Goal: Task Accomplishment & Management: Use online tool/utility

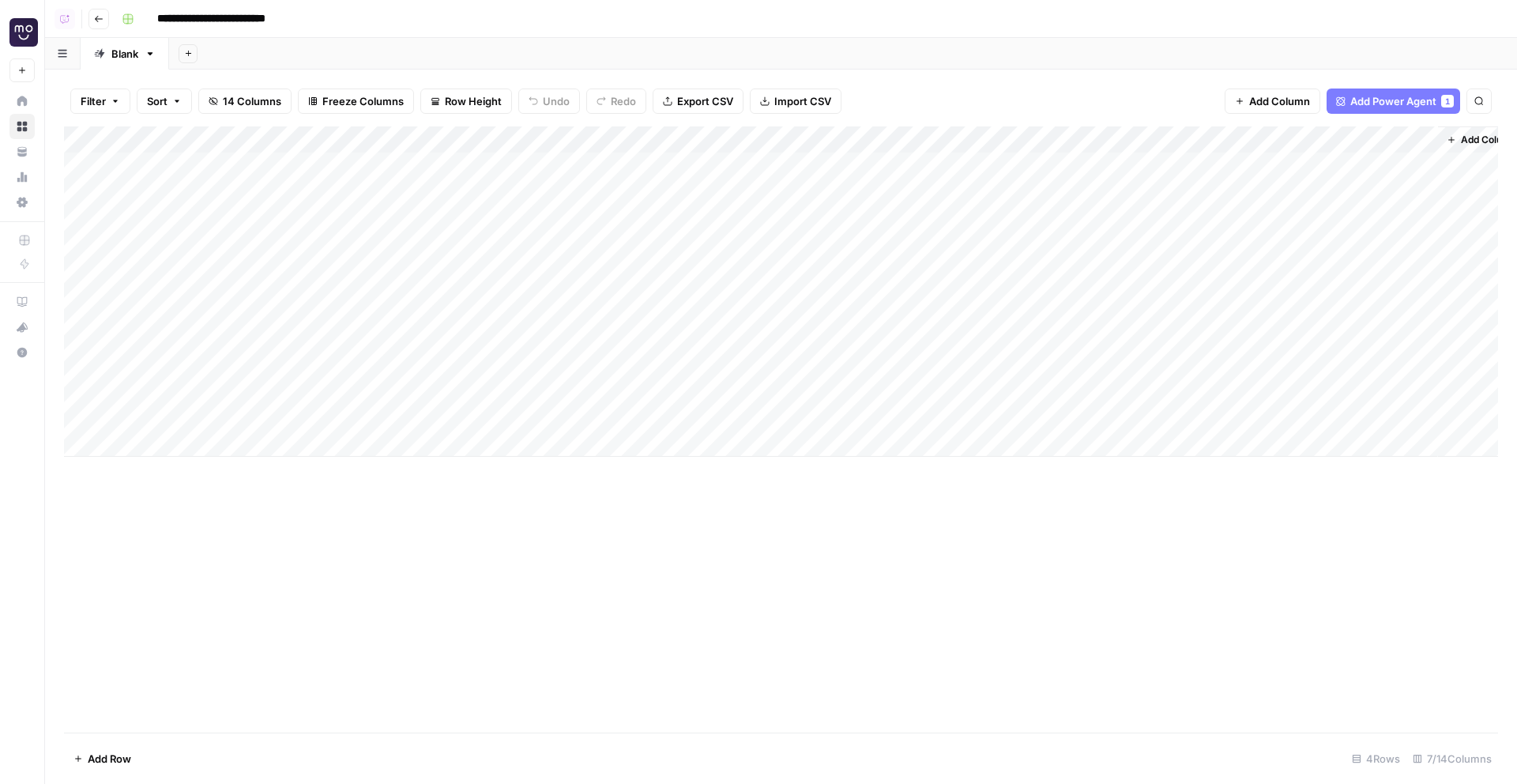
click at [93, 5] on header "**********" at bounding box center [781, 19] width 1472 height 38
click at [104, 19] on button "Go back" at bounding box center [99, 19] width 21 height 21
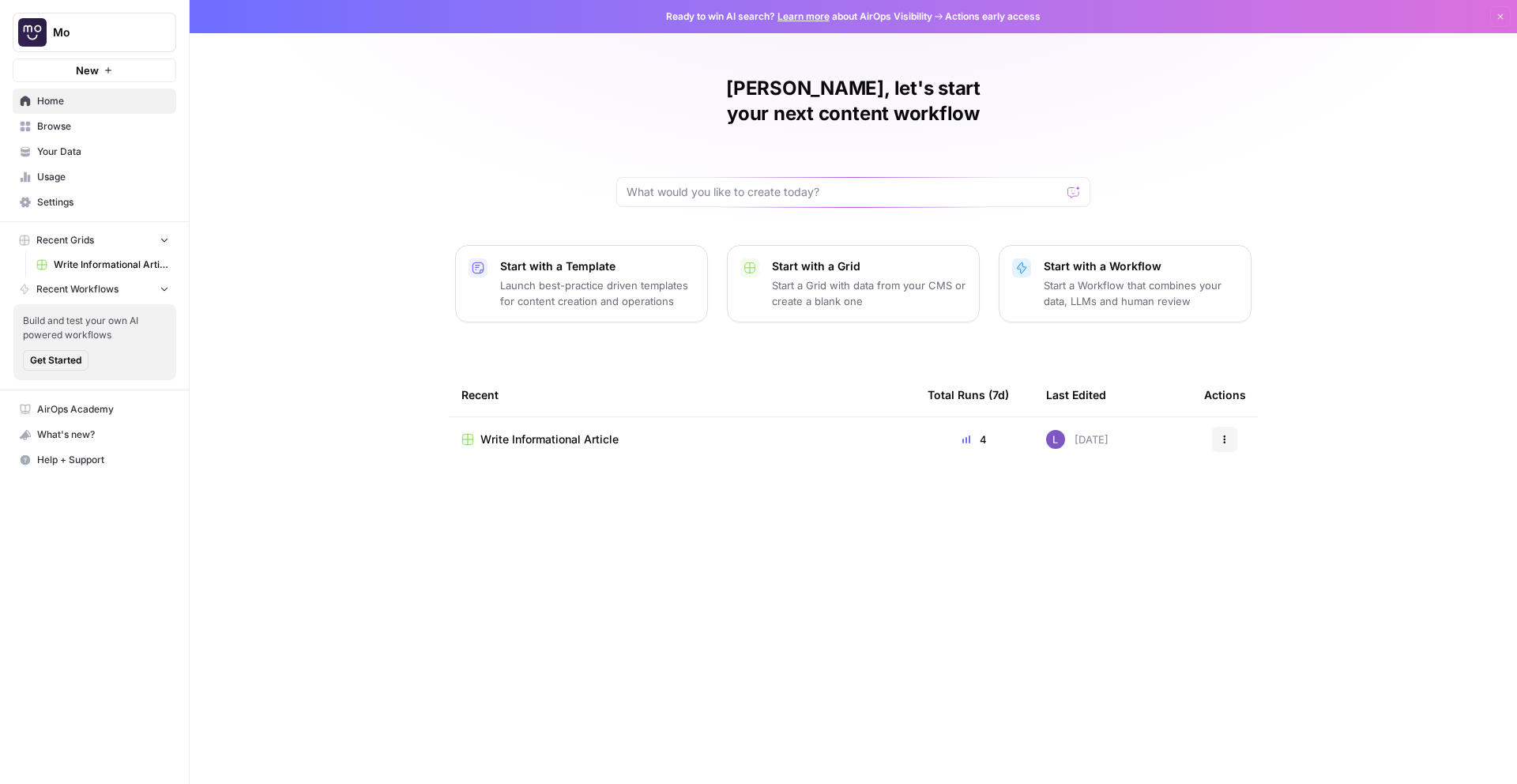
click at [88, 129] on span "Browse" at bounding box center [103, 126] width 132 height 15
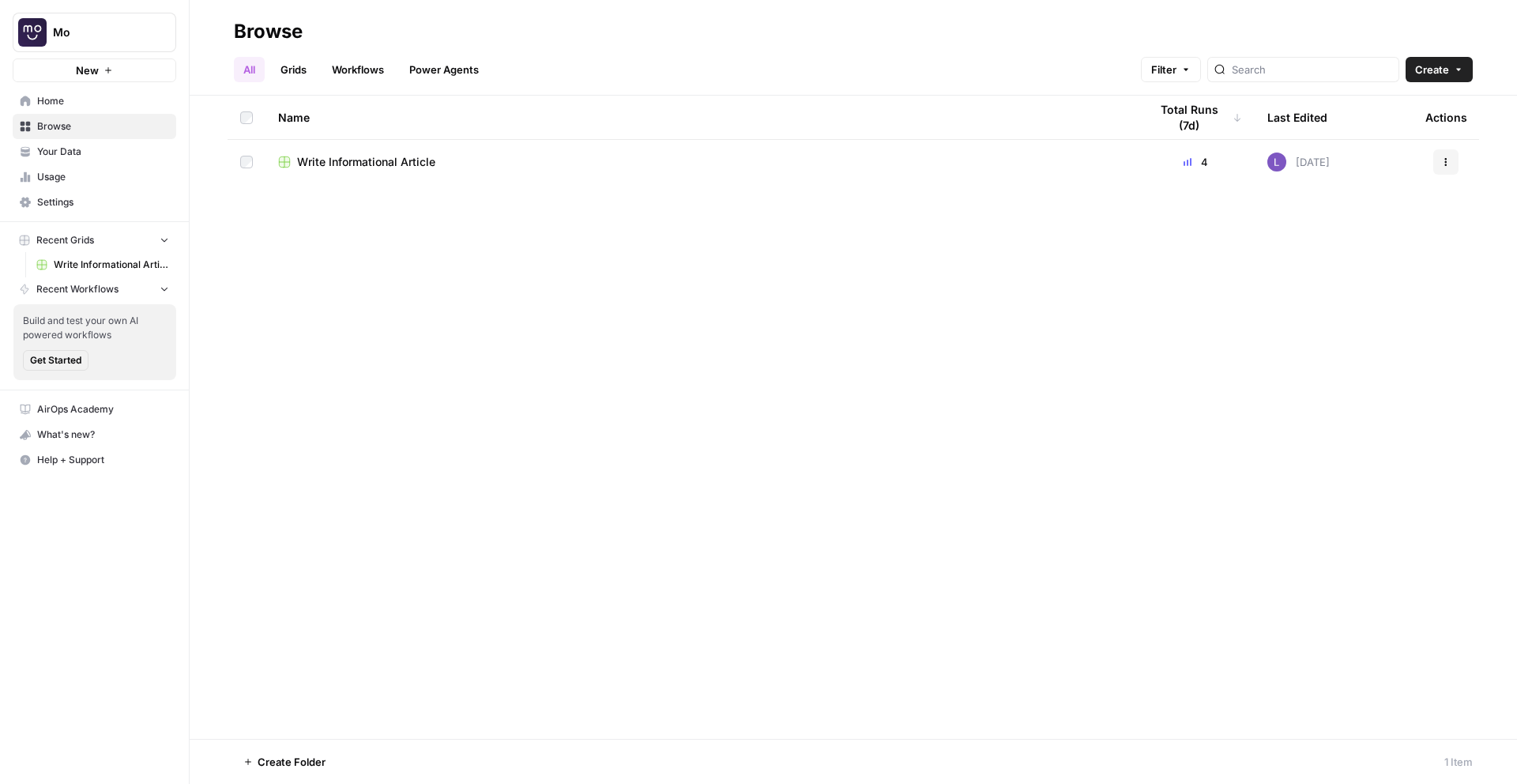
click at [74, 94] on span "Home" at bounding box center [103, 101] width 132 height 15
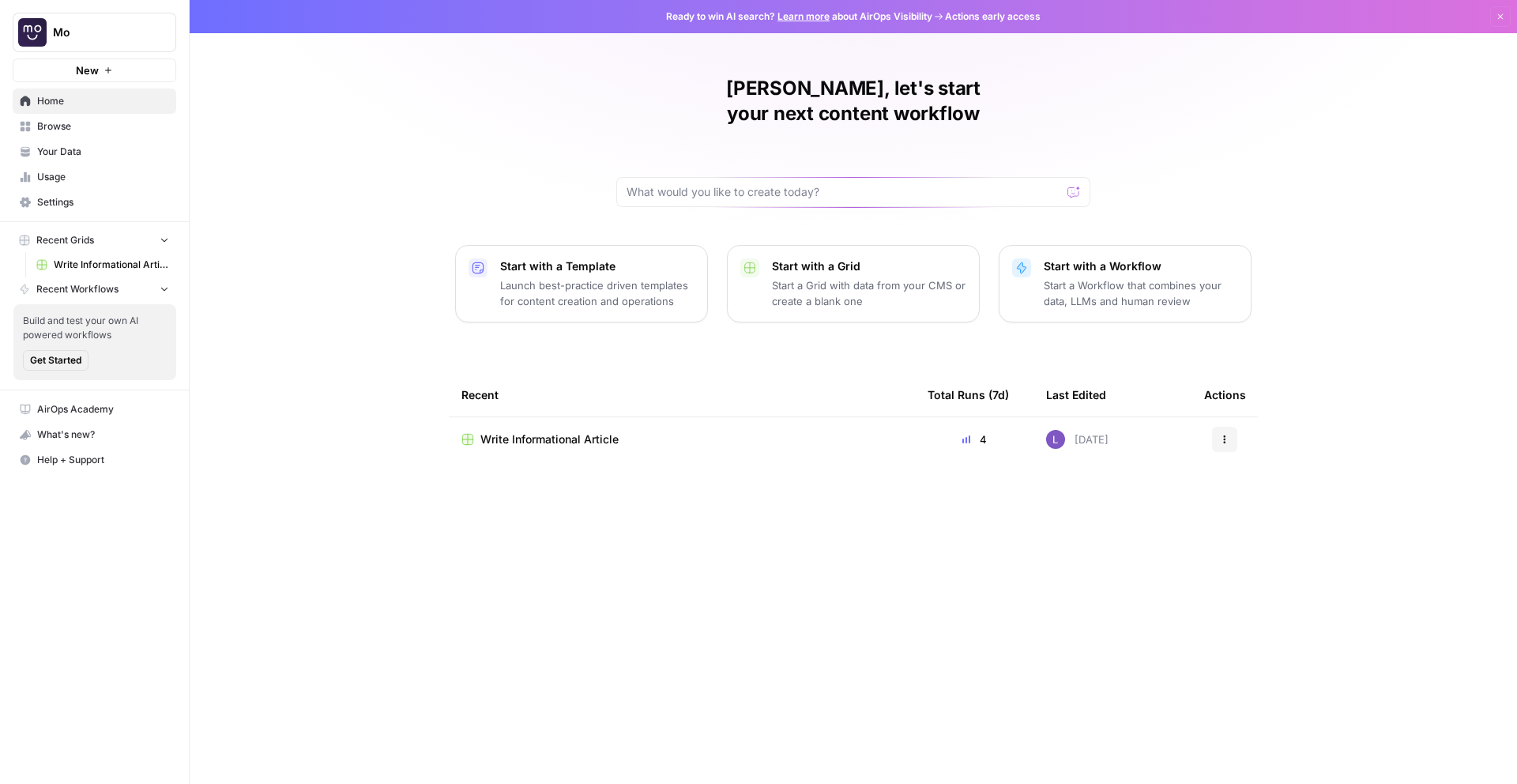
click at [87, 135] on link "Browse" at bounding box center [95, 126] width 164 height 25
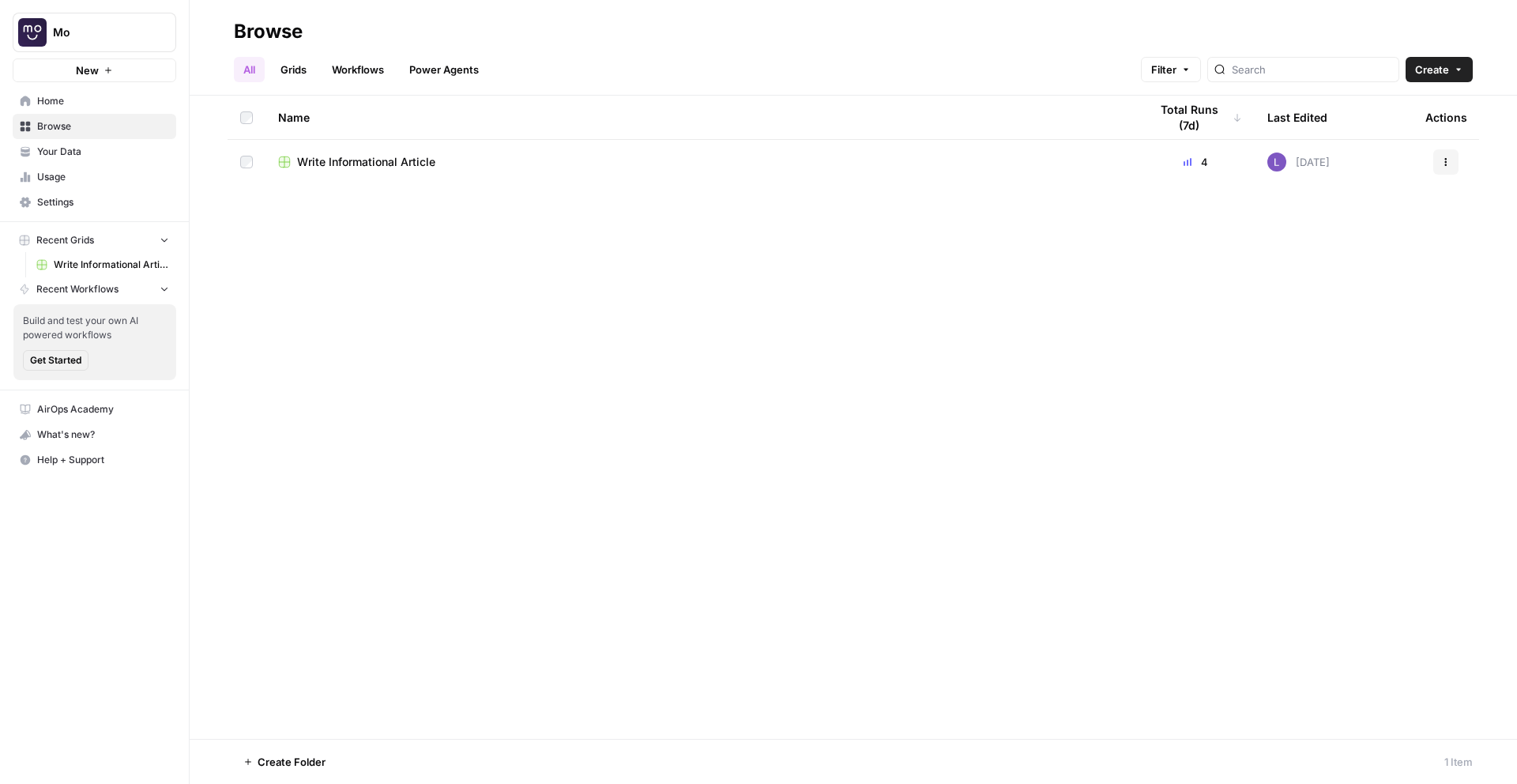
click at [306, 62] on link "Grids" at bounding box center [293, 69] width 45 height 25
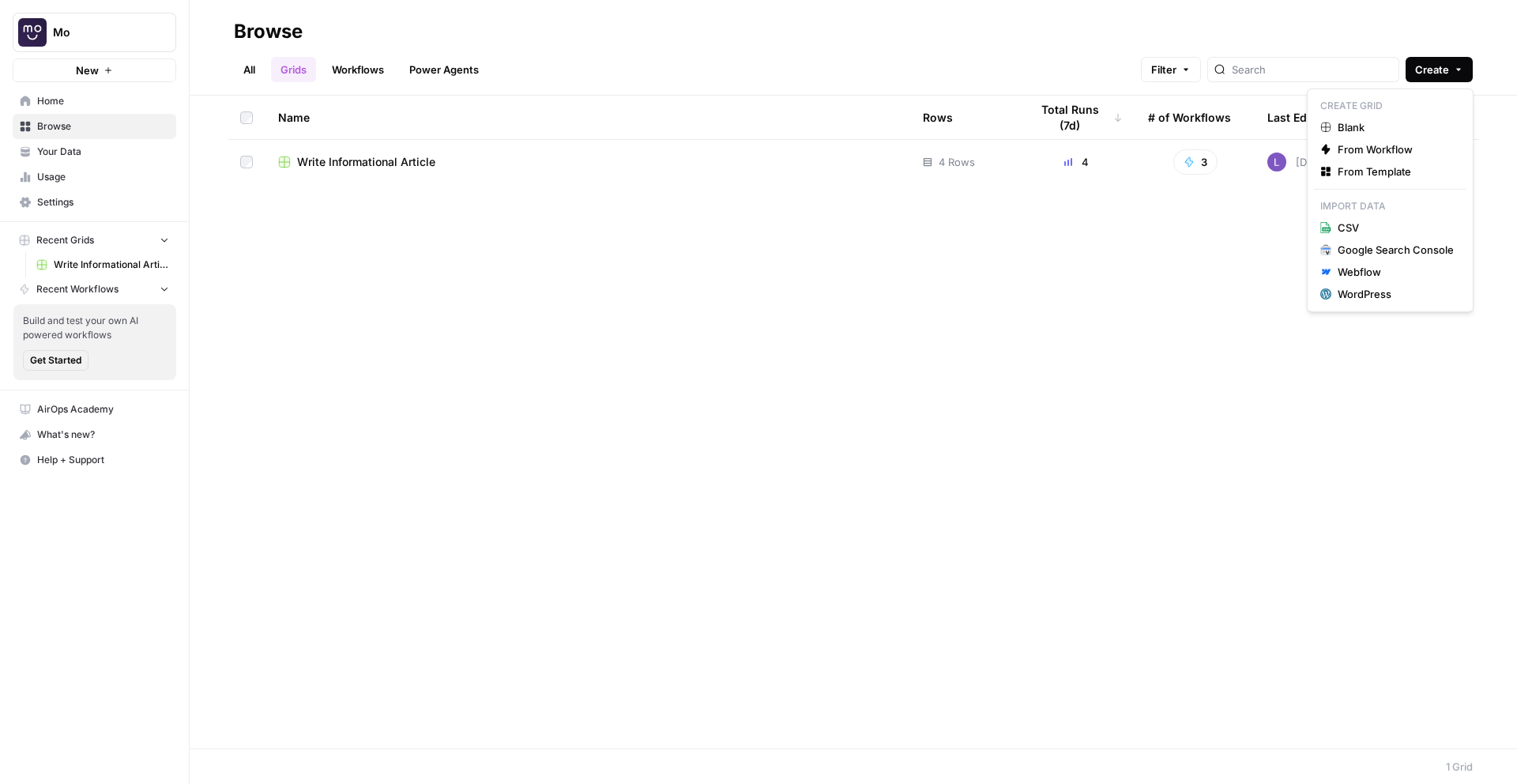
click at [1439, 72] on span "Create" at bounding box center [1432, 70] width 34 height 16
click at [1416, 173] on span "From Template" at bounding box center [1395, 171] width 116 height 16
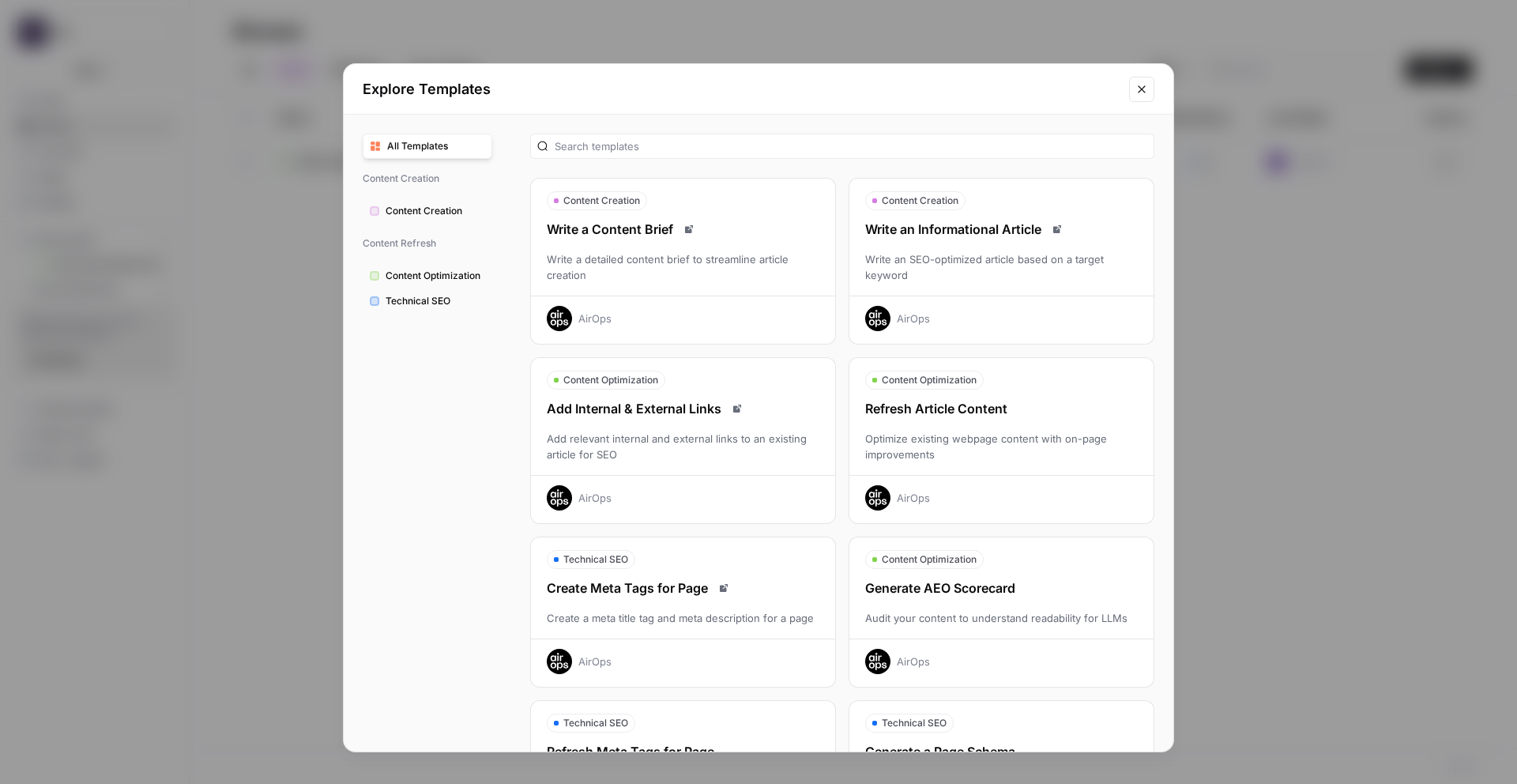
click at [1028, 449] on div "Optimize existing webpage content with on-page improvements" at bounding box center [1002, 446] width 304 height 32
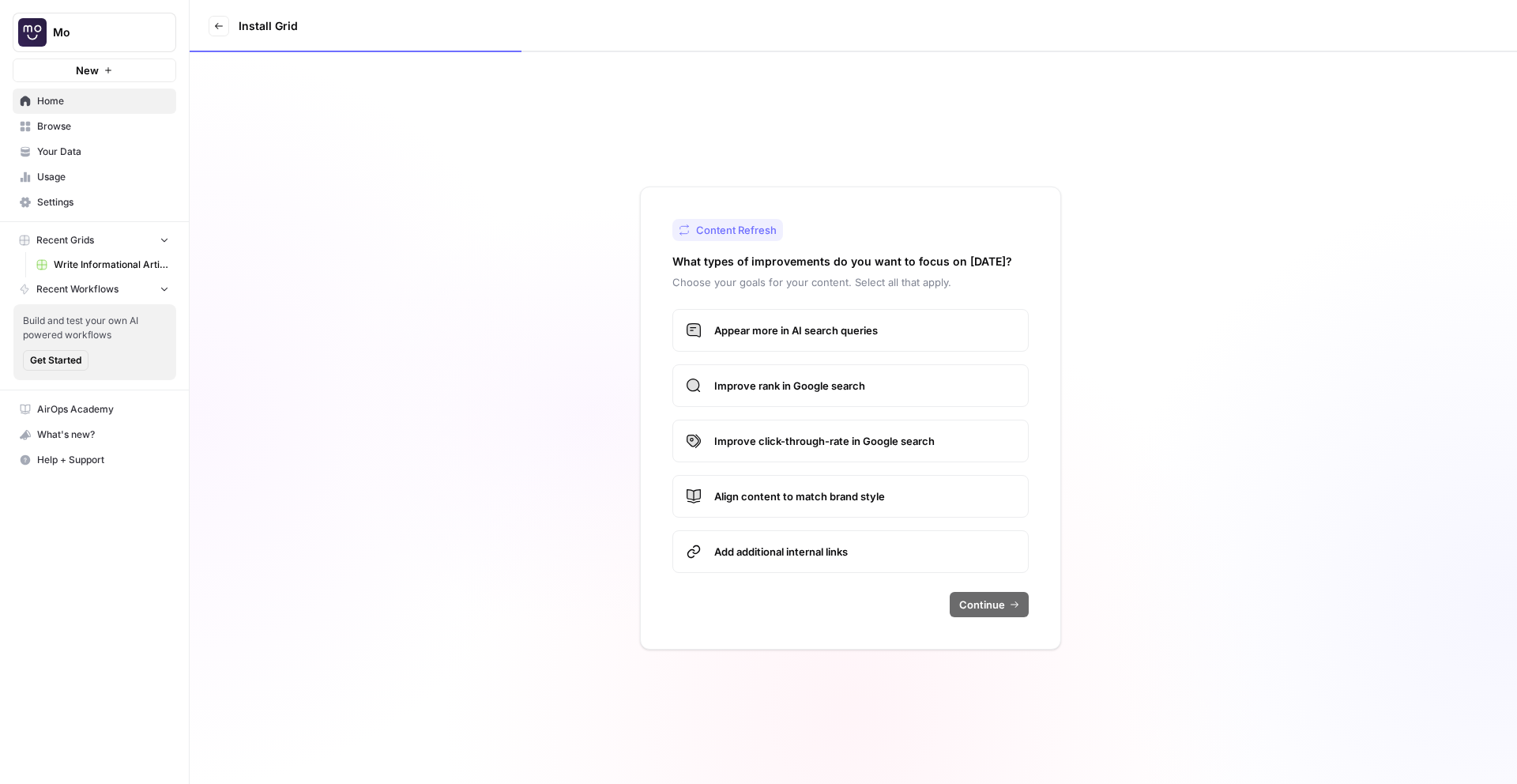
click at [799, 326] on span "Appear more in AI search queries" at bounding box center [865, 330] width 301 height 16
click at [807, 393] on span "Improve rank in Google search" at bounding box center [865, 385] width 301 height 16
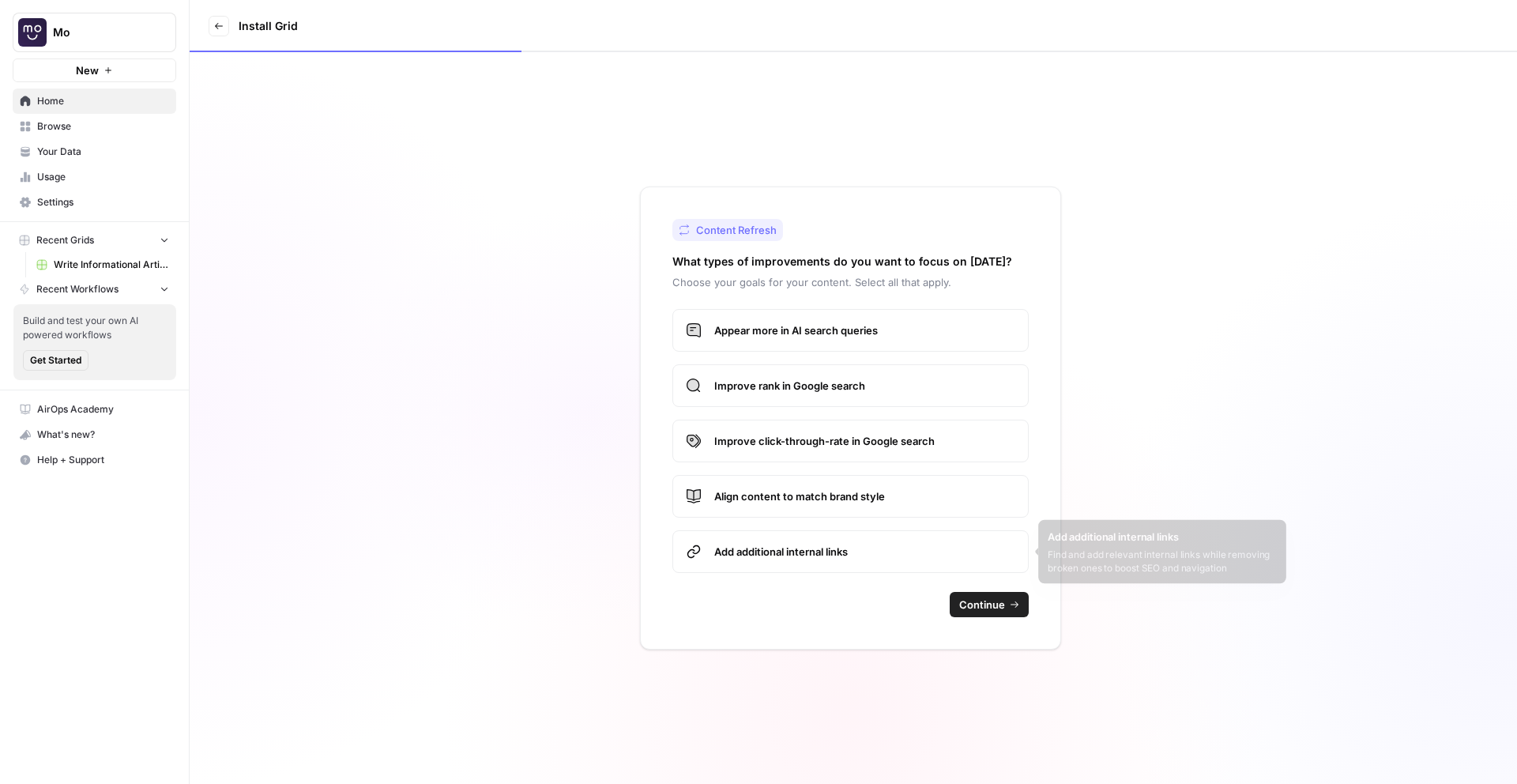
click at [846, 491] on span "Align content to match brand style" at bounding box center [865, 496] width 301 height 16
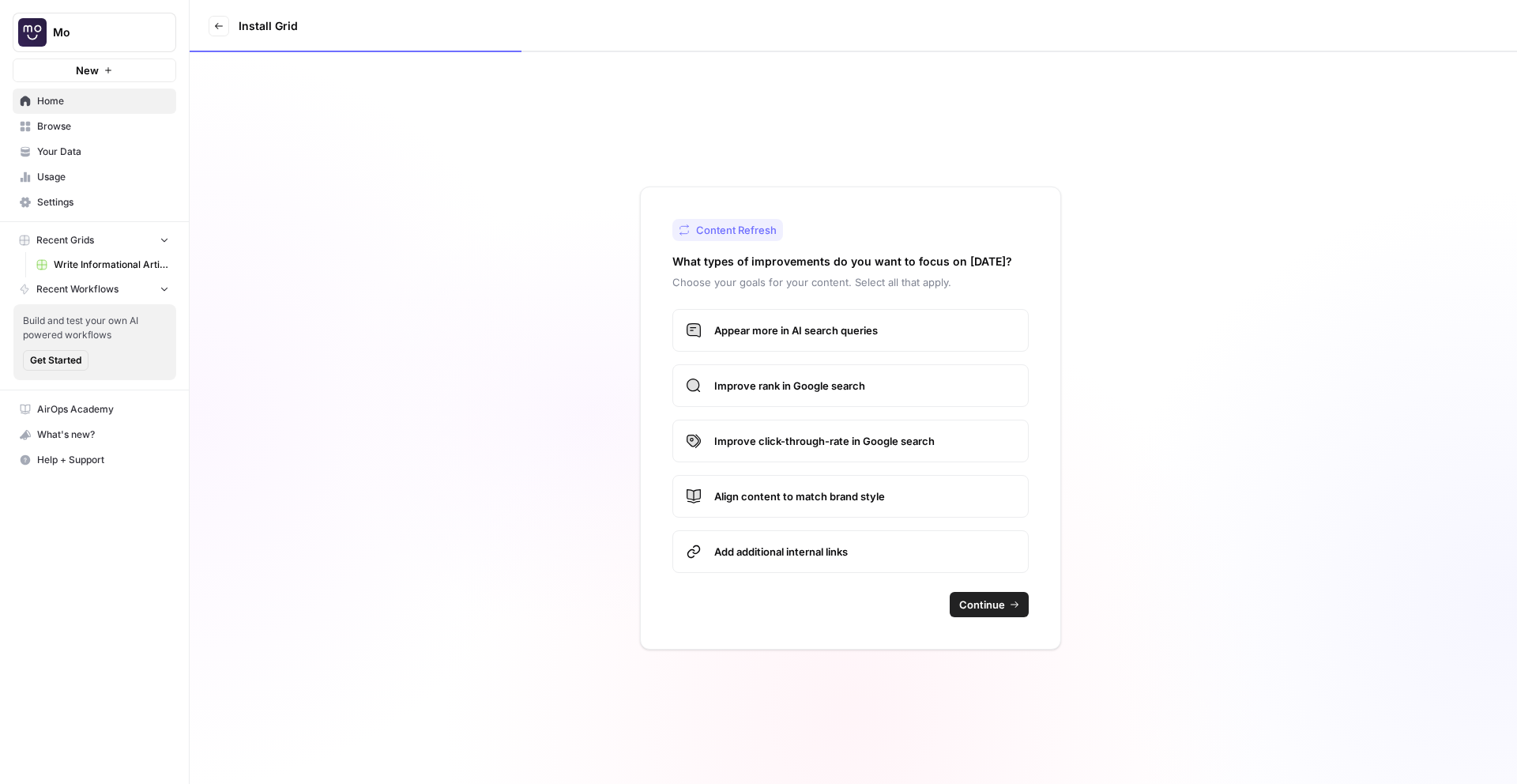
click at [1001, 610] on span "Continue" at bounding box center [982, 604] width 46 height 16
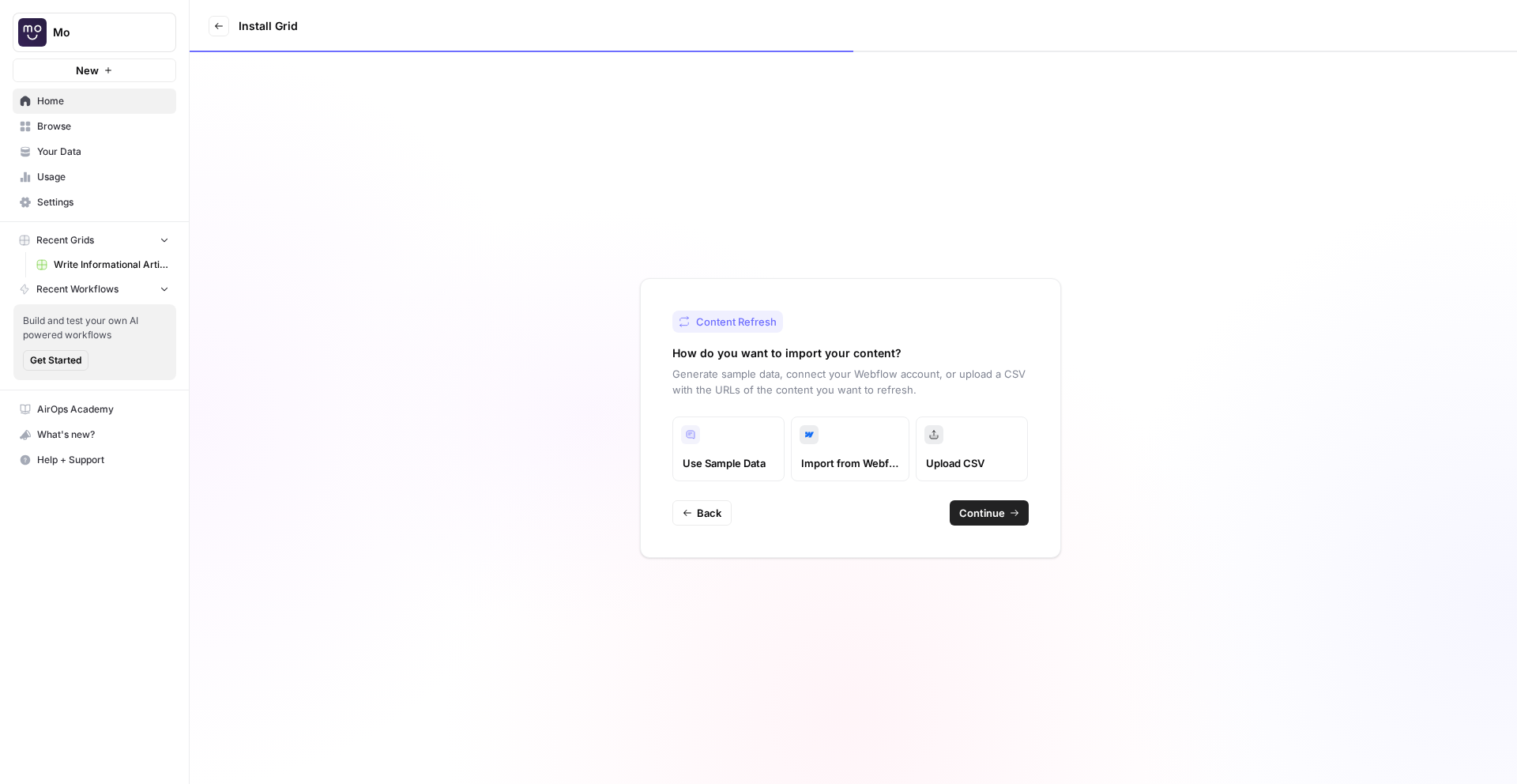
click at [992, 511] on span "Continue" at bounding box center [982, 513] width 46 height 16
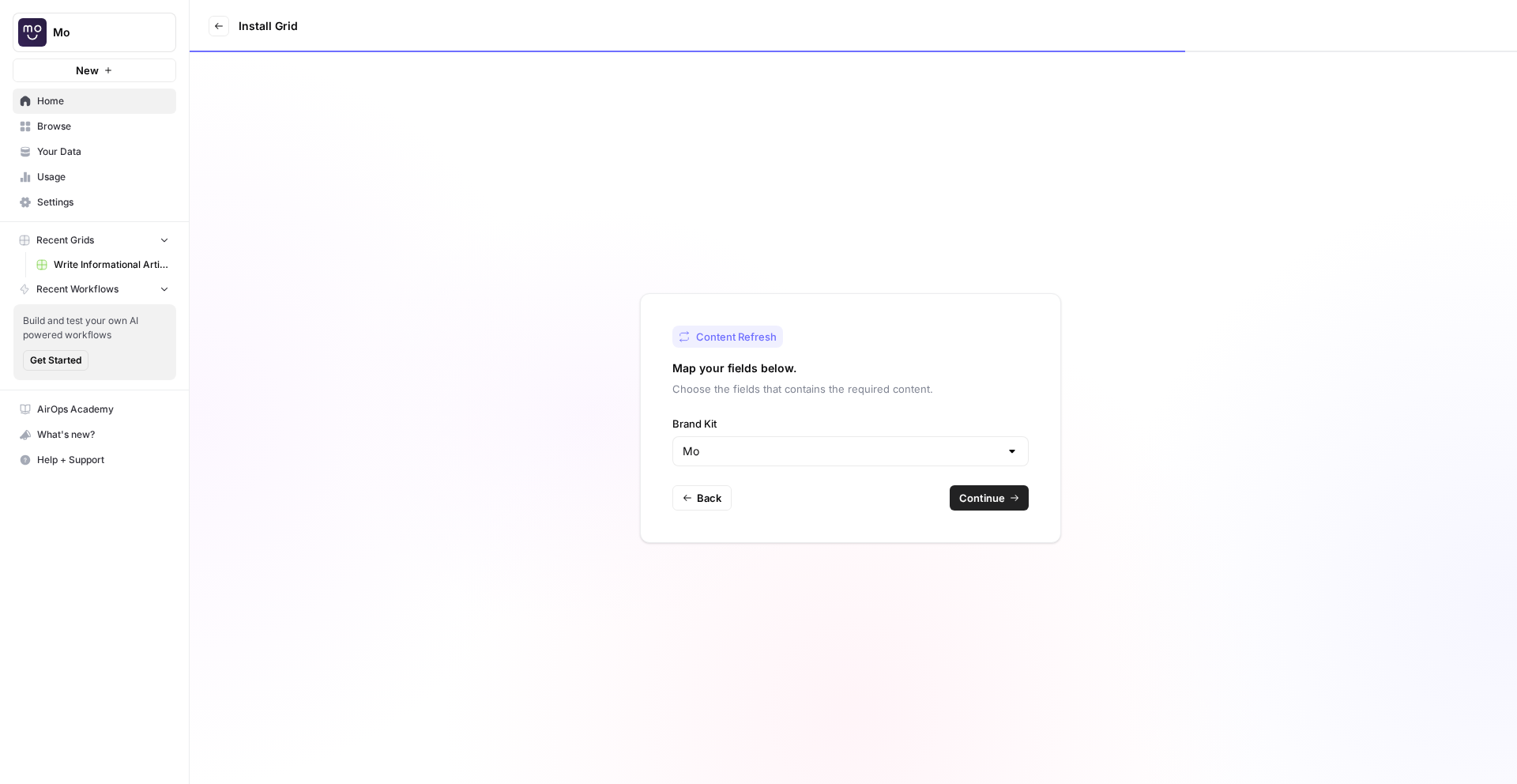
click at [993, 495] on span "Continue" at bounding box center [982, 497] width 46 height 16
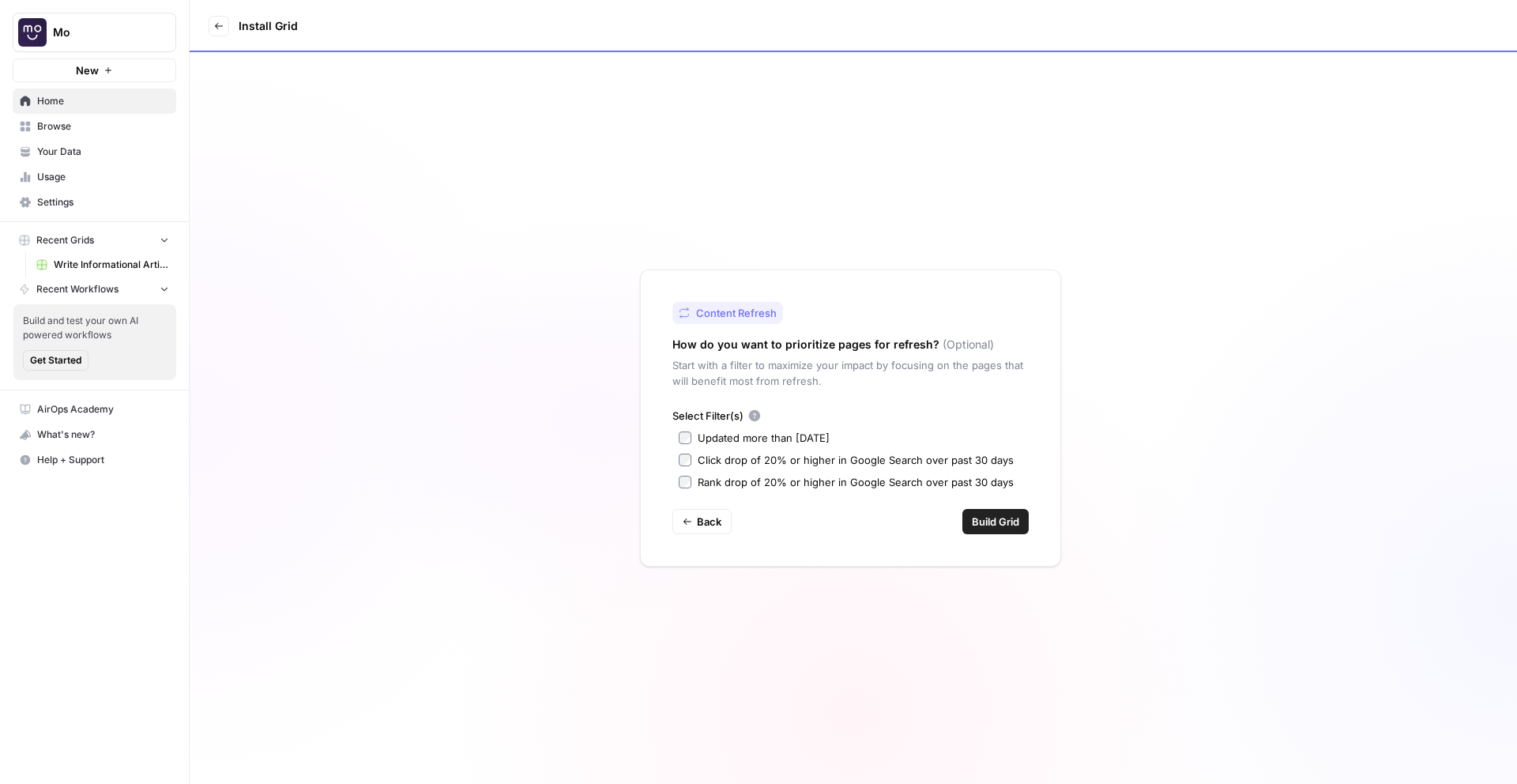
click at [1011, 534] on div "Content Refresh How do you want to prioritize pages for refresh? (Optional) Sta…" at bounding box center [851, 418] width 421 height 297
click at [997, 526] on span "Build Grid" at bounding box center [996, 521] width 47 height 16
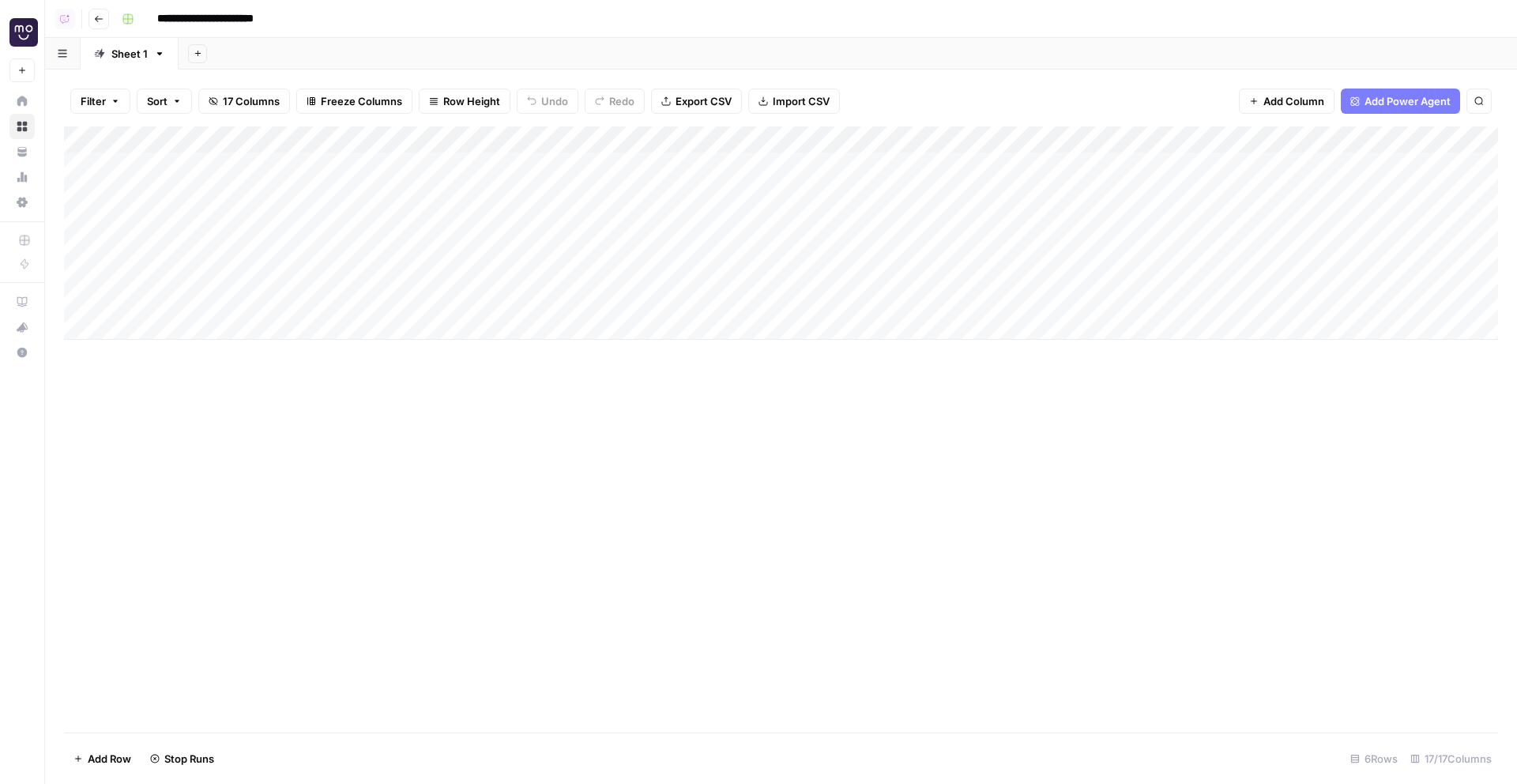
click at [475, 96] on span "Row Height" at bounding box center [471, 101] width 57 height 16
click at [471, 103] on span "Row Height" at bounding box center [471, 101] width 57 height 16
click at [493, 207] on span "Tall" at bounding box center [506, 200] width 114 height 16
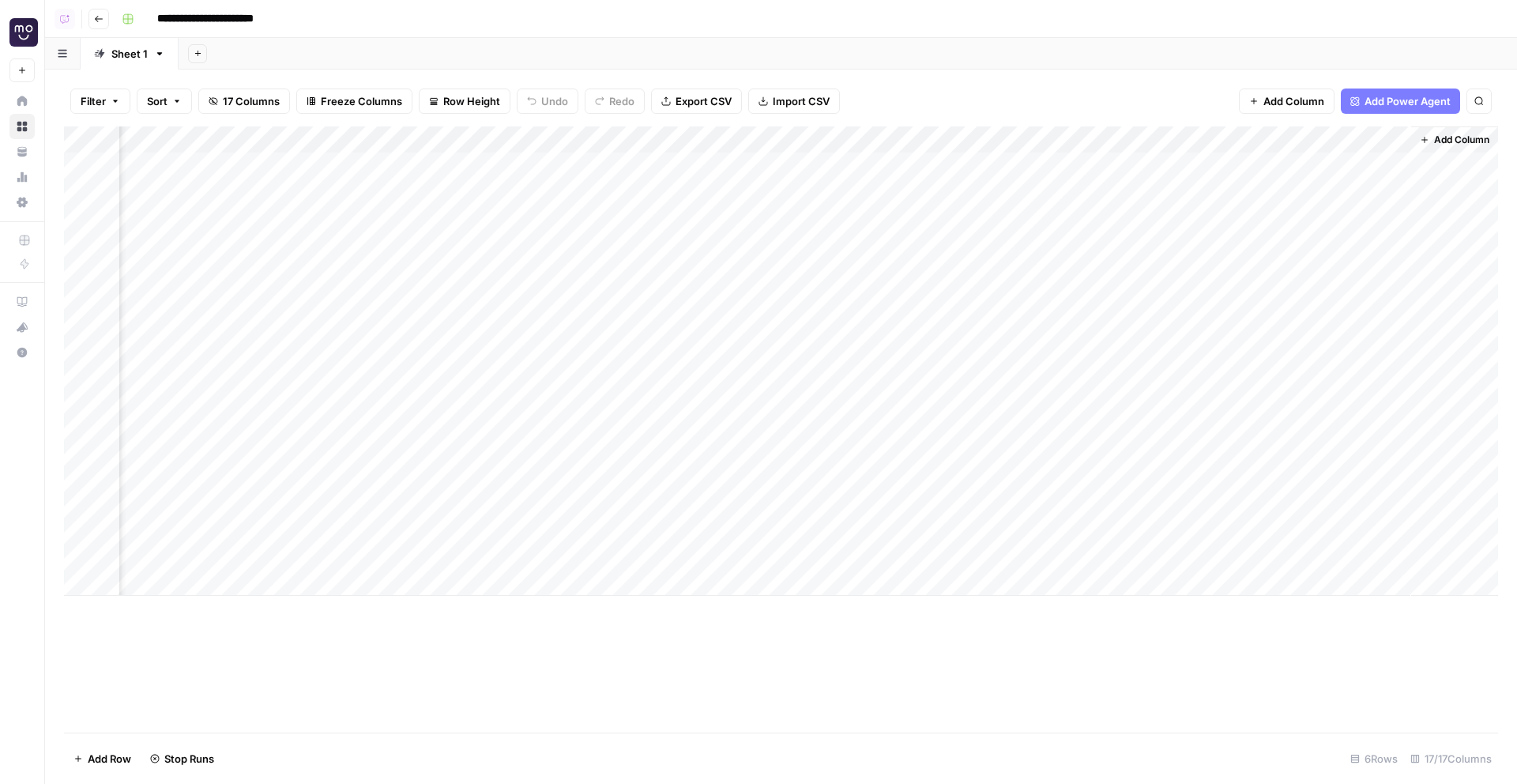
click at [95, 26] on button "Go back" at bounding box center [99, 19] width 21 height 21
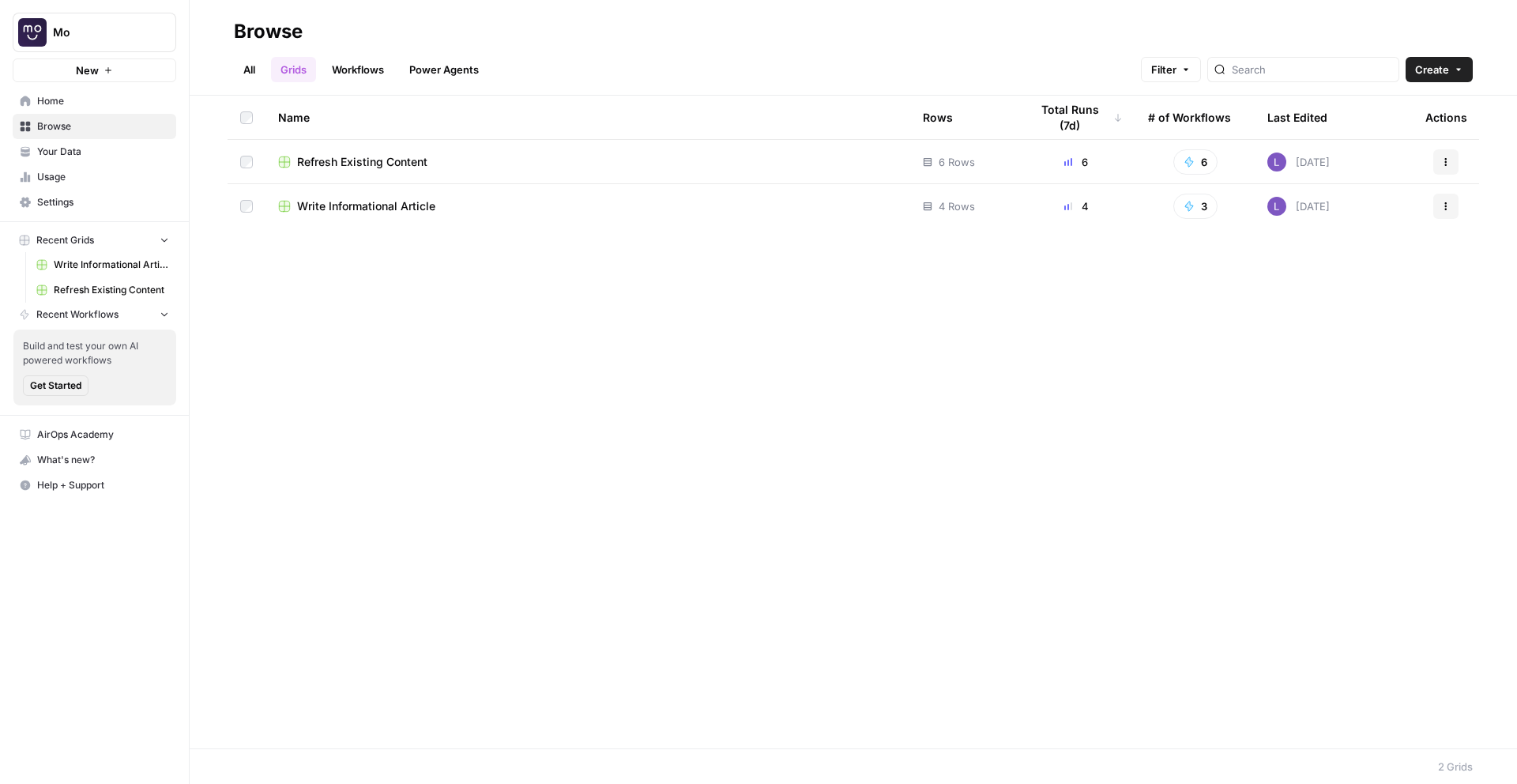
click at [365, 204] on span "Write Informational Article" at bounding box center [366, 206] width 138 height 16
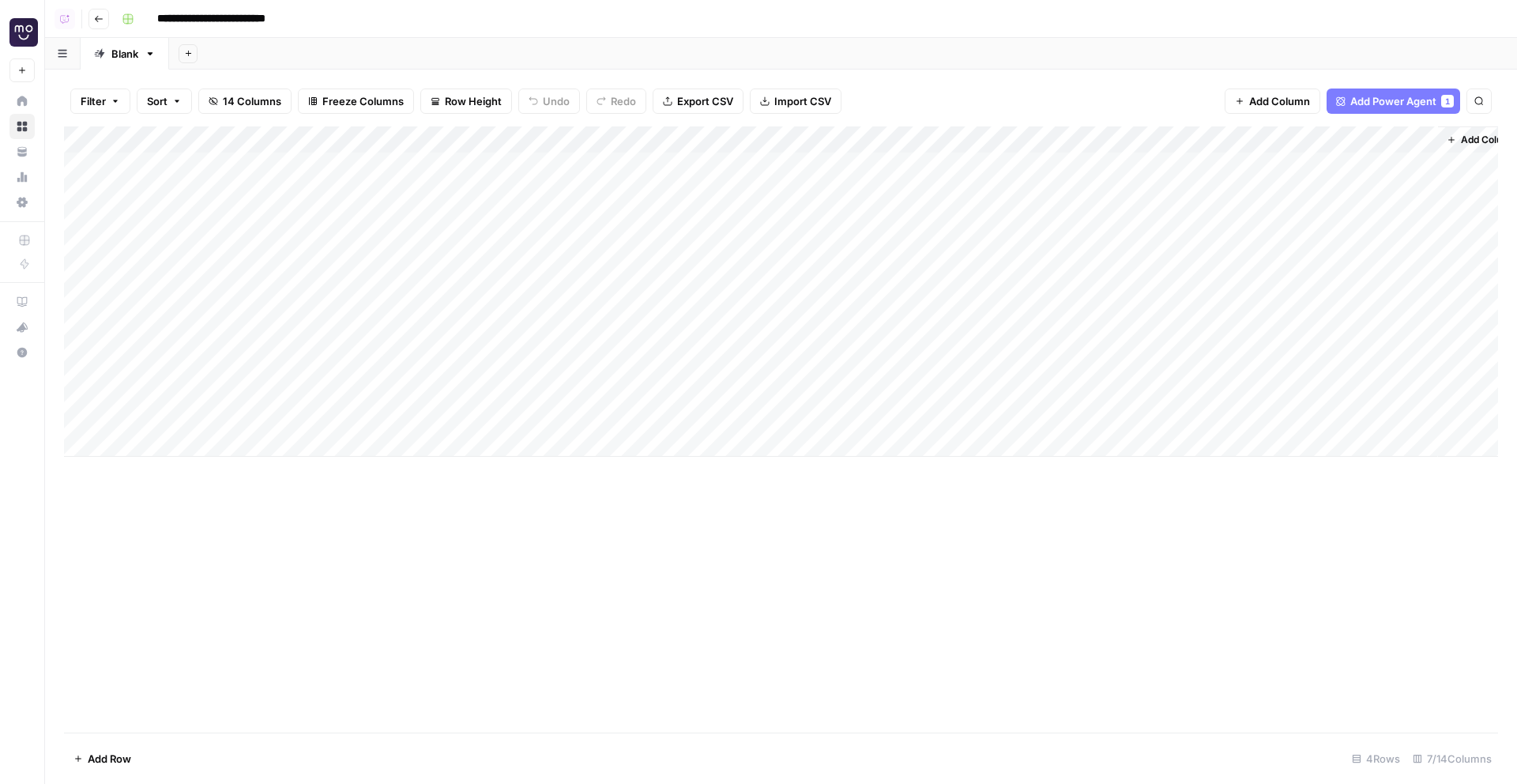
click at [469, 183] on div "Add Column" at bounding box center [781, 291] width 1434 height 330
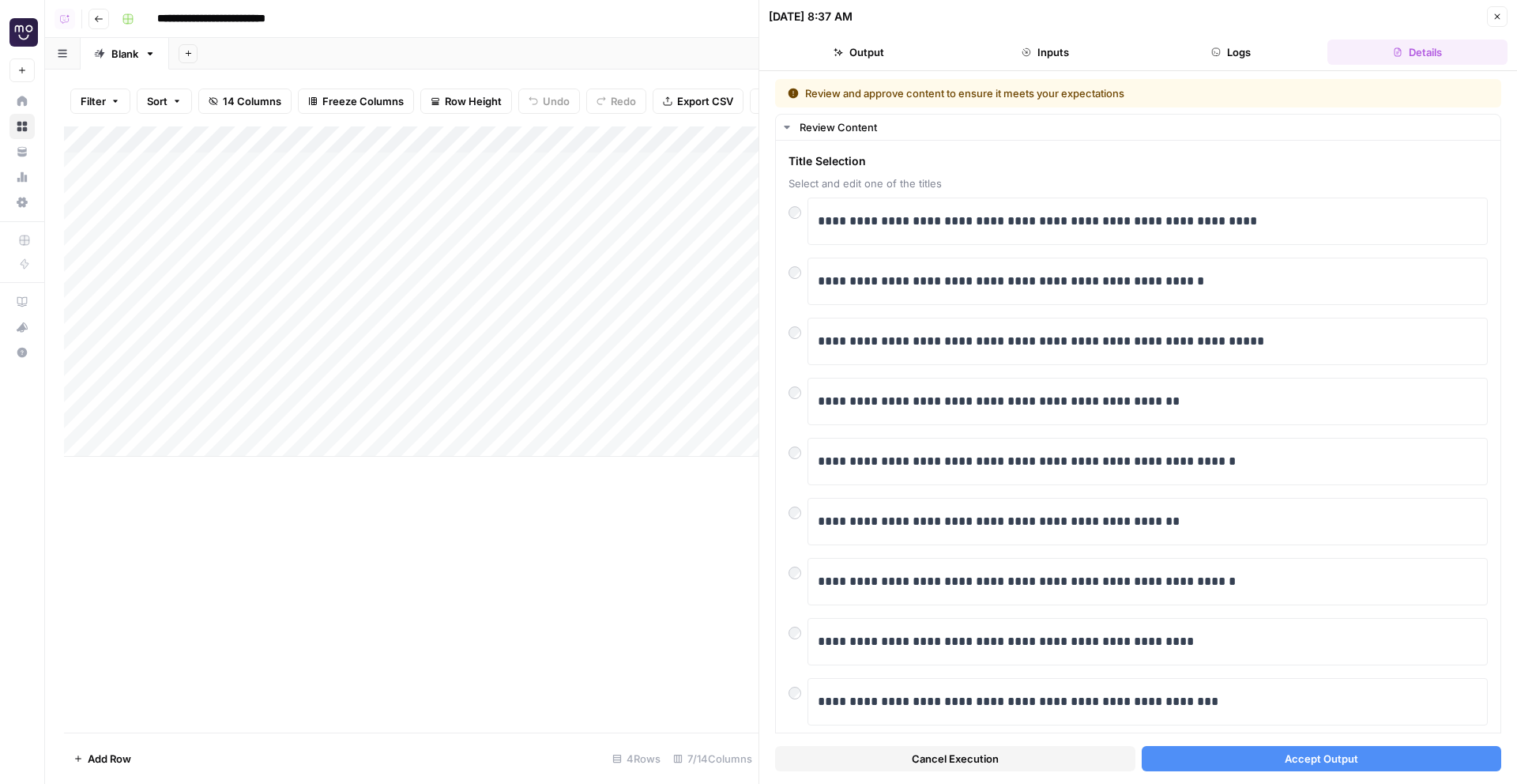
click at [1213, 761] on button "Accept Output" at bounding box center [1322, 757] width 360 height 25
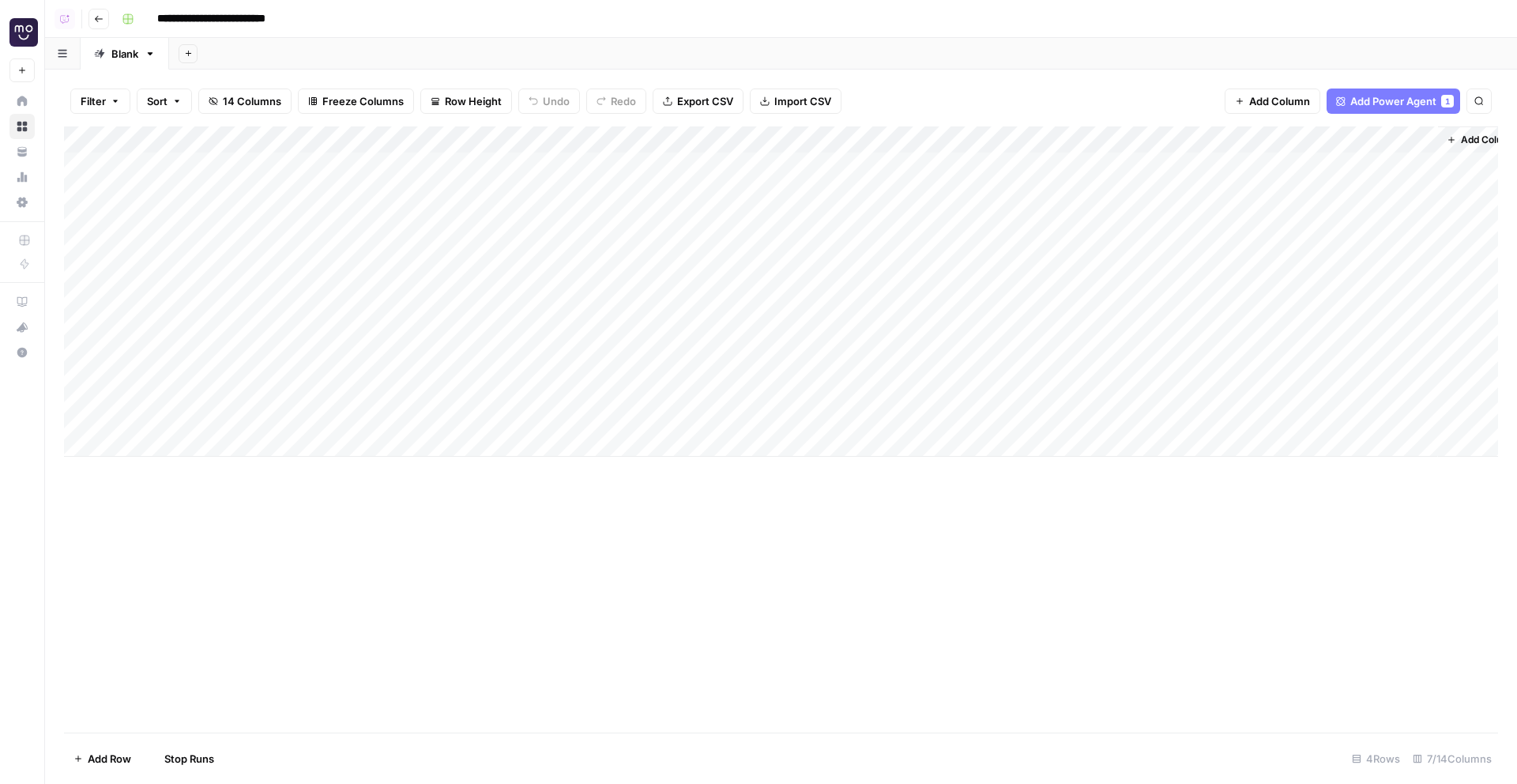
click at [423, 241] on div "Add Column" at bounding box center [781, 291] width 1434 height 330
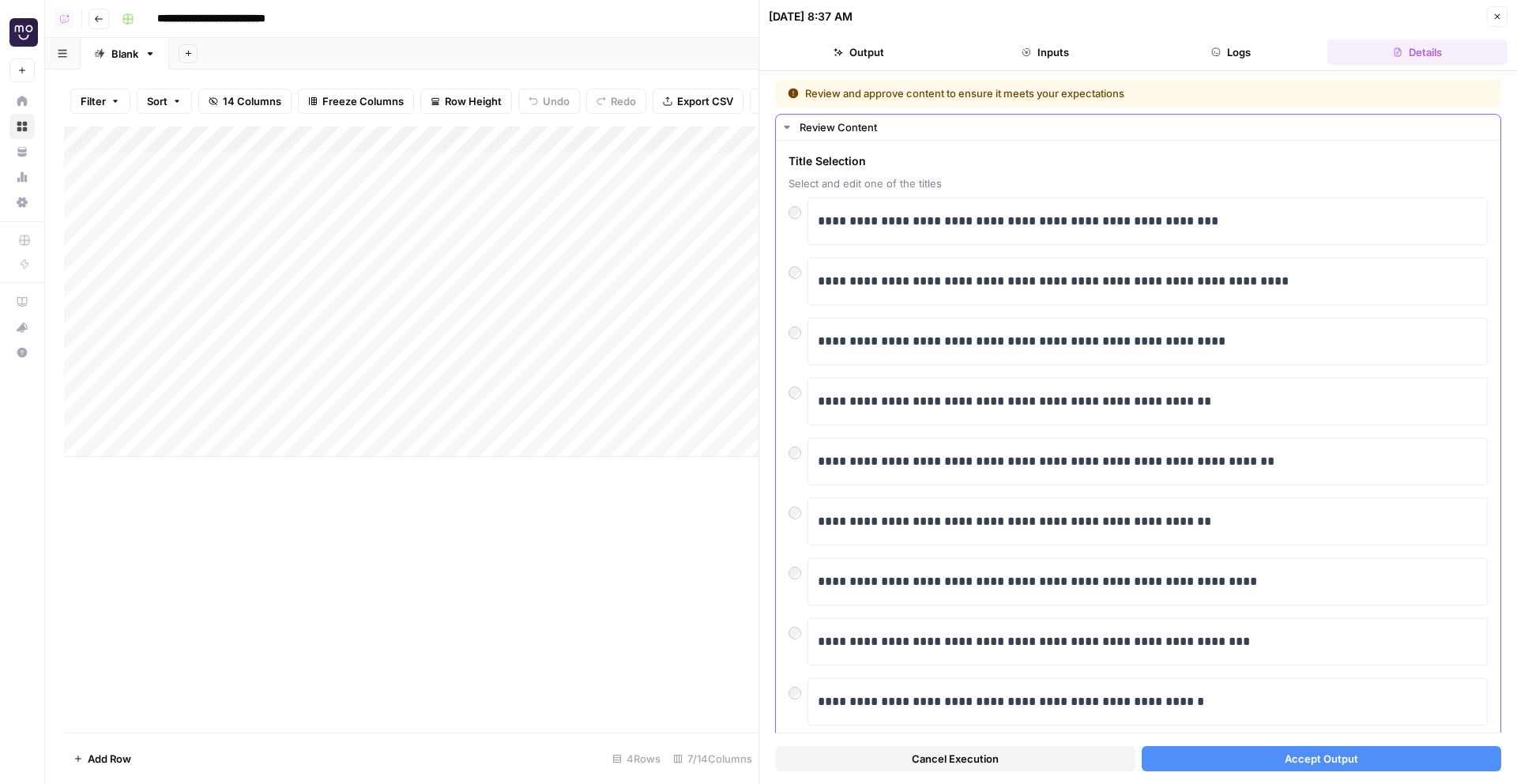
scroll to position [54, 0]
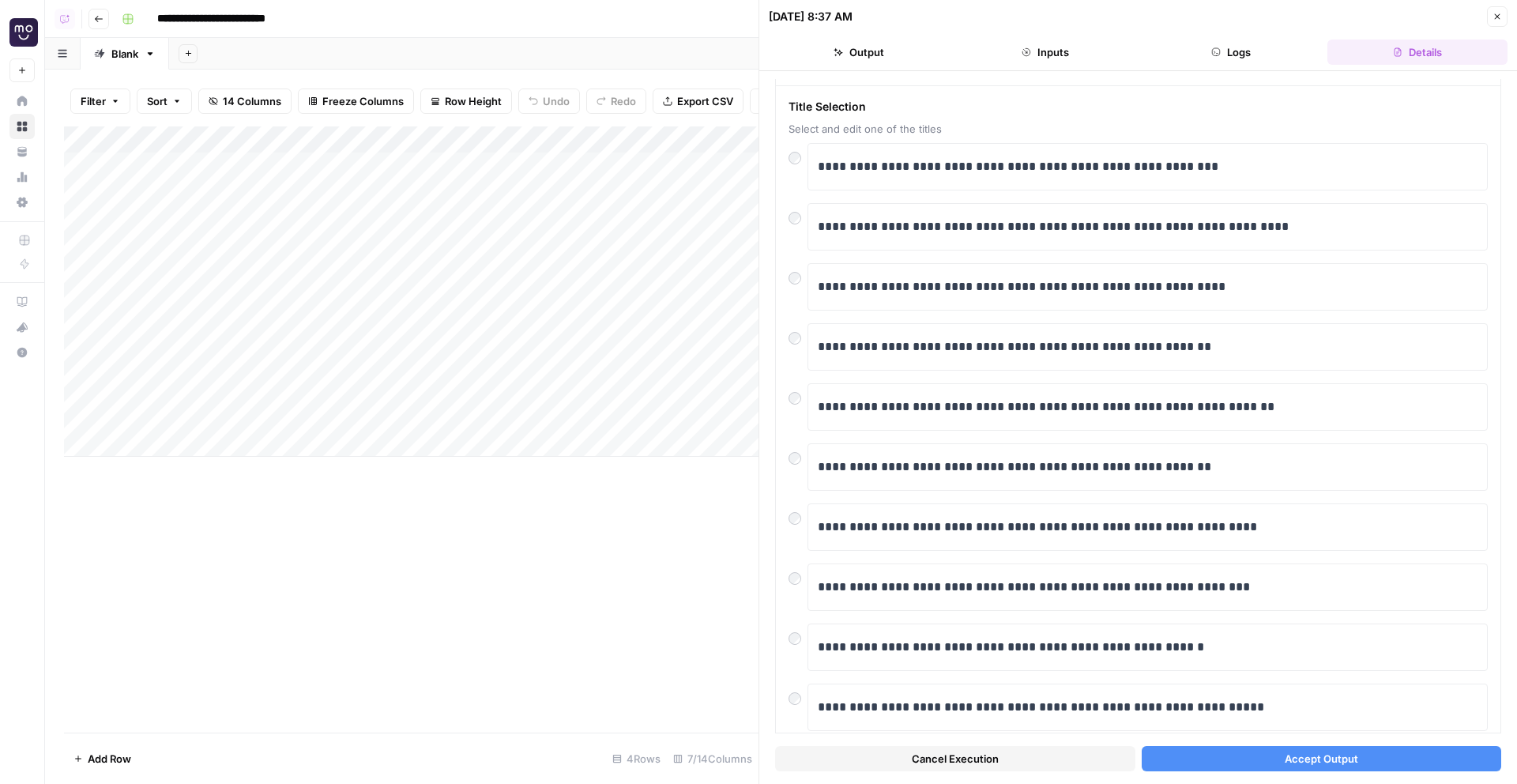
click at [1229, 762] on button "Accept Output" at bounding box center [1322, 757] width 360 height 25
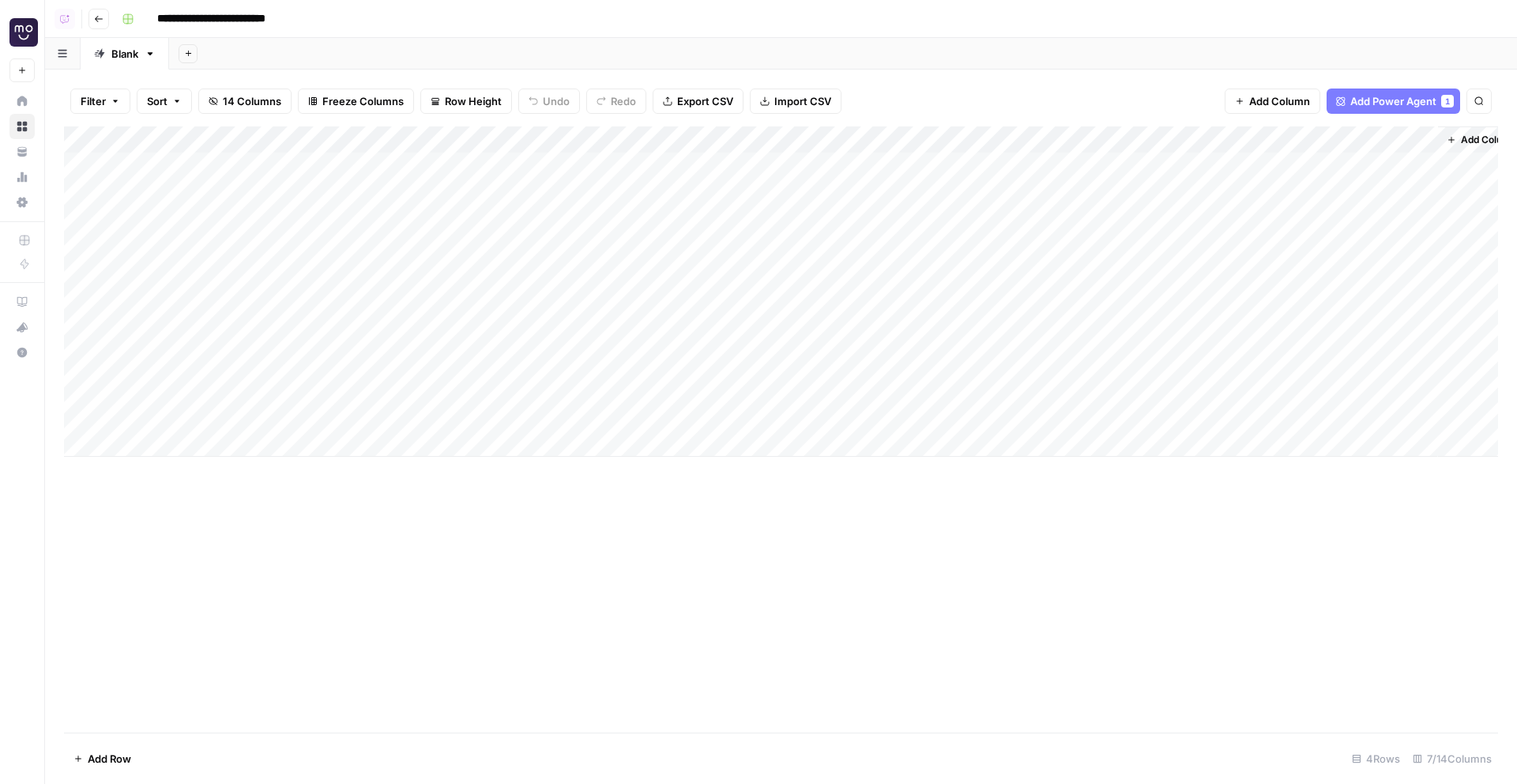
click at [385, 318] on div "Add Column" at bounding box center [781, 291] width 1434 height 330
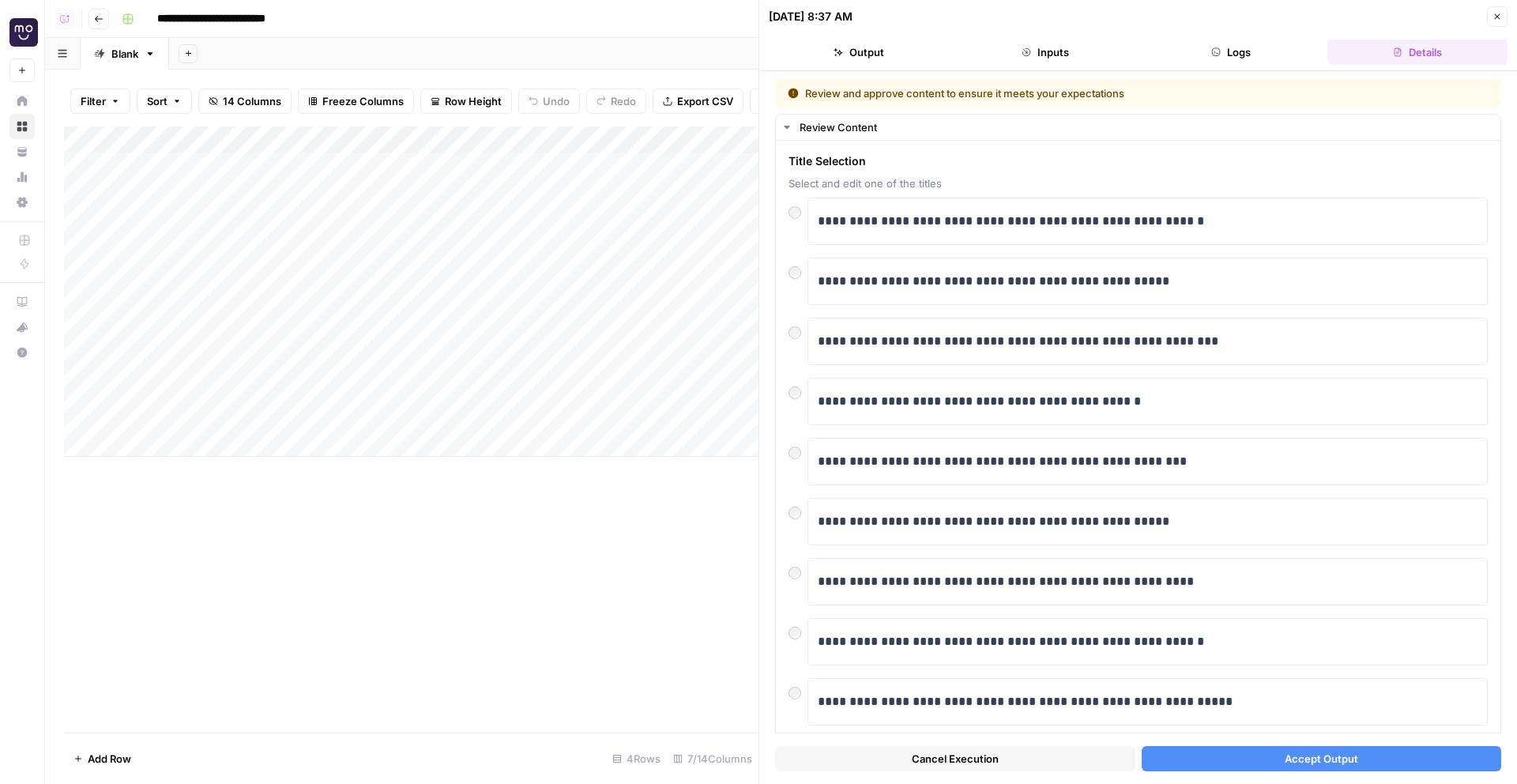
click at [1259, 760] on button "Accept Output" at bounding box center [1322, 757] width 360 height 25
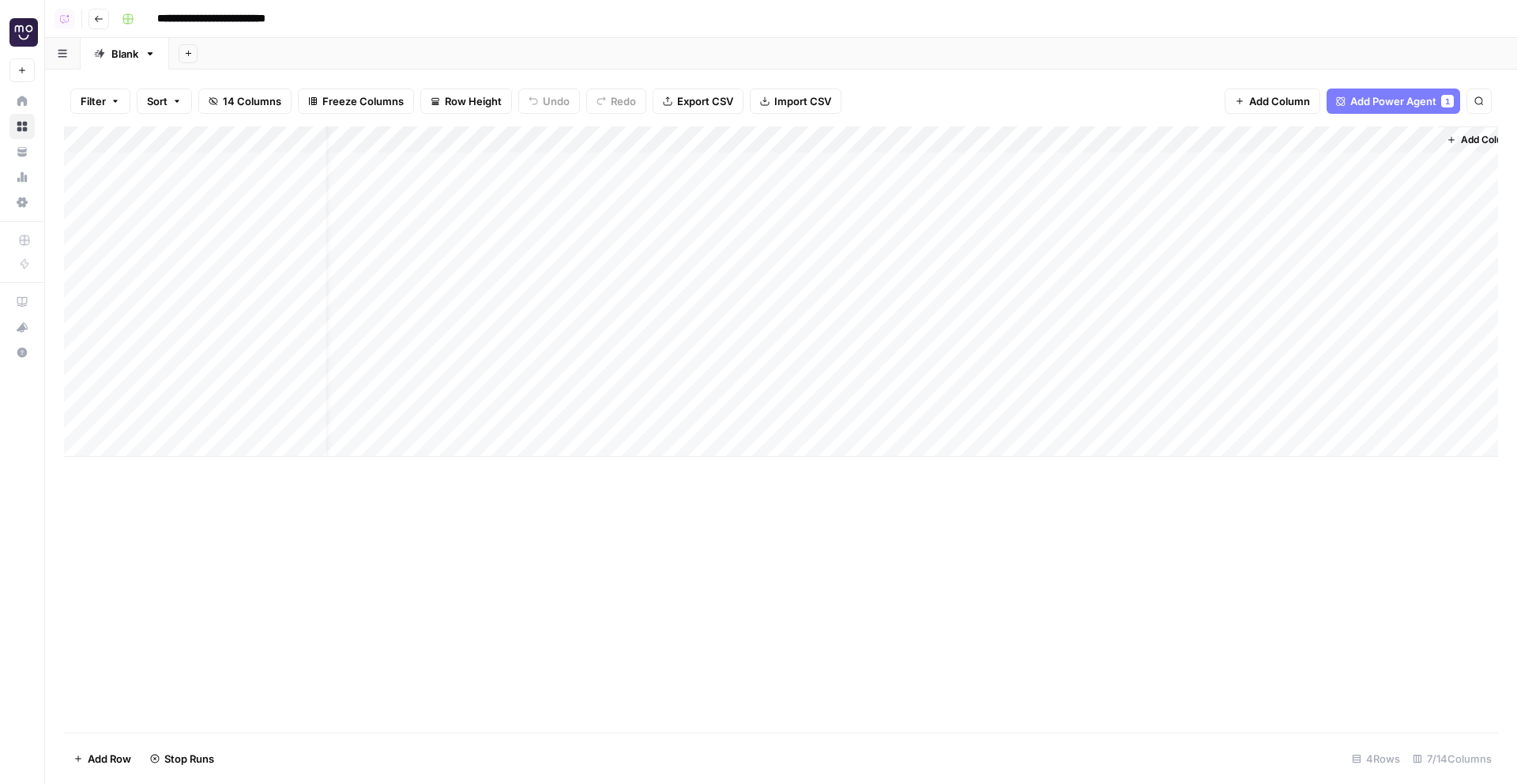
scroll to position [0, 28]
click at [1430, 108] on span "Add Power Agent" at bounding box center [1394, 101] width 86 height 16
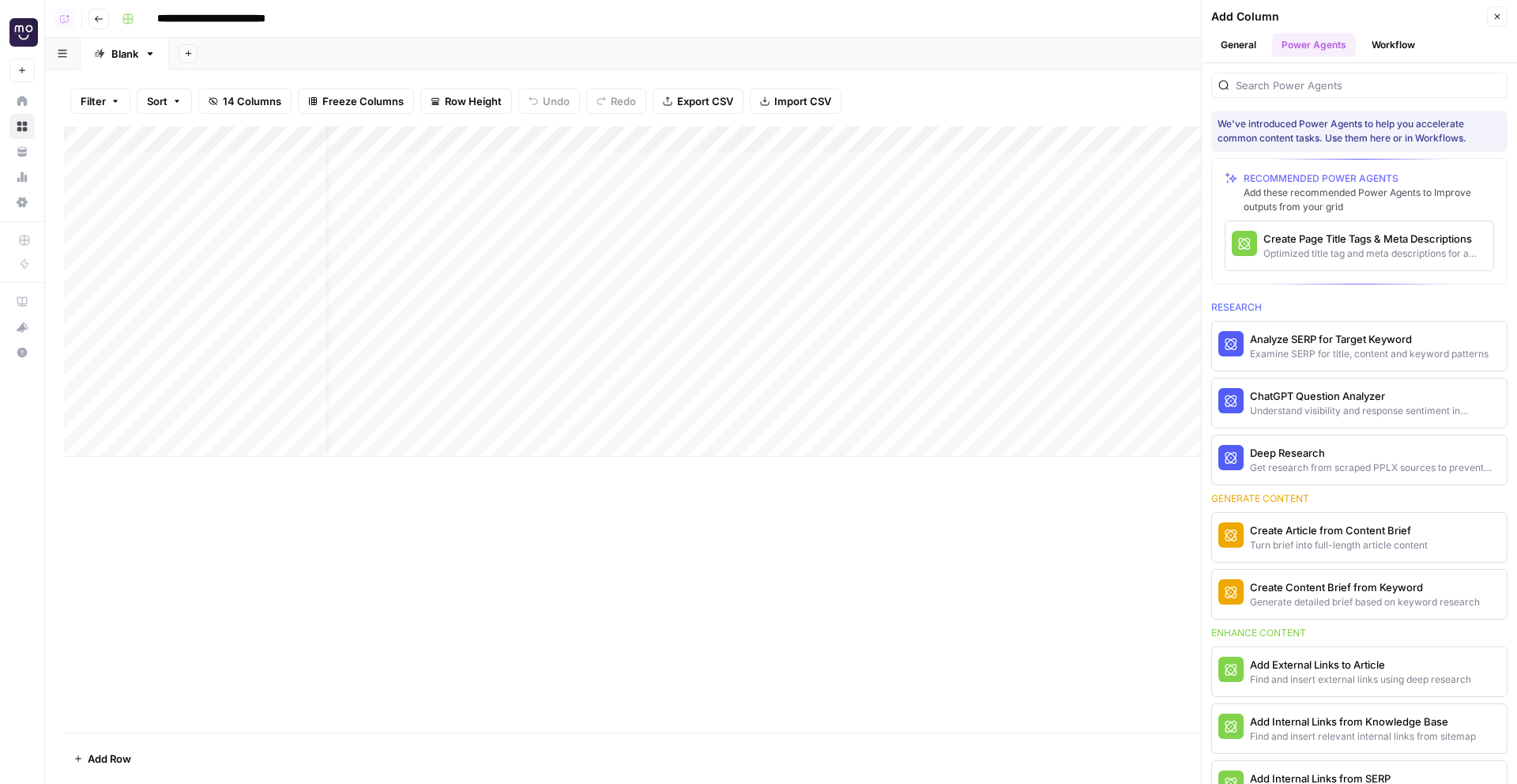
click at [1308, 75] on div at bounding box center [1360, 84] width 297 height 25
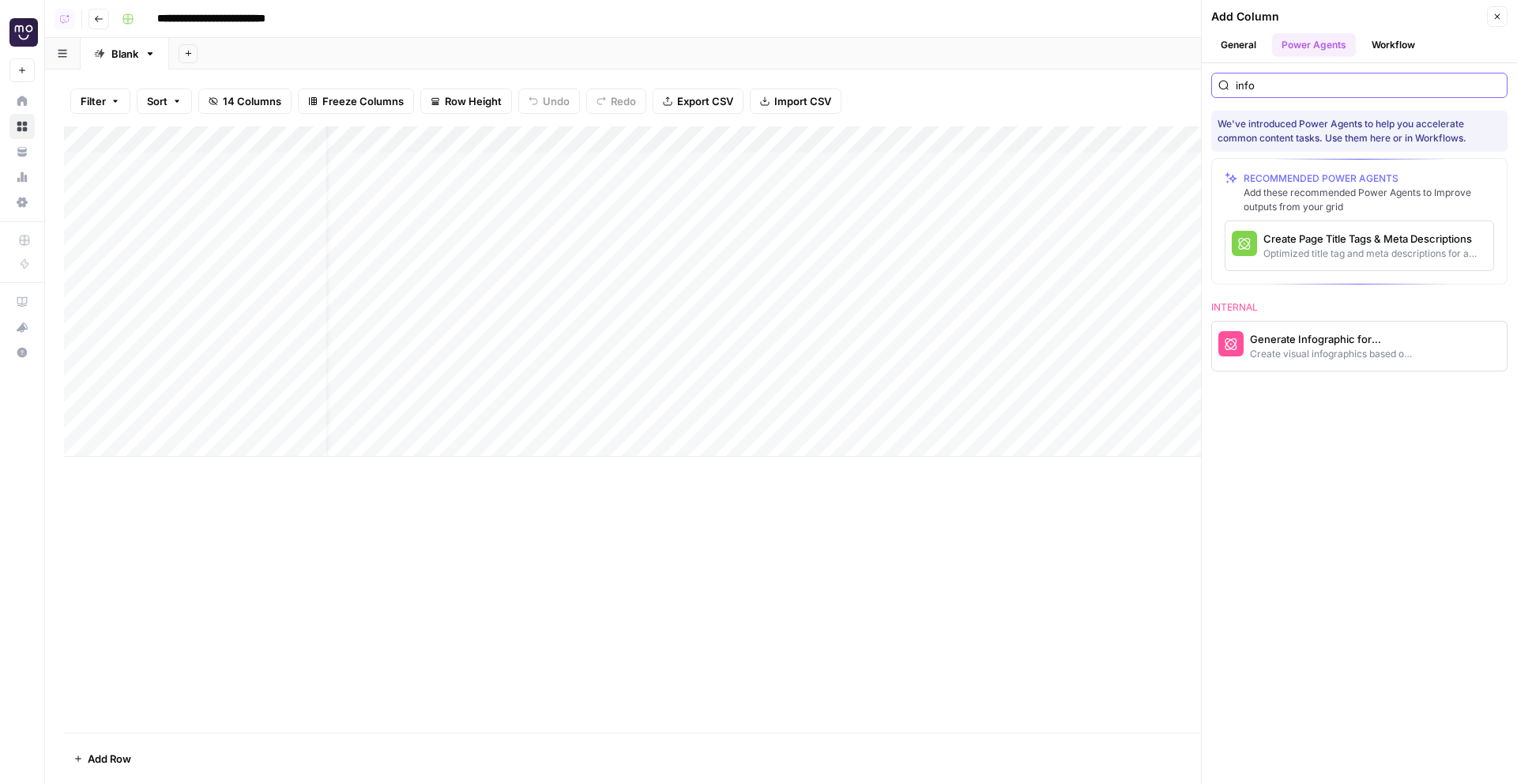
type input "info"
click at [1363, 349] on div "Create visual infographics based on information in article" at bounding box center [1333, 353] width 166 height 15
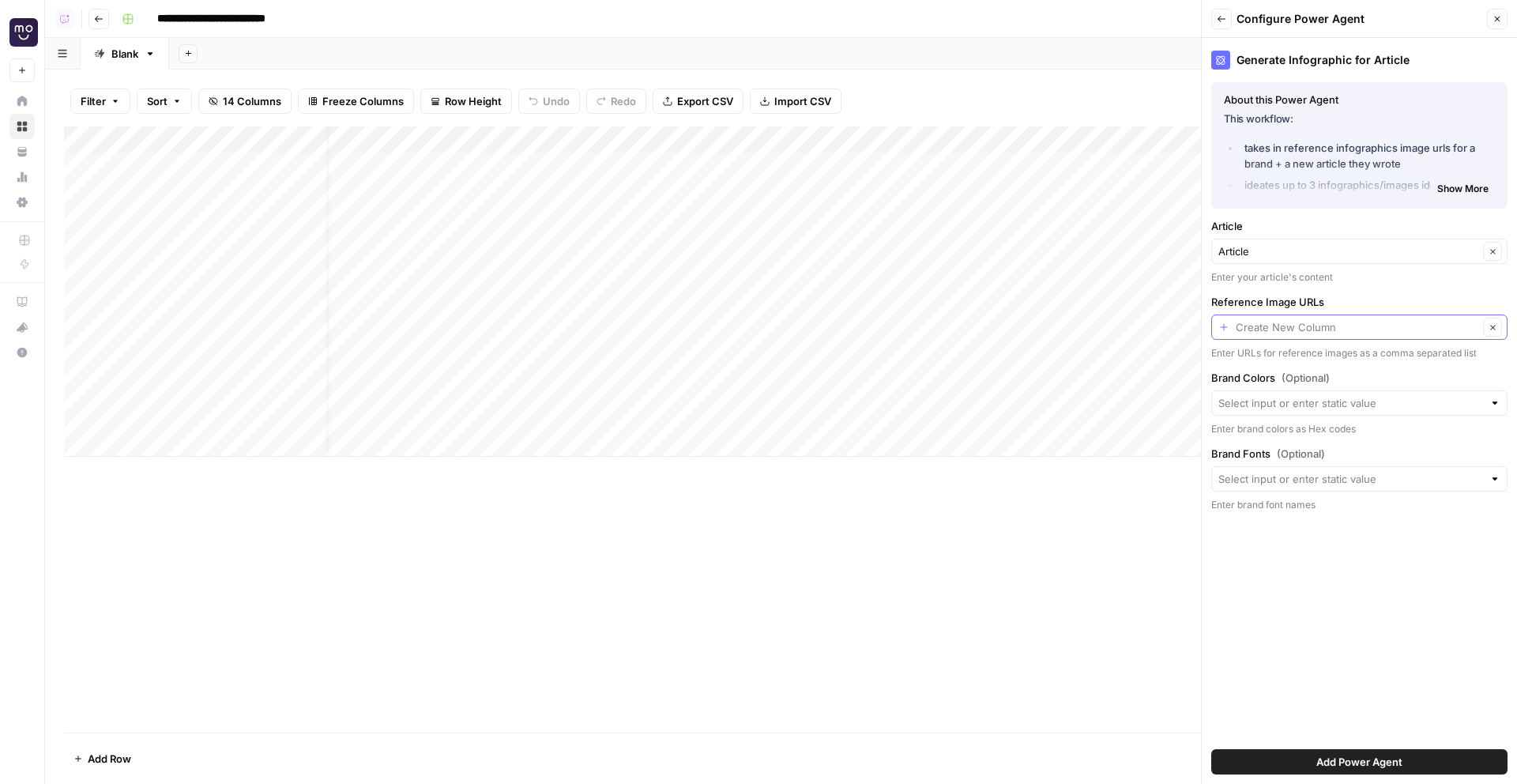
click at [1372, 331] on input "Reference Image URLs" at bounding box center [1357, 327] width 242 height 16
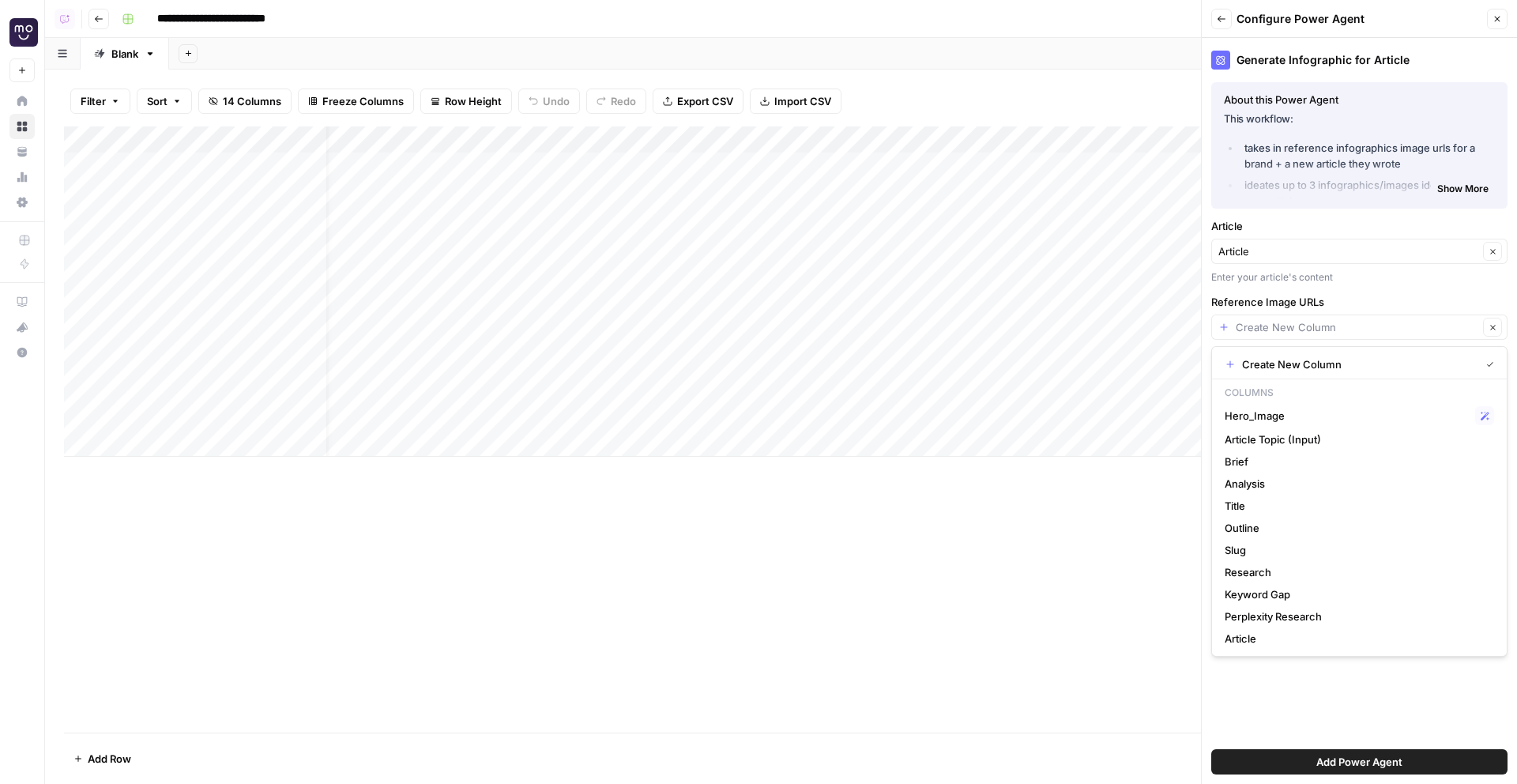
type input "Create New Column"
click at [1411, 293] on div "Generate Infographic for Article About this Power Agent This workflow: takes in…" at bounding box center [1360, 410] width 315 height 745
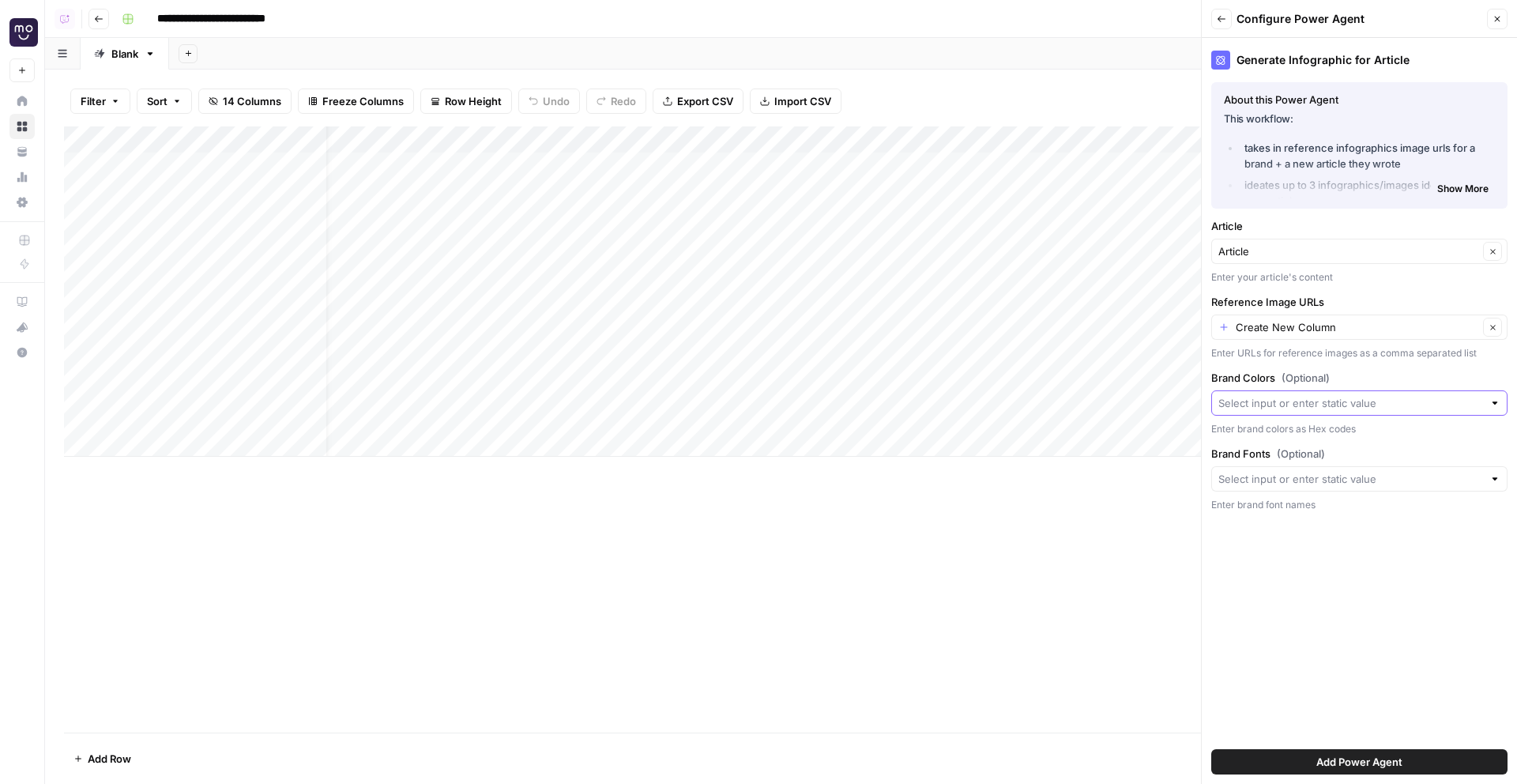
click at [1399, 395] on input "Brand Colors (Optional)" at bounding box center [1351, 402] width 265 height 16
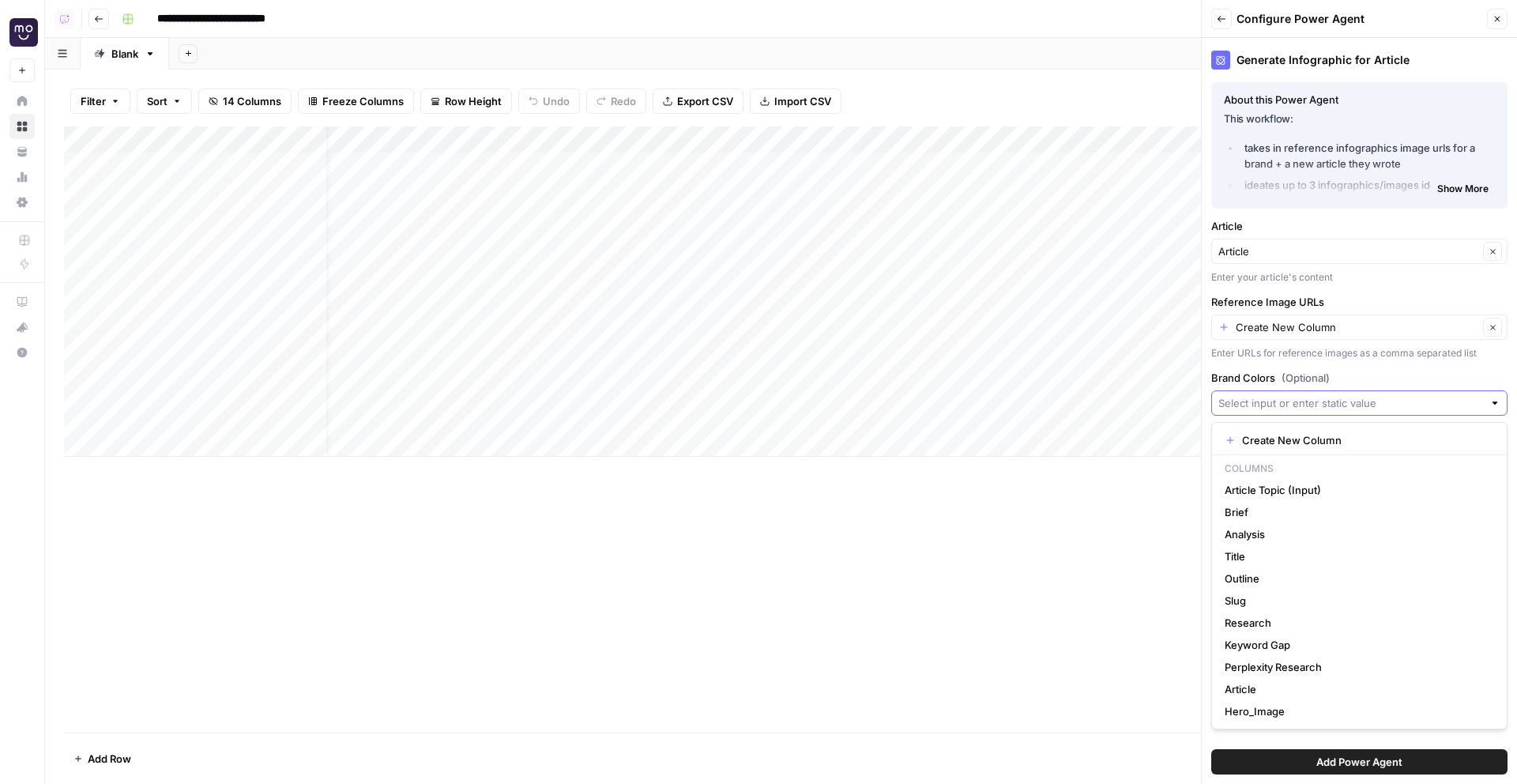
click at [1399, 395] on input "Brand Colors (Optional)" at bounding box center [1351, 402] width 265 height 16
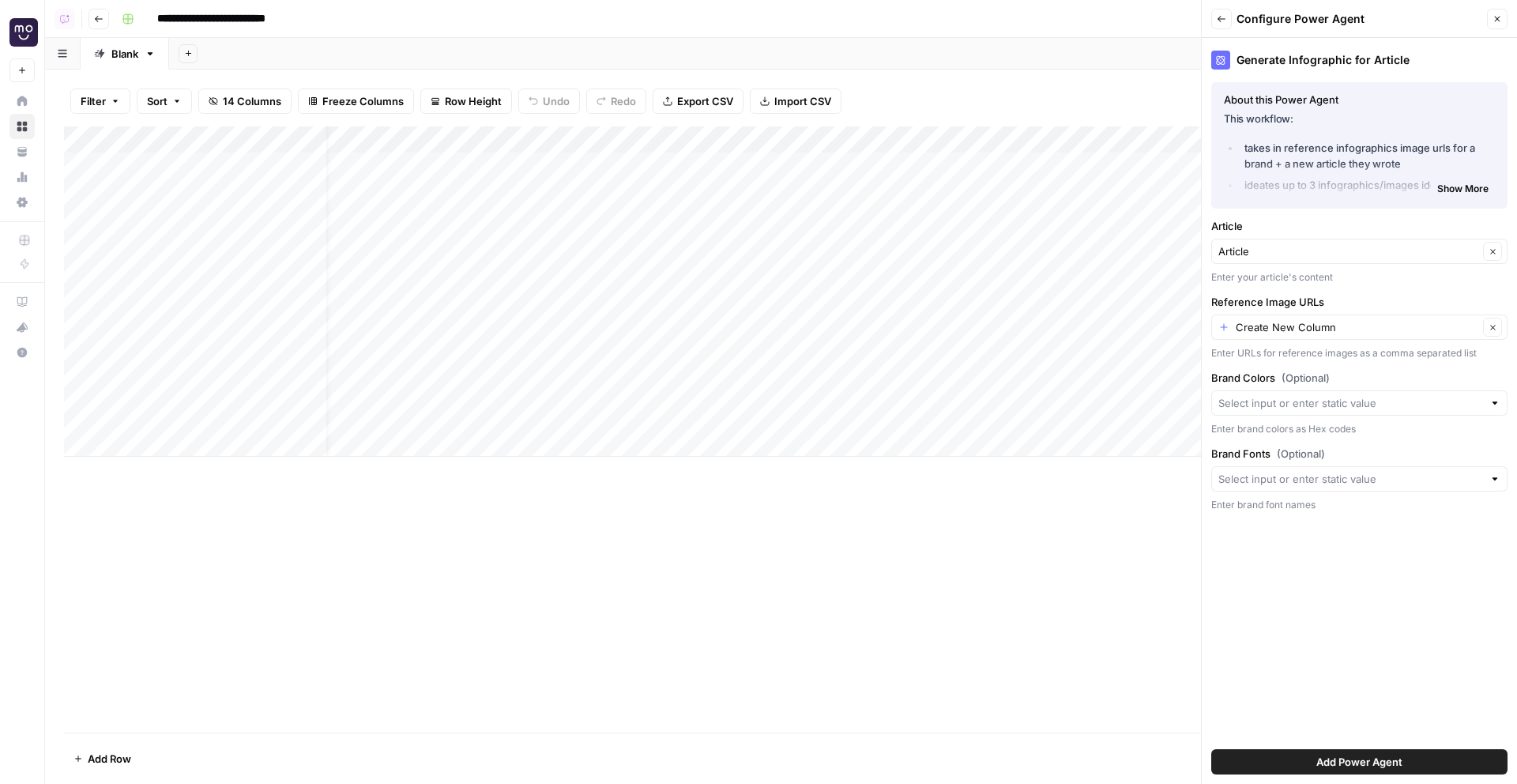
click at [1420, 376] on label "Brand Colors (Optional)" at bounding box center [1360, 377] width 297 height 16
click at [1420, 395] on input "Brand Colors (Optional)" at bounding box center [1351, 402] width 265 height 16
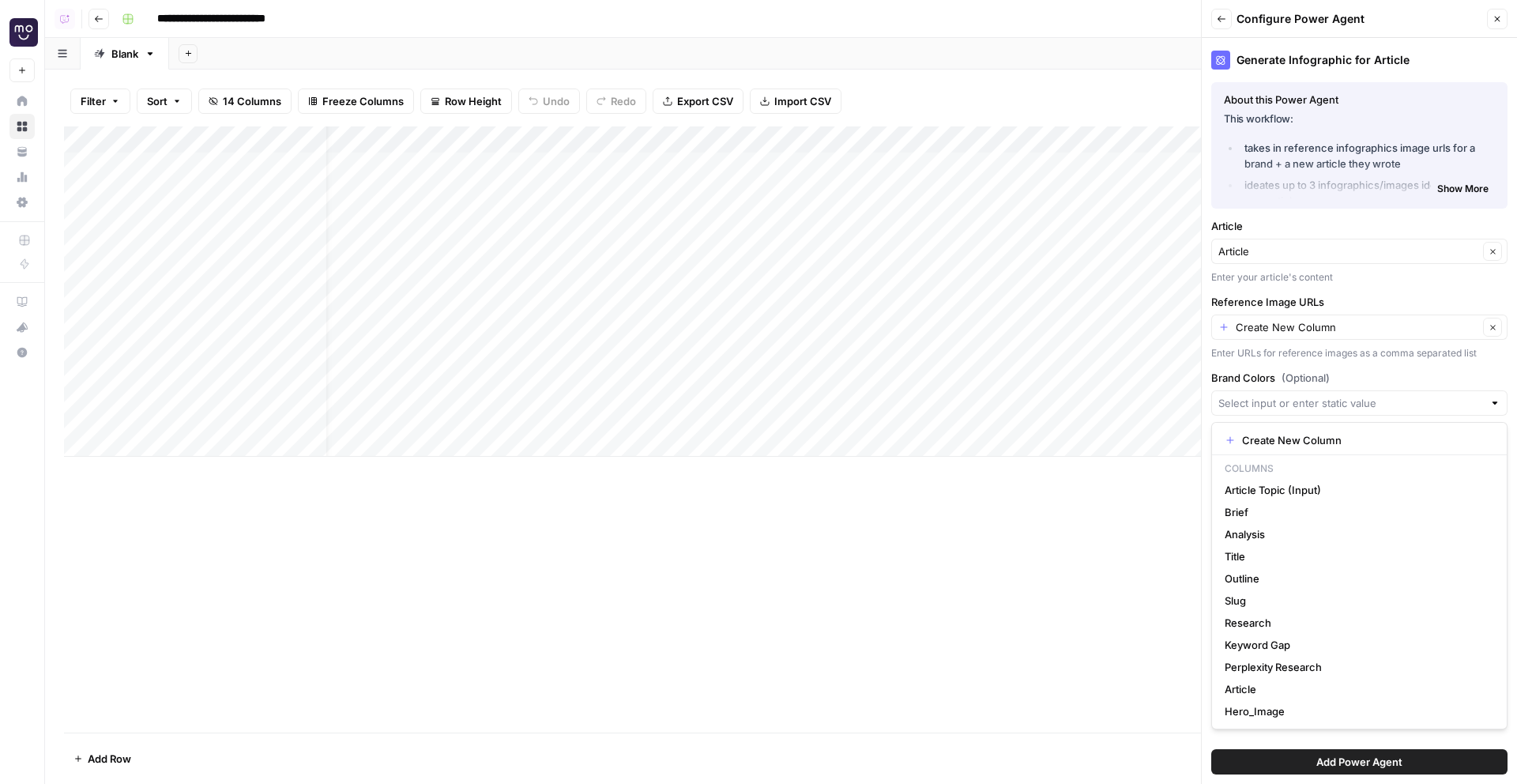
click at [1420, 376] on label "Brand Colors (Optional)" at bounding box center [1360, 377] width 297 height 16
click at [1420, 395] on input "Brand Colors (Optional)" at bounding box center [1351, 402] width 265 height 16
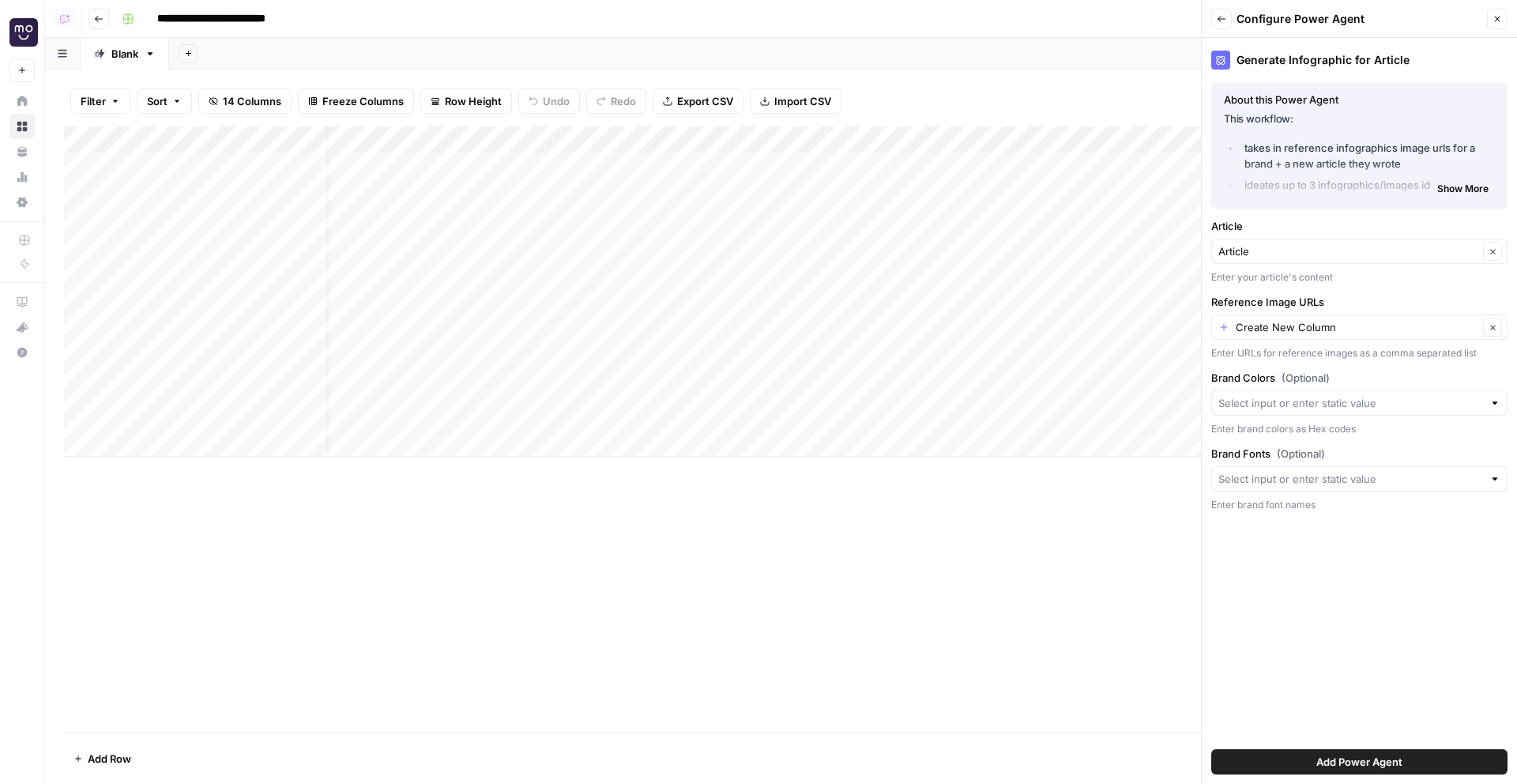
click at [1483, 377] on label "Brand Colors (Optional)" at bounding box center [1360, 377] width 297 height 16
click at [1483, 395] on input "Brand Colors (Optional)" at bounding box center [1351, 402] width 265 height 16
click at [1462, 187] on span "Show More" at bounding box center [1464, 189] width 52 height 15
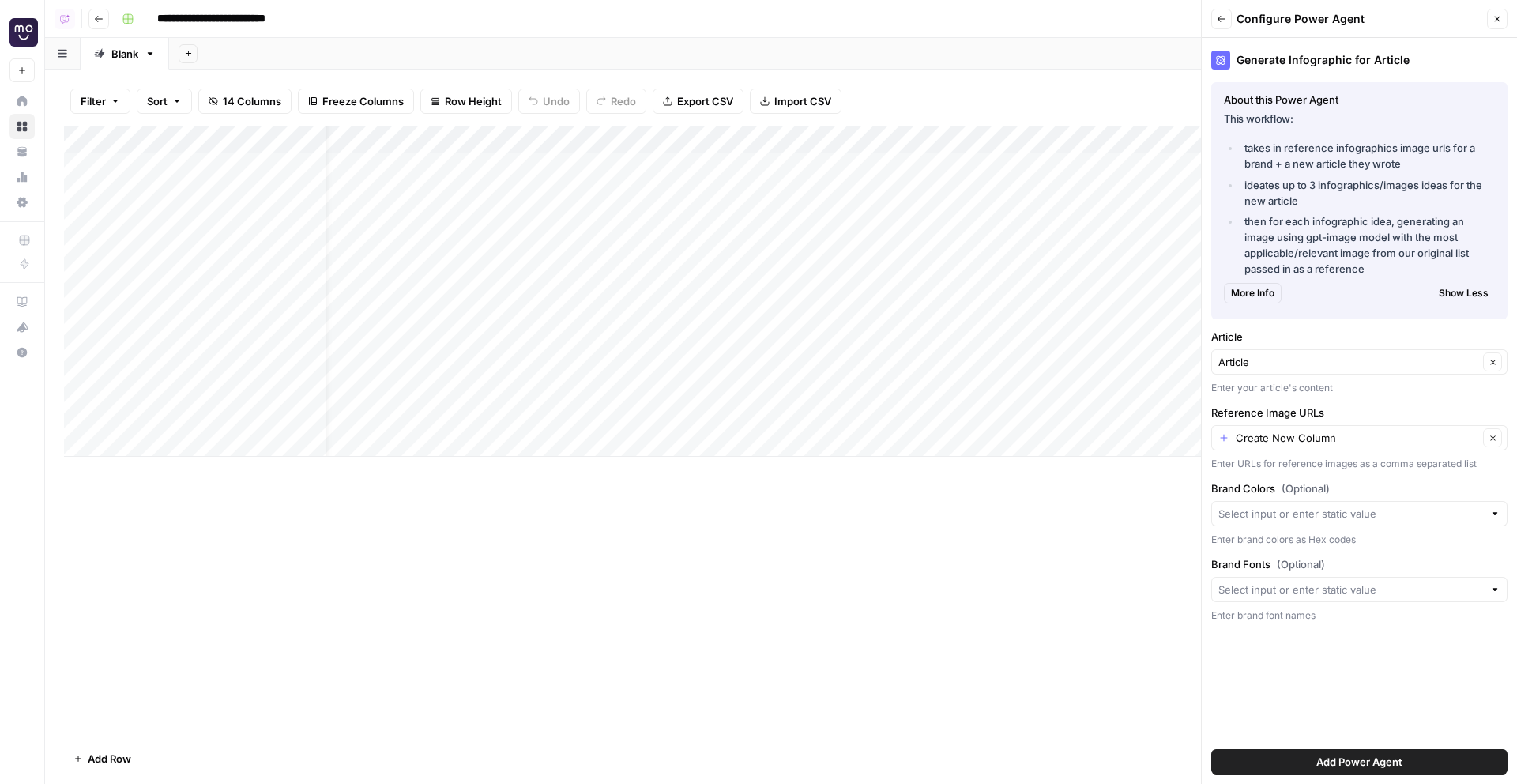
click at [1376, 614] on div "Enter brand font names" at bounding box center [1360, 615] width 297 height 15
click at [1382, 590] on input "Brand Fonts (Optional)" at bounding box center [1351, 589] width 265 height 16
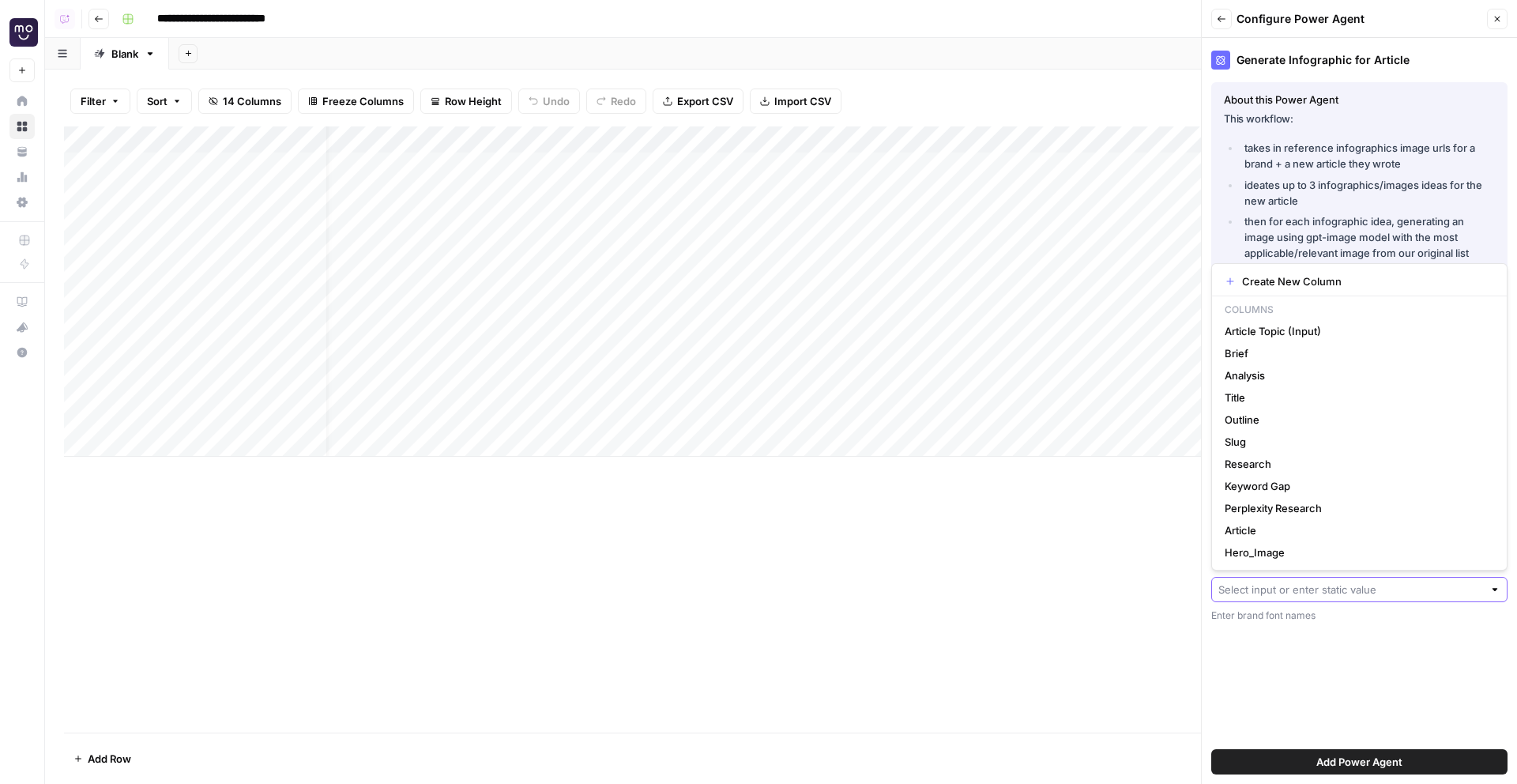
click at [1382, 590] on input "Brand Fonts (Optional)" at bounding box center [1351, 589] width 265 height 16
click at [1380, 643] on div "Generate Infographic for Article About this Power Agent This workflow: takes in…" at bounding box center [1360, 410] width 315 height 745
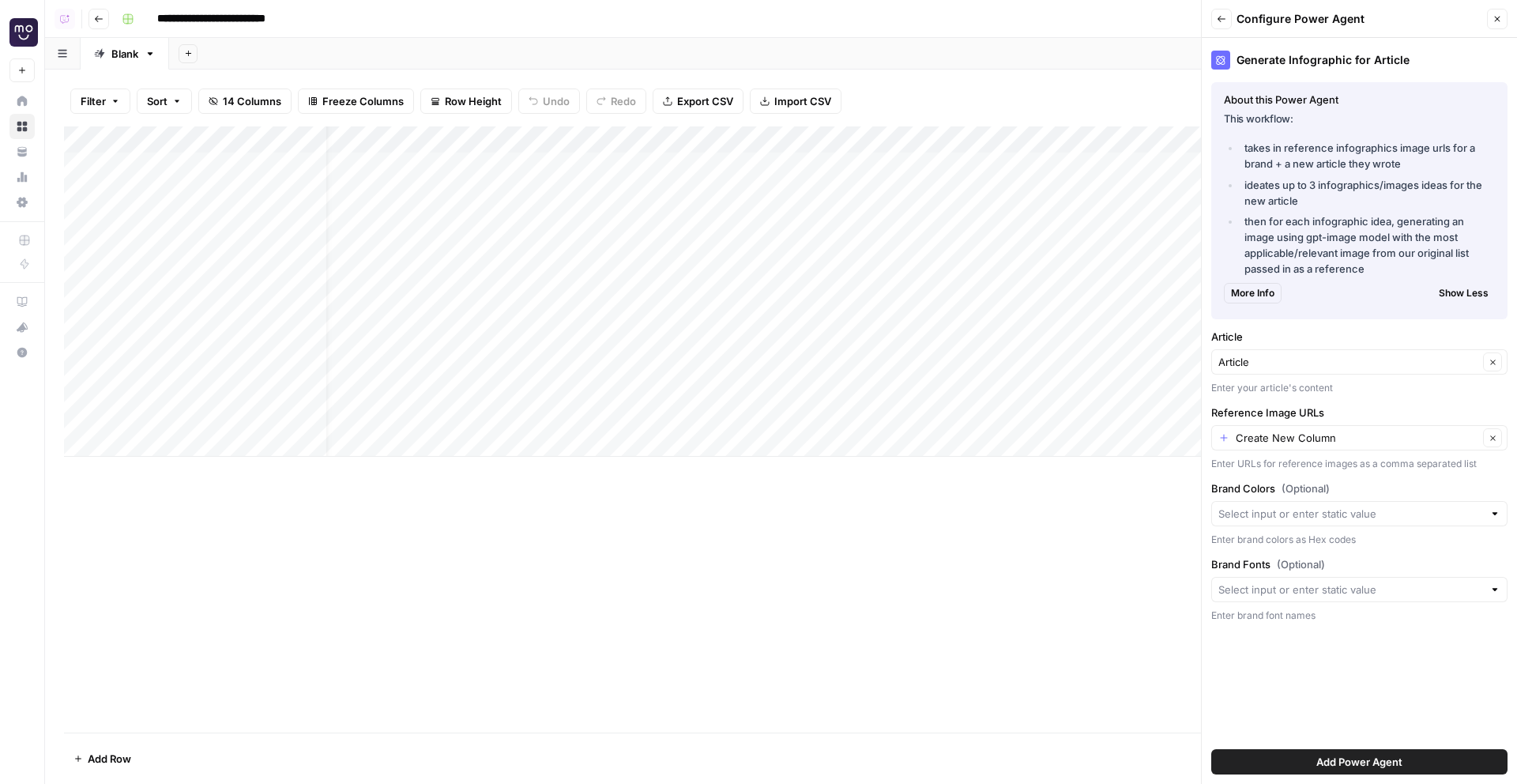
click at [102, 28] on header "**********" at bounding box center [781, 19] width 1472 height 38
click at [98, 18] on icon "button" at bounding box center [98, 18] width 8 height 6
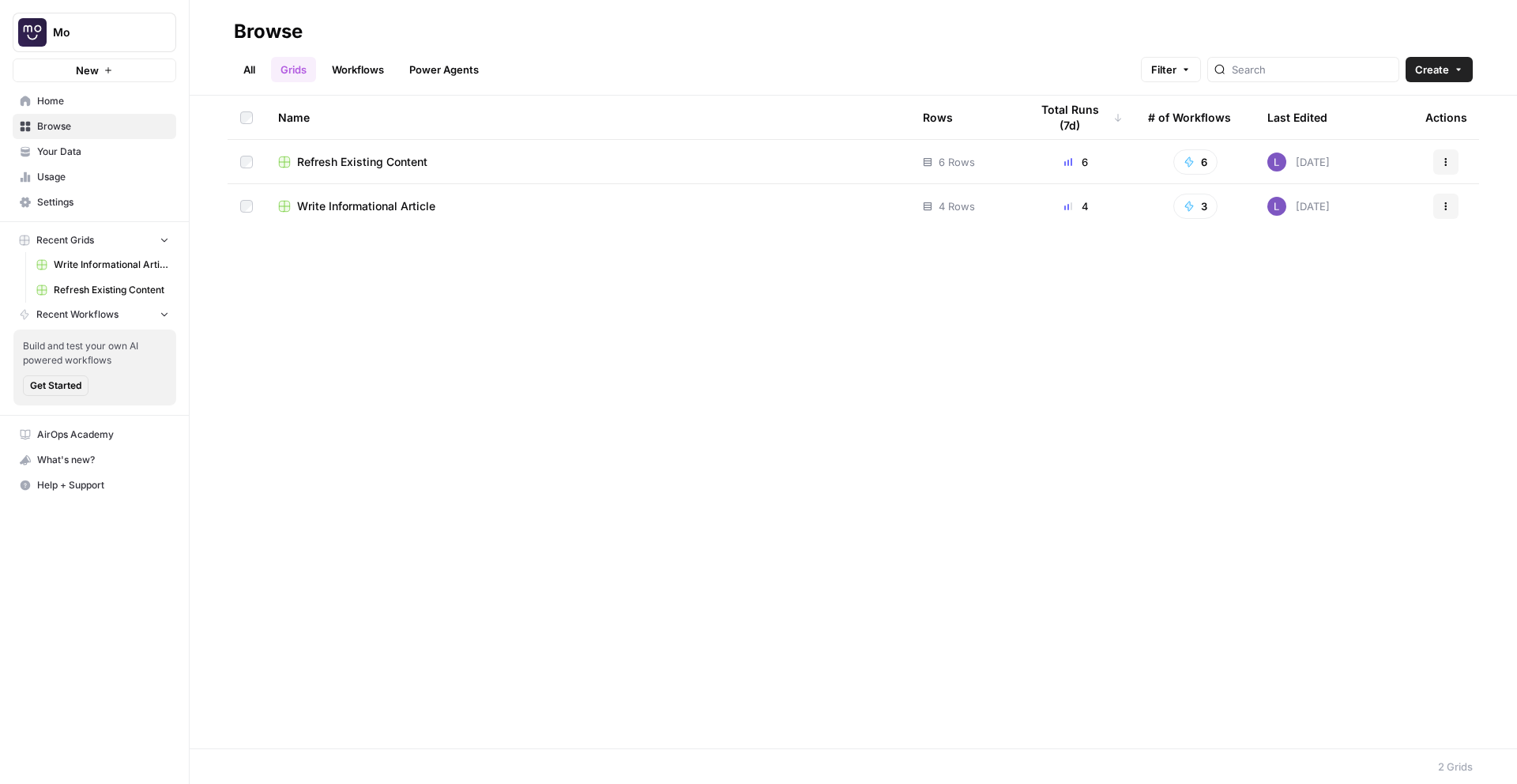
click at [340, 163] on span "Refresh Existing Content" at bounding box center [362, 162] width 130 height 16
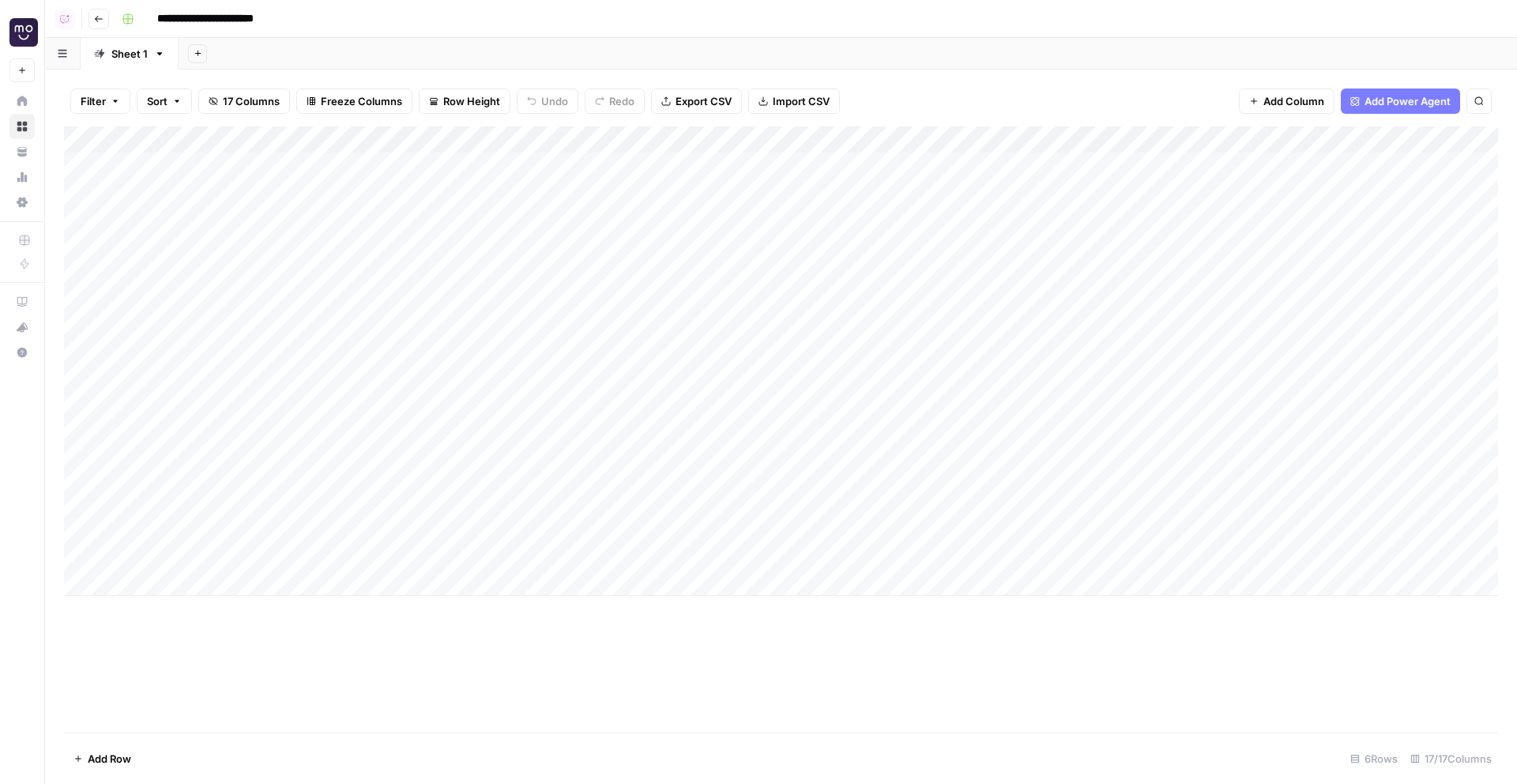
click at [185, 317] on div "Add Column" at bounding box center [781, 361] width 1434 height 470
click at [185, 317] on div "**********" at bounding box center [252, 308] width 265 height 27
copy body
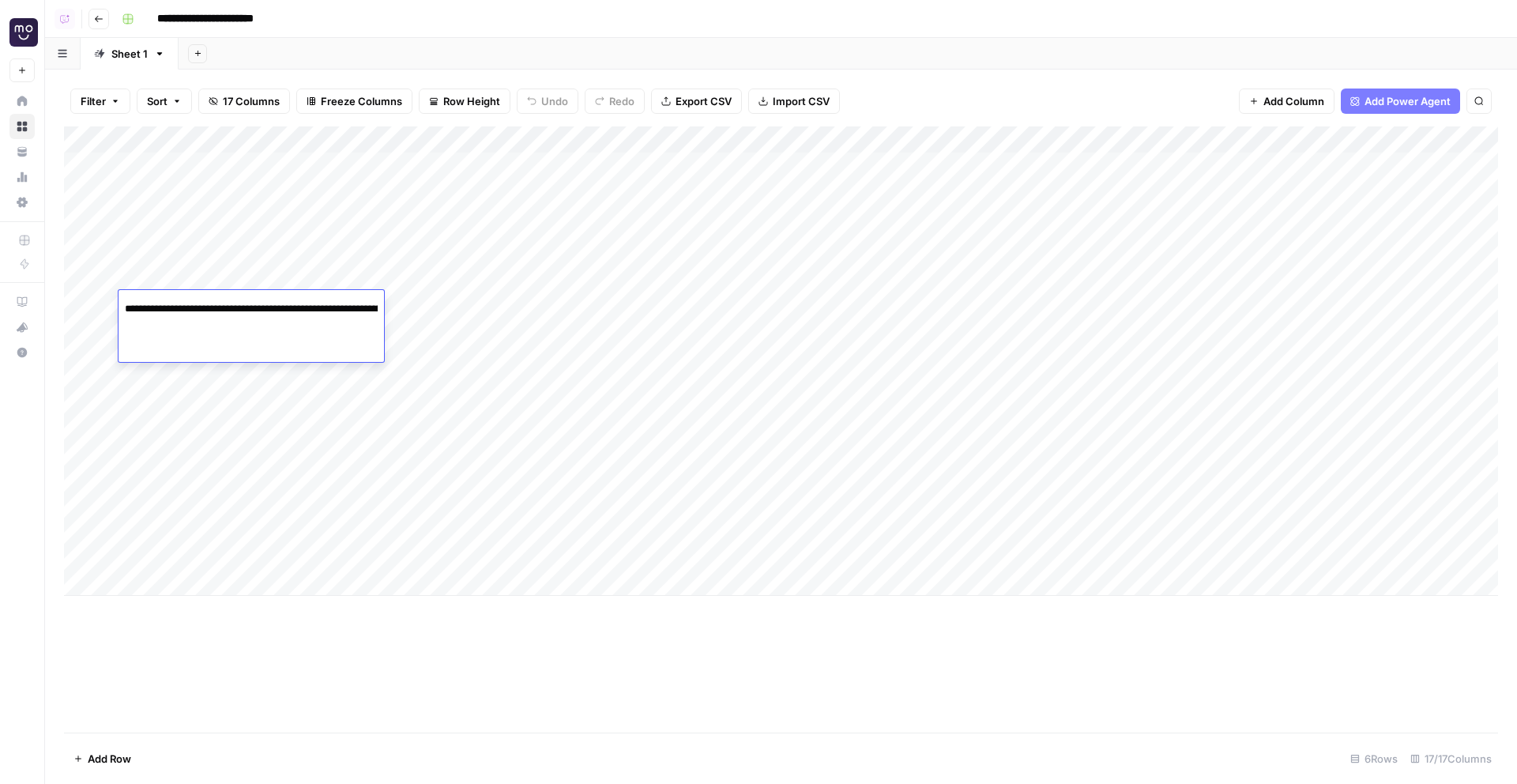
click at [653, 323] on div "Add Column" at bounding box center [781, 361] width 1434 height 470
click at [690, 319] on div at bounding box center [721, 325] width 253 height 72
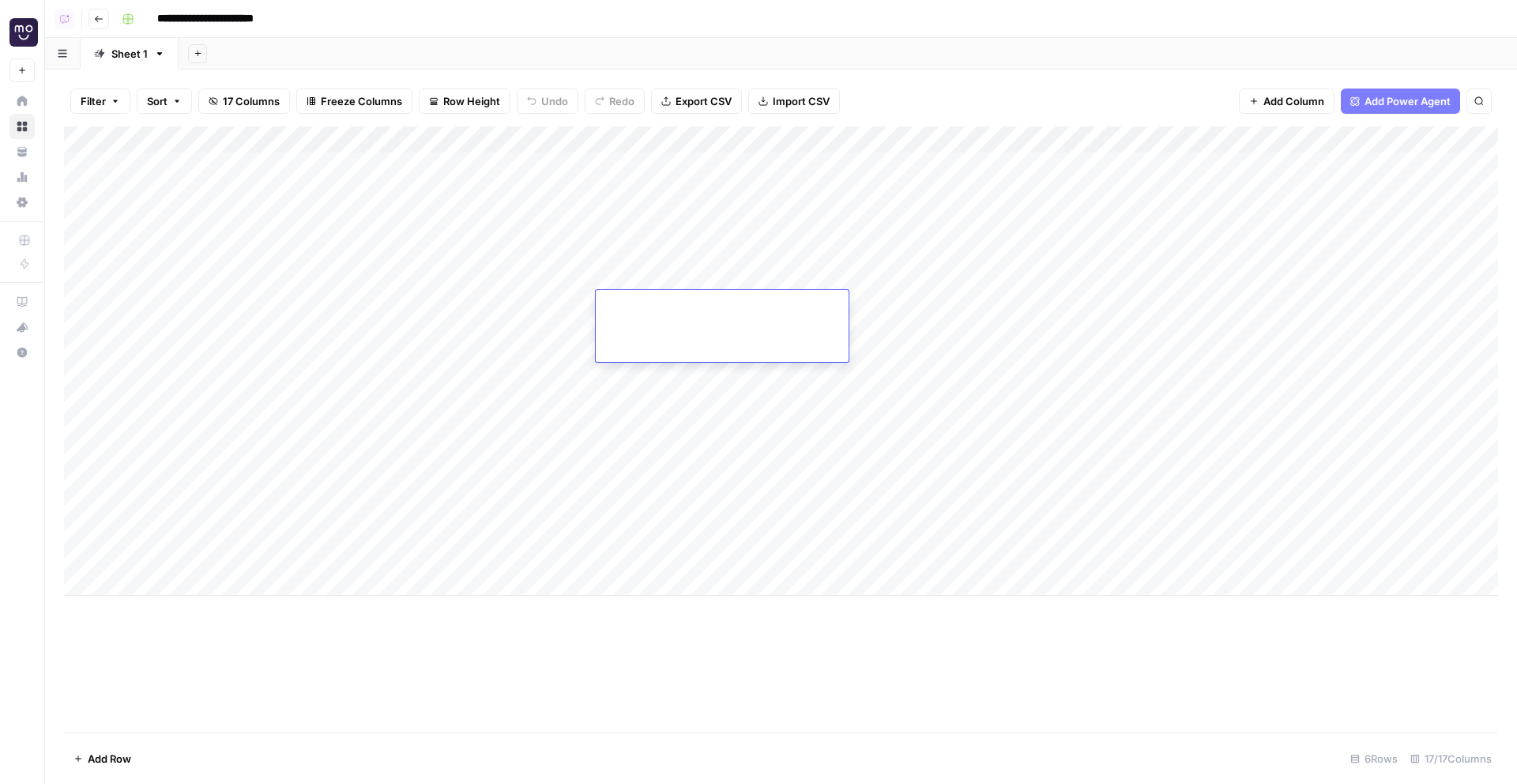
click at [652, 306] on textarea at bounding box center [721, 306] width 253 height 22
click at [652, 305] on textarea at bounding box center [721, 306] width 253 height 22
paste textarea "**********"
drag, startPoint x: 651, startPoint y: 306, endPoint x: 547, endPoint y: 306, distance: 104.0
click at [547, 306] on body "**********" at bounding box center [758, 392] width 1517 height 784
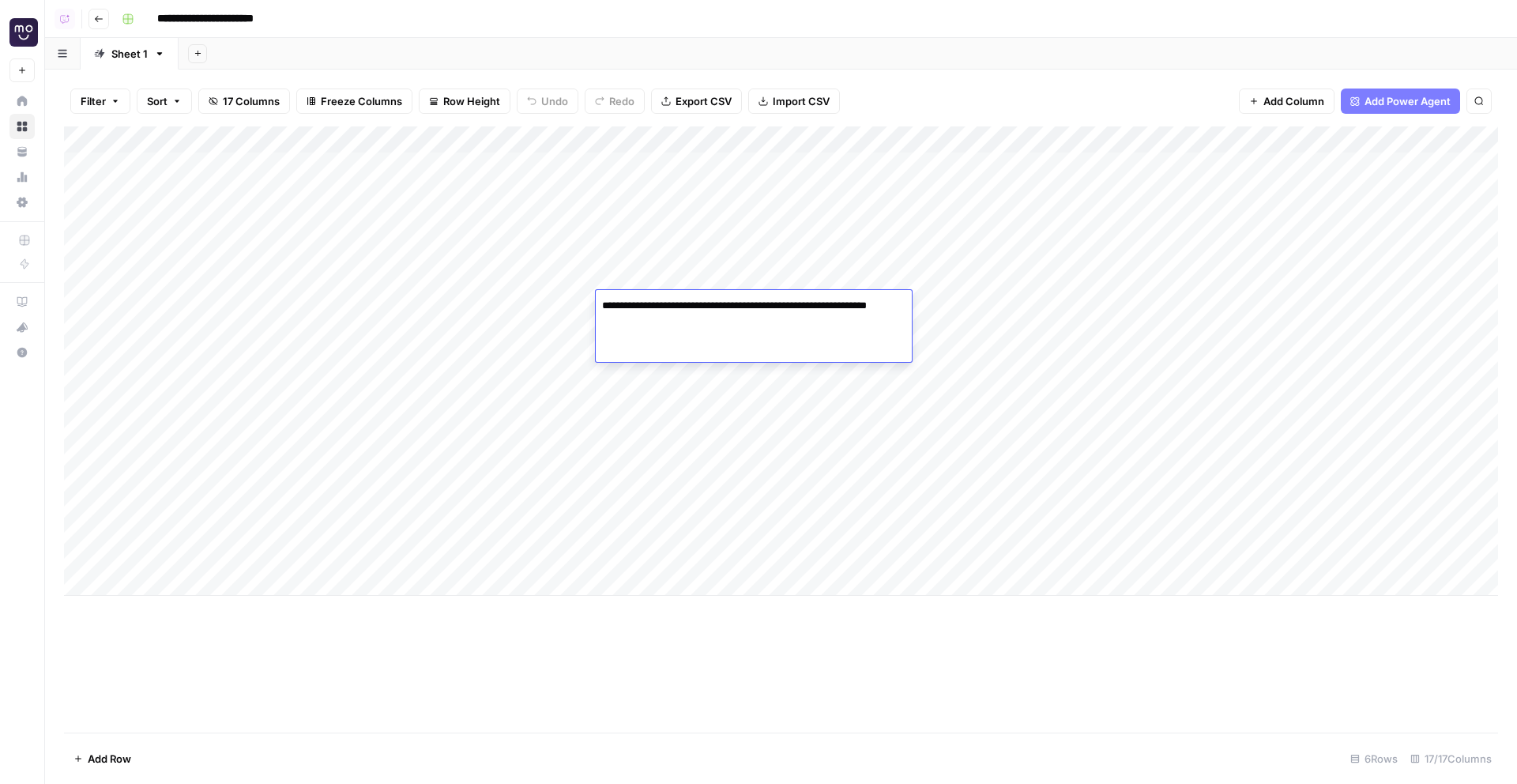
click at [727, 324] on textarea "**********" at bounding box center [753, 314] width 316 height 38
click at [670, 303] on textarea "**********" at bounding box center [753, 314] width 316 height 38
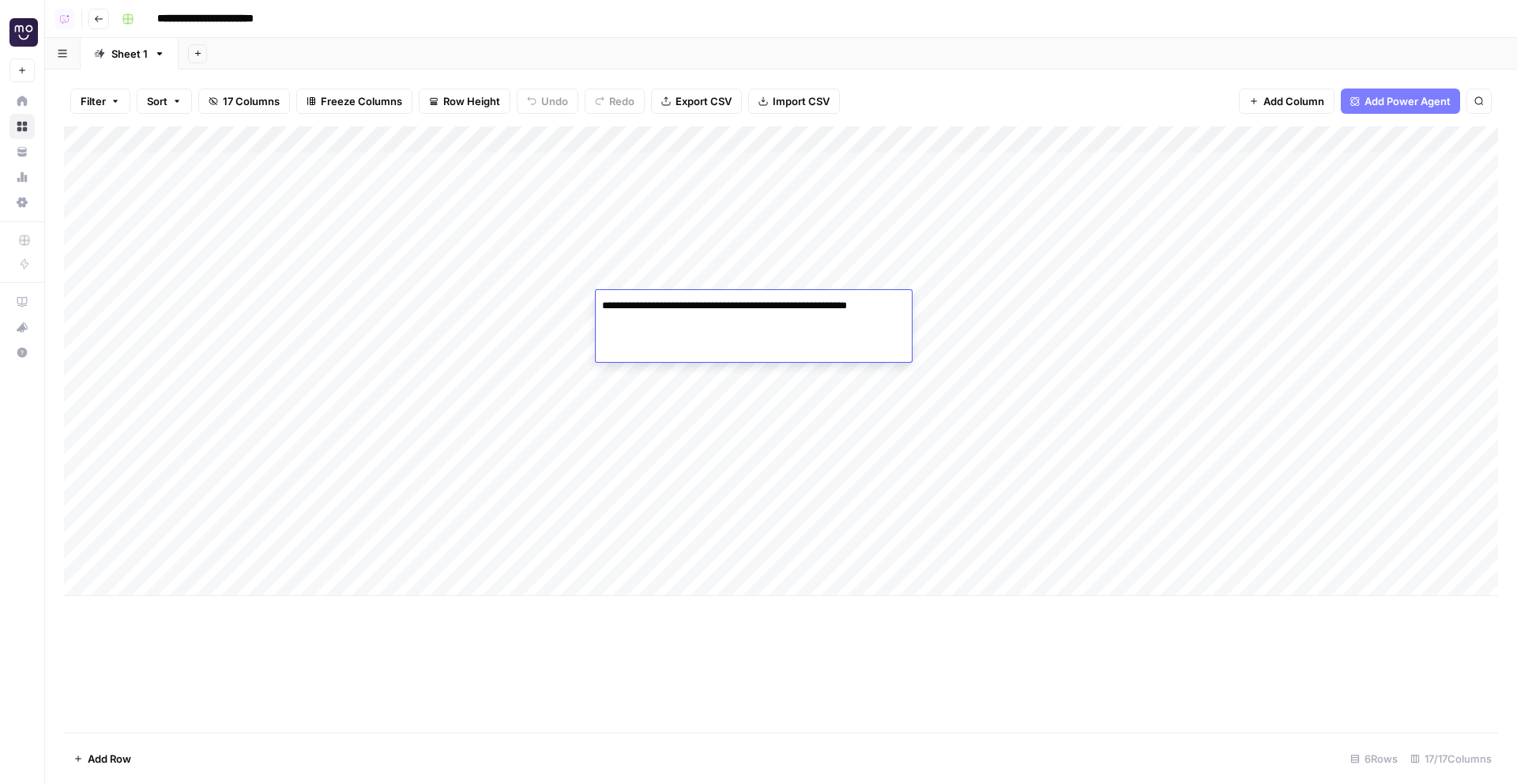
paste textarea "**********"
type textarea "**********"
click at [865, 326] on textarea "**********" at bounding box center [753, 314] width 316 height 38
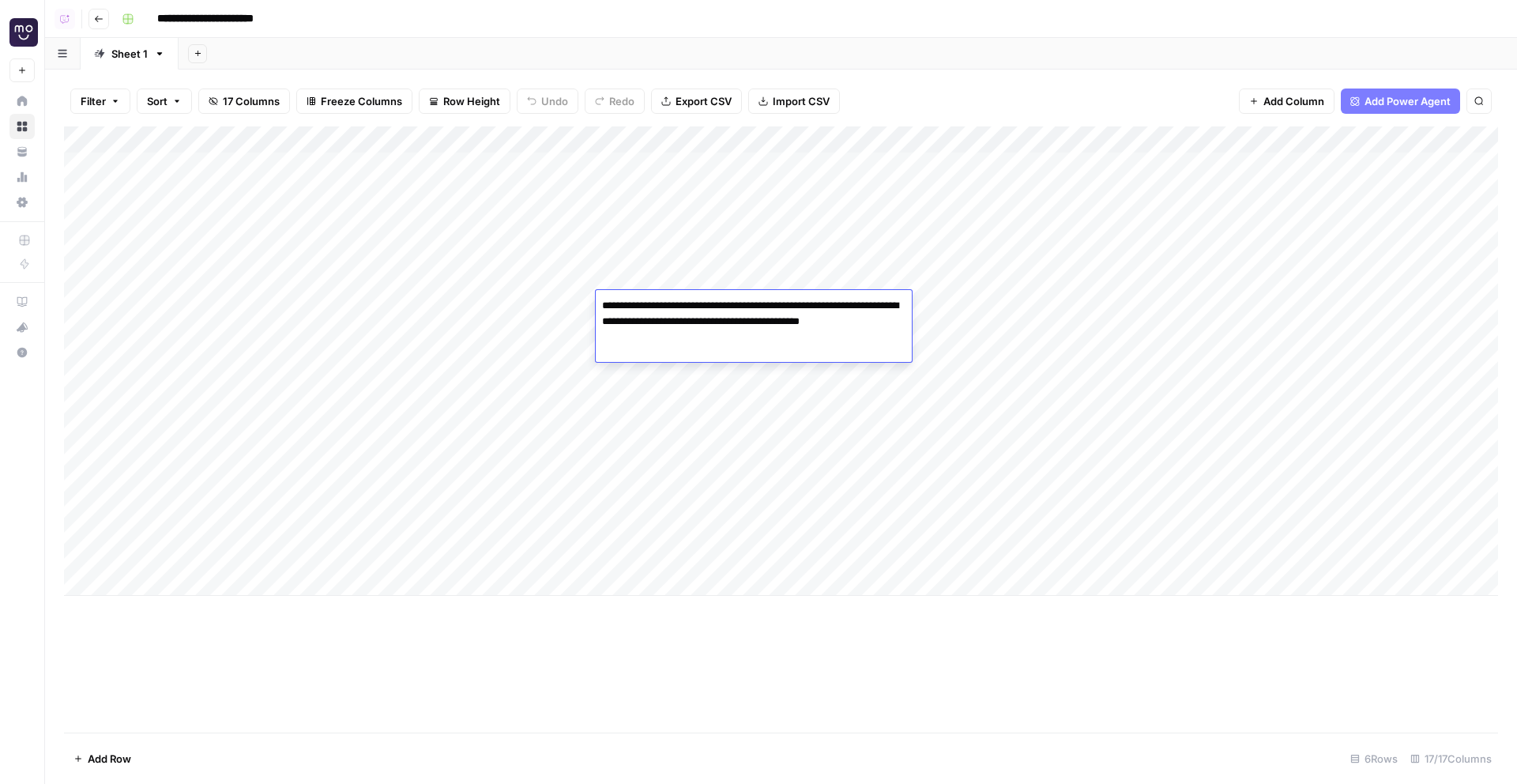
click at [865, 326] on textarea "**********" at bounding box center [753, 314] width 316 height 38
click at [1085, 698] on div "Add Column" at bounding box center [781, 429] width 1434 height 606
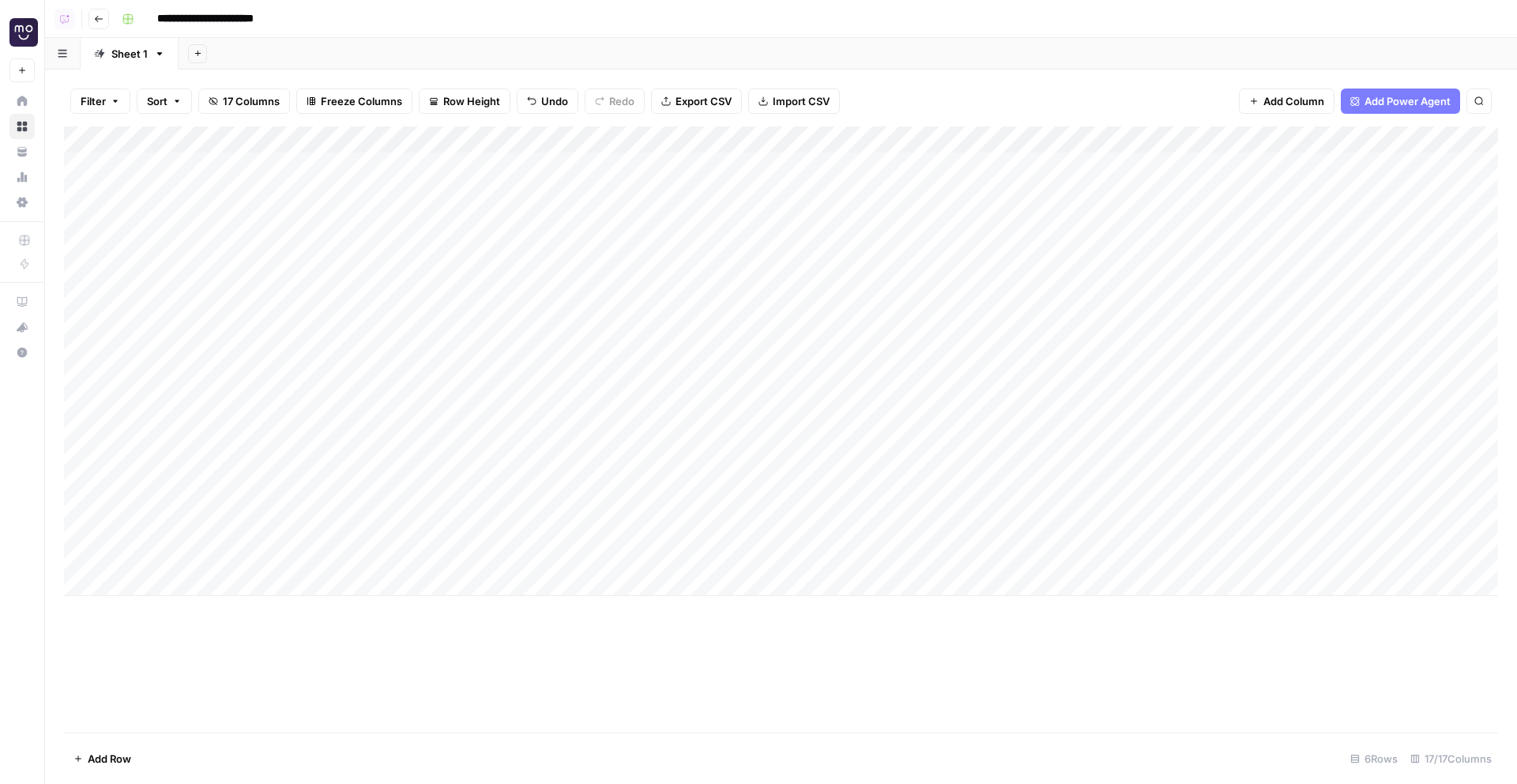
click at [1105, 210] on div "Add Column" at bounding box center [781, 361] width 1434 height 470
click at [1116, 262] on div "Add Column" at bounding box center [781, 361] width 1434 height 470
click at [1116, 352] on div "Add Column" at bounding box center [781, 361] width 1434 height 470
click at [1116, 412] on div "Add Column" at bounding box center [781, 361] width 1434 height 470
click at [1116, 460] on div "Add Column" at bounding box center [781, 361] width 1434 height 470
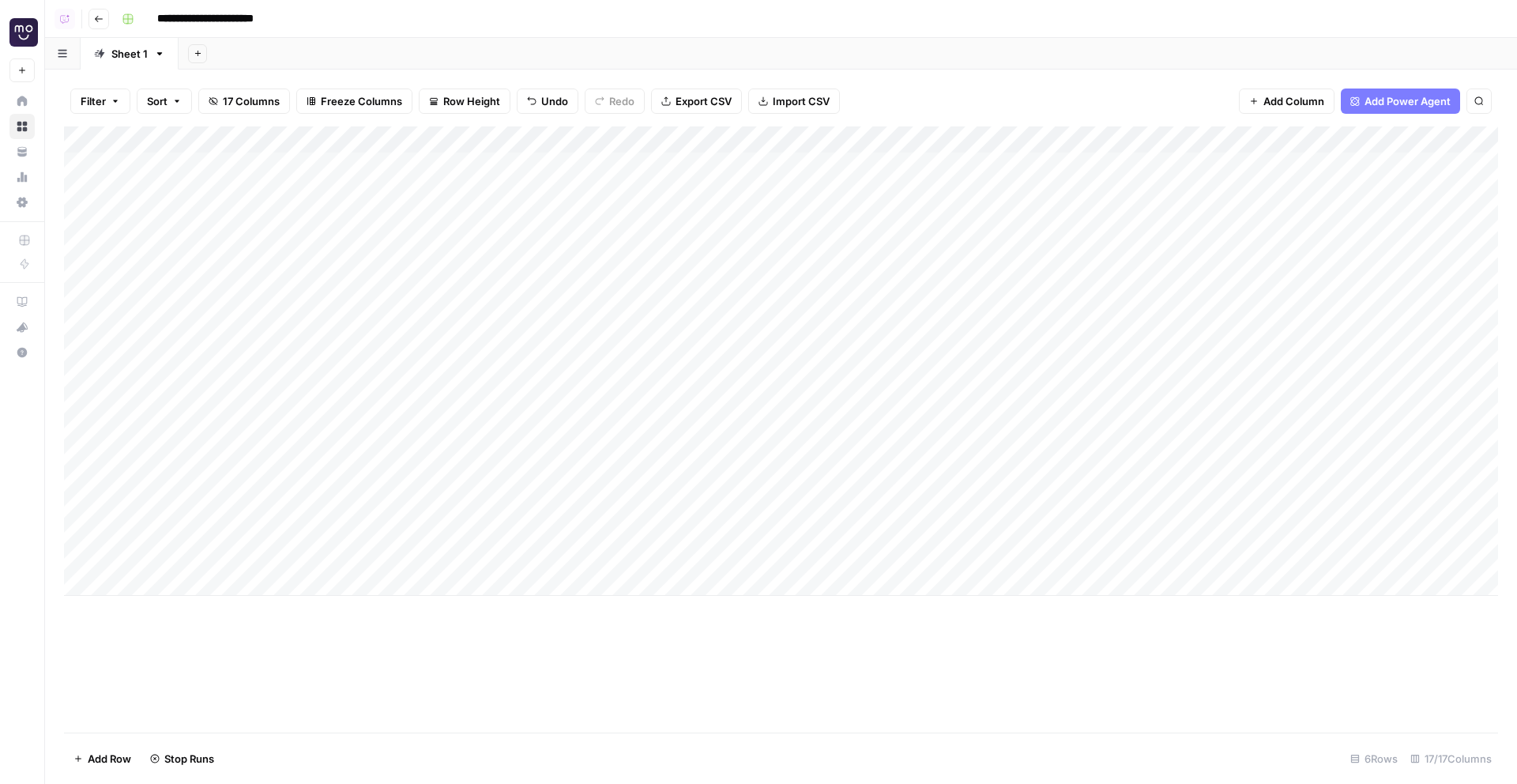
click at [1136, 494] on div "Add Column" at bounding box center [781, 361] width 1434 height 470
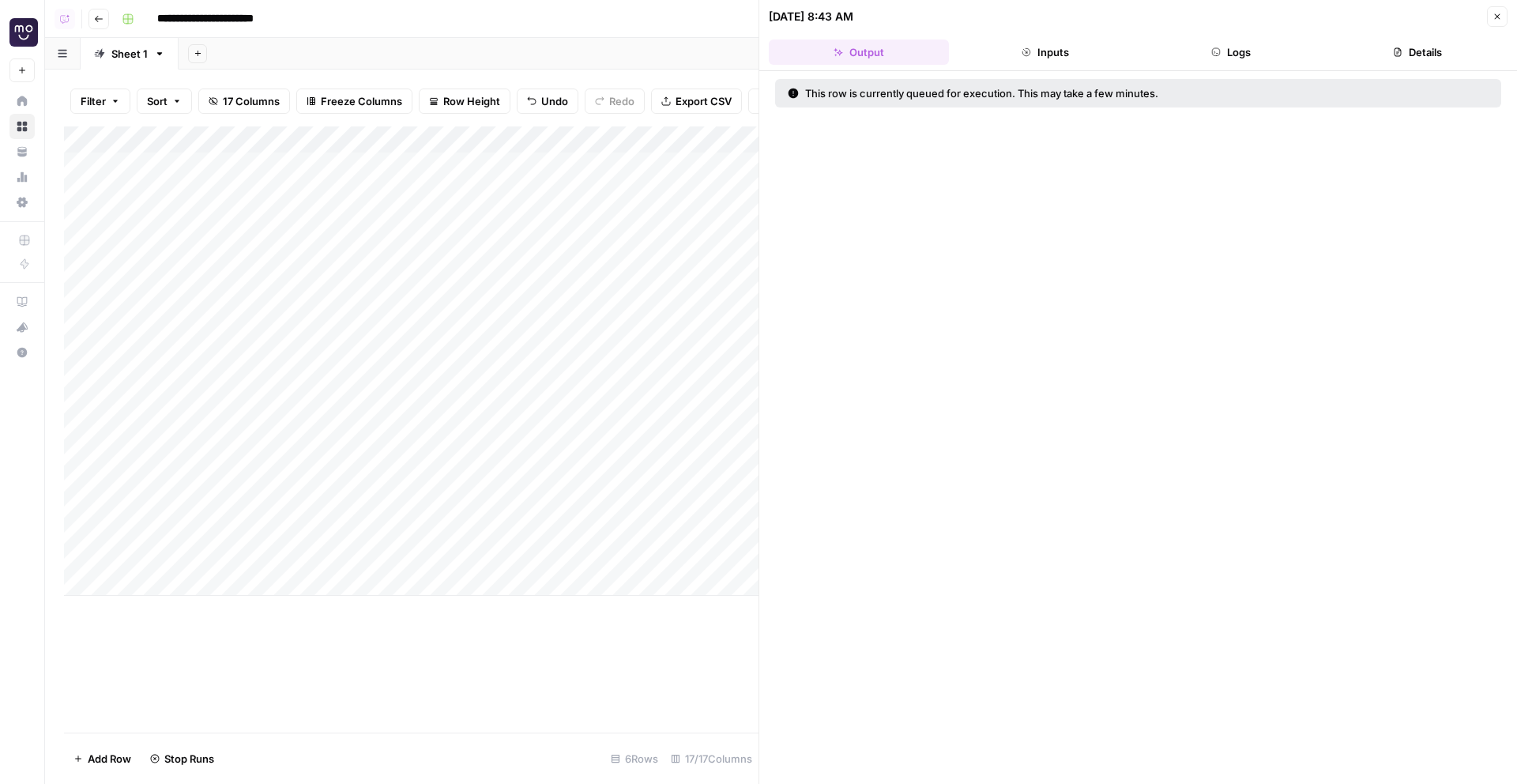
click at [1495, 9] on button "Close" at bounding box center [1497, 16] width 21 height 21
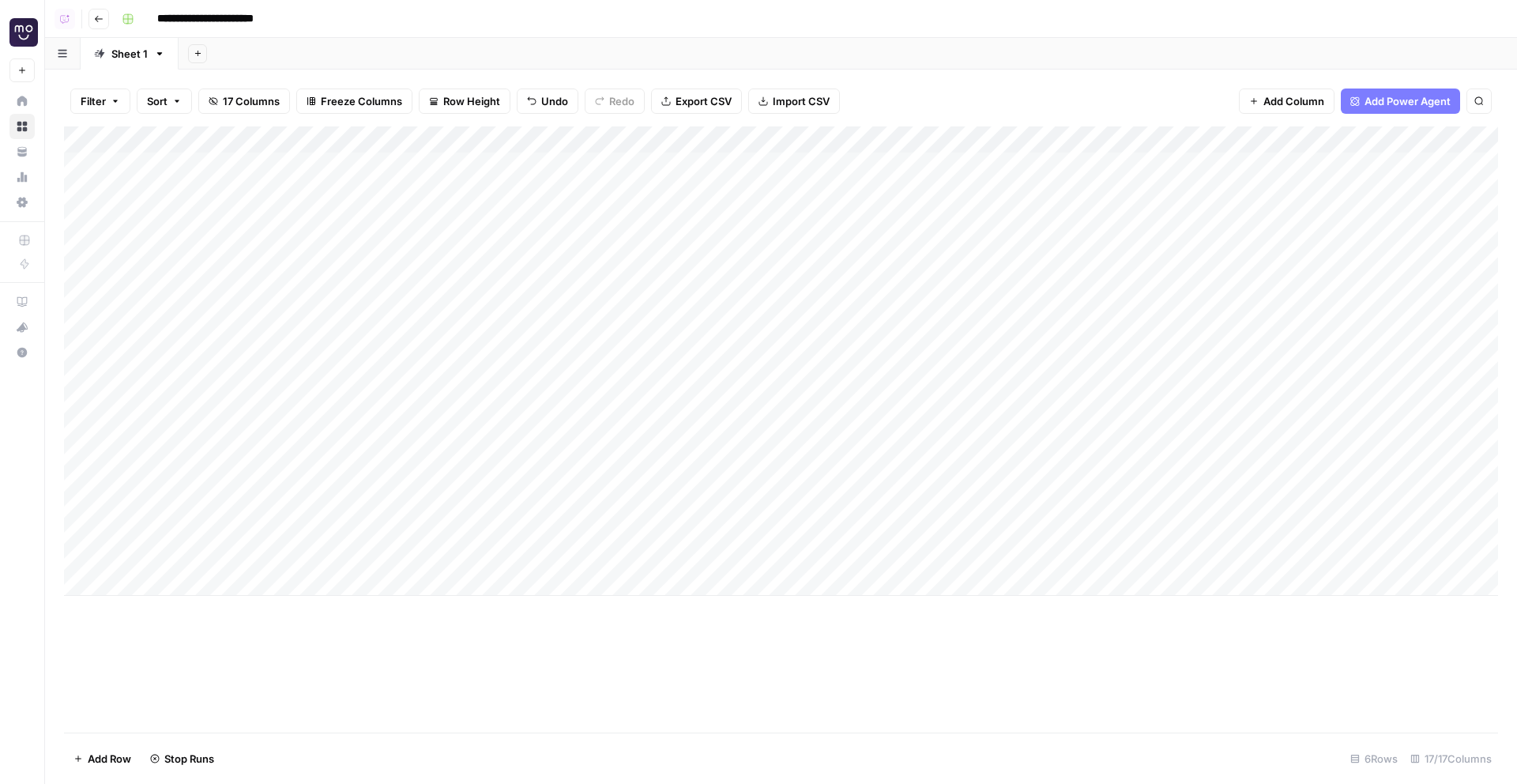
click at [1114, 538] on div "Add Column" at bounding box center [781, 361] width 1434 height 470
click at [1009, 177] on div "Add Column" at bounding box center [781, 361] width 1434 height 470
click at [1013, 269] on div "Add Column" at bounding box center [781, 361] width 1434 height 470
click at [1013, 325] on div "Add Column" at bounding box center [781, 361] width 1434 height 470
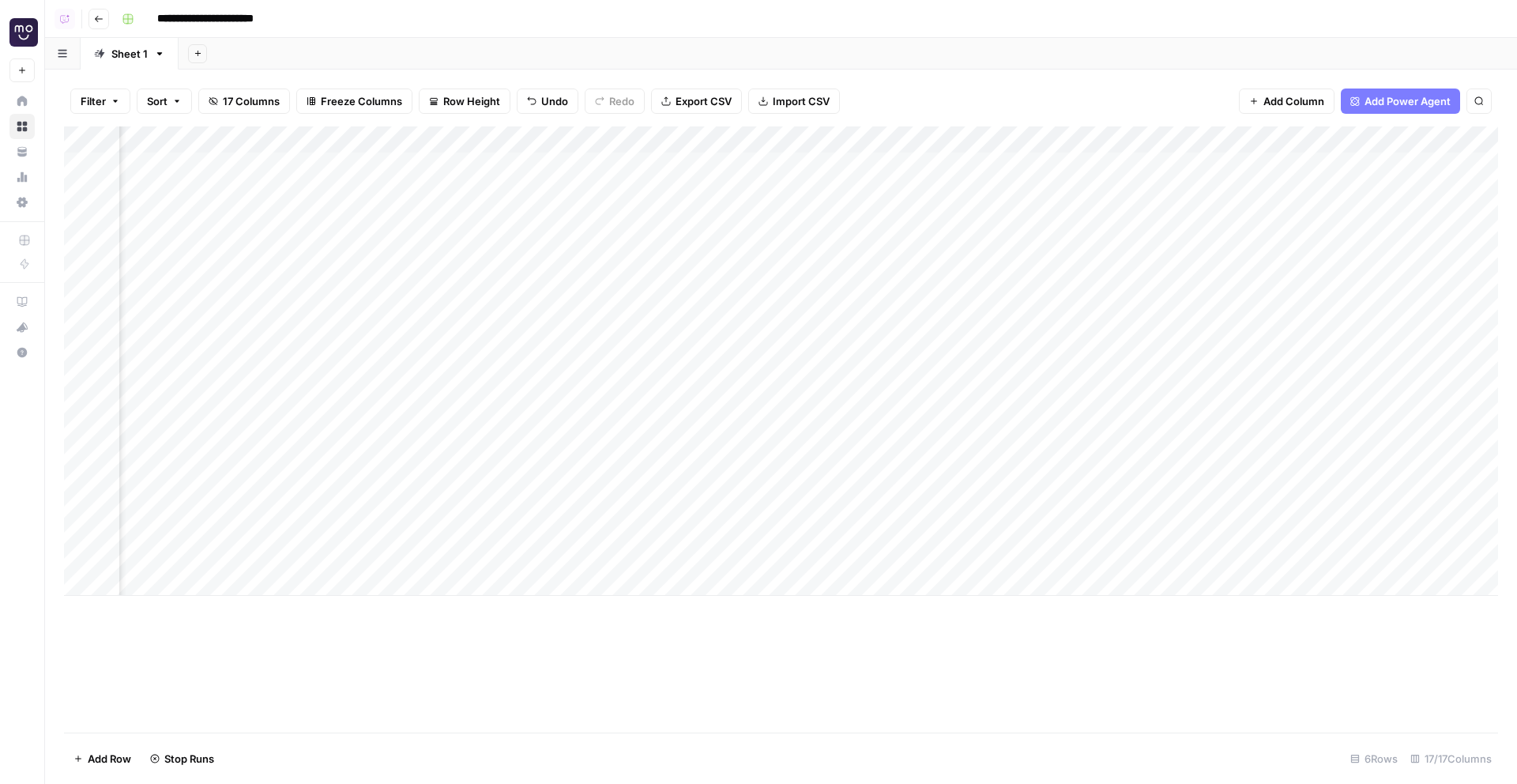
click at [1011, 403] on div "Add Column" at bounding box center [781, 361] width 1434 height 470
click at [1011, 470] on div "Add Column" at bounding box center [781, 361] width 1434 height 470
click at [1014, 498] on div "Add Column" at bounding box center [781, 361] width 1434 height 470
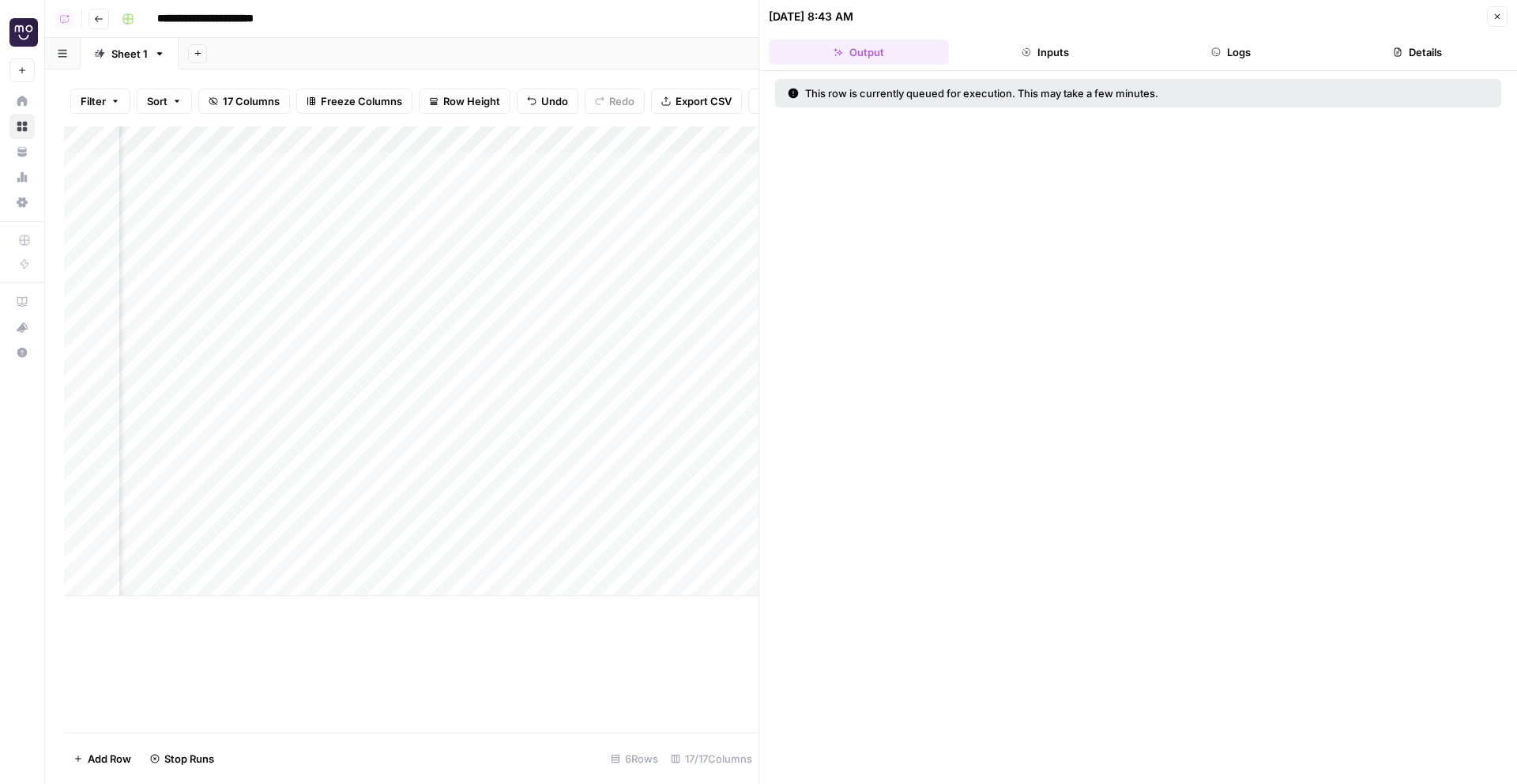
click at [1489, 15] on button "Close" at bounding box center [1497, 16] width 21 height 21
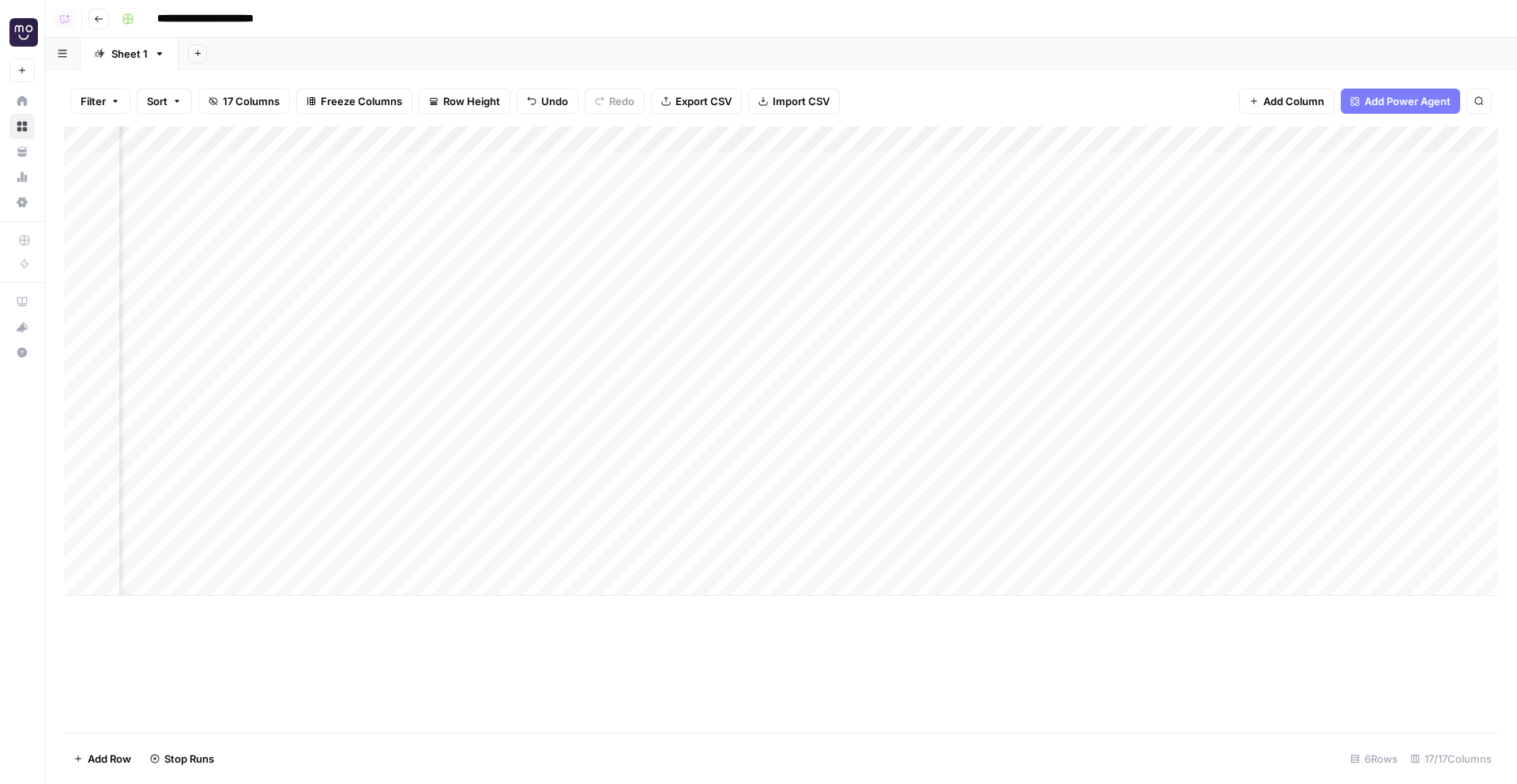
click at [924, 544] on div "Add Column" at bounding box center [781, 361] width 1434 height 470
click at [104, 21] on button "Go back" at bounding box center [99, 19] width 21 height 21
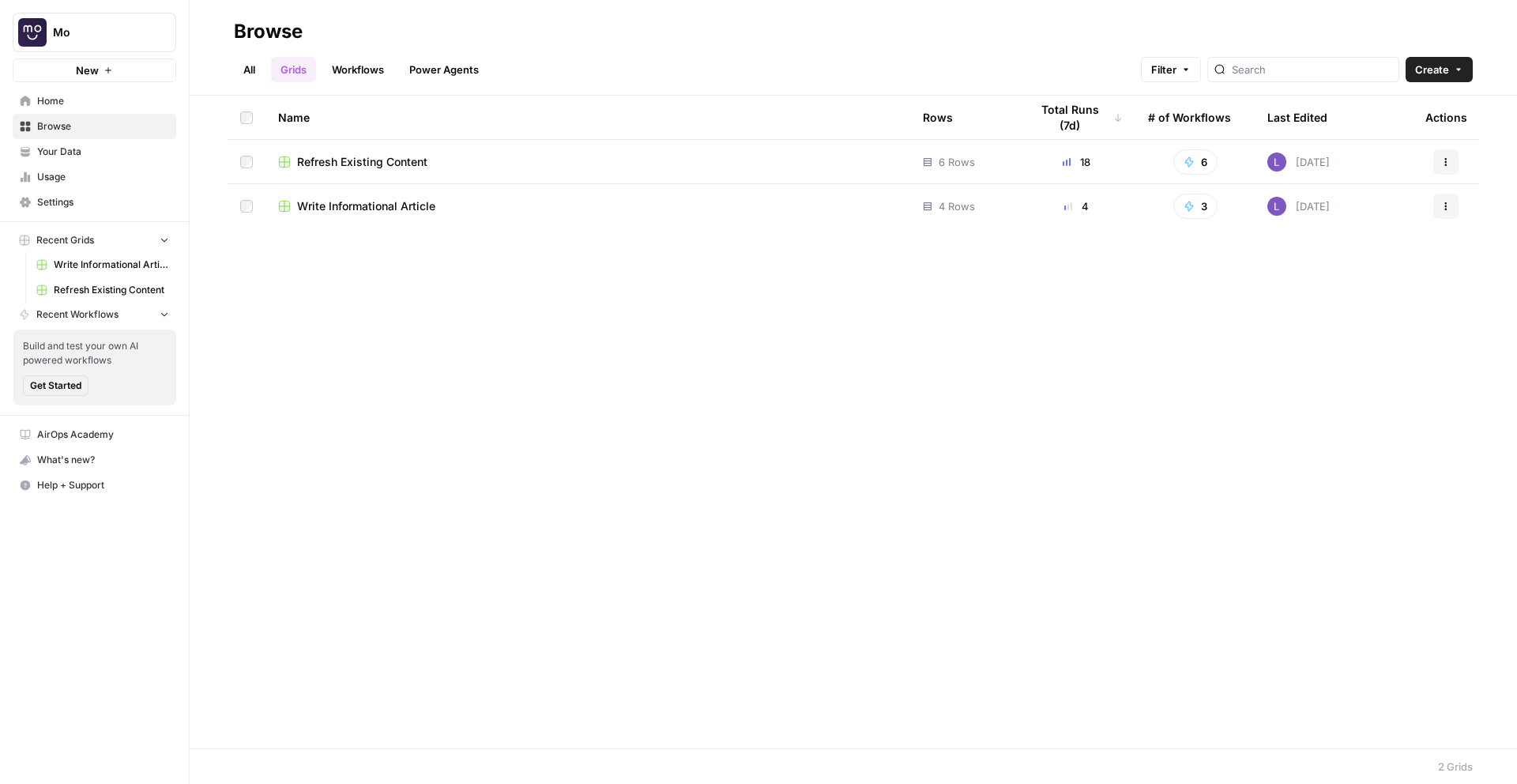
click at [353, 198] on span "Write Informational Article" at bounding box center [366, 206] width 138 height 16
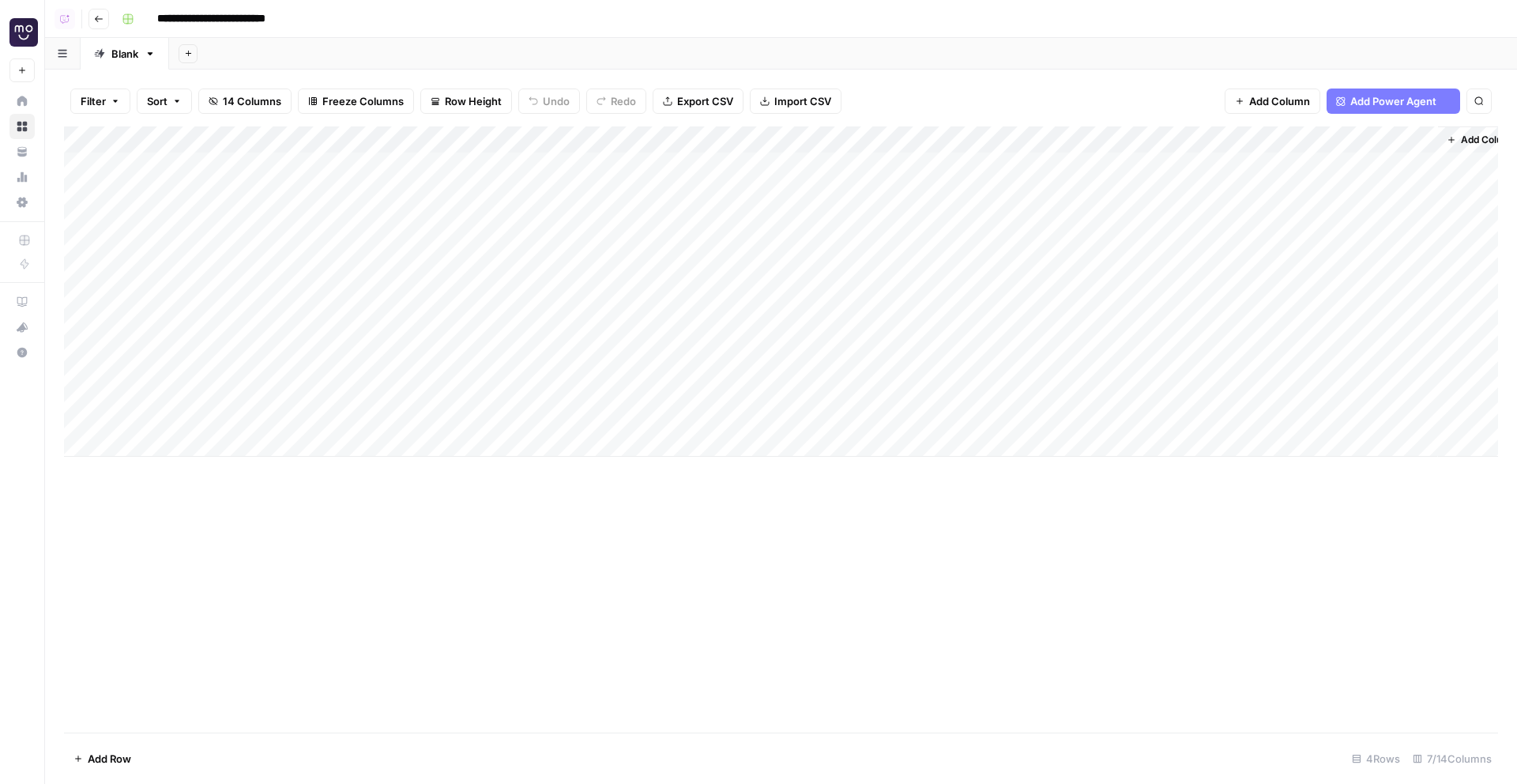
click at [855, 185] on div "Add Column" at bounding box center [781, 291] width 1434 height 330
click at [860, 264] on div "Add Column" at bounding box center [781, 291] width 1434 height 330
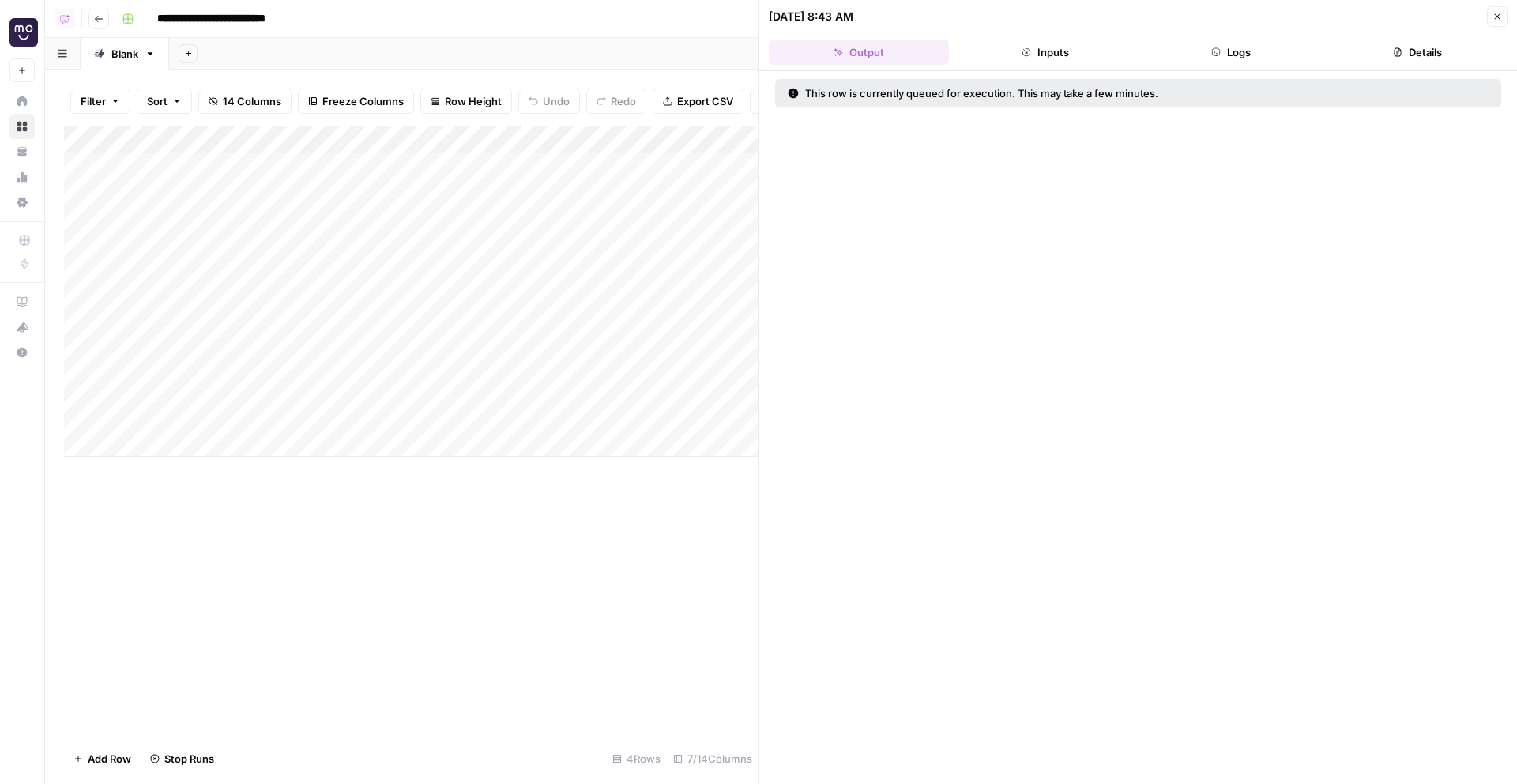
click at [1503, 18] on button "Close" at bounding box center [1497, 16] width 21 height 21
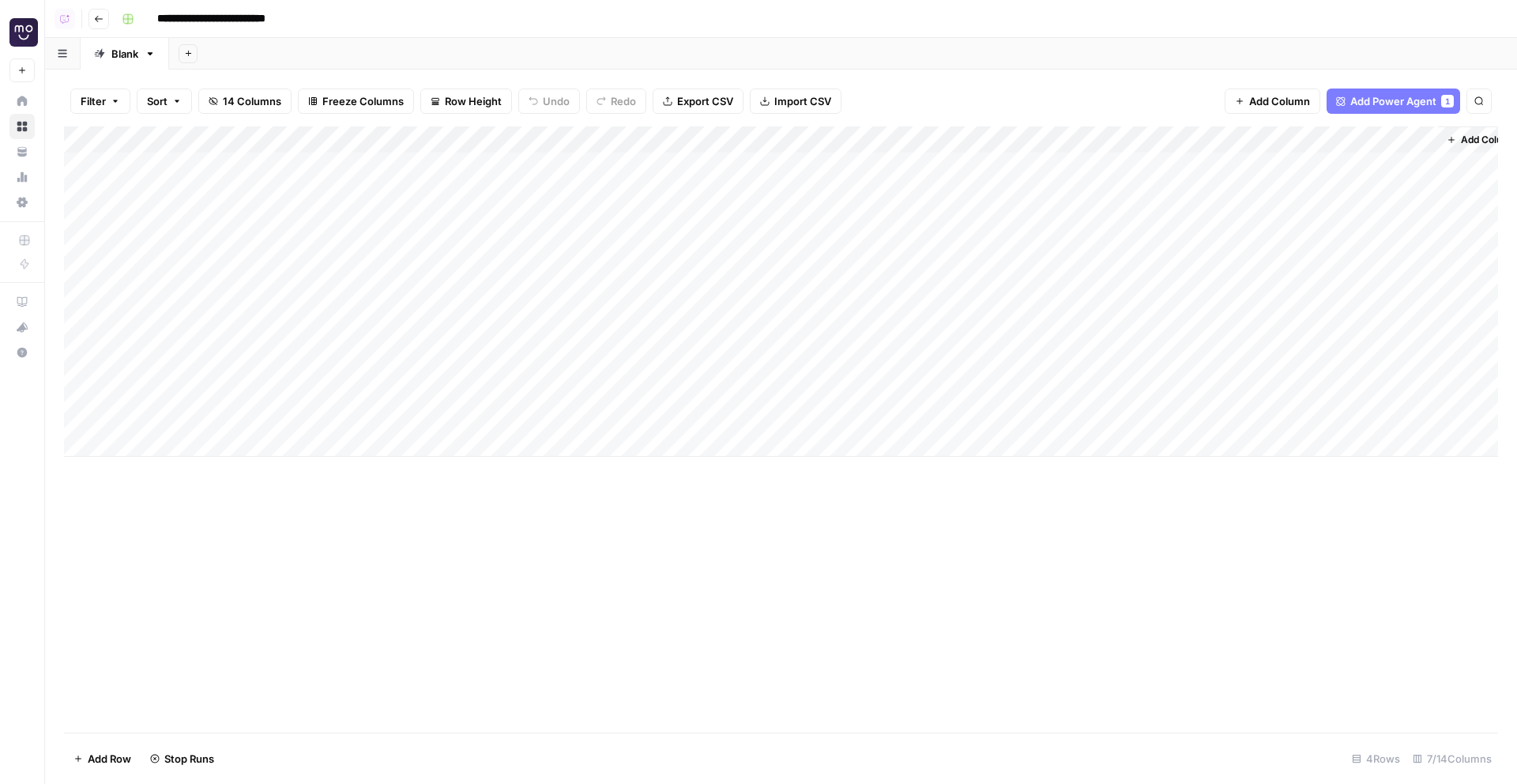
click at [838, 327] on div "Add Column" at bounding box center [781, 291] width 1434 height 330
click at [96, 21] on icon "button" at bounding box center [98, 19] width 9 height 9
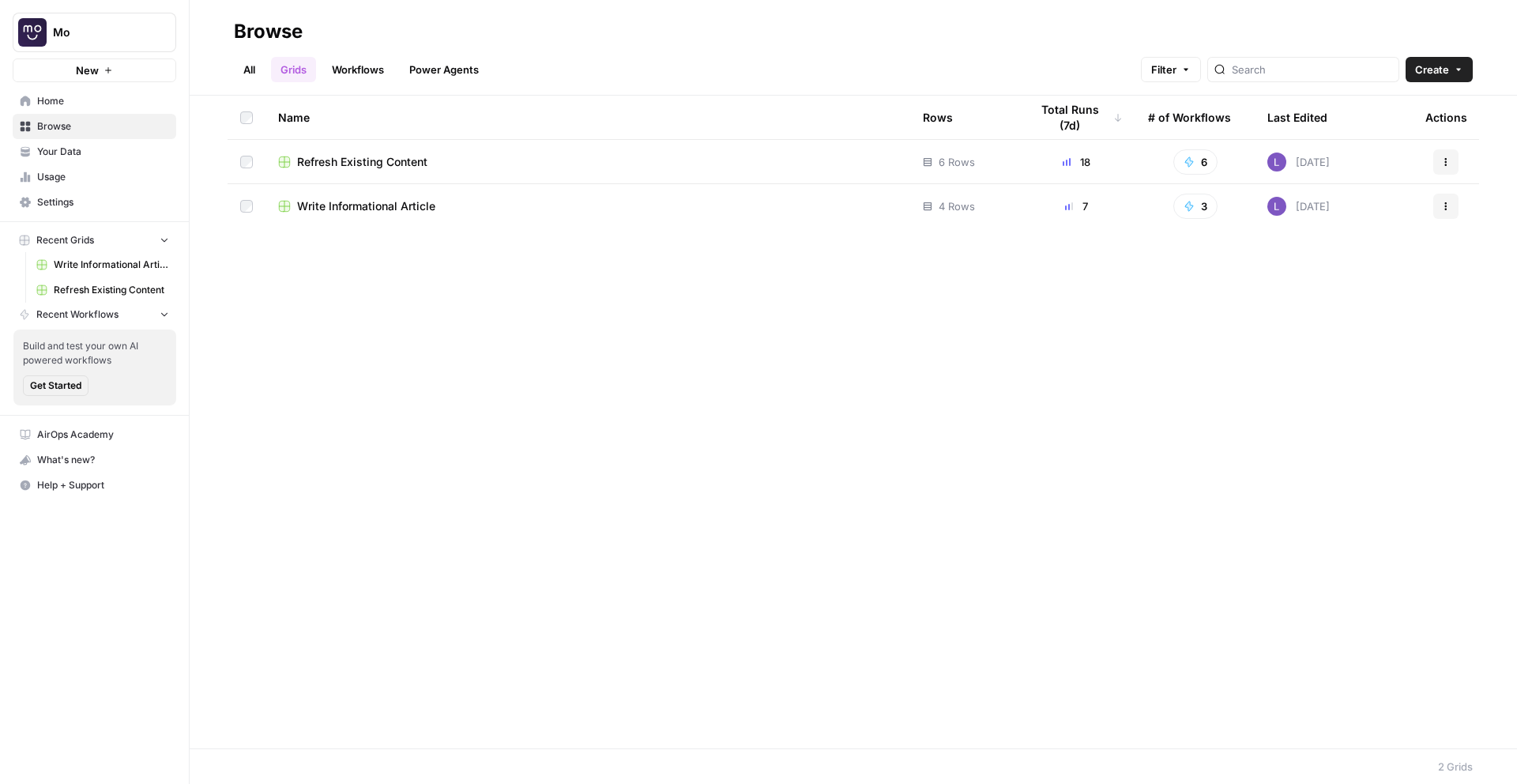
click at [377, 155] on span "Refresh Existing Content" at bounding box center [362, 162] width 130 height 16
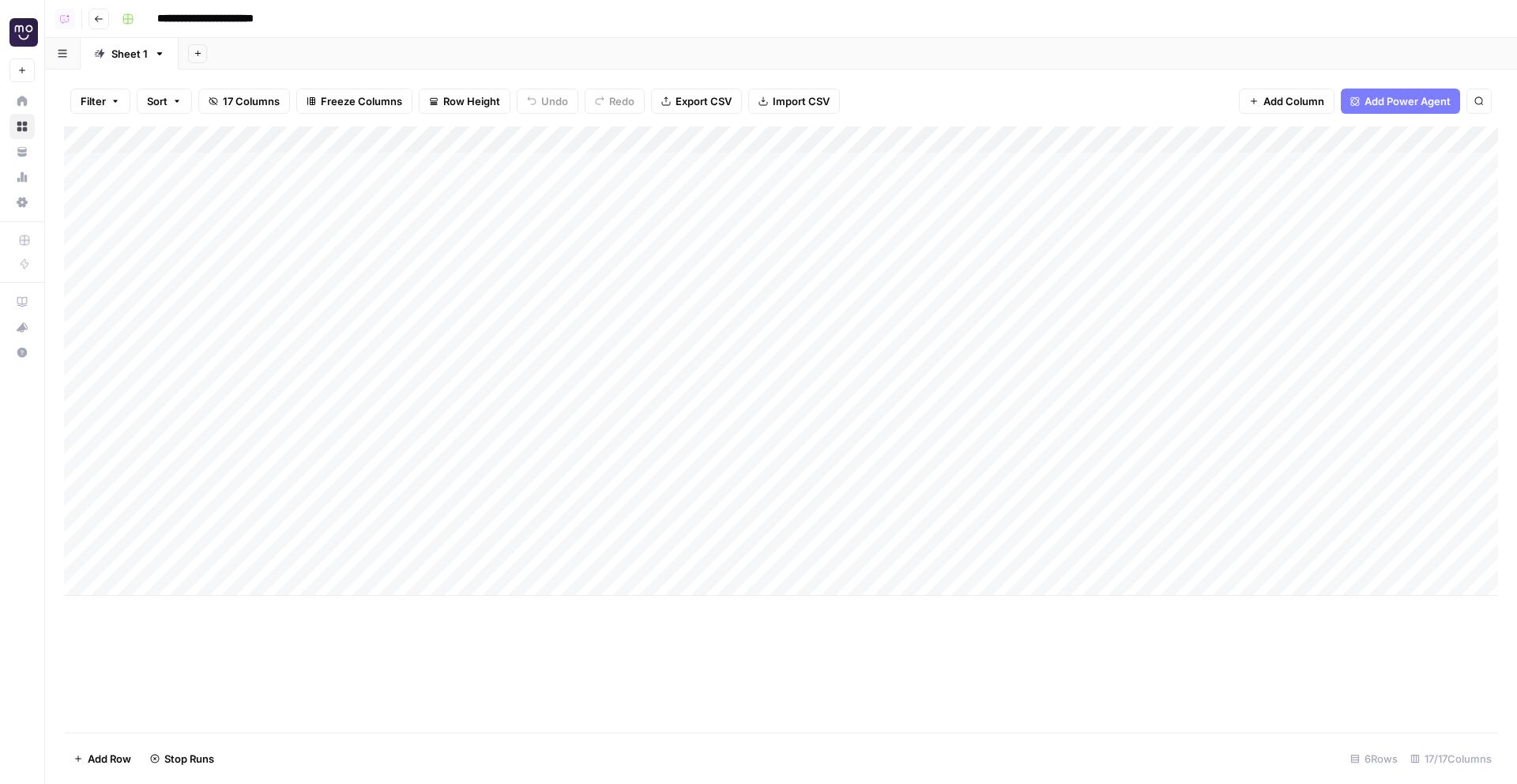
click at [122, 54] on div "Sheet 1" at bounding box center [129, 53] width 36 height 16
click at [122, 54] on input "*******" at bounding box center [130, 53] width 38 height 21
type input "*******"
click at [197, 51] on icon "button" at bounding box center [200, 53] width 9 height 9
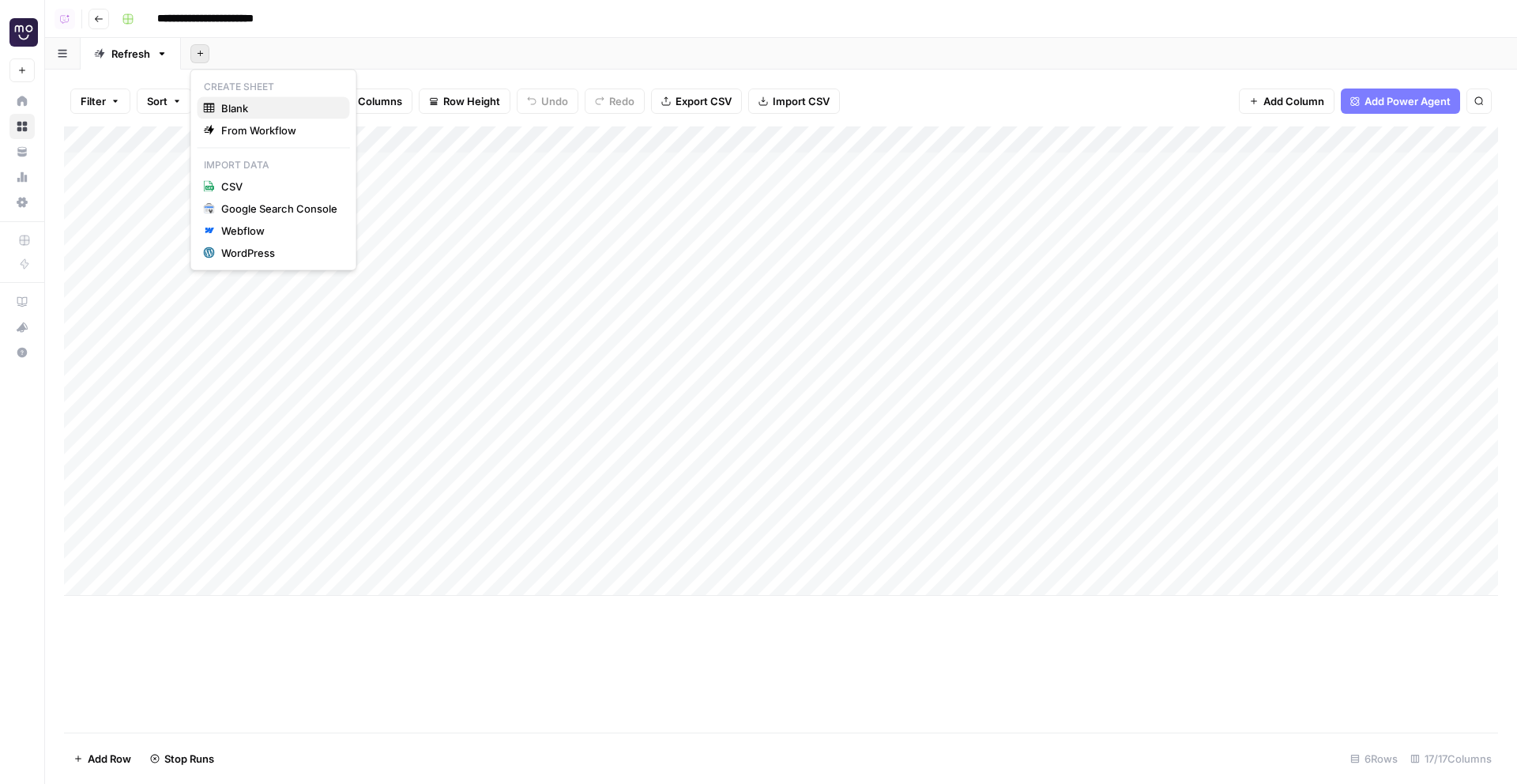
click at [265, 112] on span "Blank" at bounding box center [279, 108] width 116 height 16
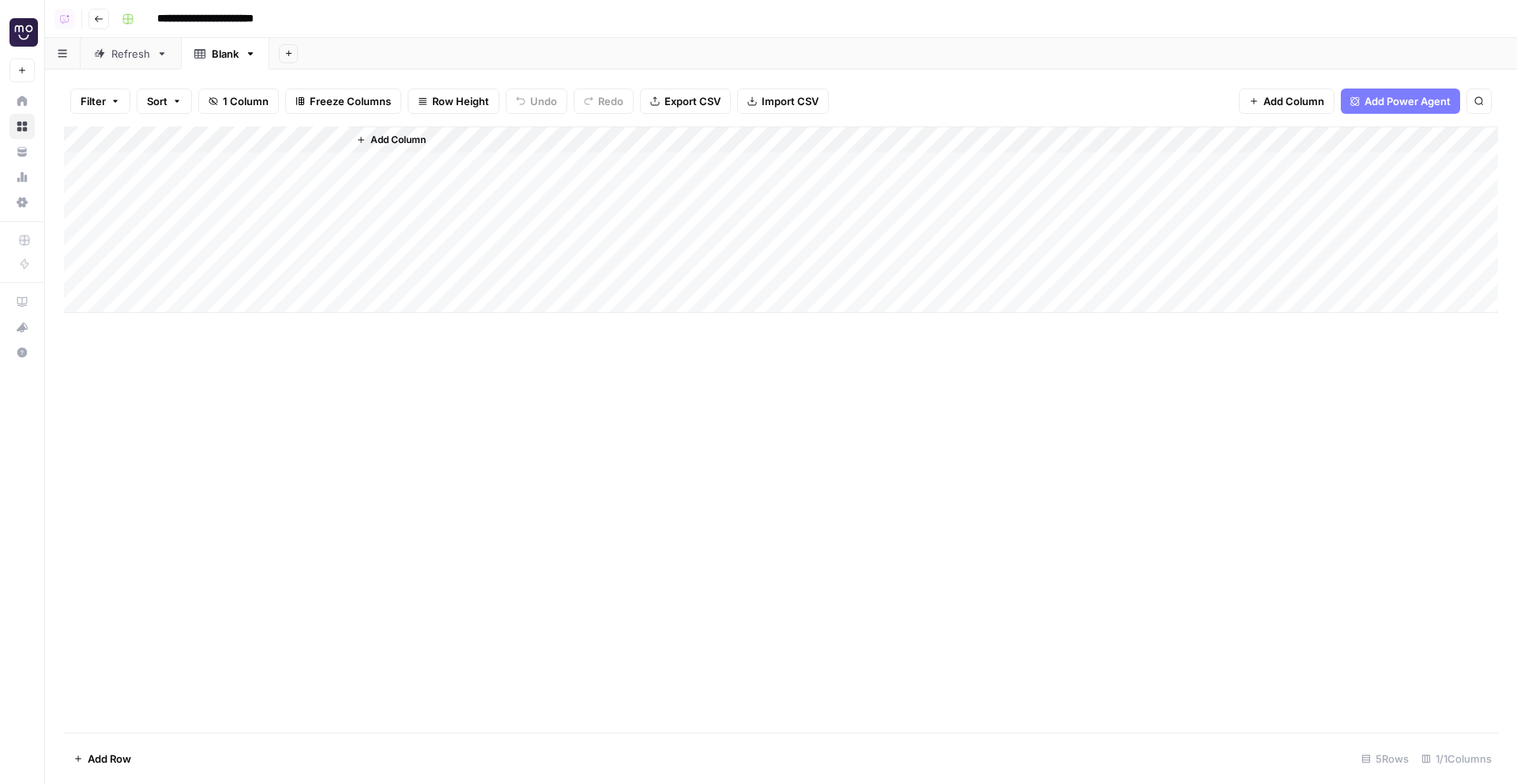
click at [1425, 109] on button "Add Power Agent" at bounding box center [1401, 101] width 119 height 25
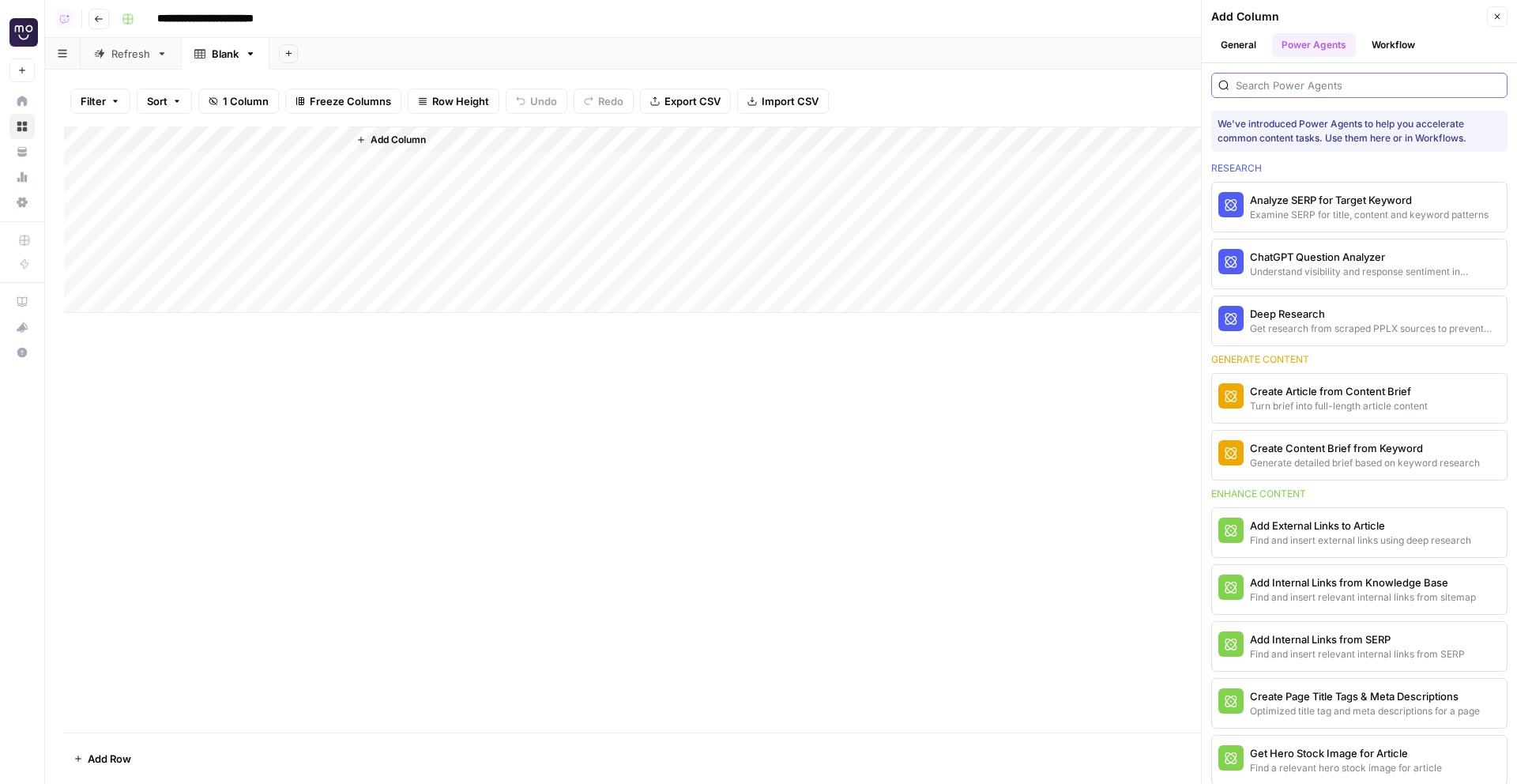
click at [1267, 84] on input "search" at bounding box center [1368, 85] width 265 height 16
type input "r"
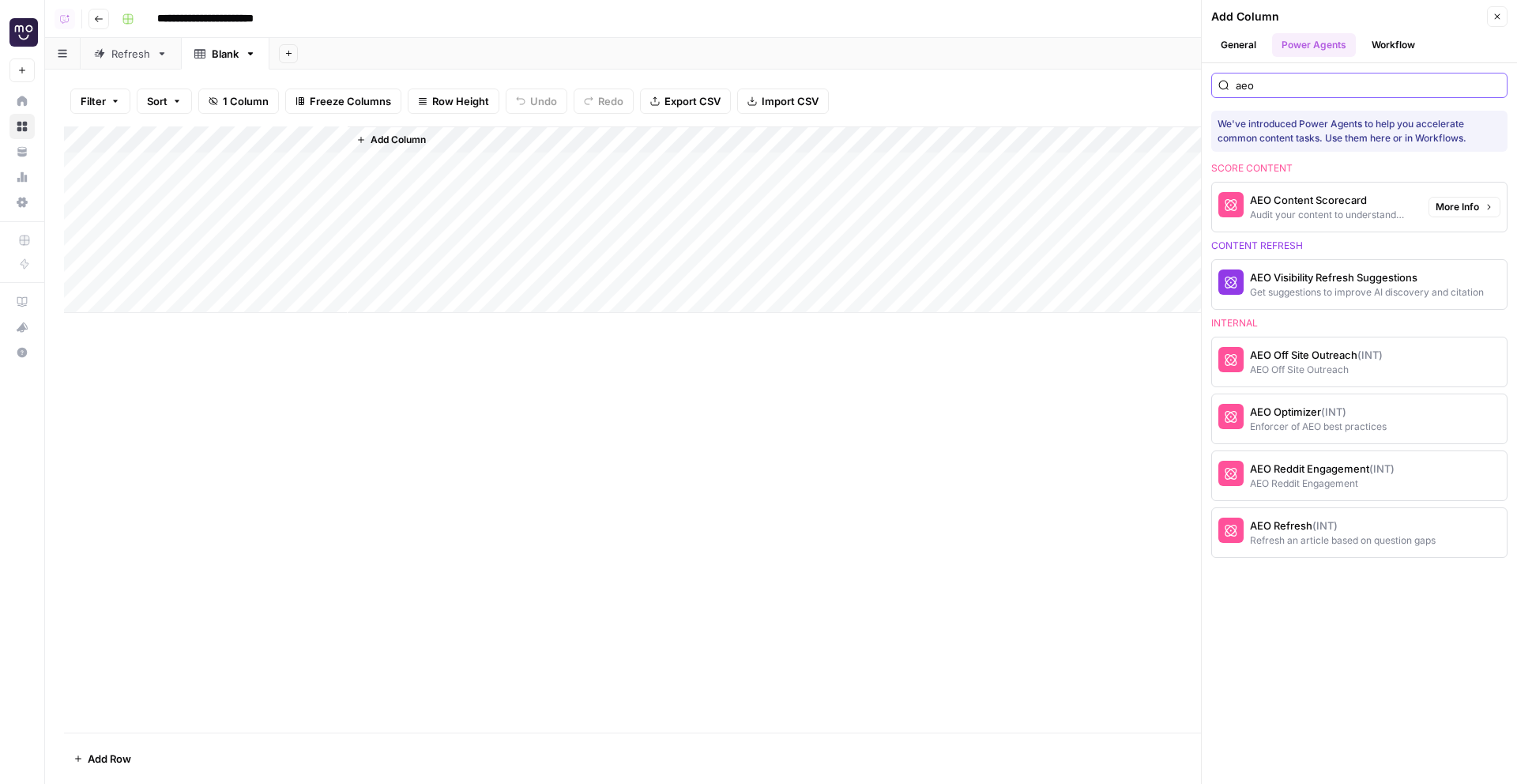
type input "aeo"
click at [1352, 198] on div "AEO Content Scorecard" at bounding box center [1333, 200] width 166 height 16
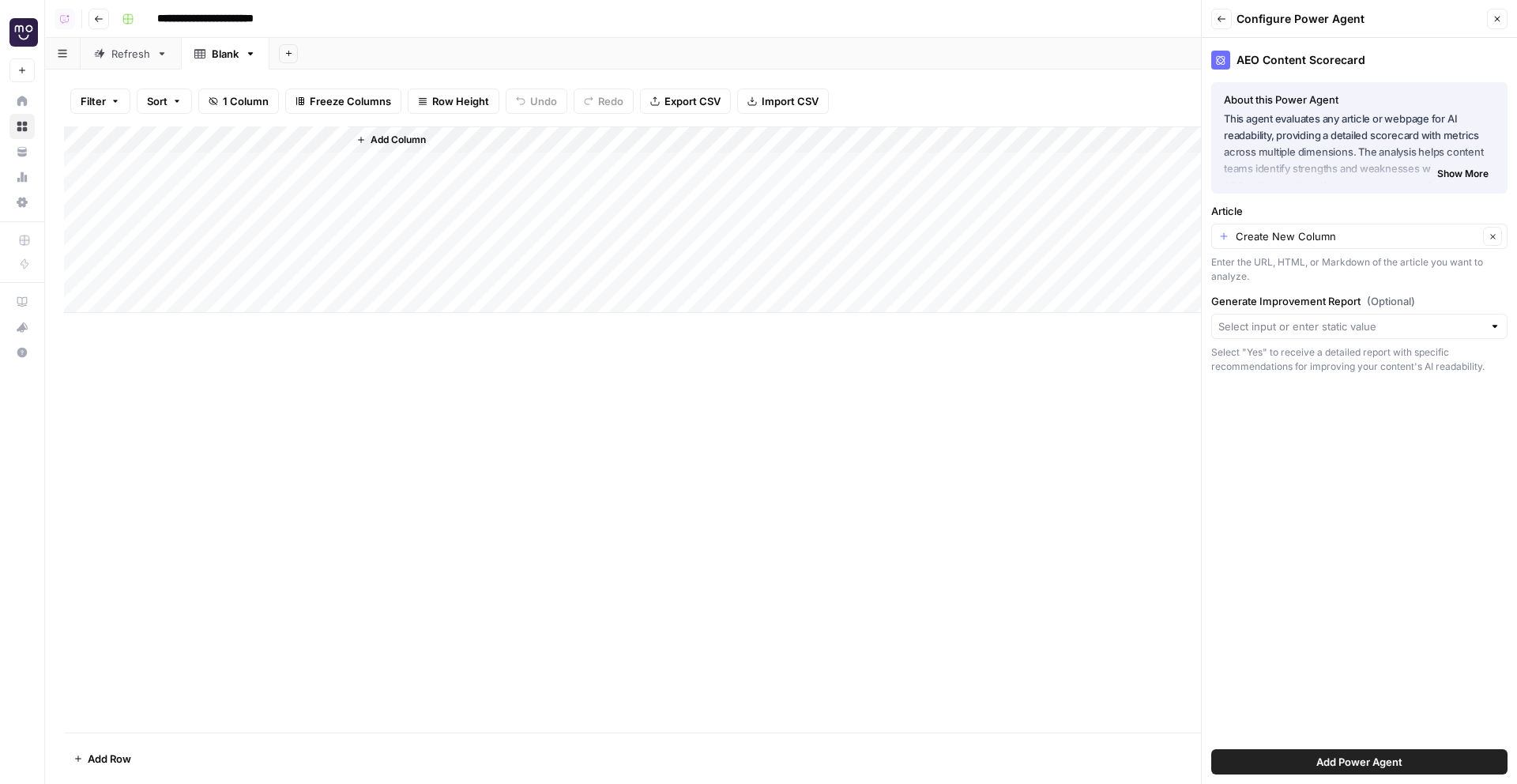
click at [1392, 246] on div "Create New Column Clear" at bounding box center [1360, 235] width 297 height 25
type input "Create New Column"
click at [1350, 499] on div "AEO Content Scorecard About this Power Agent This agent evaluates any article o…" at bounding box center [1360, 410] width 315 height 745
click at [1292, 327] on input "Generate Improvement Report (Optional)" at bounding box center [1351, 326] width 265 height 16
click at [1294, 416] on span "Yes" at bounding box center [1356, 413] width 263 height 16
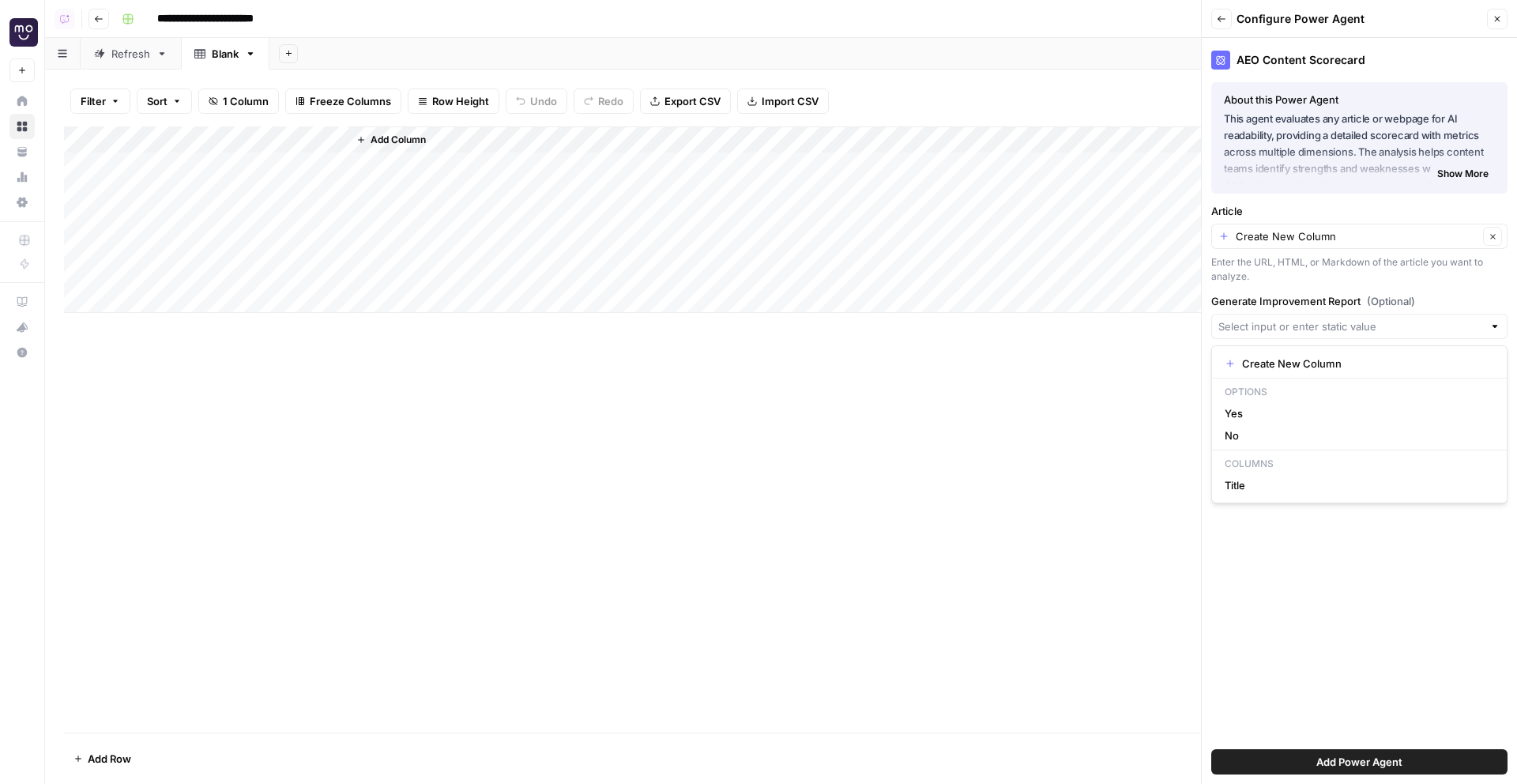
type input "Yes"
click at [1391, 756] on span "Add Power Agent" at bounding box center [1359, 762] width 86 height 16
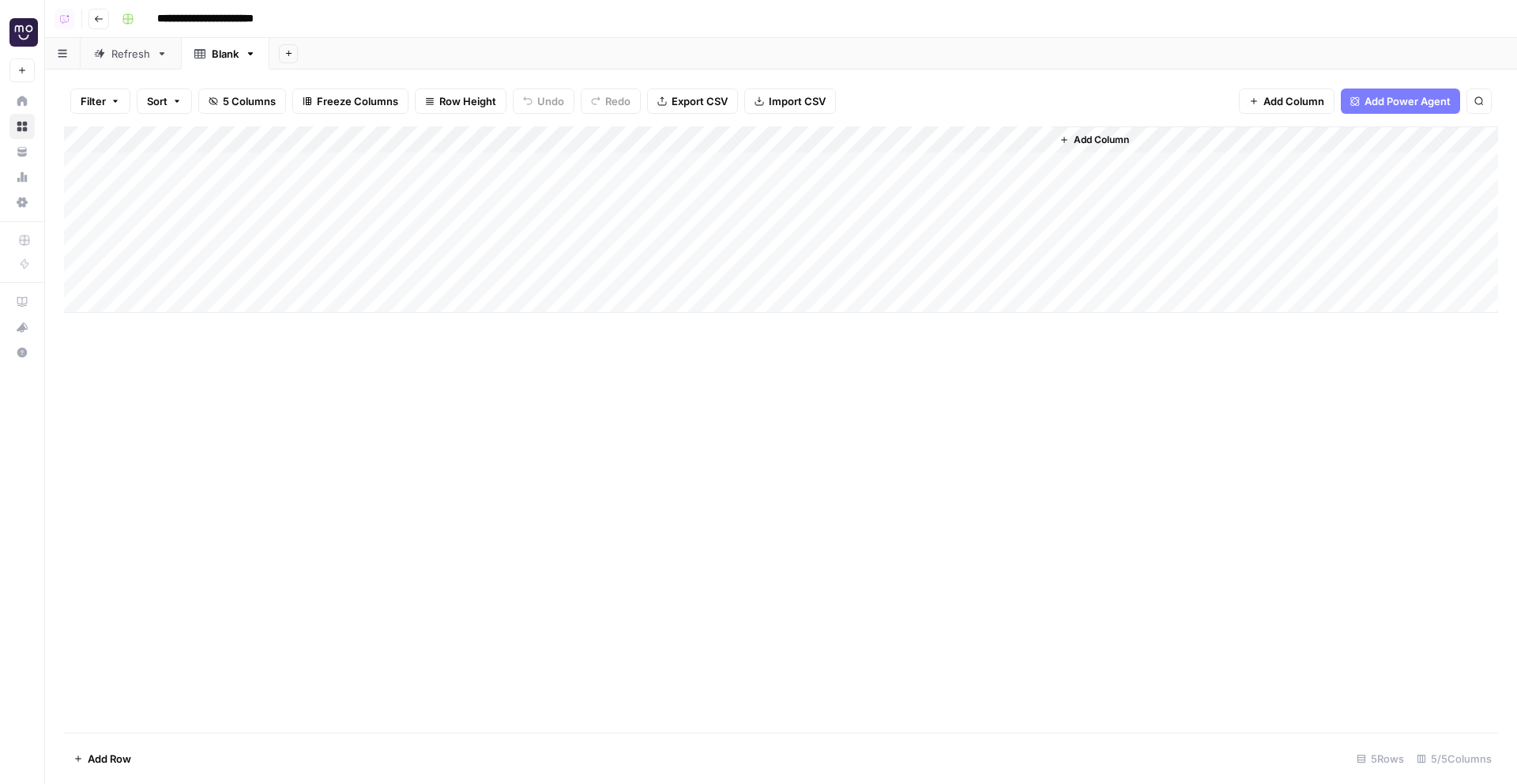
click at [338, 137] on div "Add Column" at bounding box center [781, 220] width 1434 height 186
click at [211, 358] on span "Remove Column" at bounding box center [219, 352] width 138 height 16
click at [703, 172] on button "Delete" at bounding box center [702, 163] width 53 height 28
click at [113, 57] on div "Refresh" at bounding box center [130, 53] width 39 height 16
click at [186, 187] on div "Add Column" at bounding box center [781, 361] width 1434 height 470
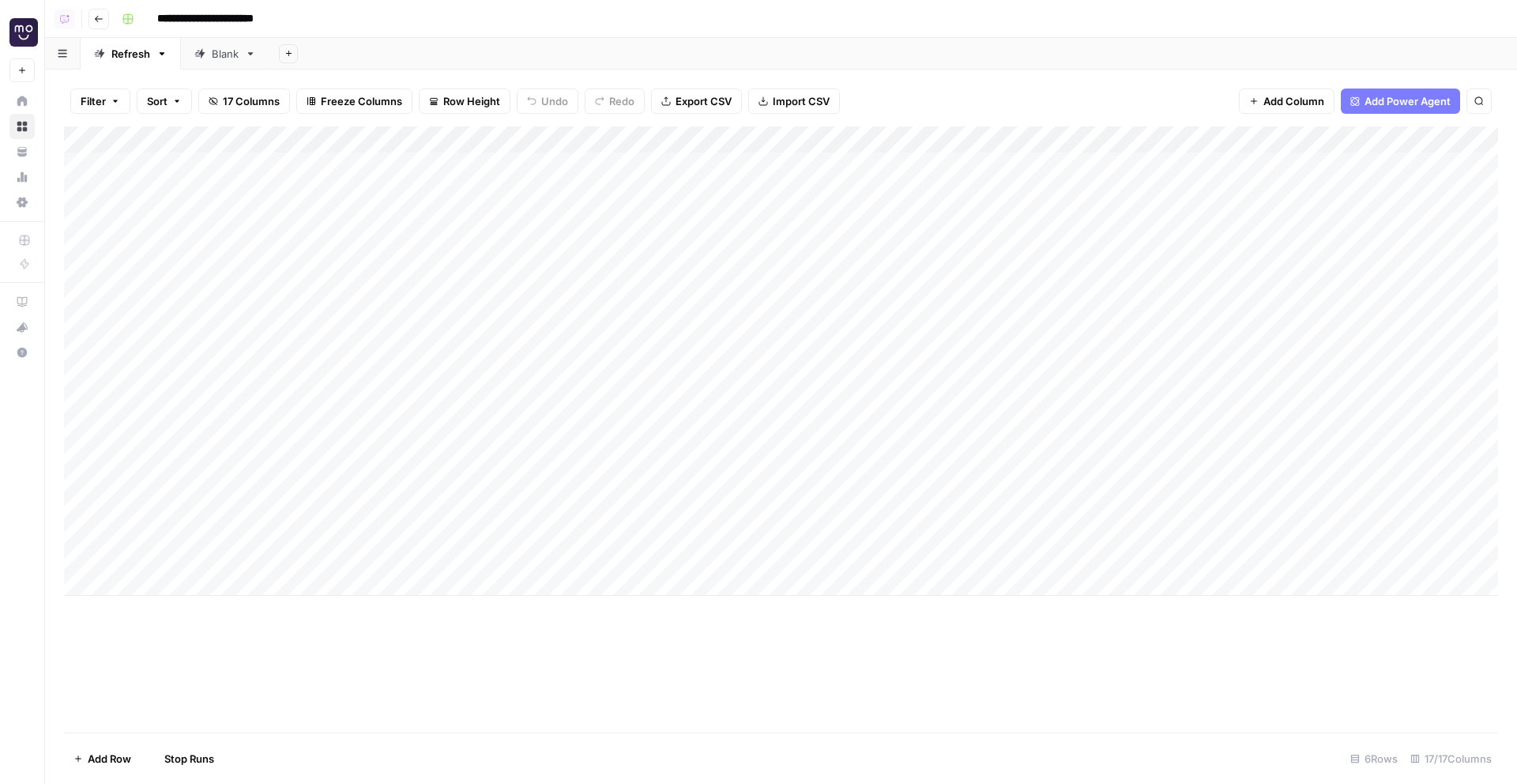
click at [186, 187] on div "Add Column" at bounding box center [781, 361] width 1434 height 470
click at [186, 187] on div "**********" at bounding box center [252, 186] width 265 height 72
copy body
click at [228, 59] on div "Blank" at bounding box center [225, 53] width 27 height 16
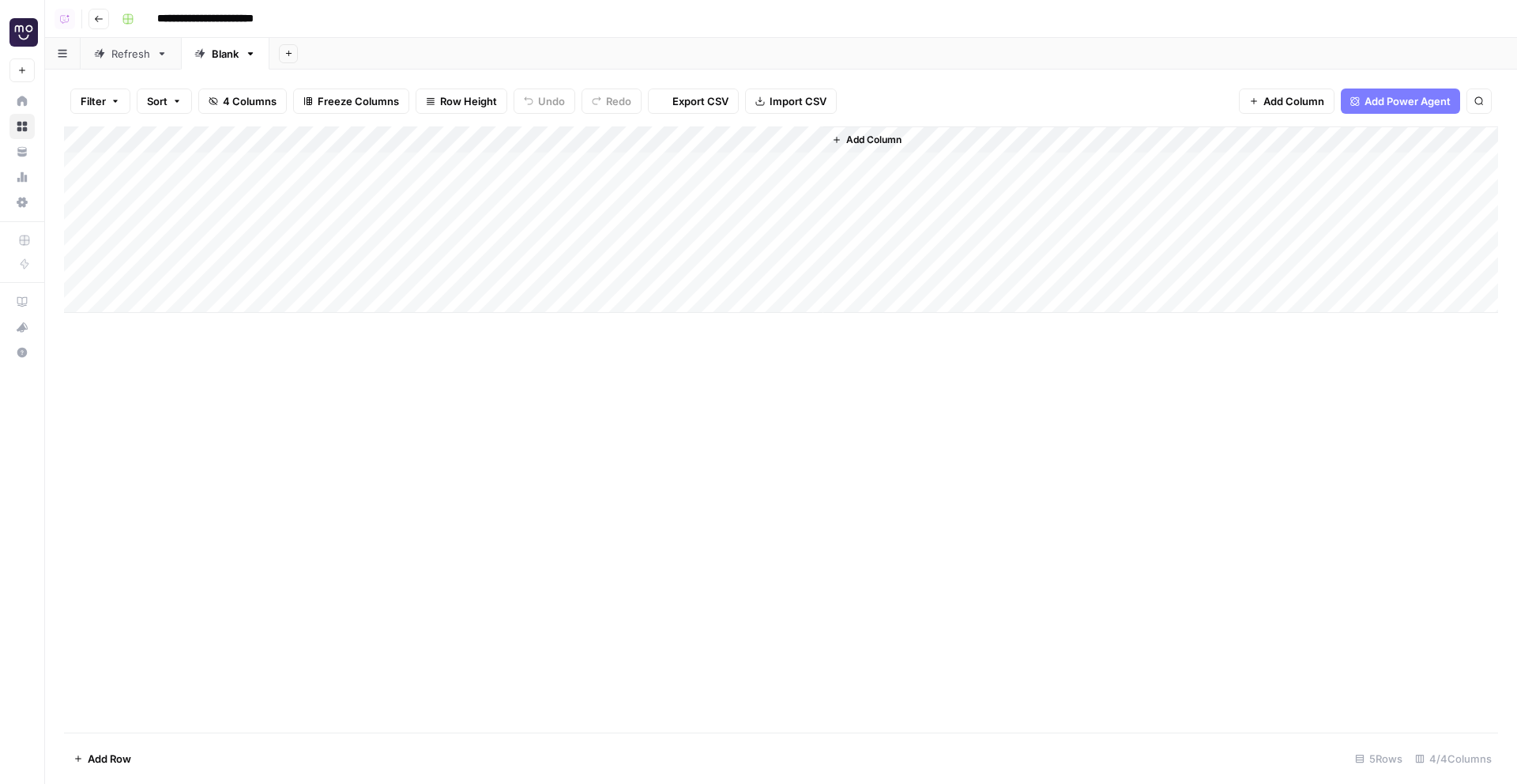
click at [223, 166] on div "Add Column" at bounding box center [781, 220] width 1434 height 186
click at [223, 166] on textarea at bounding box center [245, 167] width 253 height 22
type textarea "**********"
click at [125, 52] on div "Refresh" at bounding box center [130, 53] width 39 height 16
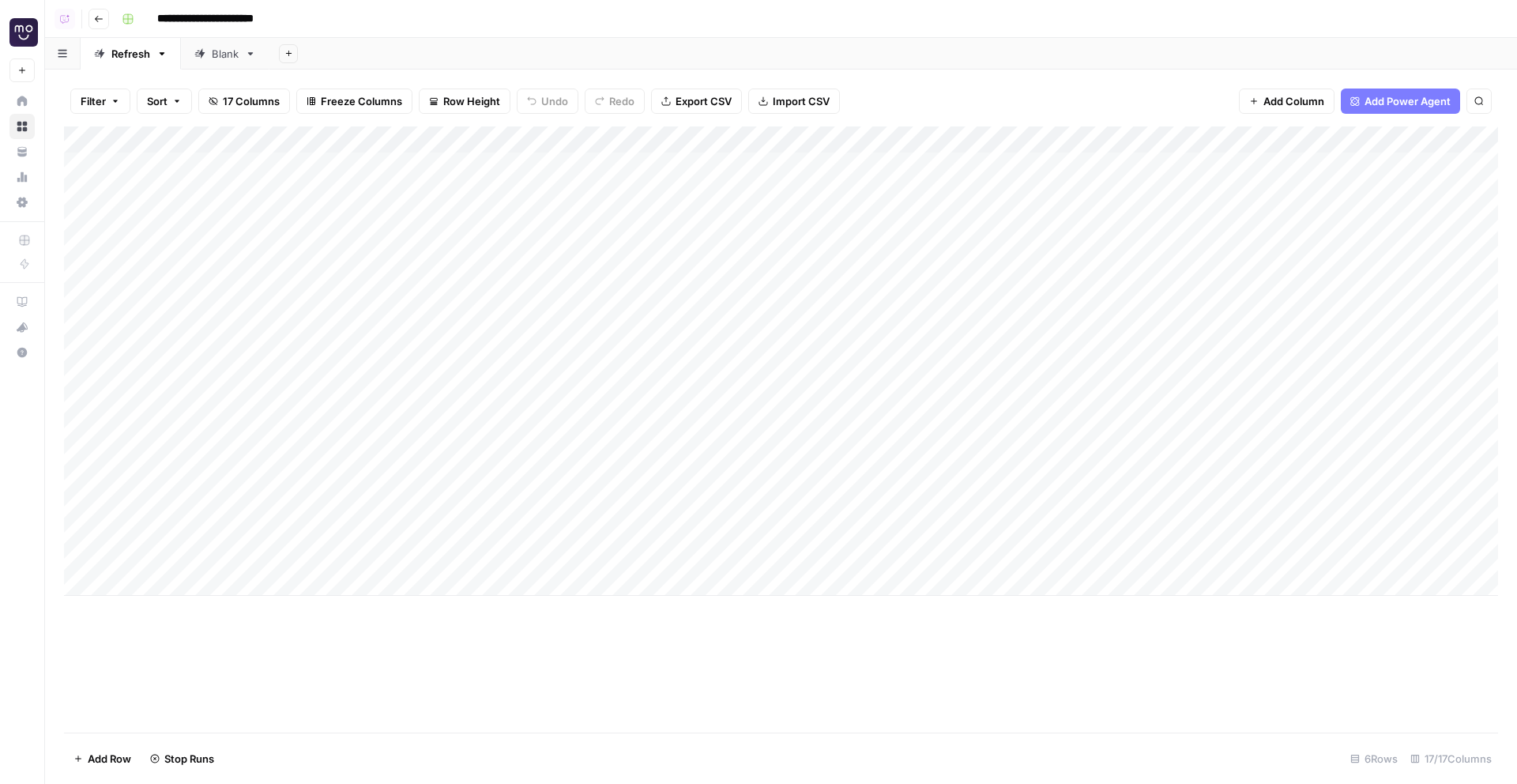
click at [206, 264] on div "Add Column" at bounding box center [781, 361] width 1434 height 470
click at [224, 65] on link "Blank" at bounding box center [225, 53] width 89 height 32
click at [218, 201] on div "Add Column" at bounding box center [781, 220] width 1434 height 186
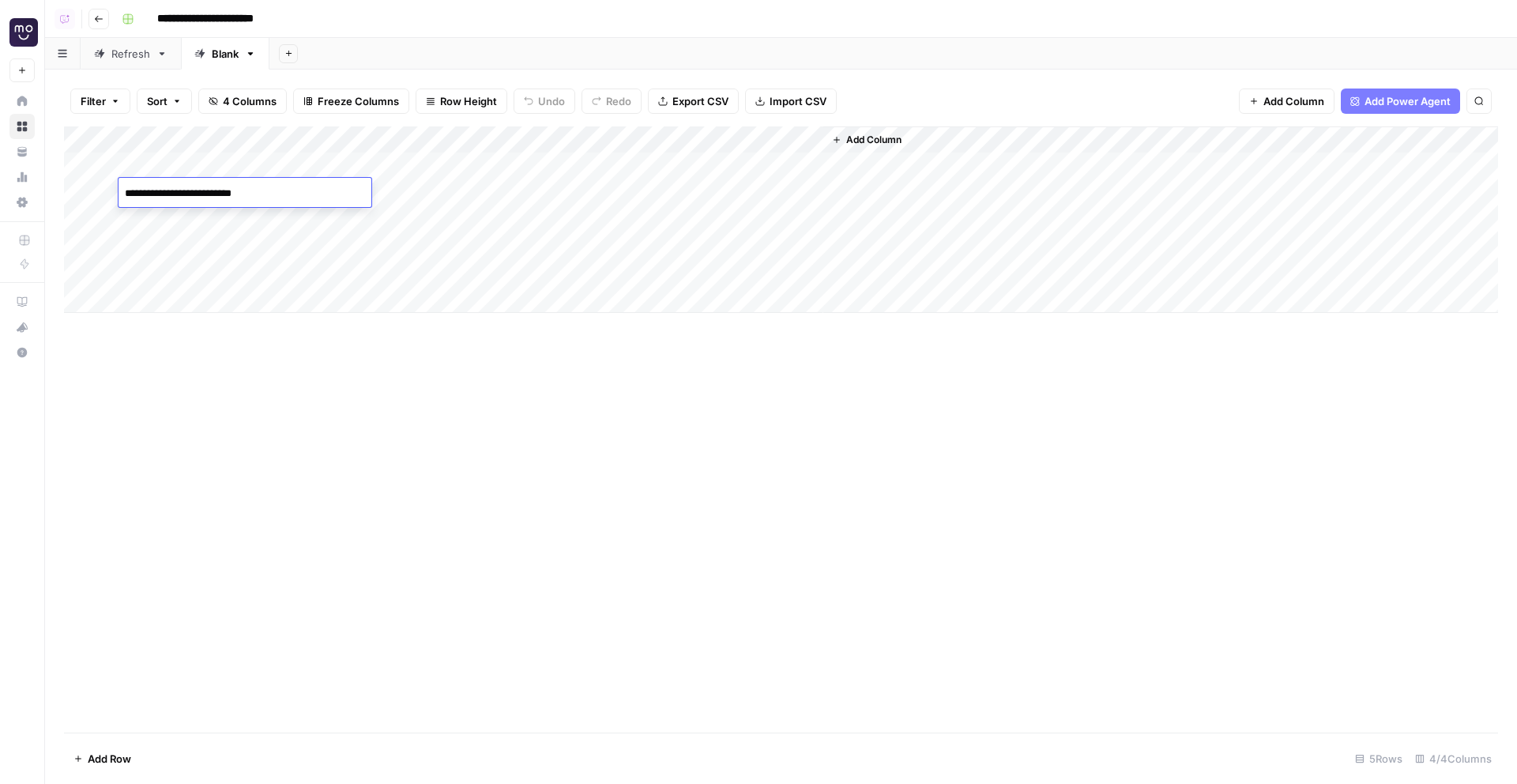
click at [119, 59] on div "Refresh" at bounding box center [130, 53] width 39 height 16
click at [214, 323] on div "Add Column" at bounding box center [781, 361] width 1434 height 470
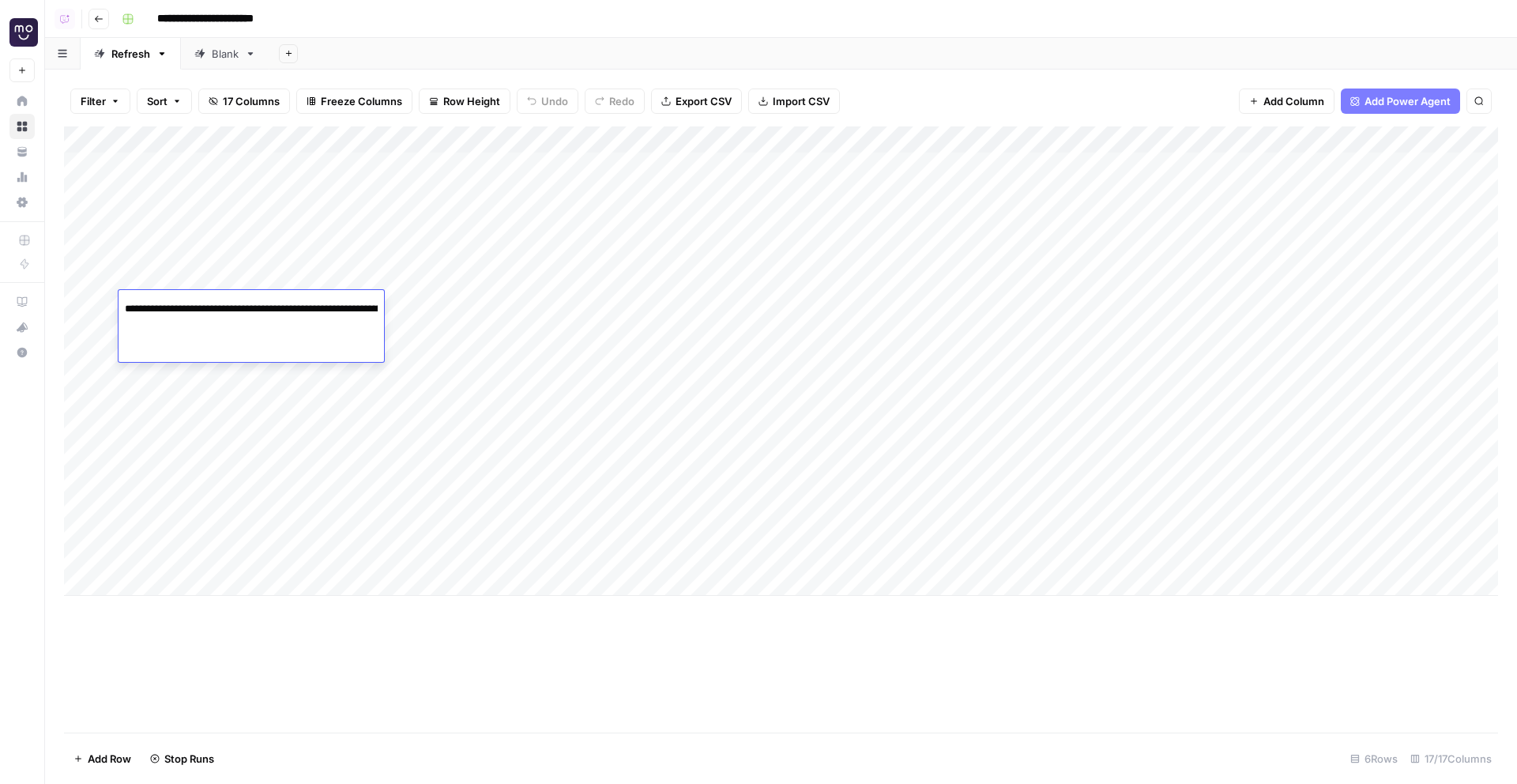
copy body
click at [224, 50] on div "Blank" at bounding box center [225, 53] width 27 height 16
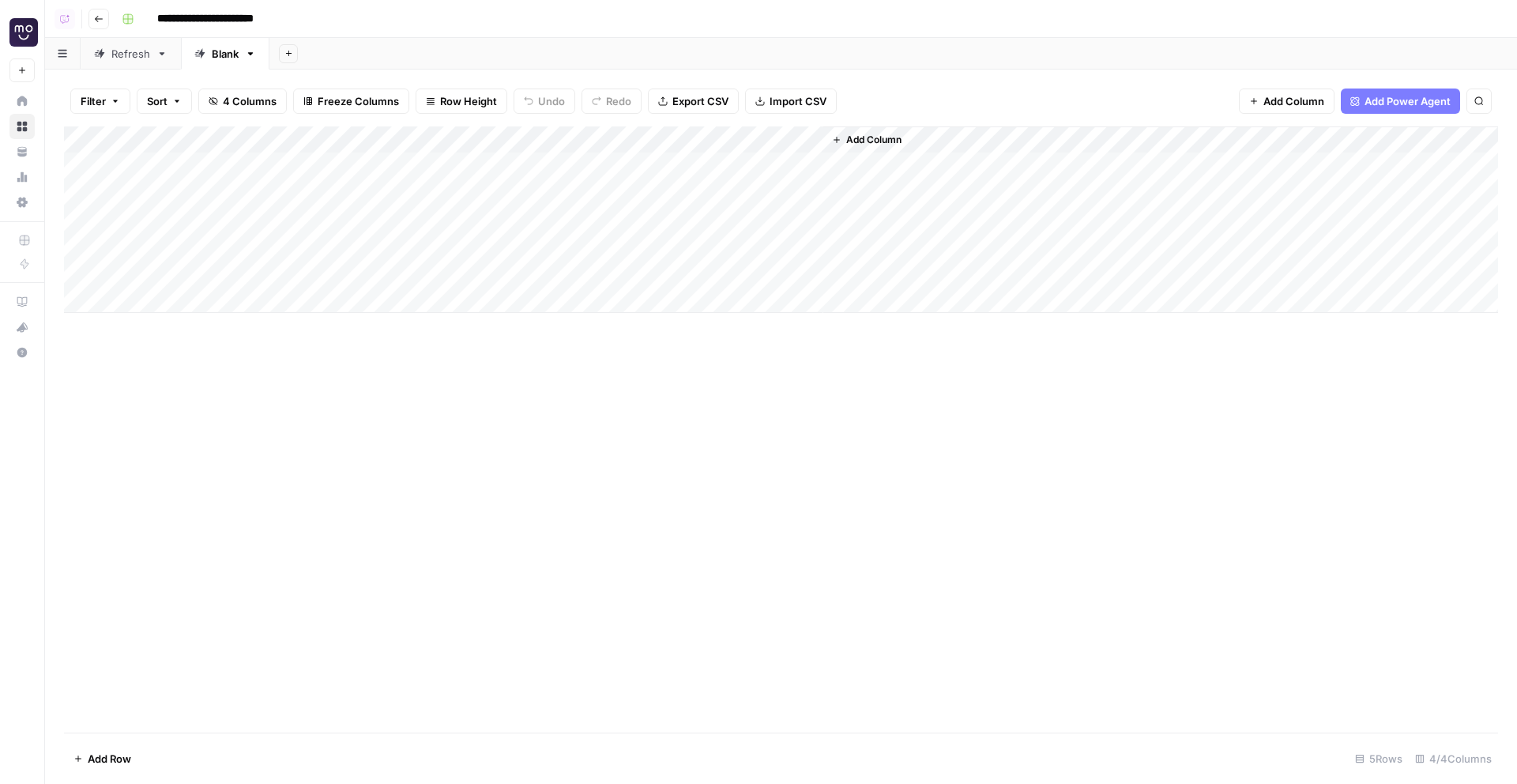
click at [225, 223] on div "Add Column" at bounding box center [781, 220] width 1434 height 186
click at [90, 240] on div "Add Column" at bounding box center [781, 220] width 1434 height 186
click at [83, 277] on div "Add Column" at bounding box center [781, 220] width 1434 height 186
click at [116, 757] on span "Delete 2 Rows" at bounding box center [109, 758] width 71 height 16
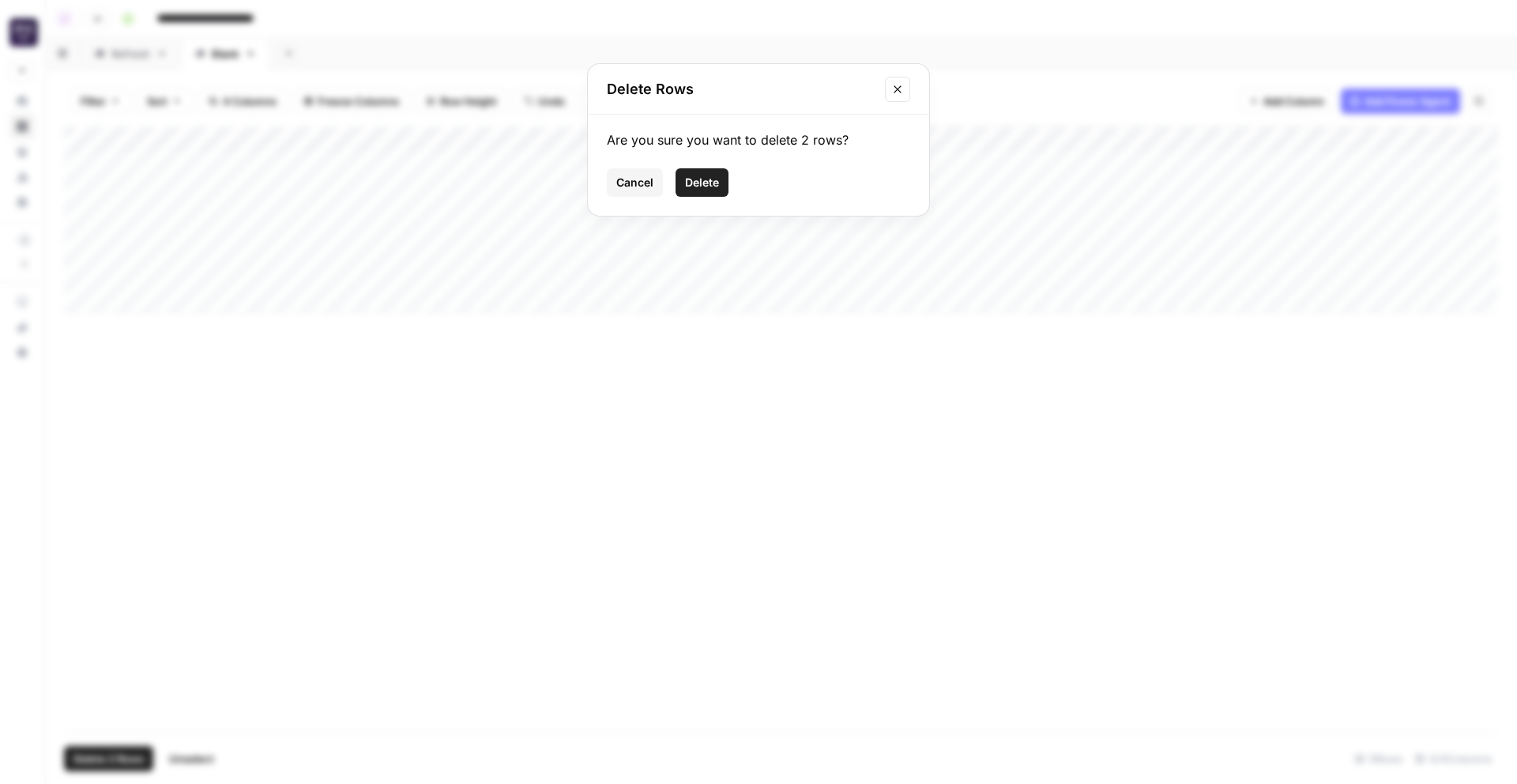
click at [699, 183] on span "Delete" at bounding box center [702, 183] width 34 height 16
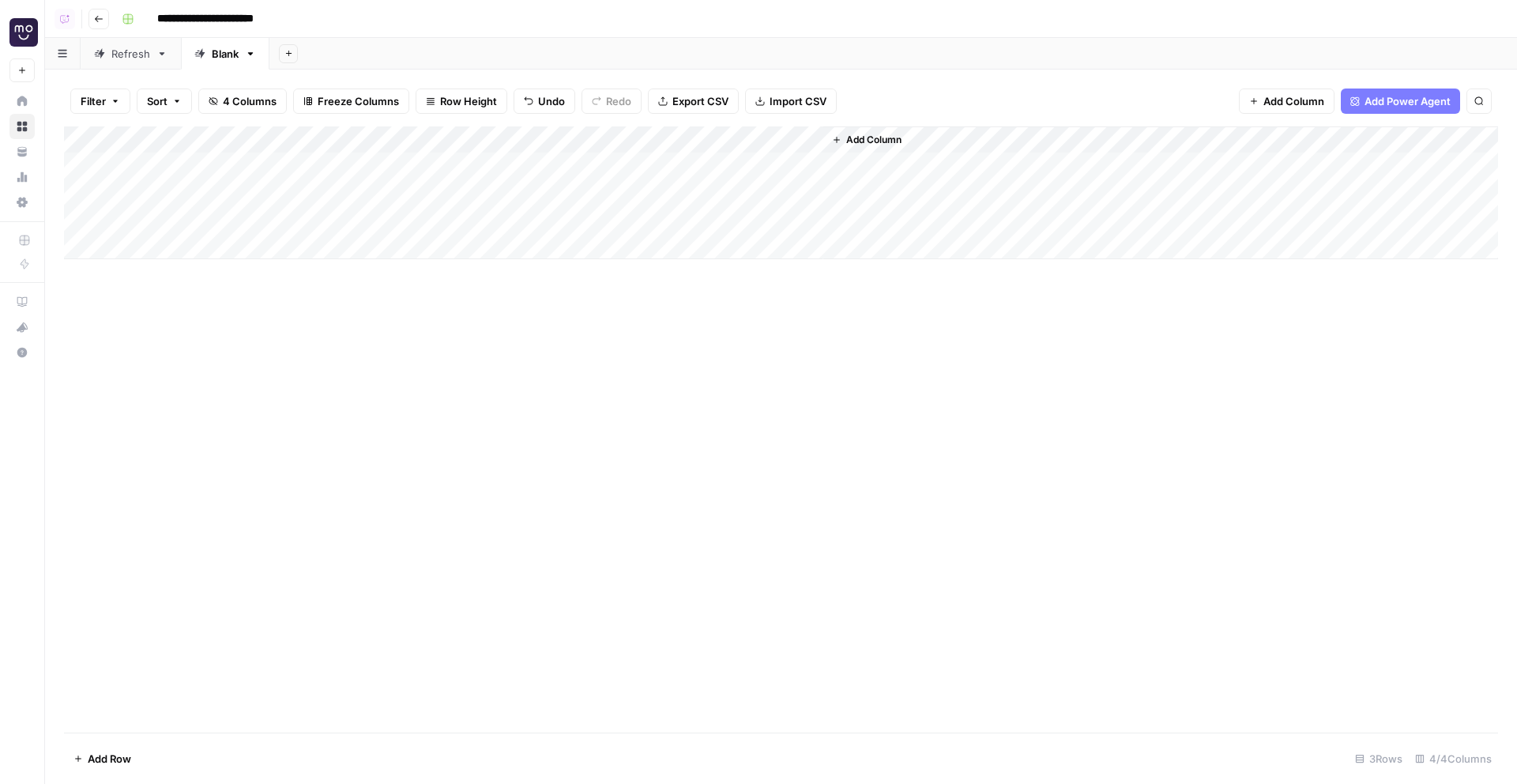
click at [437, 85] on div "Filter Sort 4 Columns Freeze Columns Row Height Undo Redo Export CSV Import CSV…" at bounding box center [781, 101] width 1434 height 51
click at [459, 98] on span "Row Height" at bounding box center [469, 101] width 57 height 16
click at [542, 200] on span "Tall" at bounding box center [502, 200] width 114 height 16
click at [423, 178] on div "Add Column" at bounding box center [781, 257] width 1434 height 261
click at [423, 247] on div "Add Column" at bounding box center [781, 257] width 1434 height 261
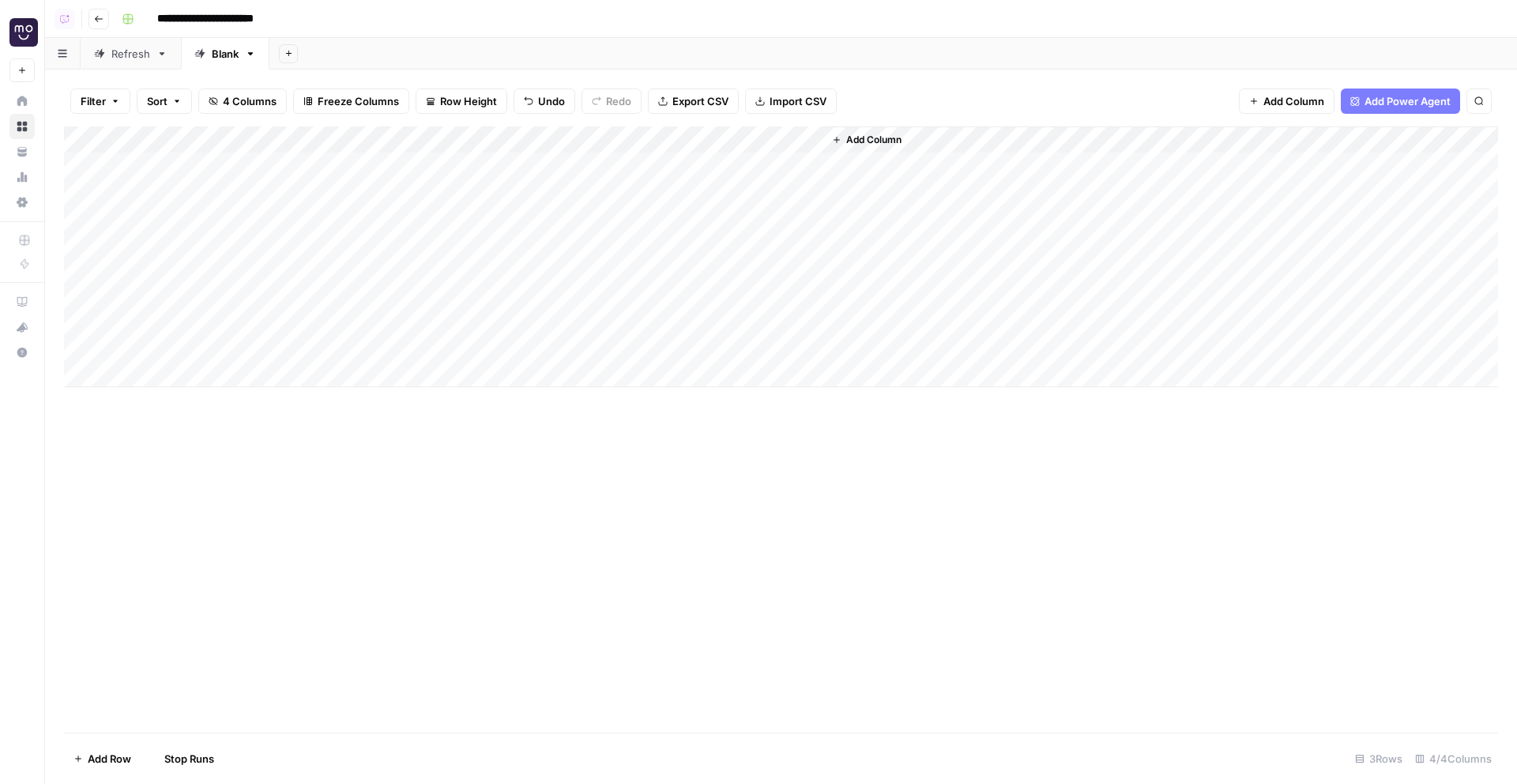
click at [423, 318] on div "Add Column" at bounding box center [781, 257] width 1434 height 261
click at [214, 55] on div "Blank" at bounding box center [225, 53] width 27 height 16
click at [214, 55] on input "*****" at bounding box center [227, 53] width 29 height 21
type input "**********"
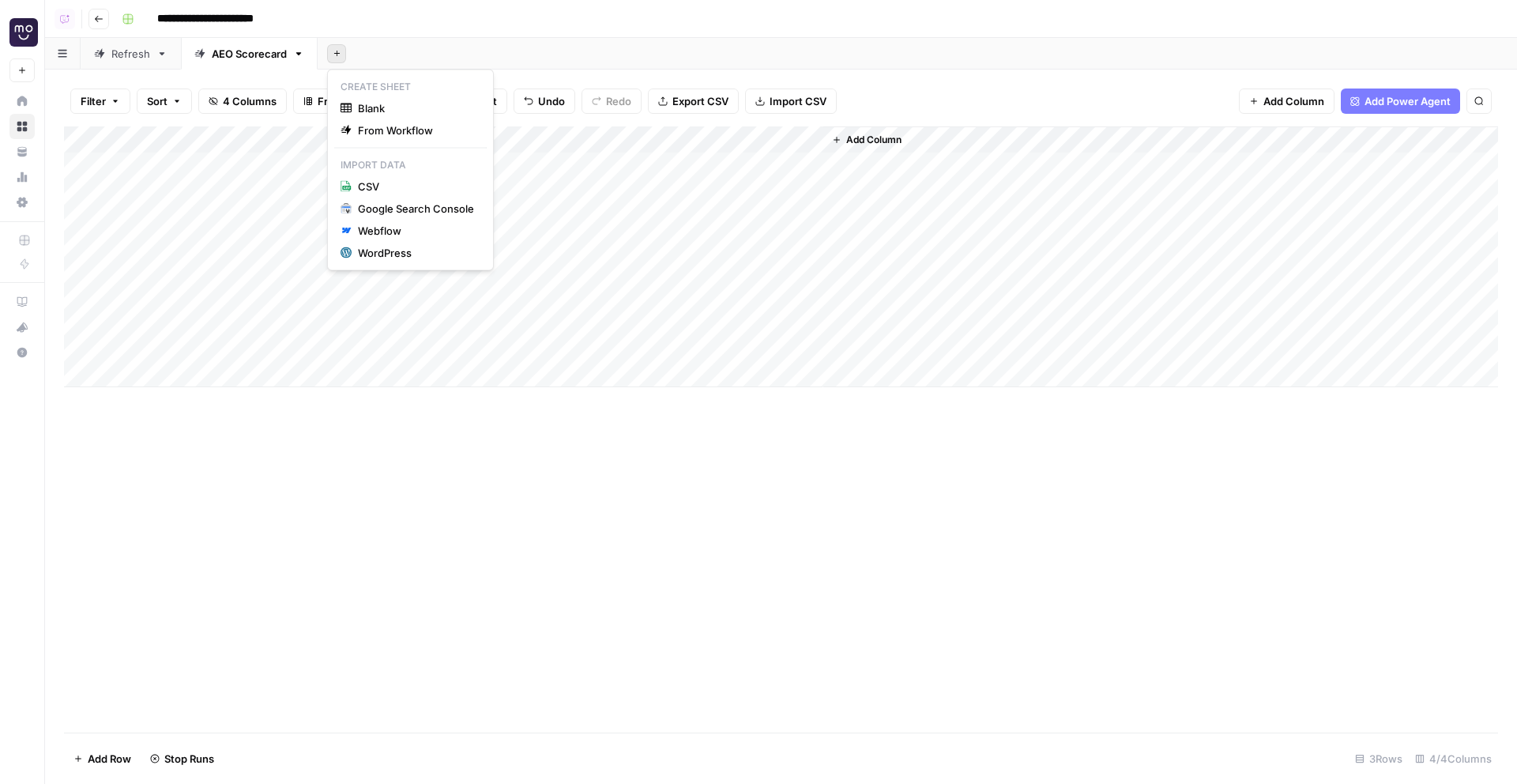
click at [335, 53] on icon "button" at bounding box center [336, 53] width 5 height 5
click at [396, 106] on span "Blank" at bounding box center [415, 108] width 116 height 16
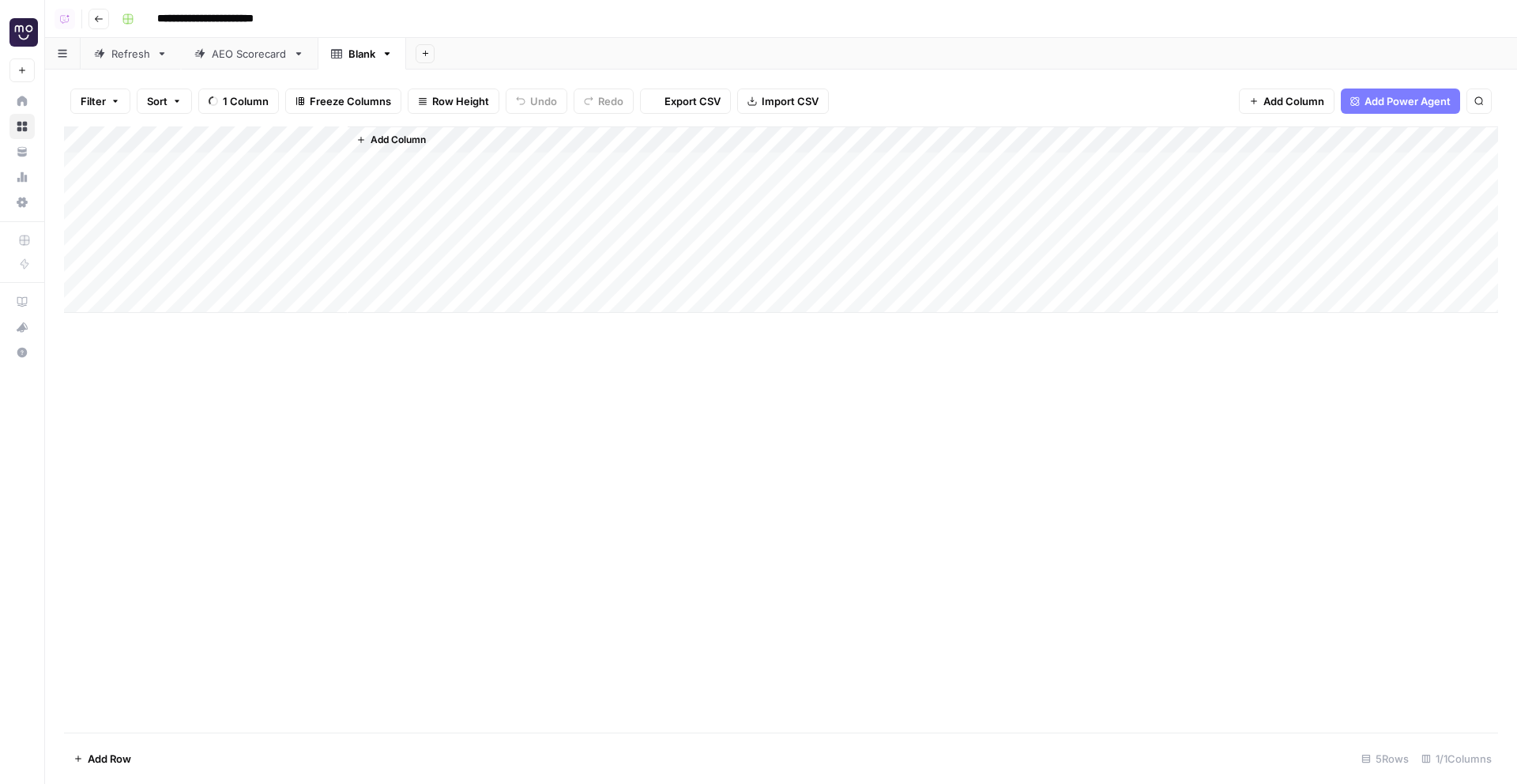
click at [1393, 115] on div "Filter Sort 1 Column Freeze Columns Row Height Undo Redo Export CSV Import CSV …" at bounding box center [781, 101] width 1434 height 51
drag, startPoint x: 1403, startPoint y: 106, endPoint x: 1390, endPoint y: 106, distance: 13.0
click at [1403, 106] on span "Add Power Agent" at bounding box center [1408, 101] width 86 height 16
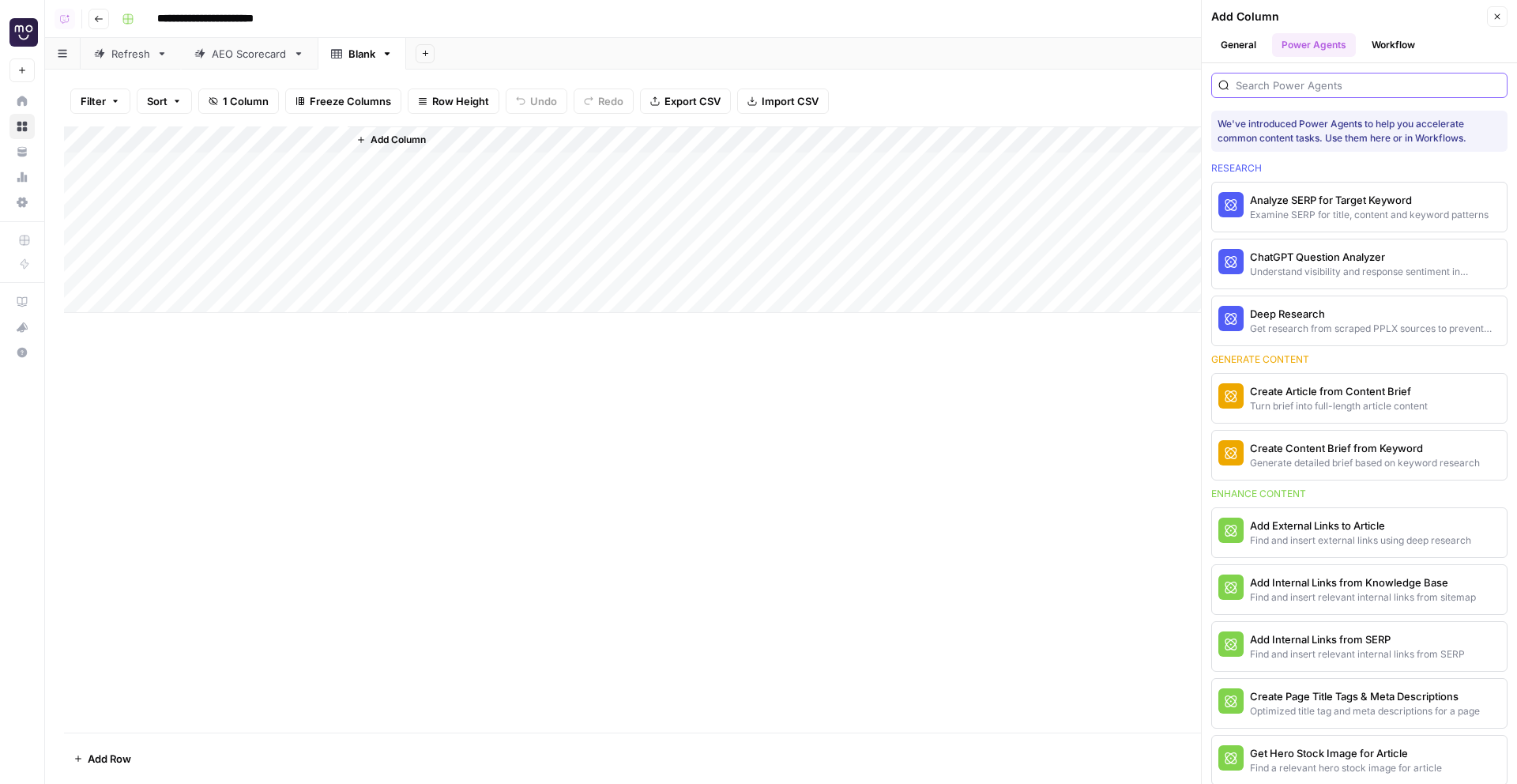
click at [1271, 86] on input "search" at bounding box center [1368, 85] width 265 height 16
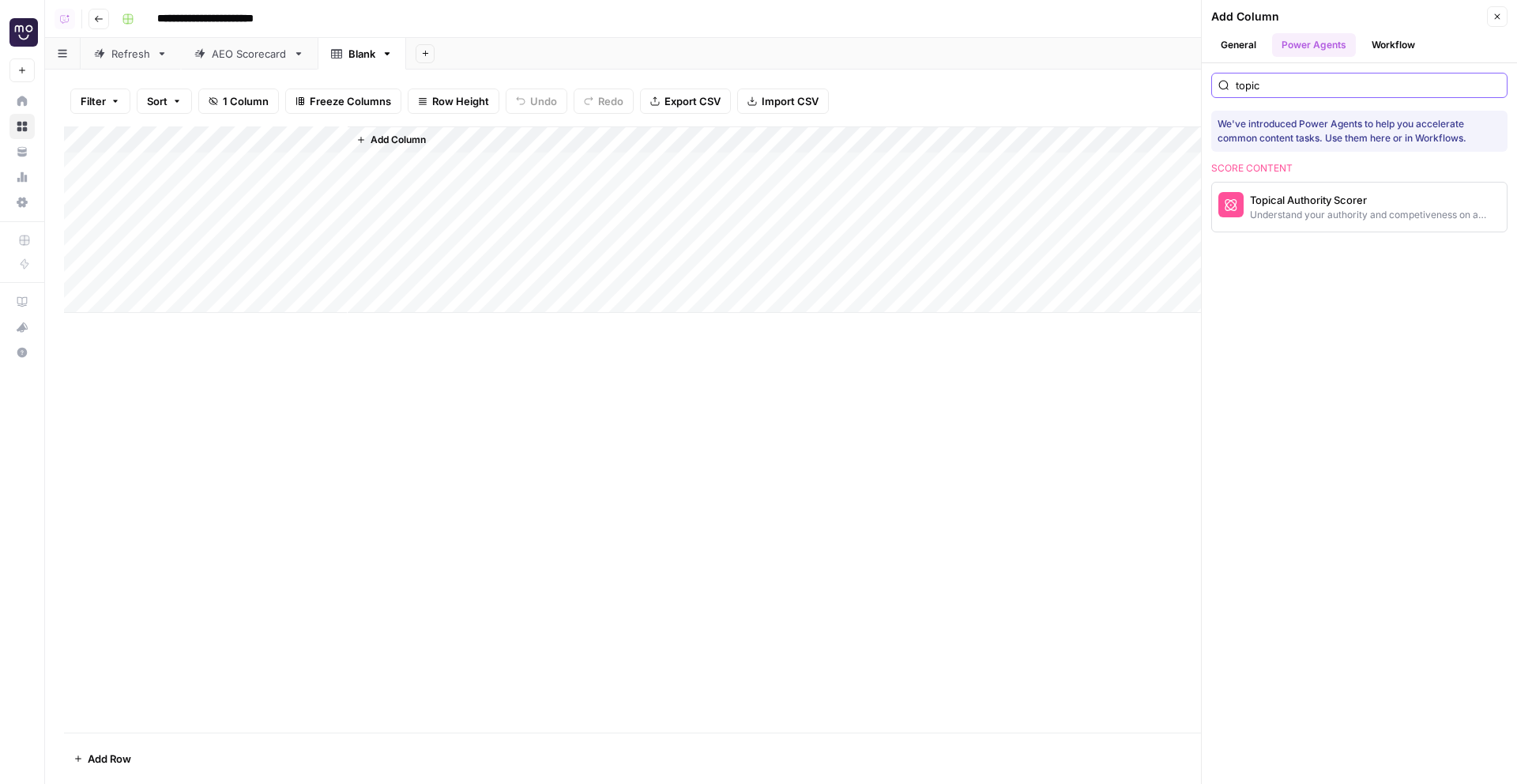
type input "topica"
click at [1371, 221] on div "Understand your authority and competiveness on a topic" at bounding box center [1333, 215] width 166 height 15
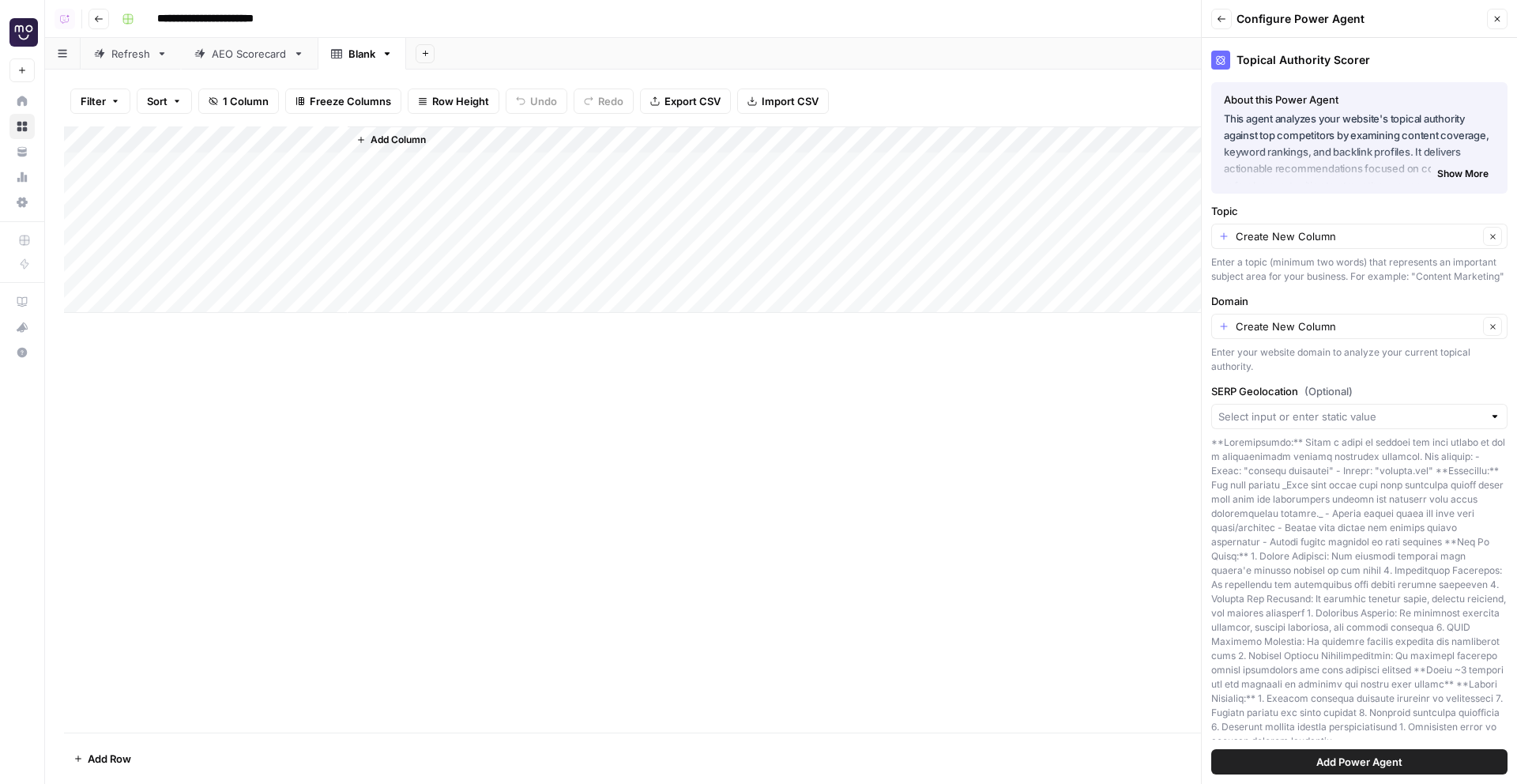
click at [1408, 755] on button "Add Power Agent" at bounding box center [1360, 761] width 297 height 25
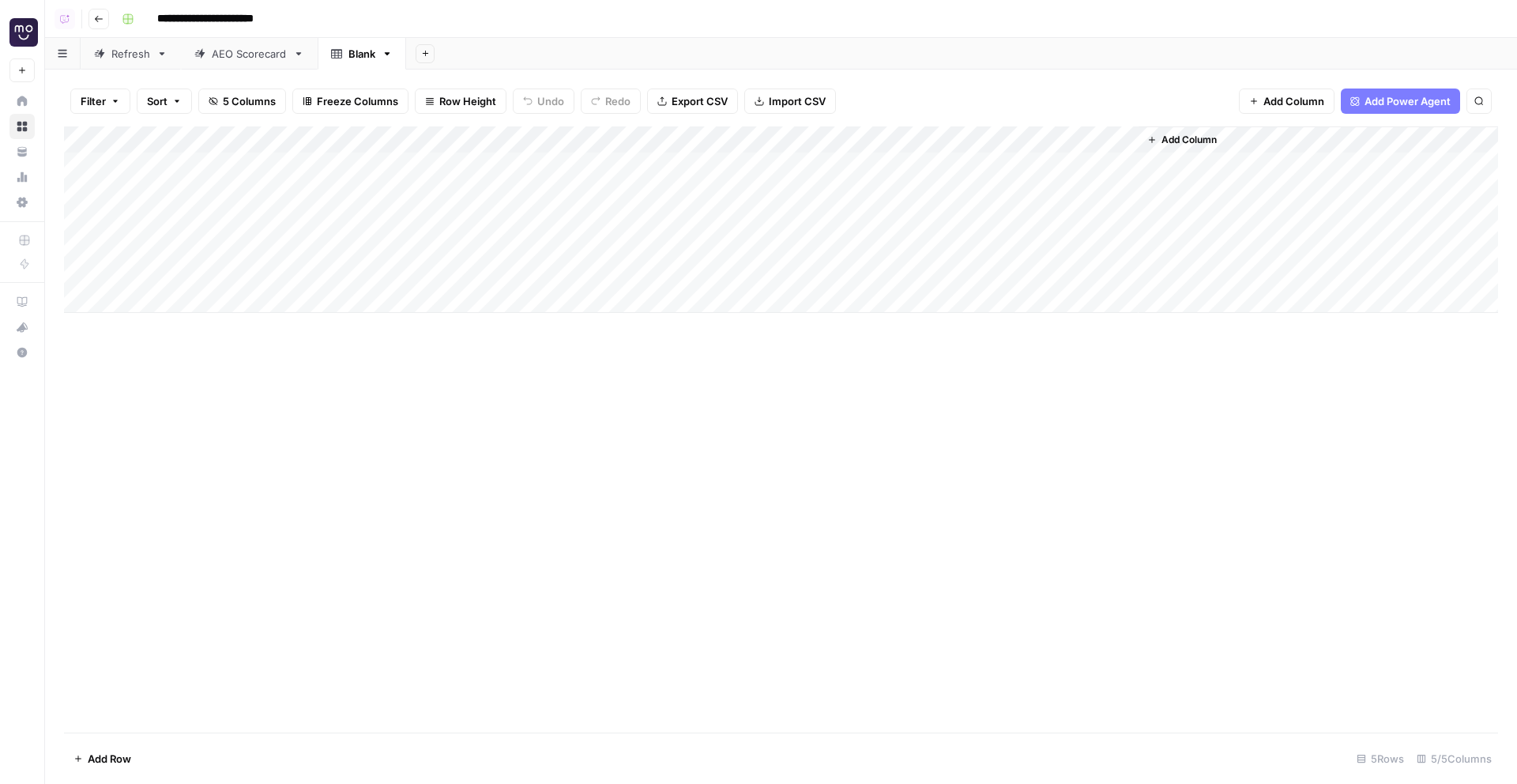
click at [649, 153] on div "Add Column" at bounding box center [781, 220] width 1434 height 186
click at [328, 133] on div "Add Column" at bounding box center [781, 220] width 1434 height 186
click at [172, 350] on span "Remove Column" at bounding box center [219, 352] width 138 height 16
click at [696, 176] on button "Delete" at bounding box center [702, 163] width 53 height 28
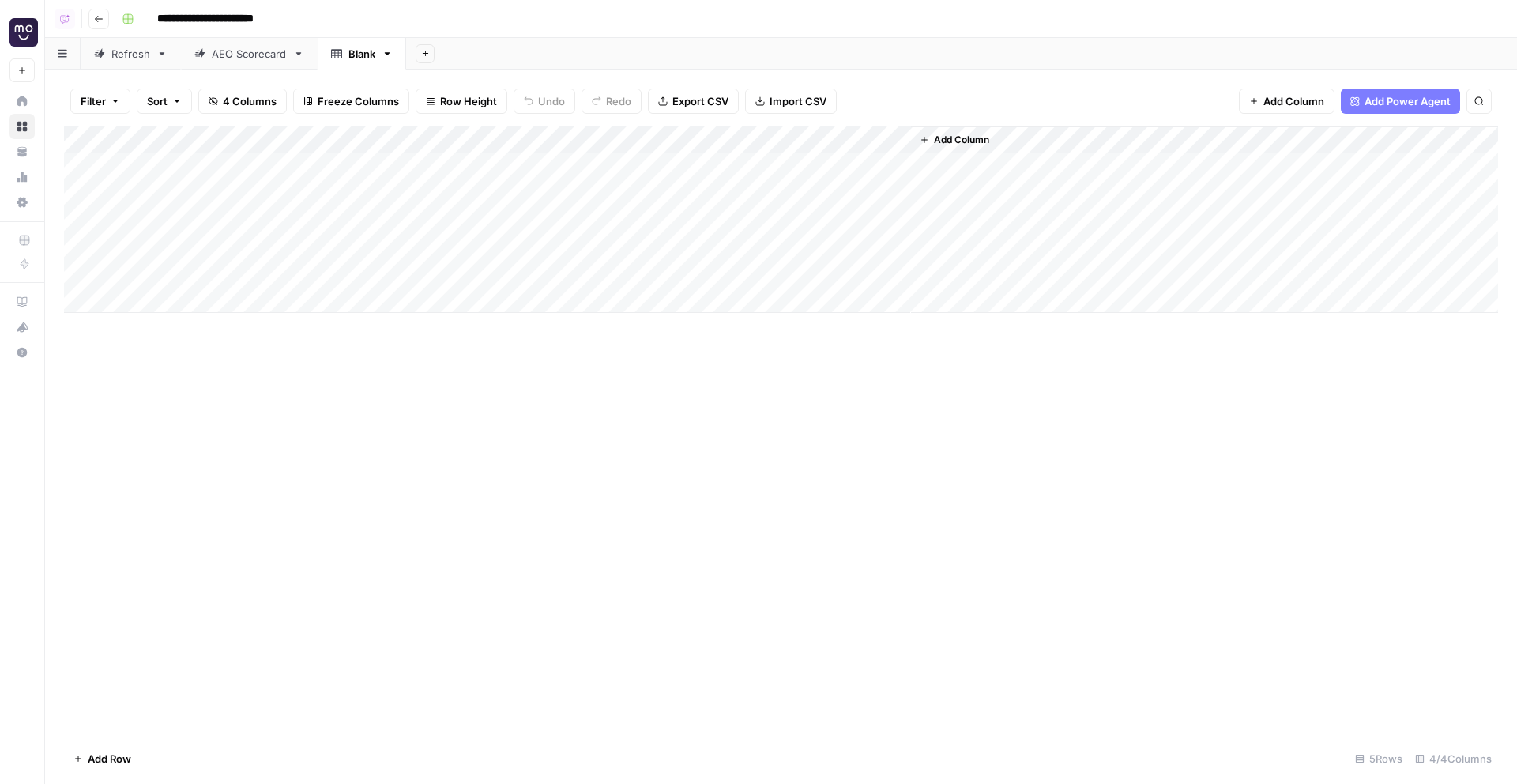
click at [179, 166] on div "Add Column" at bounding box center [781, 220] width 1434 height 186
type textarea "**********"
click at [214, 192] on div "Add Column" at bounding box center [781, 220] width 1434 height 186
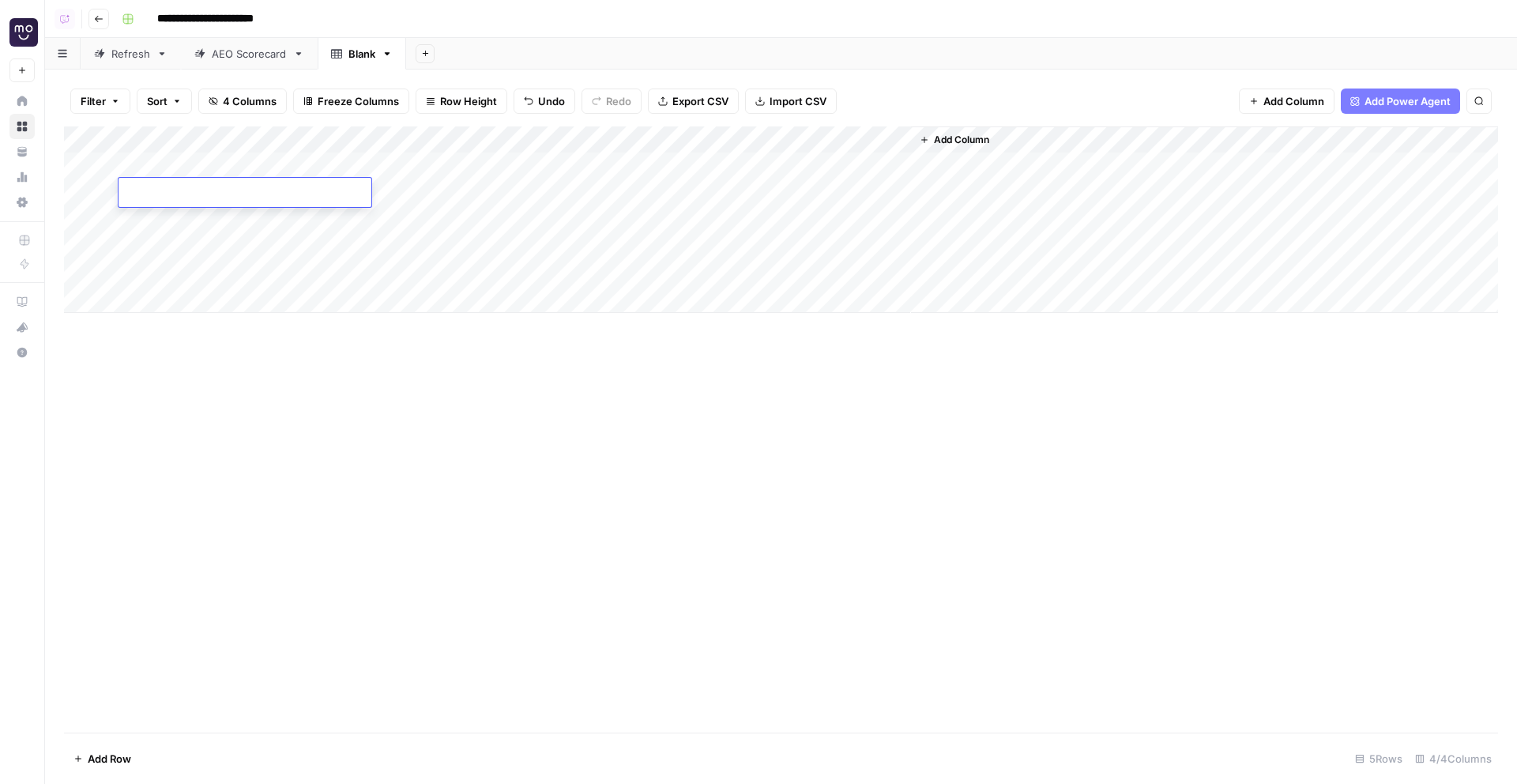
click at [214, 192] on textarea at bounding box center [245, 194] width 253 height 22
type textarea "**********"
click at [179, 220] on div "Add Column" at bounding box center [781, 220] width 1434 height 186
type textarea "**********"
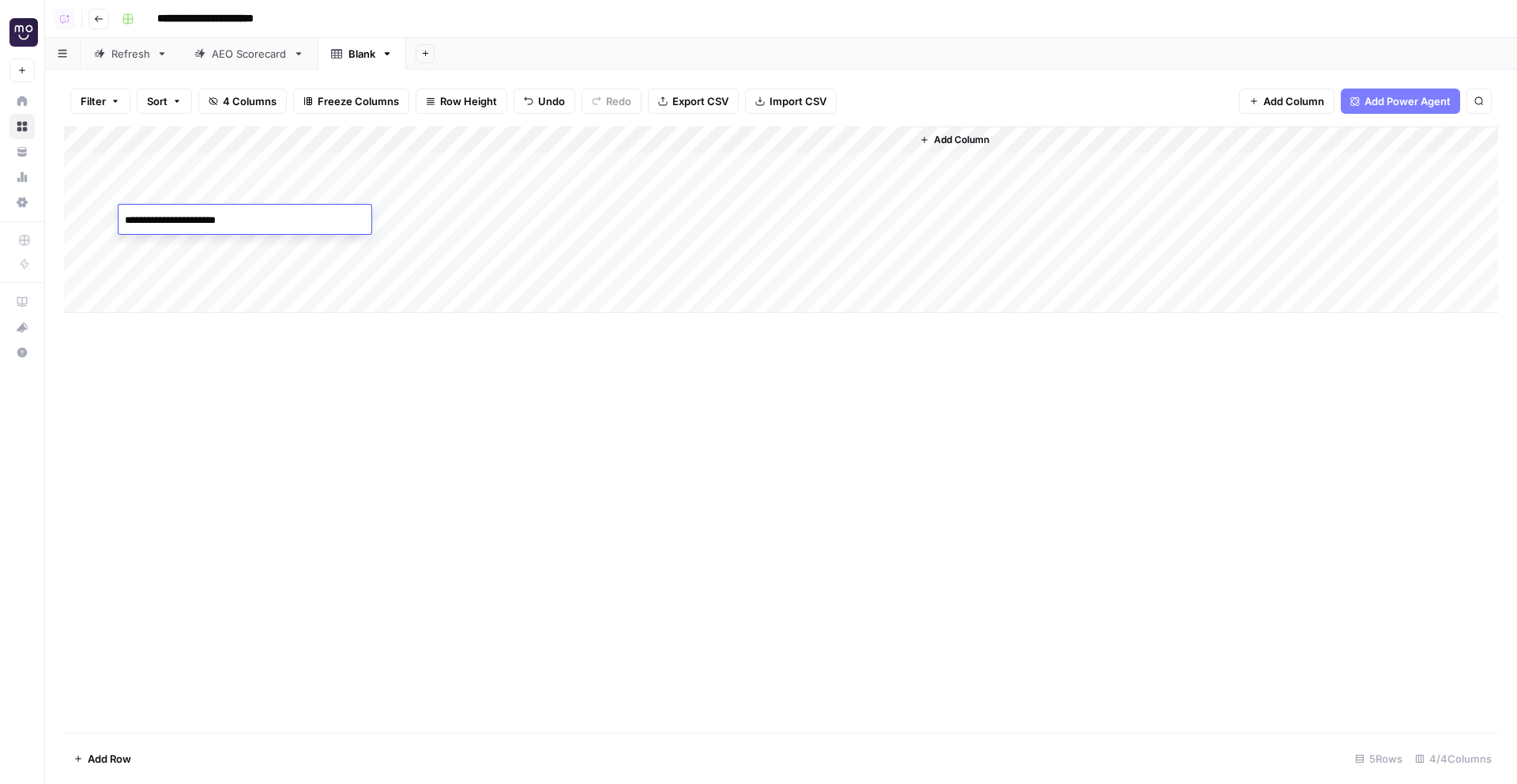
click at [91, 246] on div "Add Column" at bounding box center [781, 220] width 1434 height 186
click at [91, 270] on div "Add Column" at bounding box center [781, 220] width 1434 height 186
click at [92, 760] on span "Delete 2 Rows" at bounding box center [109, 758] width 71 height 16
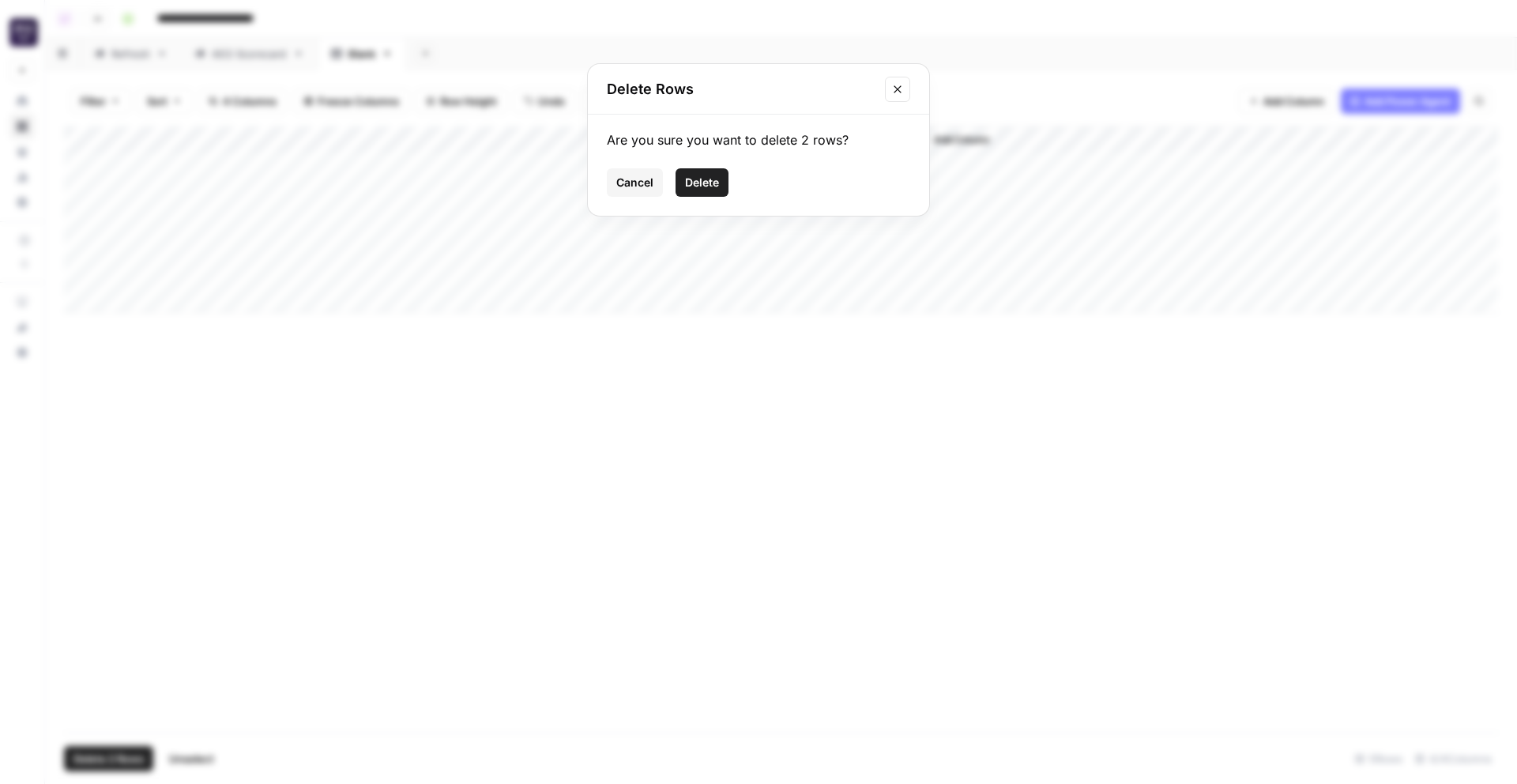
click at [707, 185] on span "Delete" at bounding box center [702, 183] width 34 height 16
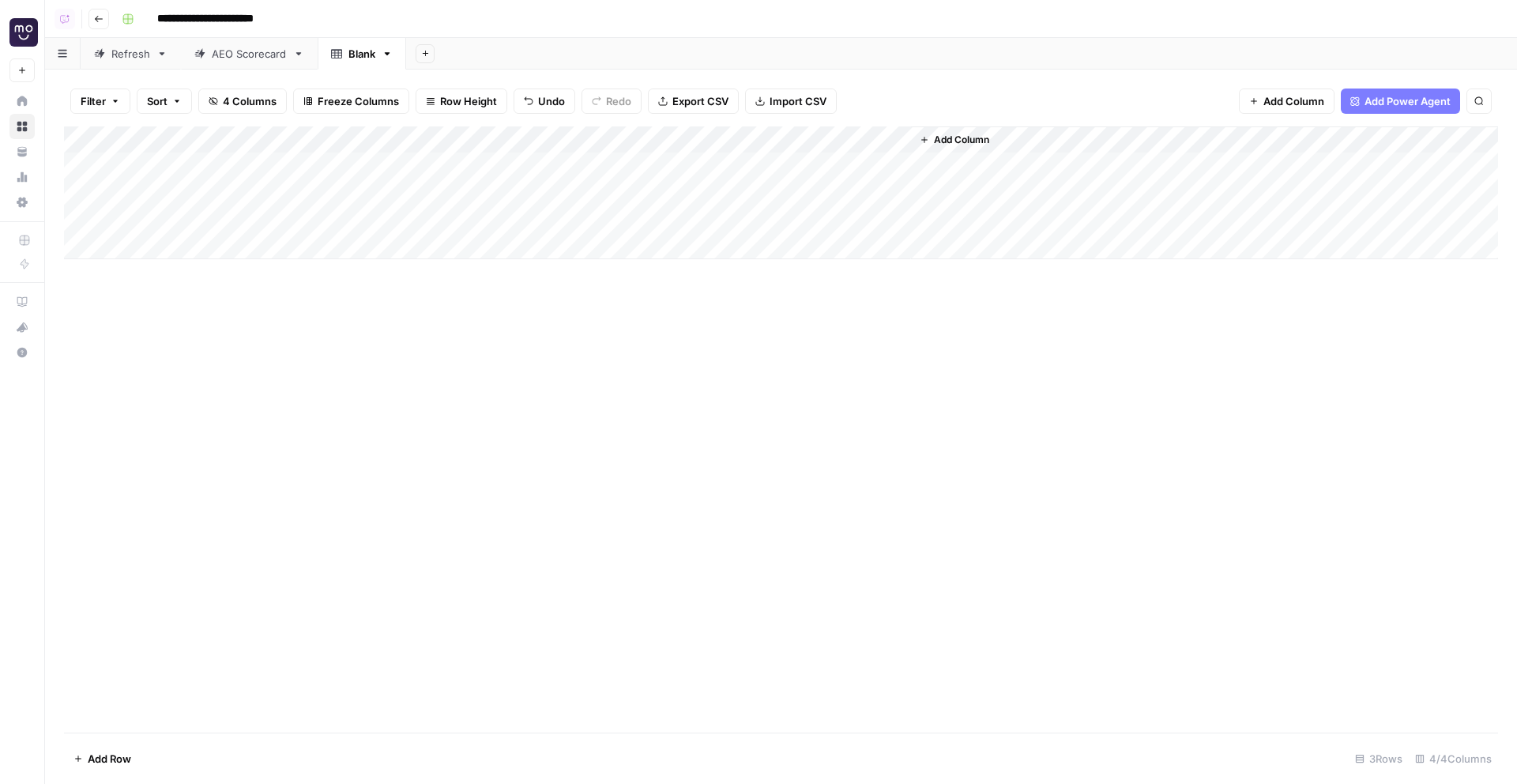
click at [450, 99] on span "Row Height" at bounding box center [469, 101] width 57 height 16
click at [490, 194] on span "Tall" at bounding box center [502, 200] width 114 height 16
click at [415, 184] on div "Add Column" at bounding box center [781, 257] width 1434 height 261
click at [469, 216] on div at bounding box center [472, 186] width 253 height 72
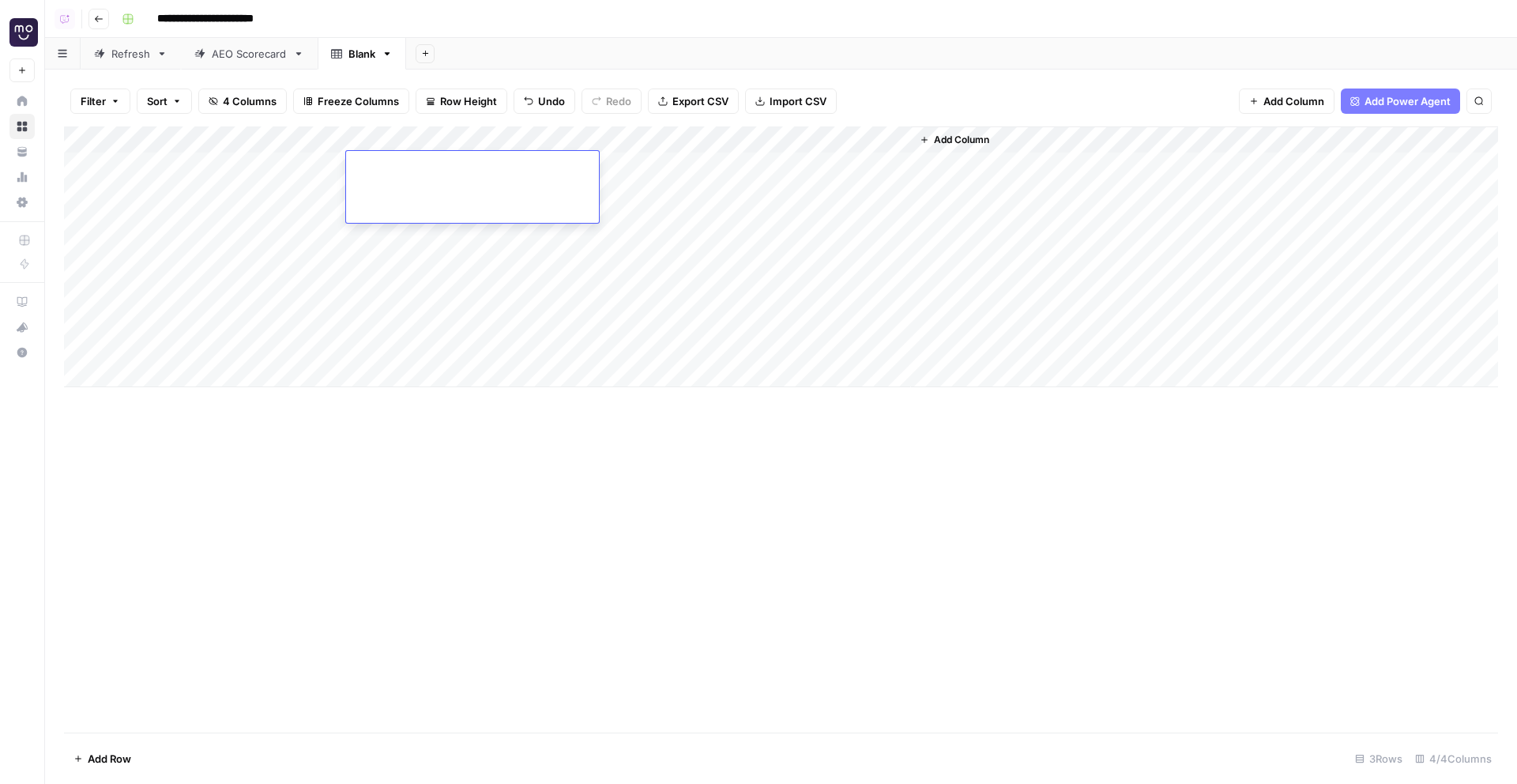
click at [469, 216] on div at bounding box center [472, 186] width 253 height 72
click at [466, 203] on div at bounding box center [472, 186] width 253 height 72
click at [413, 185] on div at bounding box center [472, 186] width 253 height 72
click at [424, 283] on div "Add Column" at bounding box center [781, 257] width 1434 height 261
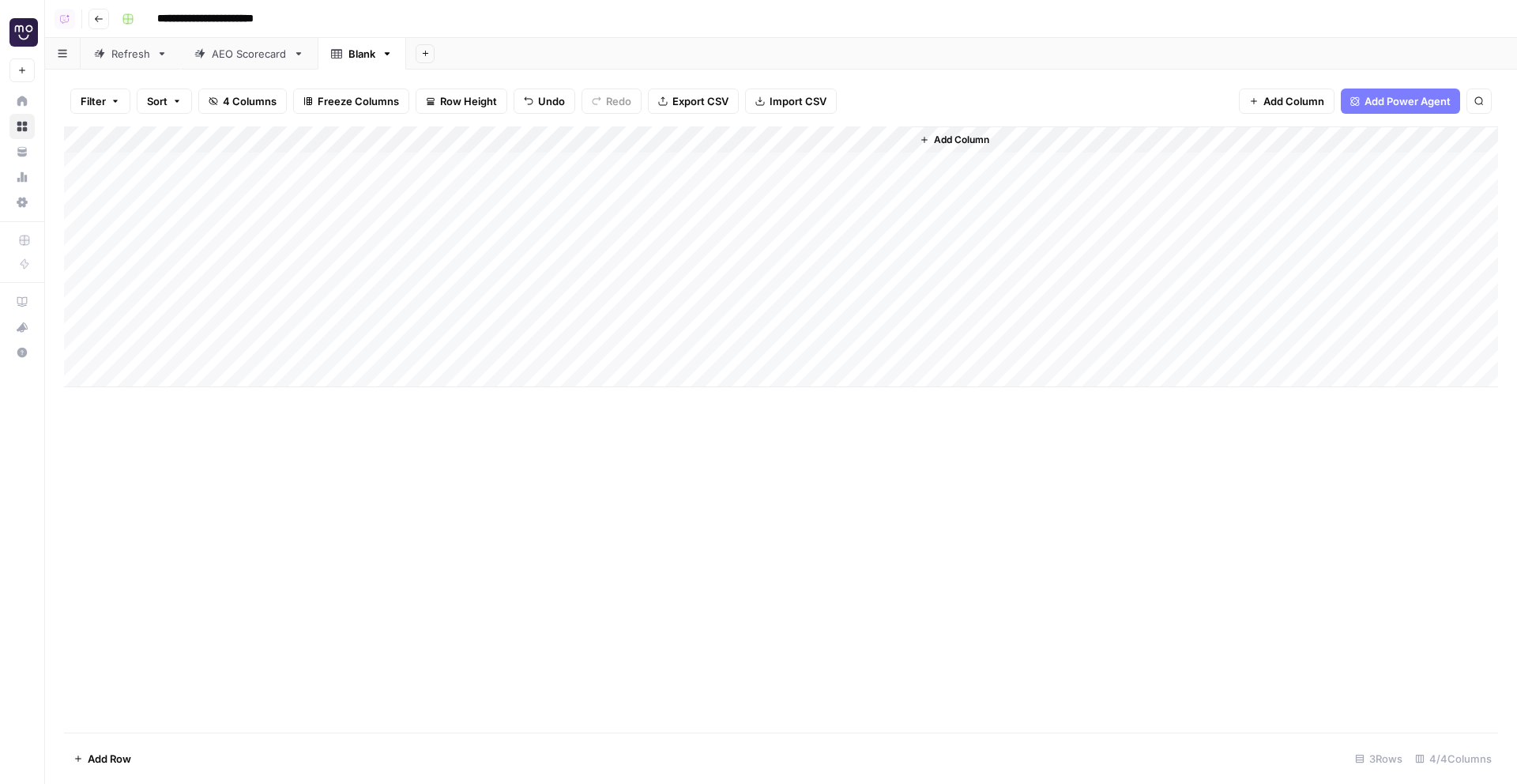
click at [395, 166] on div "Add Column" at bounding box center [781, 257] width 1434 height 261
type textarea "**********"
click at [421, 252] on div "Add Column" at bounding box center [781, 257] width 1434 height 261
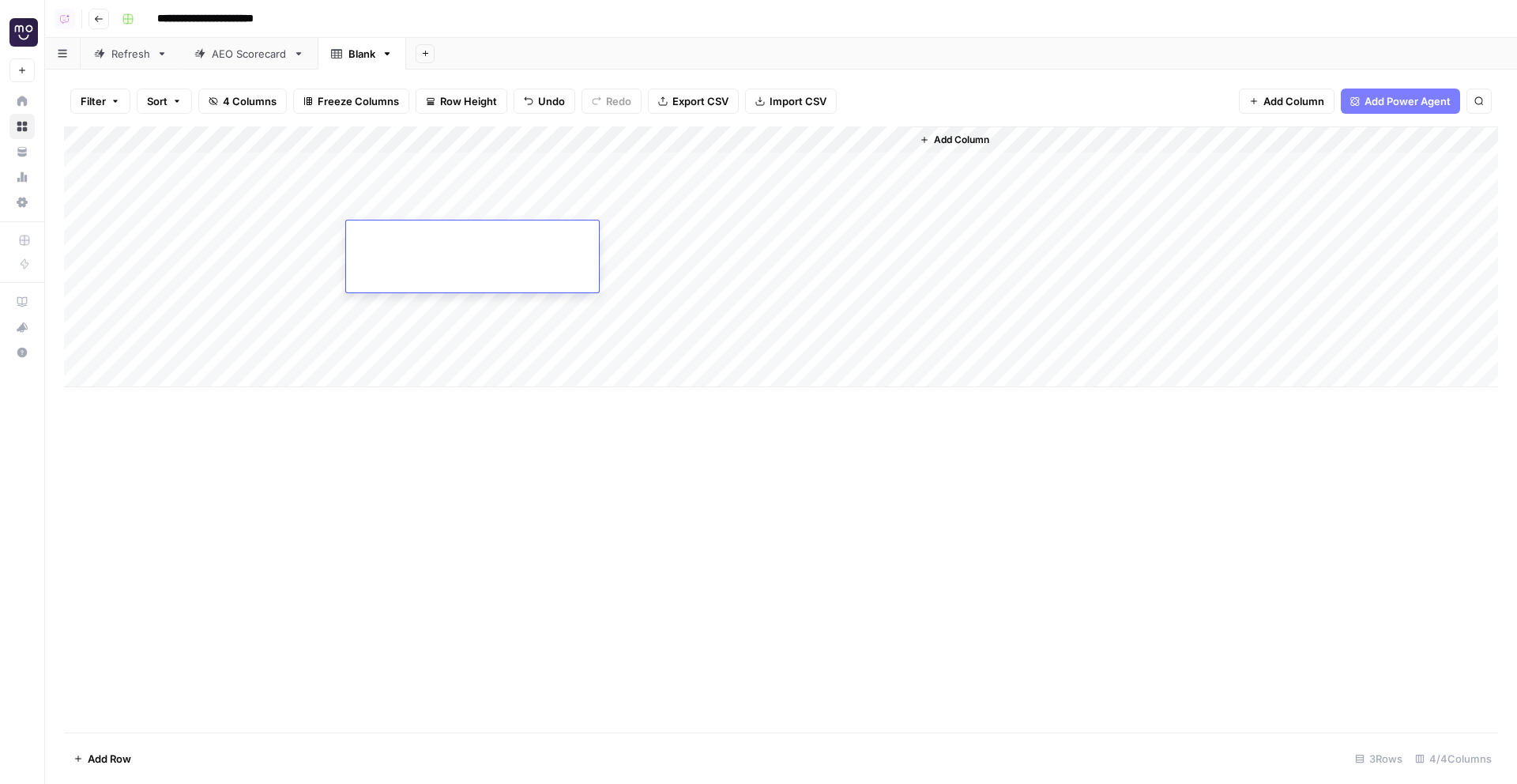
click at [384, 243] on textarea at bounding box center [472, 236] width 253 height 22
paste textarea "**********"
type textarea "**********"
click at [408, 330] on div "Add Column" at bounding box center [781, 257] width 1434 height 261
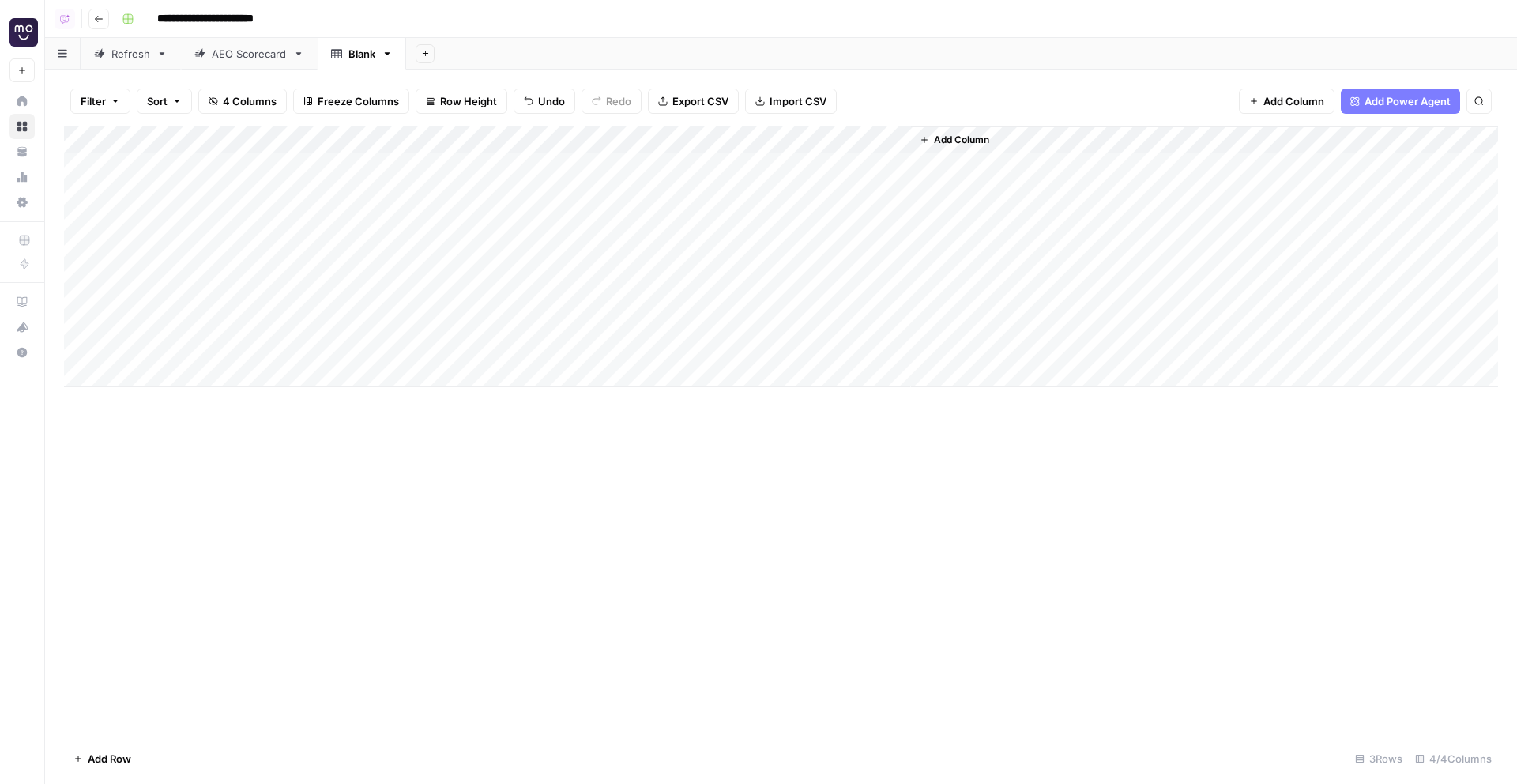
click at [408, 330] on div "Add Column" at bounding box center [781, 257] width 1434 height 261
click at [408, 330] on div at bounding box center [472, 325] width 253 height 72
click at [368, 301] on textarea at bounding box center [472, 306] width 253 height 22
paste textarea "**********"
type textarea "**********"
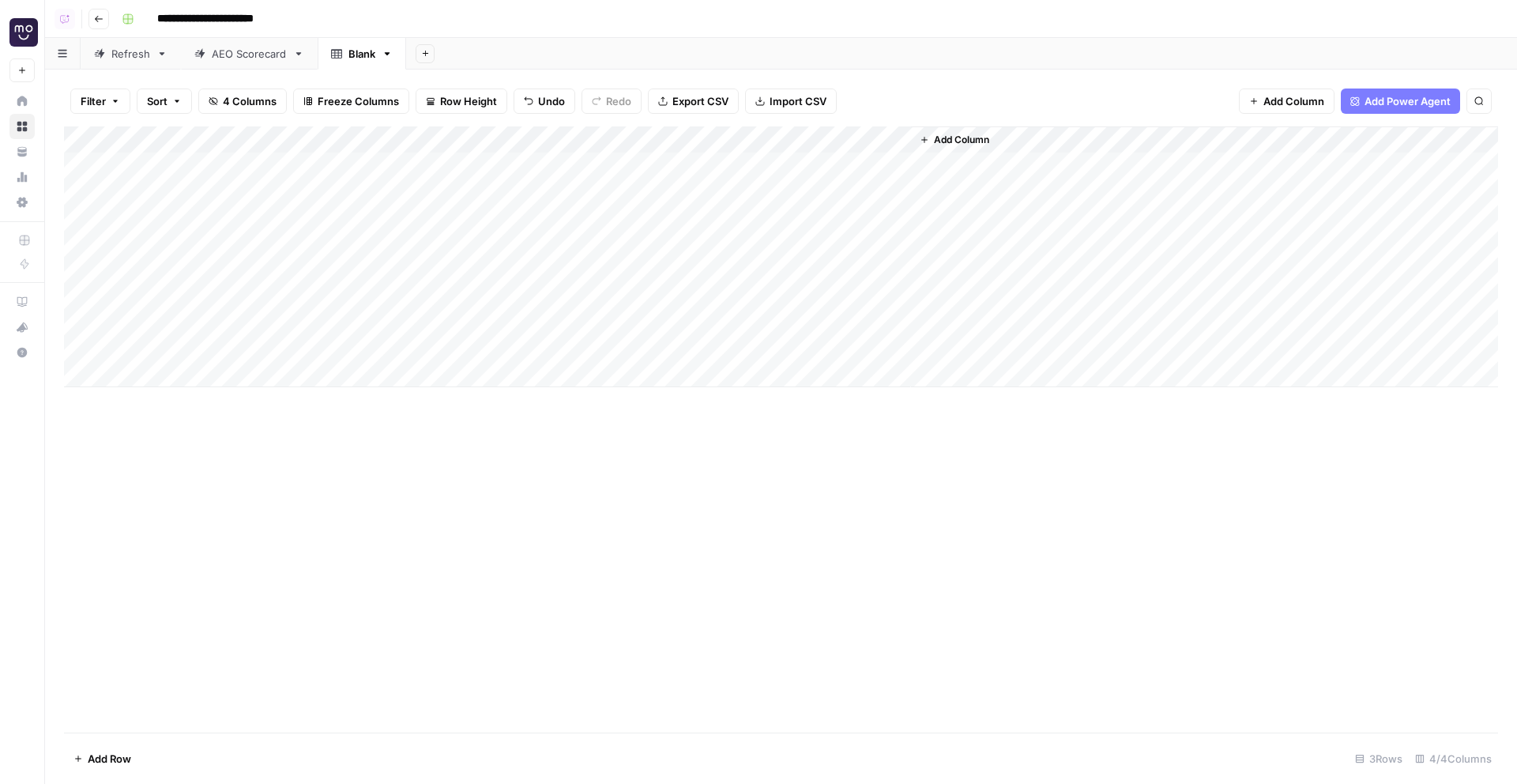
click at [689, 158] on div "Add Column" at bounding box center [781, 257] width 1434 height 261
click at [681, 252] on div "Add Column" at bounding box center [781, 257] width 1434 height 261
click at [696, 314] on div "Add Column" at bounding box center [781, 257] width 1434 height 261
click at [127, 53] on div "Refresh" at bounding box center [130, 53] width 39 height 16
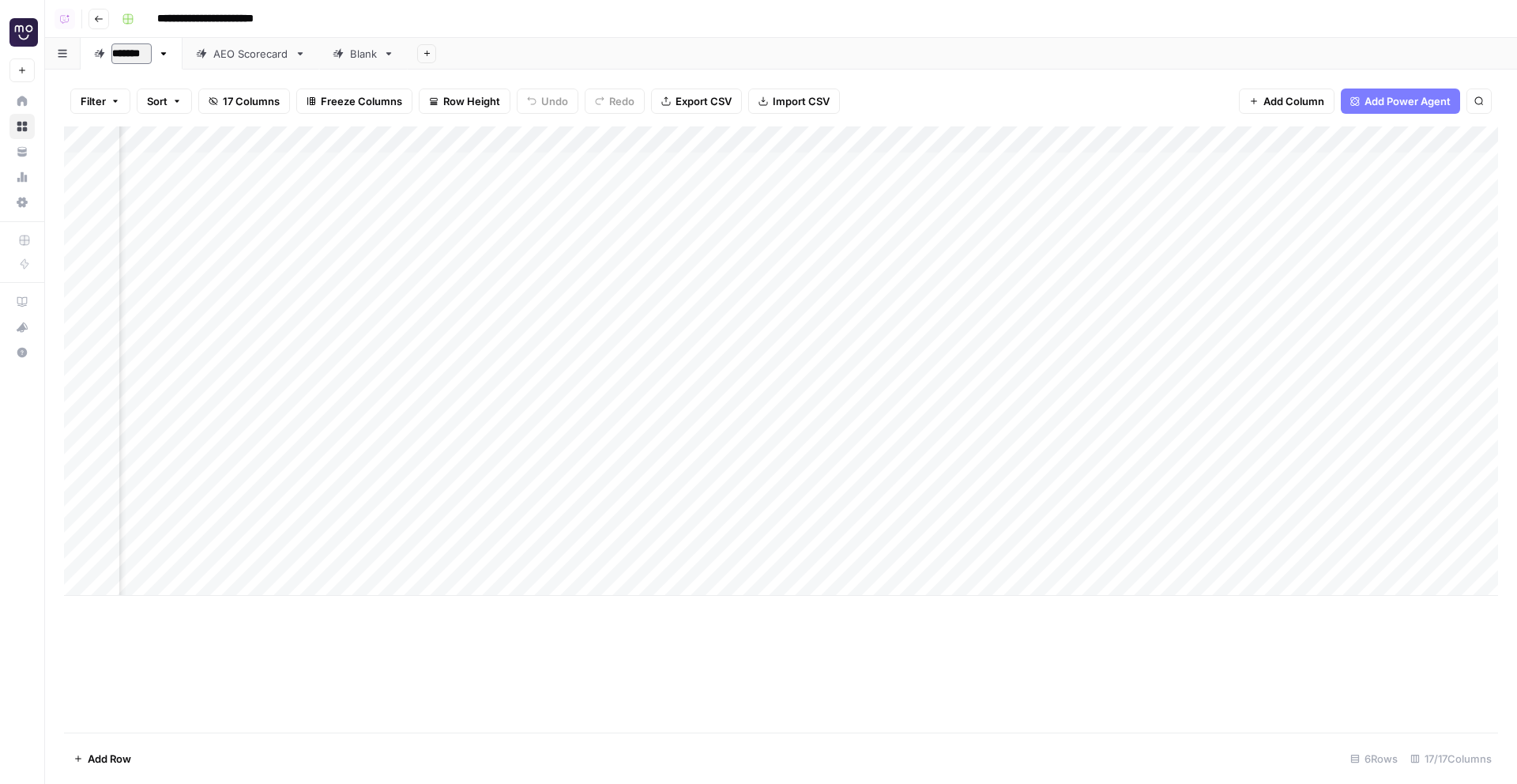
scroll to position [0, 1234]
click at [846, 185] on div "Add Column" at bounding box center [781, 361] width 1434 height 470
click at [851, 259] on div "Add Column" at bounding box center [781, 361] width 1434 height 470
click at [851, 388] on div "Add Column" at bounding box center [781, 361] width 1434 height 470
click at [852, 350] on div "Add Column" at bounding box center [781, 361] width 1434 height 470
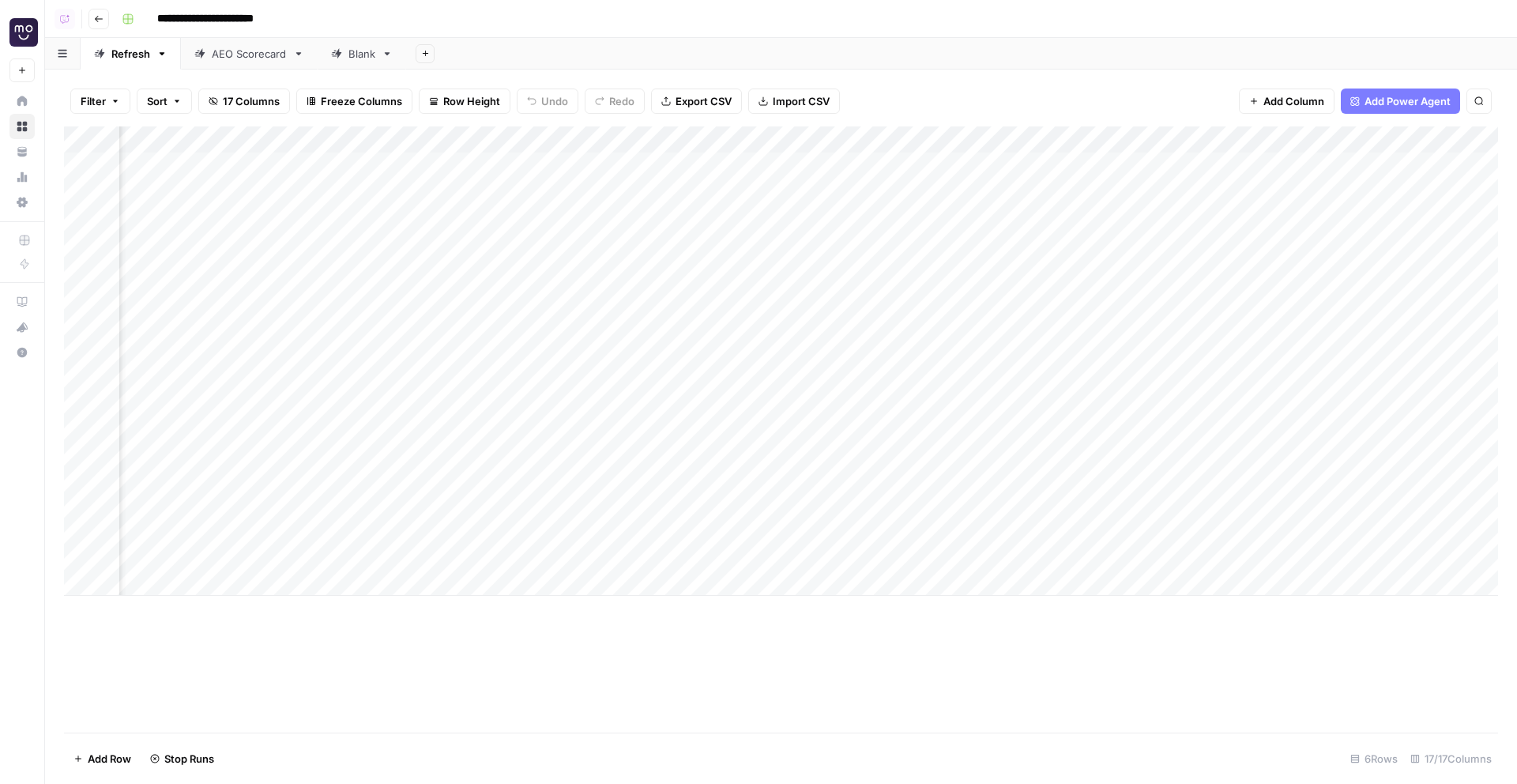
click at [852, 455] on div "Add Column" at bounding box center [781, 361] width 1434 height 470
click at [852, 528] on div "Add Column" at bounding box center [781, 361] width 1434 height 470
click at [890, 296] on div "Add Column" at bounding box center [781, 361] width 1434 height 470
click at [1252, 184] on div "Add Column" at bounding box center [781, 361] width 1434 height 470
click at [1246, 304] on div "Add Column" at bounding box center [781, 361] width 1434 height 470
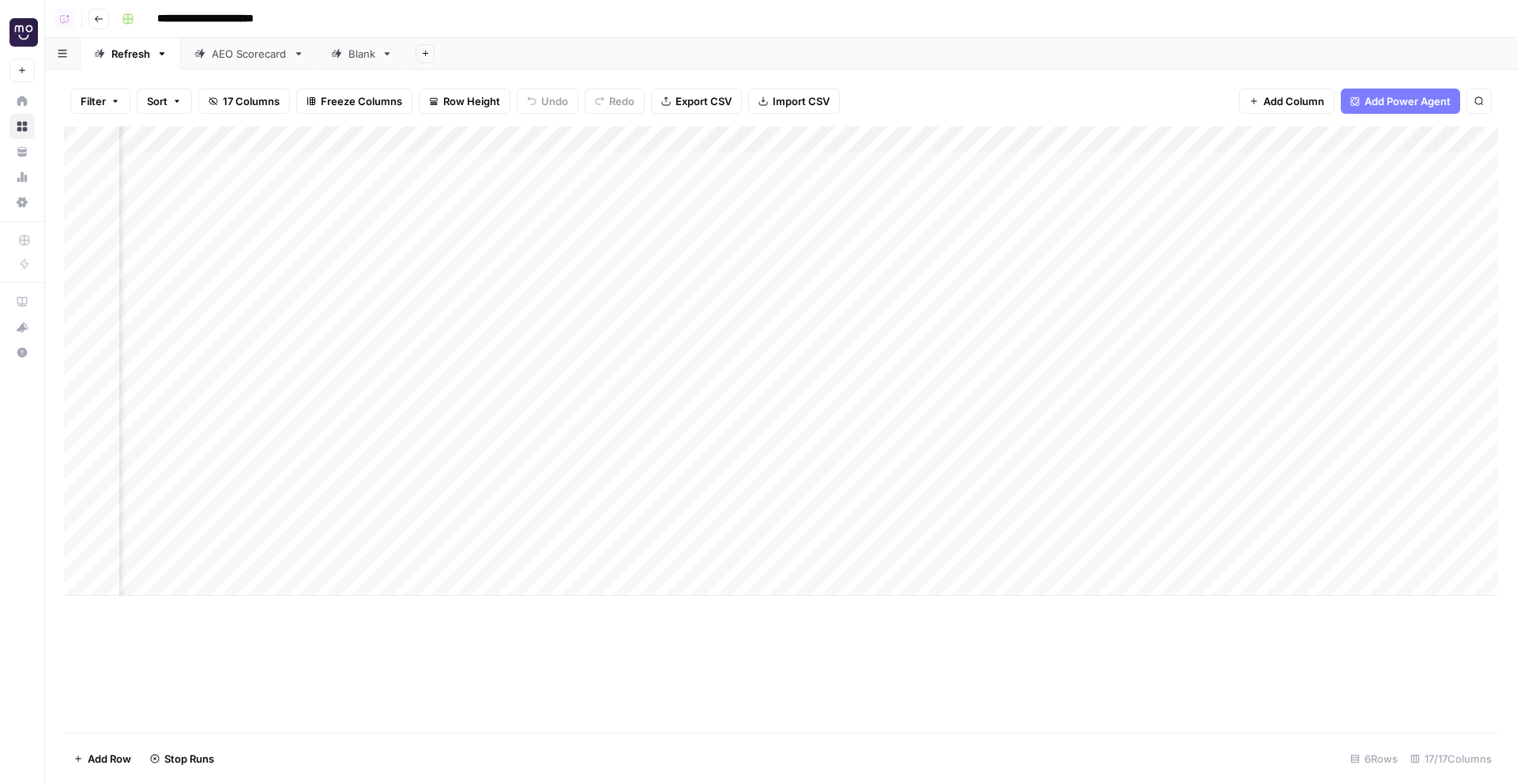
click at [1247, 309] on div "Add Column" at bounding box center [781, 361] width 1434 height 470
click at [1246, 237] on div at bounding box center [1138, 410] width 758 height 745
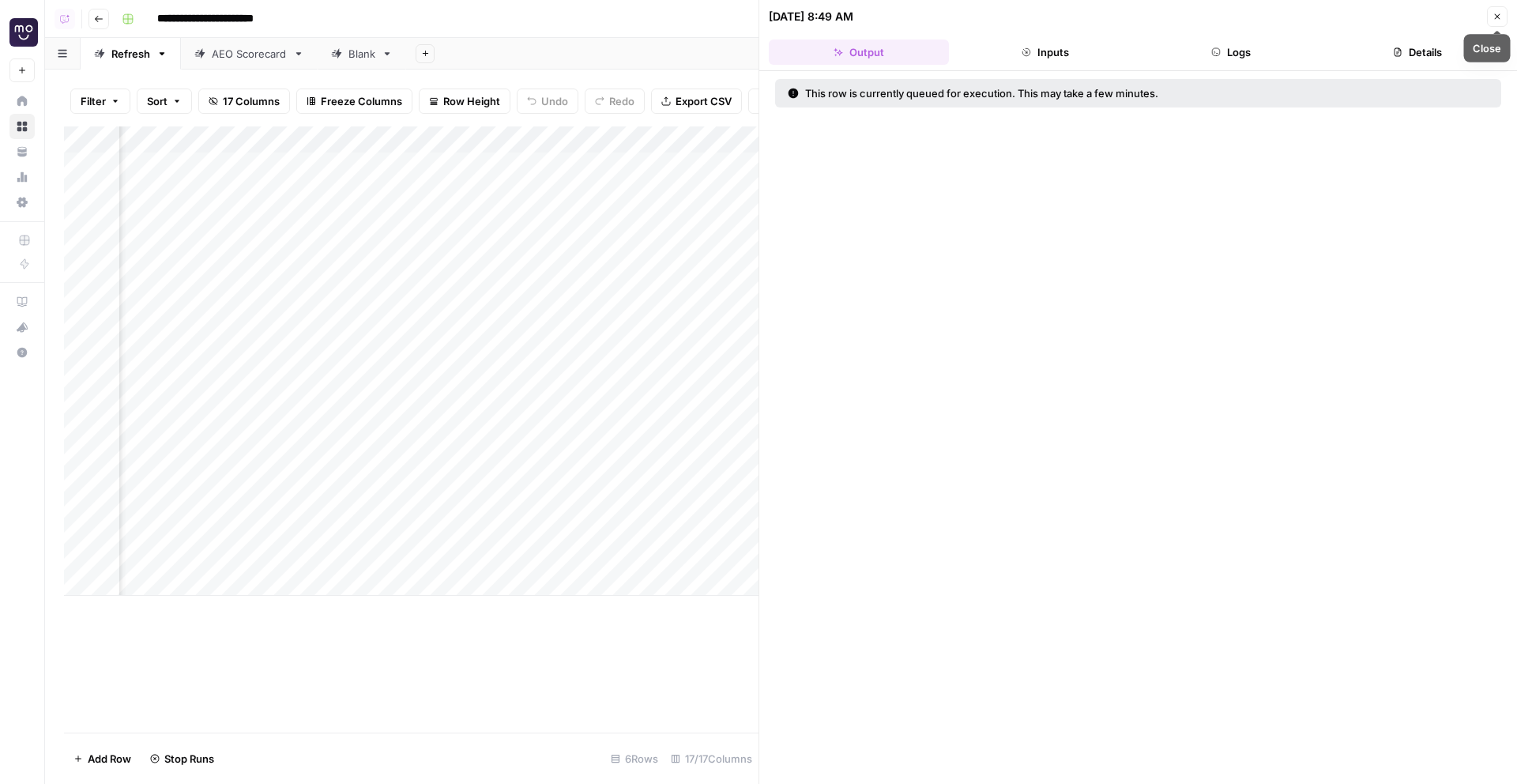
click at [1495, 22] on button "Close" at bounding box center [1497, 16] width 21 height 21
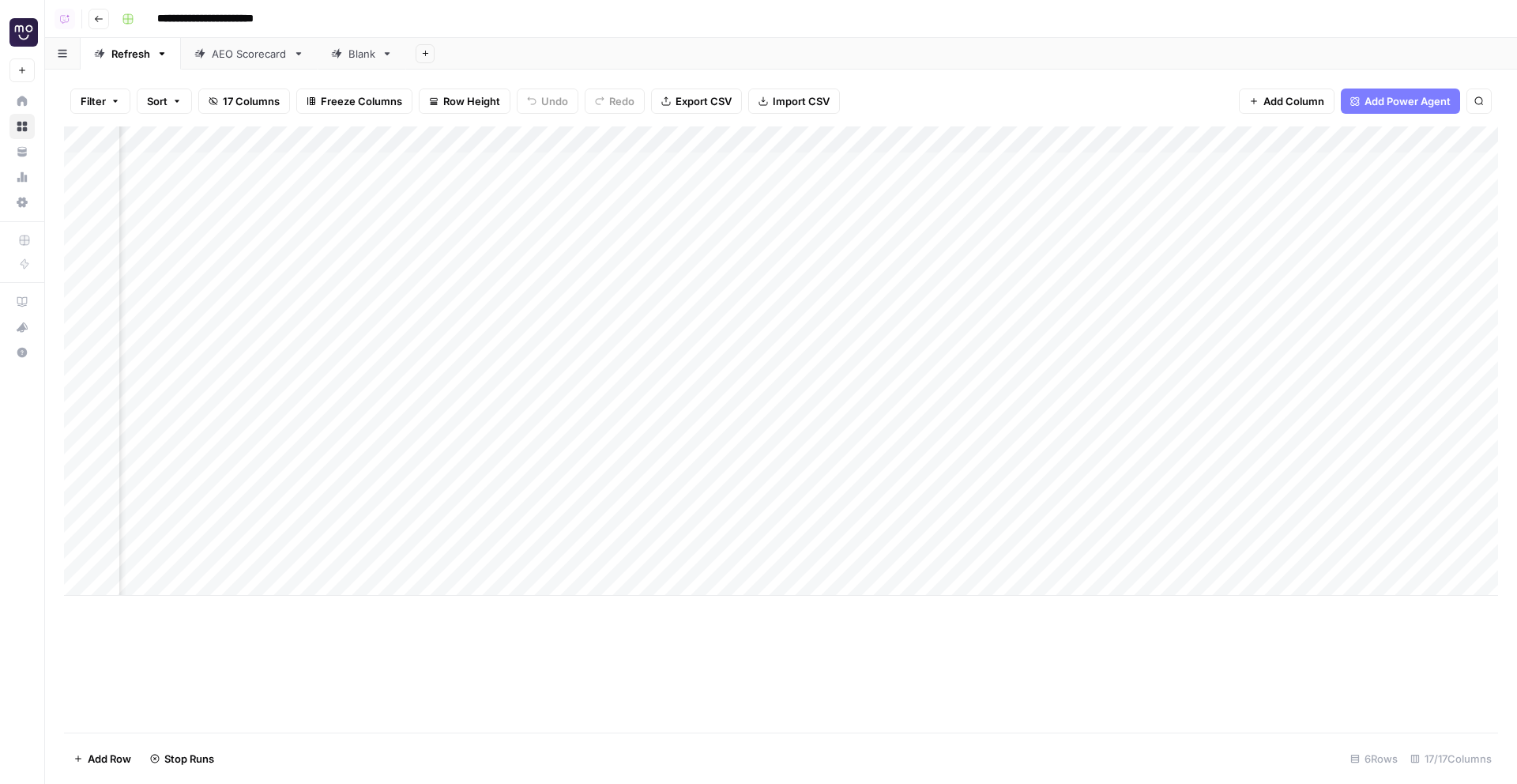
click at [1224, 214] on div "Add Column" at bounding box center [781, 361] width 1434 height 470
click at [1227, 259] on div "Add Column" at bounding box center [781, 361] width 1434 height 470
click at [1244, 390] on div "Add Column" at bounding box center [781, 361] width 1434 height 470
click at [1249, 503] on div "Add Column" at bounding box center [781, 361] width 1434 height 470
click at [1249, 457] on div "Add Column" at bounding box center [781, 361] width 1434 height 470
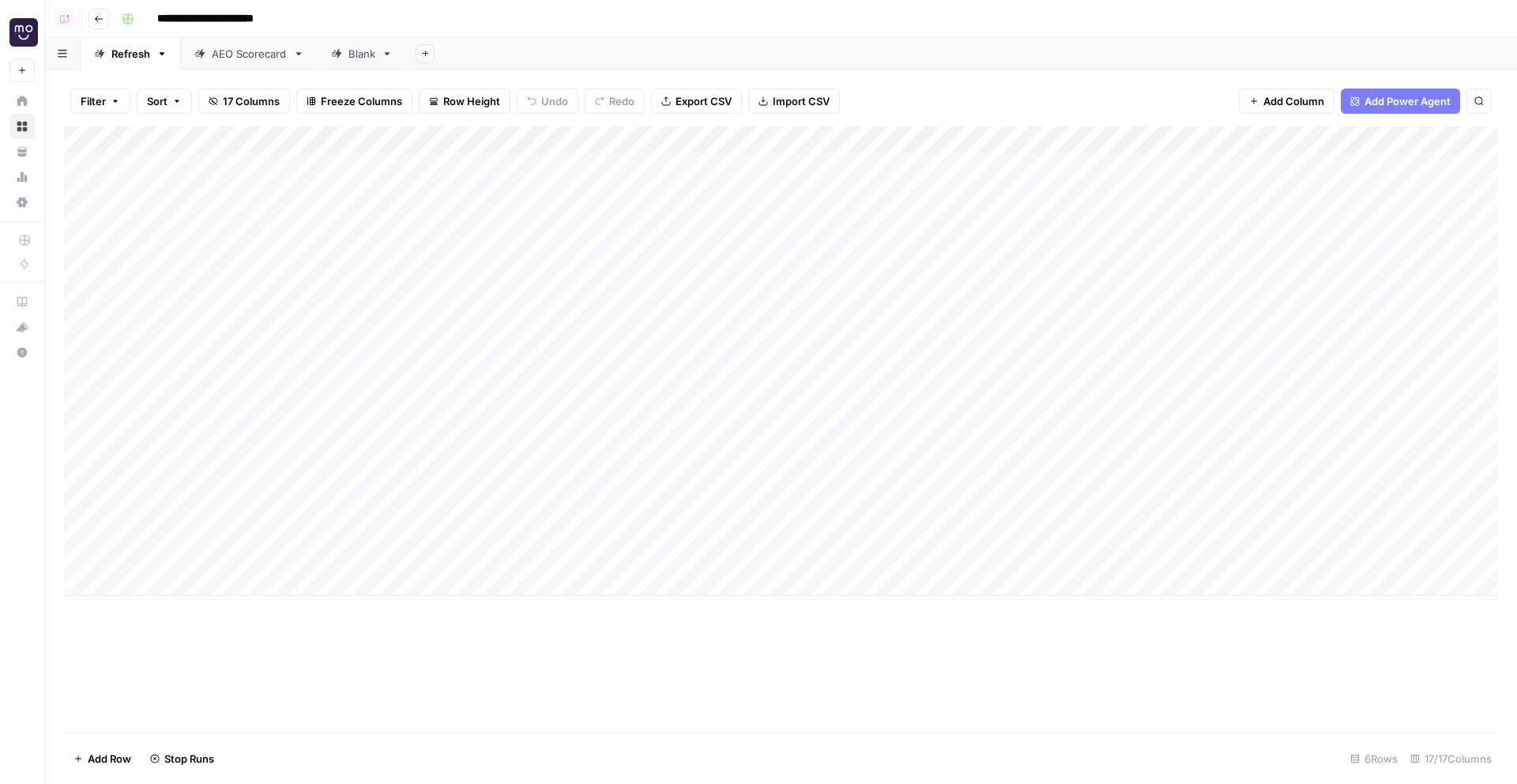
click at [228, 55] on div "AEO Scorecard" at bounding box center [249, 53] width 75 height 16
click at [360, 61] on link "Blank" at bounding box center [362, 53] width 89 height 32
click at [360, 61] on input "*****" at bounding box center [363, 53] width 29 height 21
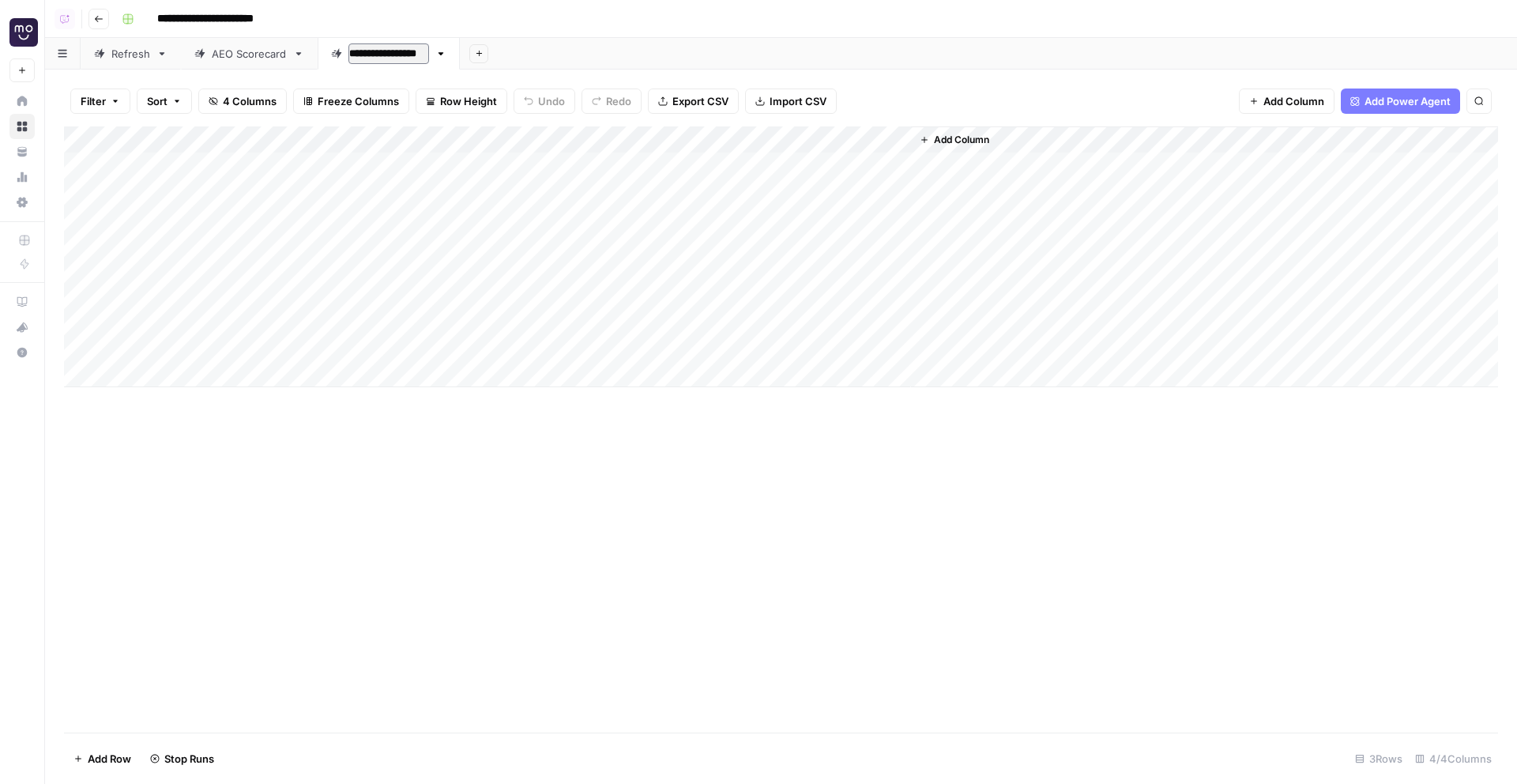
type input "**********"
click at [620, 76] on div "Filter Sort 4 Columns Freeze Columns Row Height Undo Redo Export CSV Import CSV…" at bounding box center [781, 101] width 1434 height 51
click at [95, 19] on icon "button" at bounding box center [98, 19] width 9 height 9
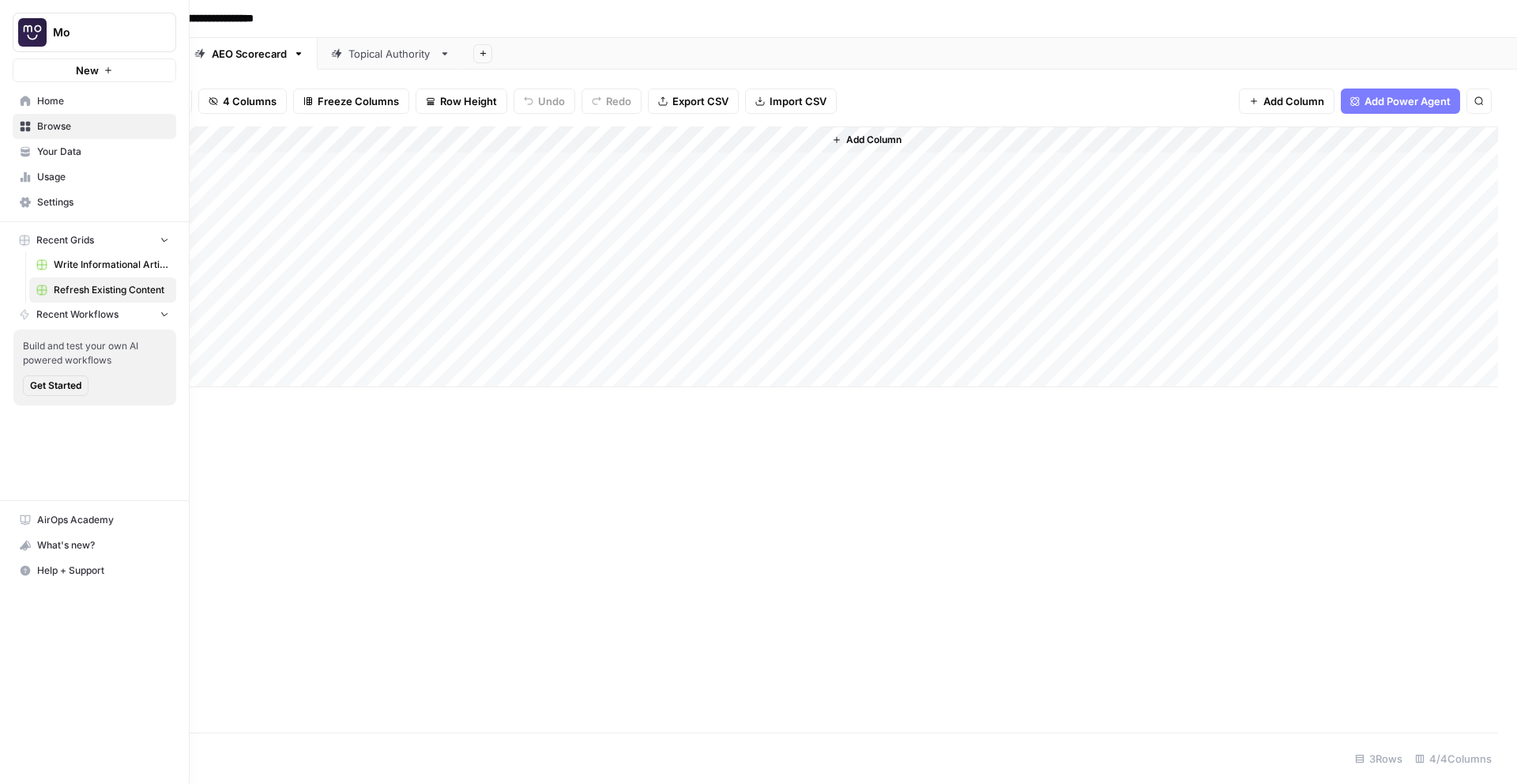
click at [22, 103] on icon at bounding box center [26, 101] width 10 height 10
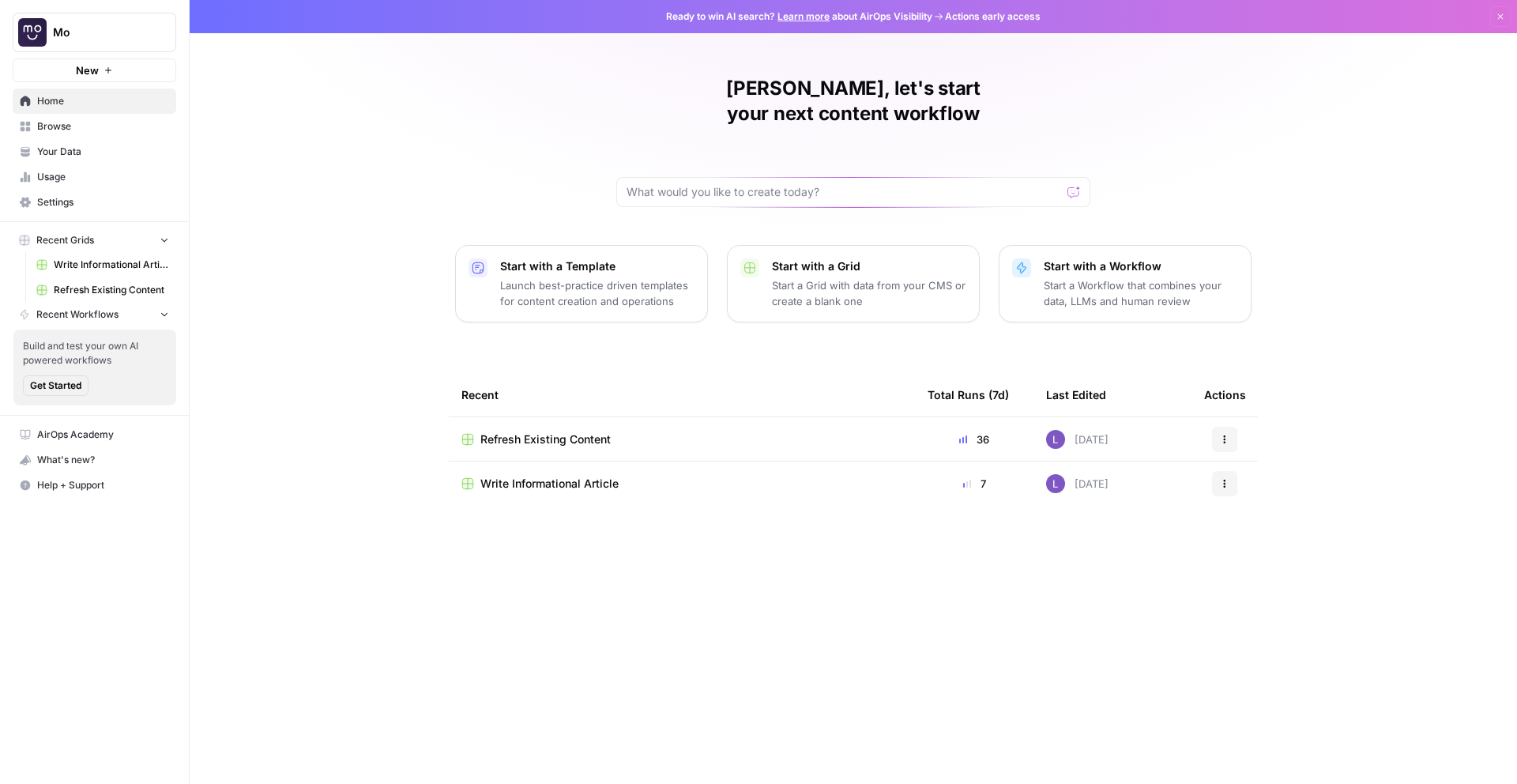
click at [587, 476] on span "Write Informational Article" at bounding box center [549, 483] width 138 height 16
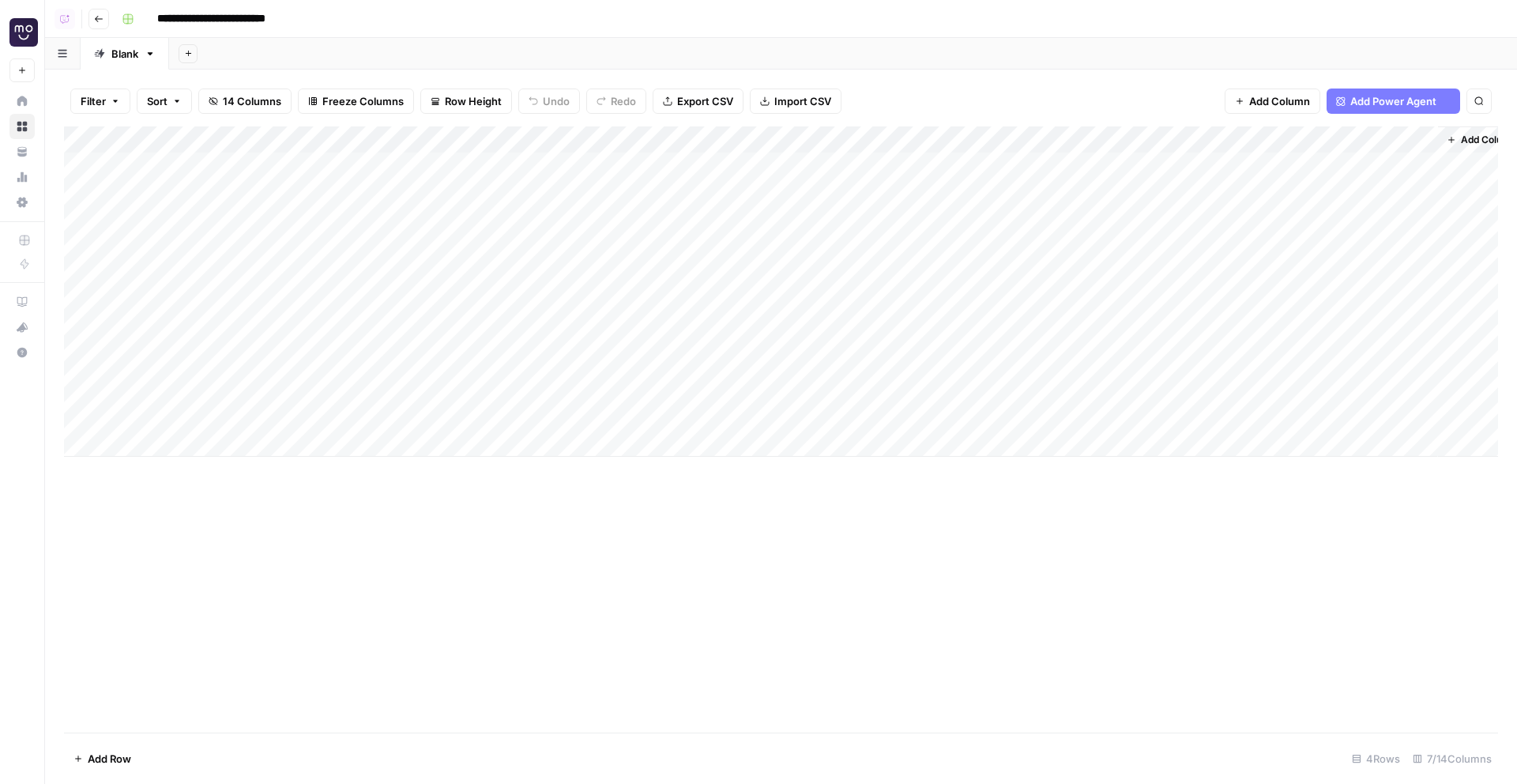
scroll to position [0, 28]
click at [855, 160] on div "Add Column" at bounding box center [781, 291] width 1434 height 330
click at [865, 166] on div "Add Column" at bounding box center [781, 291] width 1434 height 330
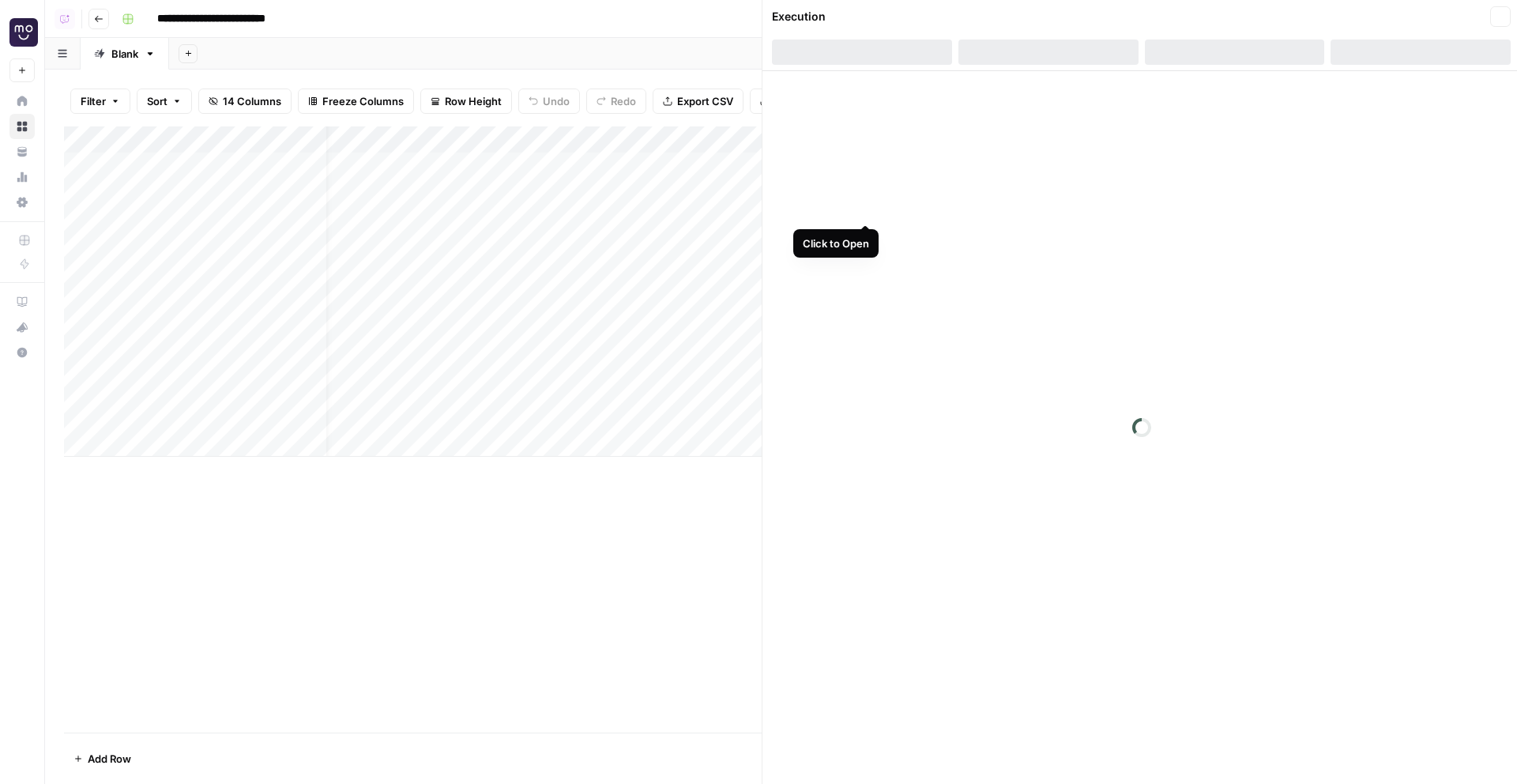
scroll to position [0, 24]
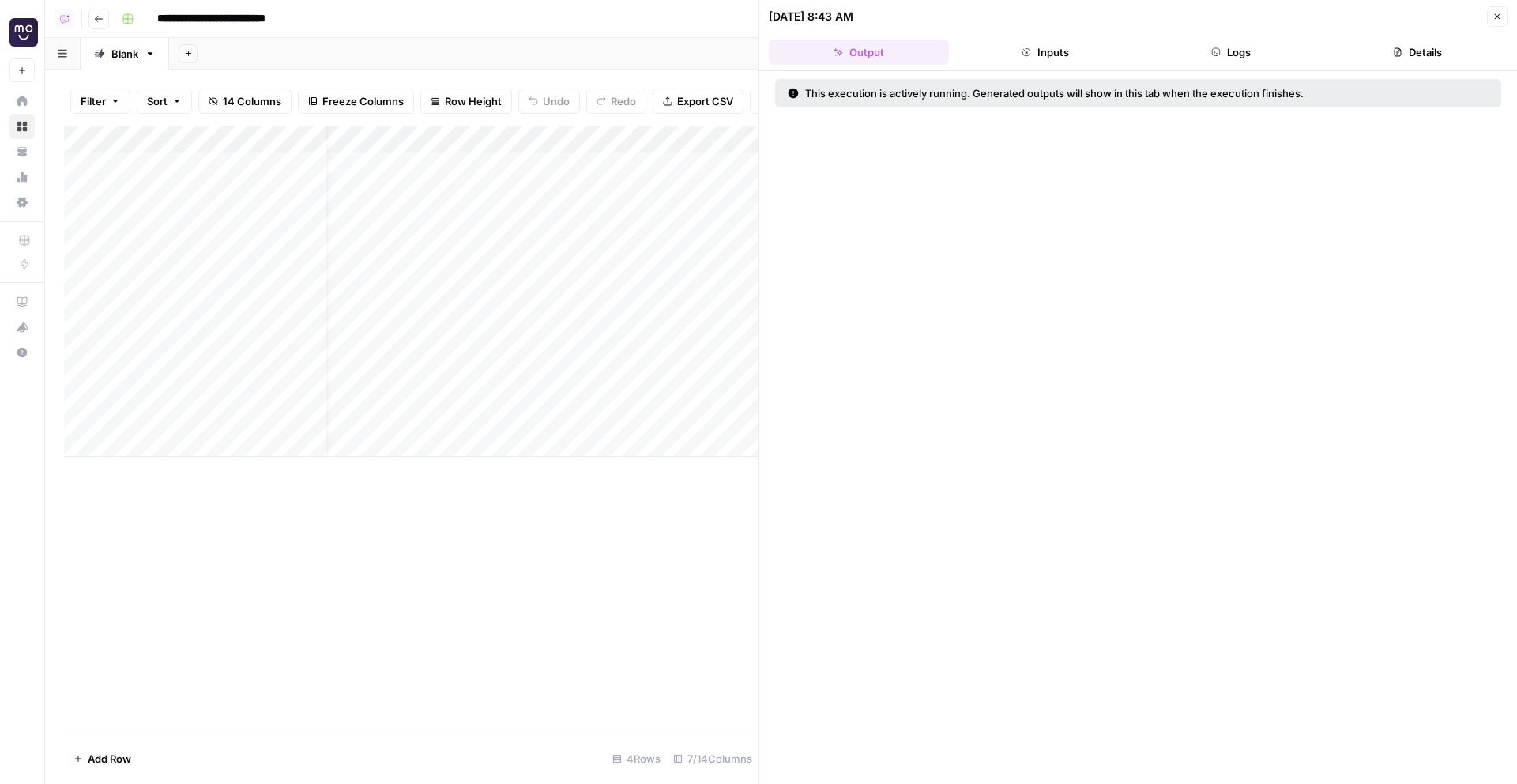
click at [1258, 49] on button "Logs" at bounding box center [1232, 52] width 180 height 25
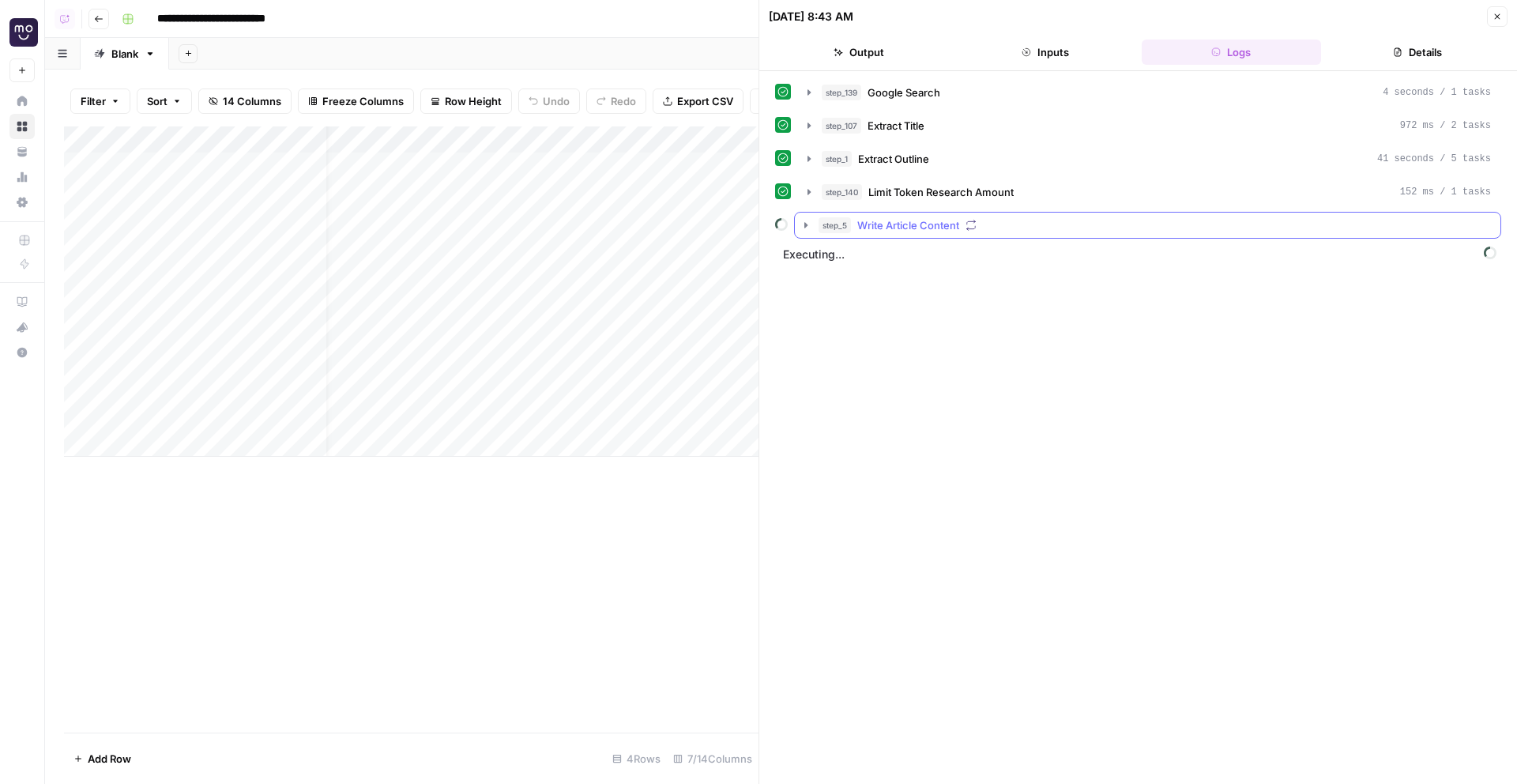
click at [1147, 229] on div "step_5 Write Article Content" at bounding box center [1155, 225] width 672 height 16
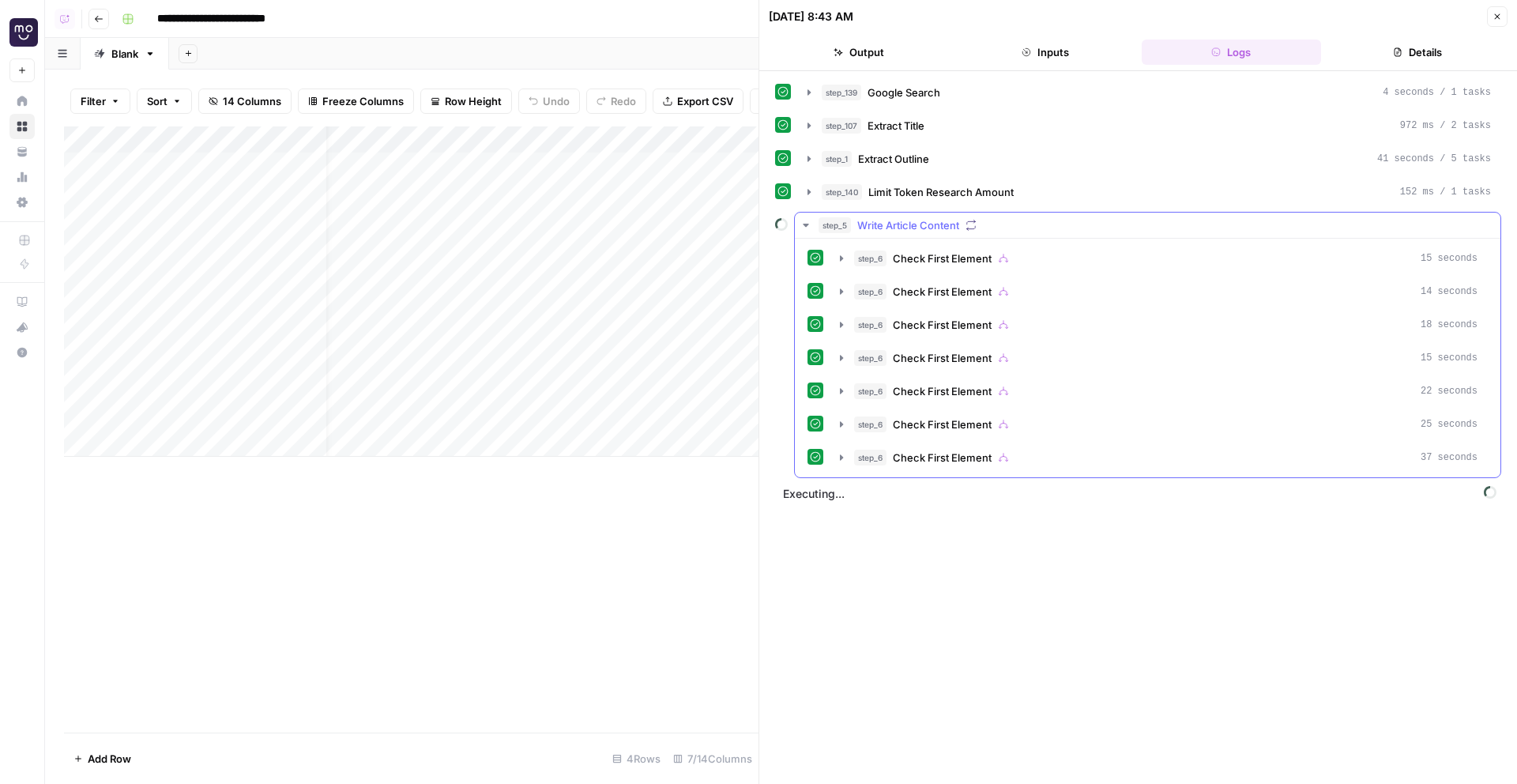
click at [1106, 225] on div "step_5 Write Article Content" at bounding box center [1155, 225] width 672 height 16
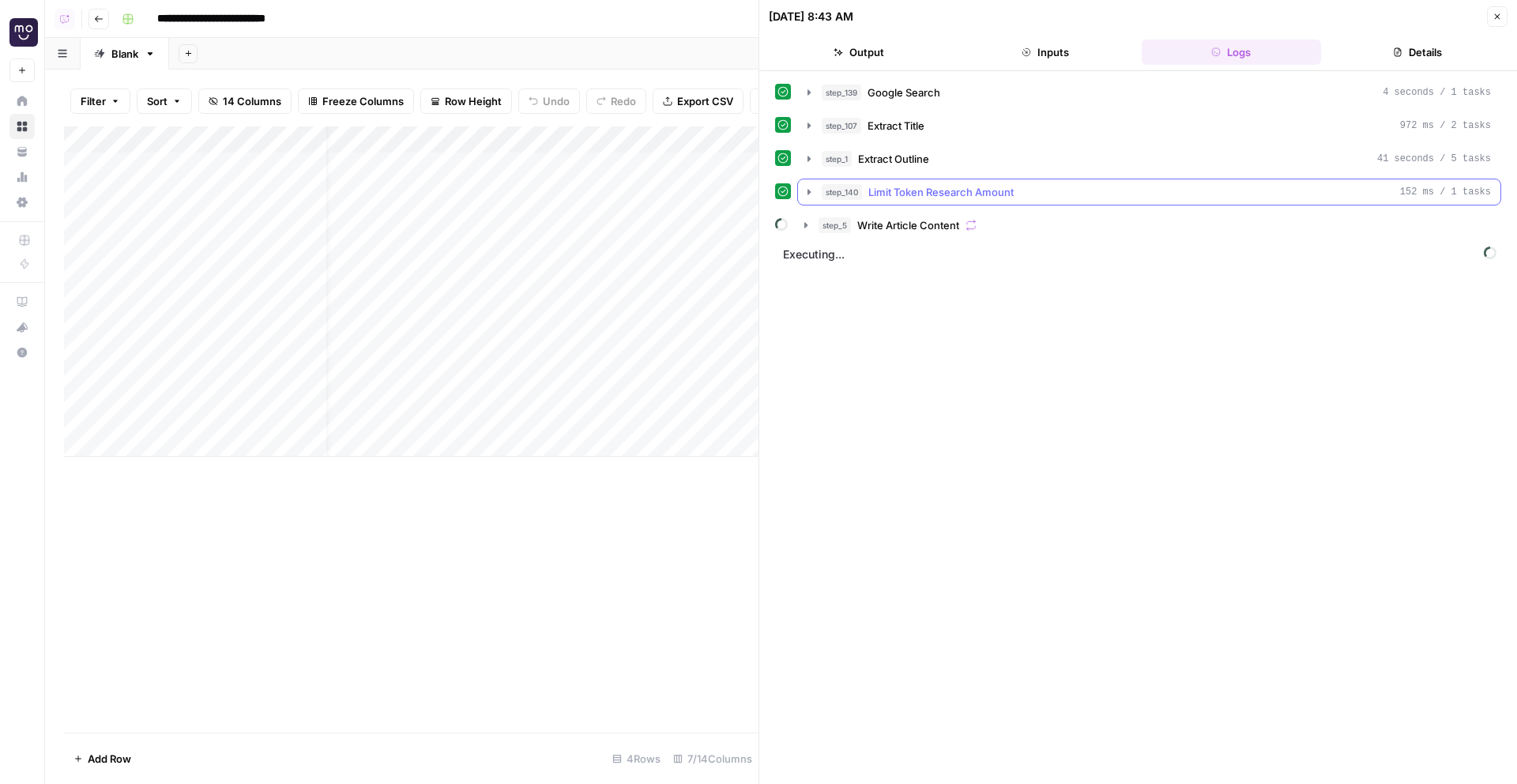
click at [1207, 194] on div "step_140 Limit Token Research Amount 152 ms / 1 tasks" at bounding box center [1157, 192] width 670 height 16
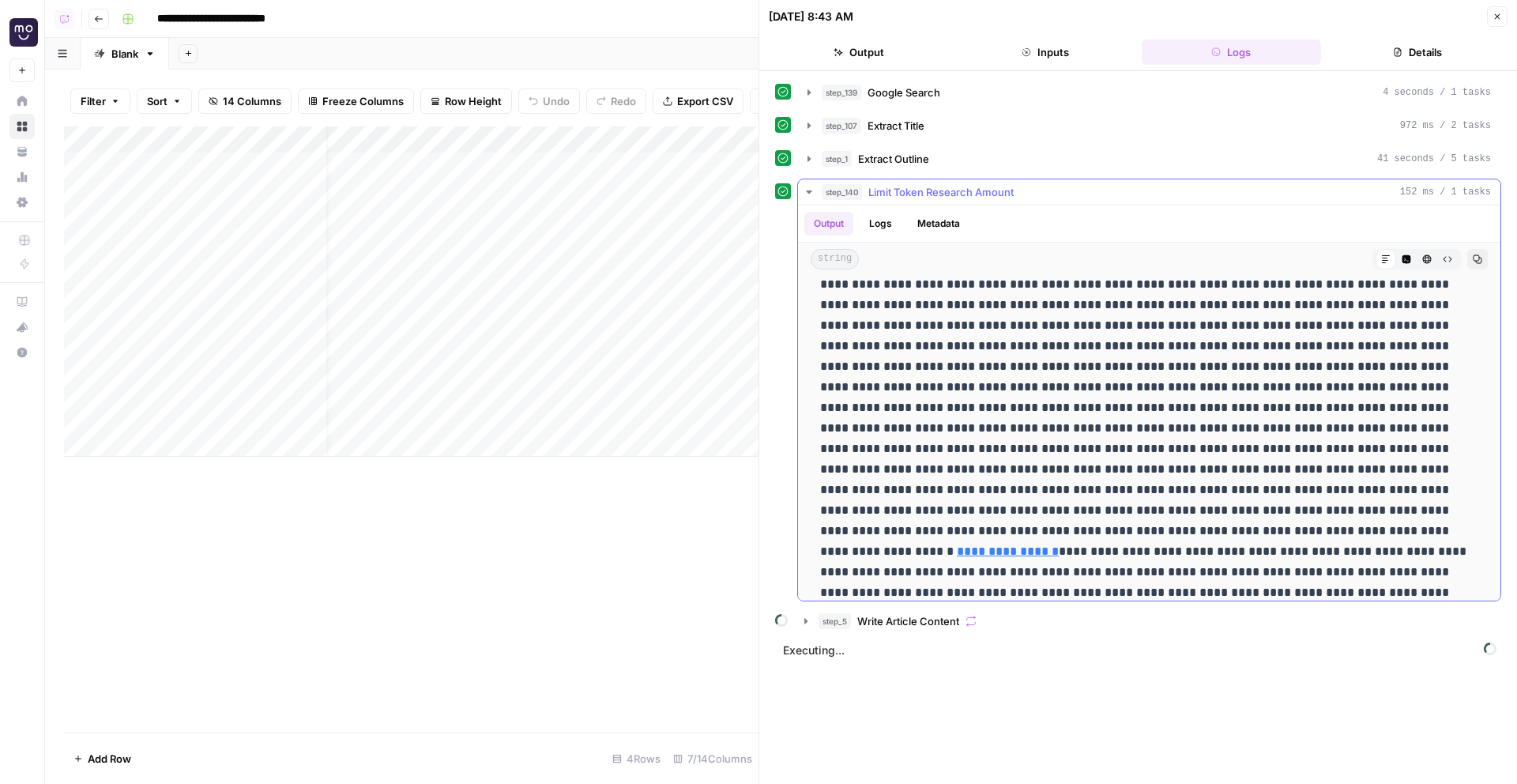
scroll to position [1711, 0]
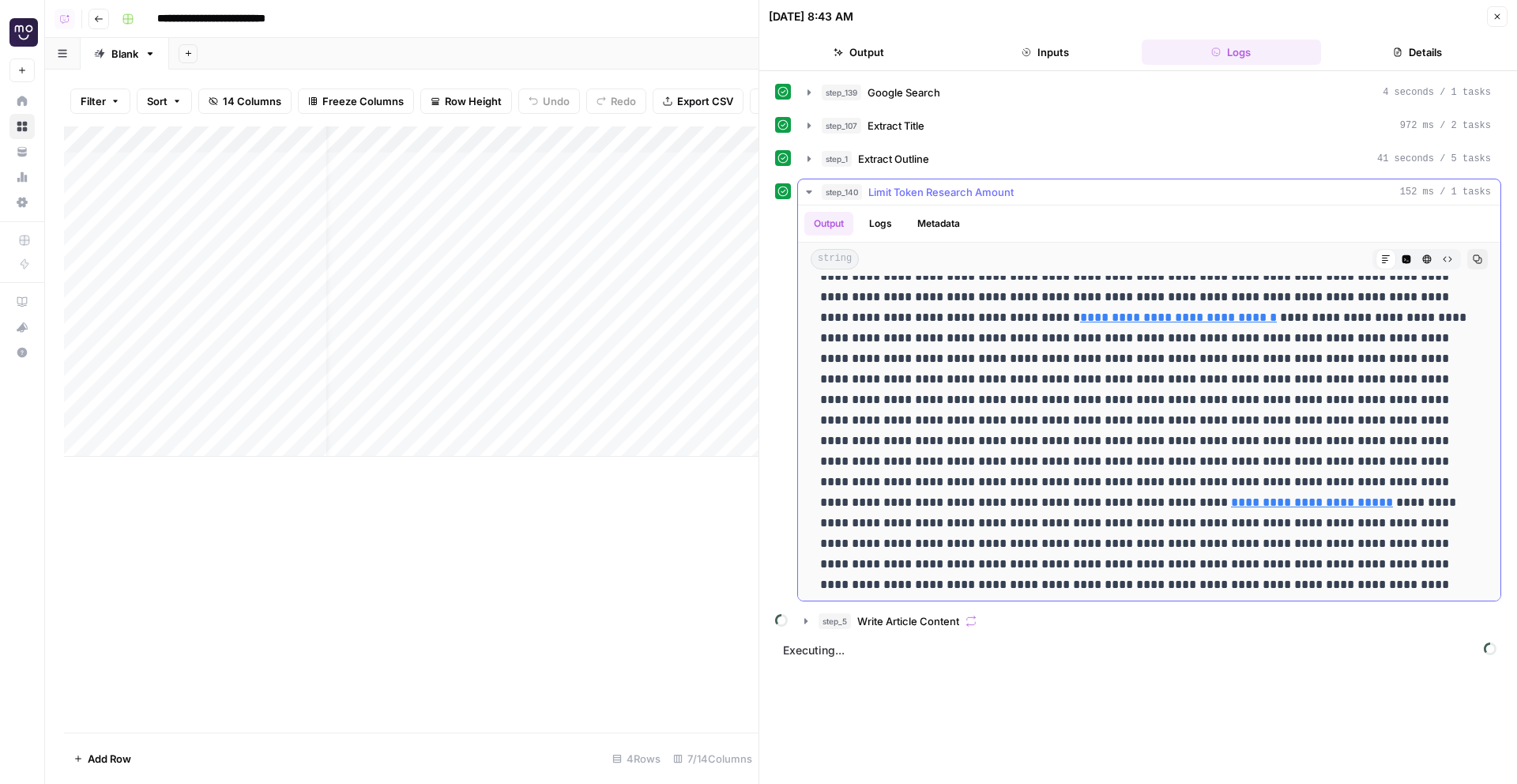
click at [1300, 180] on button "step_140 Limit Token Research Amount 152 ms / 1 tasks" at bounding box center [1149, 191] width 702 height 25
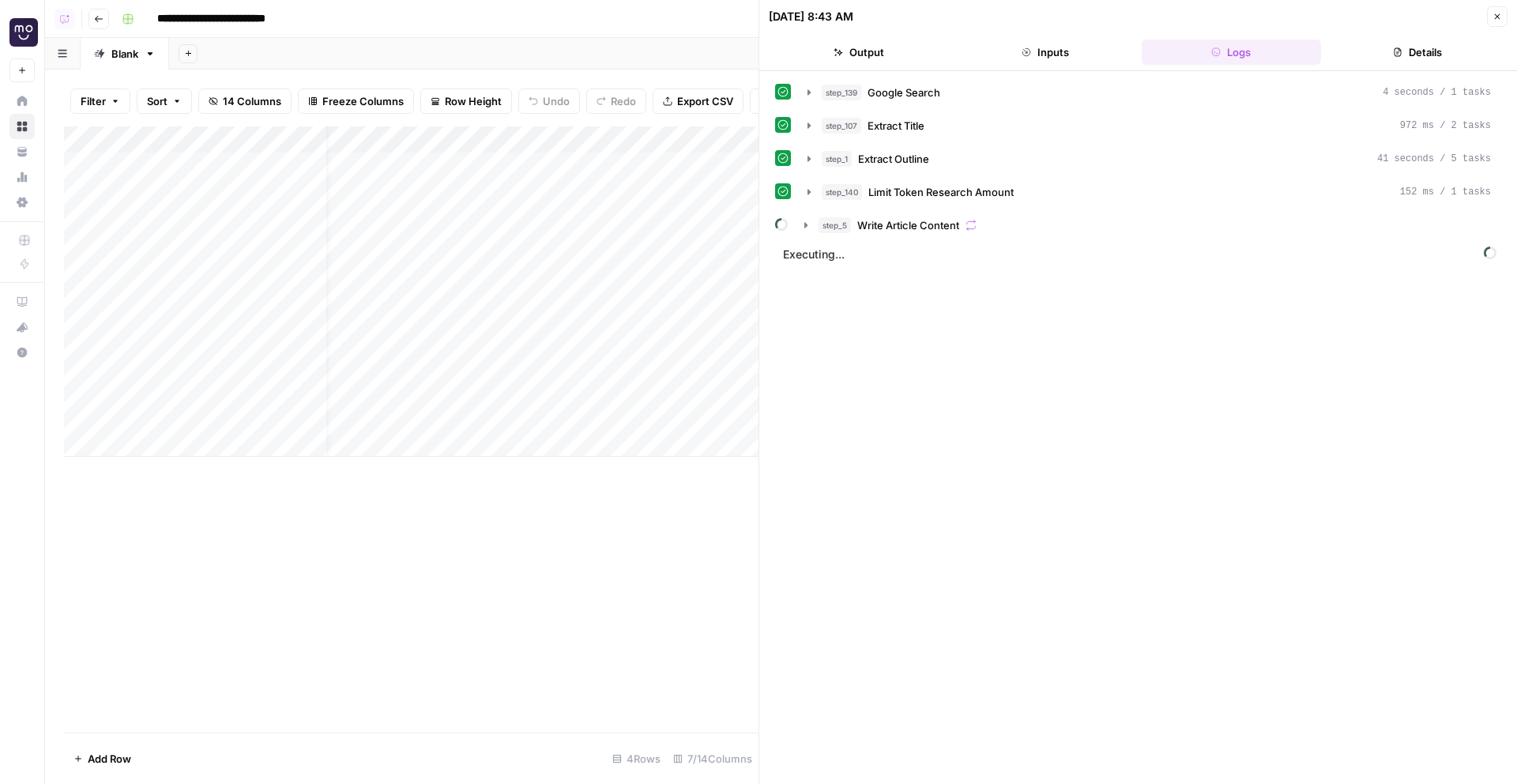
click at [1495, 21] on icon "button" at bounding box center [1497, 16] width 9 height 9
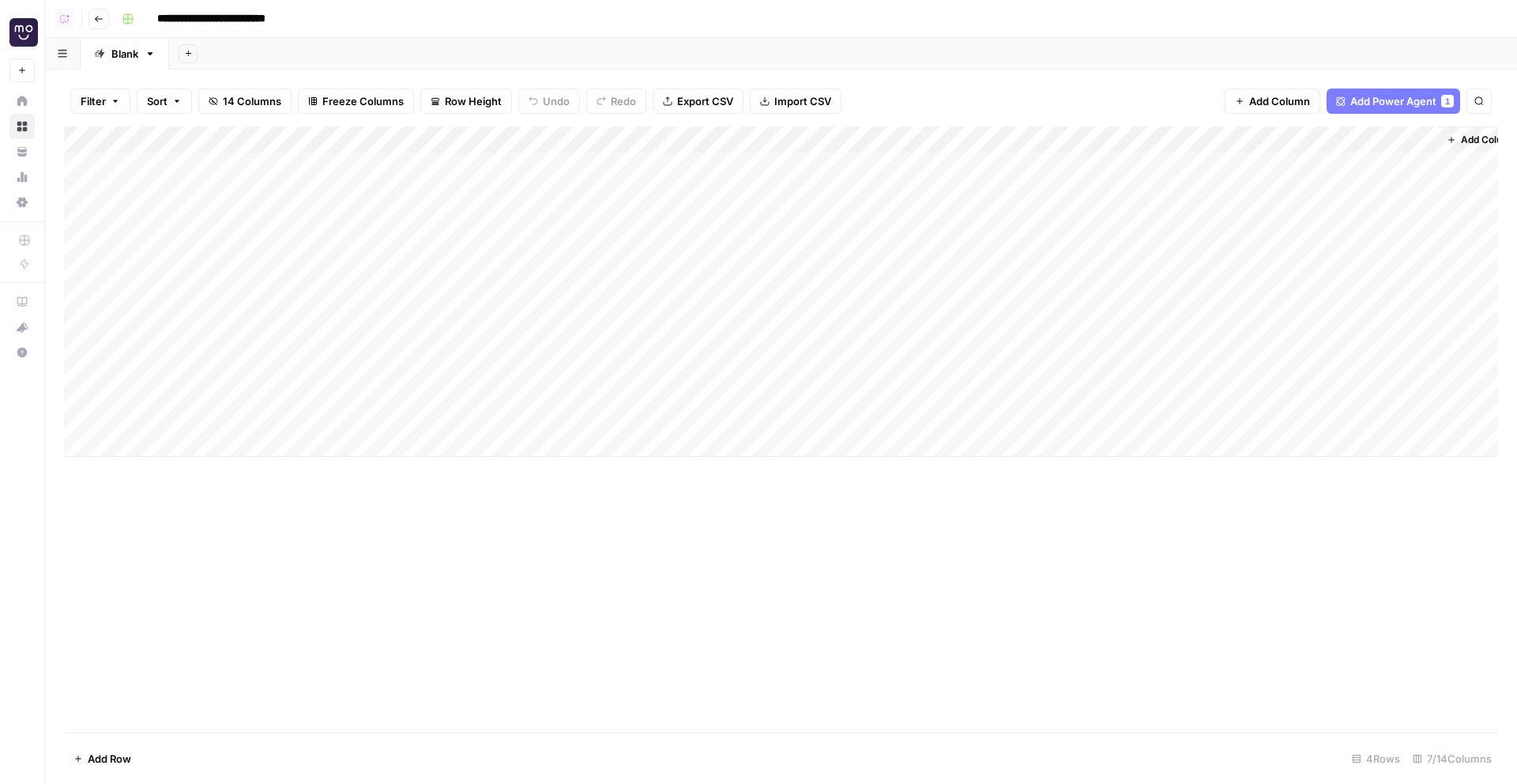
click at [689, 164] on div "Add Column" at bounding box center [781, 291] width 1434 height 330
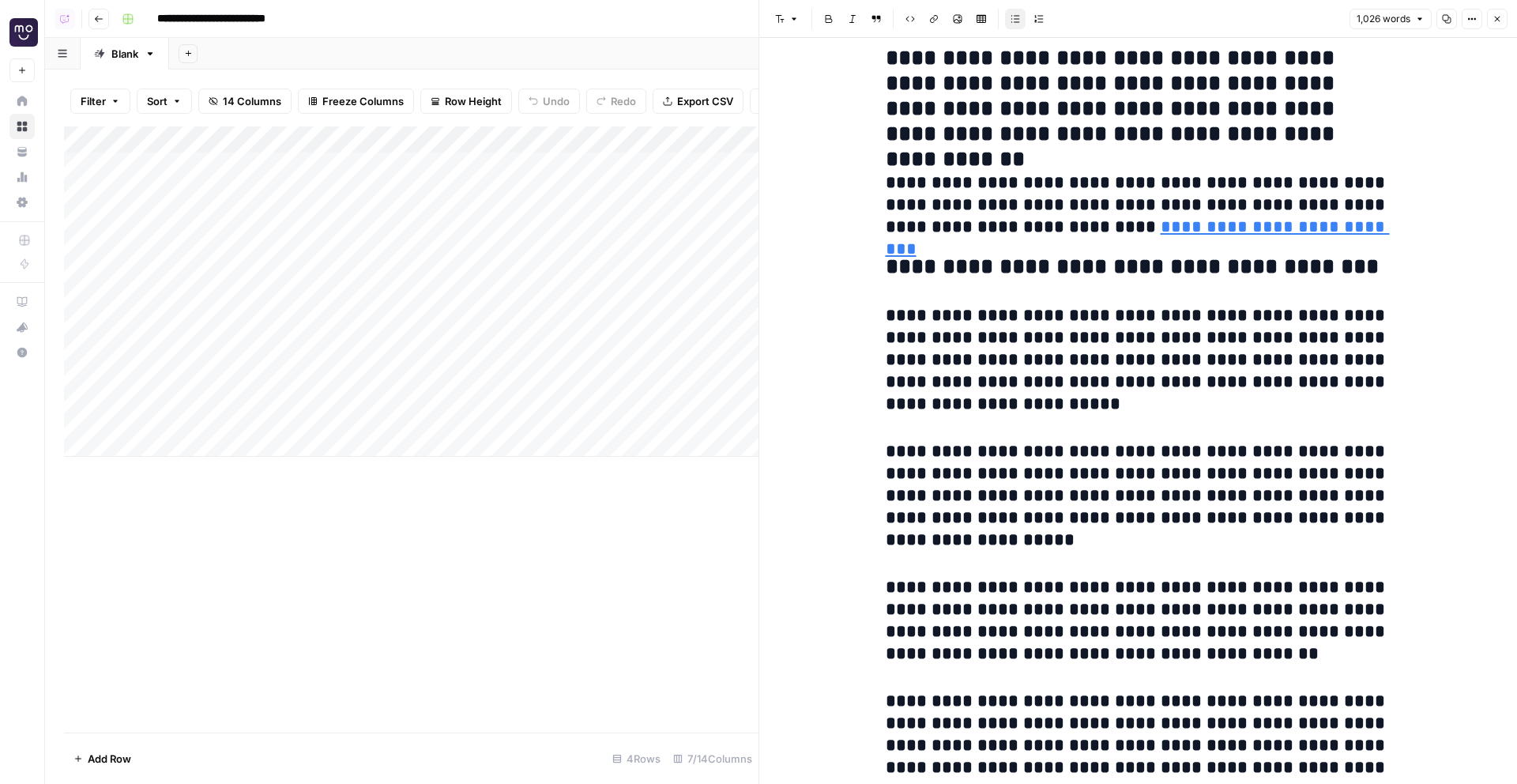
scroll to position [3817, 0]
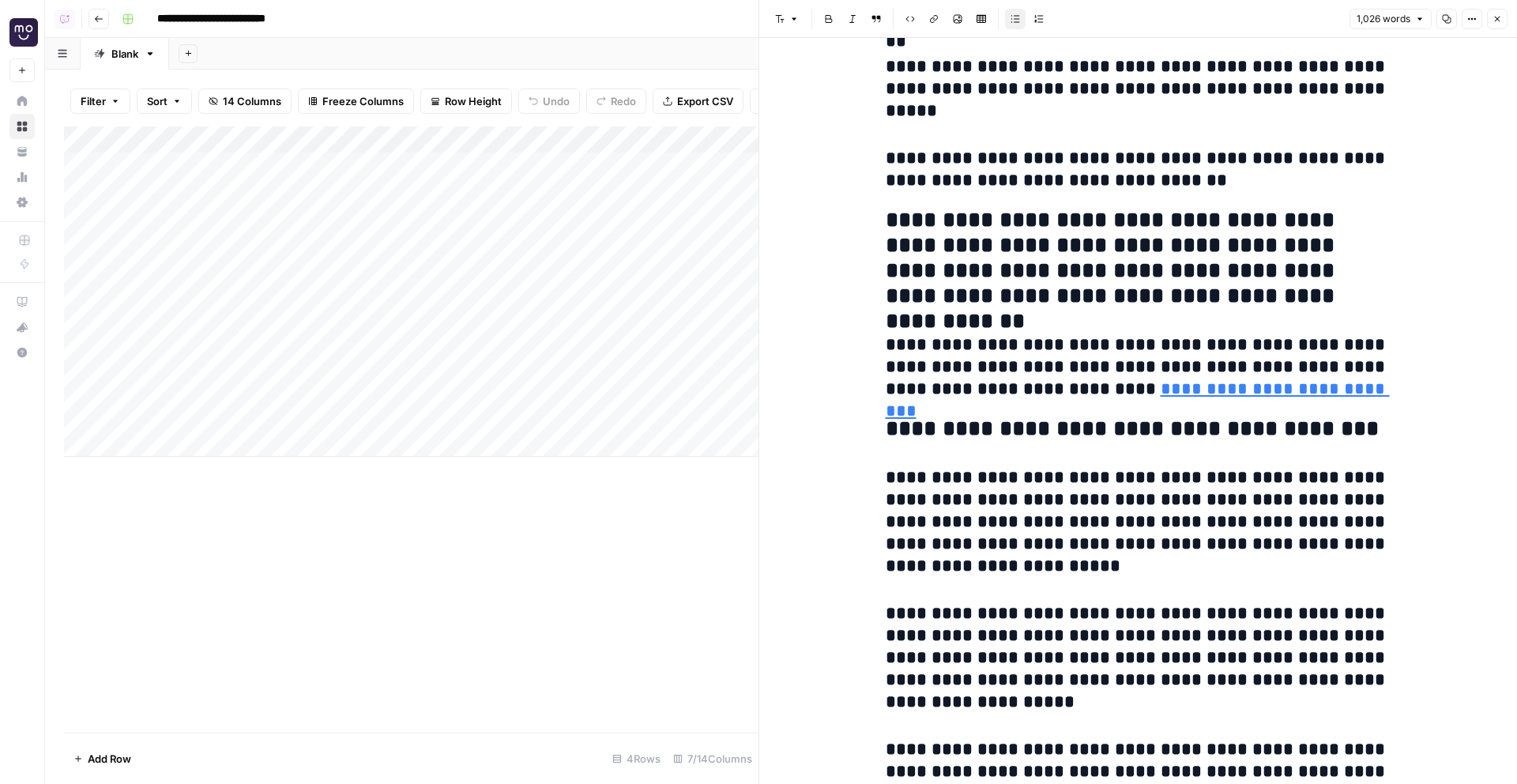
click at [1501, 19] on span "Close" at bounding box center [1501, 19] width 1 height 1
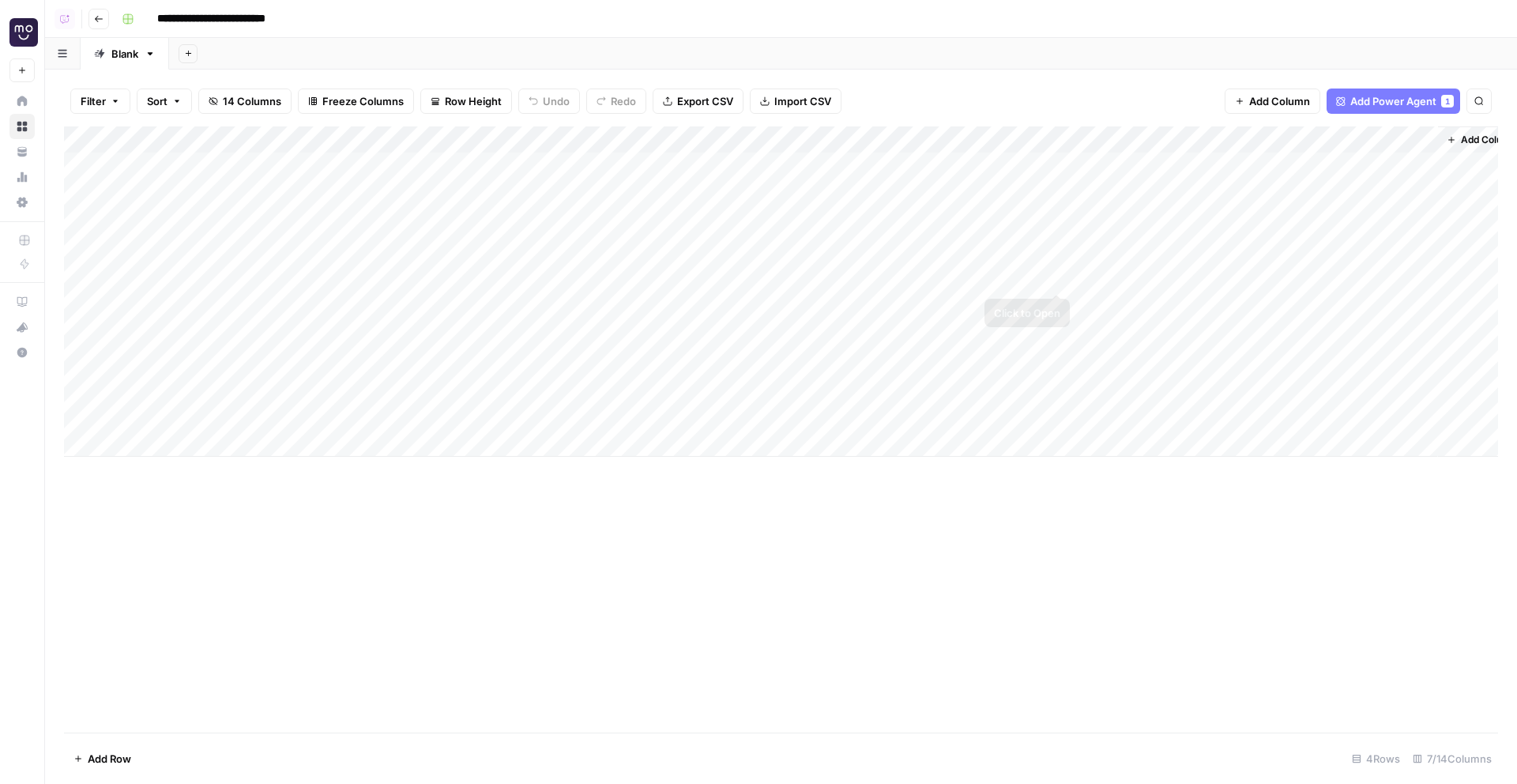
click at [1058, 235] on div "Add Column" at bounding box center [781, 291] width 1434 height 330
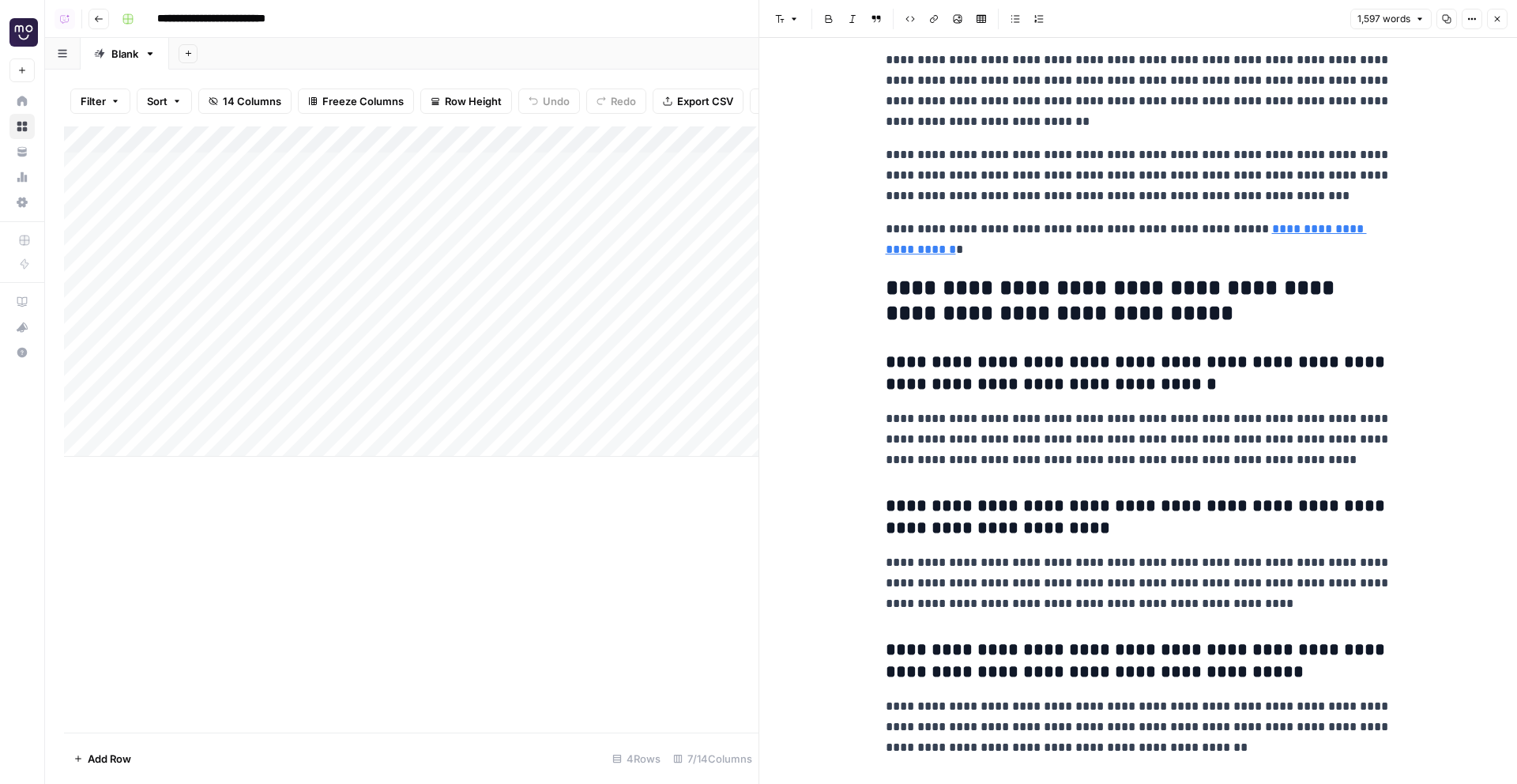
scroll to position [4352, 0]
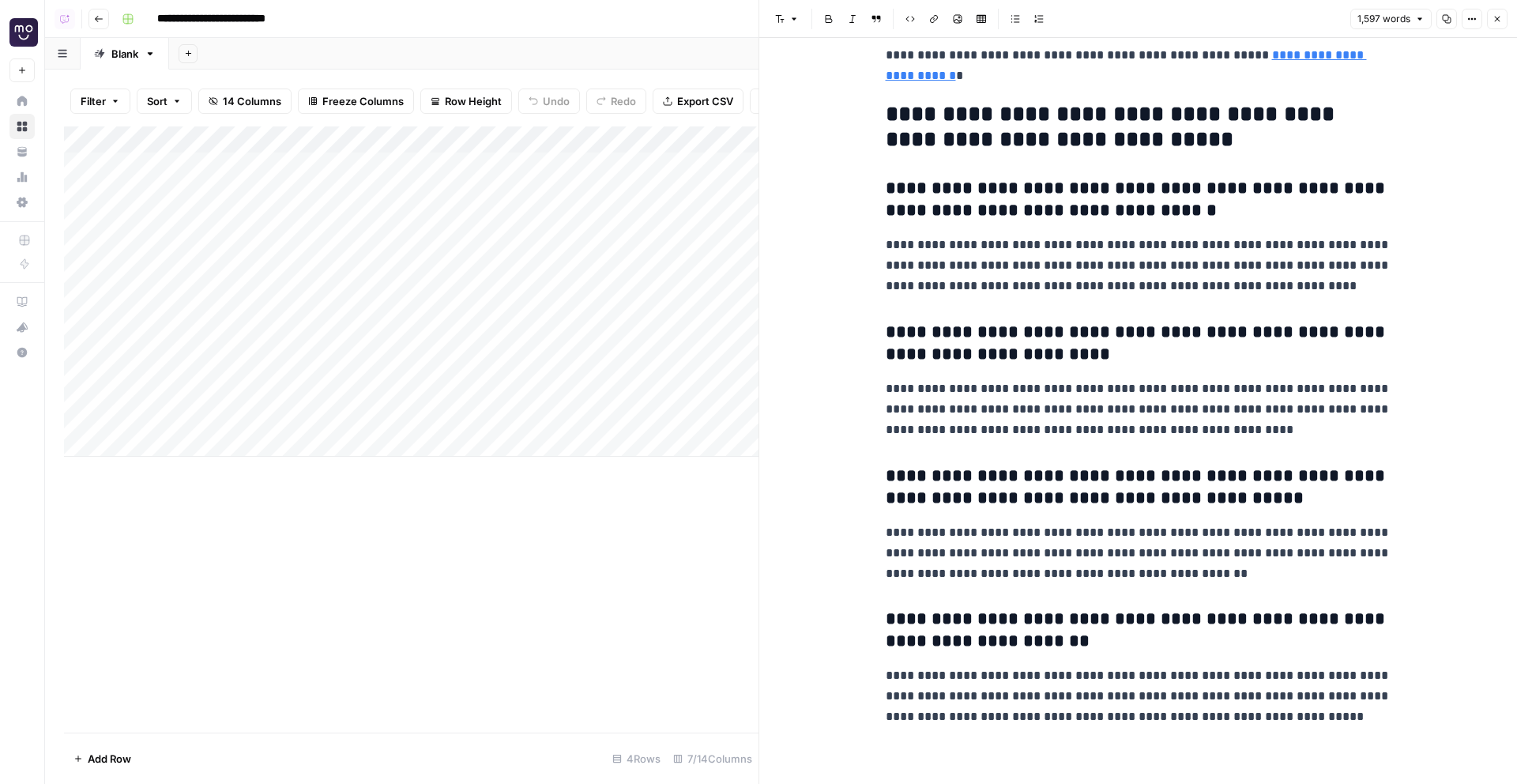
click at [1490, 19] on button "Close" at bounding box center [1497, 19] width 21 height 21
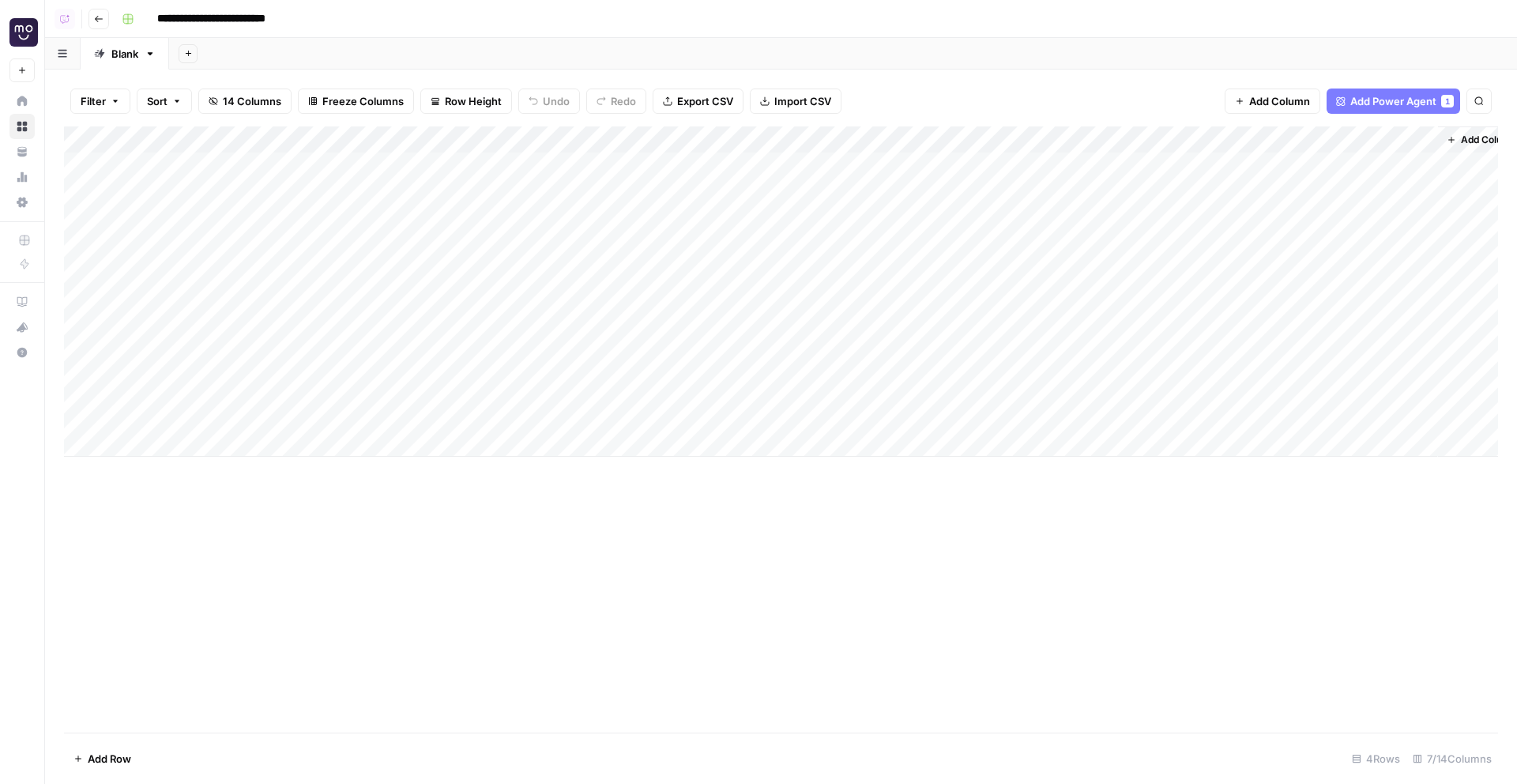
click at [1461, 136] on span "Add Column" at bounding box center [1489, 140] width 55 height 15
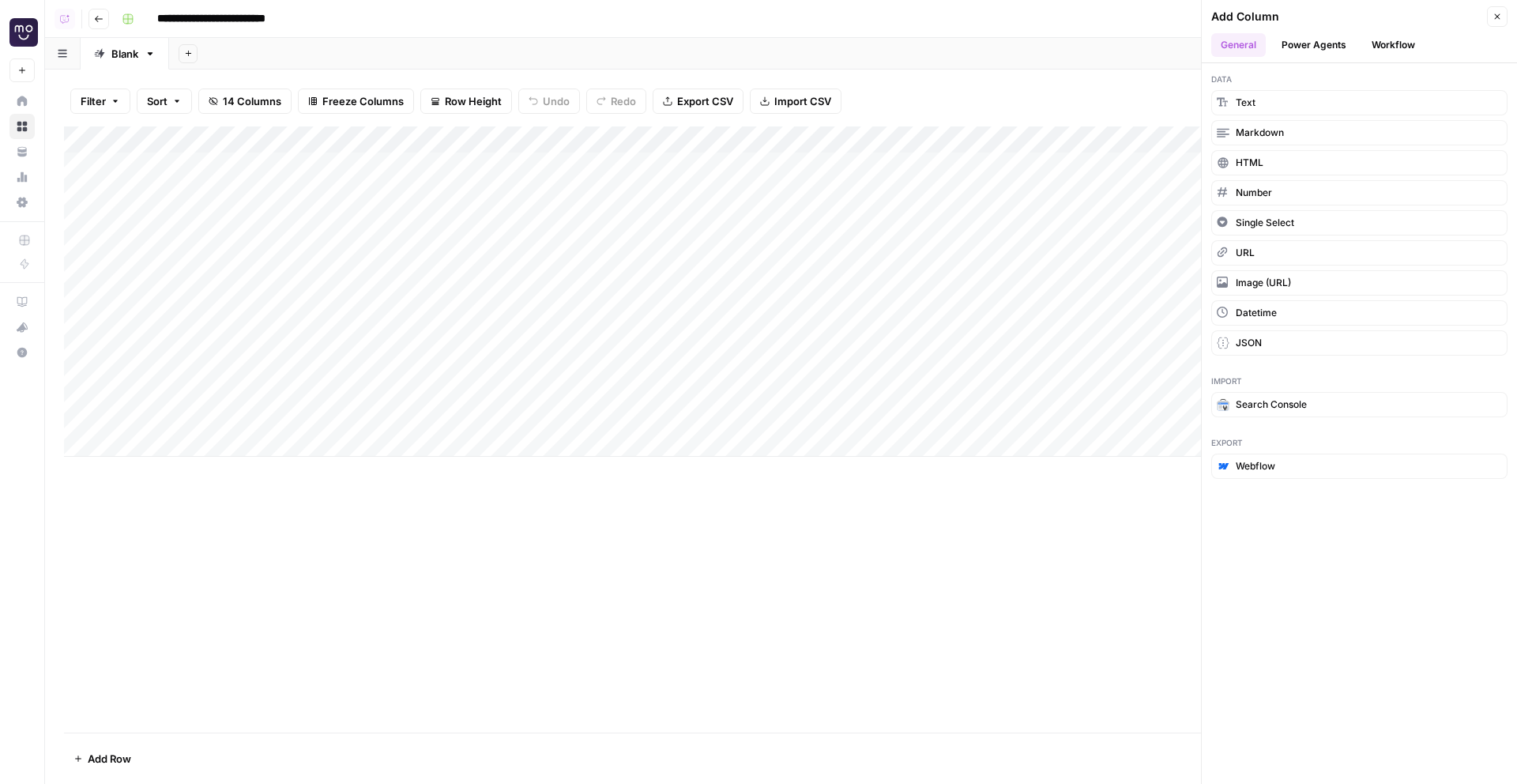
click at [1408, 40] on button "Workflow" at bounding box center [1394, 46] width 62 height 24
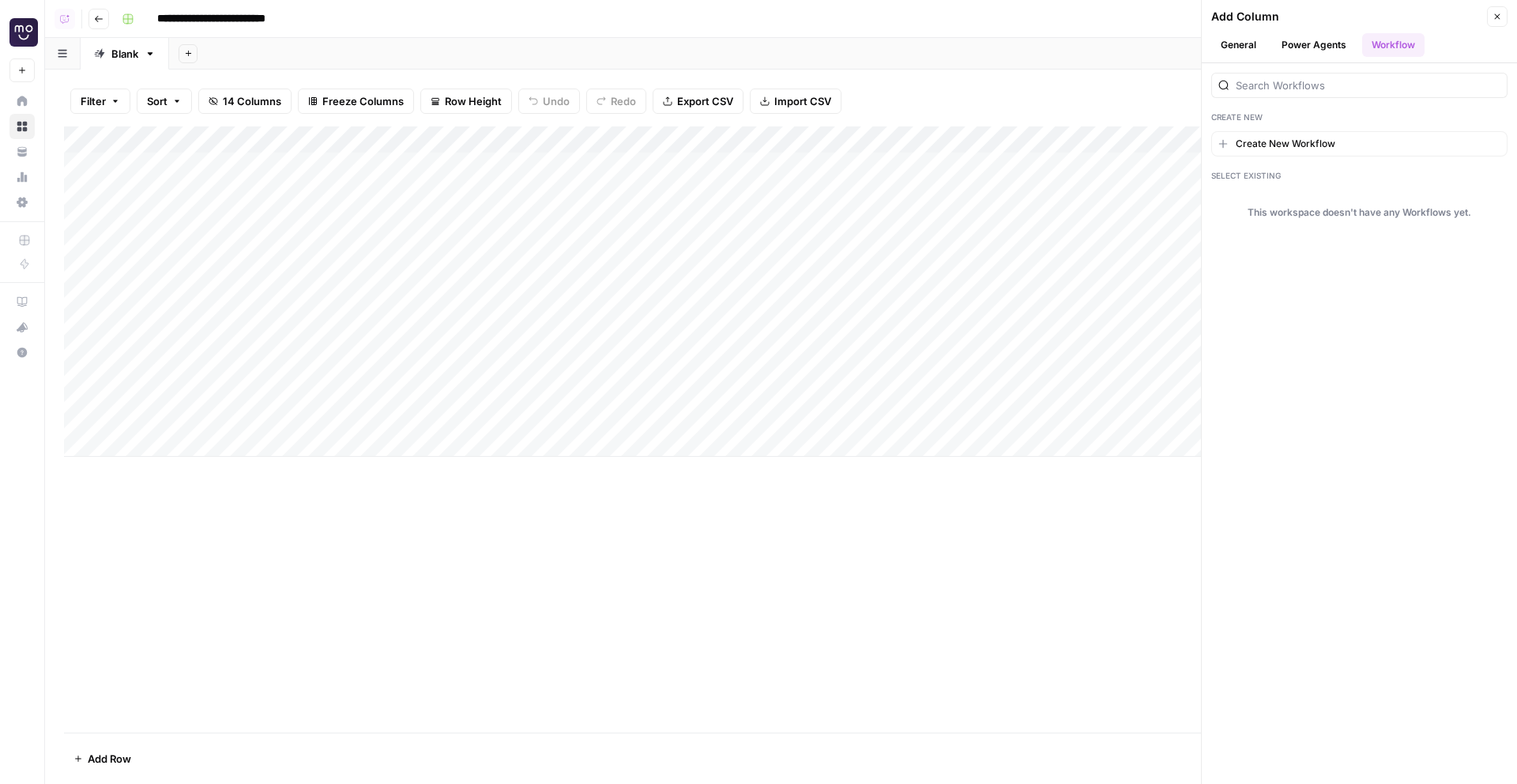
click at [1318, 51] on button "Power Agents" at bounding box center [1314, 46] width 84 height 24
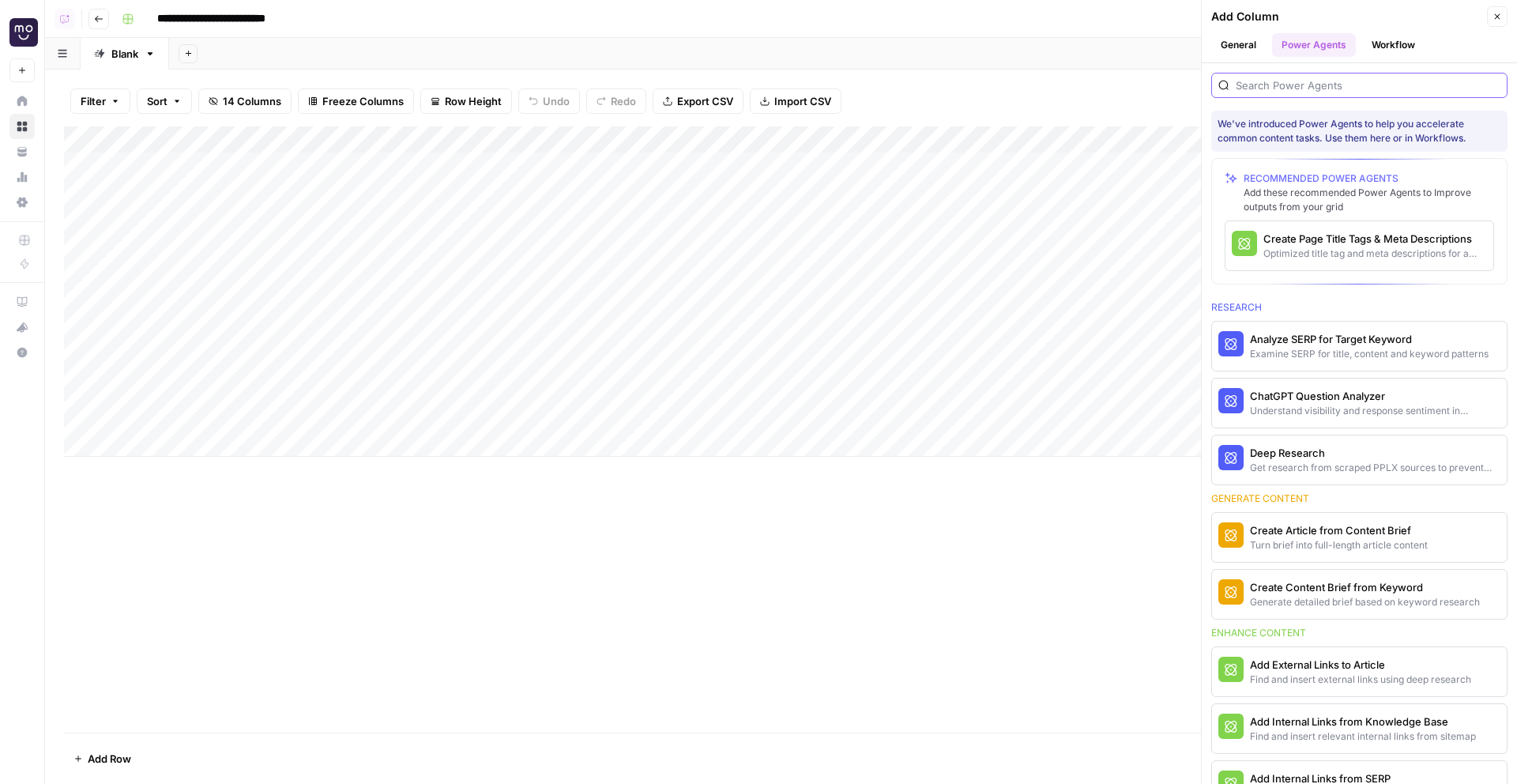
click at [1338, 84] on input "search" at bounding box center [1368, 85] width 265 height 16
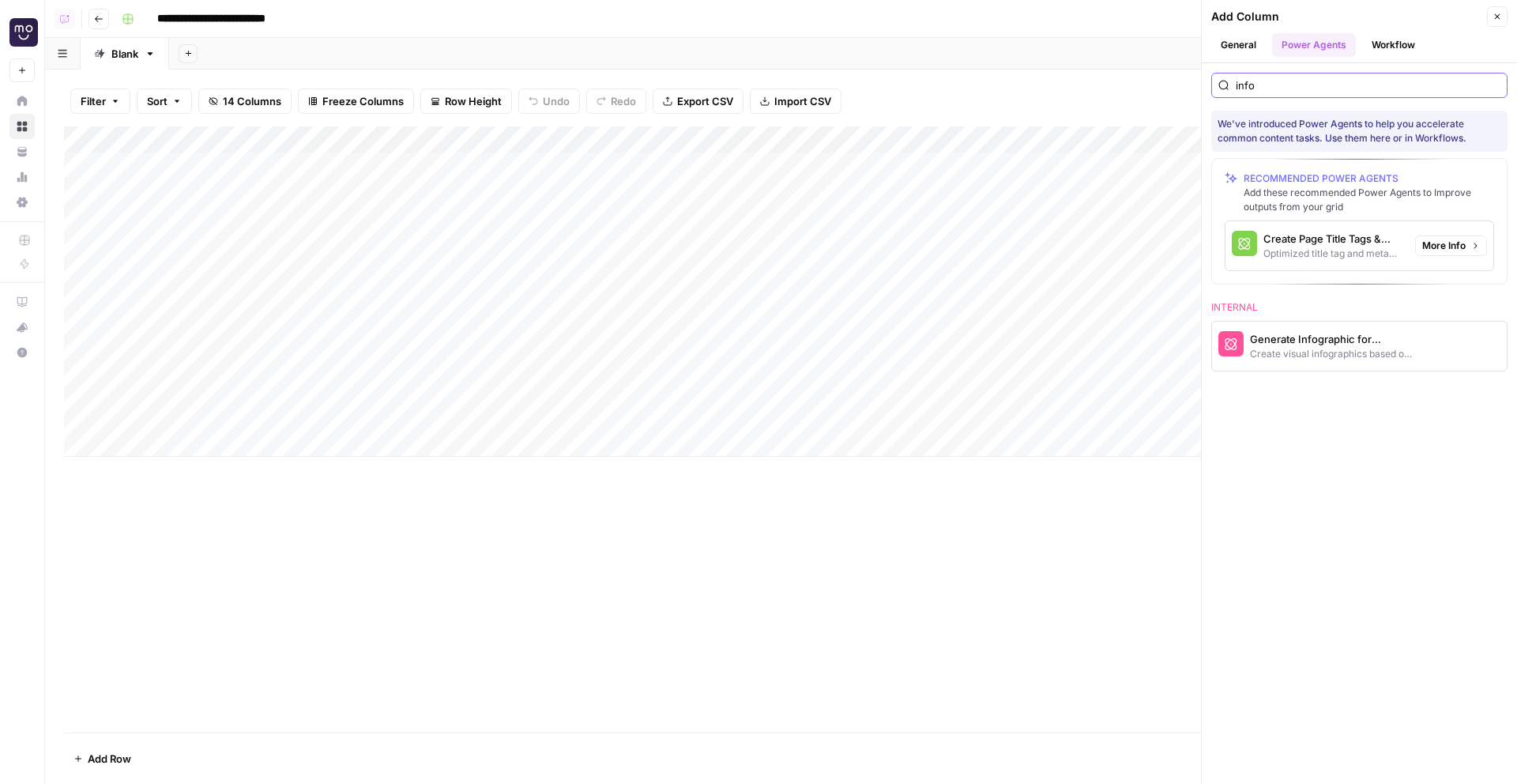
type input "info"
click at [1334, 356] on div "Create visual infographics based on information in article" at bounding box center [1333, 353] width 166 height 15
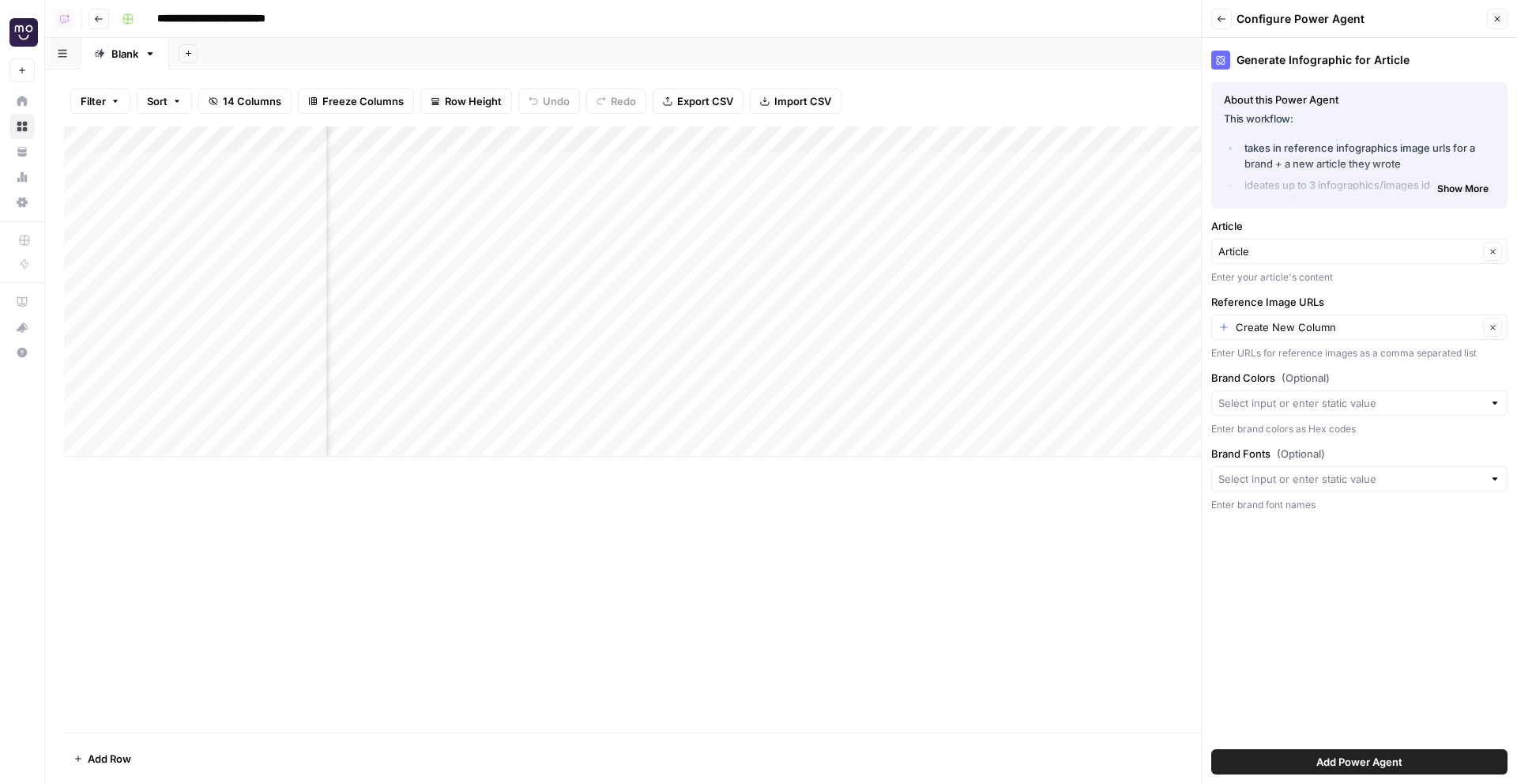
scroll to position [0, 256]
click at [1191, 141] on icon "button" at bounding box center [1195, 140] width 9 height 9
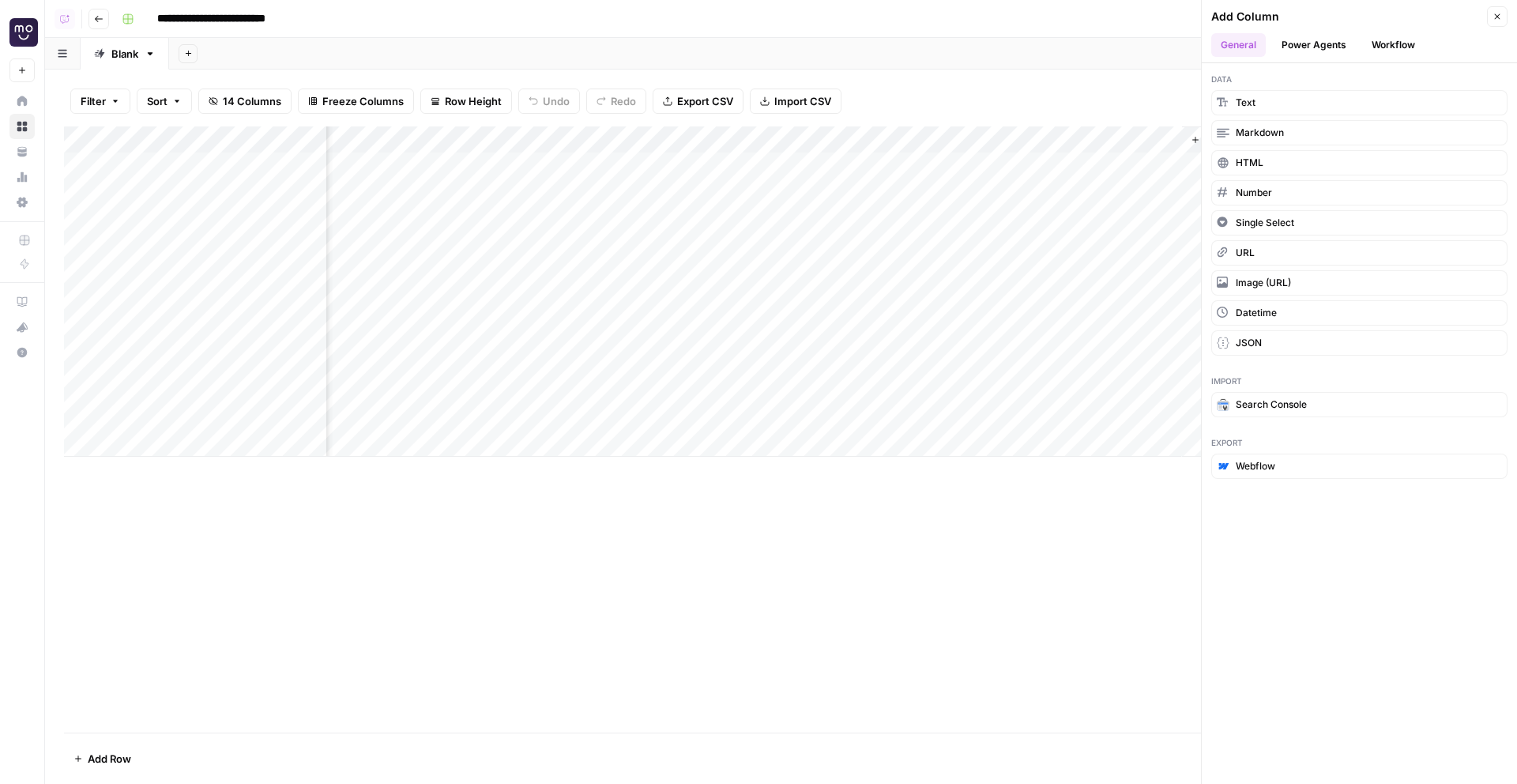
click at [1412, 40] on button "Workflow" at bounding box center [1394, 46] width 62 height 24
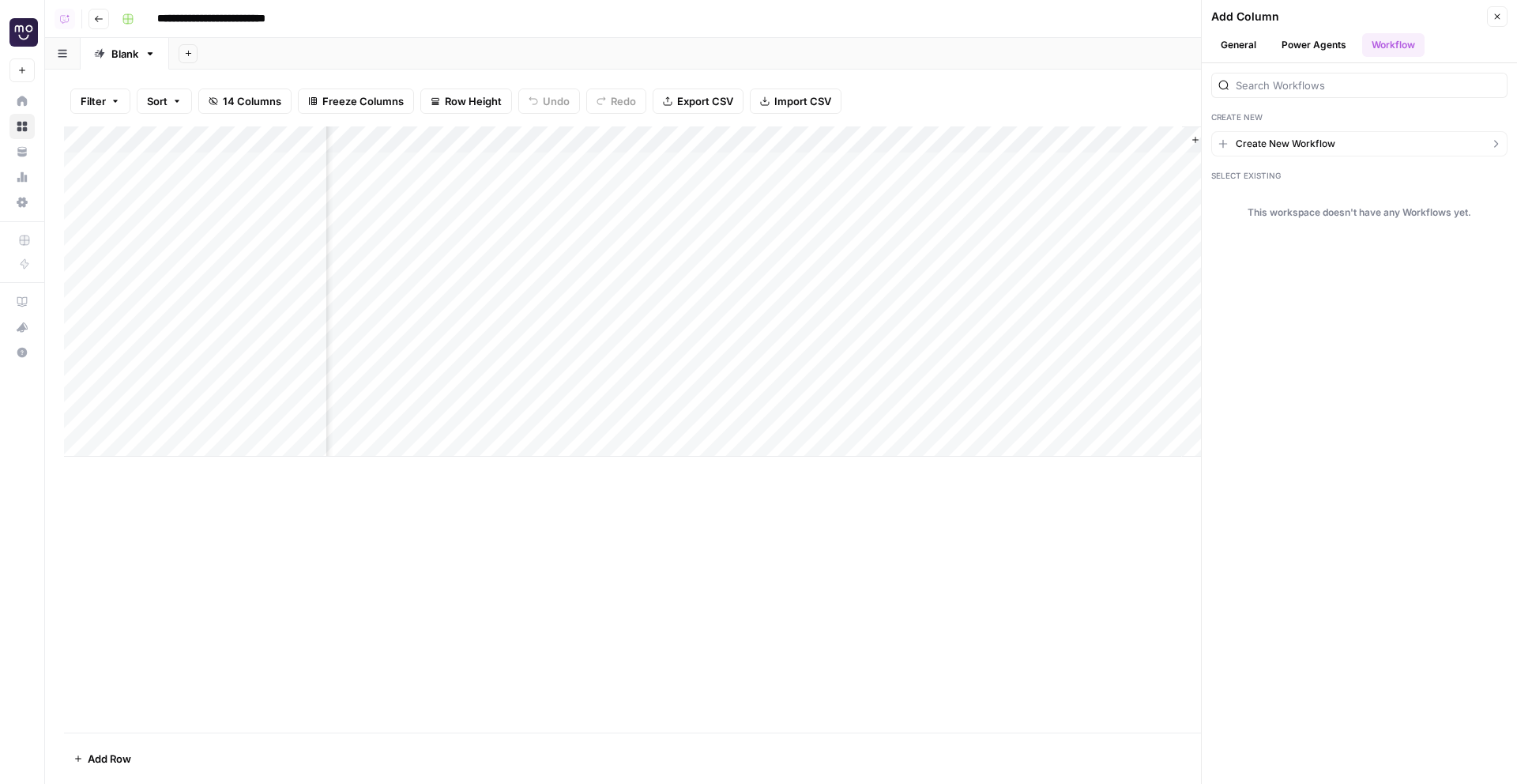
click at [1329, 144] on span "Create New Workflow" at bounding box center [1286, 144] width 100 height 15
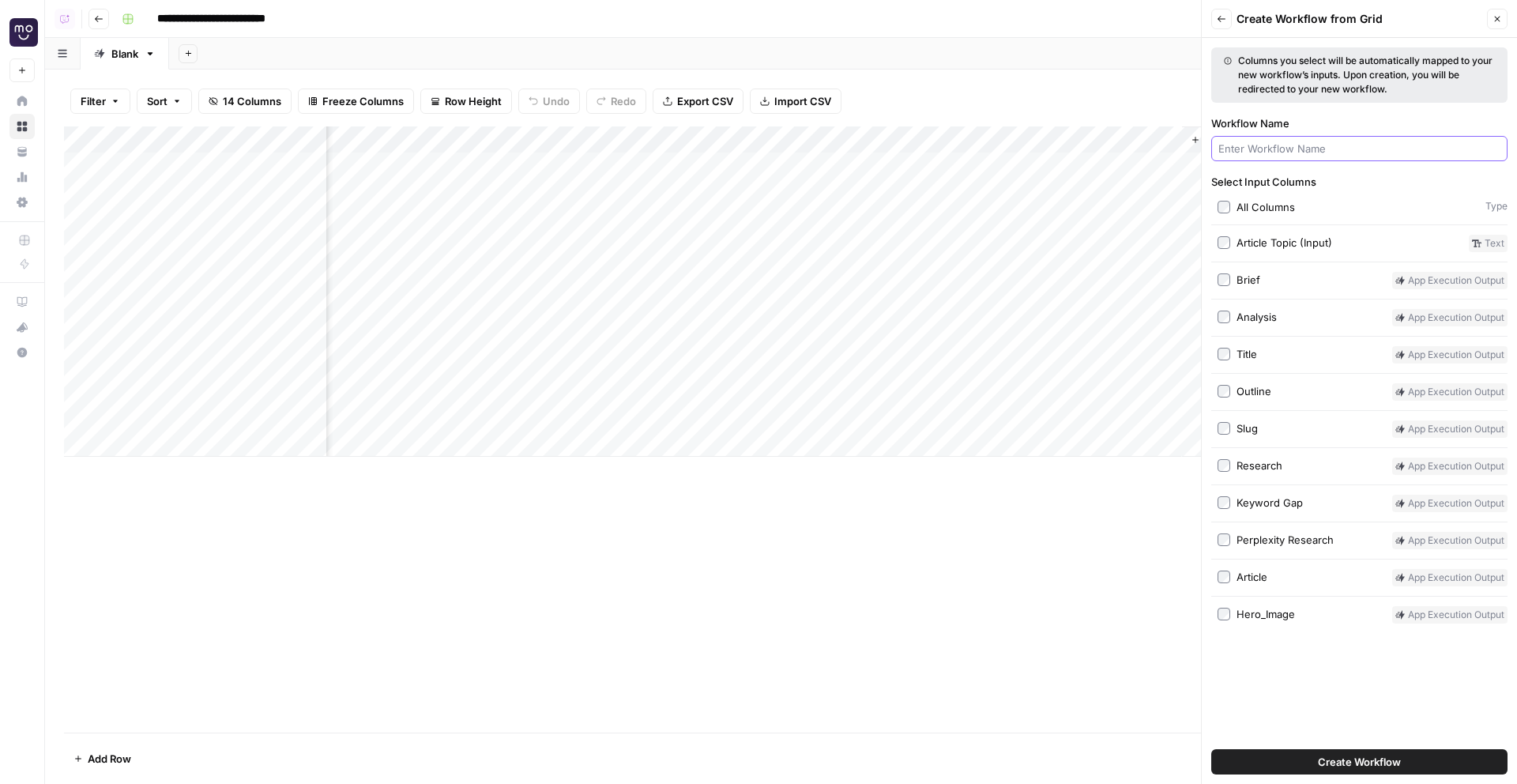
click at [1318, 144] on input "Workflow Name" at bounding box center [1359, 148] width 282 height 16
type input "Generate Infographic"
click at [1212, 749] on button "Create Workflow" at bounding box center [1360, 761] width 297 height 25
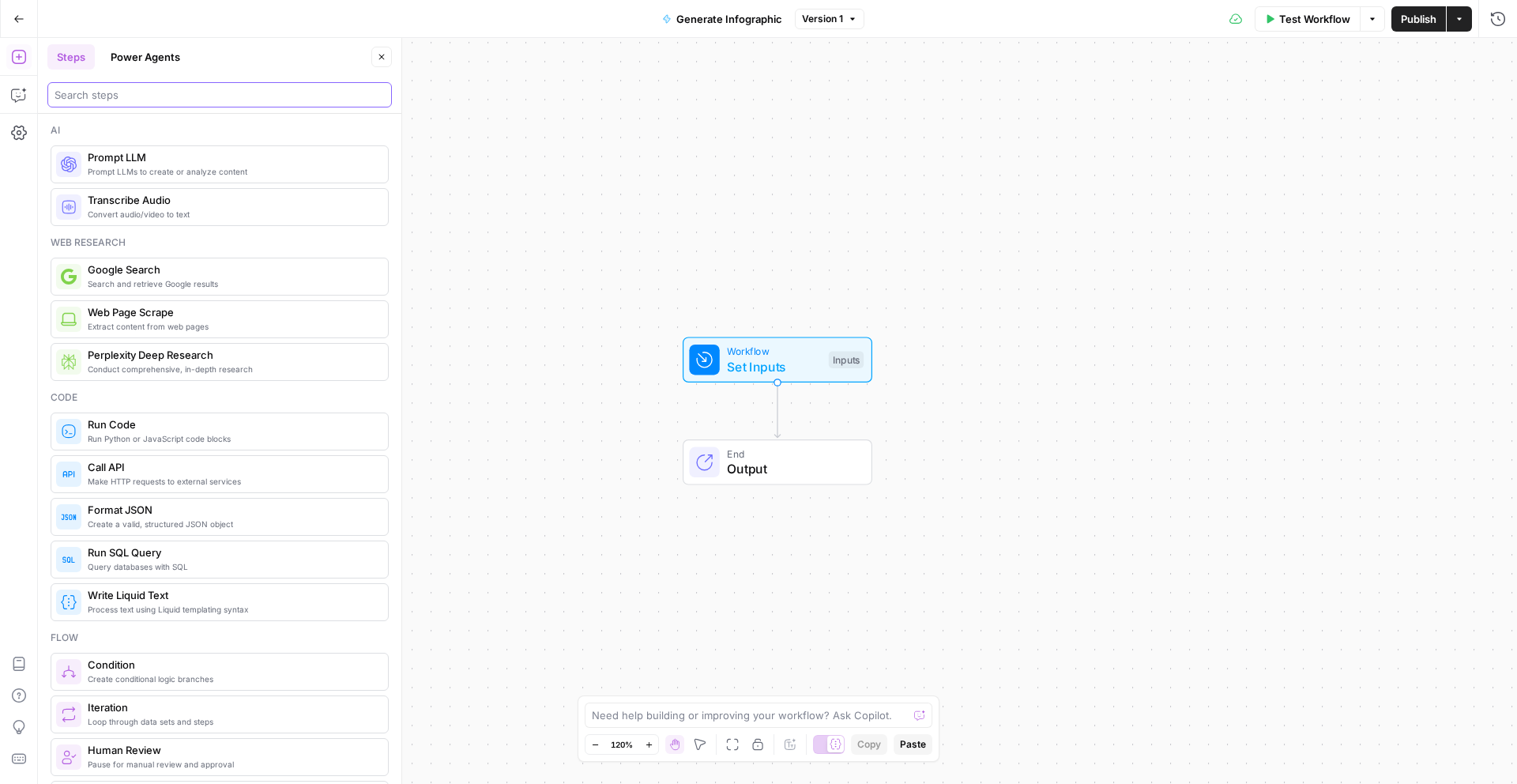
click at [159, 100] on input "search" at bounding box center [219, 95] width 330 height 16
type input "t"
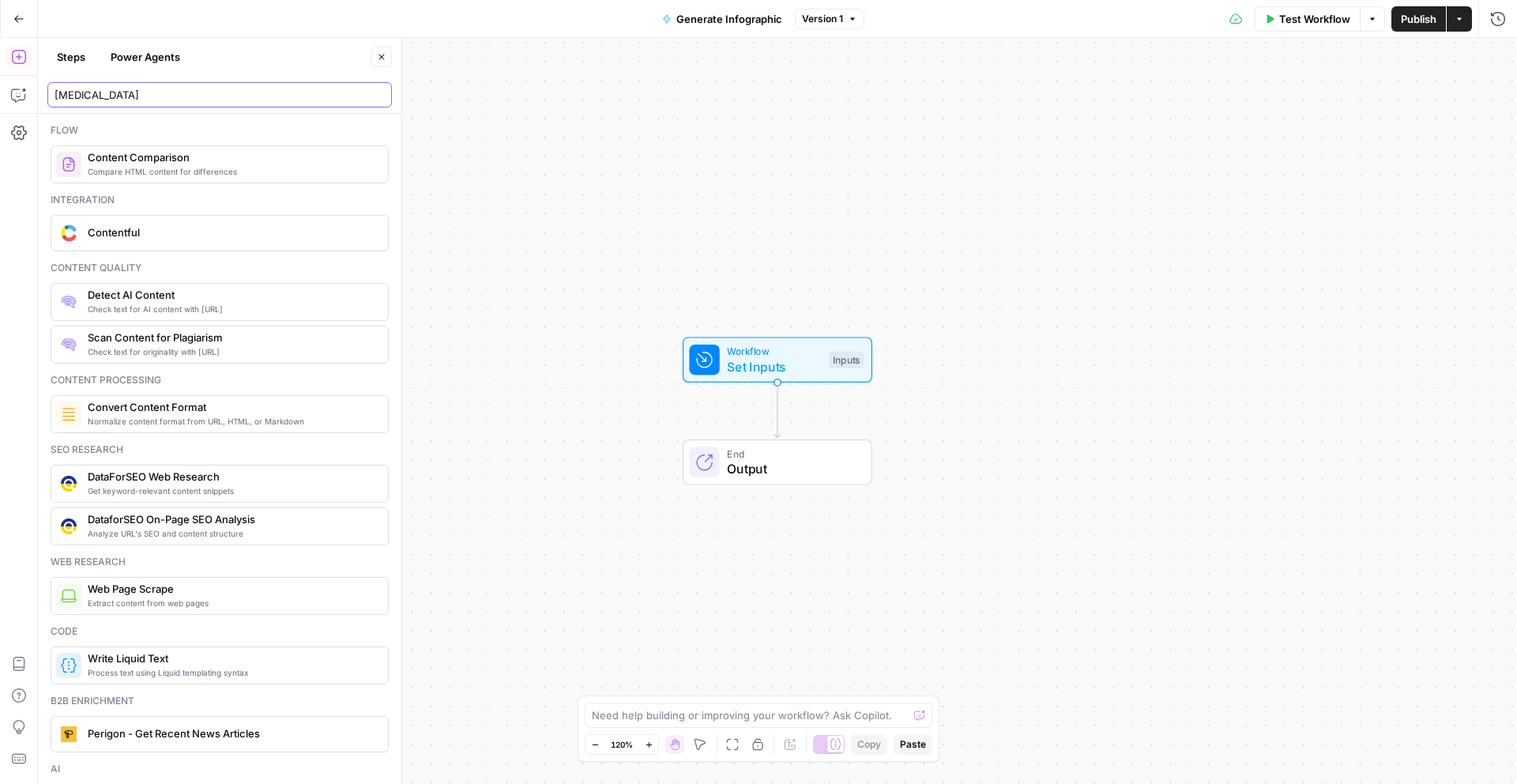
type input "t"
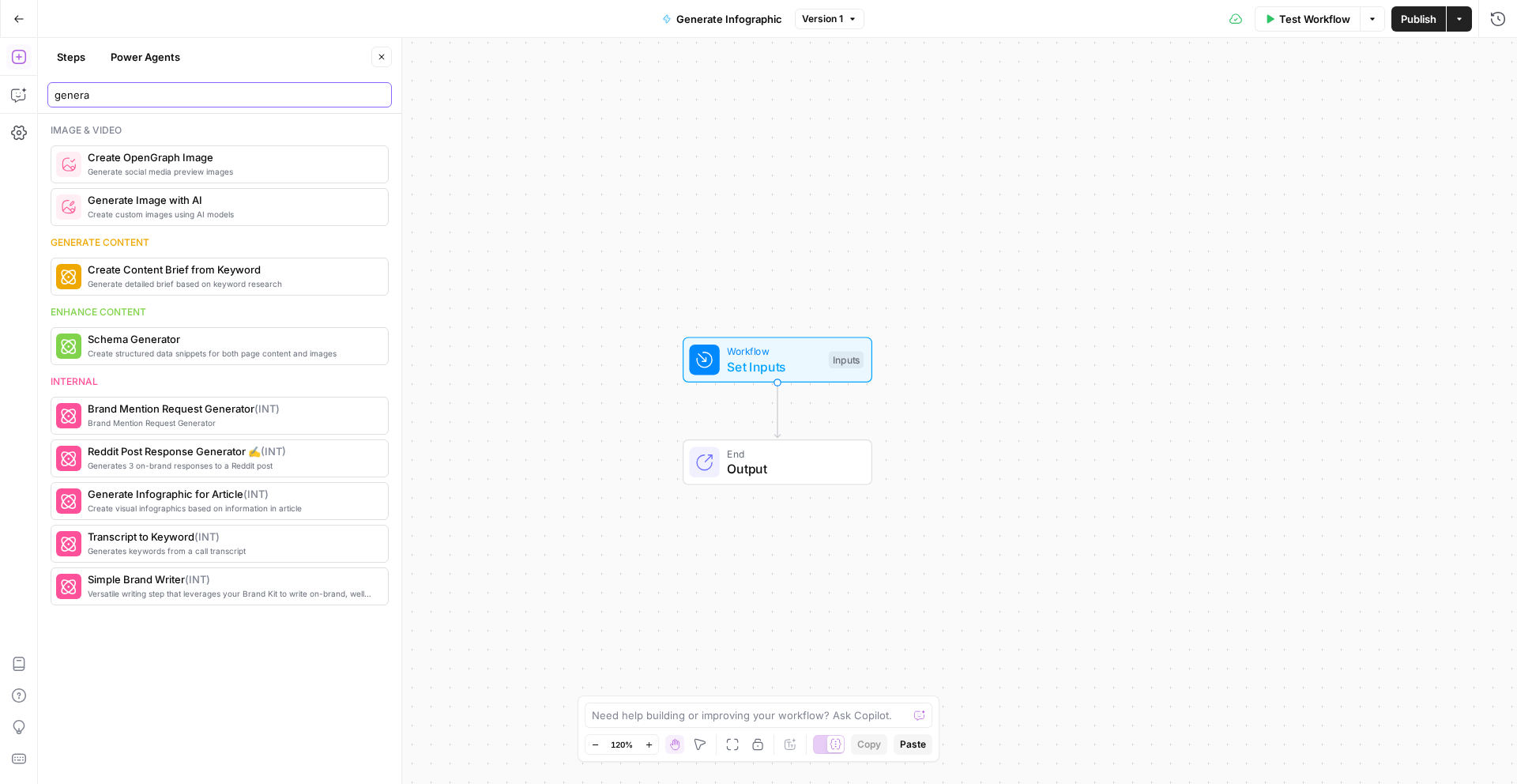
type input "genera"
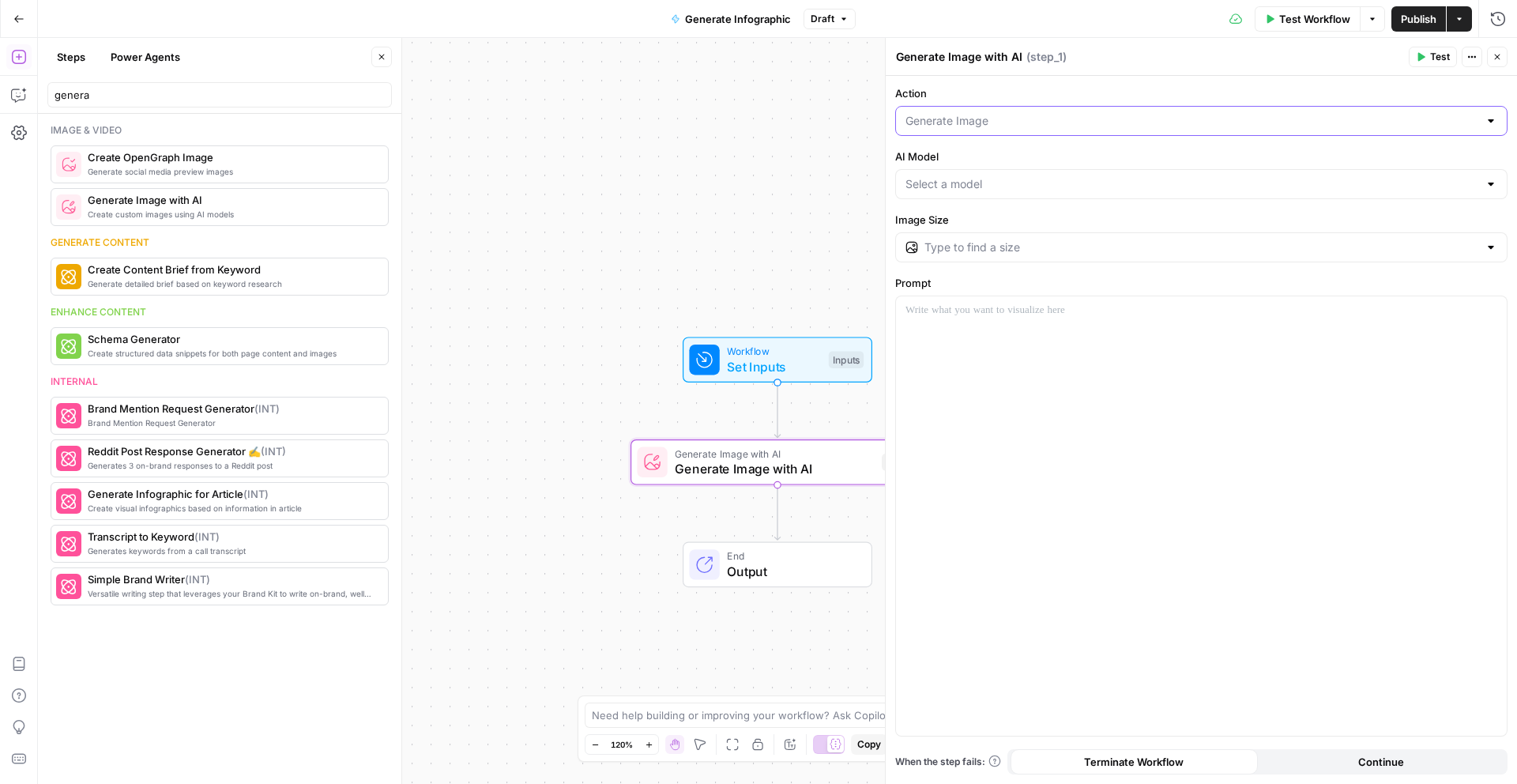
click at [1021, 124] on input "Action" at bounding box center [1192, 121] width 573 height 16
click at [1014, 189] on span "Edit Image" at bounding box center [1198, 183] width 579 height 16
type input "Edit Image"
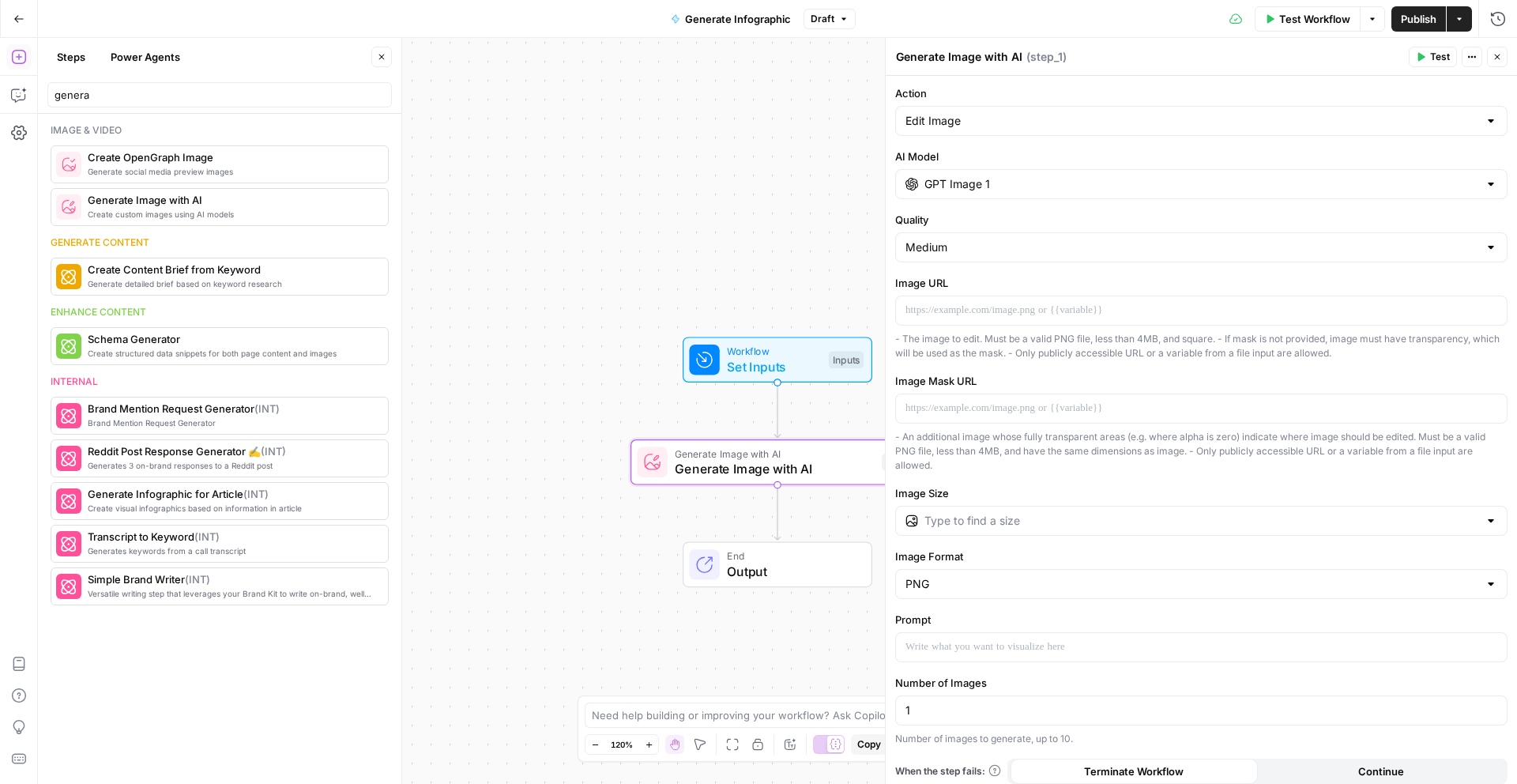
click at [1066, 214] on label "Quality" at bounding box center [1202, 220] width 613 height 16
click at [1066, 240] on input "Medium" at bounding box center [1192, 247] width 573 height 16
type input "Medium"
click at [1108, 189] on input "GPT Image 1" at bounding box center [1202, 184] width 554 height 16
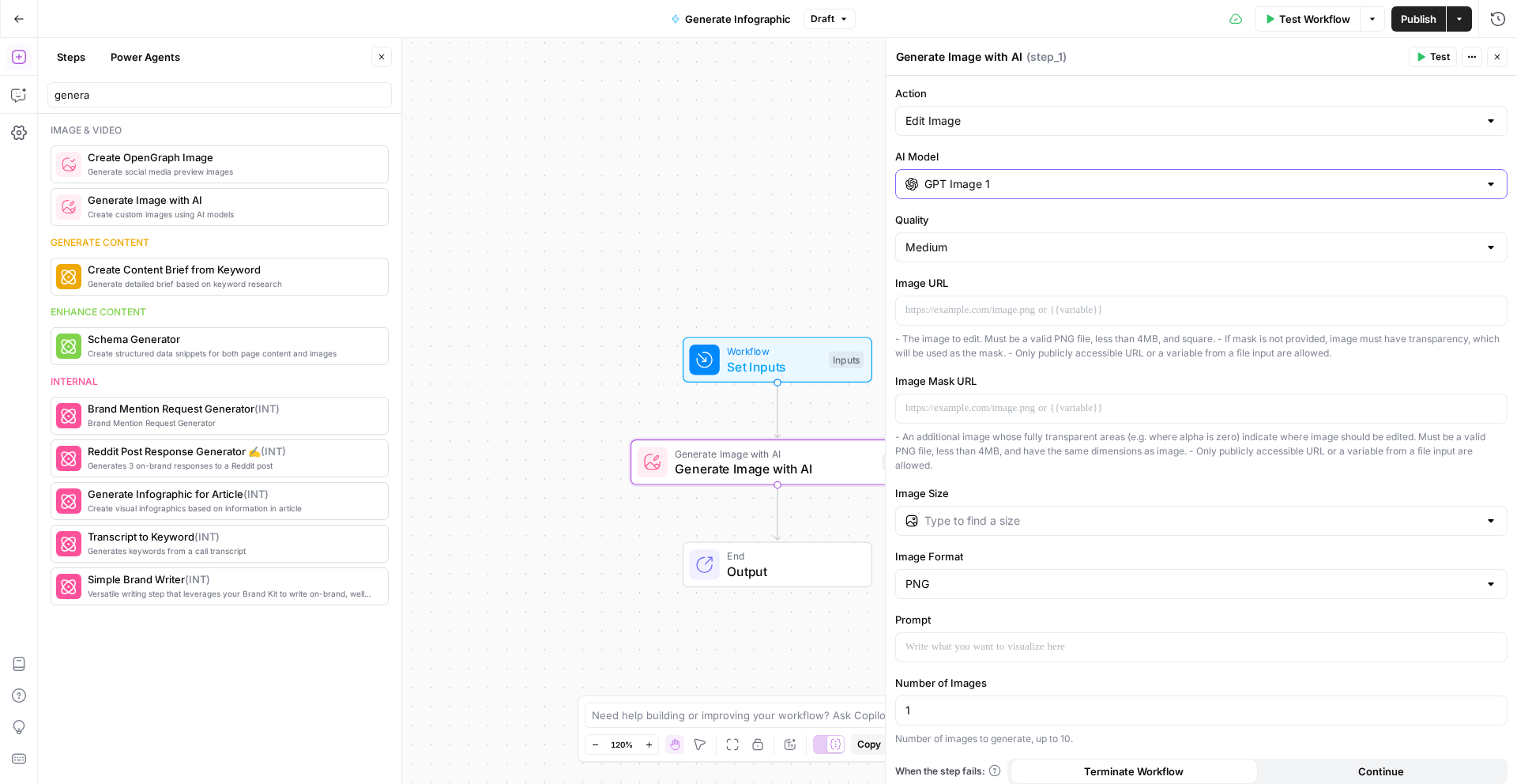
click at [1108, 189] on input "GPT Image 1" at bounding box center [1202, 184] width 554 height 16
click at [1300, 271] on div "GPT Image 1 OpenAI's flagship text-to-image model chat" at bounding box center [1202, 294] width 598 height 98
click at [840, 280] on div "Workflow Set Inputs Inputs Generate Image with AI Generate Image with AI Step 1…" at bounding box center [777, 410] width 1479 height 745
click at [1039, 245] on input "Quality" at bounding box center [1192, 247] width 573 height 16
click at [1039, 242] on input "Quality" at bounding box center [1192, 247] width 573 height 16
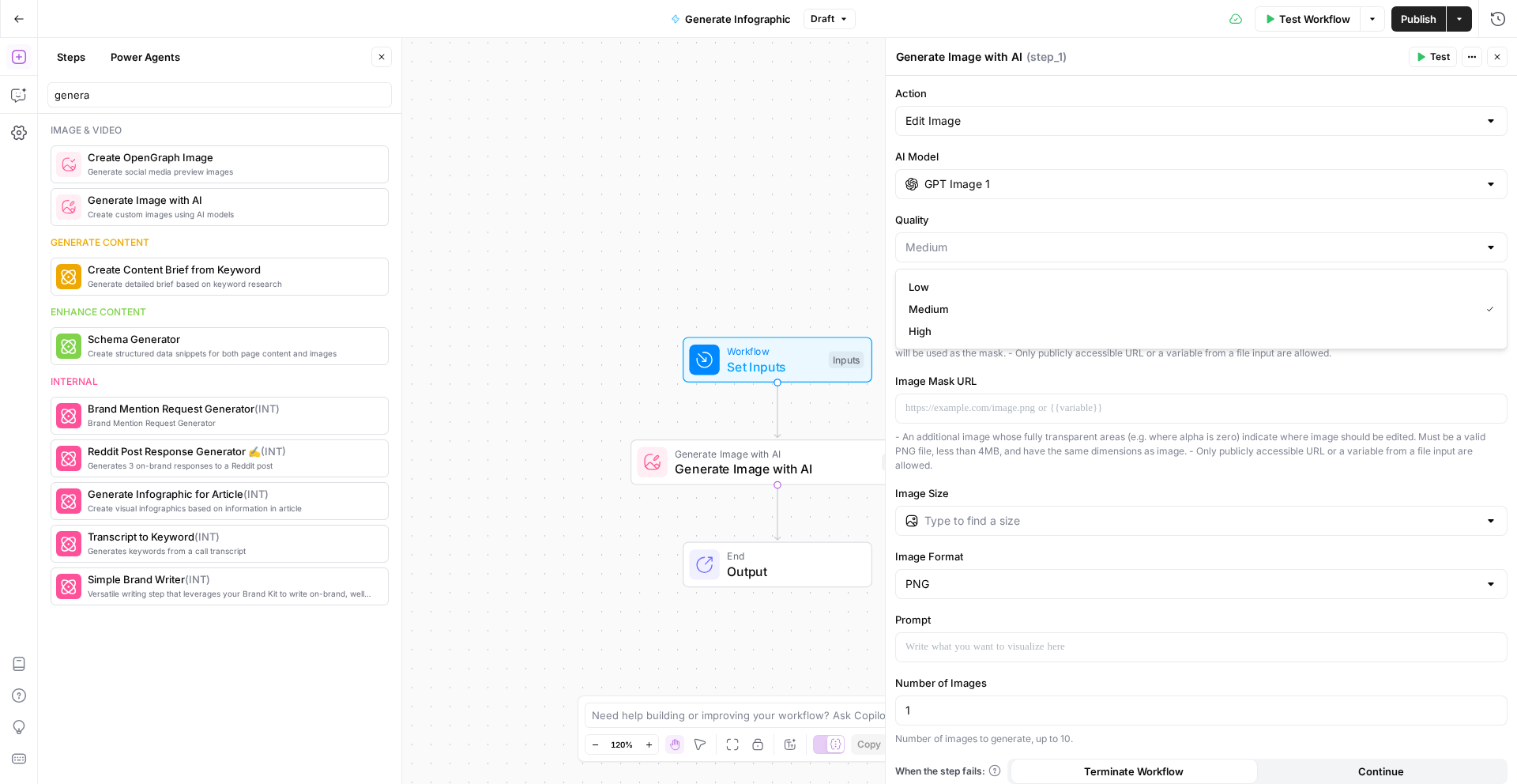
type input "Medium"
click at [1059, 202] on div "Action Edit Image AI Model GPT Image 1 Quality Medium Image URL - The image to …" at bounding box center [1202, 434] width 632 height 717
click at [1055, 180] on input "GPT Image 1" at bounding box center [1202, 184] width 554 height 16
click at [1269, 412] on p at bounding box center [1202, 408] width 592 height 16
click at [1165, 308] on p at bounding box center [1202, 310] width 592 height 16
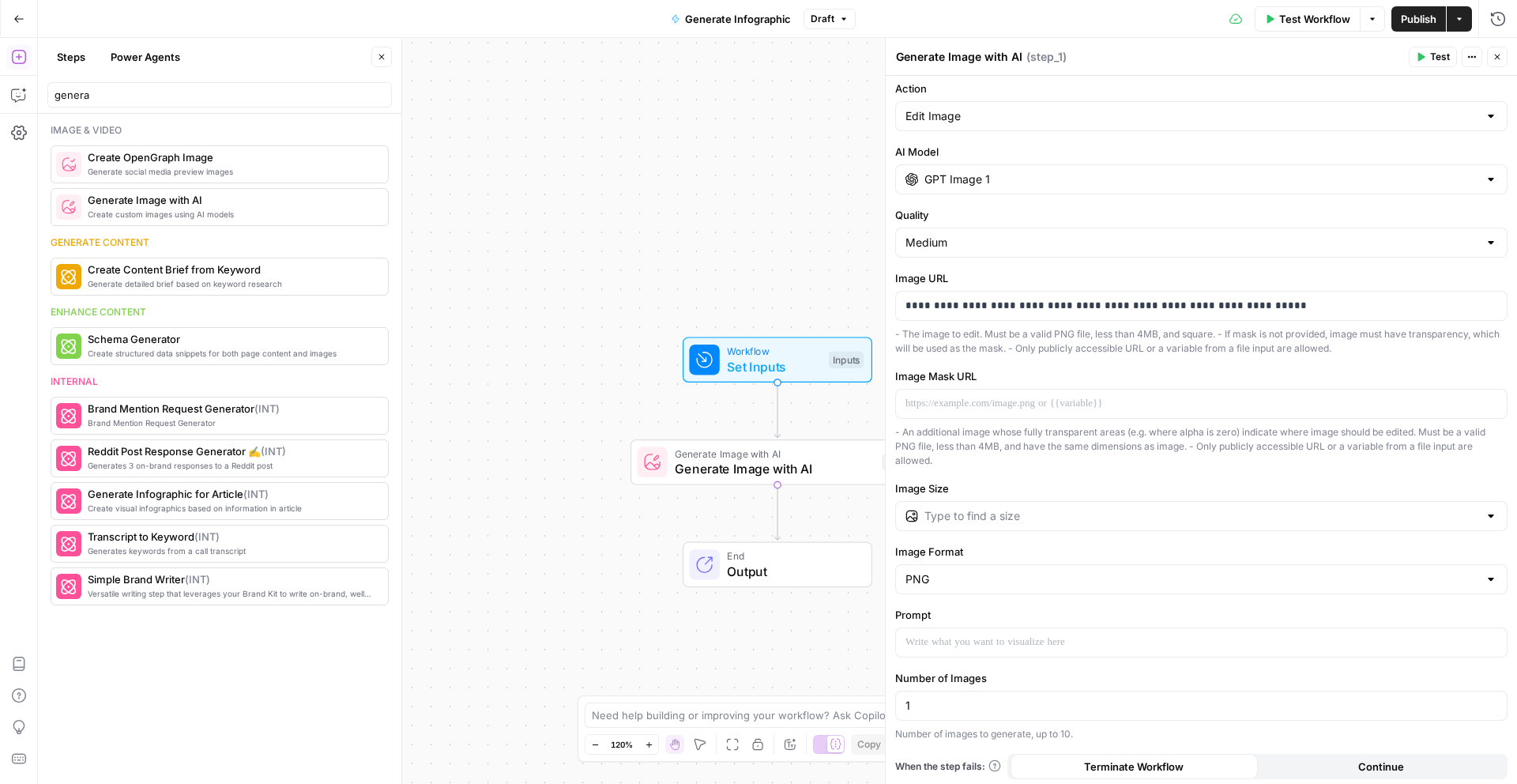
scroll to position [9, 0]
click at [973, 632] on p at bounding box center [1202, 638] width 592 height 16
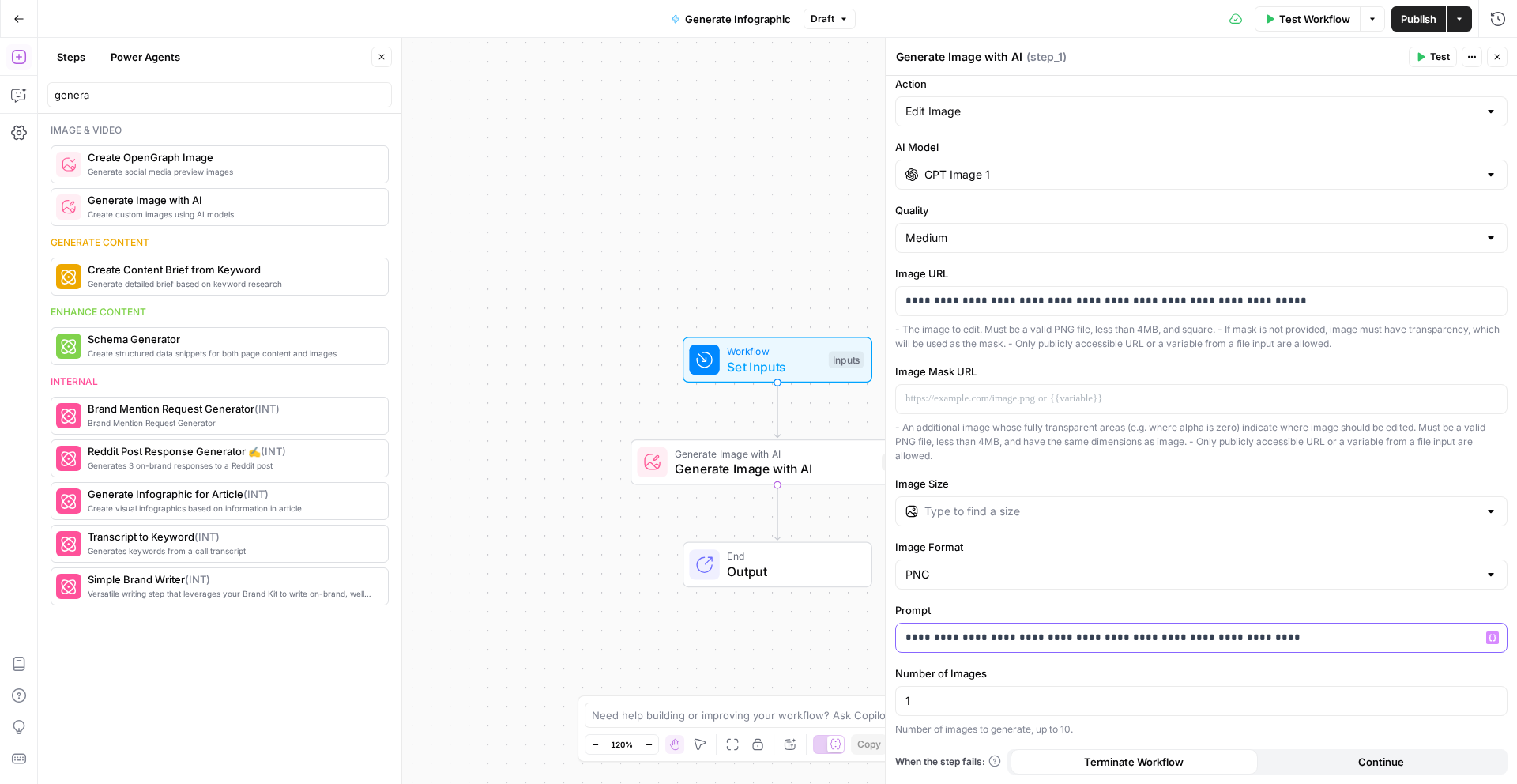
click at [1157, 636] on p "**********" at bounding box center [1202, 638] width 592 height 16
click at [1059, 640] on p "**********" at bounding box center [1202, 638] width 592 height 16
click at [1071, 639] on p "**********" at bounding box center [1202, 638] width 592 height 16
click at [1259, 628] on div "**********" at bounding box center [1202, 637] width 611 height 28
click at [1273, 638] on p "**********" at bounding box center [1202, 638] width 592 height 16
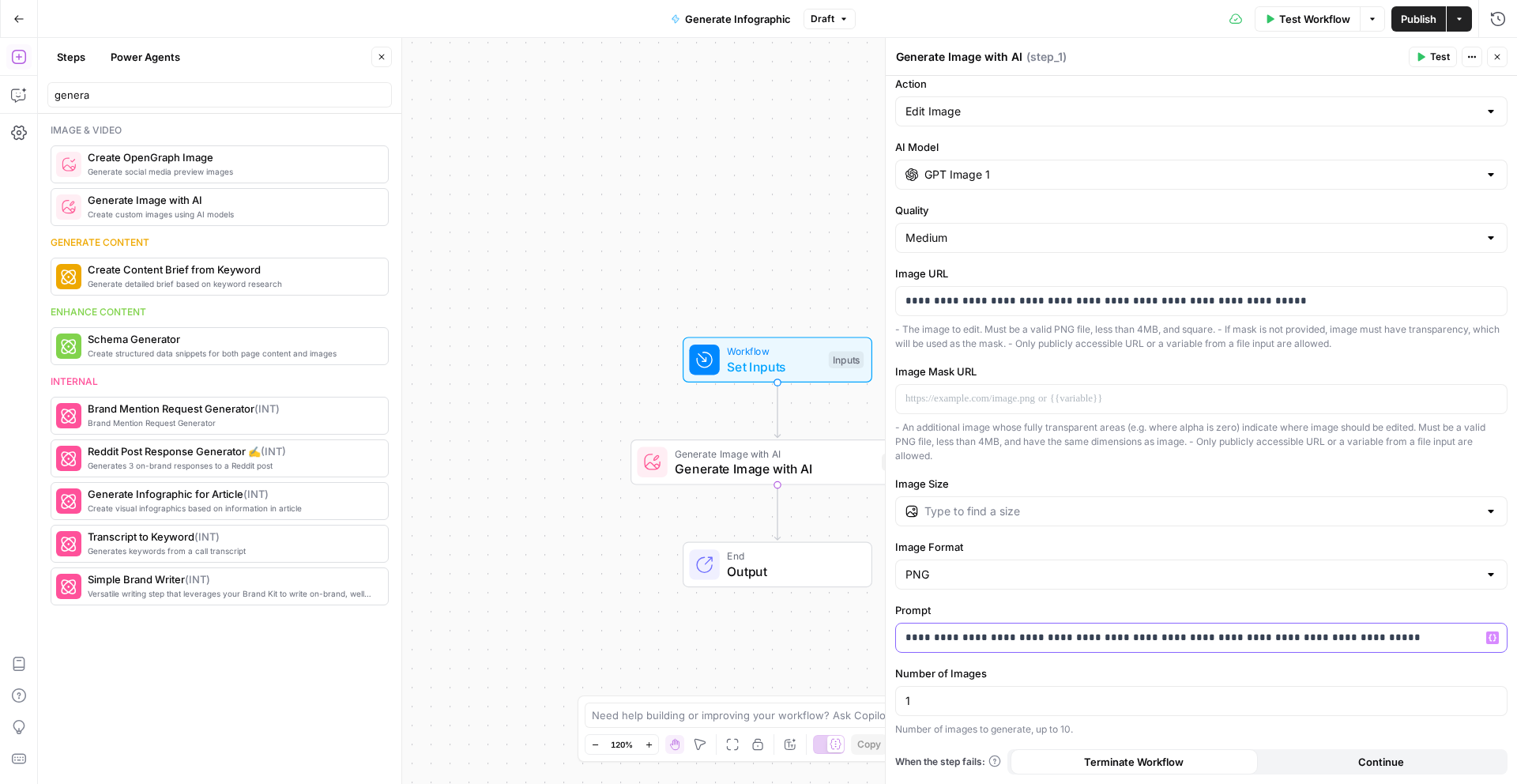
click at [1270, 636] on p "**********" at bounding box center [1202, 638] width 592 height 16
click at [1364, 632] on p "**********" at bounding box center [1202, 638] width 592 height 16
click at [1439, 53] on span "Test" at bounding box center [1439, 57] width 20 height 15
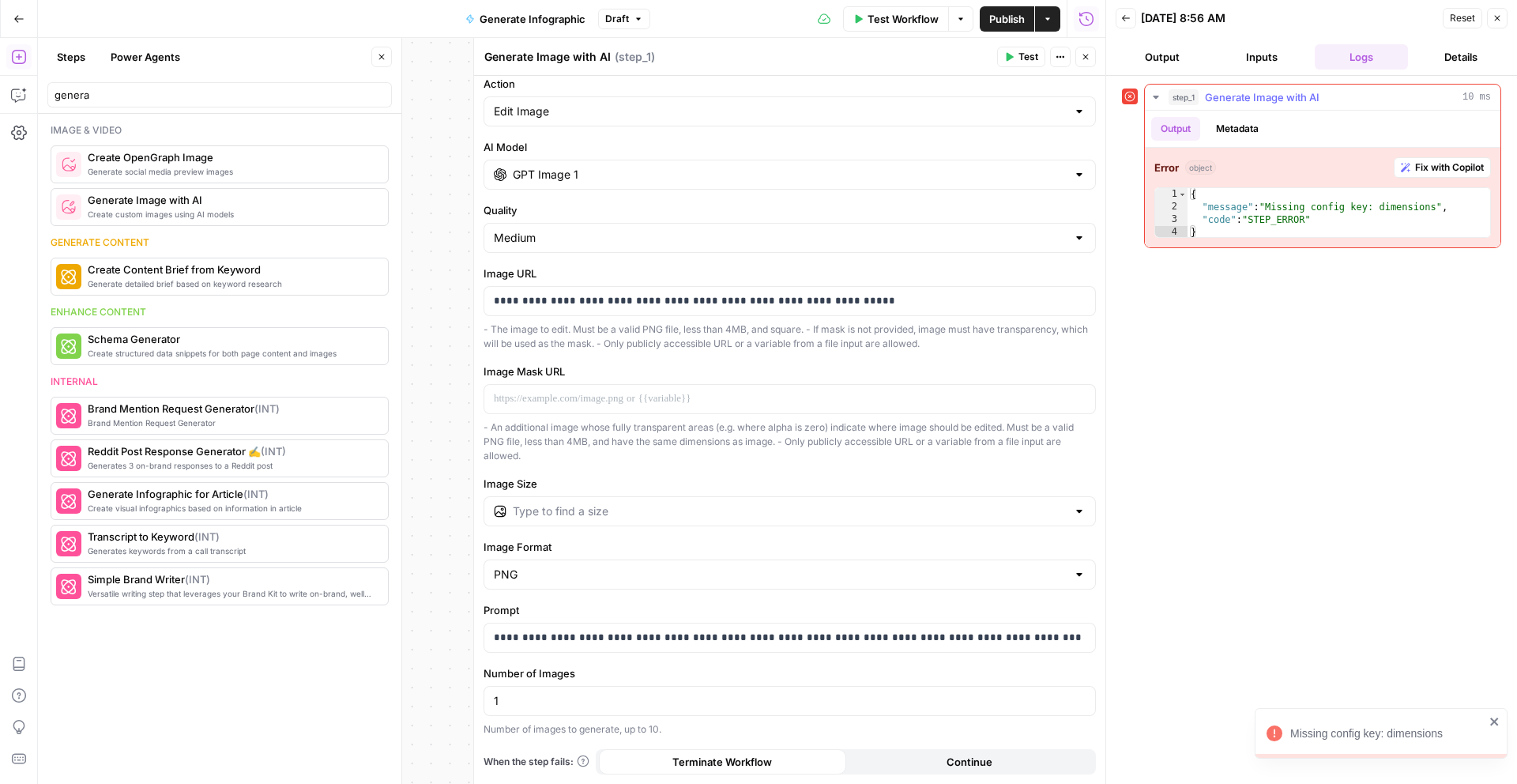
type textarea "**********"
click at [1268, 223] on div "{ "message" : "Missing config key: dimensions" , "code" : "STEP_ERROR" }" at bounding box center [1339, 226] width 303 height 76
click at [813, 520] on div at bounding box center [790, 511] width 613 height 30
click at [770, 558] on button "1024×1024" at bounding box center [790, 551] width 598 height 22
type input "1024×1024"
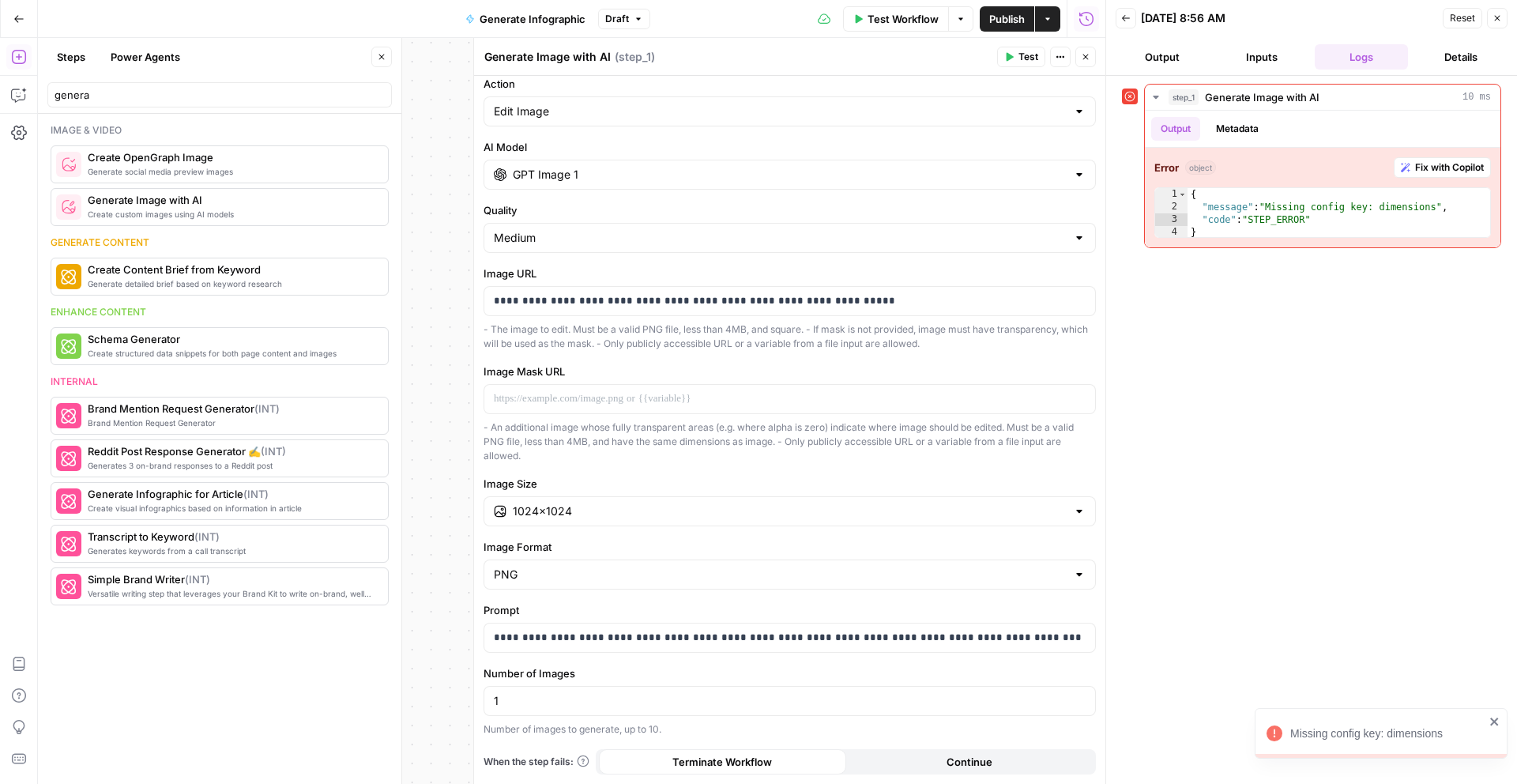
click at [1028, 54] on span "Test" at bounding box center [1028, 57] width 20 height 15
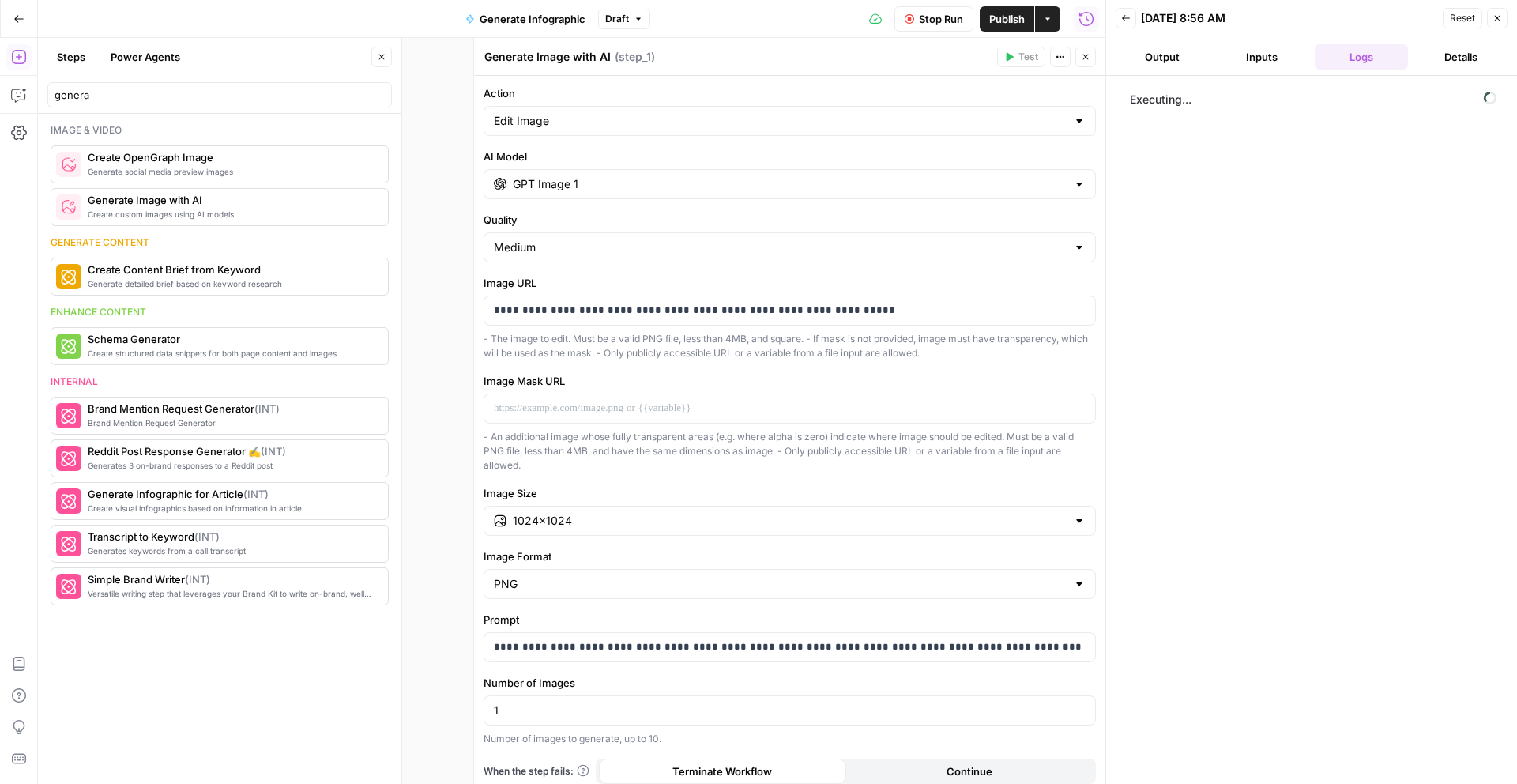
scroll to position [9, 0]
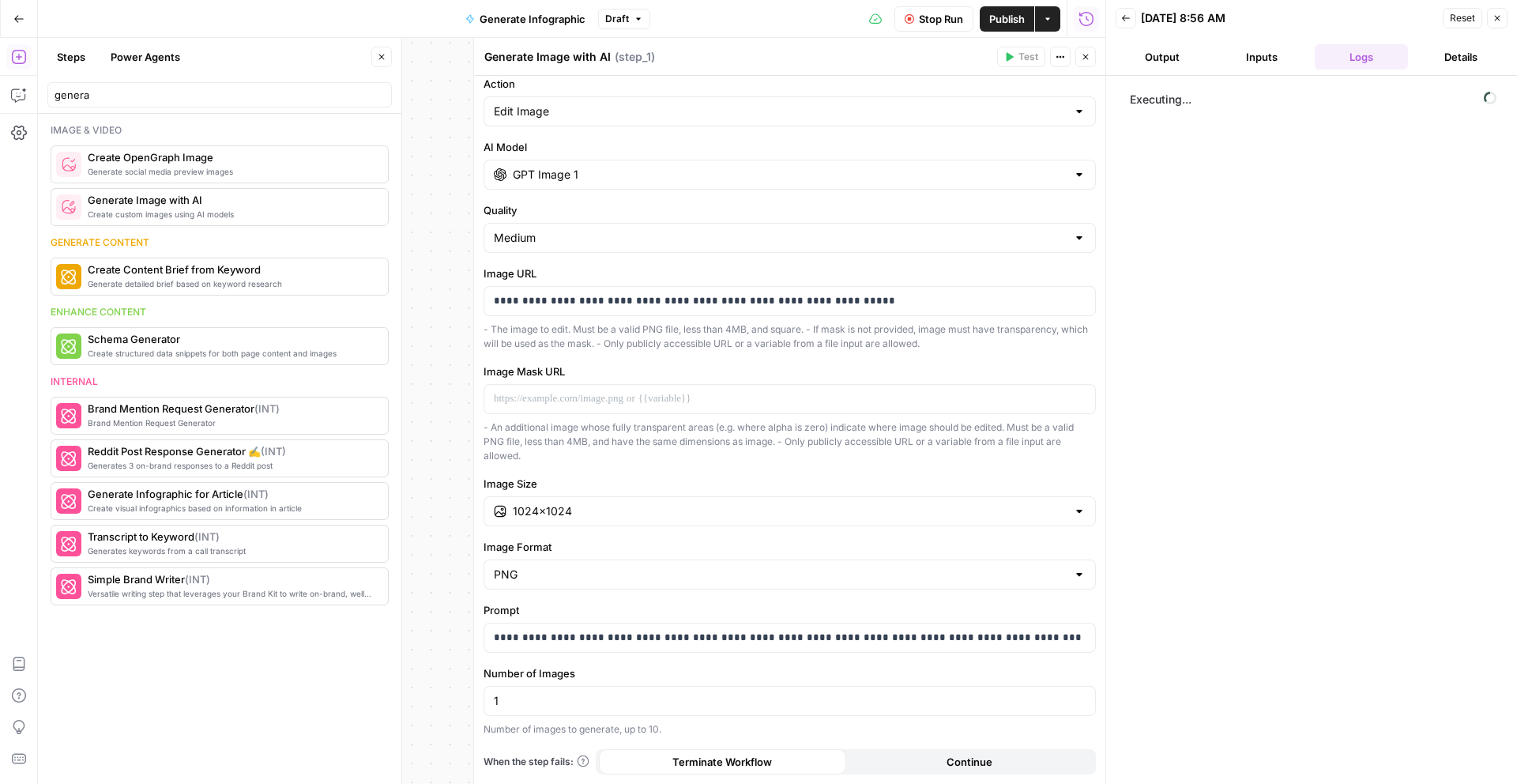
click at [351, 95] on input "genera" at bounding box center [219, 95] width 330 height 16
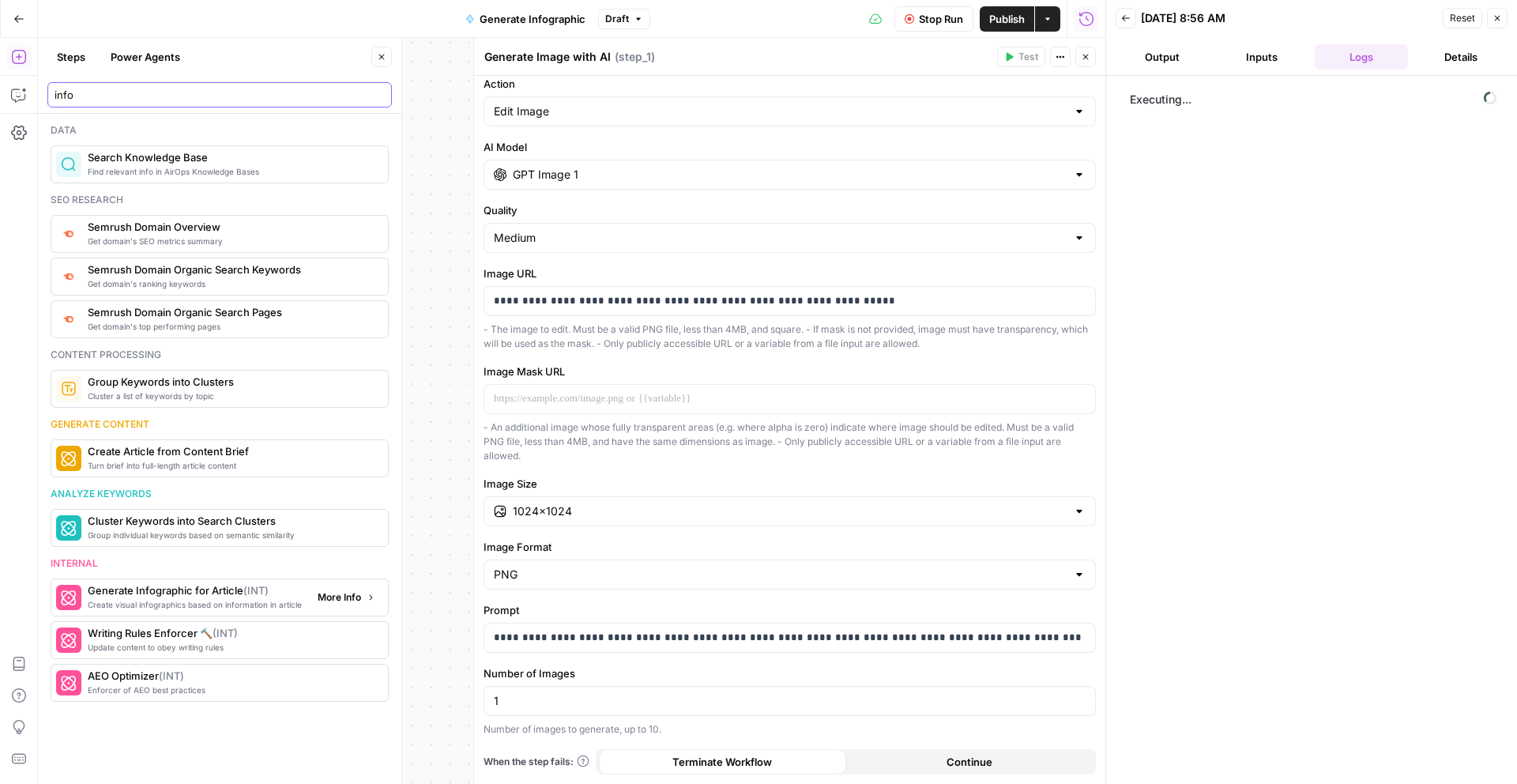
type input "info"
click at [241, 594] on span "Generate Infographic for Article ( INT )" at bounding box center [197, 590] width 217 height 16
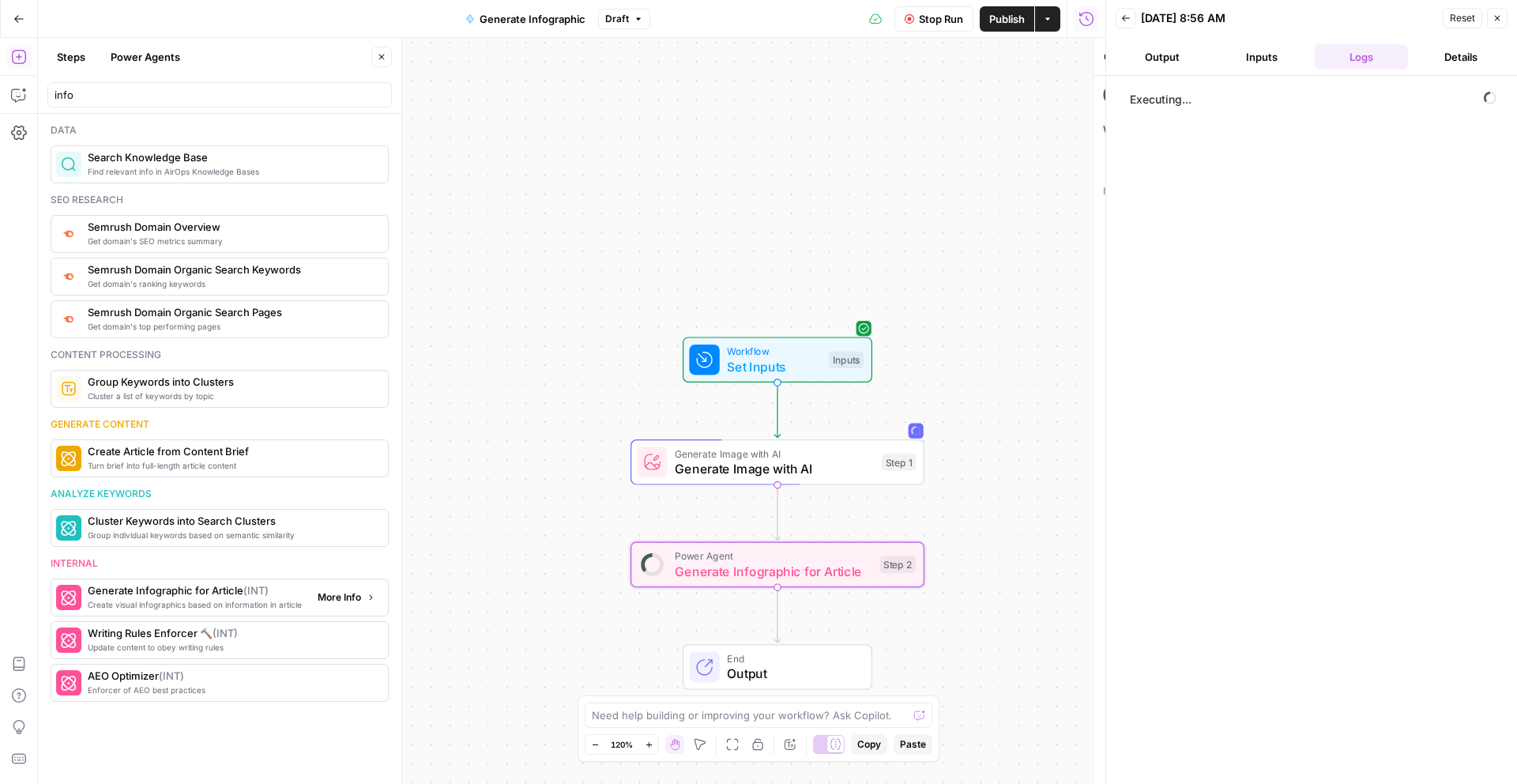
type textarea "Generate Infographic for Article"
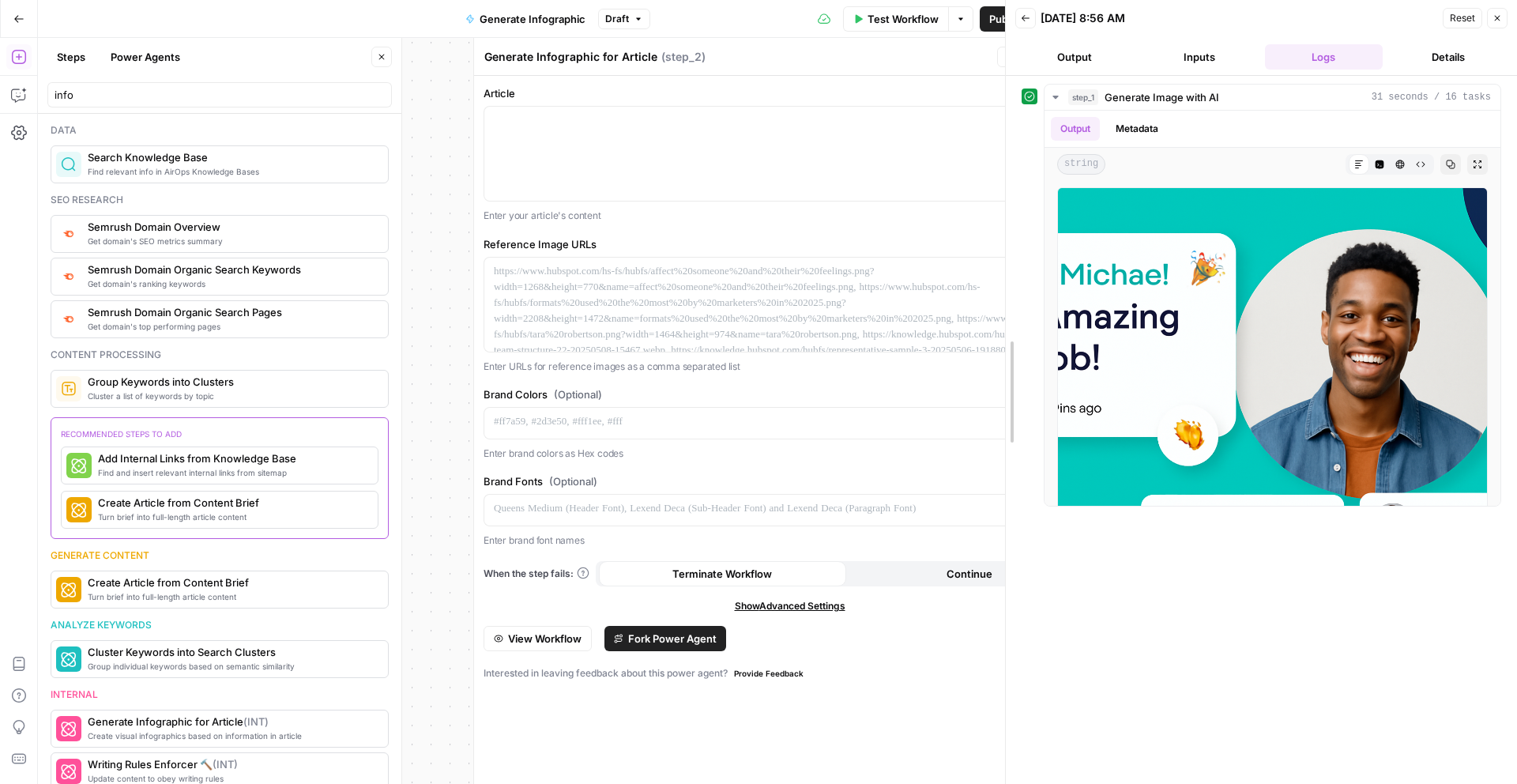
drag, startPoint x: 1102, startPoint y: 364, endPoint x: 1057, endPoint y: 350, distance: 47.1
click at [1014, 350] on div at bounding box center [1006, 392] width 16 height 784
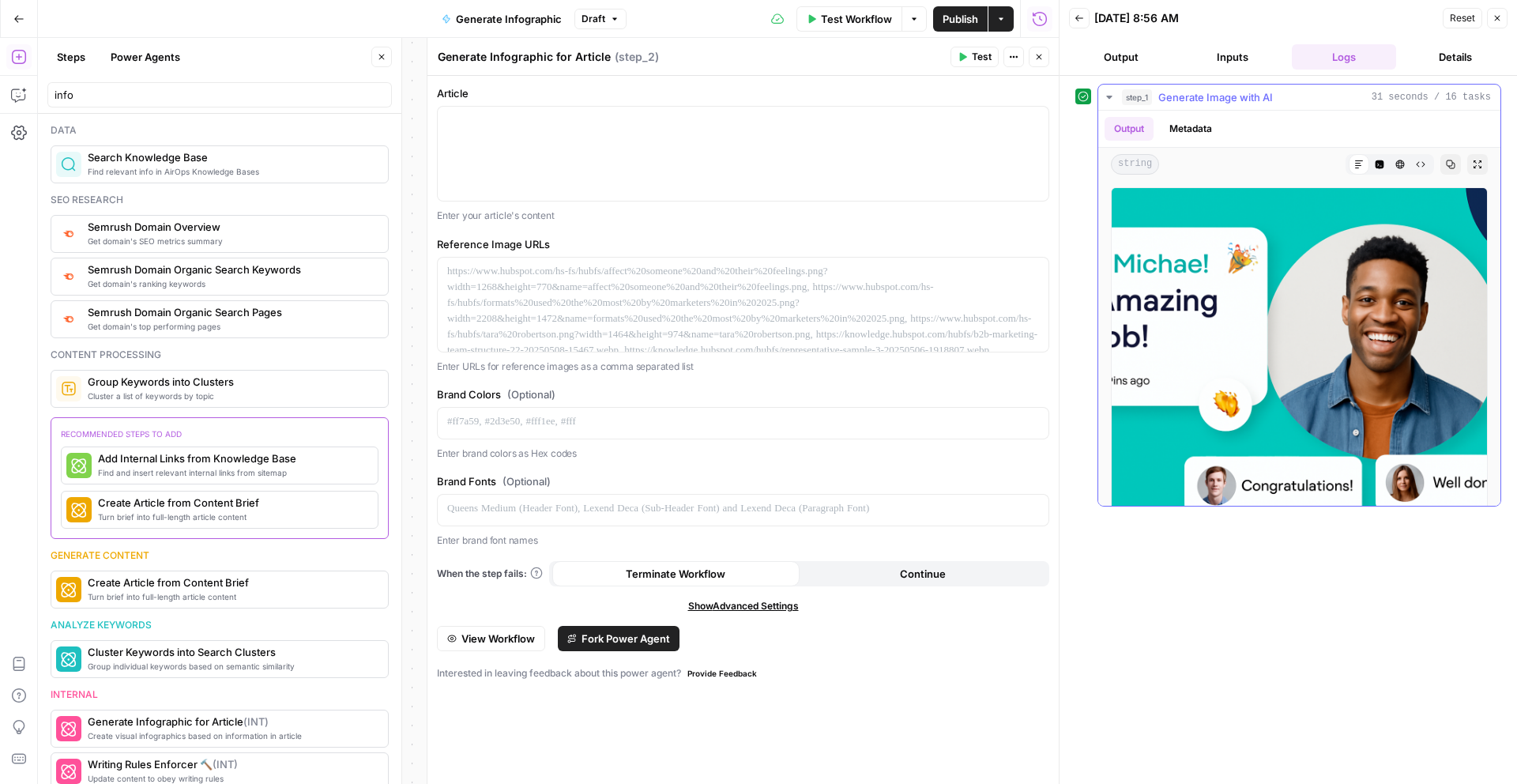
click at [1476, 167] on icon "button" at bounding box center [1477, 164] width 9 height 9
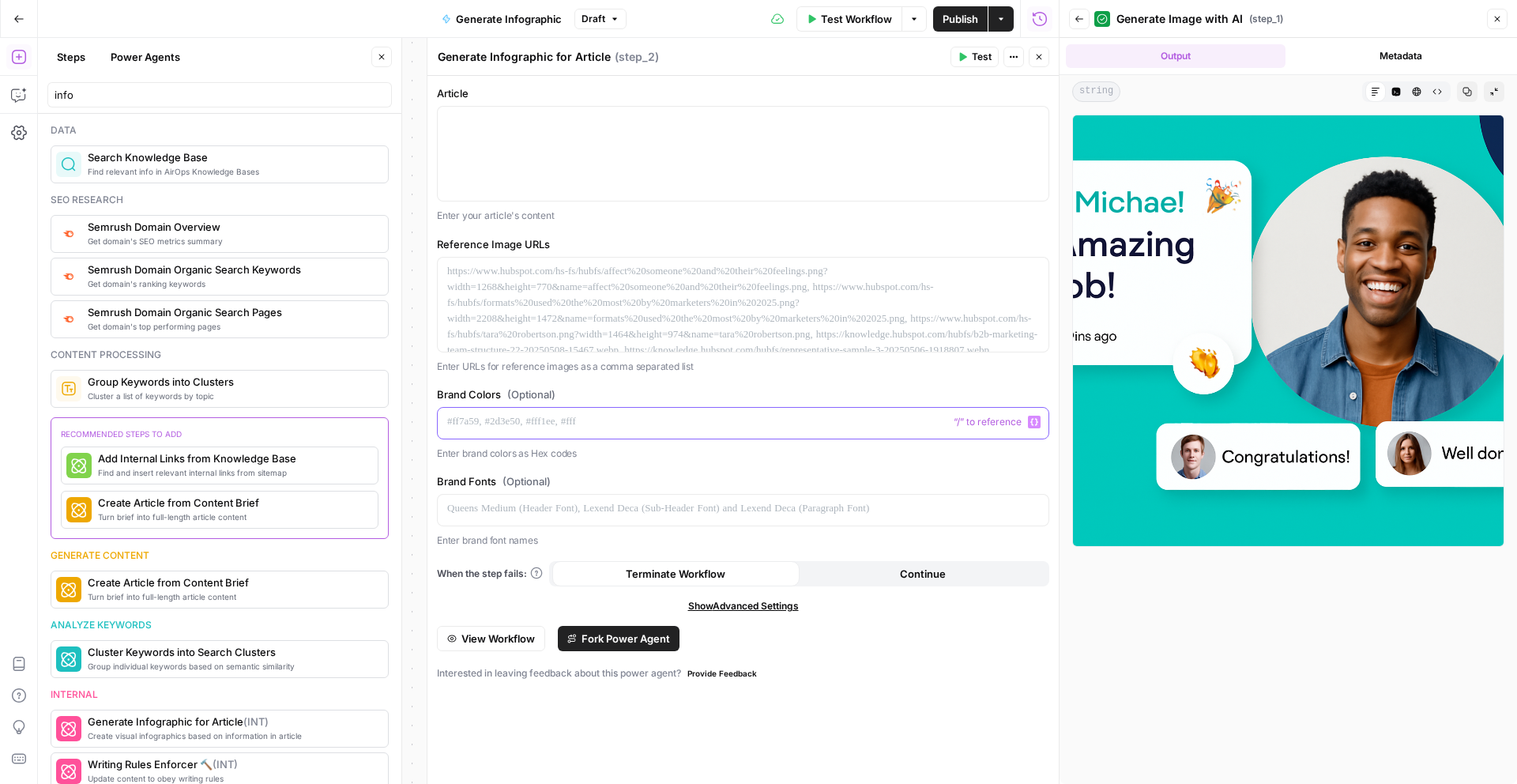
click at [742, 435] on div at bounding box center [743, 423] width 611 height 31
click at [1040, 57] on icon "button" at bounding box center [1039, 57] width 9 height 9
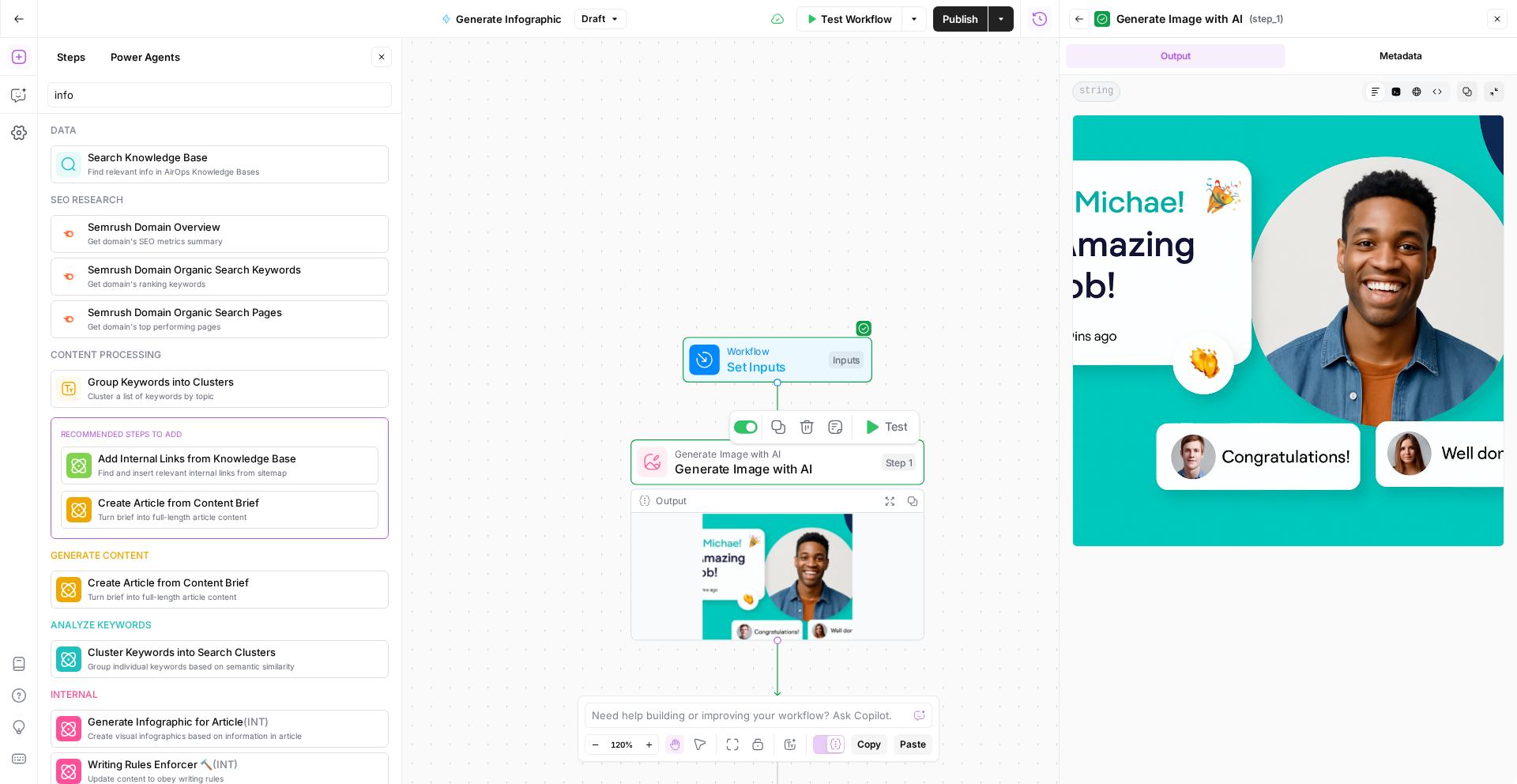
click at [715, 466] on span "Generate Image with AI" at bounding box center [774, 469] width 199 height 19
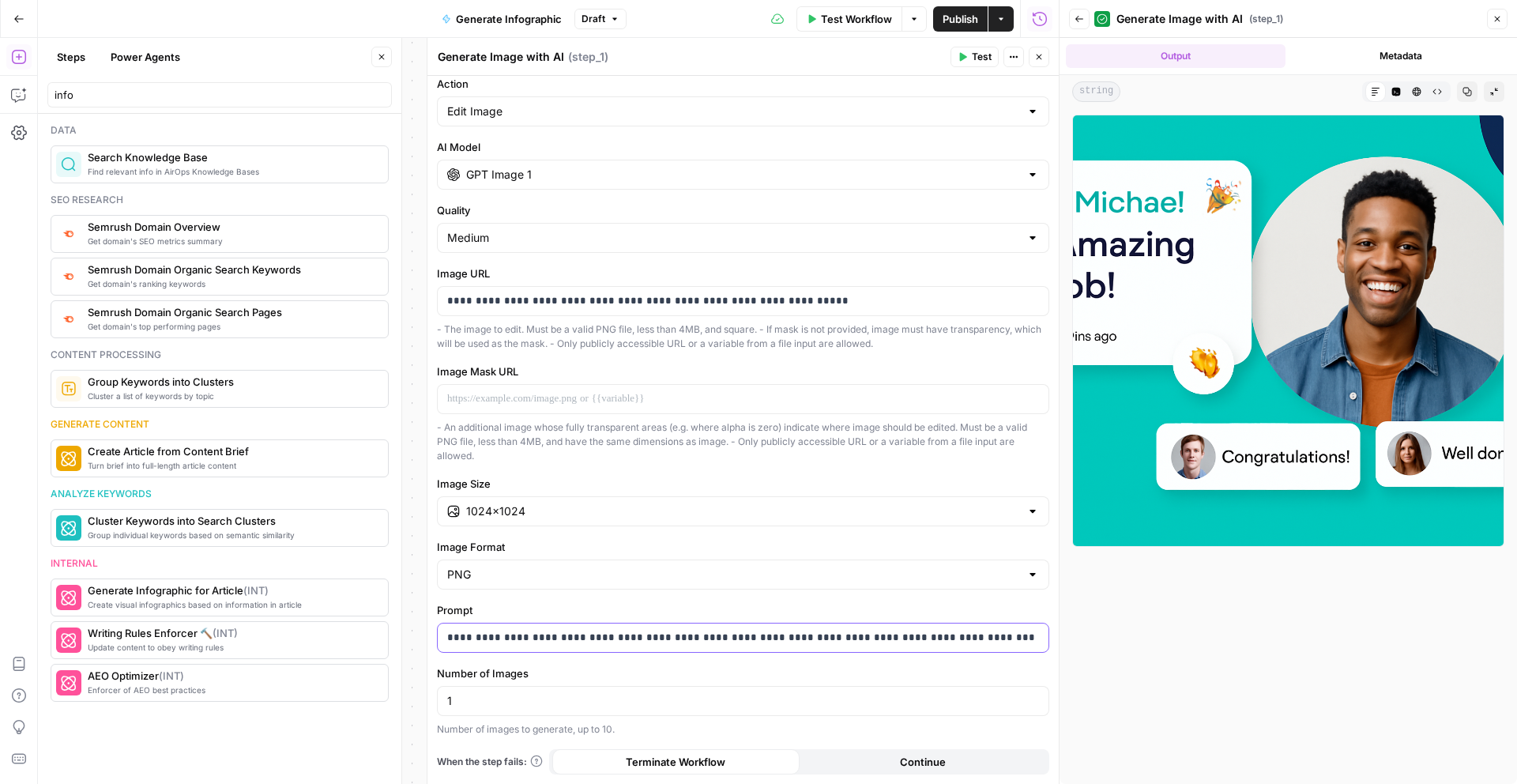
click at [985, 628] on div "**********" at bounding box center [743, 637] width 611 height 28
click at [975, 638] on p "**********" at bounding box center [743, 638] width 592 height 16
click at [978, 625] on div "**********" at bounding box center [743, 637] width 611 height 28
drag, startPoint x: 979, startPoint y: 639, endPoint x: 1121, endPoint y: 647, distance: 142.2
click at [1121, 647] on body "Mo New Home Browse Your Data Usage Settings Recent Grids Write Informational Ar…" at bounding box center [758, 392] width 1517 height 784
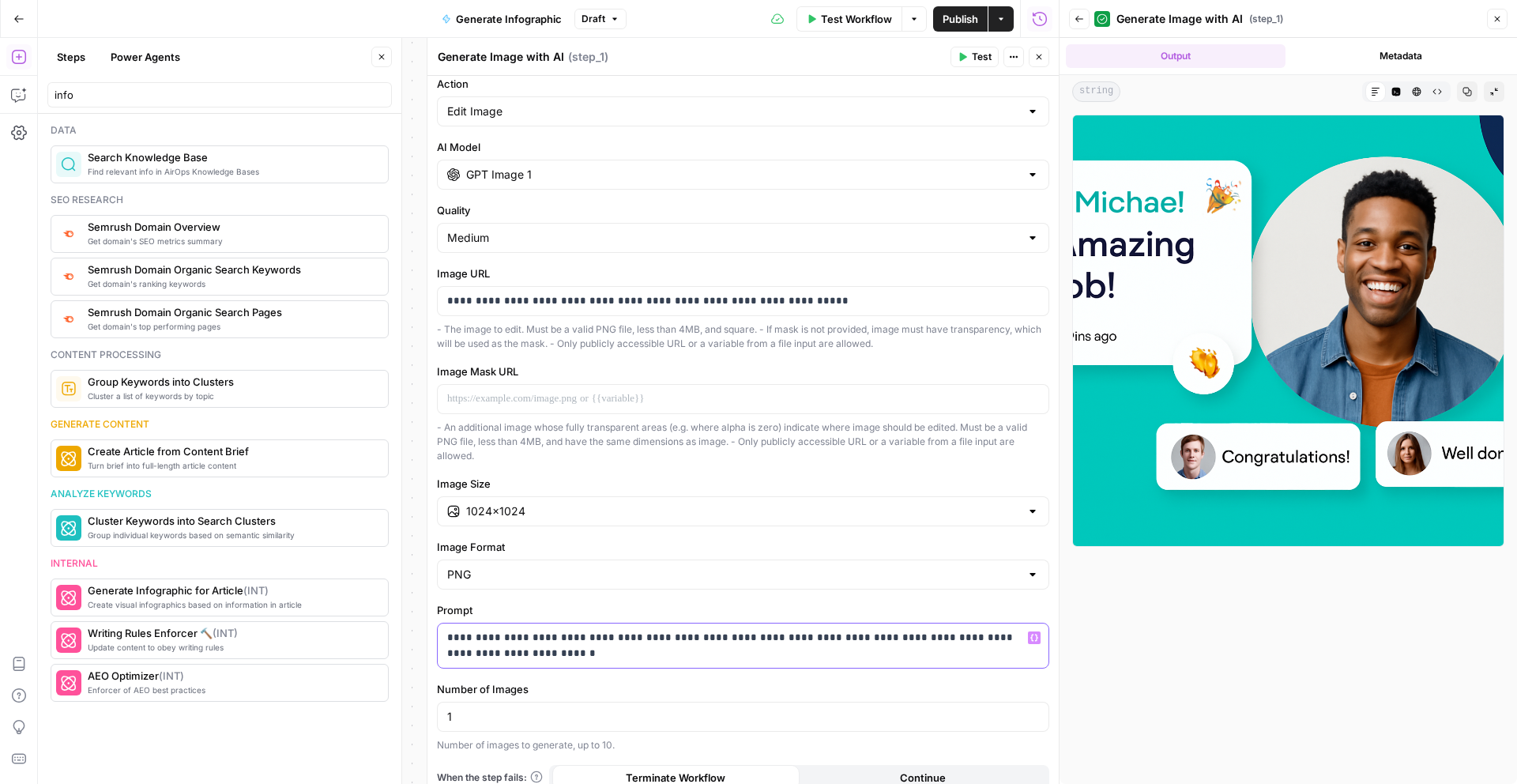
drag, startPoint x: 969, startPoint y: 656, endPoint x: 955, endPoint y: 634, distance: 26.1
click at [955, 634] on p "**********" at bounding box center [743, 645] width 592 height 32
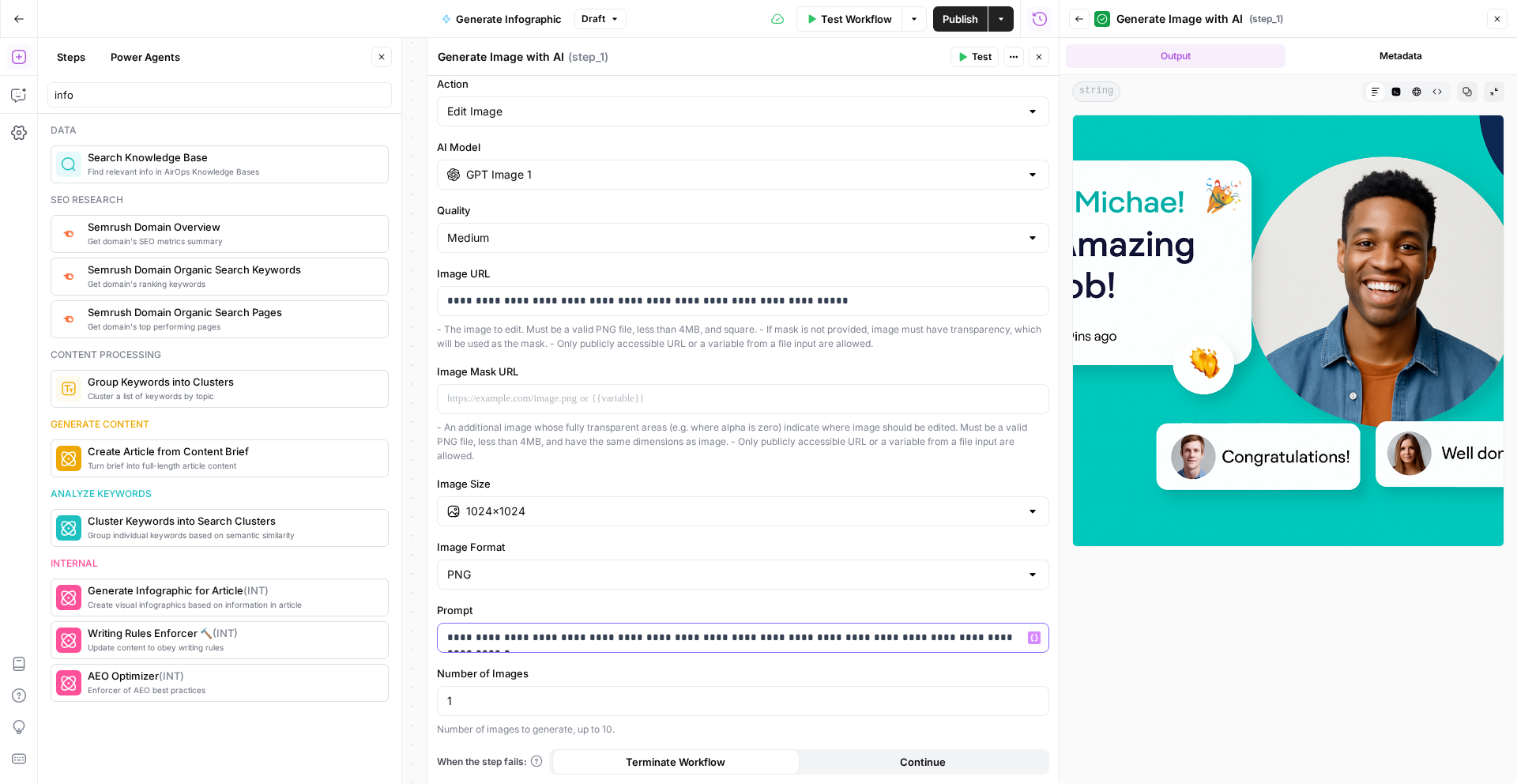
drag, startPoint x: 889, startPoint y: 639, endPoint x: 1008, endPoint y: 639, distance: 119.0
click at [1008, 639] on p "**********" at bounding box center [743, 638] width 592 height 16
click at [584, 523] on div "1024×1024" at bounding box center [743, 511] width 613 height 30
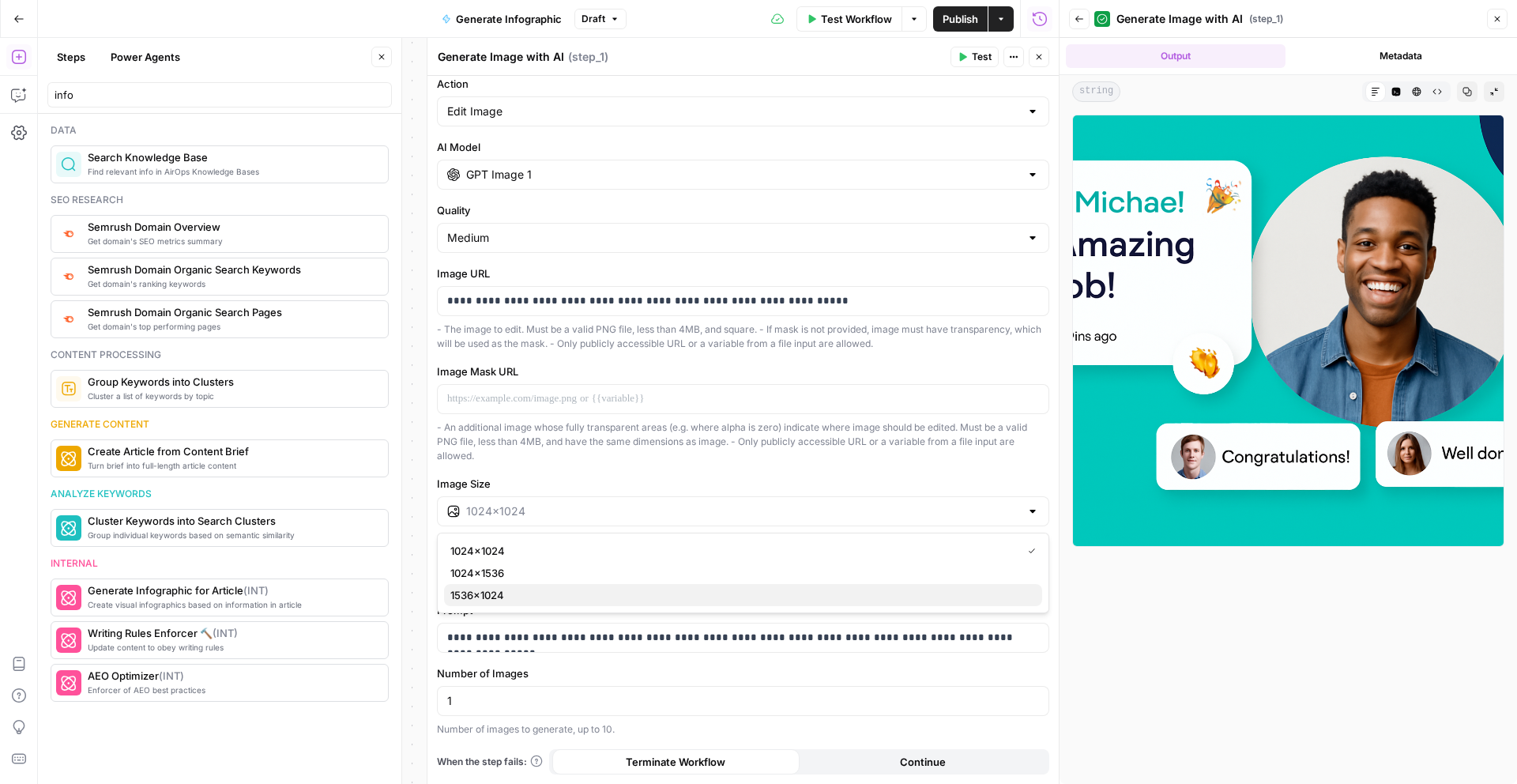
click at [574, 594] on span "1536×1024" at bounding box center [740, 594] width 579 height 16
type input "1536×1024"
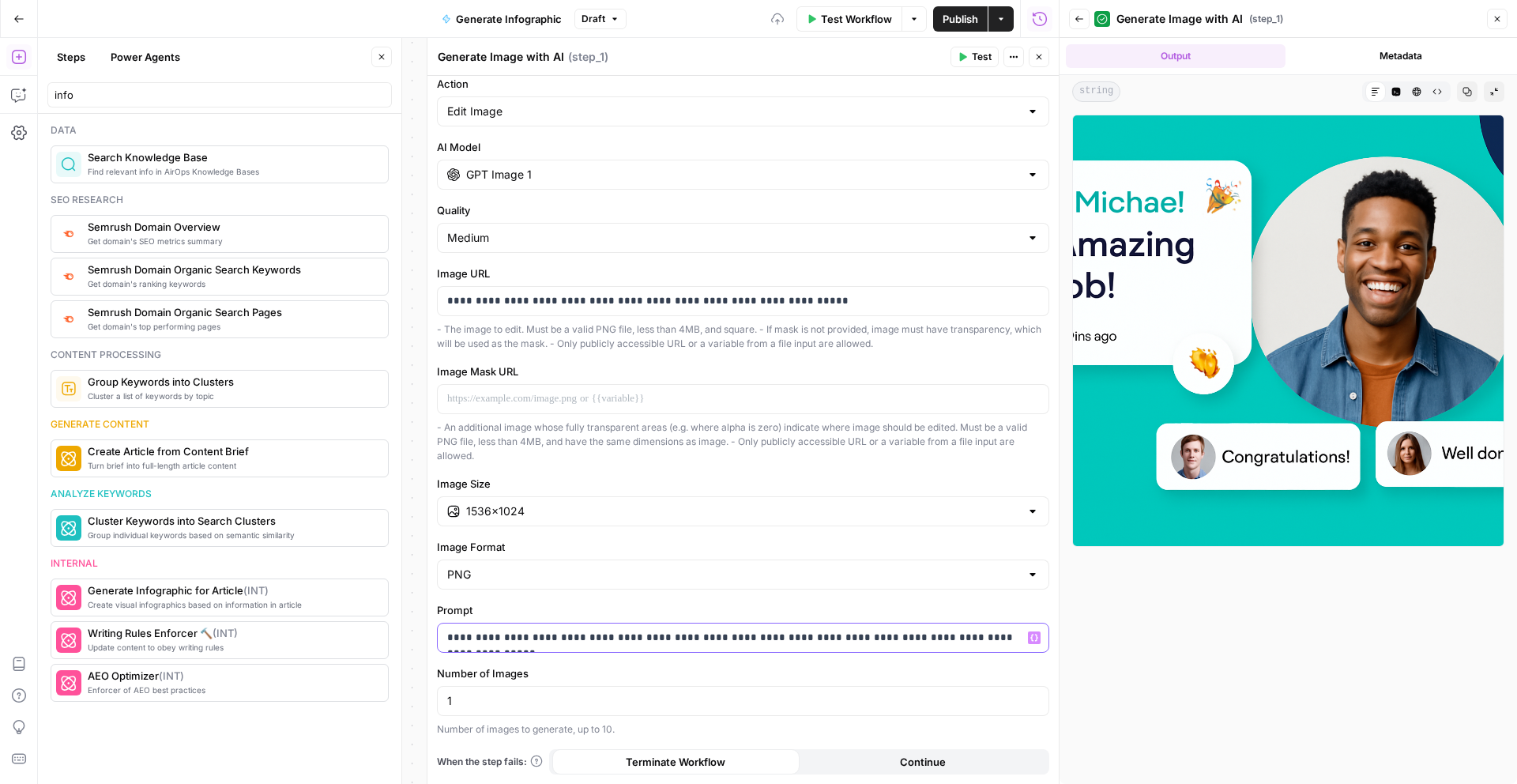
click at [1010, 643] on p "**********" at bounding box center [743, 638] width 592 height 16
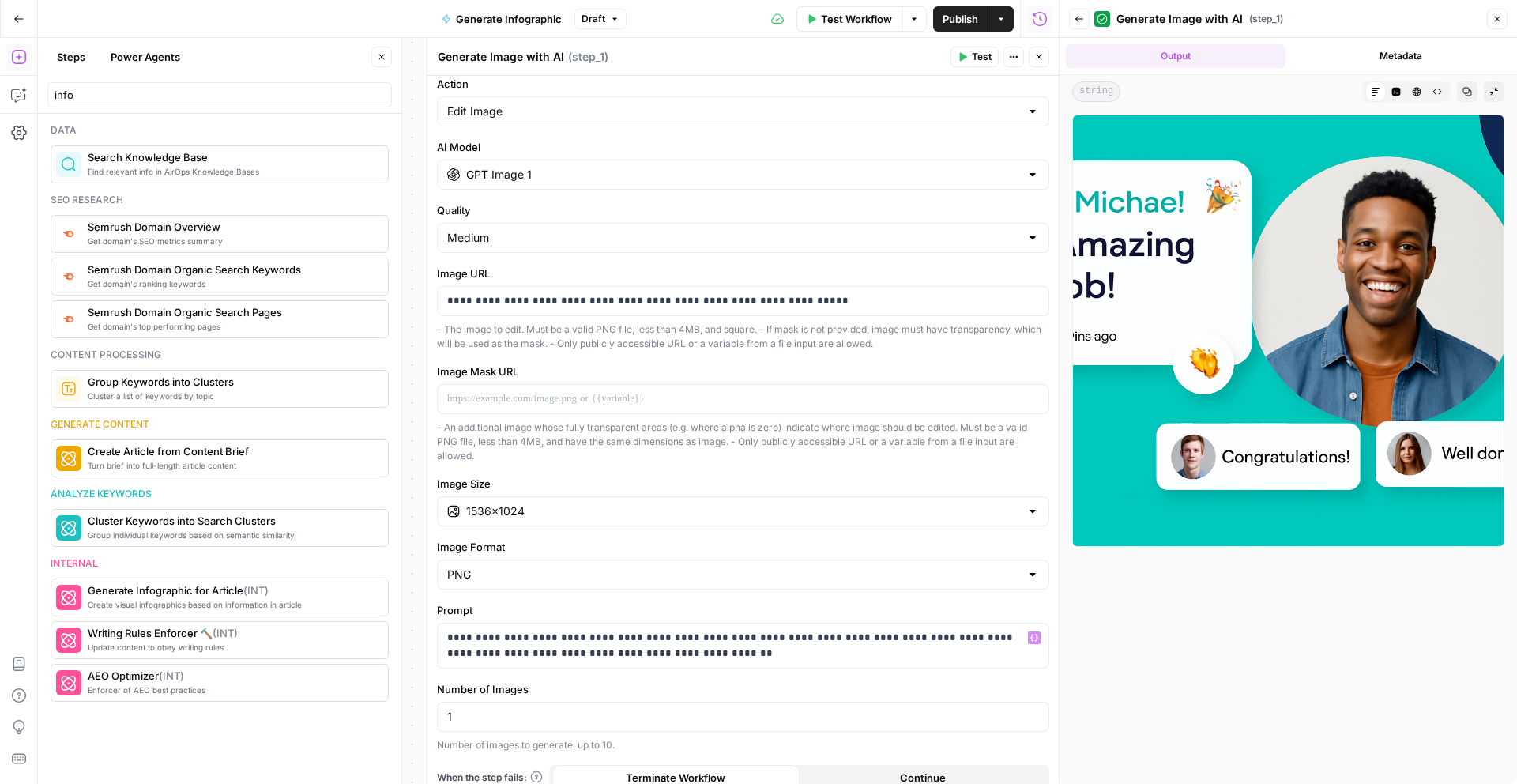
click at [974, 49] on button "Test" at bounding box center [975, 57] width 48 height 21
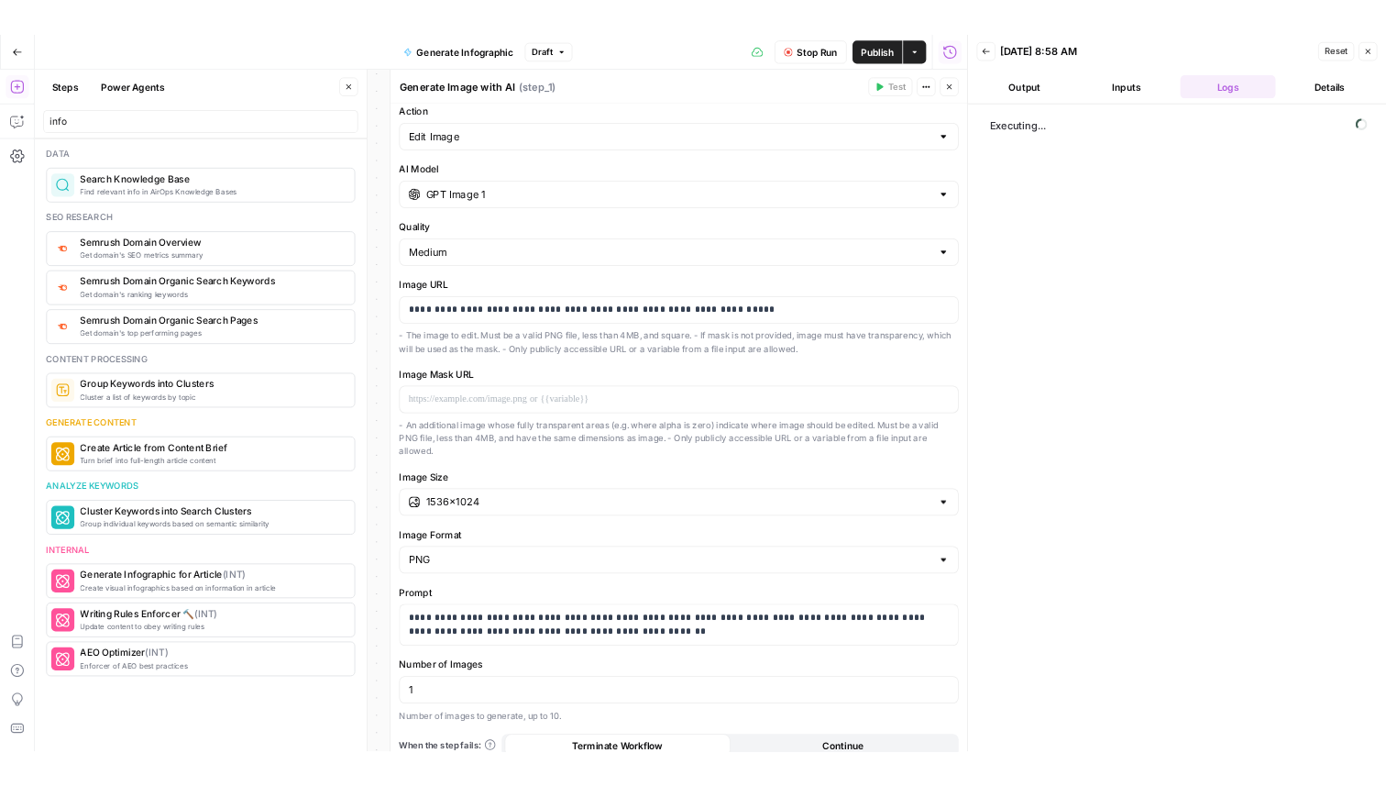
scroll to position [29, 0]
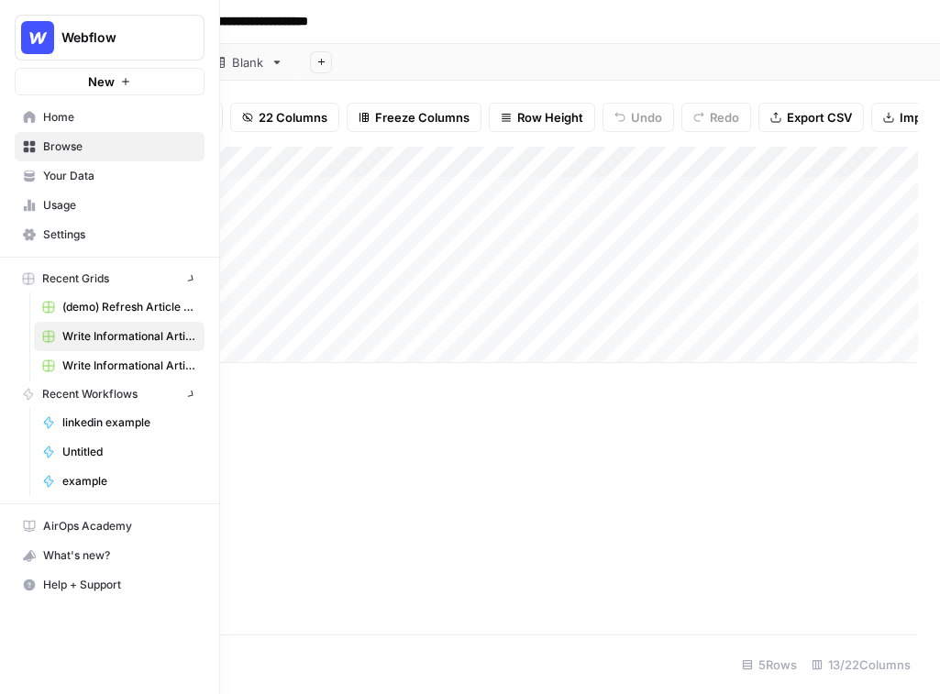
click at [31, 116] on icon at bounding box center [30, 117] width 12 height 12
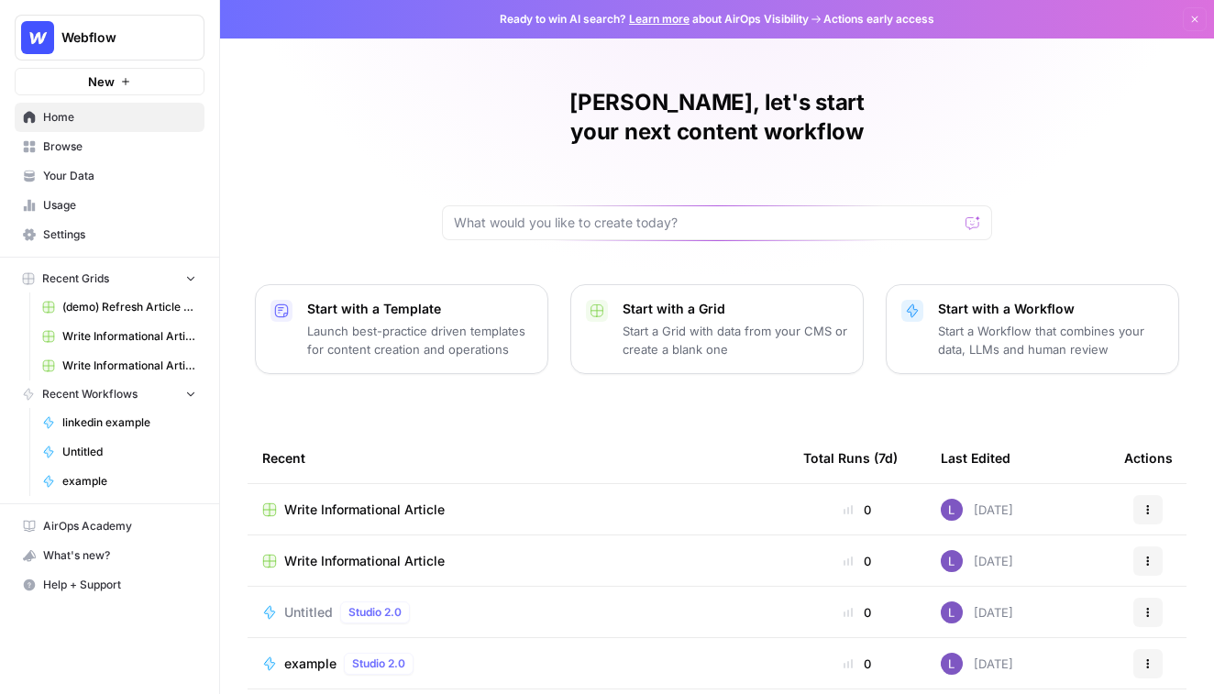
scroll to position [54, 0]
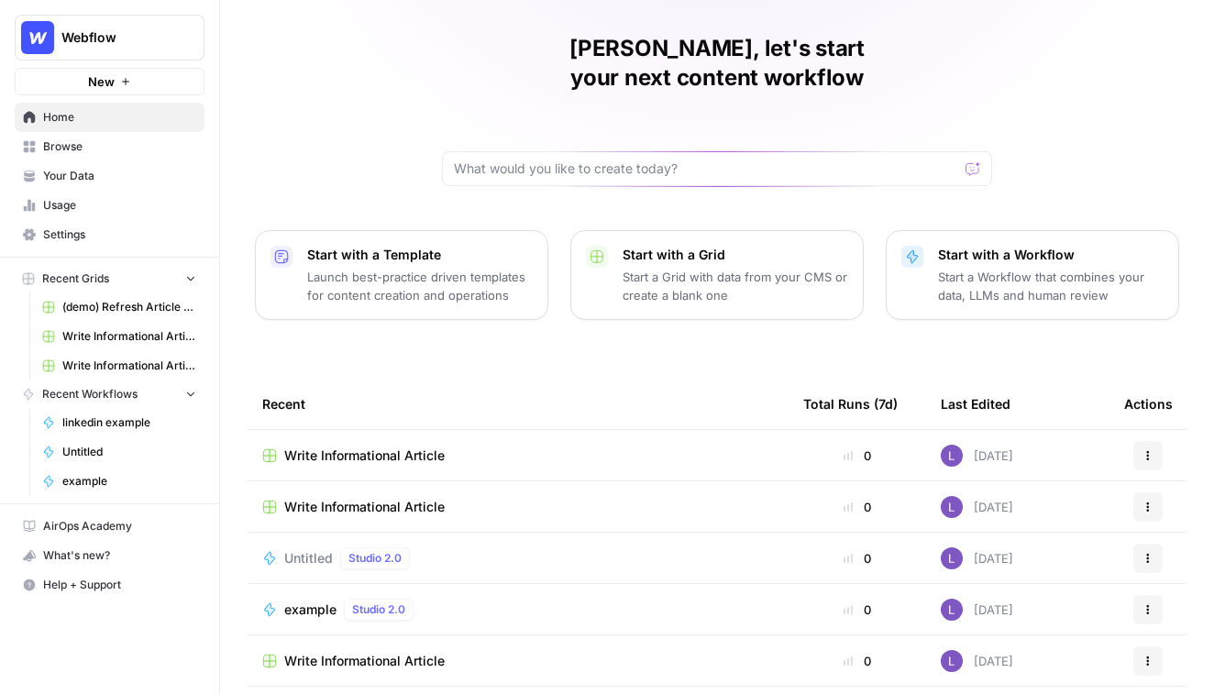
click at [83, 173] on span "Your Data" at bounding box center [119, 176] width 153 height 17
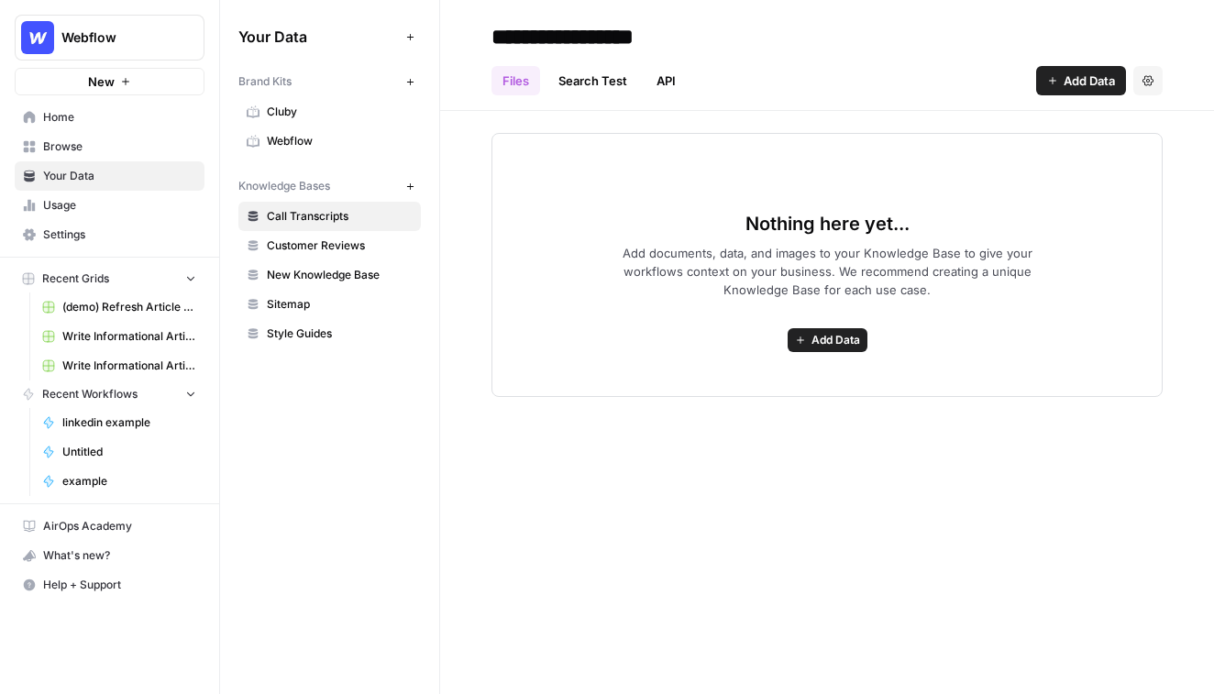
click at [410, 81] on icon "button" at bounding box center [409, 81] width 6 height 6
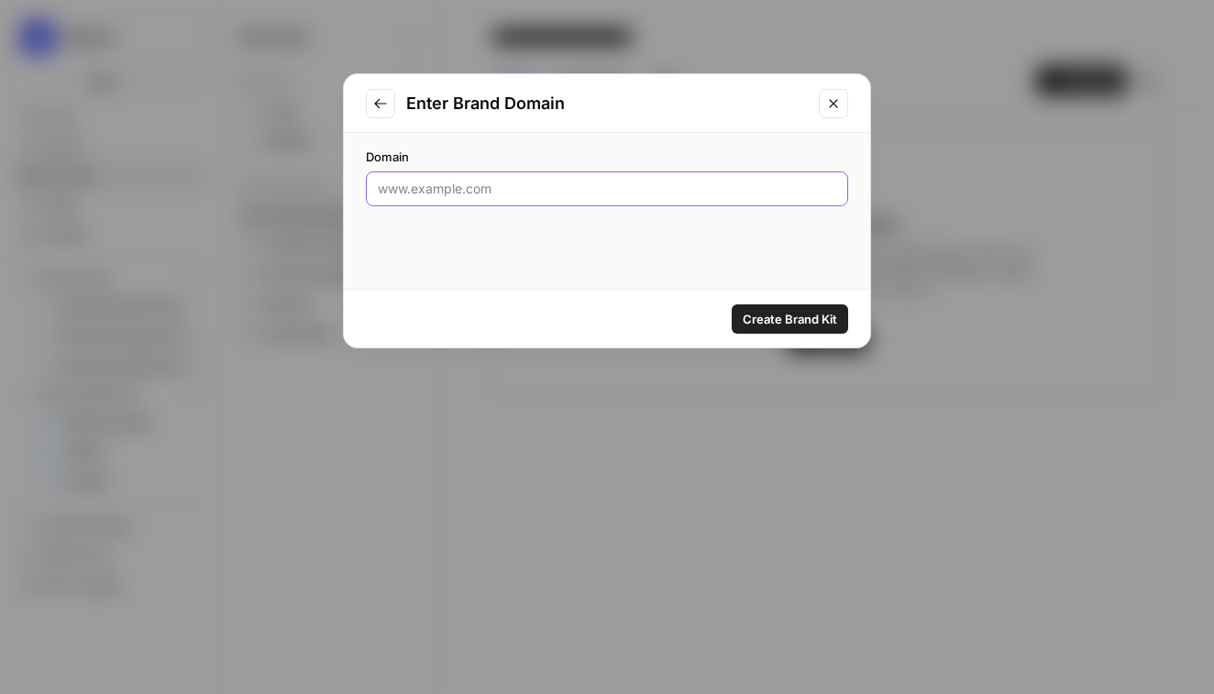
click at [553, 186] on input "Domain" at bounding box center [607, 189] width 458 height 18
click at [837, 109] on icon "Close modal" at bounding box center [833, 103] width 15 height 15
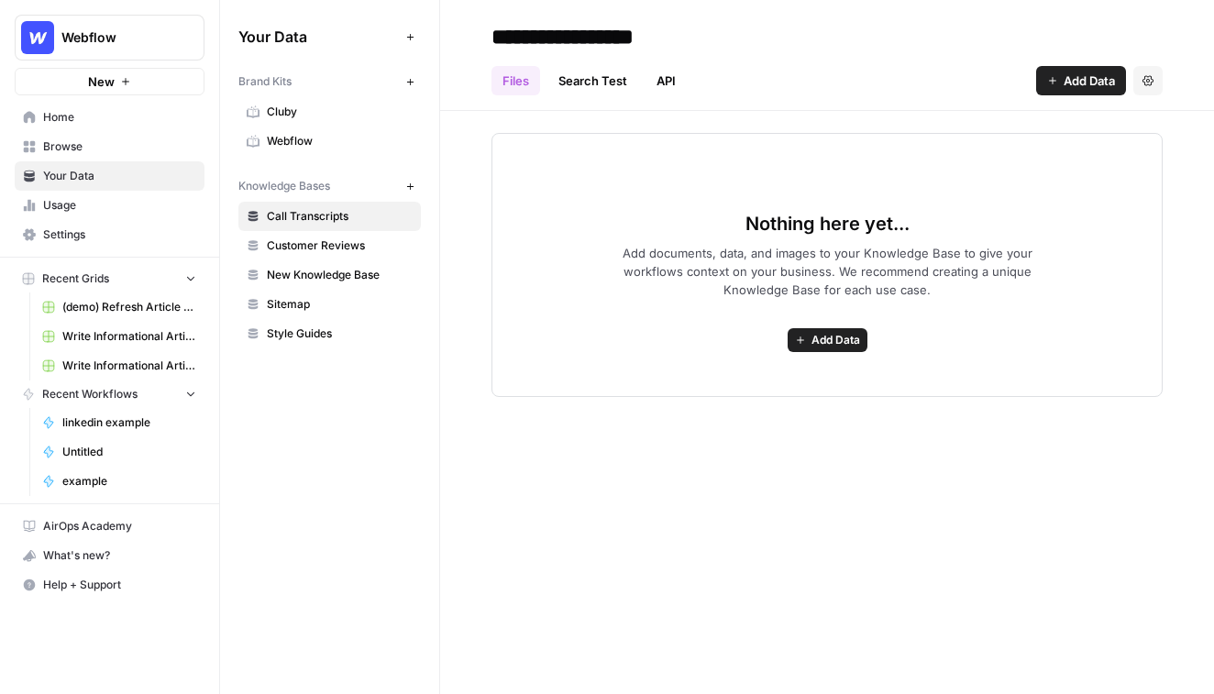
click at [323, 136] on span "Webflow" at bounding box center [340, 141] width 146 height 17
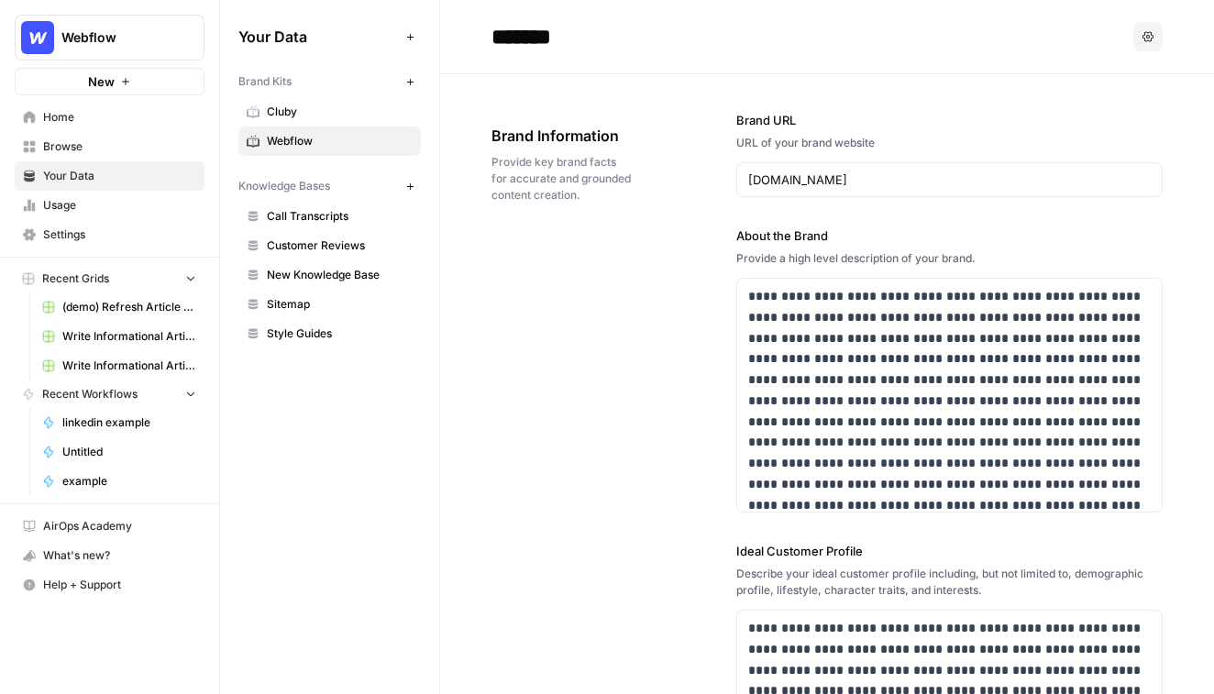
scroll to position [61, 0]
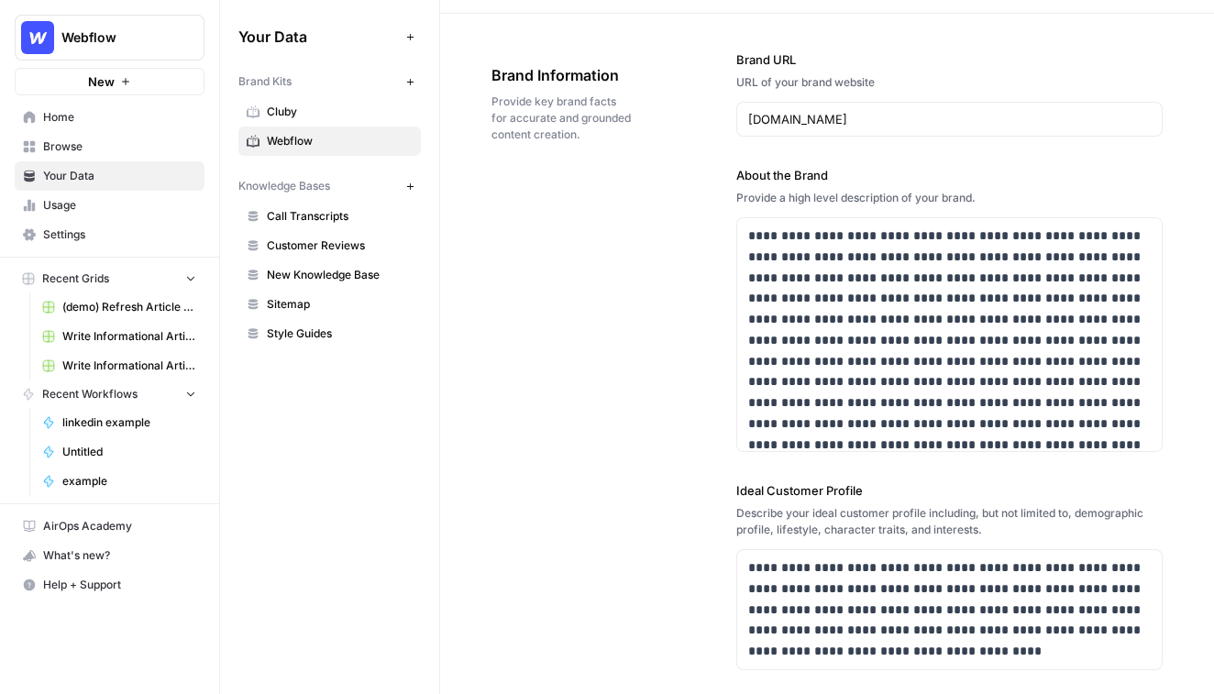
click at [939, 484] on label "Ideal Customer Profile" at bounding box center [949, 490] width 426 height 18
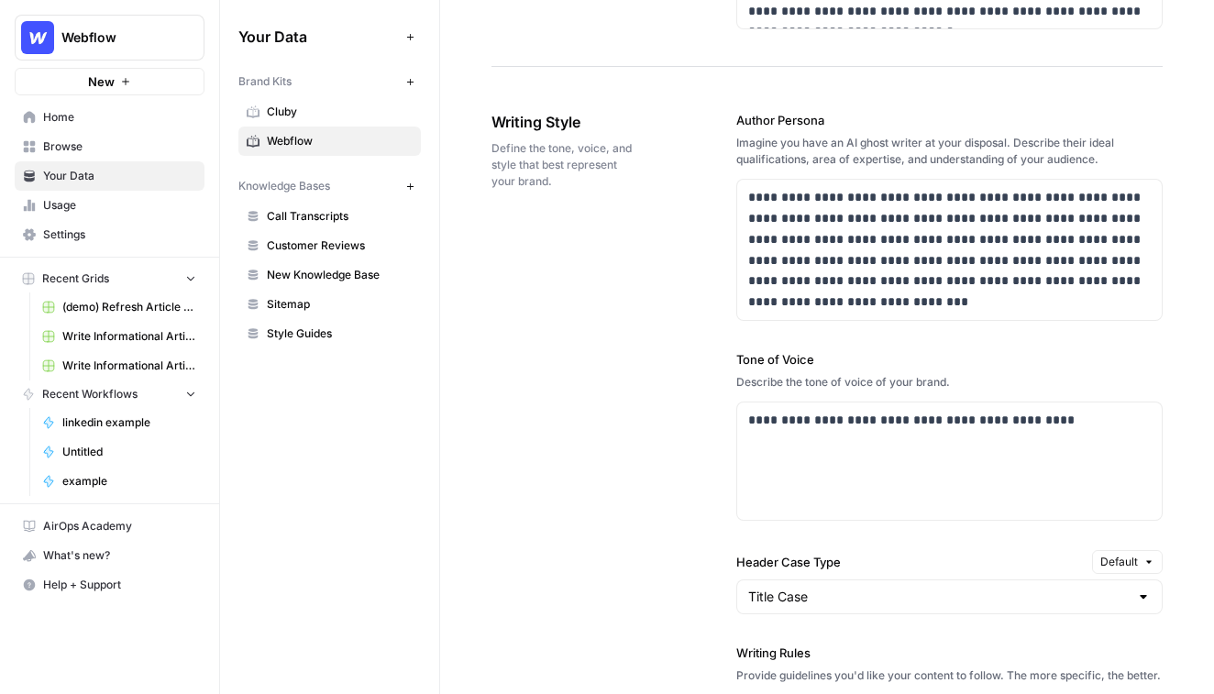
scroll to position [1158, 0]
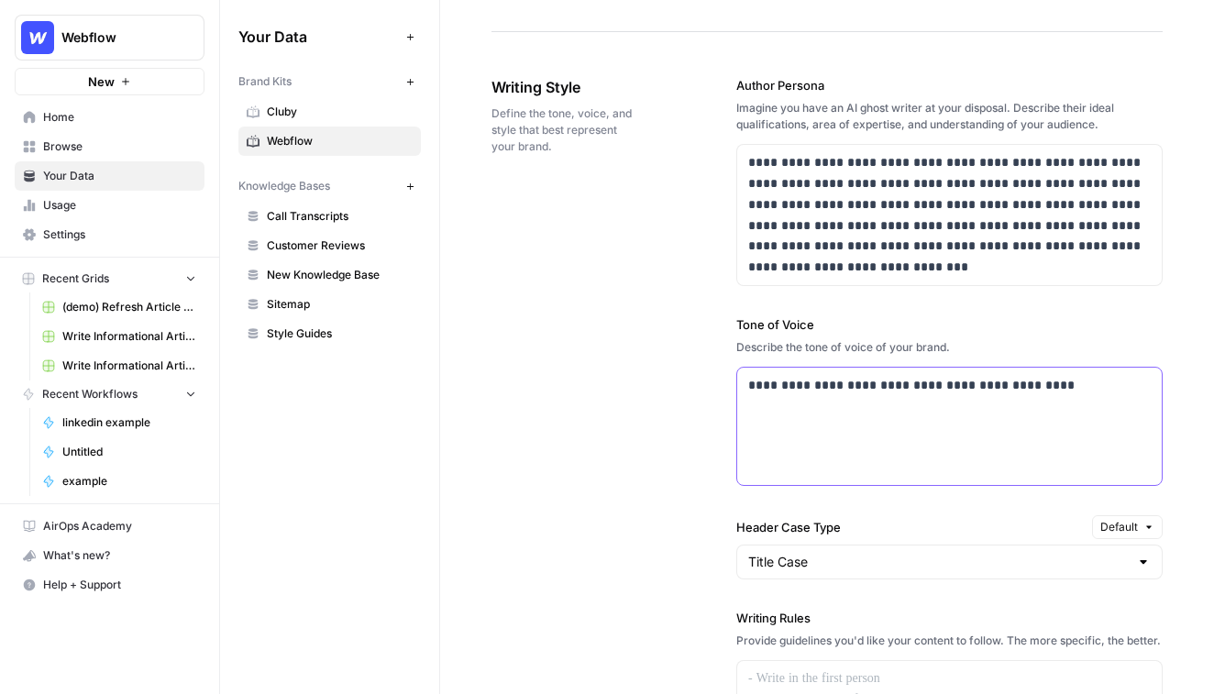
click at [776, 414] on div "**********" at bounding box center [949, 426] width 424 height 117
drag, startPoint x: 1050, startPoint y: 388, endPoint x: 711, endPoint y: 353, distance: 341.0
click at [711, 353] on div "**********" at bounding box center [826, 543] width 671 height 1009
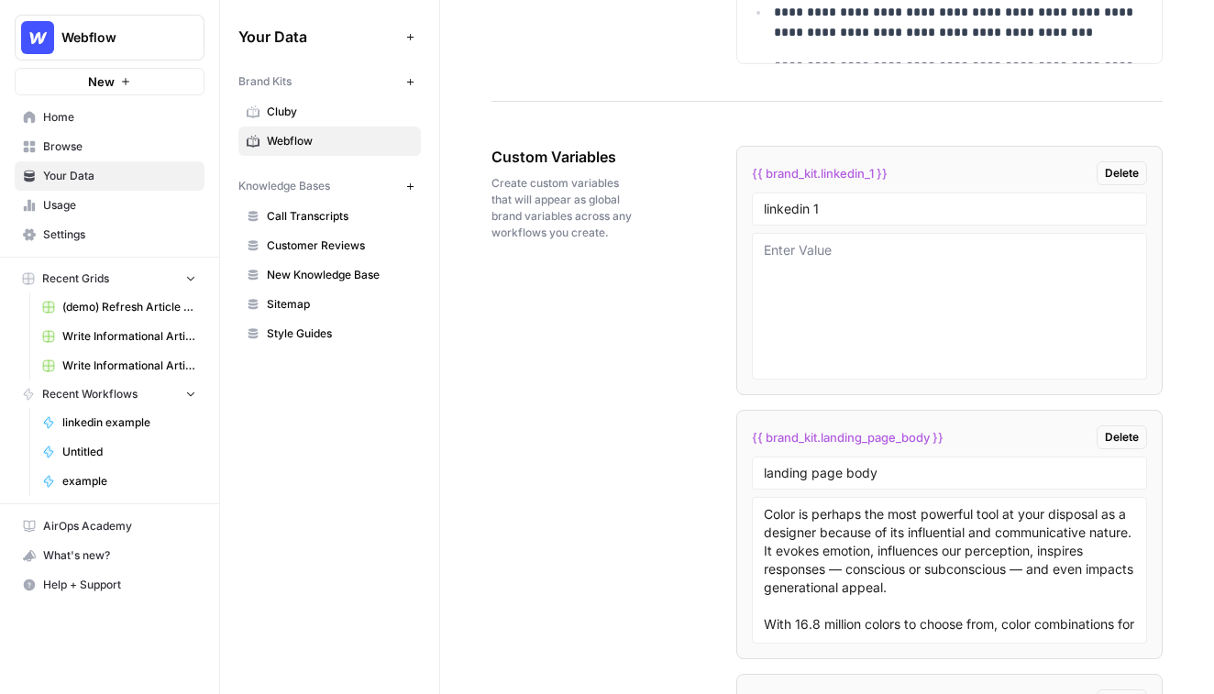
scroll to position [3000, 0]
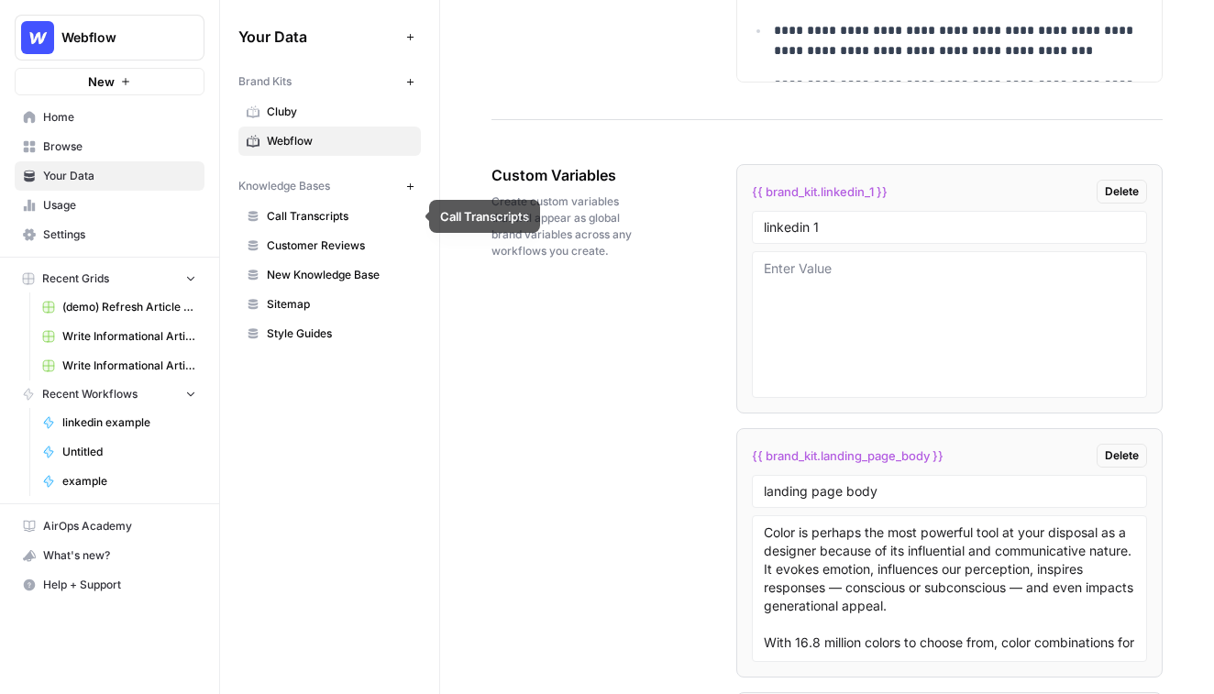
click at [409, 188] on icon "button" at bounding box center [410, 187] width 10 height 10
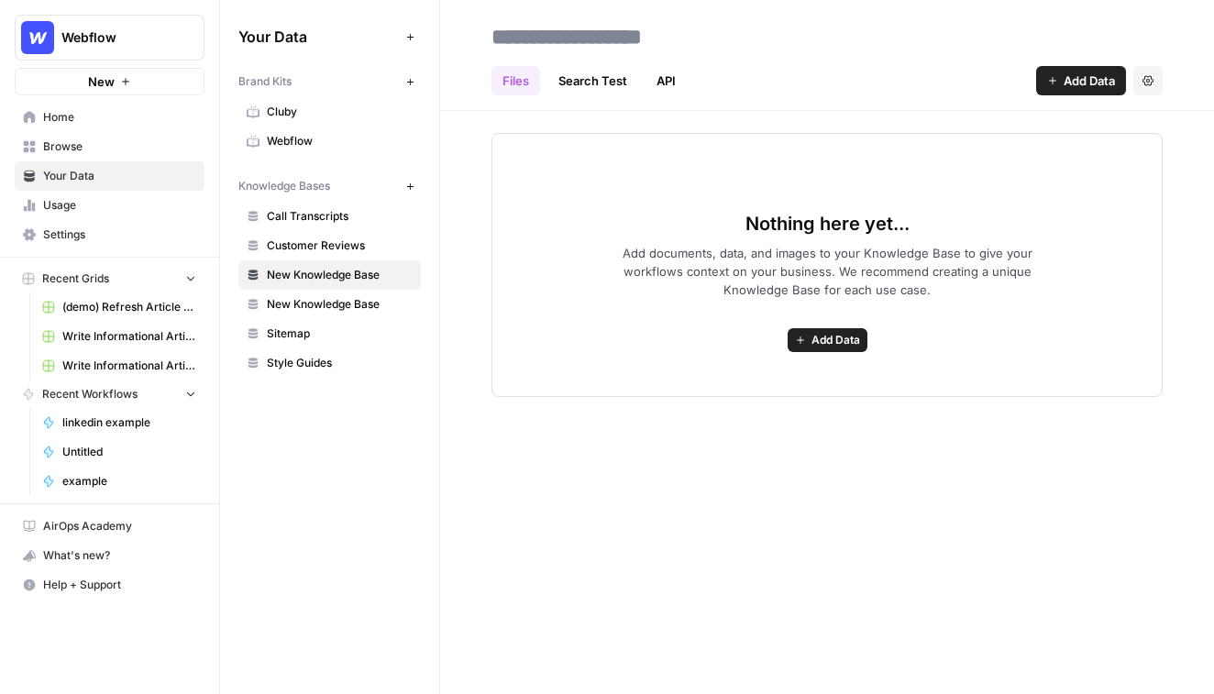
click at [939, 81] on span "Add Data" at bounding box center [1089, 81] width 51 height 18
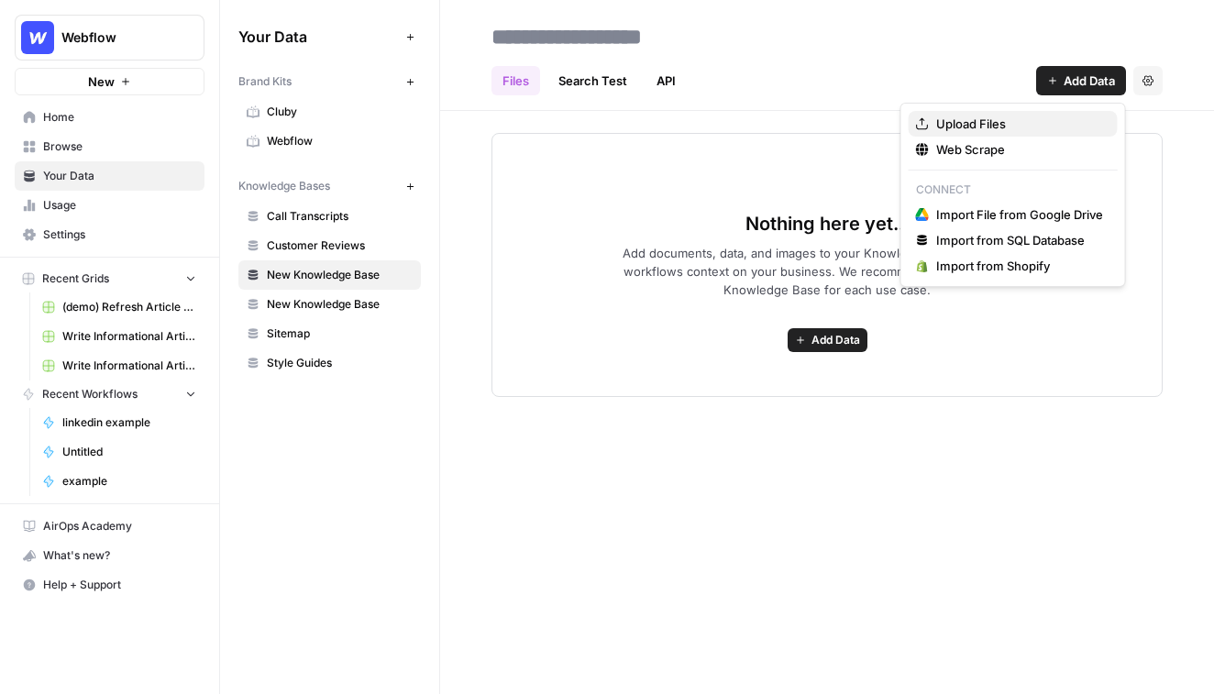
click at [939, 120] on span "Upload Files" at bounding box center [1019, 124] width 167 height 18
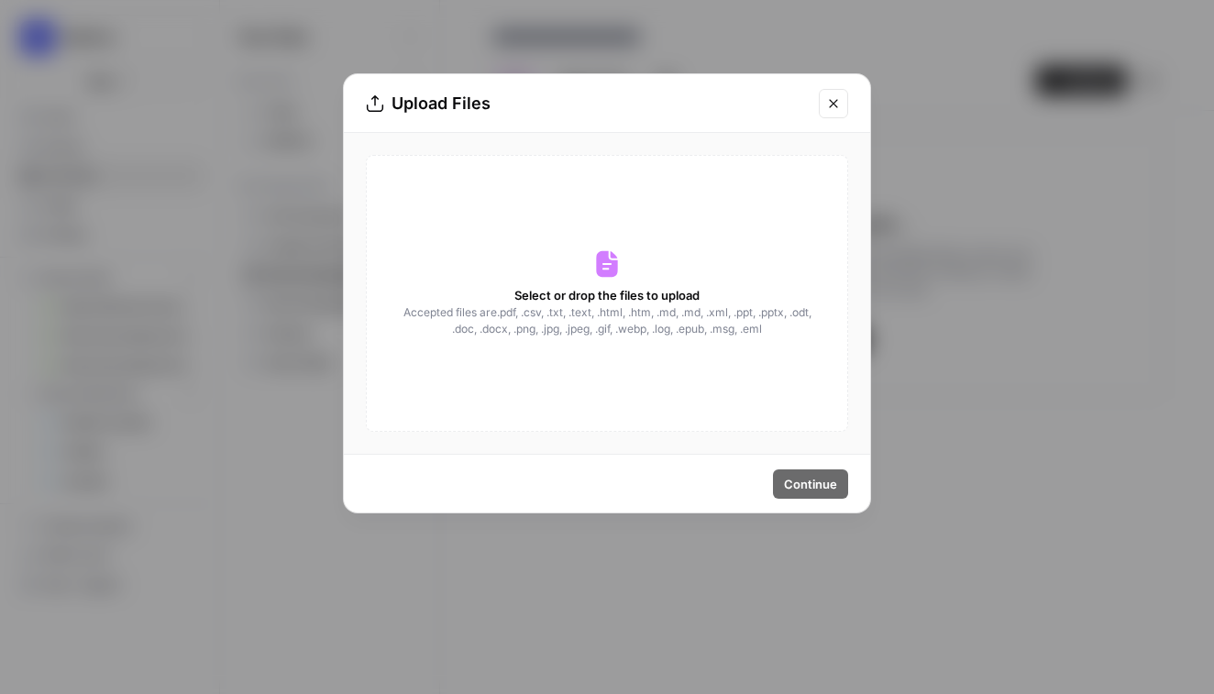
click at [834, 102] on icon "Close modal" at bounding box center [833, 103] width 15 height 15
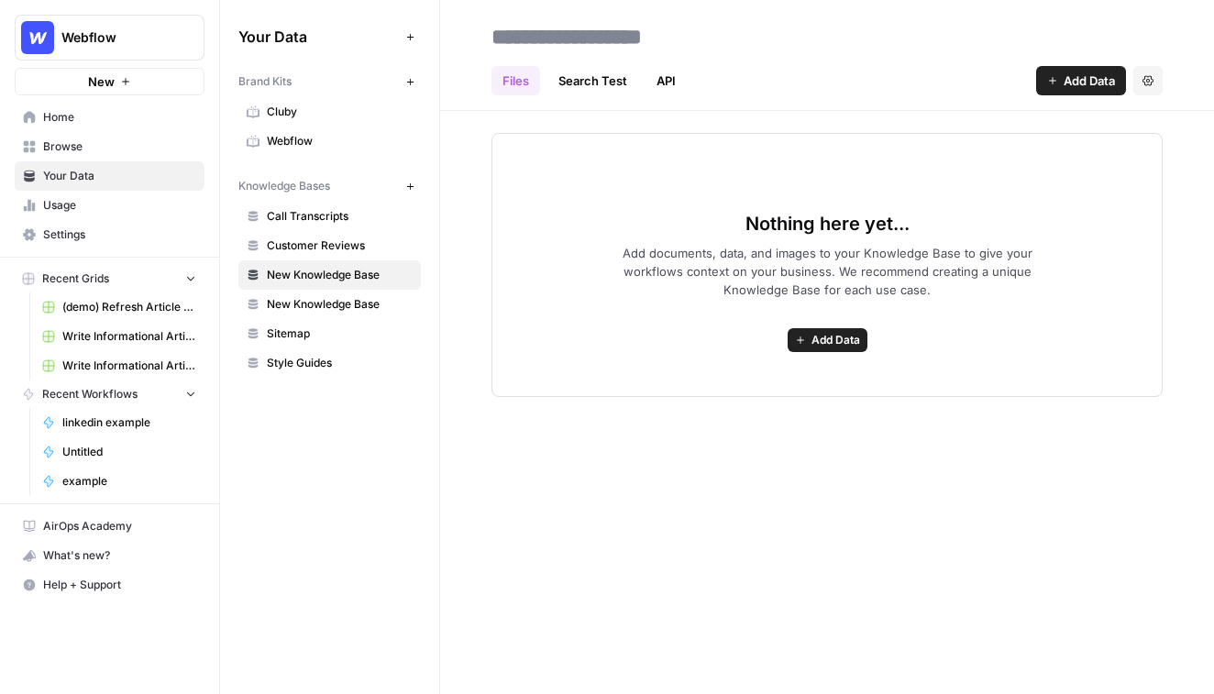
click at [939, 85] on icon "button" at bounding box center [1052, 80] width 11 height 11
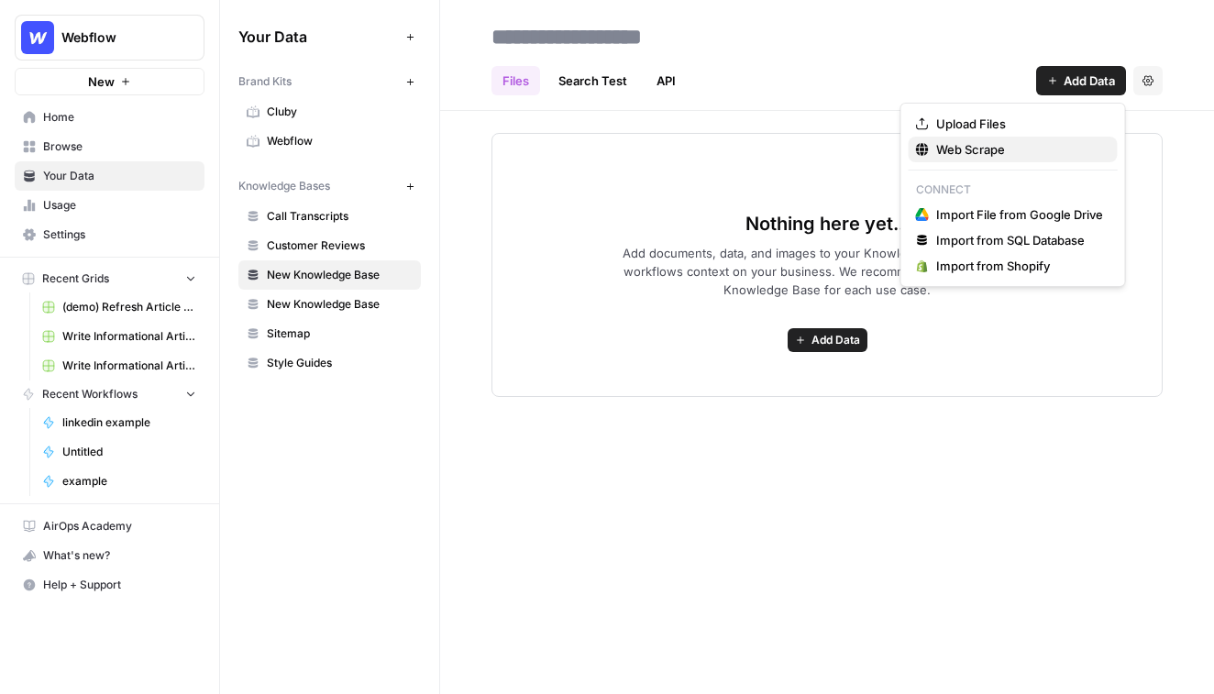
click at [939, 151] on span "Web Scrape" at bounding box center [1019, 149] width 167 height 18
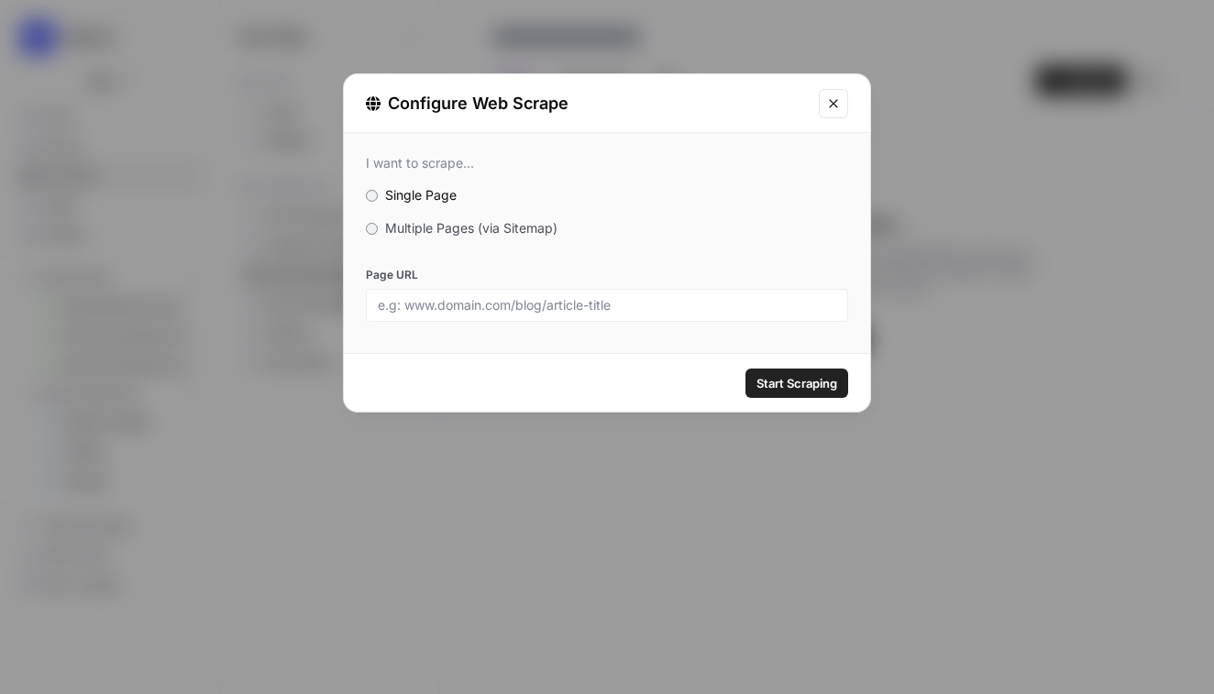
click at [449, 221] on span "Multiple Pages (via Sitemap)" at bounding box center [471, 228] width 172 height 16
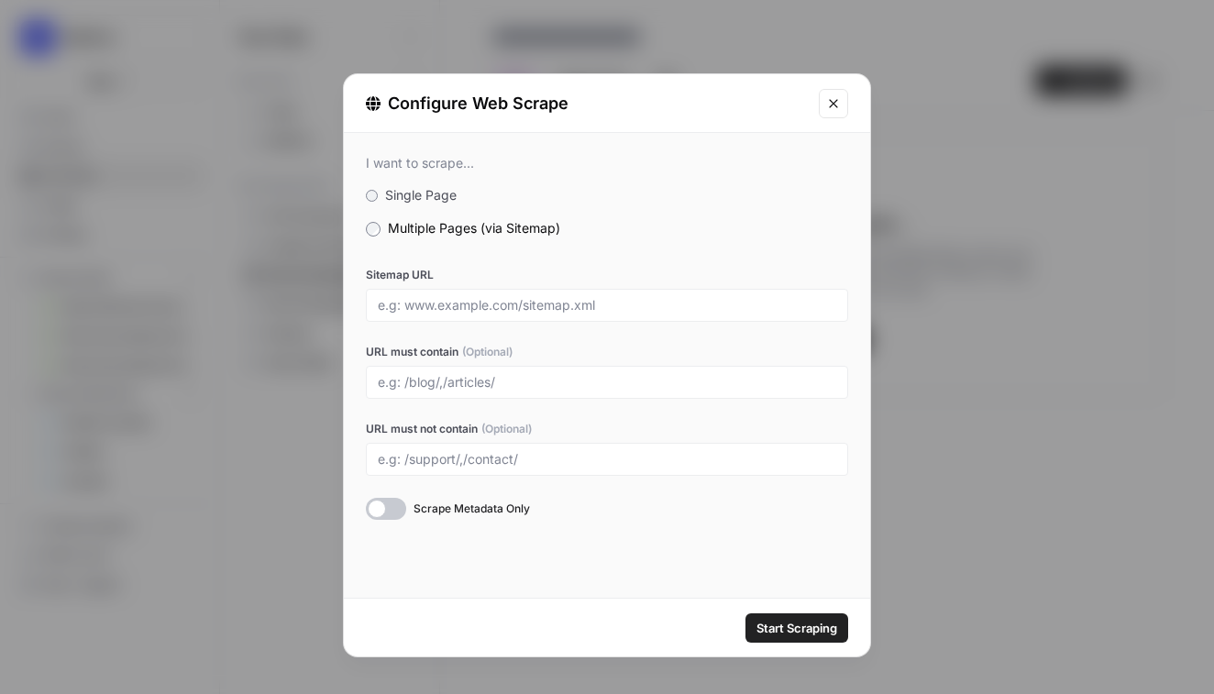
click at [834, 98] on icon "Close modal" at bounding box center [833, 103] width 15 height 15
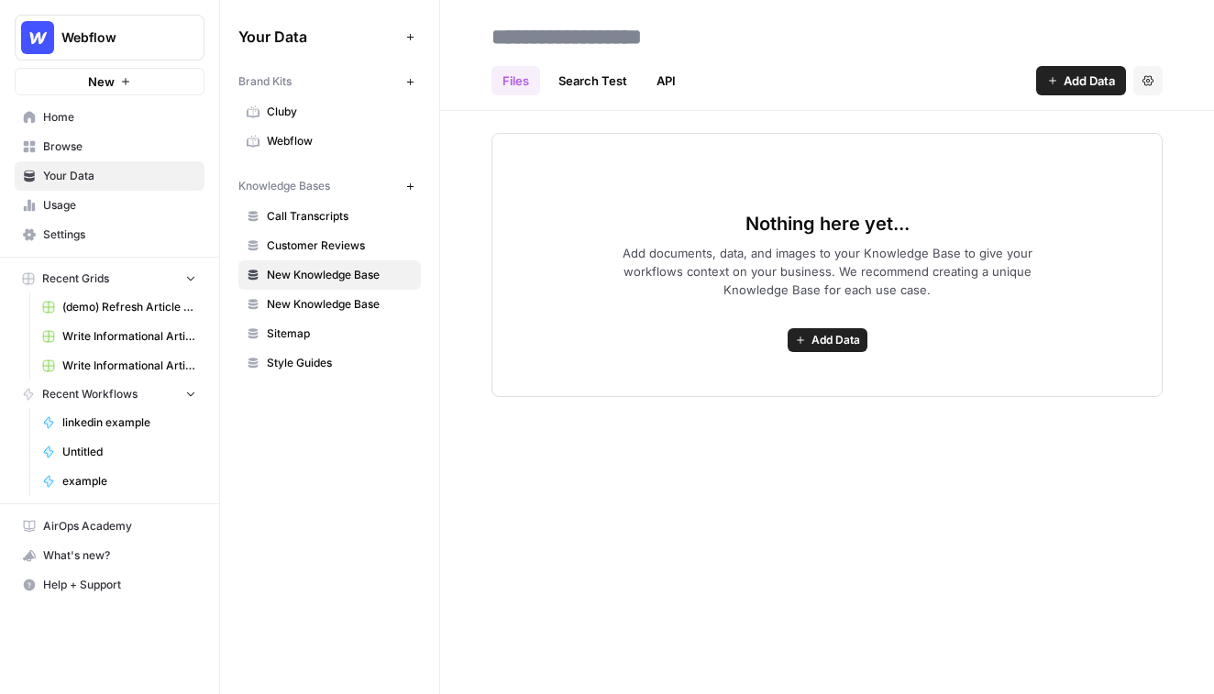
click at [73, 161] on link "Your Data" at bounding box center [110, 175] width 190 height 29
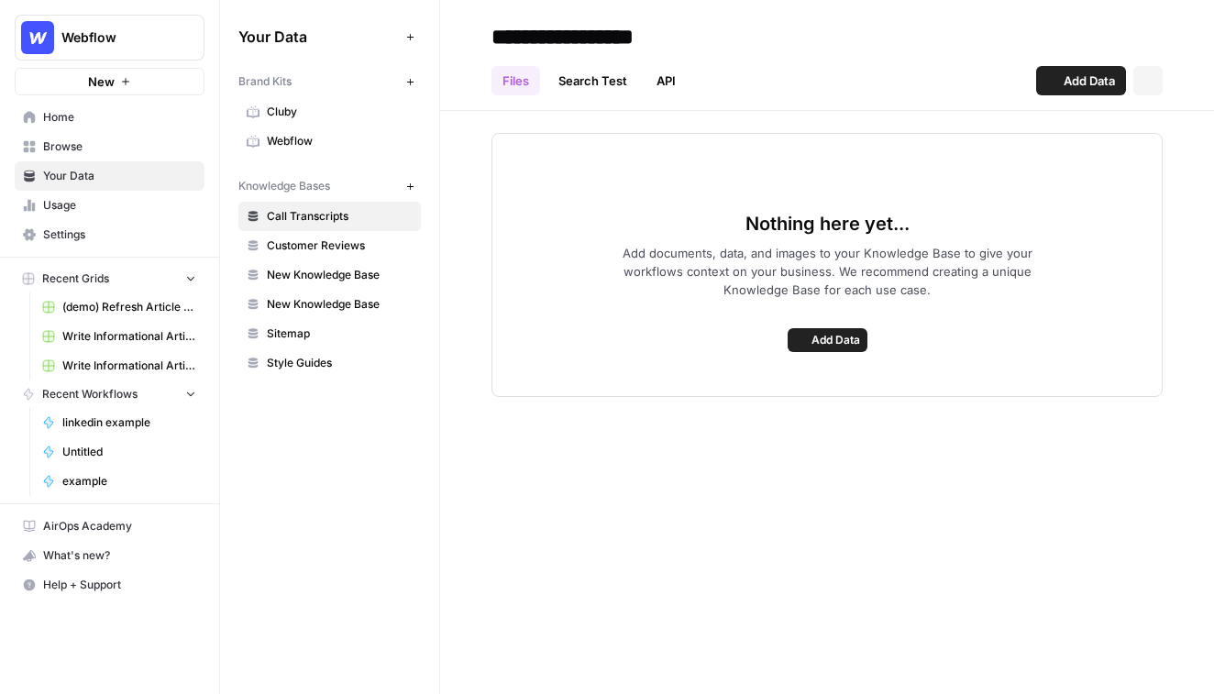
click at [51, 149] on span "Browse" at bounding box center [119, 146] width 153 height 17
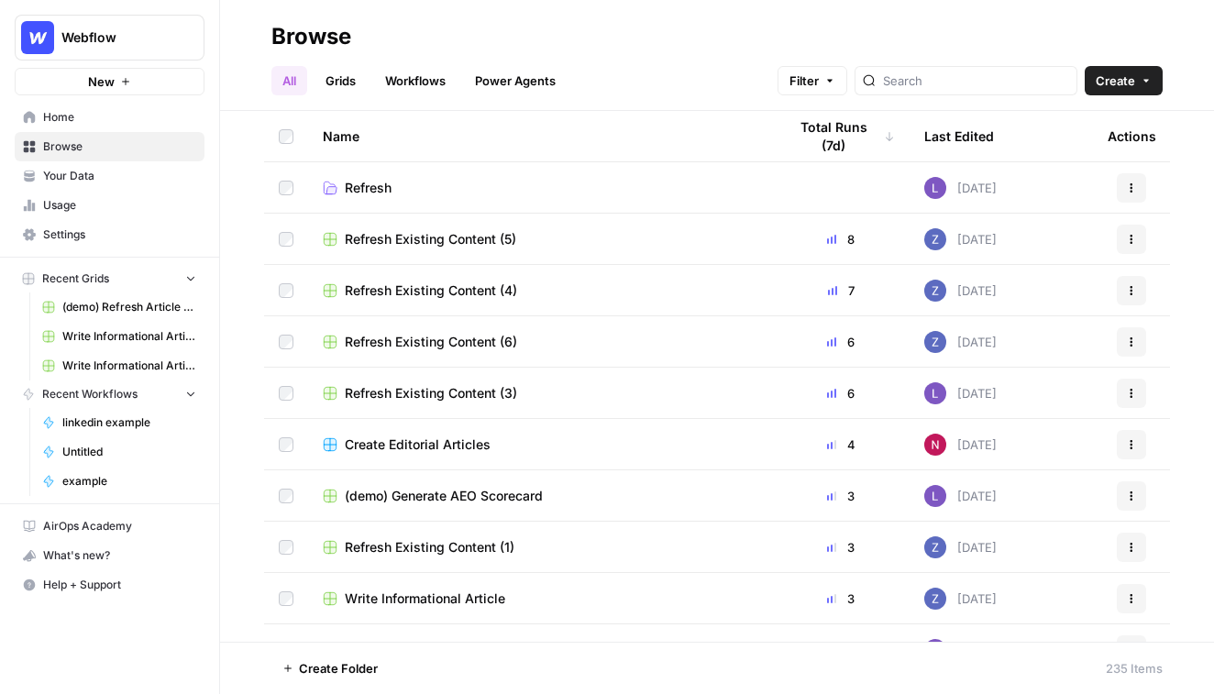
click at [344, 83] on link "Grids" at bounding box center [340, 80] width 52 height 29
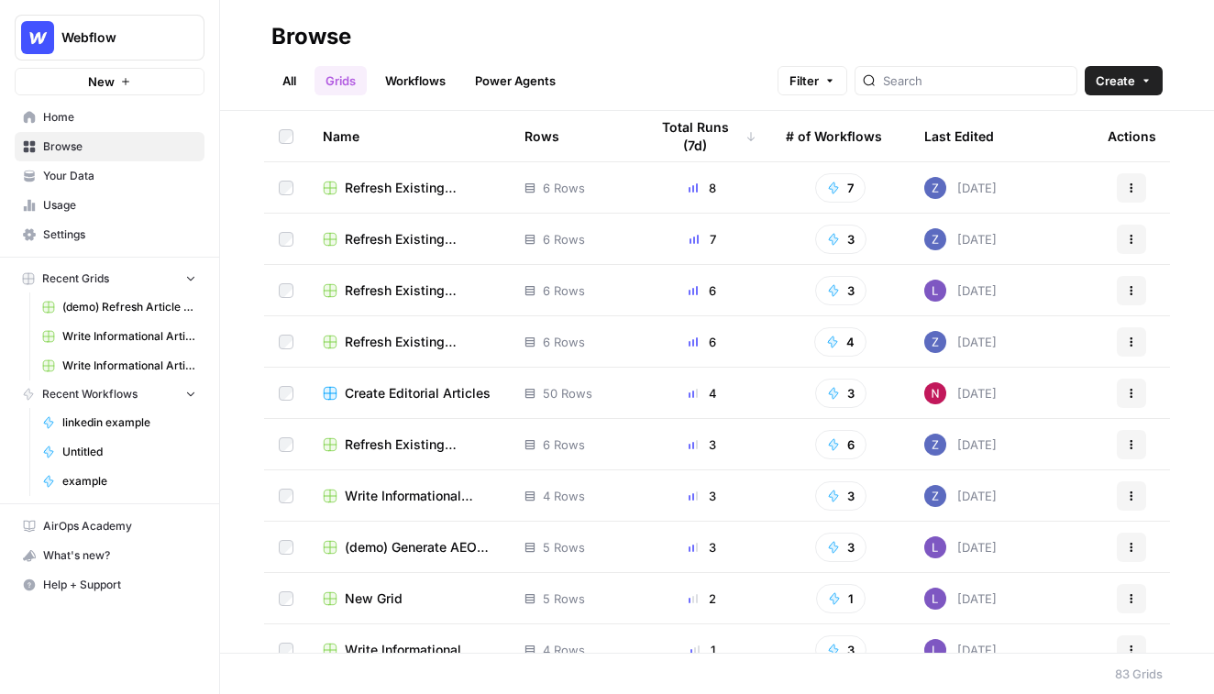
click at [939, 98] on header "Browse All Grids Workflows Power Agents Filter Create" at bounding box center [717, 55] width 994 height 111
click at [939, 85] on icon "button" at bounding box center [1146, 80] width 11 height 11
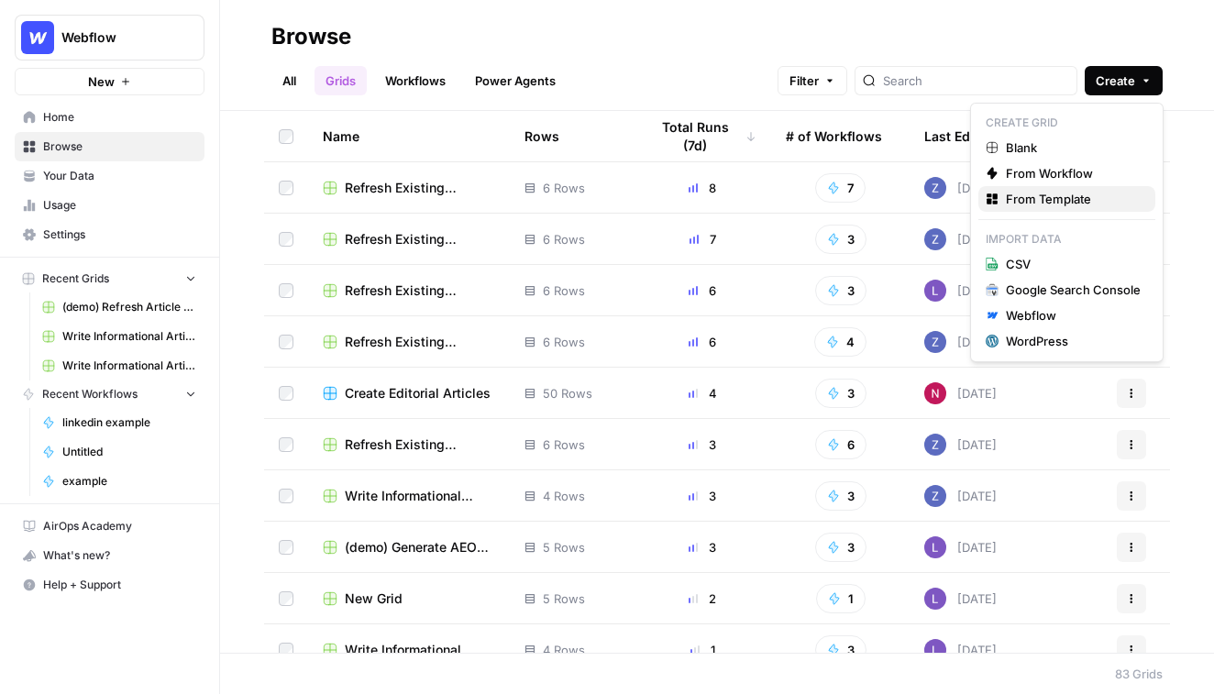
click at [939, 202] on span "From Template" at bounding box center [1073, 199] width 135 height 18
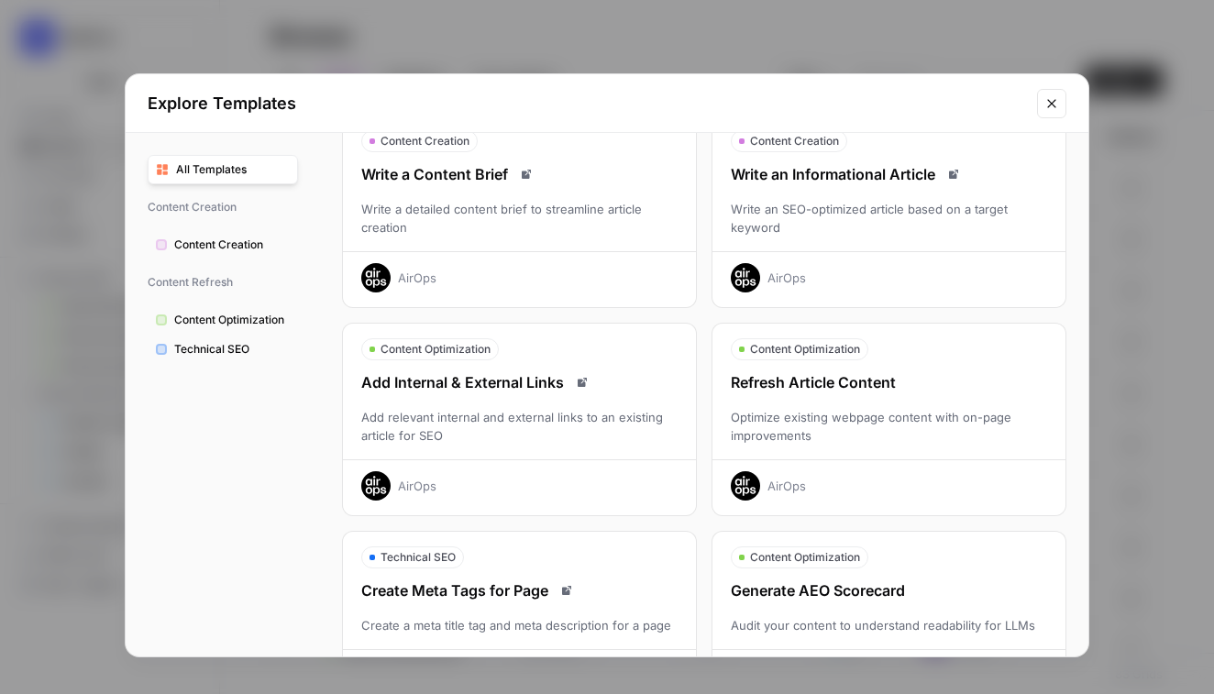
scroll to position [49, 0]
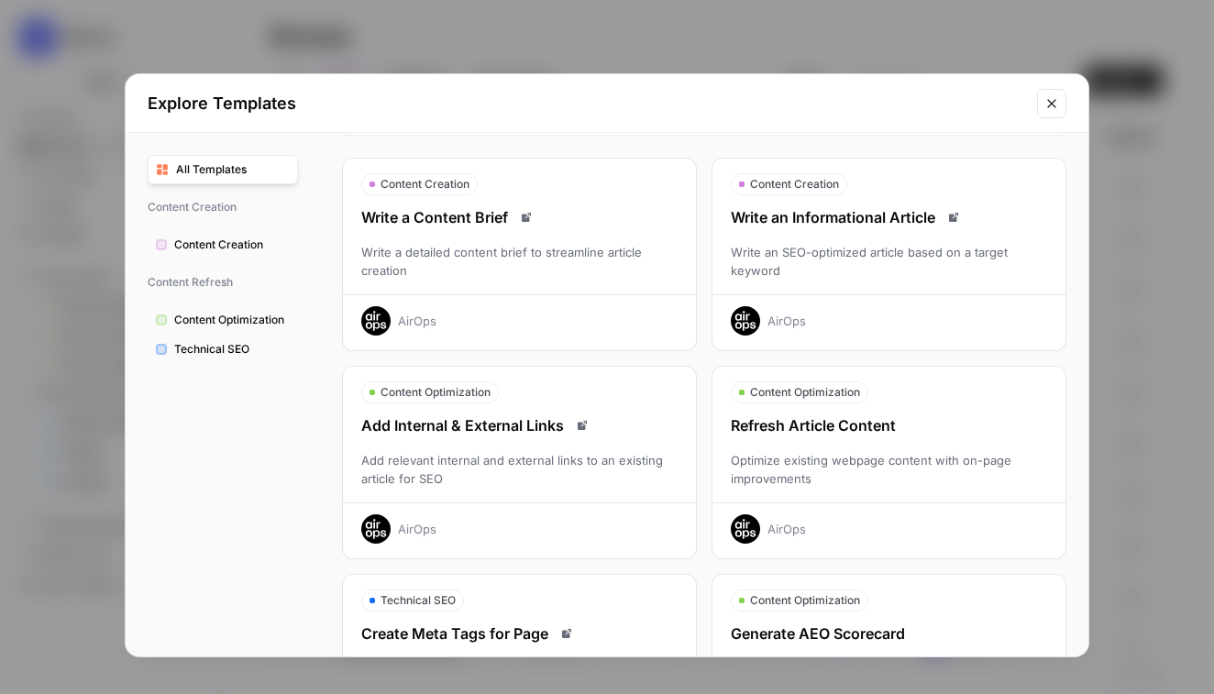
click at [888, 258] on div "Write an SEO-optimized article based on a target keyword" at bounding box center [888, 261] width 353 height 37
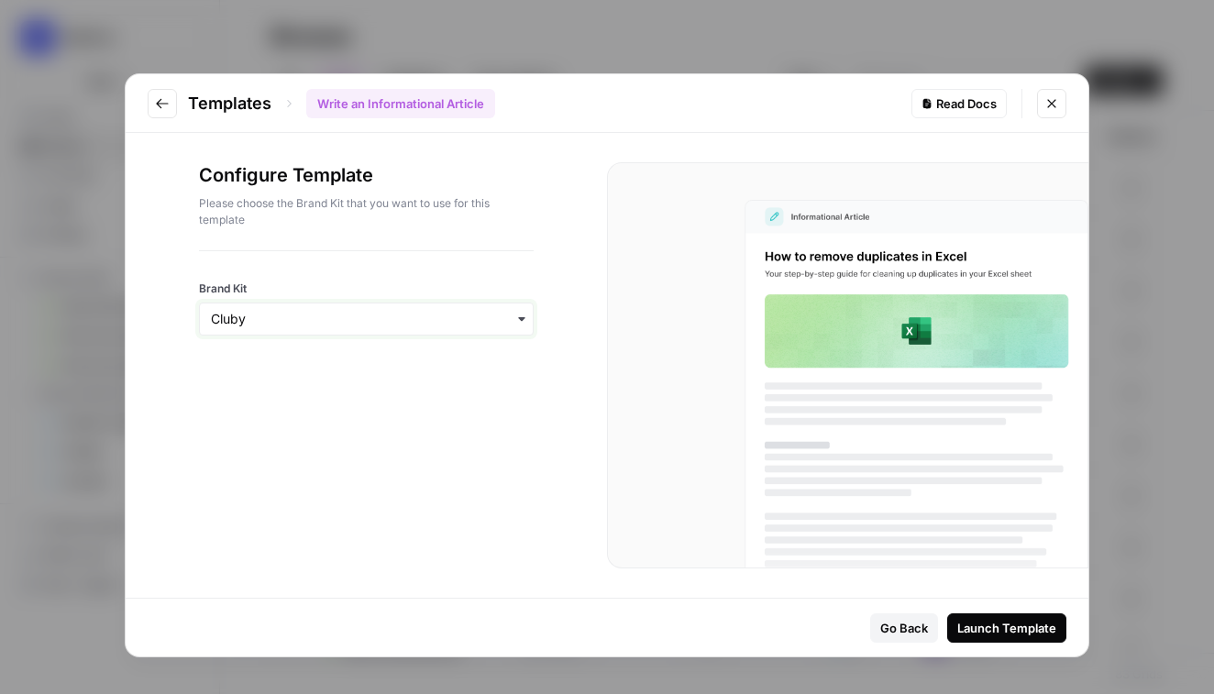
click at [263, 323] on input "Brand Kit" at bounding box center [366, 319] width 311 height 18
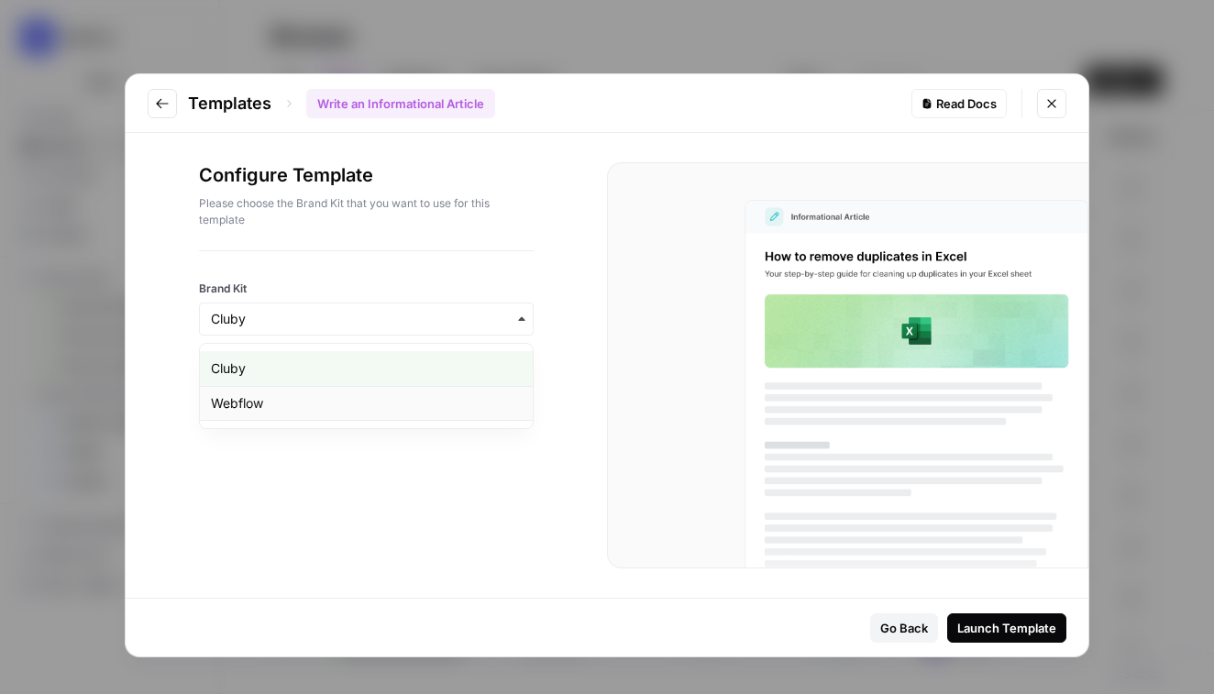
click at [313, 413] on div "Webflow" at bounding box center [366, 403] width 333 height 35
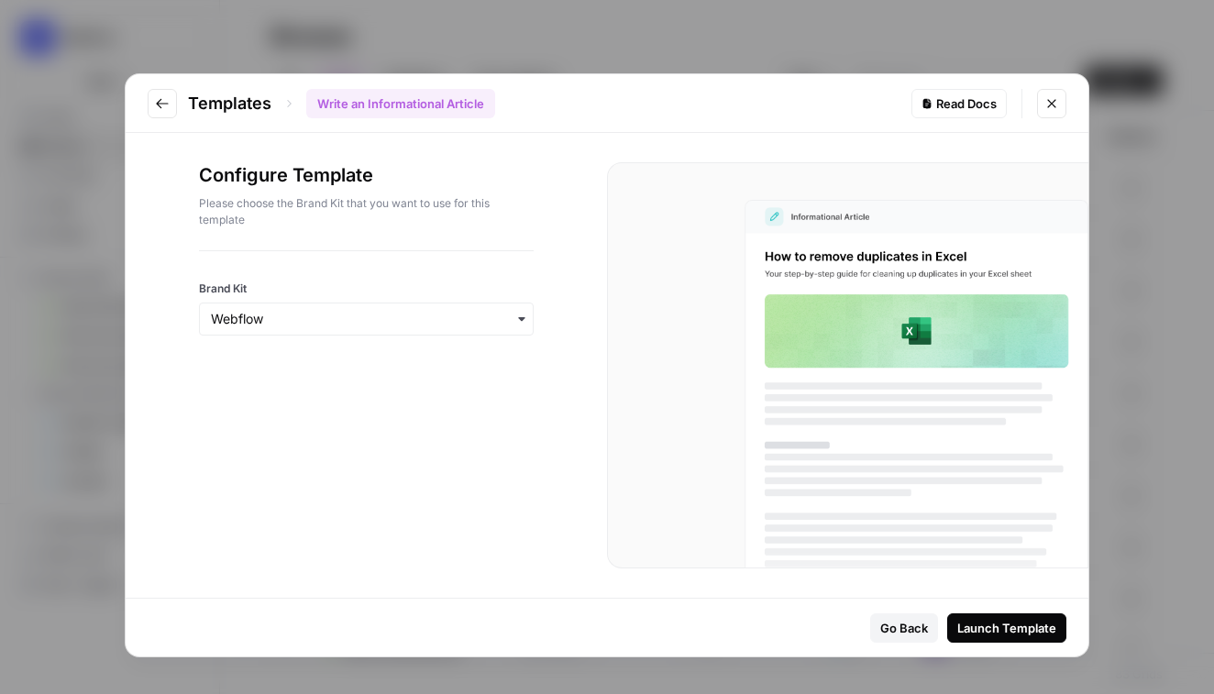
click at [939, 623] on div "Launch Template" at bounding box center [1006, 628] width 99 height 18
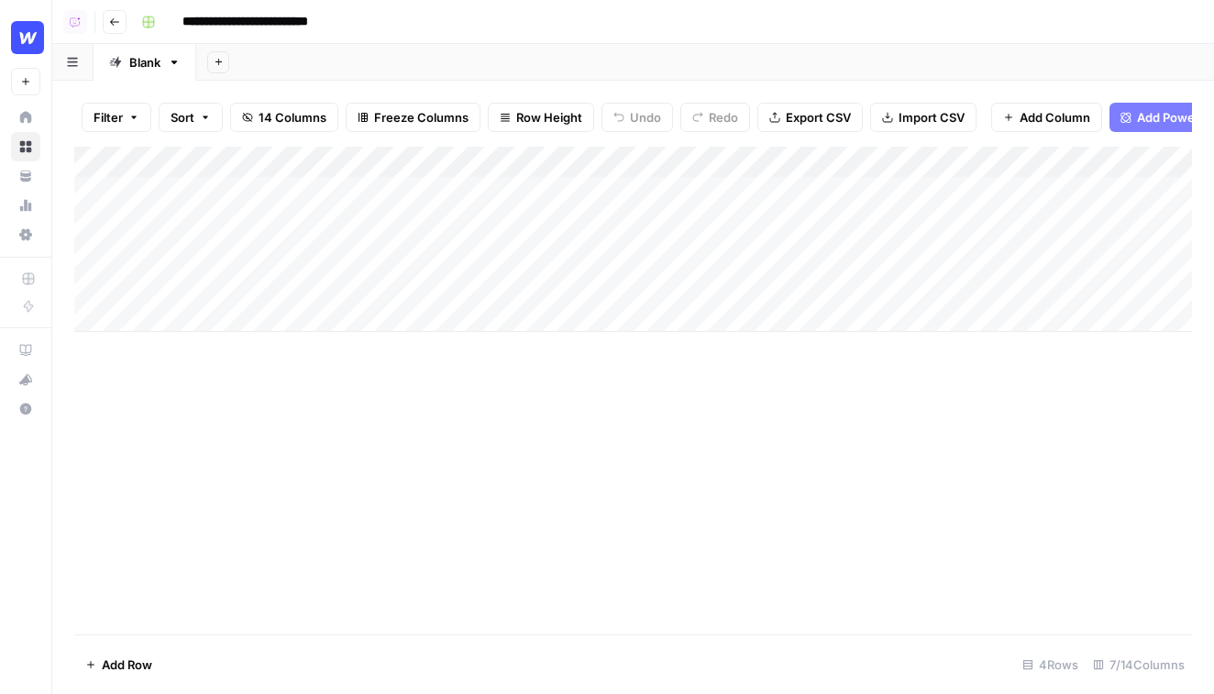
click at [519, 189] on div "Add Column" at bounding box center [633, 239] width 1118 height 185
click at [515, 228] on div "Add Column" at bounding box center [633, 239] width 1118 height 185
click at [507, 259] on div "Add Column" at bounding box center [633, 239] width 1118 height 185
click at [507, 287] on div "Add Column" at bounding box center [633, 239] width 1118 height 185
click at [496, 192] on div "Add Column" at bounding box center [633, 239] width 1118 height 185
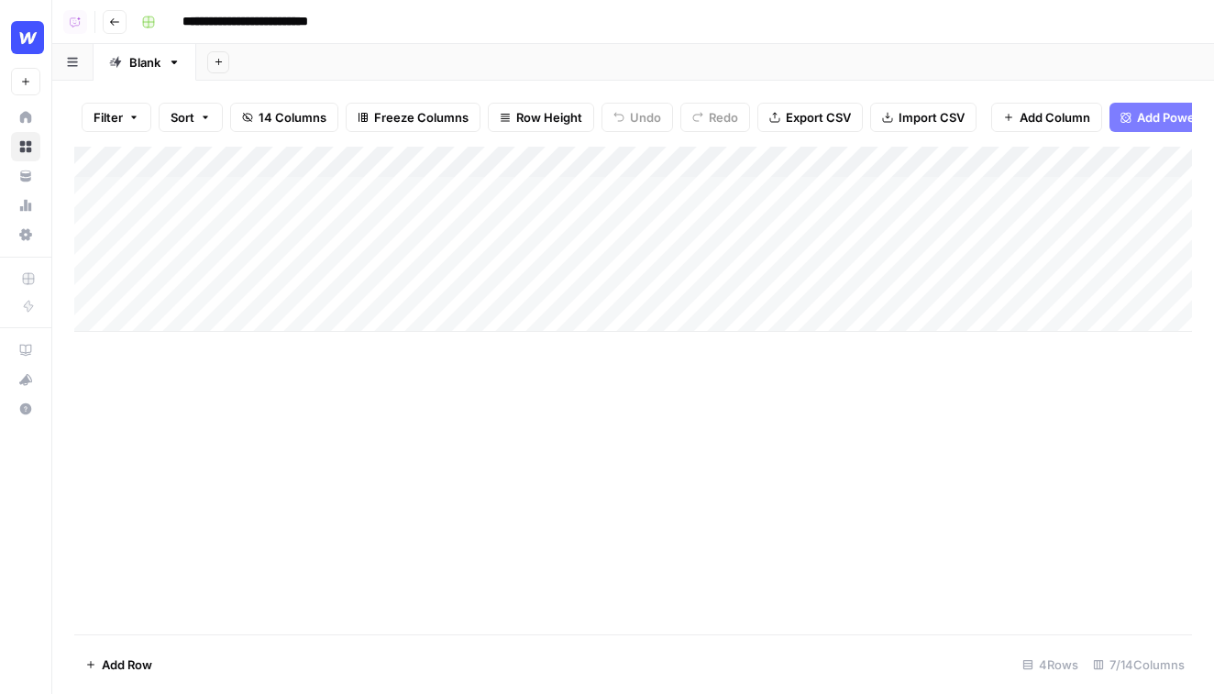
click at [496, 192] on div "Add Column" at bounding box center [633, 239] width 1118 height 185
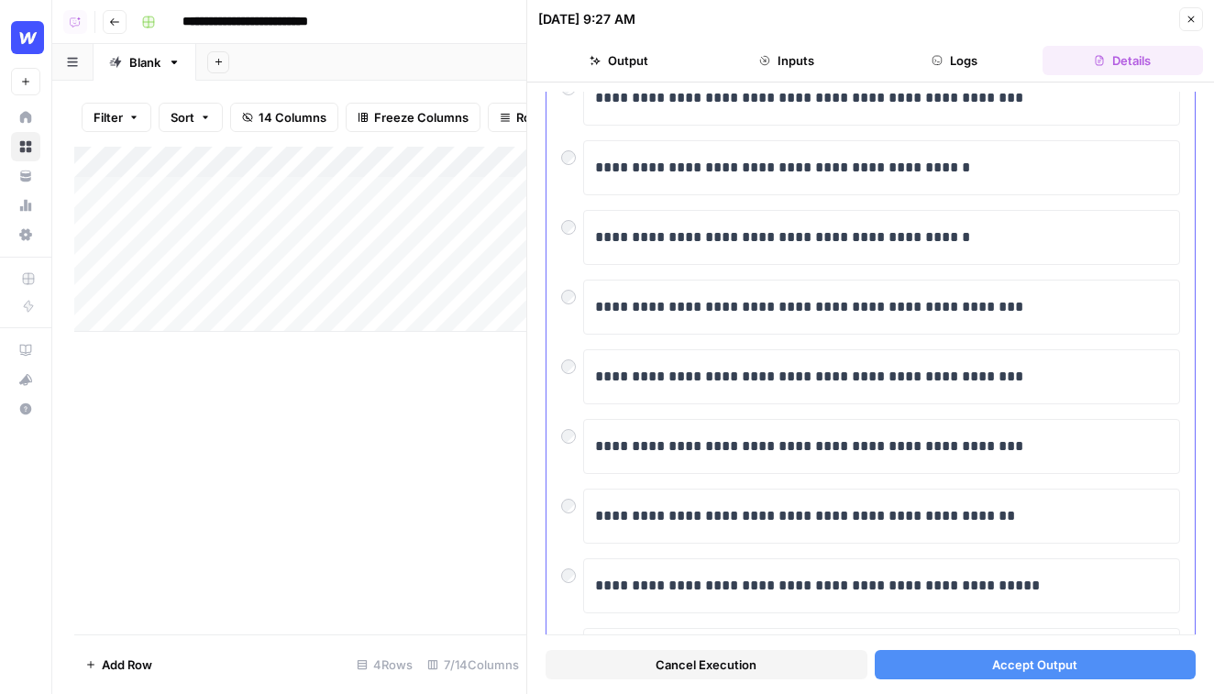
scroll to position [235, 0]
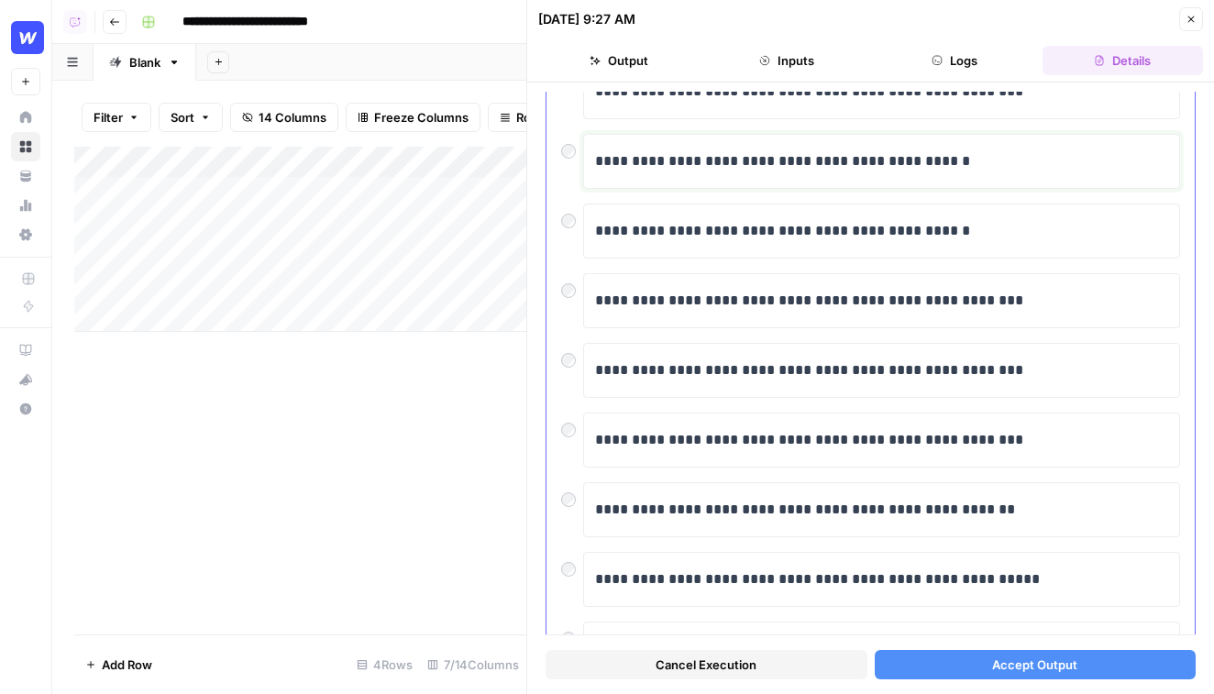
drag, startPoint x: 1055, startPoint y: 166, endPoint x: 601, endPoint y: 149, distance: 455.1
click at [601, 149] on p "**********" at bounding box center [881, 161] width 573 height 24
click at [939, 26] on button "Close" at bounding box center [1191, 19] width 24 height 24
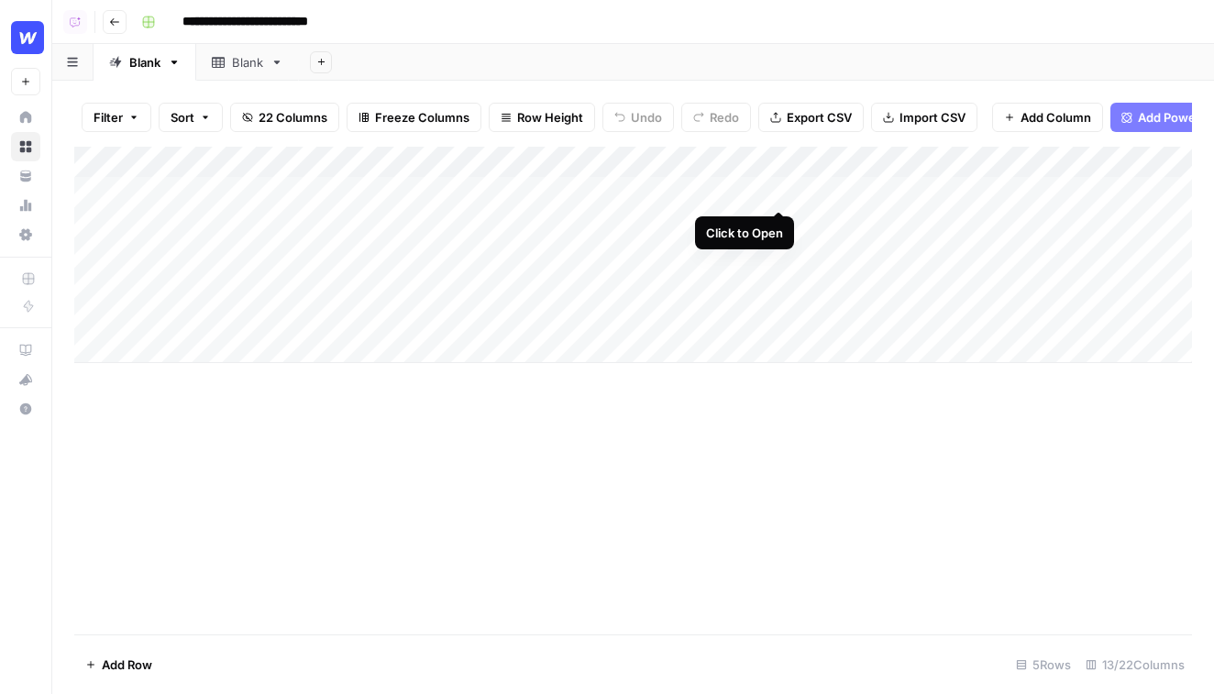
click at [781, 193] on div "Add Column" at bounding box center [633, 255] width 1118 height 216
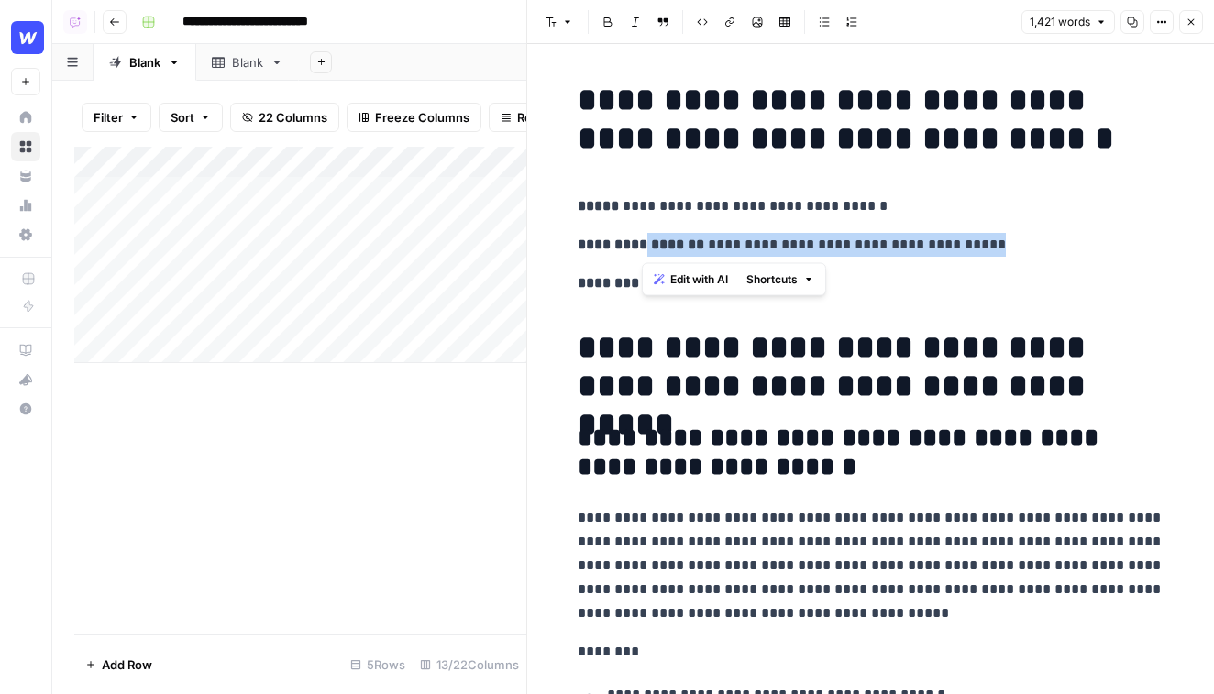
drag, startPoint x: 646, startPoint y: 245, endPoint x: 1064, endPoint y: 250, distance: 418.1
click at [1064, 250] on p "**********" at bounding box center [871, 245] width 587 height 24
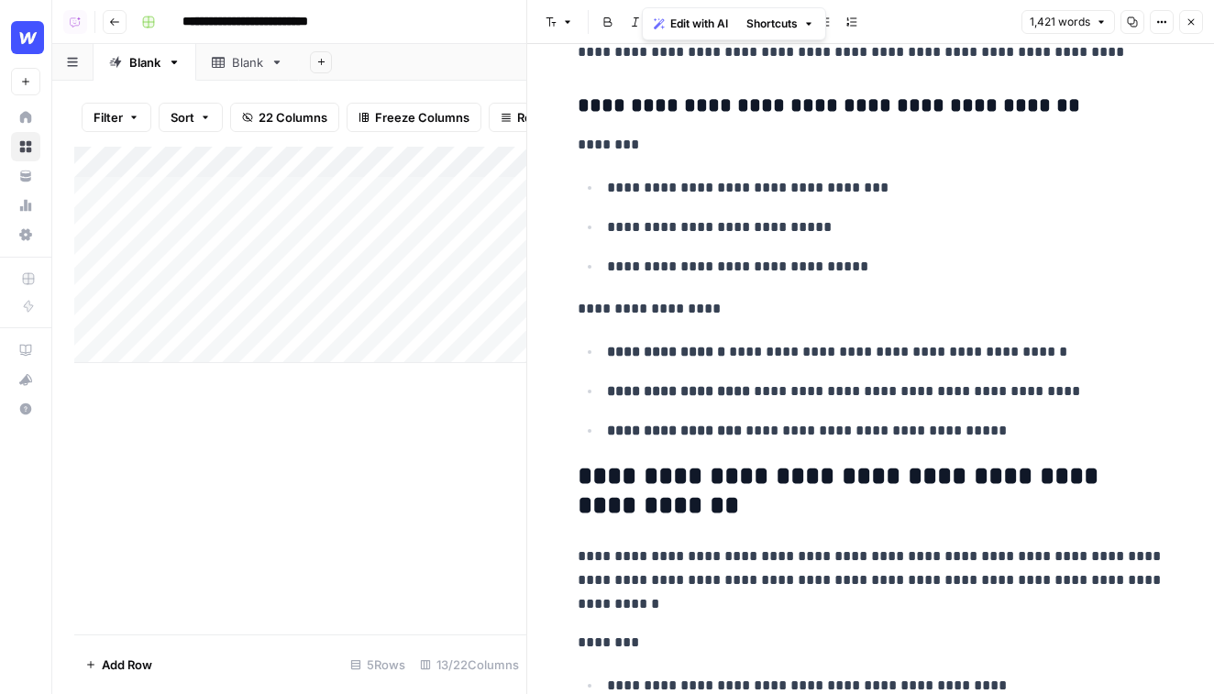
scroll to position [6752, 0]
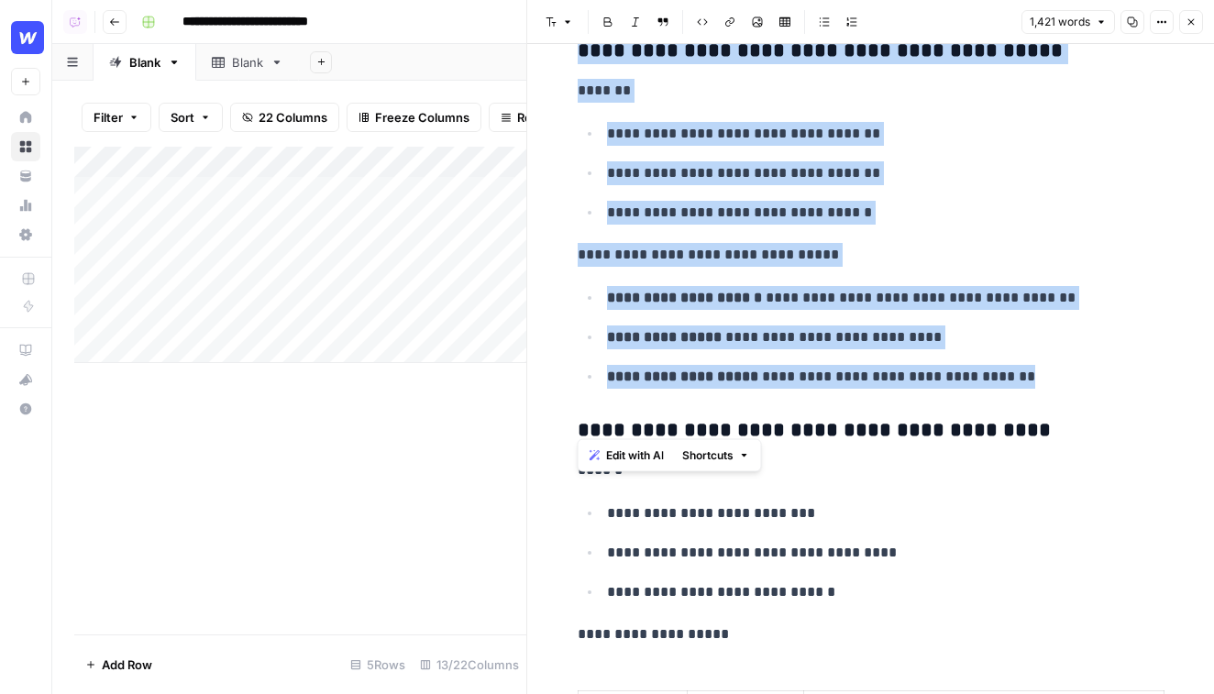
drag, startPoint x: 1038, startPoint y: 427, endPoint x: 578, endPoint y: 108, distance: 560.0
click at [1197, 28] on button "Close" at bounding box center [1191, 22] width 24 height 24
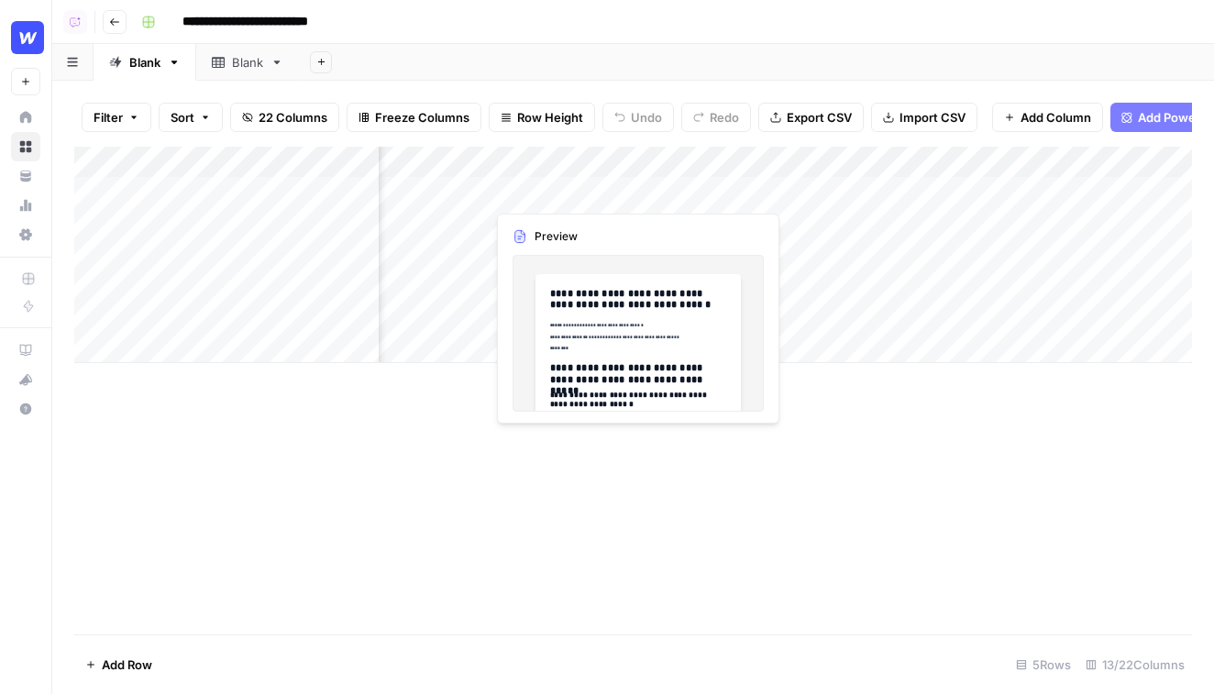
scroll to position [0, 134]
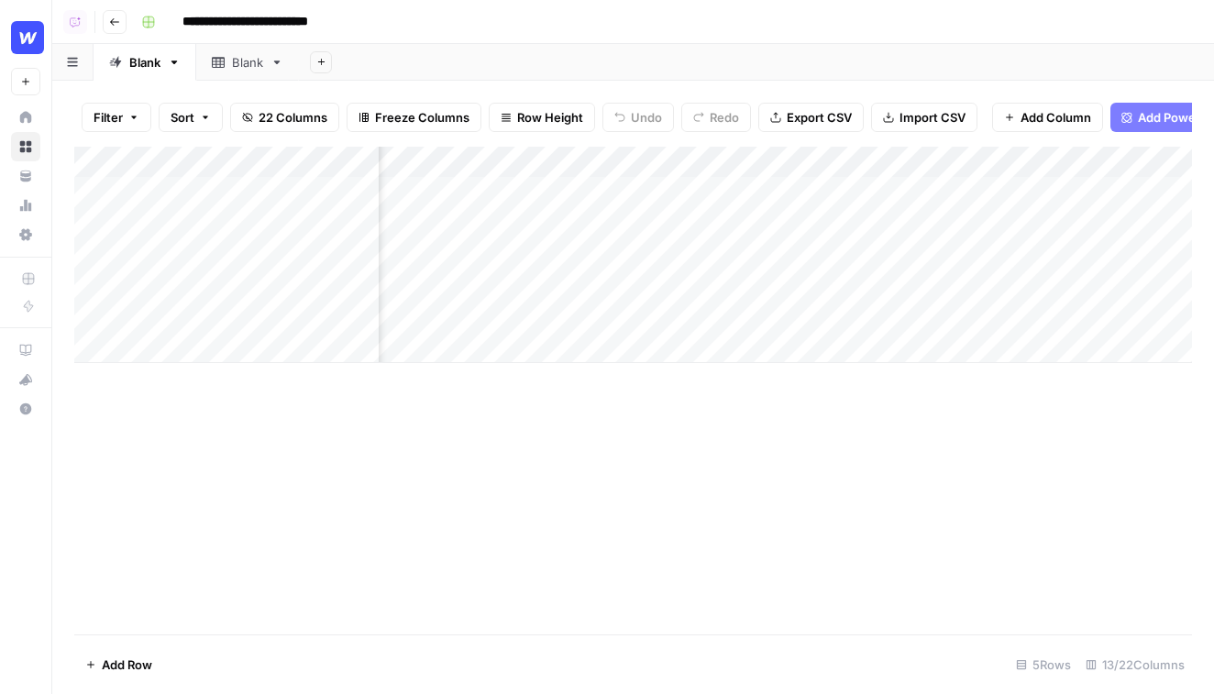
click at [588, 192] on div "Add Column" at bounding box center [633, 255] width 1118 height 216
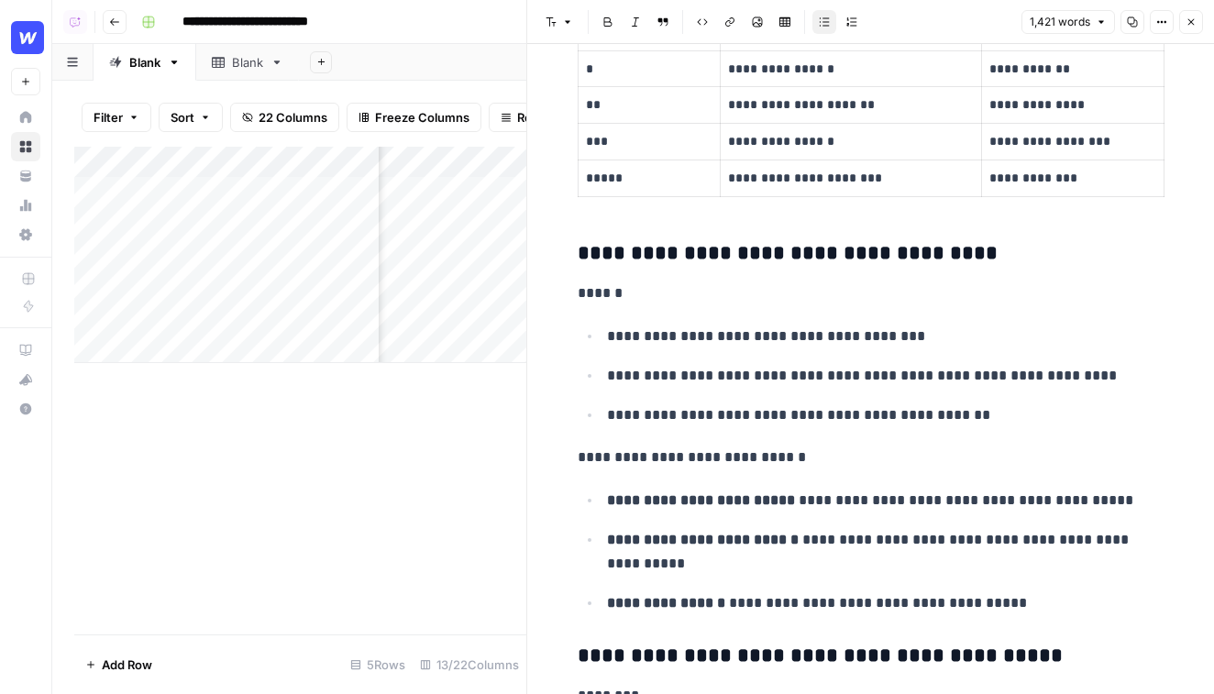
scroll to position [1730, 0]
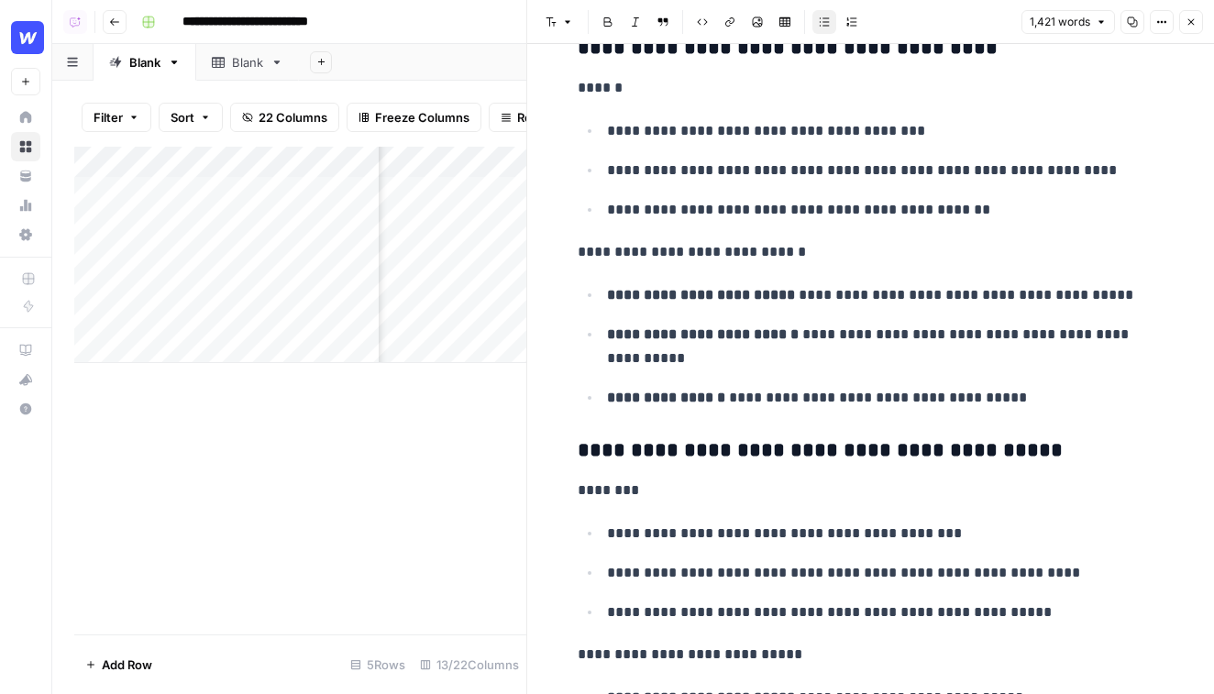
click at [1195, 22] on icon "button" at bounding box center [1190, 22] width 11 height 11
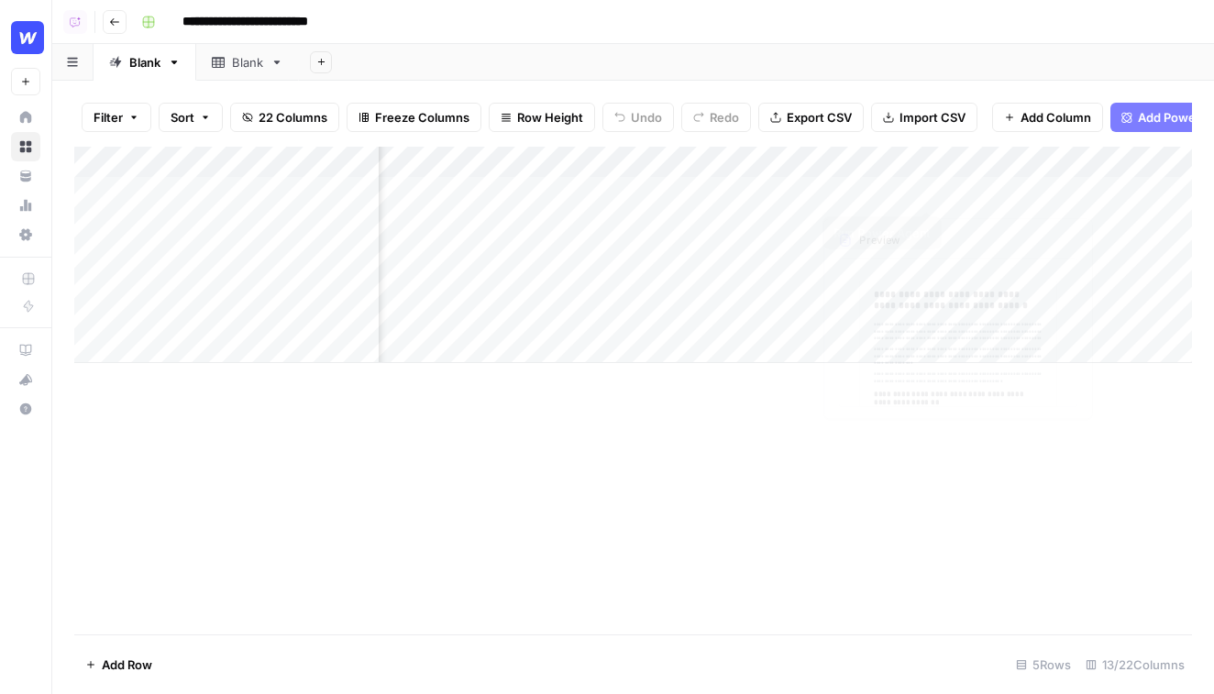
scroll to position [0, 262]
click at [943, 192] on div "Add Column" at bounding box center [633, 255] width 1118 height 216
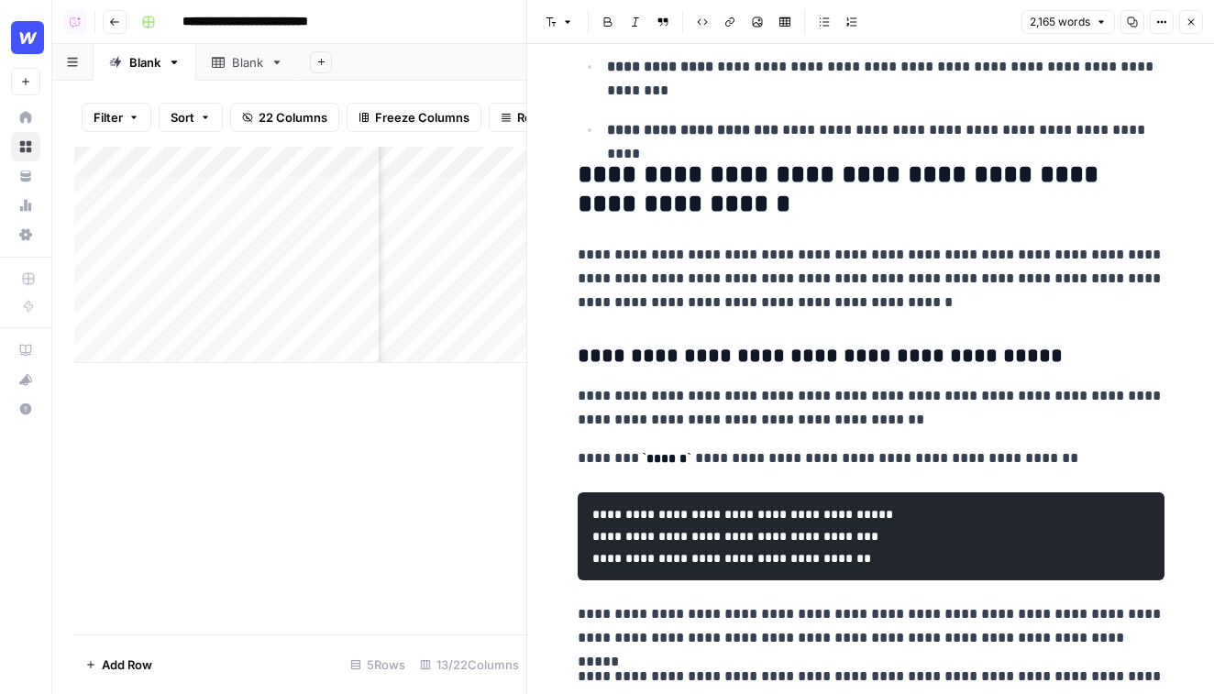
scroll to position [3699, 0]
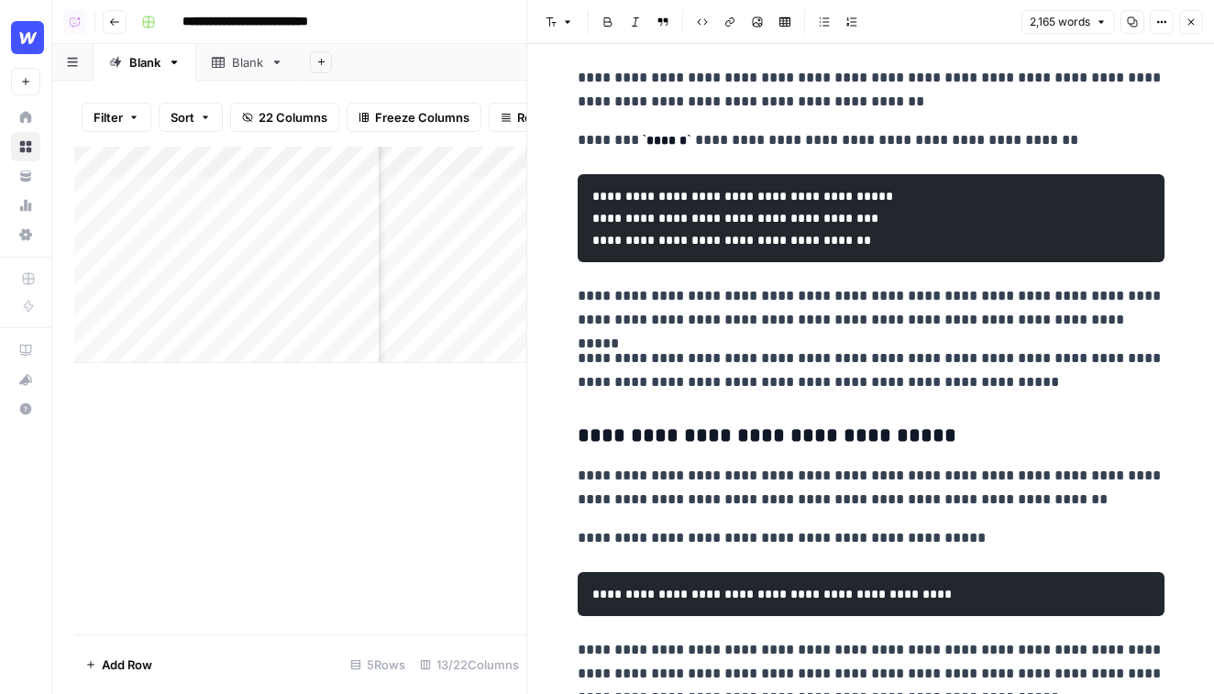
click at [1196, 16] on button "Close" at bounding box center [1191, 22] width 24 height 24
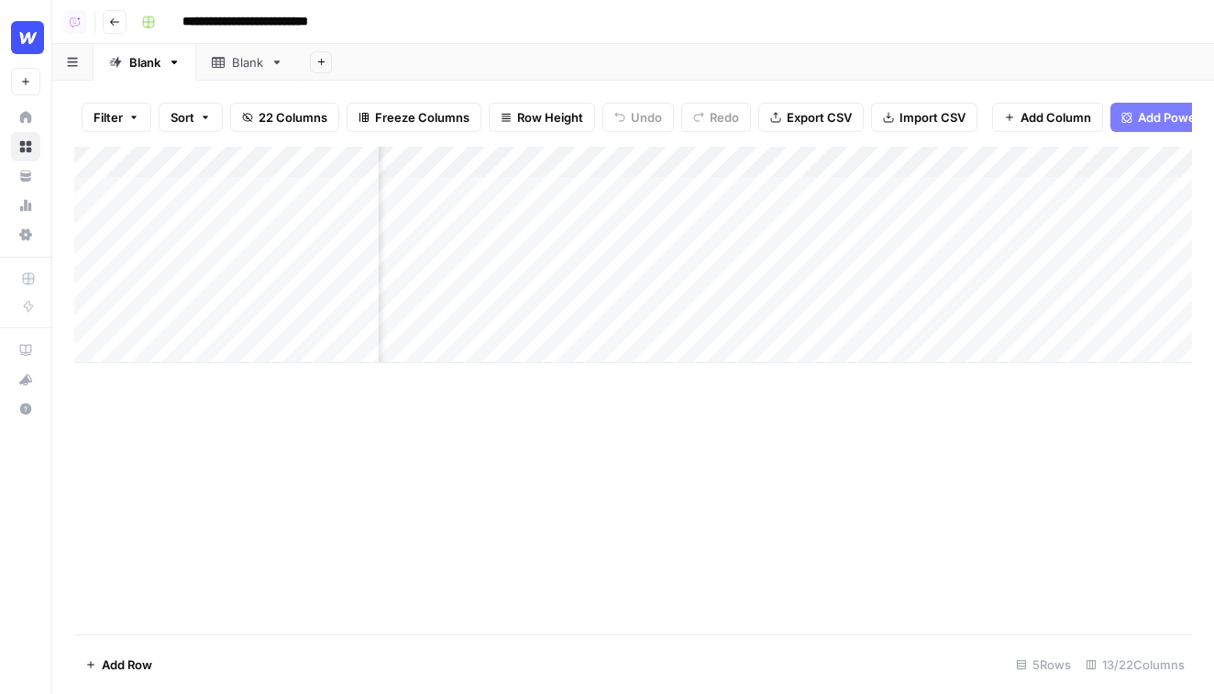
click at [1155, 127] on button "Add Power Agent 1" at bounding box center [1187, 117] width 155 height 29
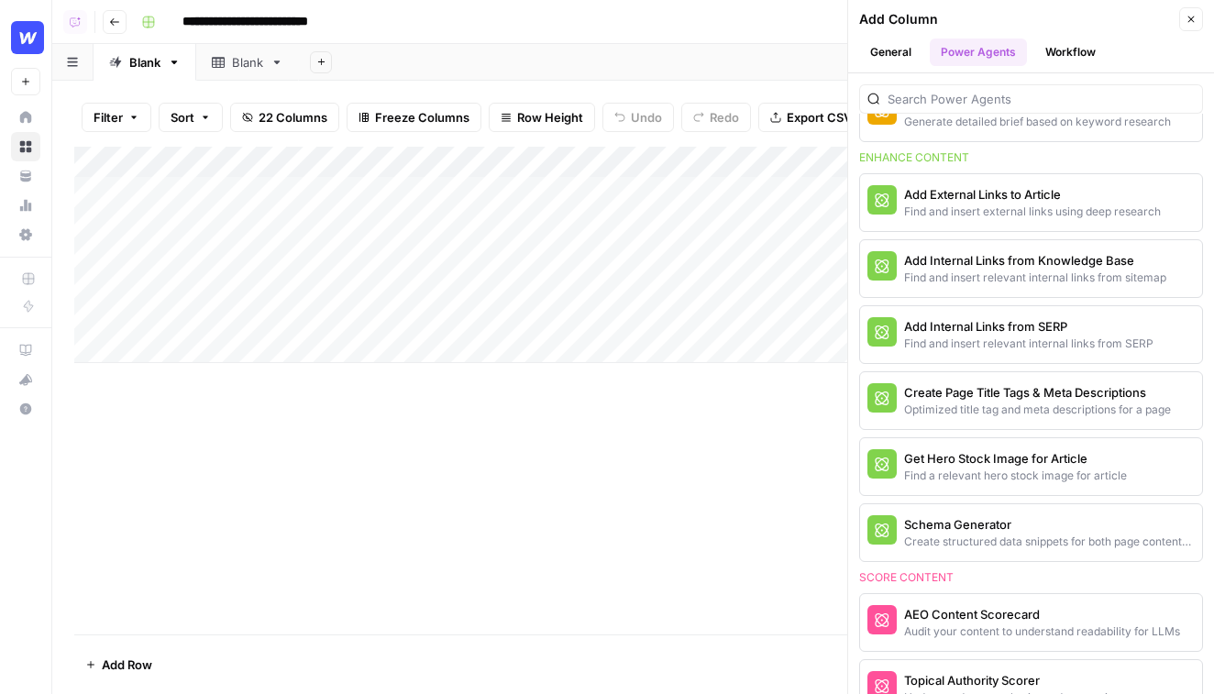
click at [1186, 12] on button "Close" at bounding box center [1191, 19] width 24 height 24
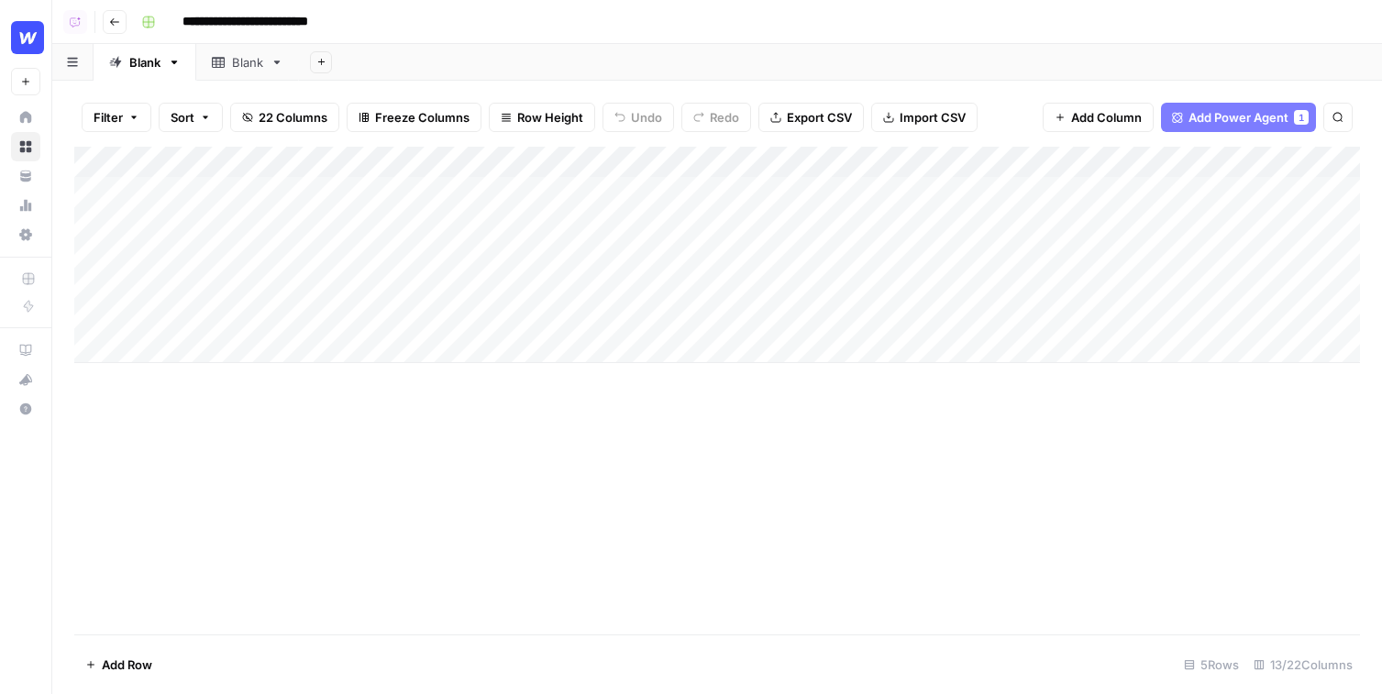
click at [19, 43] on img "Workspace: Webflow" at bounding box center [27, 37] width 33 height 33
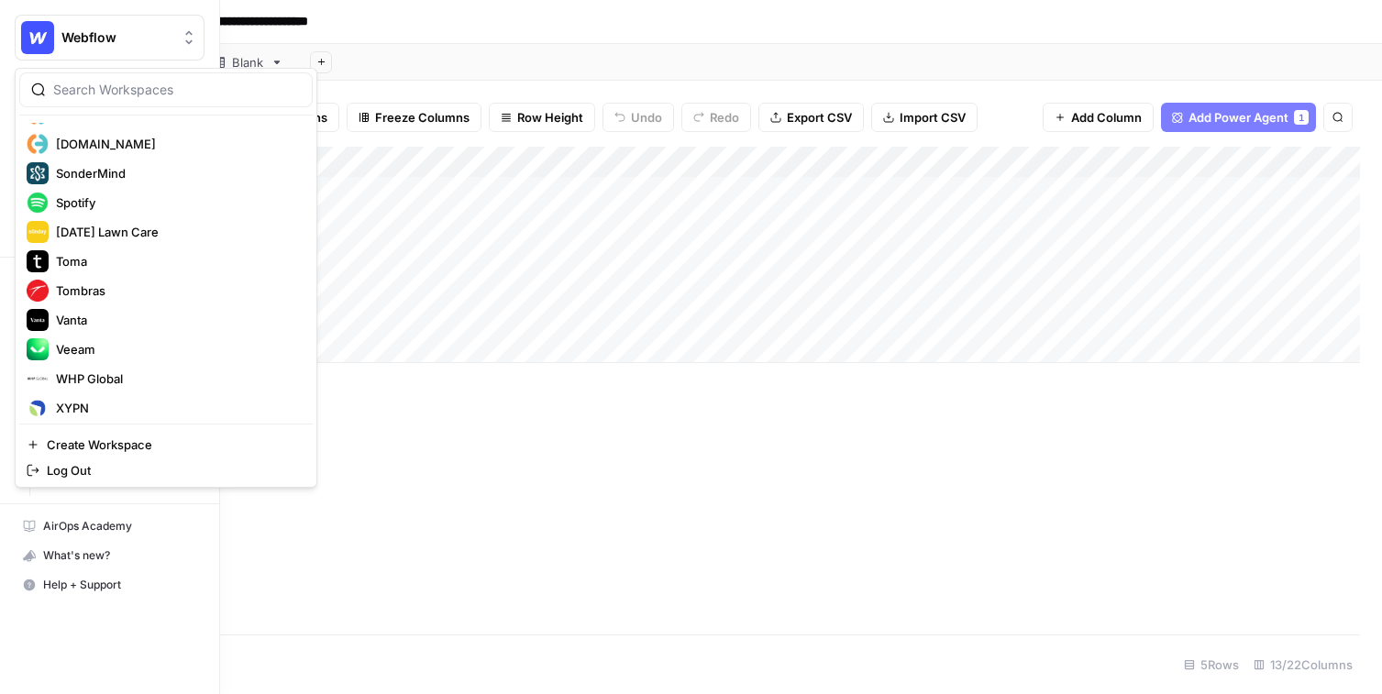
scroll to position [1614, 0]
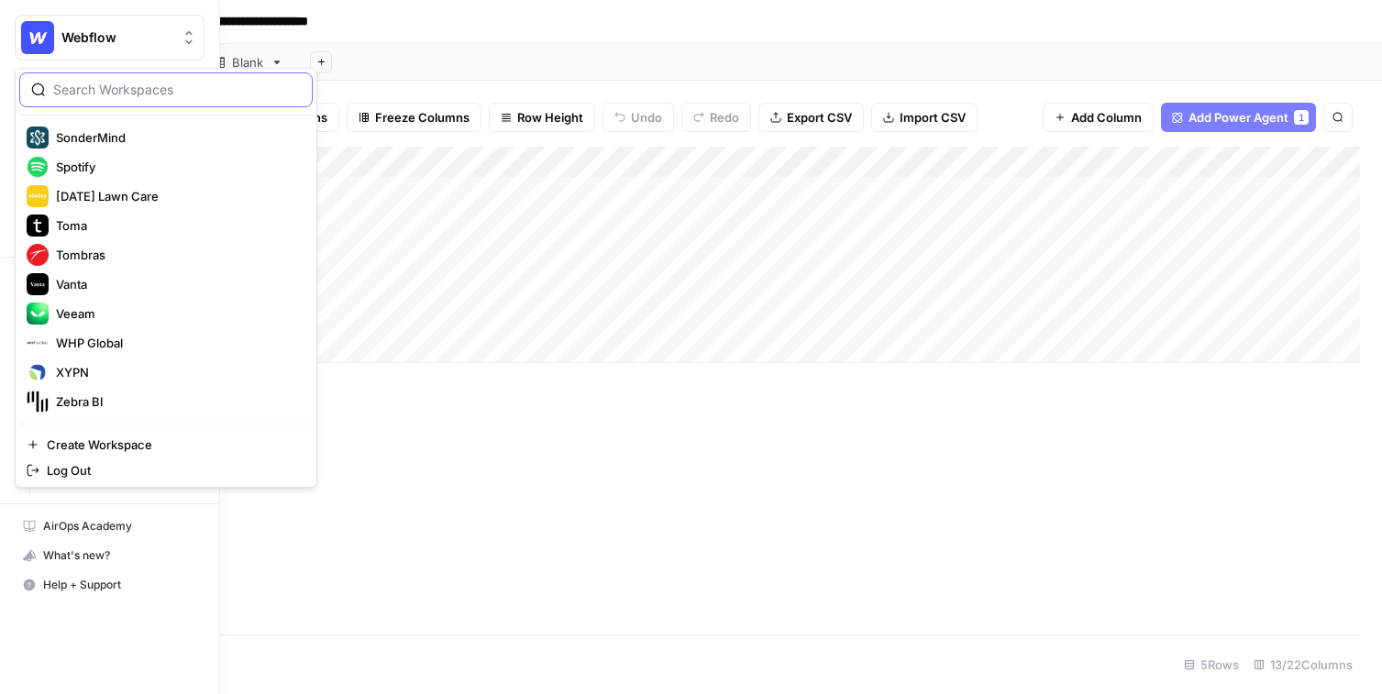
click at [125, 98] on input "search" at bounding box center [177, 90] width 248 height 18
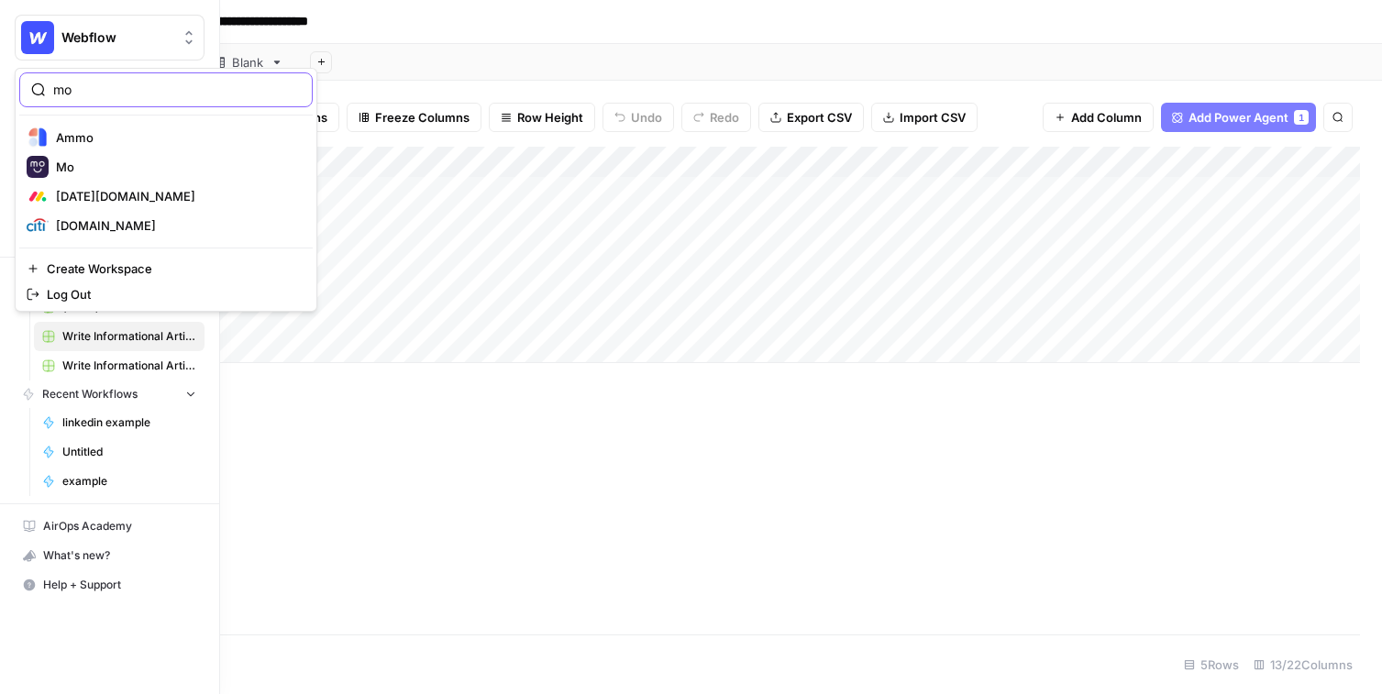
type input "mo"
click at [127, 163] on span "Mo" at bounding box center [177, 167] width 242 height 18
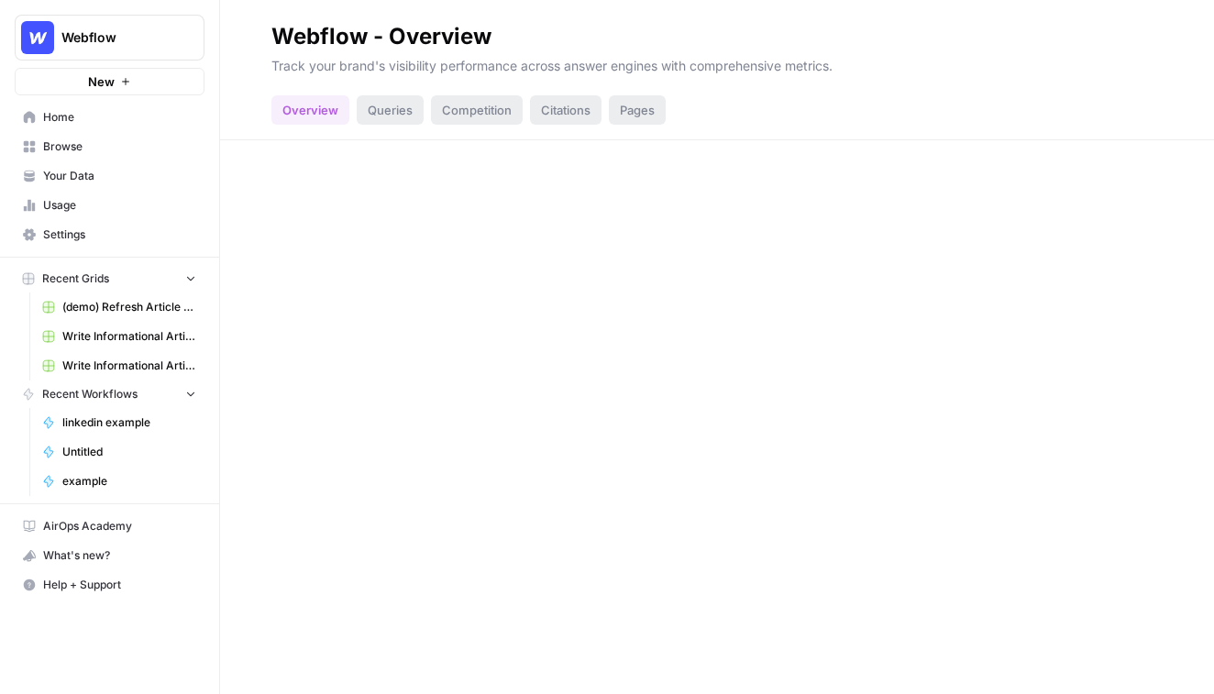
click at [116, 137] on link "Browse" at bounding box center [110, 146] width 190 height 29
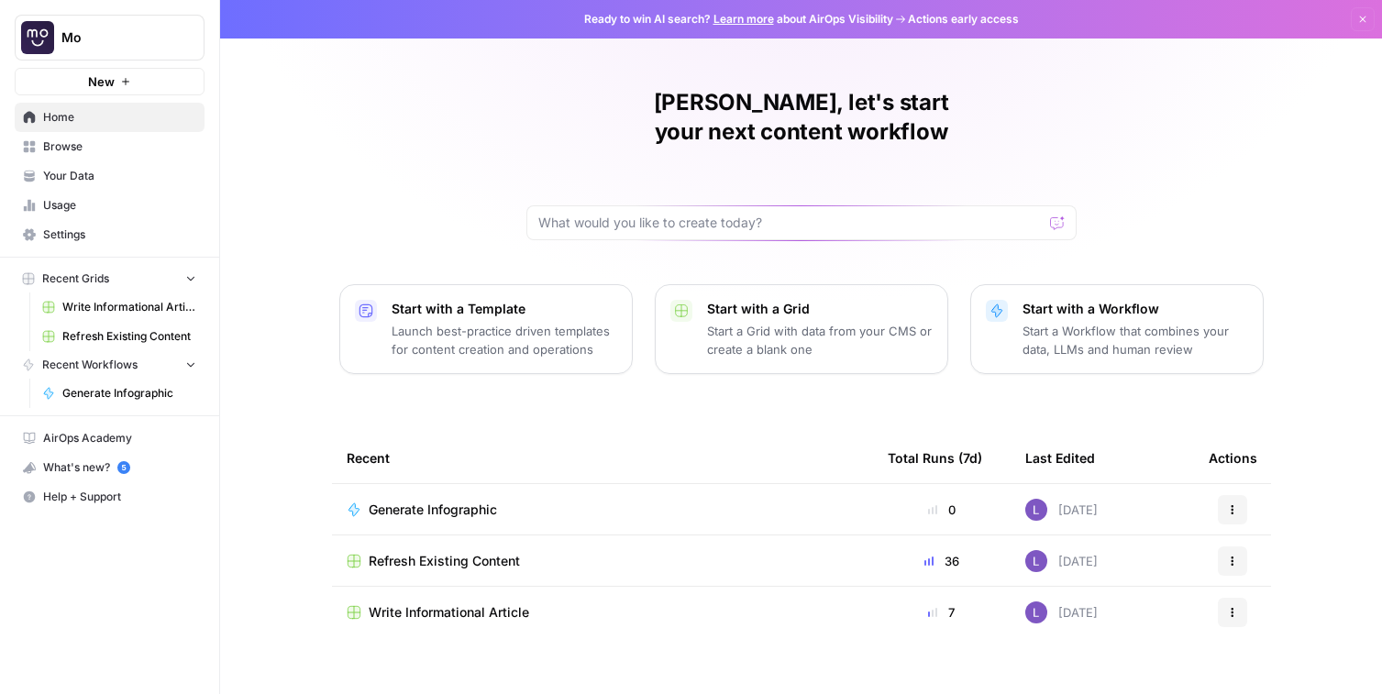
click at [448, 552] on span "Refresh Existing Content" at bounding box center [444, 561] width 151 height 18
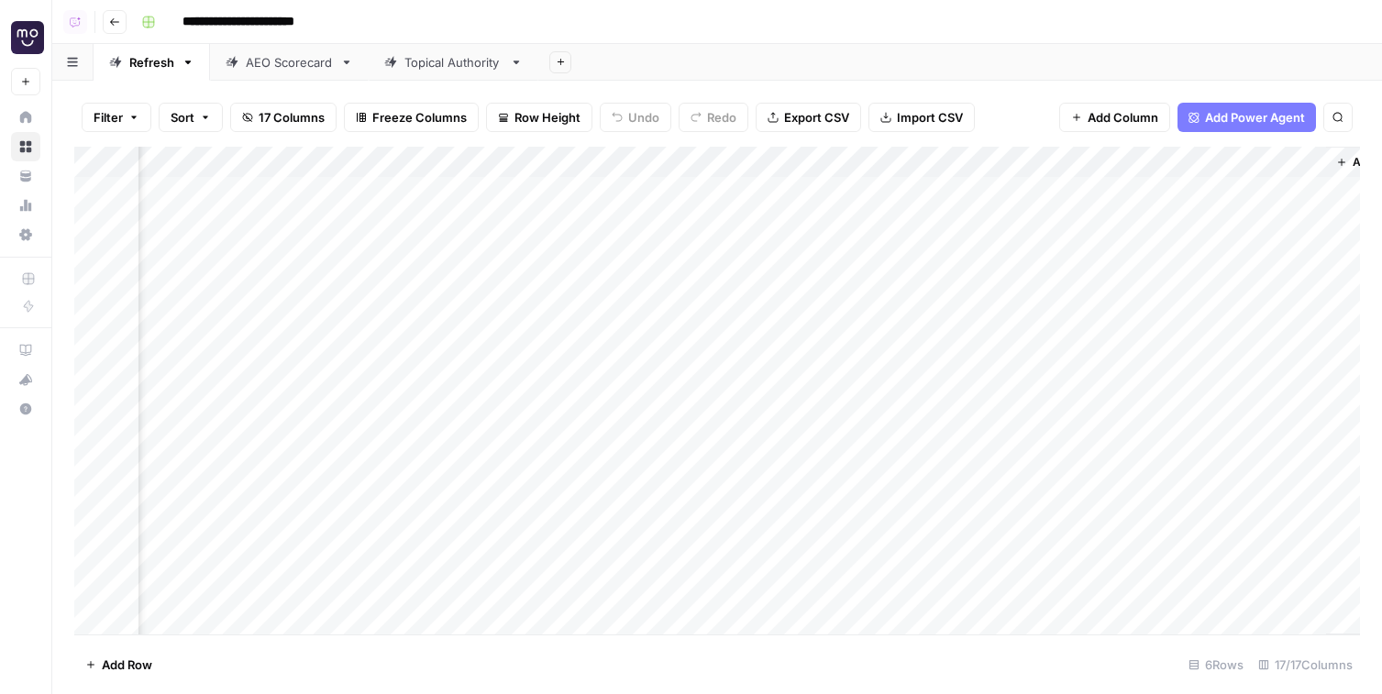
scroll to position [0, 2401]
click at [958, 190] on div "Add Column" at bounding box center [716, 391] width 1285 height 488
click at [964, 285] on div "Add Column" at bounding box center [716, 391] width 1285 height 488
click at [961, 369] on div "Add Column" at bounding box center [716, 391] width 1285 height 488
click at [931, 255] on div "Add Column" at bounding box center [716, 391] width 1285 height 488
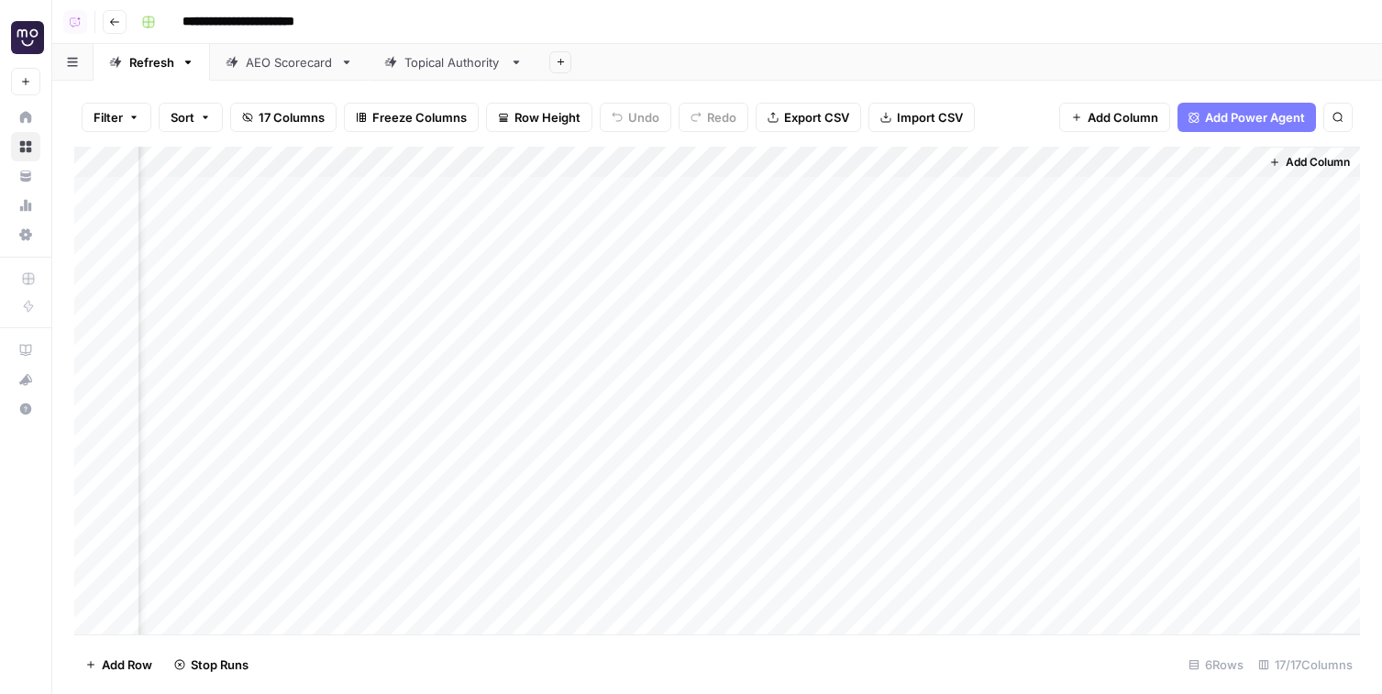
click at [106, 28] on button "Go back" at bounding box center [115, 22] width 24 height 24
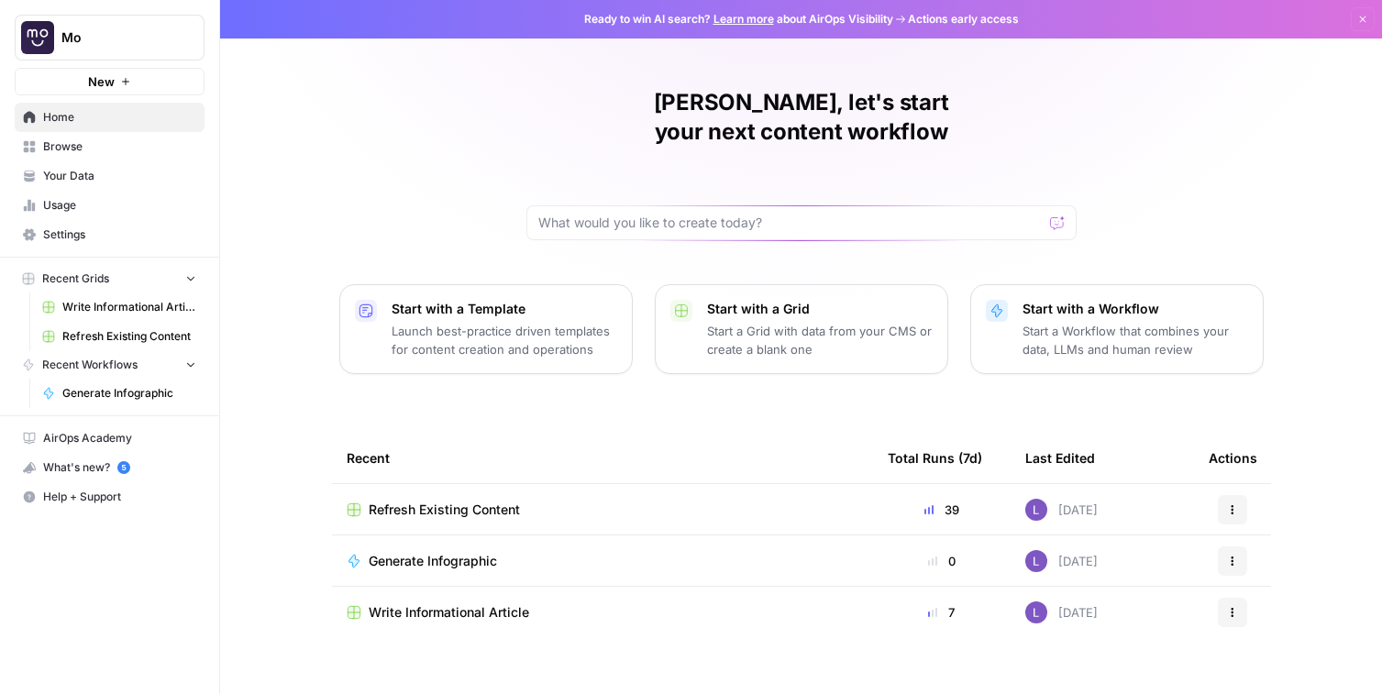
click at [447, 587] on td "Write Informational Article" at bounding box center [602, 612] width 541 height 51
click at [447, 603] on span "Write Informational Article" at bounding box center [449, 612] width 160 height 18
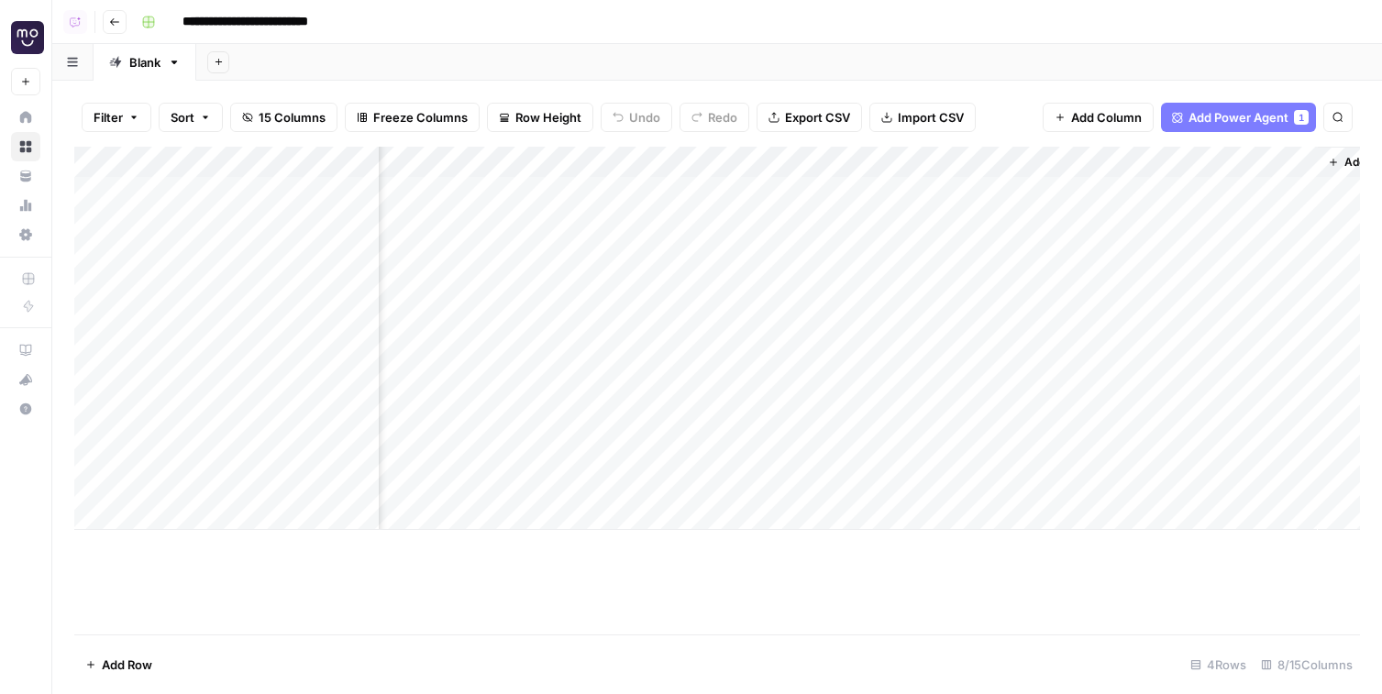
scroll to position [0, 618]
click at [845, 159] on div "Add Column" at bounding box center [716, 338] width 1285 height 383
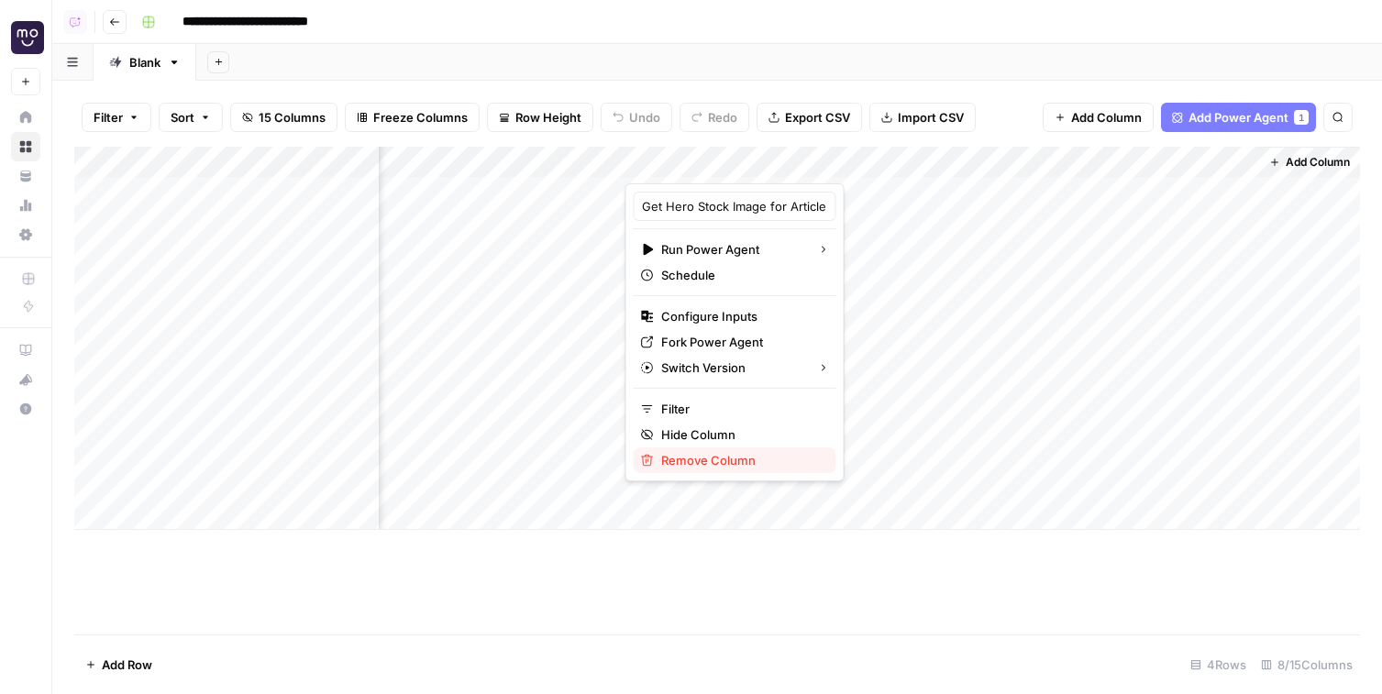
click at [725, 458] on span "Remove Column" at bounding box center [741, 460] width 160 height 18
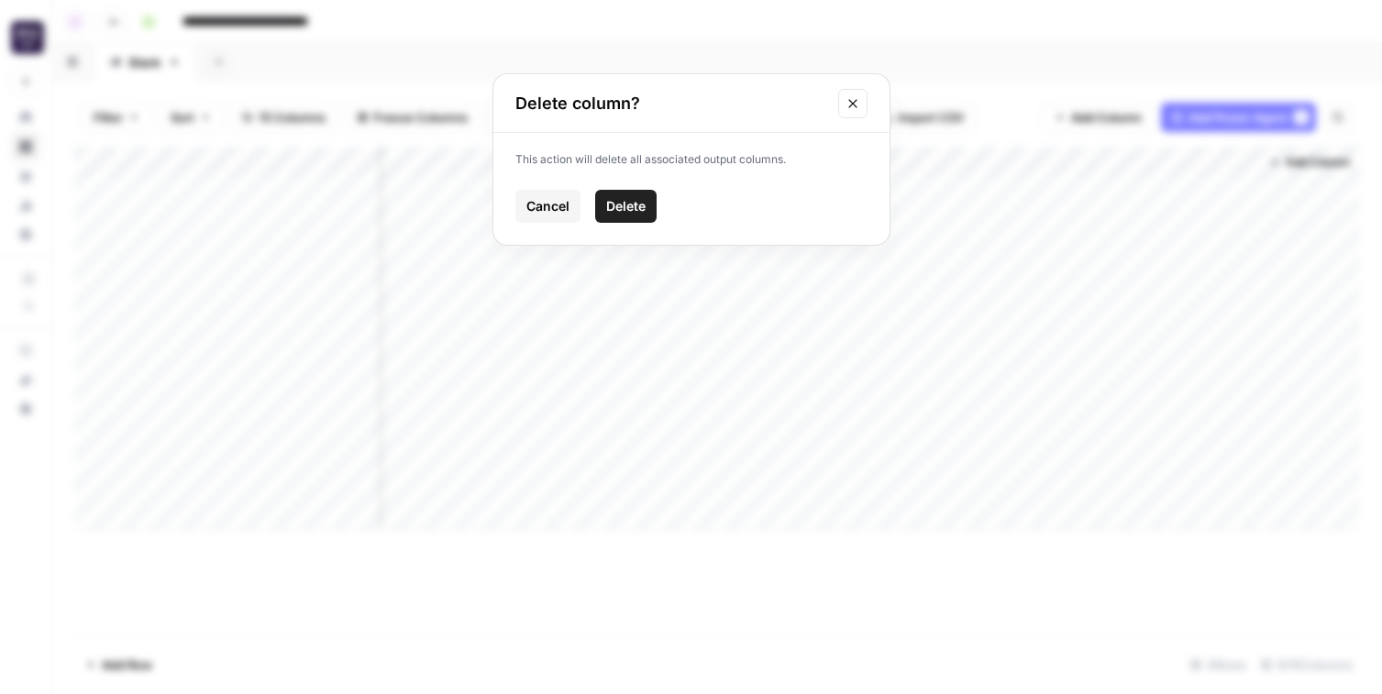
click at [633, 206] on span "Delete" at bounding box center [625, 206] width 39 height 18
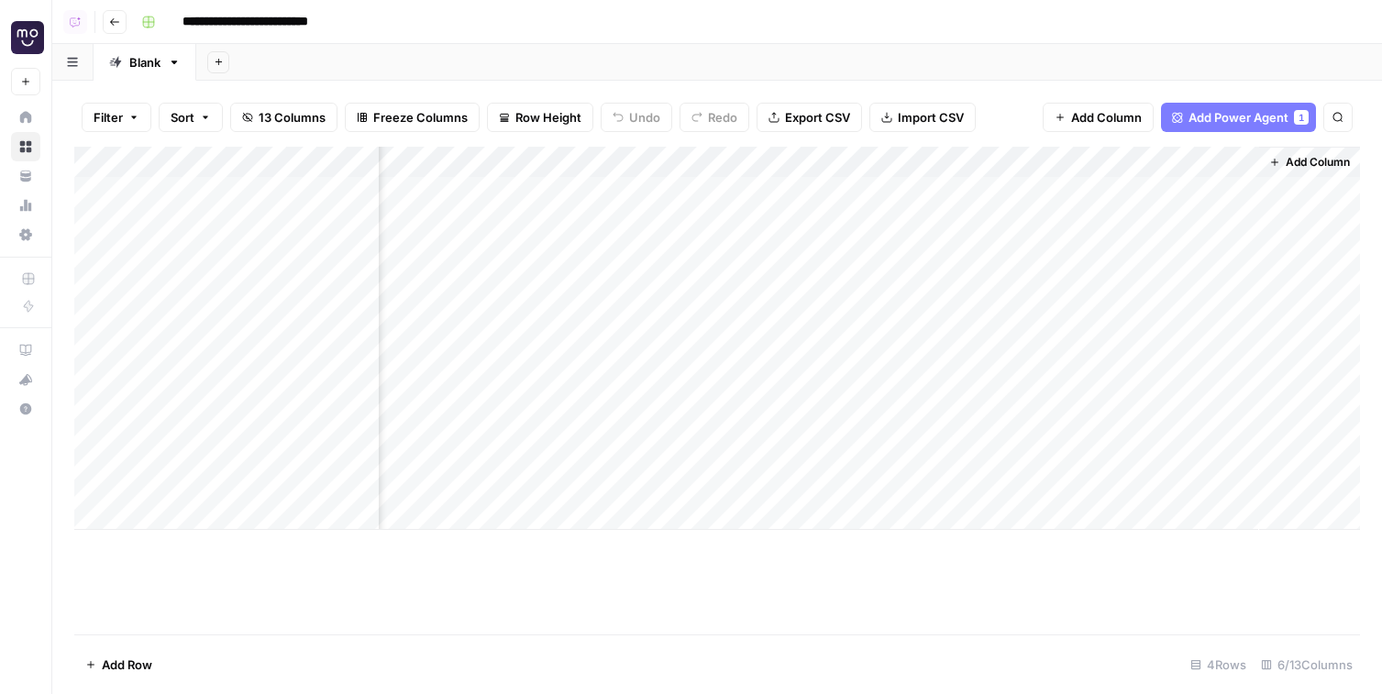
scroll to position [0, 193]
click at [1155, 190] on div "Add Column" at bounding box center [716, 338] width 1285 height 383
click at [118, 23] on icon "button" at bounding box center [114, 22] width 11 height 11
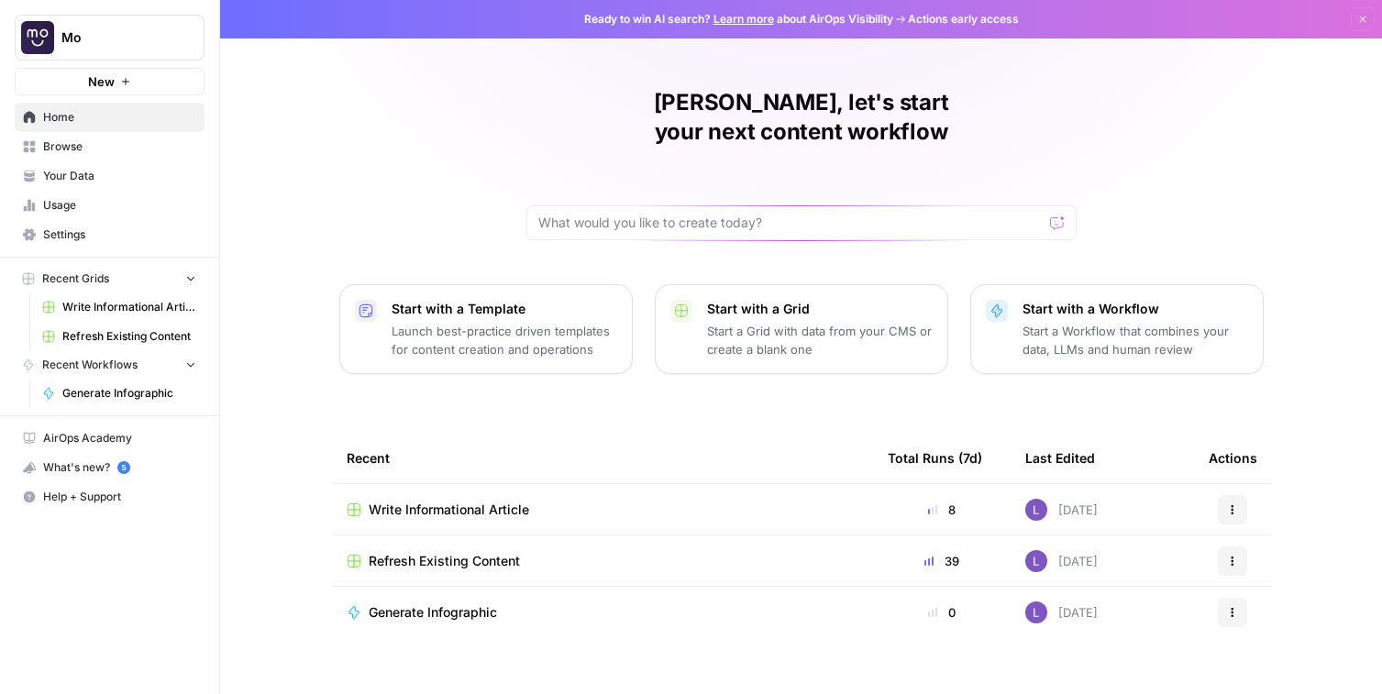
click at [118, 156] on link "Browse" at bounding box center [110, 146] width 190 height 29
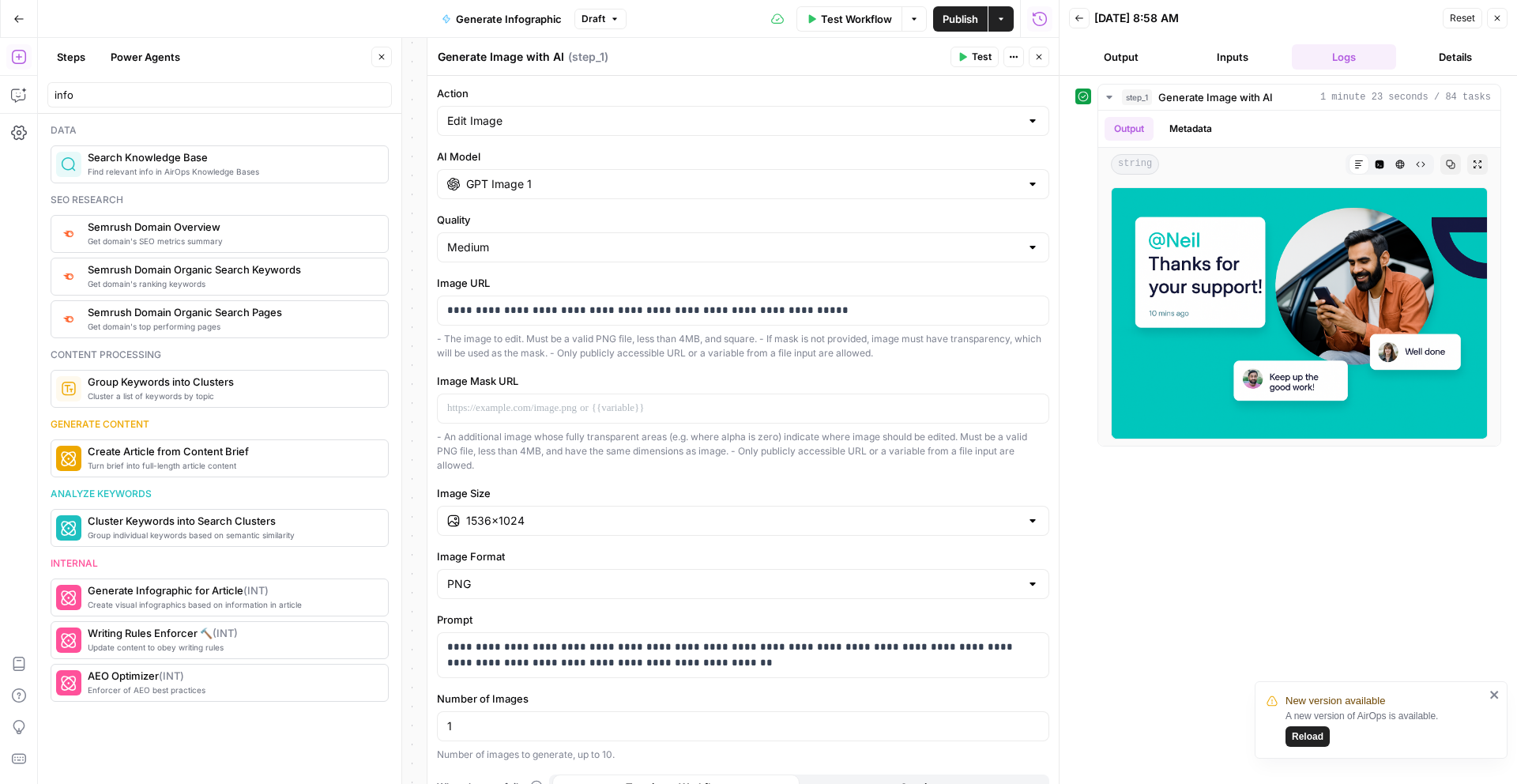
scroll to position [25, 0]
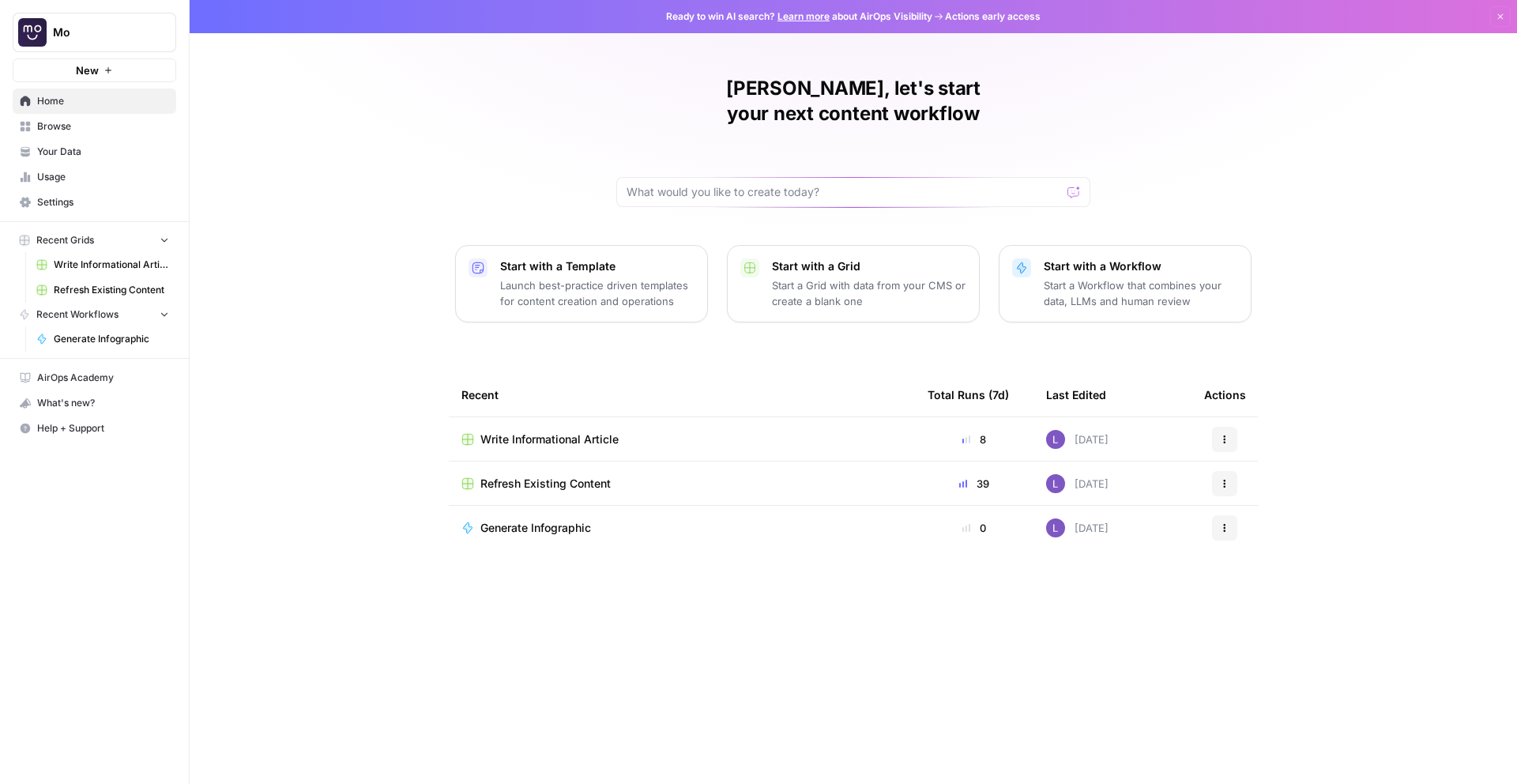
click at [110, 157] on span "Your Data" at bounding box center [103, 152] width 132 height 15
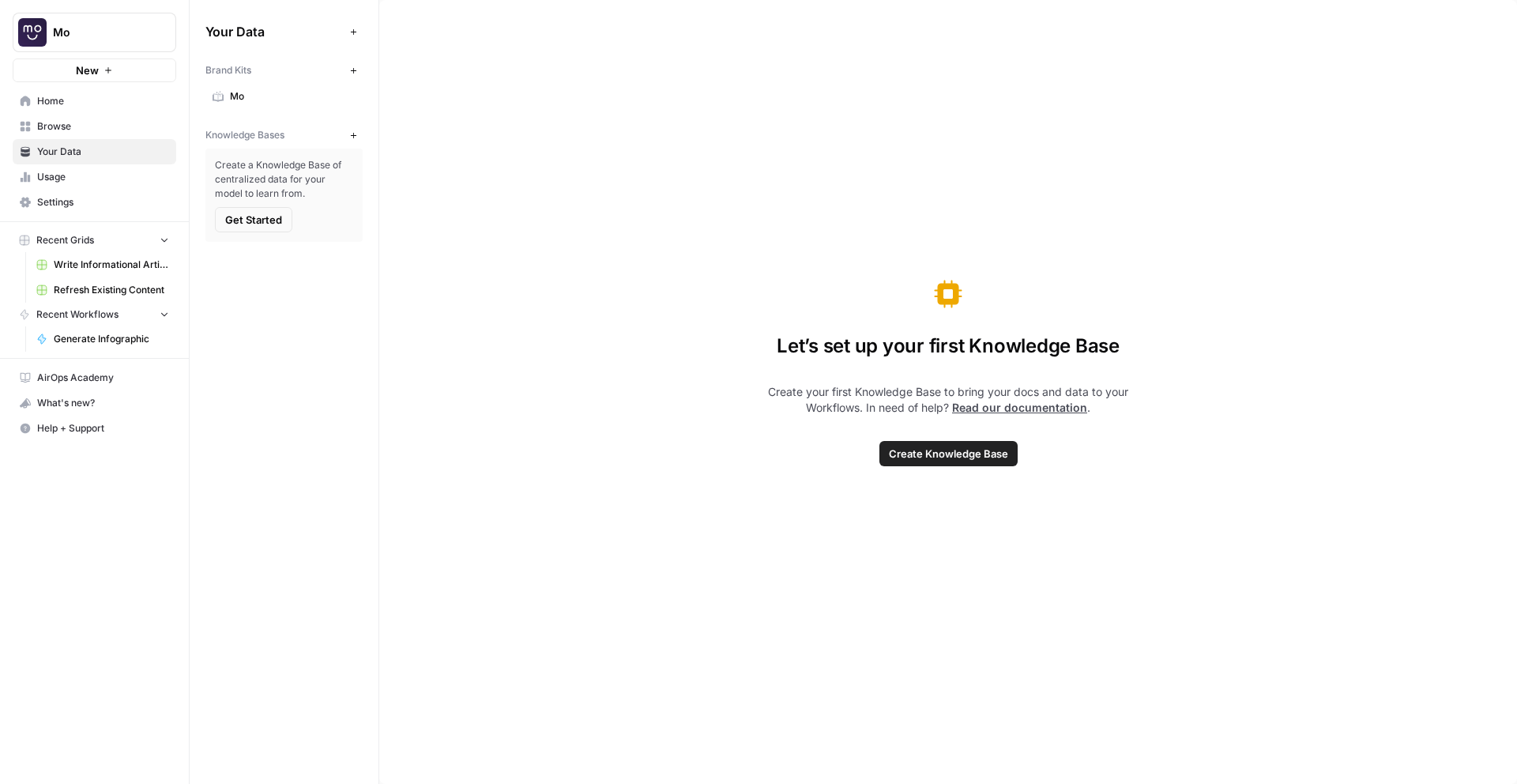
click at [260, 222] on span "Get Started" at bounding box center [253, 220] width 57 height 16
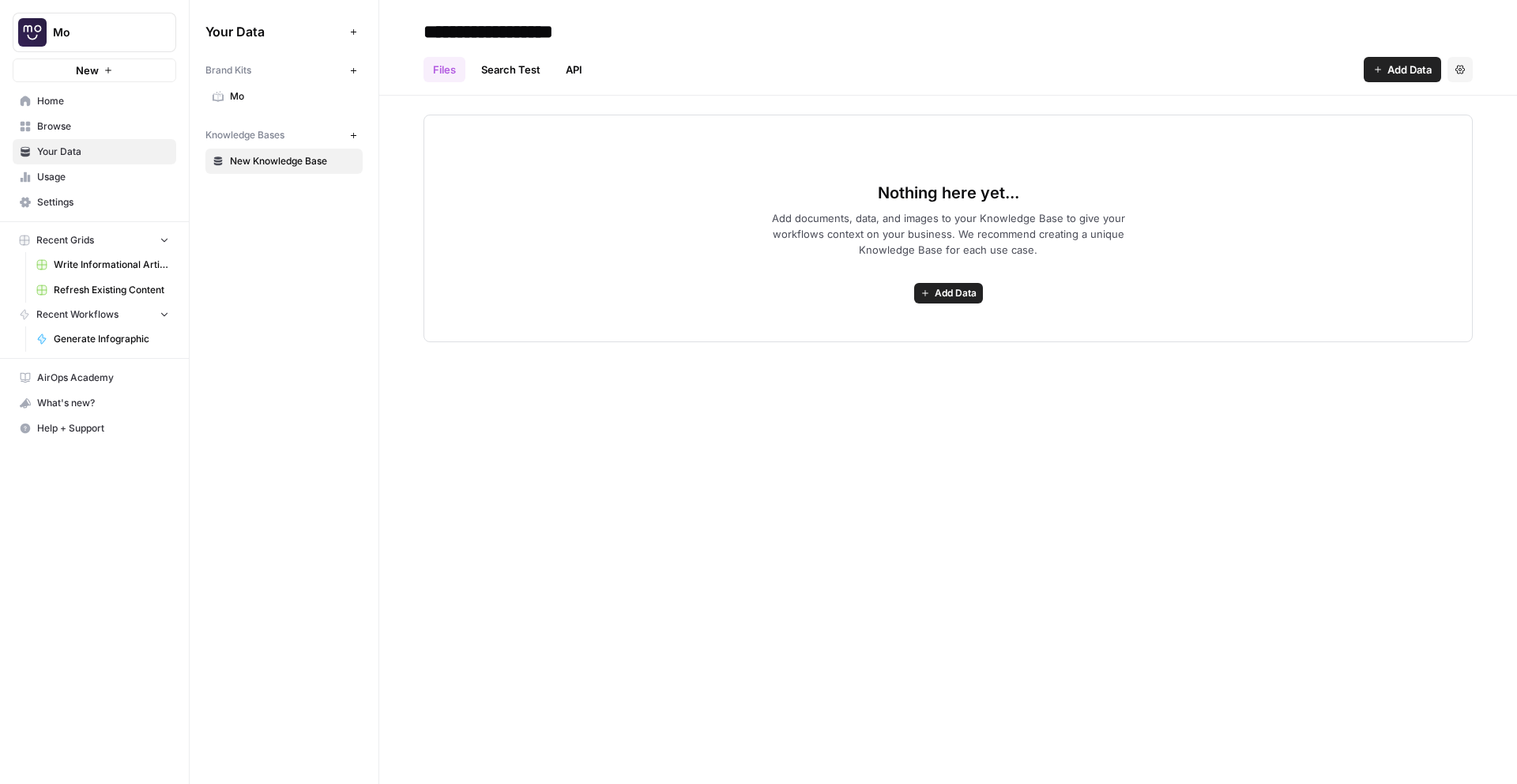
click at [1426, 73] on span "Add Data" at bounding box center [1409, 70] width 44 height 16
click at [1354, 136] on span "Web Scrape" at bounding box center [1350, 128] width 144 height 16
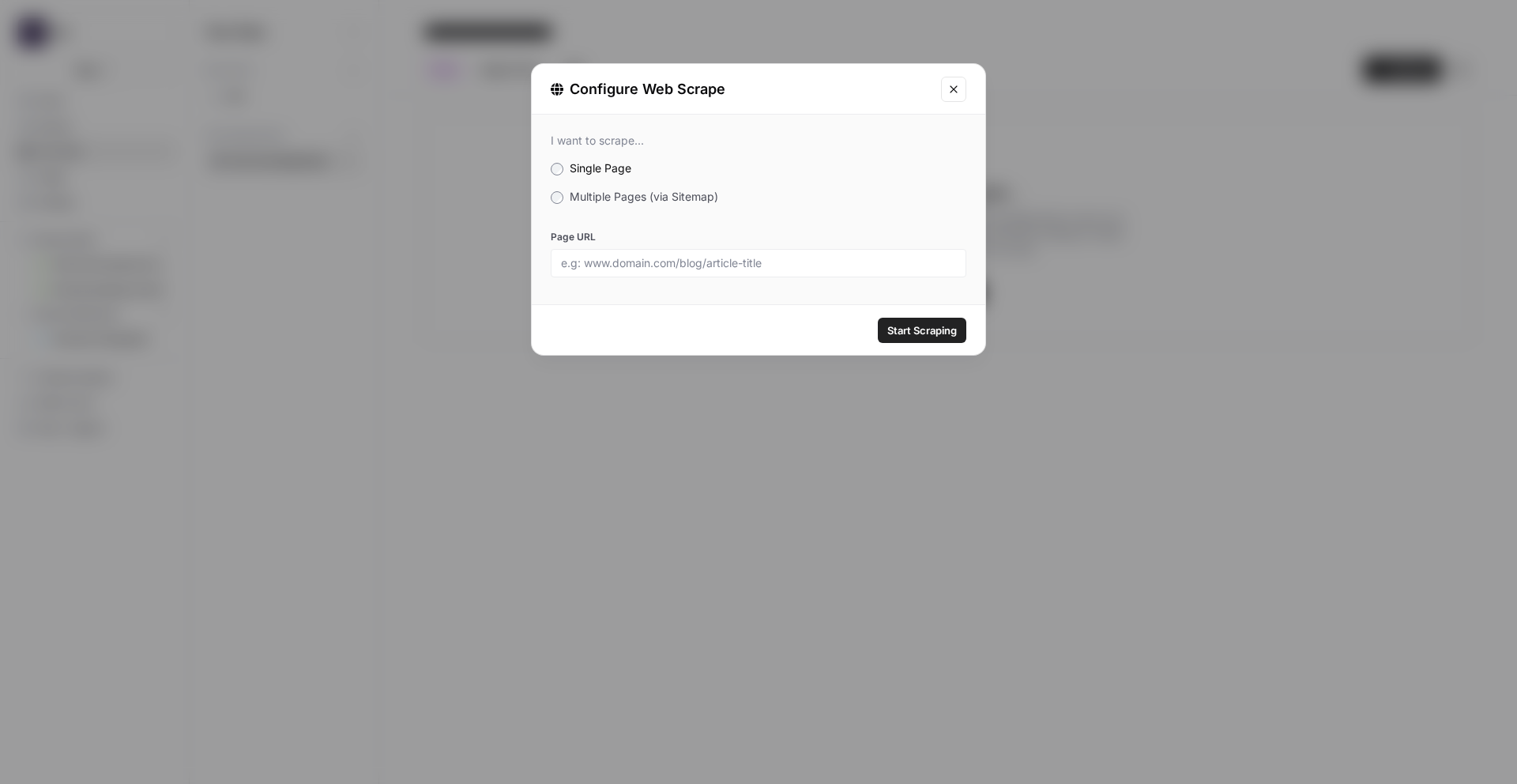
click at [638, 211] on div "I want to scrape... Single Page Multiple Pages (via Sitemap) Page URL" at bounding box center [758, 205] width 453 height 182
click at [647, 196] on span "Multiple Pages (via Sitemap)" at bounding box center [644, 196] width 148 height 14
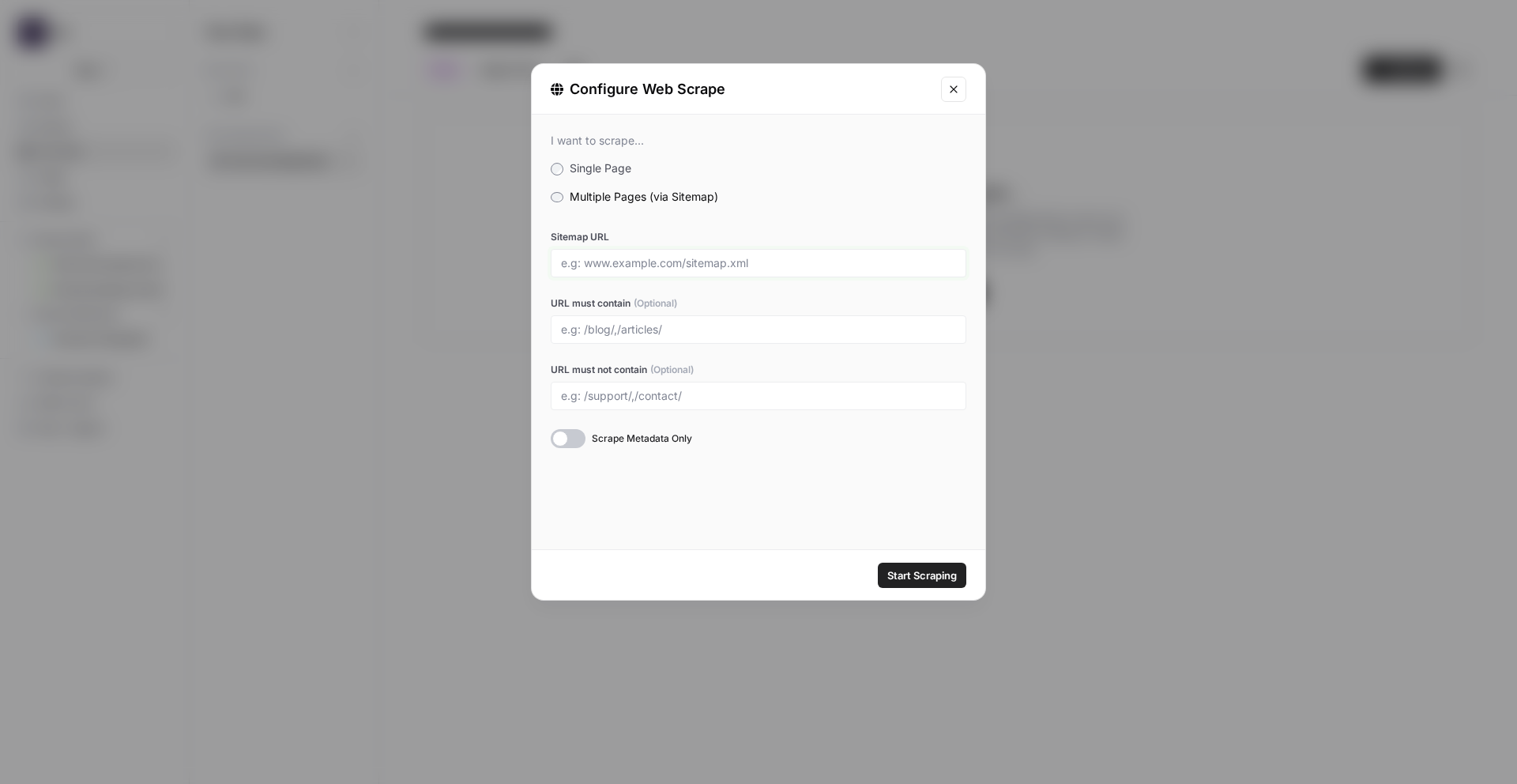
click at [652, 260] on input "Sitemap URL" at bounding box center [758, 263] width 395 height 15
paste input "[URL][DOMAIN_NAME]"
type input "[URL][DOMAIN_NAME]"
click at [626, 350] on div "Sitemap URL [URL][DOMAIN_NAME] URL must contain (Optional) URL must not contain…" at bounding box center [758, 339] width 415 height 218
click at [634, 323] on input "URL must contain (Optional)" at bounding box center [758, 329] width 395 height 15
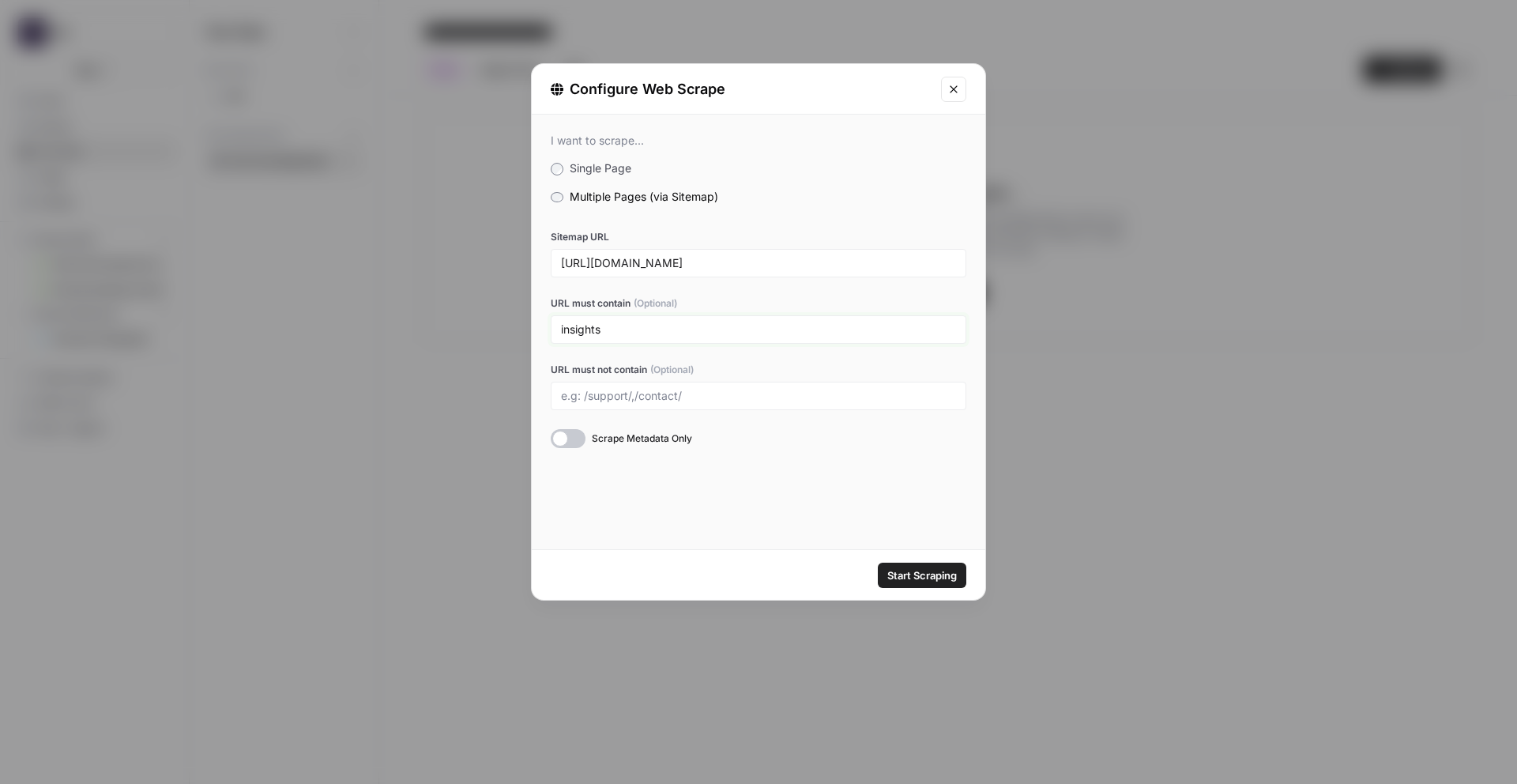
type input "insights"
click at [936, 577] on span "Start Scraping" at bounding box center [922, 575] width 70 height 16
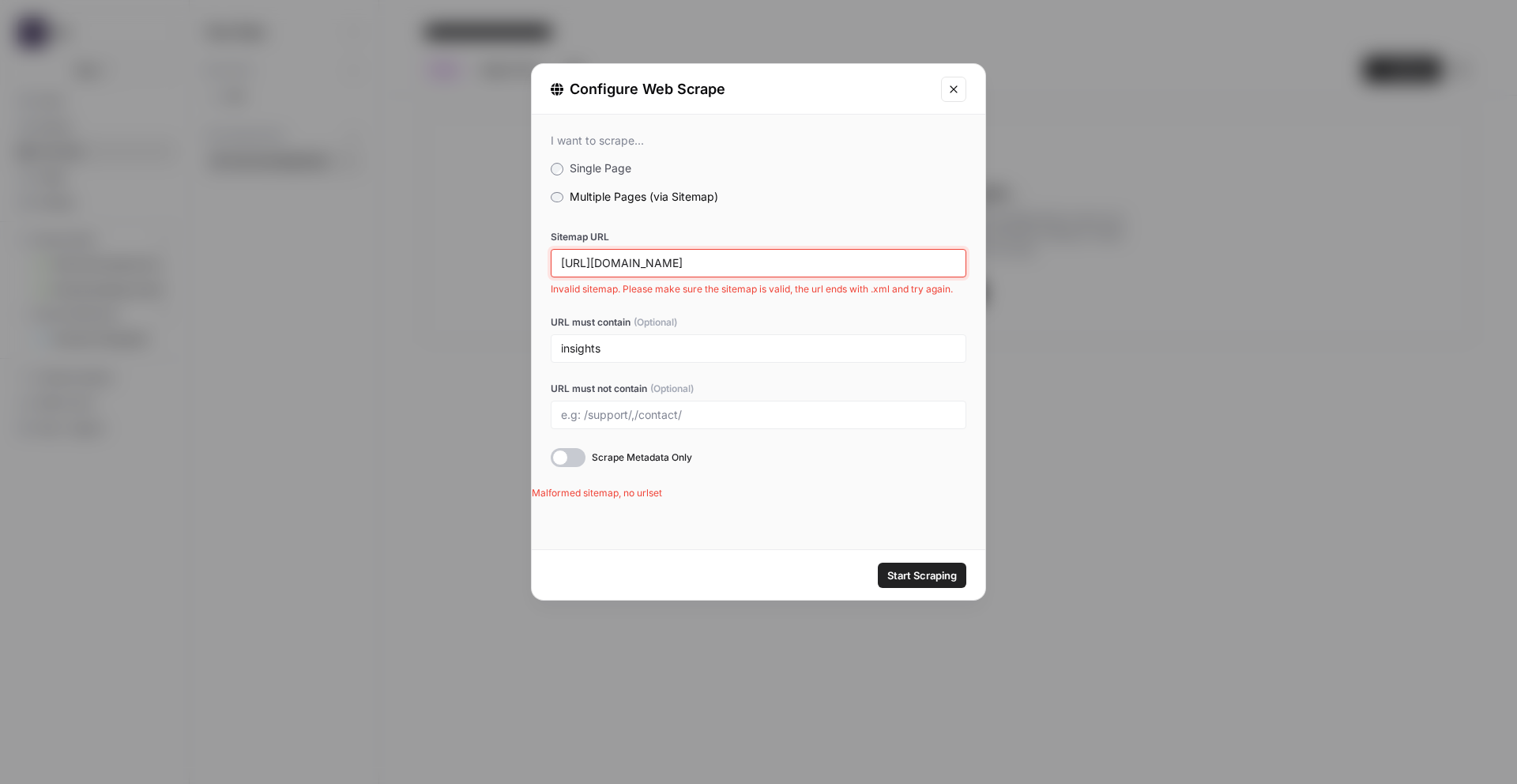
click at [670, 258] on input "[URL][DOMAIN_NAME]" at bounding box center [758, 263] width 395 height 15
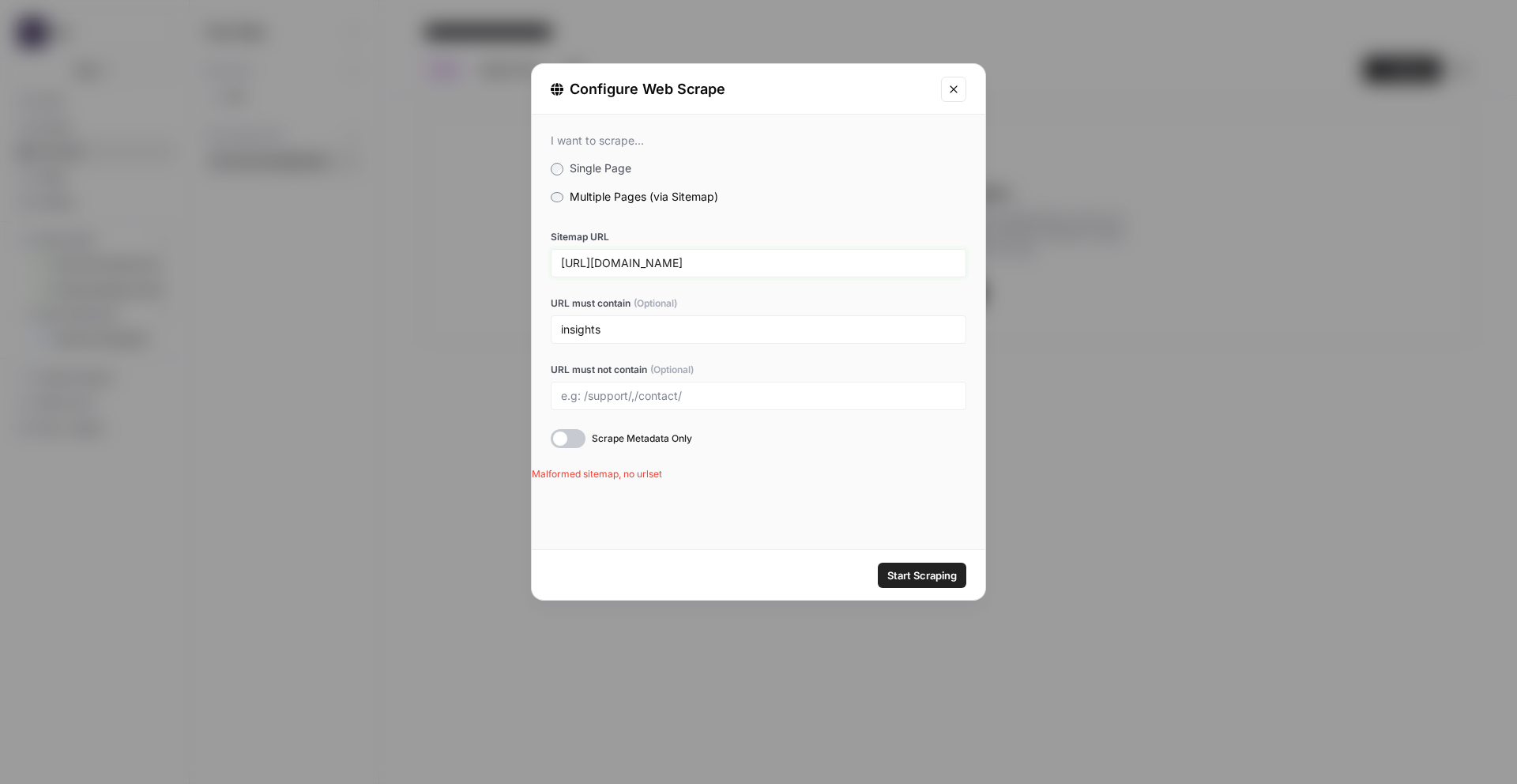
type input "[URL][DOMAIN_NAME]"
click at [878, 563] on button "Start Scraping" at bounding box center [922, 575] width 89 height 25
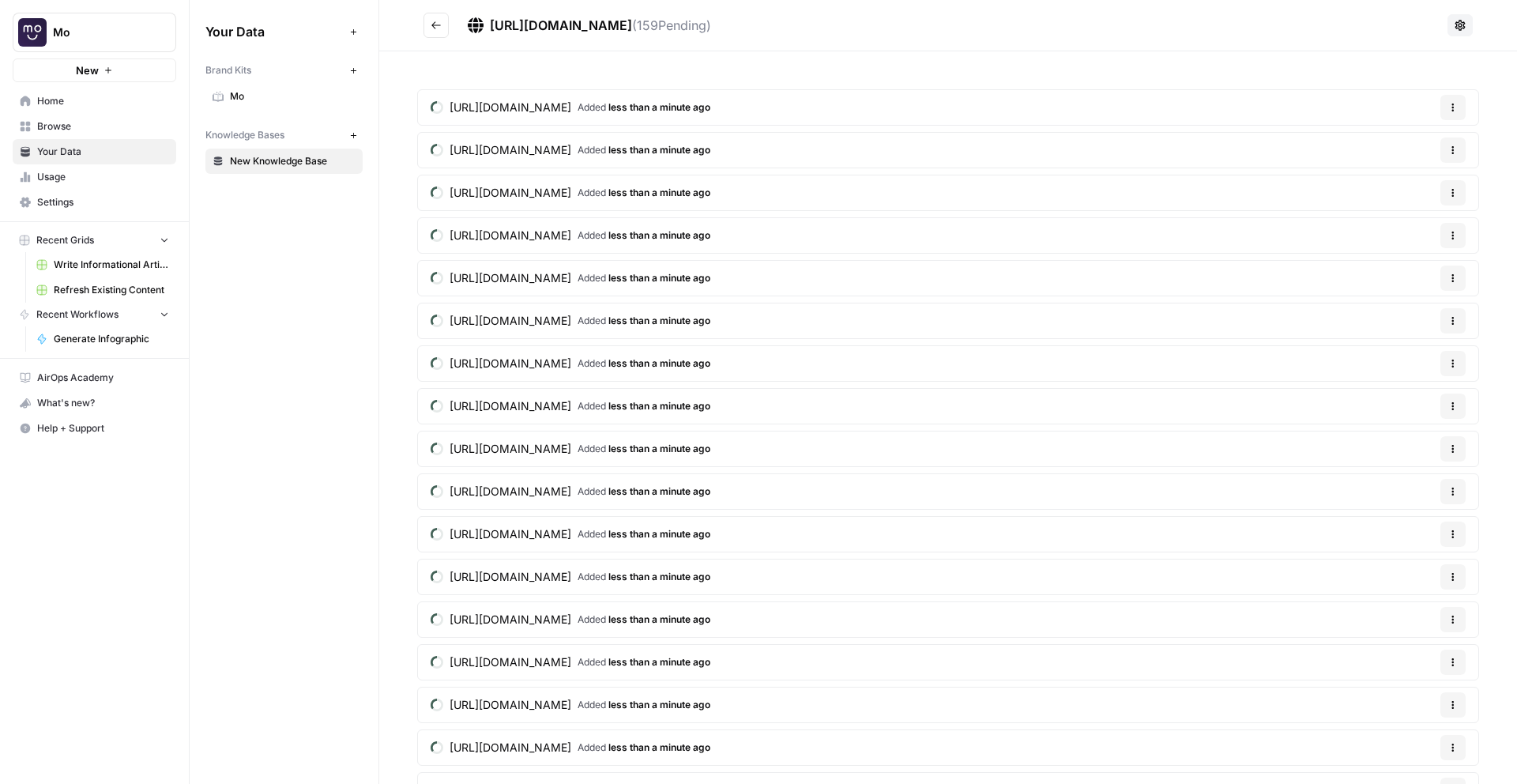
click at [243, 95] on span "Mo" at bounding box center [293, 96] width 126 height 15
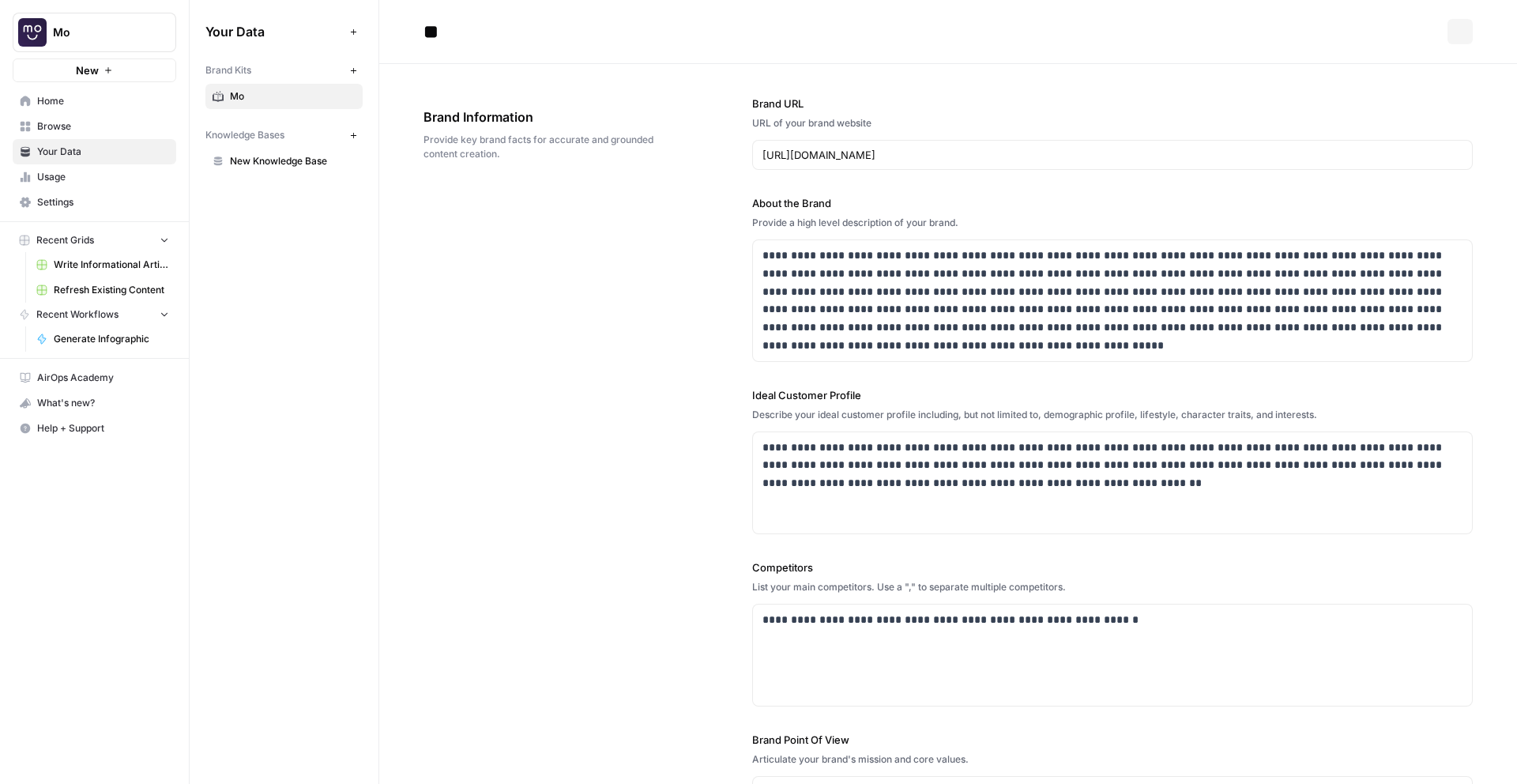
click at [90, 129] on span "Browse" at bounding box center [103, 126] width 132 height 15
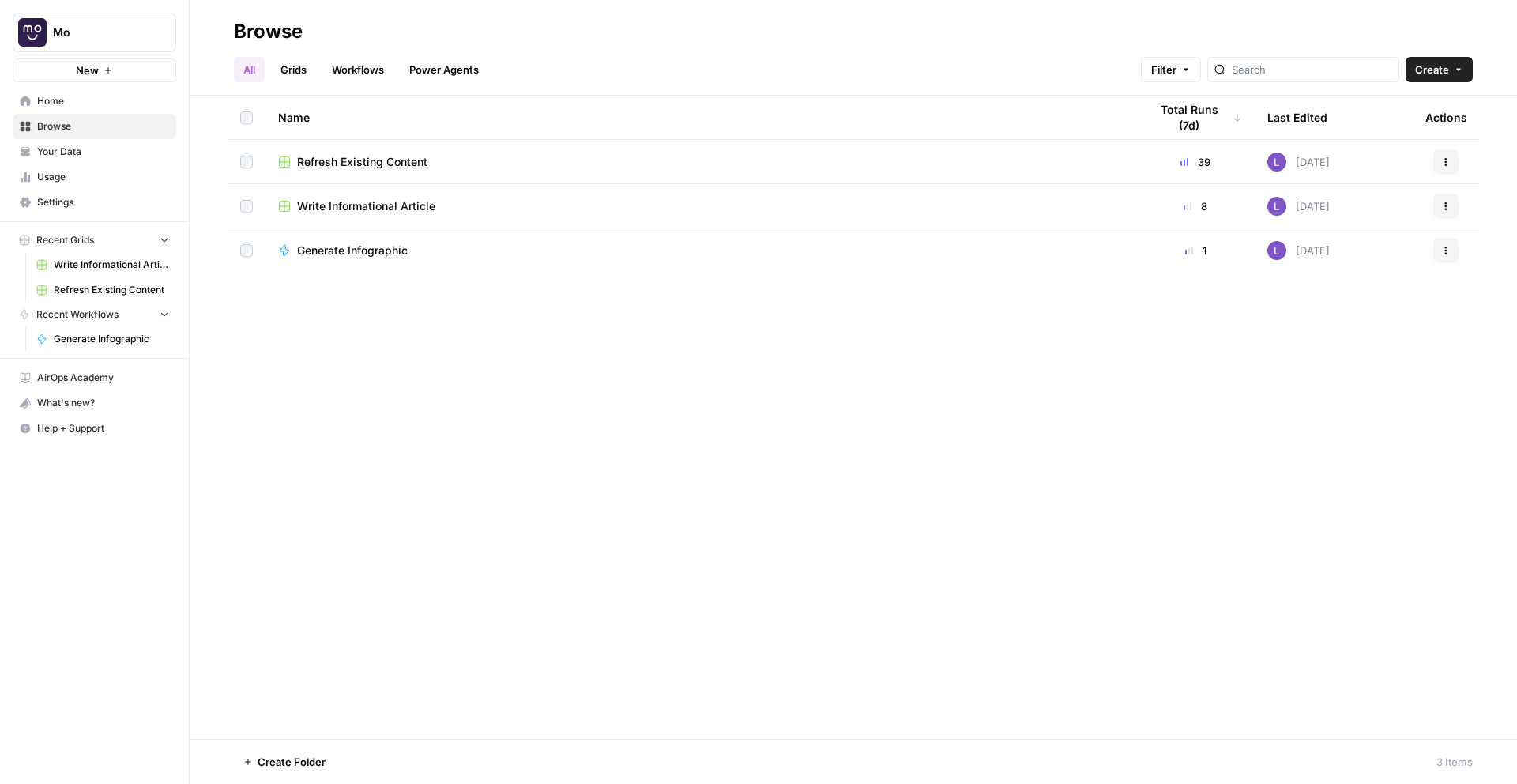
click at [351, 157] on span "Refresh Existing Content" at bounding box center [362, 162] width 130 height 16
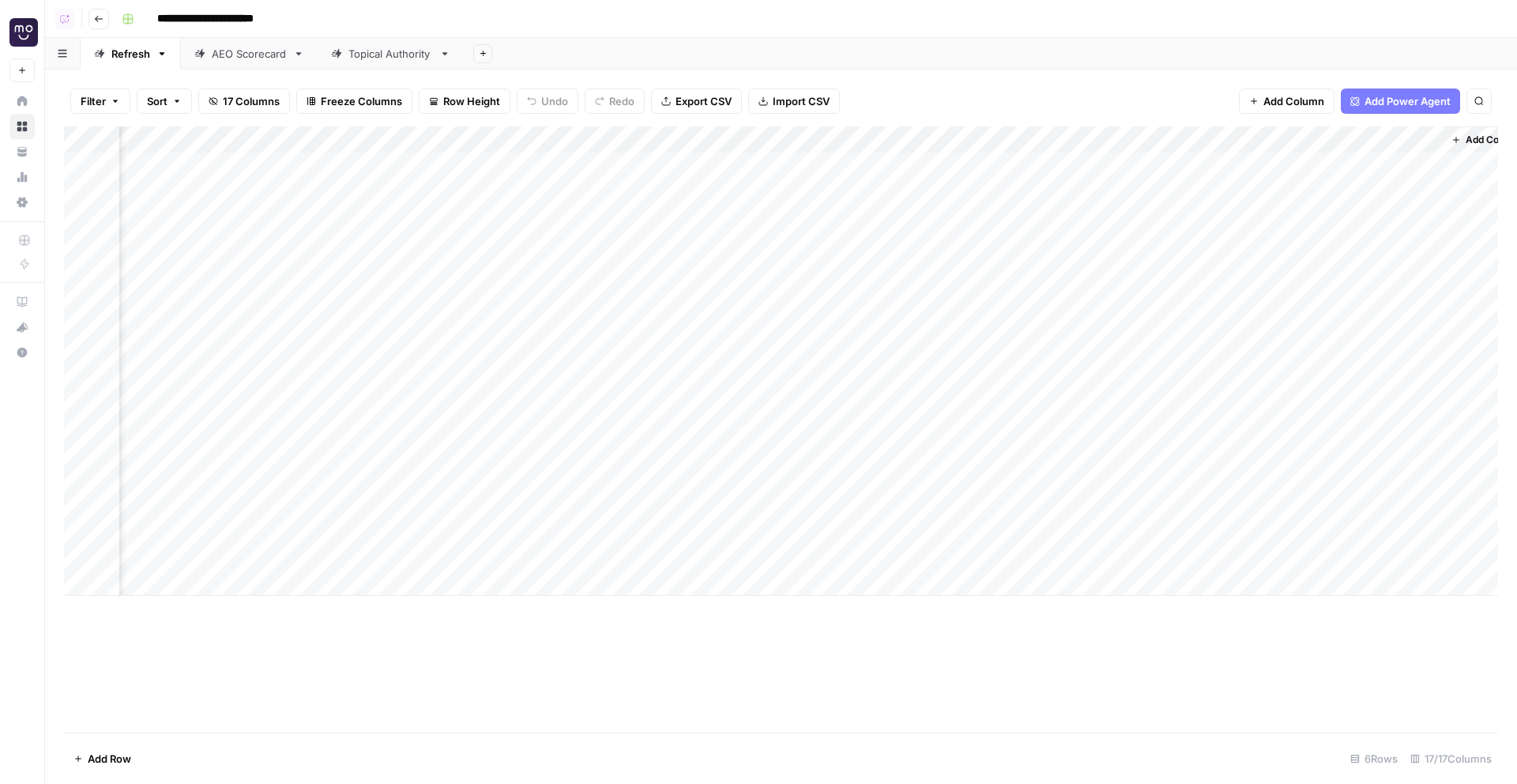
scroll to position [0, 1713]
click at [1261, 240] on div "Add Column" at bounding box center [781, 361] width 1434 height 470
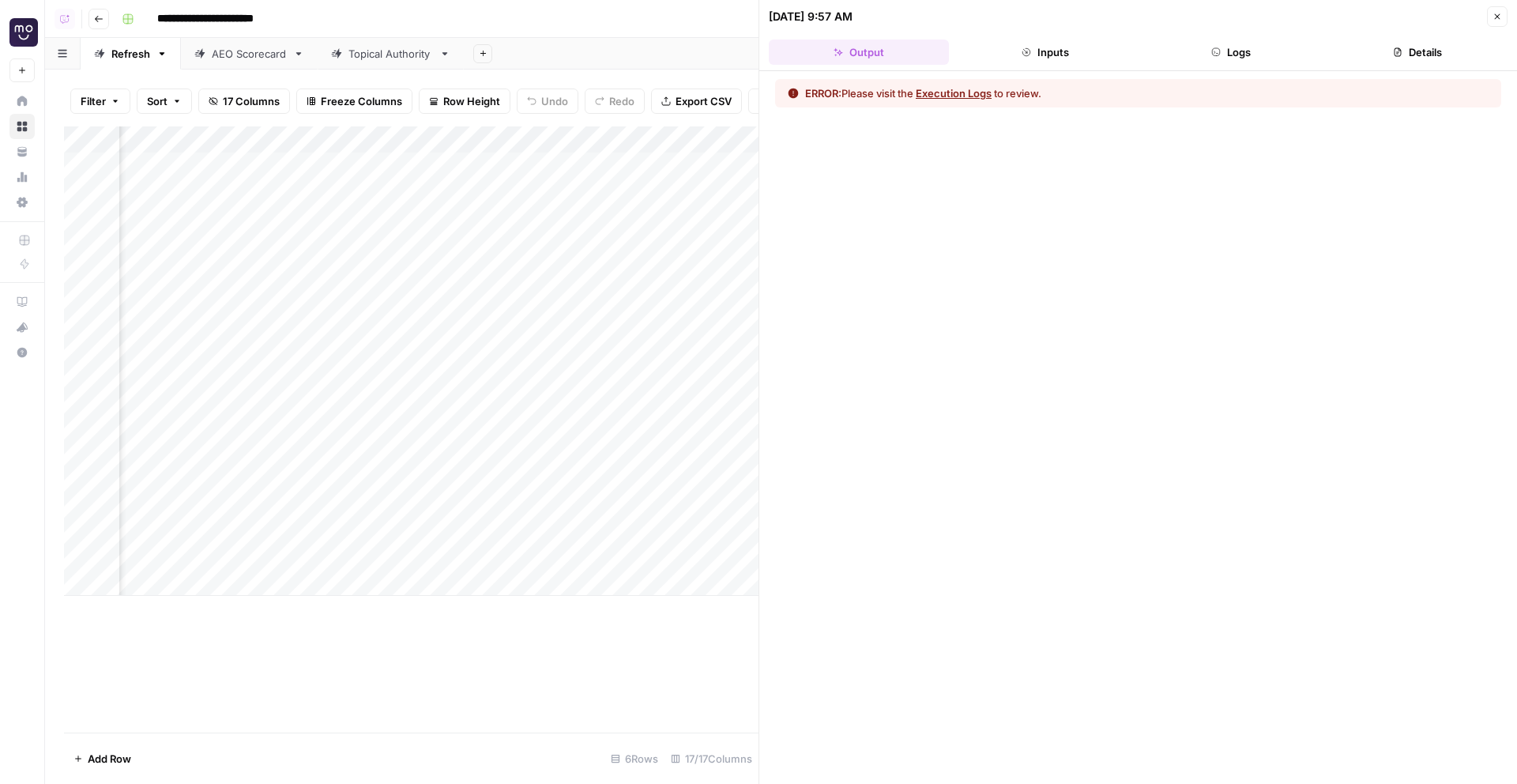
click at [952, 101] on div "ERROR: Please visit the Execution Logs to review." at bounding box center [1138, 93] width 727 height 28
click at [964, 92] on button "Execution Logs" at bounding box center [954, 93] width 76 height 16
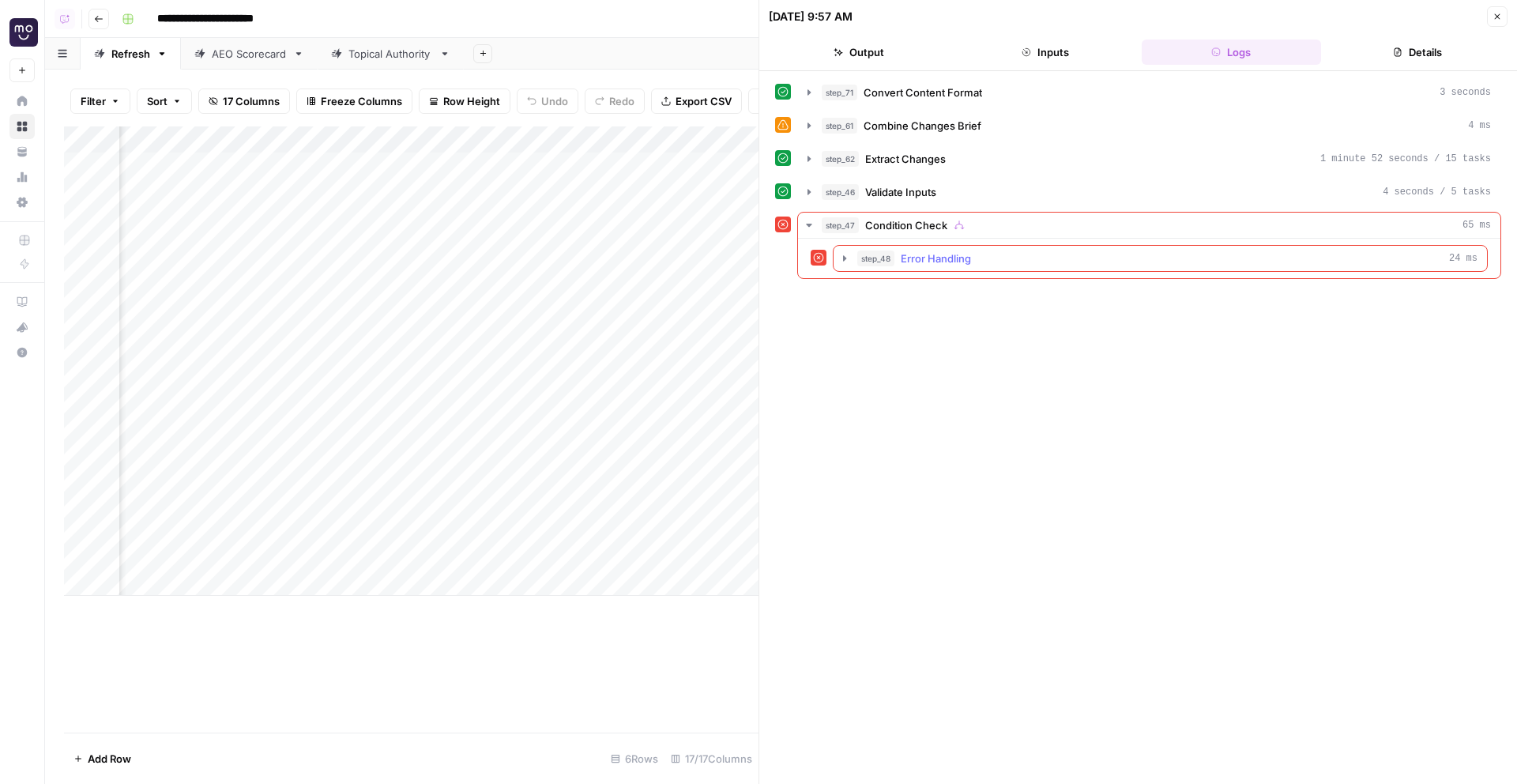
click at [971, 258] on span "Error Handling" at bounding box center [936, 258] width 71 height 16
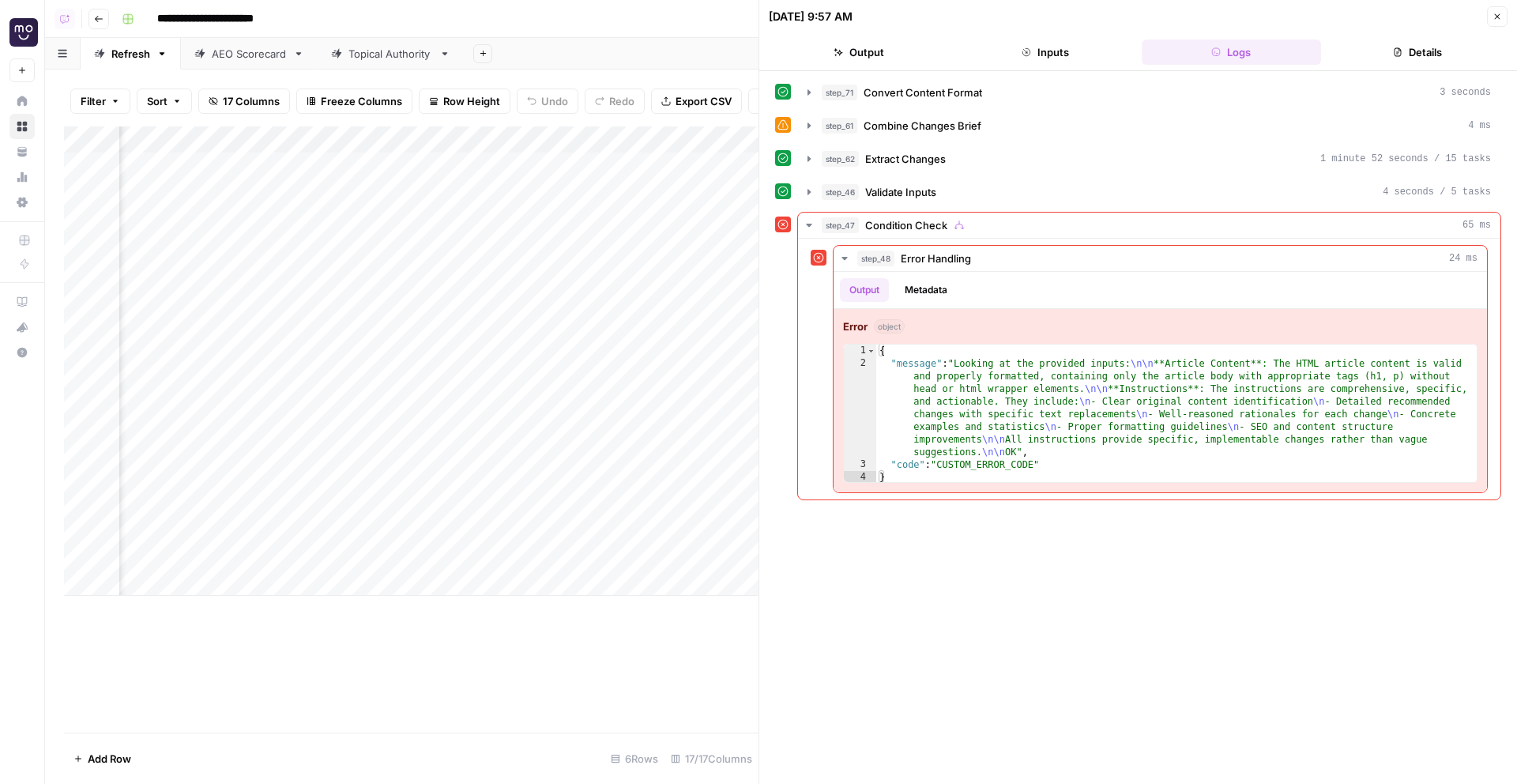
scroll to position [0, 2398]
click at [235, 60] on div "AEO Scorecard" at bounding box center [249, 53] width 75 height 16
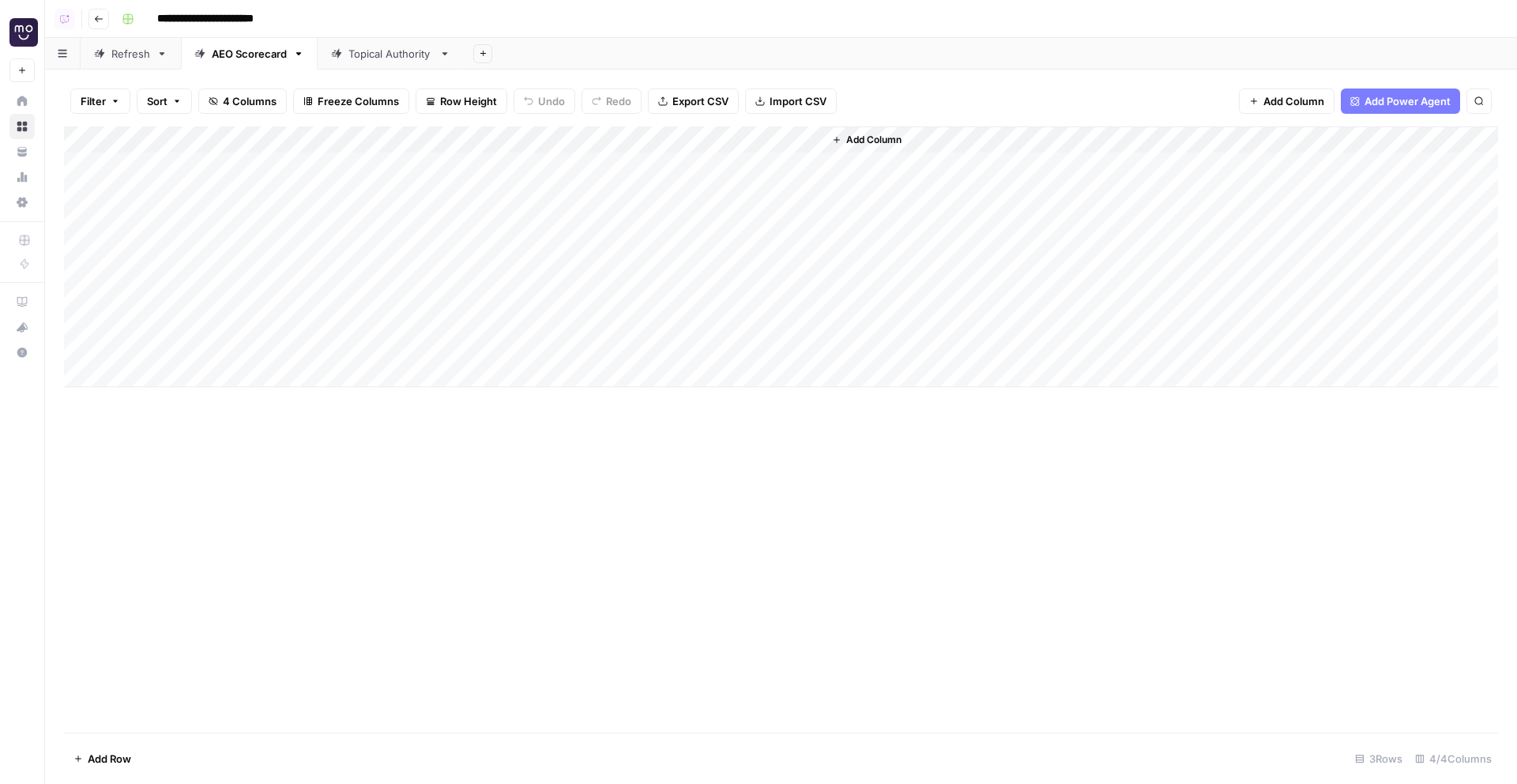
click at [357, 62] on link "Topical Authority" at bounding box center [391, 53] width 147 height 32
click at [100, 22] on icon "button" at bounding box center [98, 19] width 9 height 9
click at [106, 21] on button "Go back" at bounding box center [99, 19] width 21 height 21
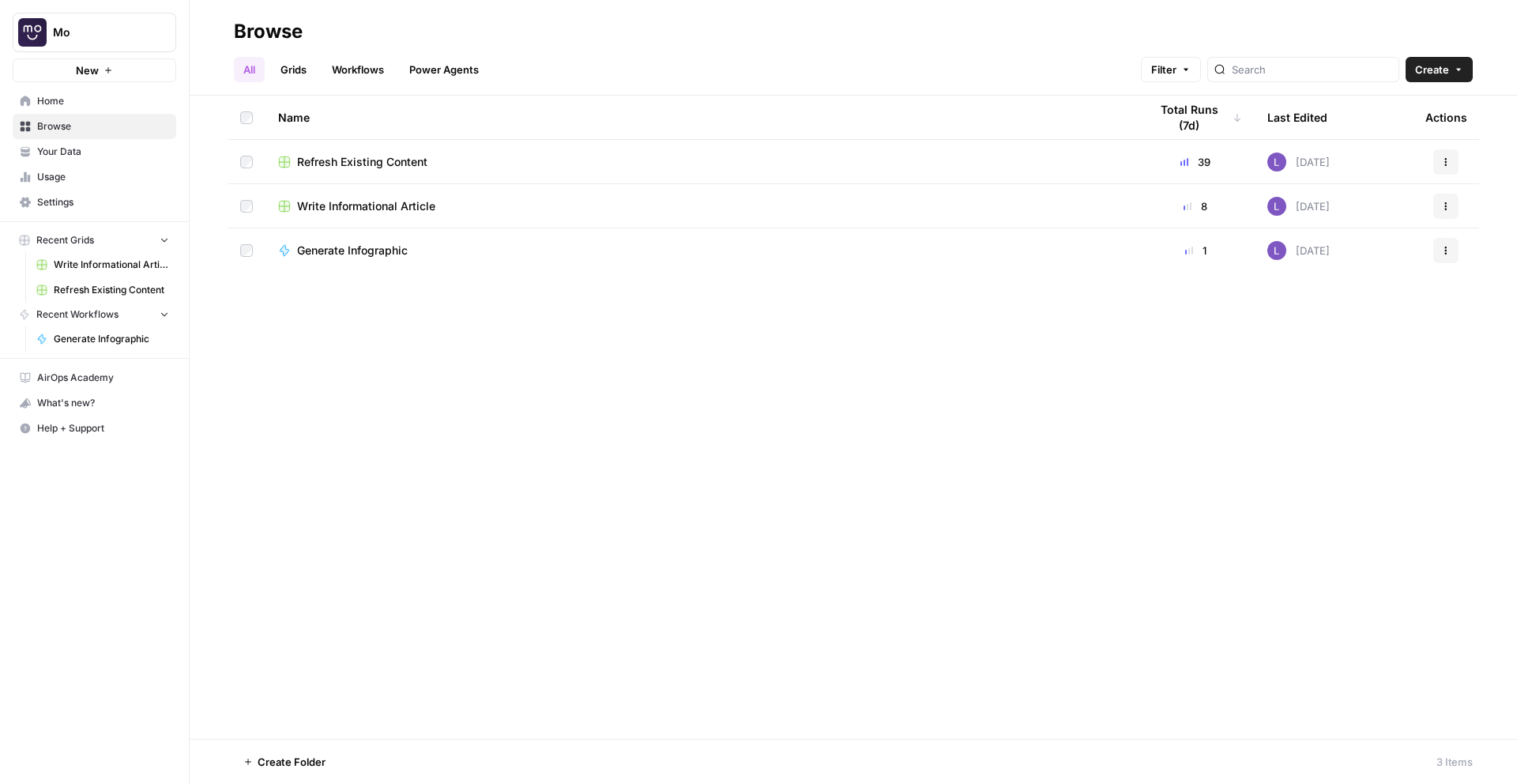
click at [366, 212] on span "Write Informational Article" at bounding box center [366, 206] width 138 height 16
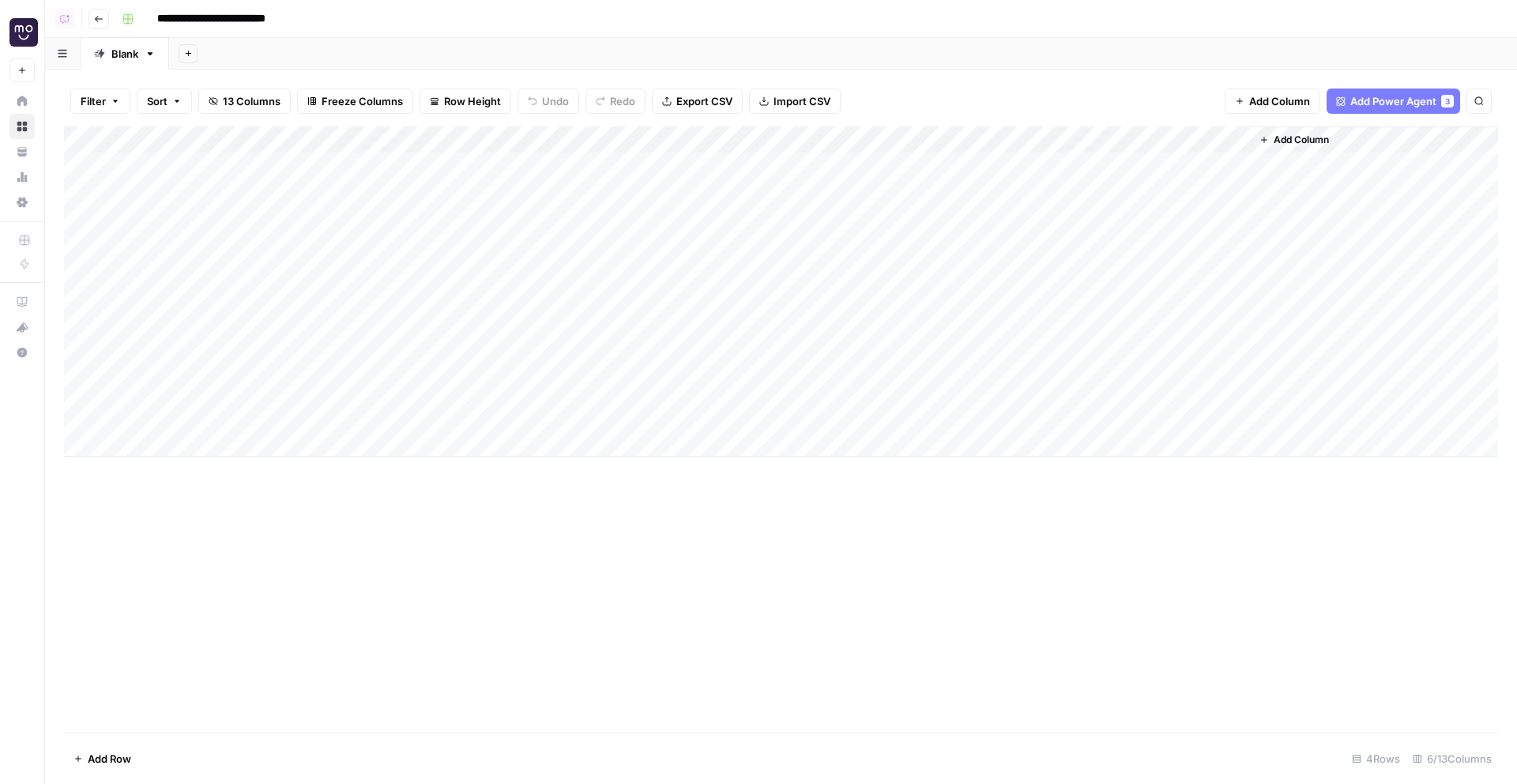
click at [1146, 249] on div "Add Column" at bounding box center [781, 291] width 1434 height 330
click at [1213, 169] on div "Add Column" at bounding box center [781, 291] width 1434 height 330
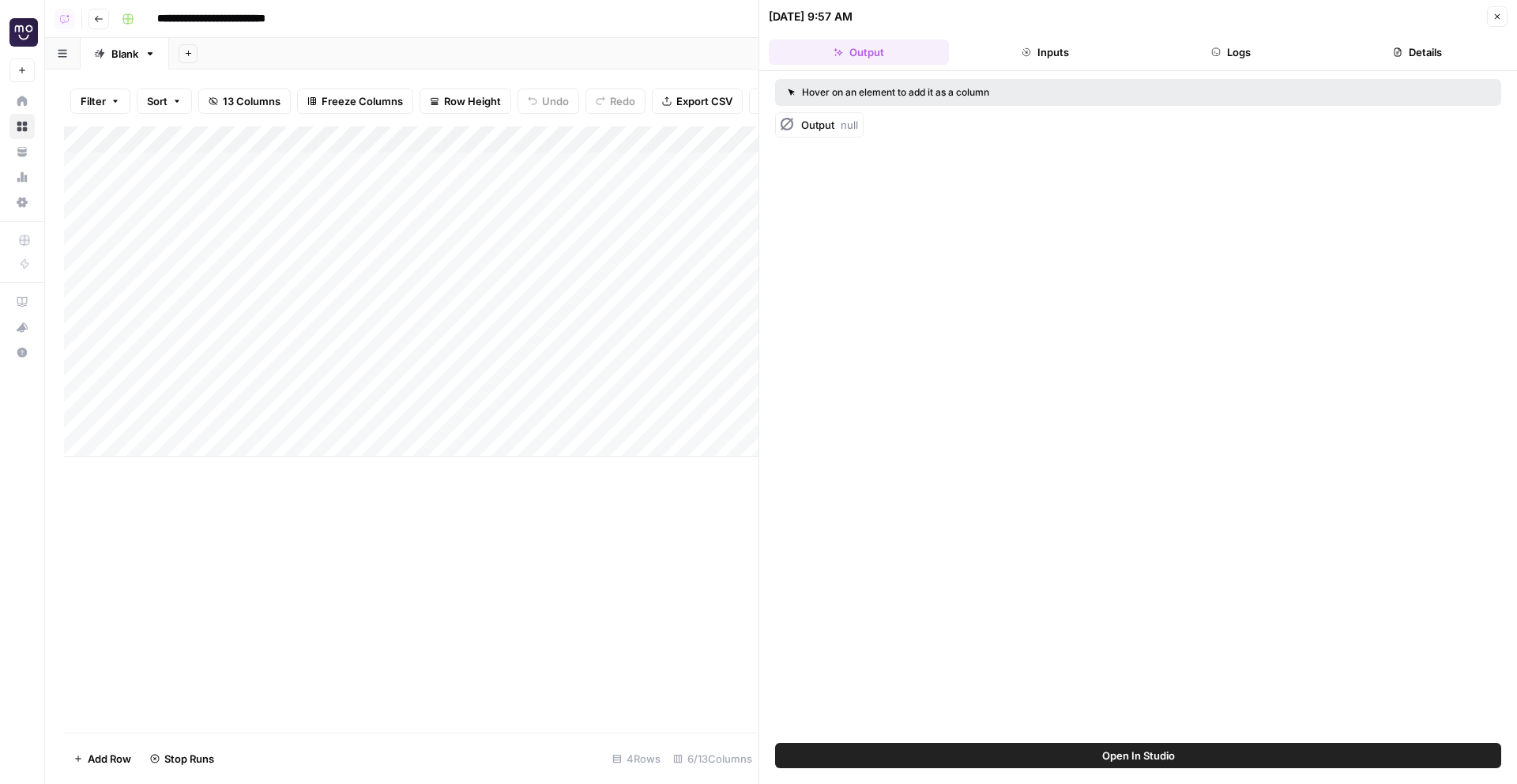
click at [1249, 36] on header "[DATE] 9:57 AM Close Output Inputs Logs Details" at bounding box center [1138, 35] width 758 height 72
click at [1249, 49] on button "Logs" at bounding box center [1232, 52] width 180 height 25
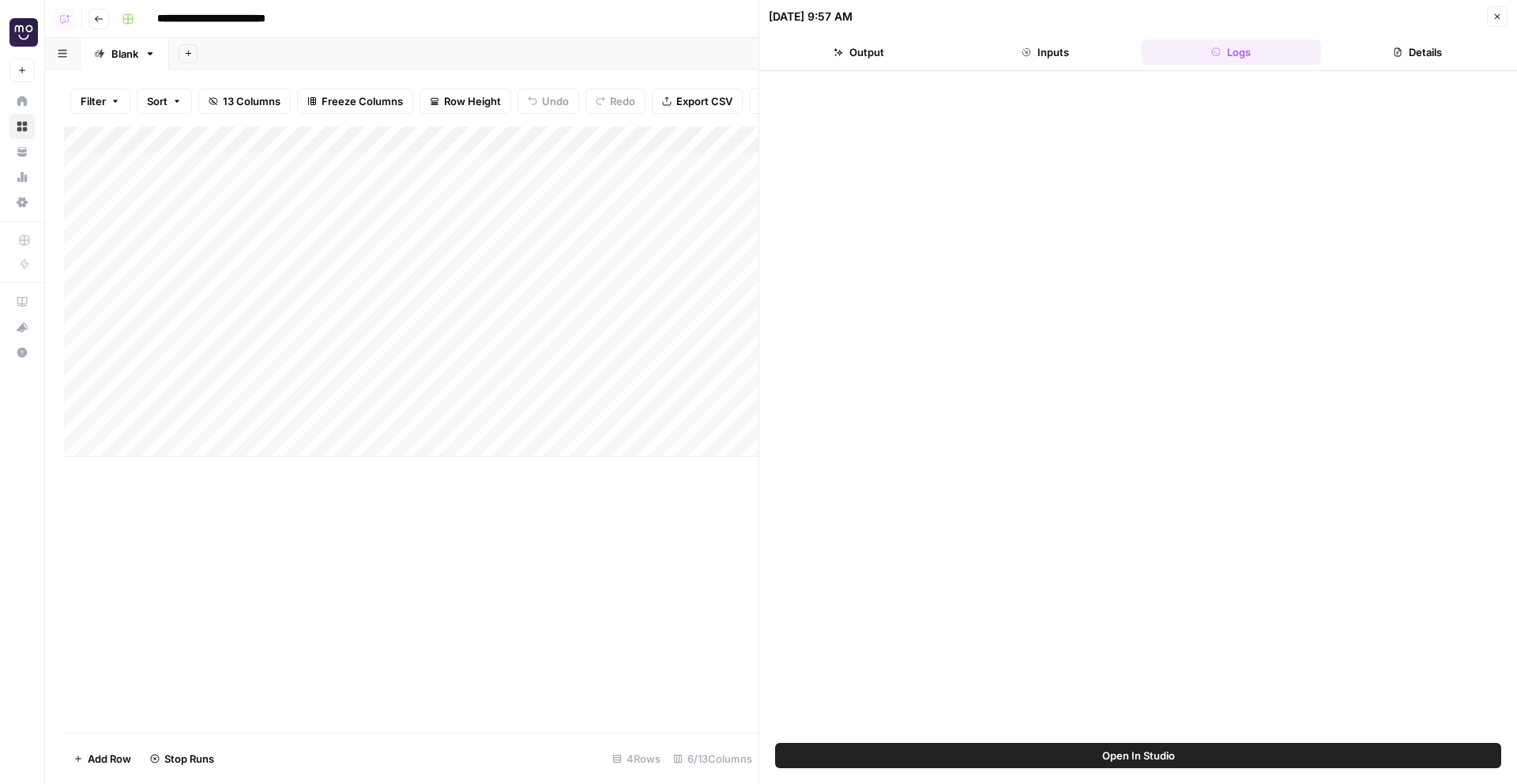
click at [1503, 21] on button "Close" at bounding box center [1497, 16] width 21 height 21
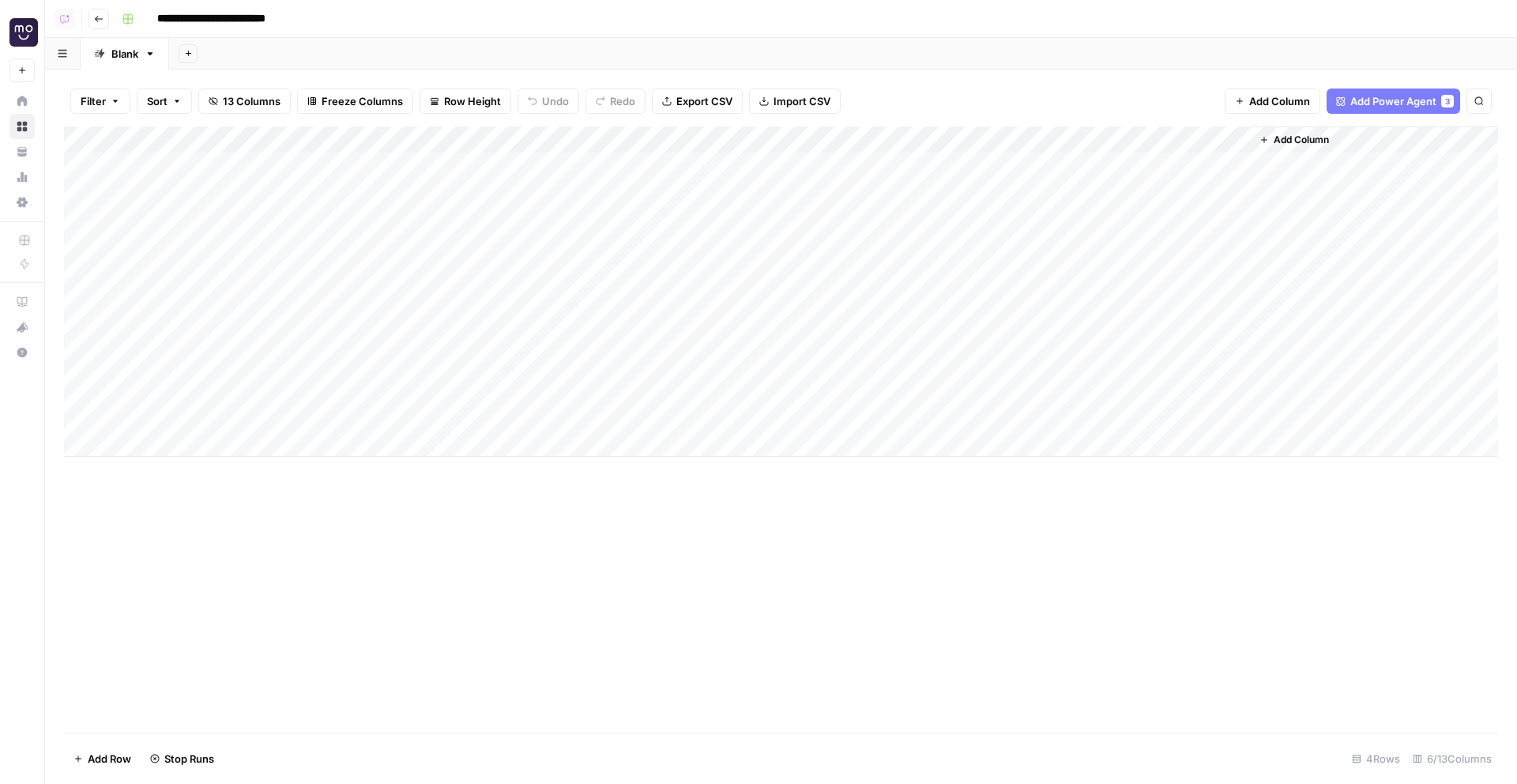
click at [1227, 134] on div "Add Column" at bounding box center [781, 291] width 1434 height 330
click at [1159, 288] on span "Edit Workflow" at bounding box center [1171, 295] width 138 height 16
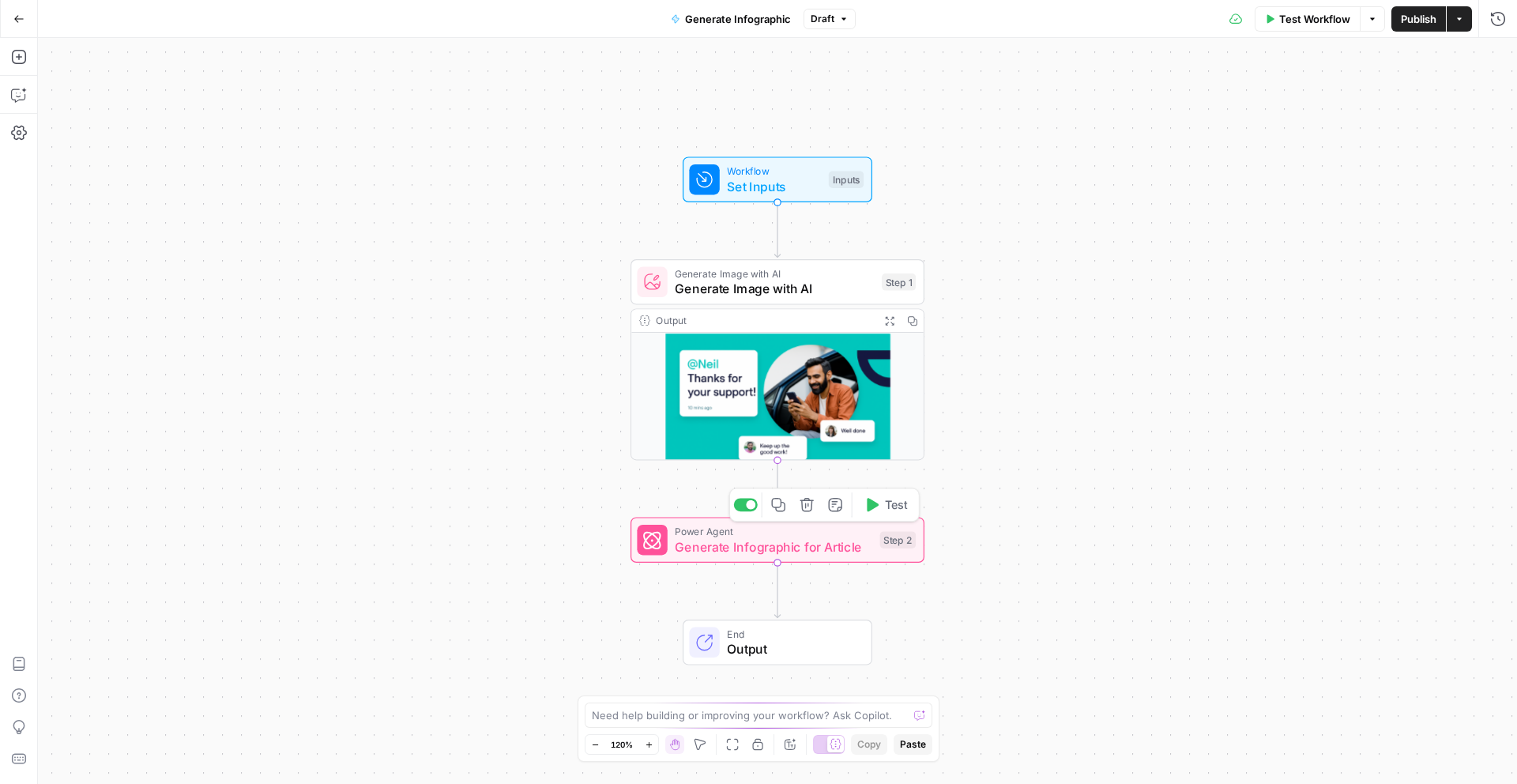
click at [806, 507] on icon "button" at bounding box center [807, 504] width 15 height 15
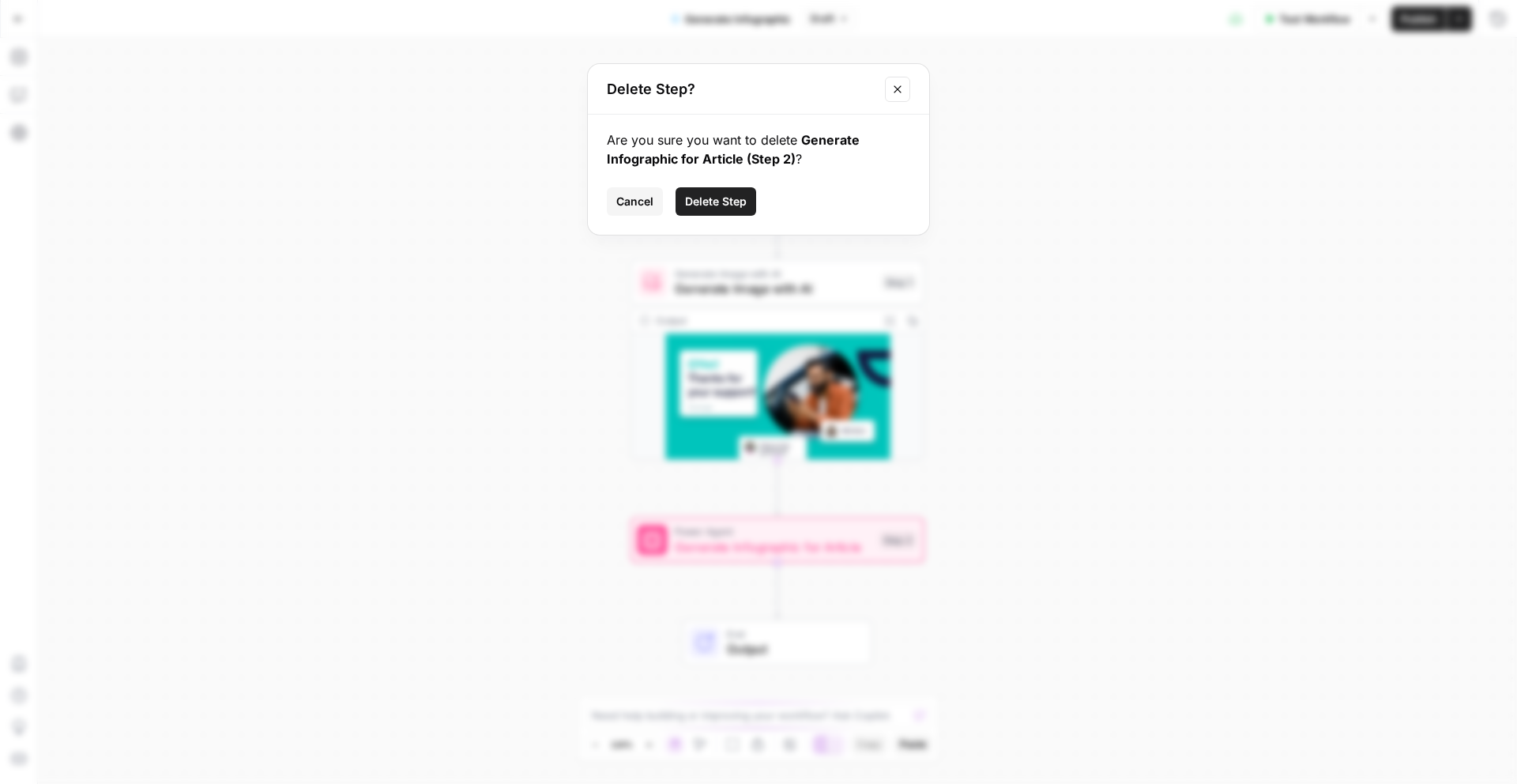
click at [724, 194] on span "Delete Step" at bounding box center [716, 202] width 62 height 16
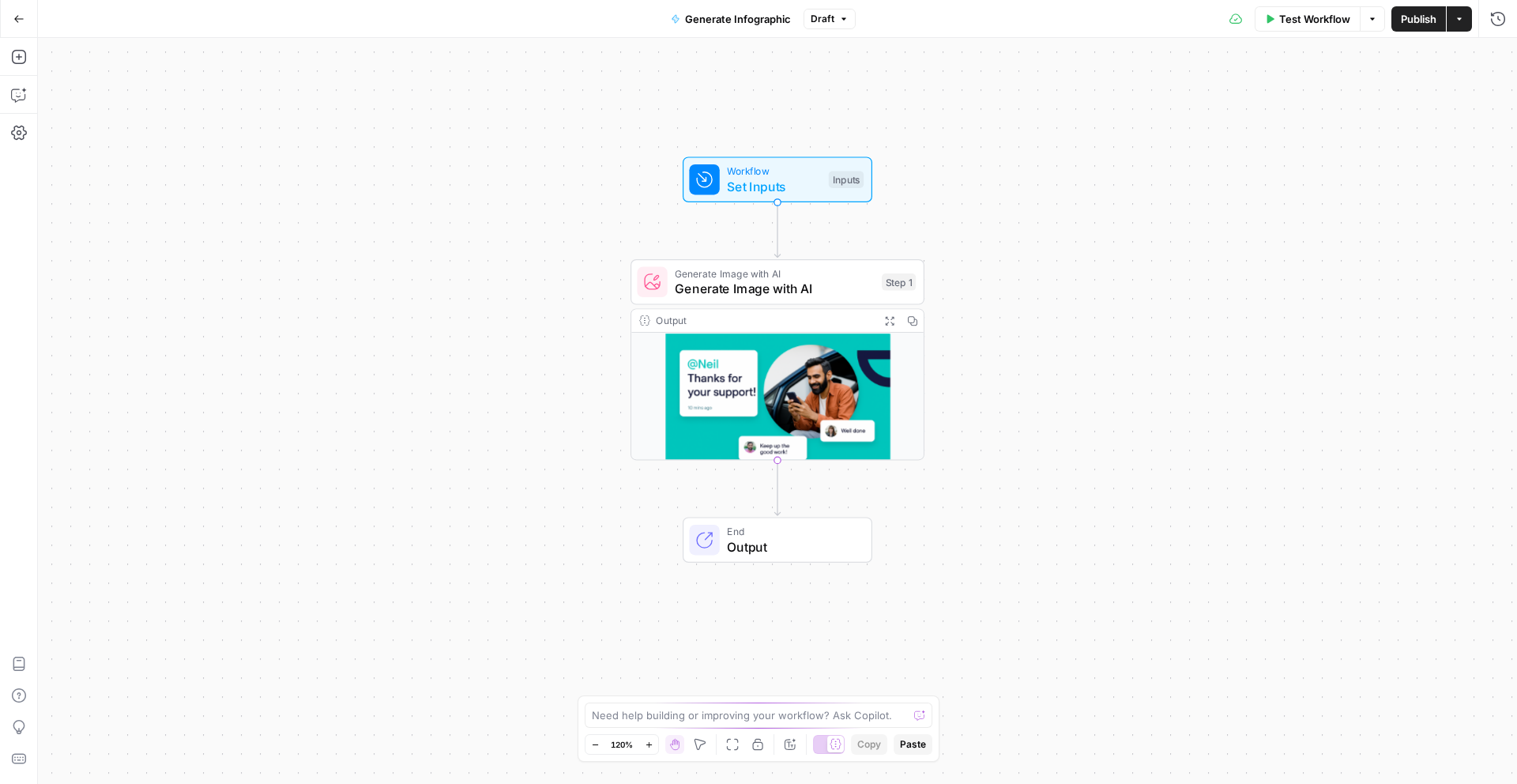
click at [1423, 26] on span "Publish" at bounding box center [1419, 19] width 35 height 16
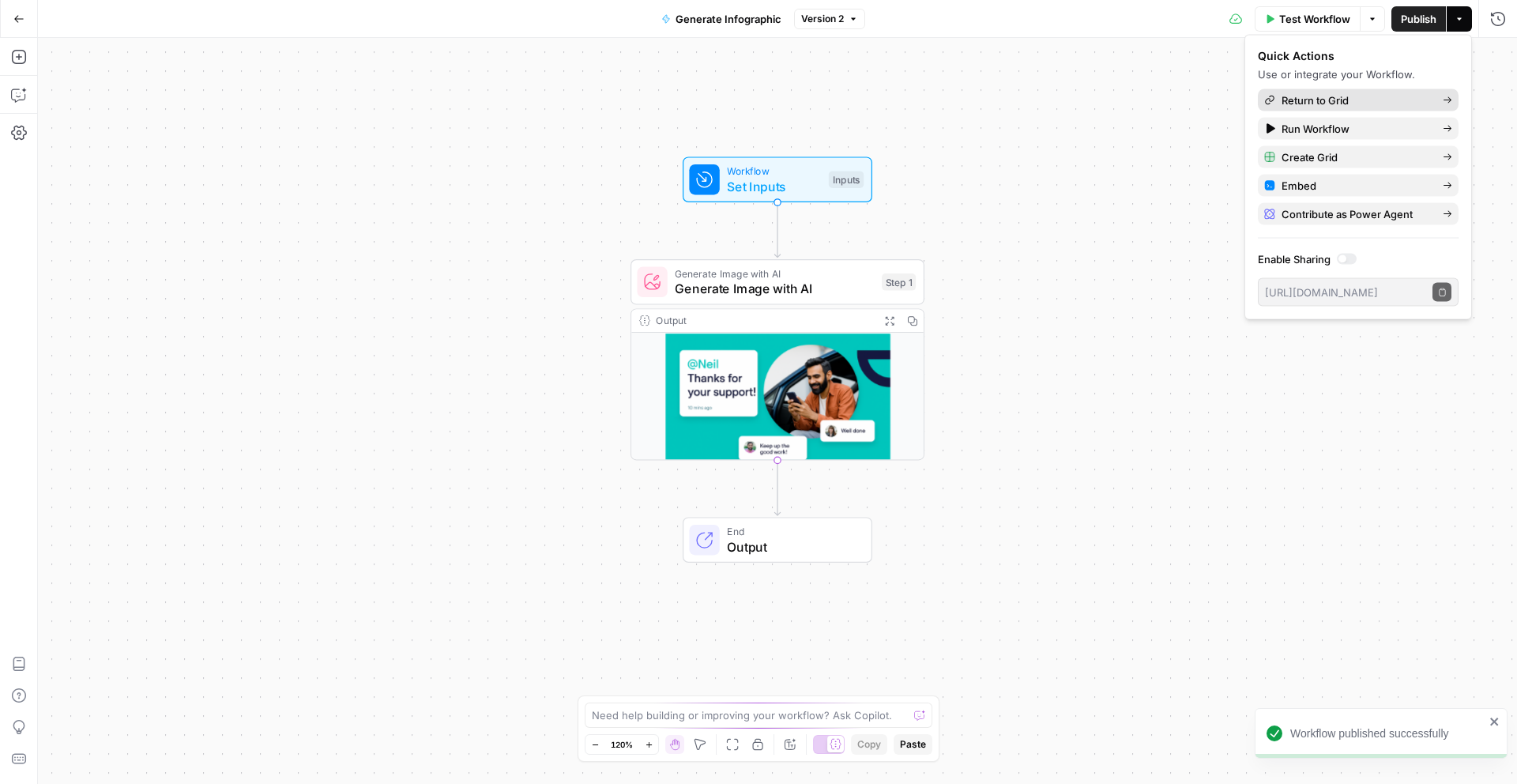
click at [1354, 101] on span "Return to Grid" at bounding box center [1356, 100] width 148 height 16
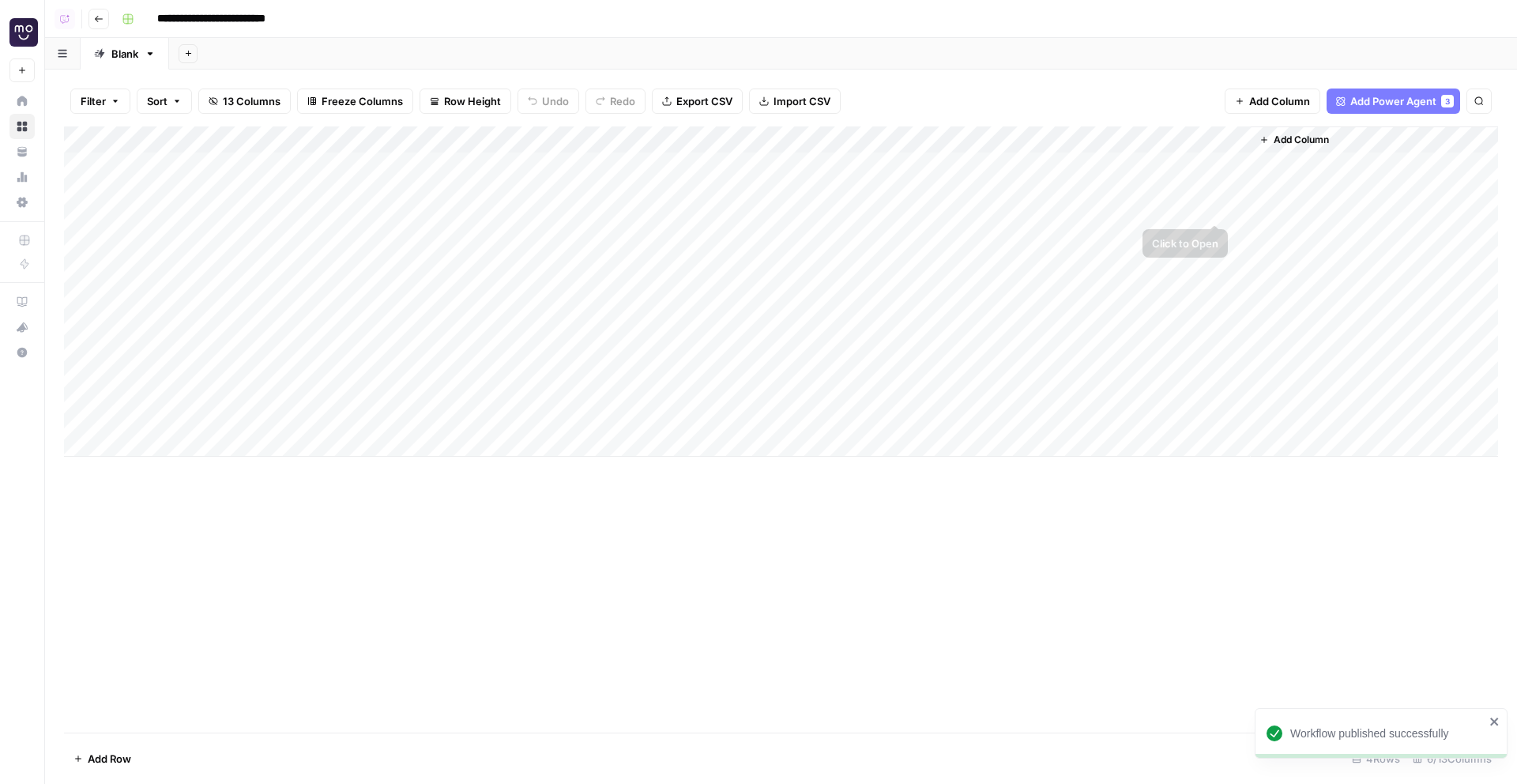
click at [1239, 161] on div "Add Column" at bounding box center [781, 291] width 1434 height 330
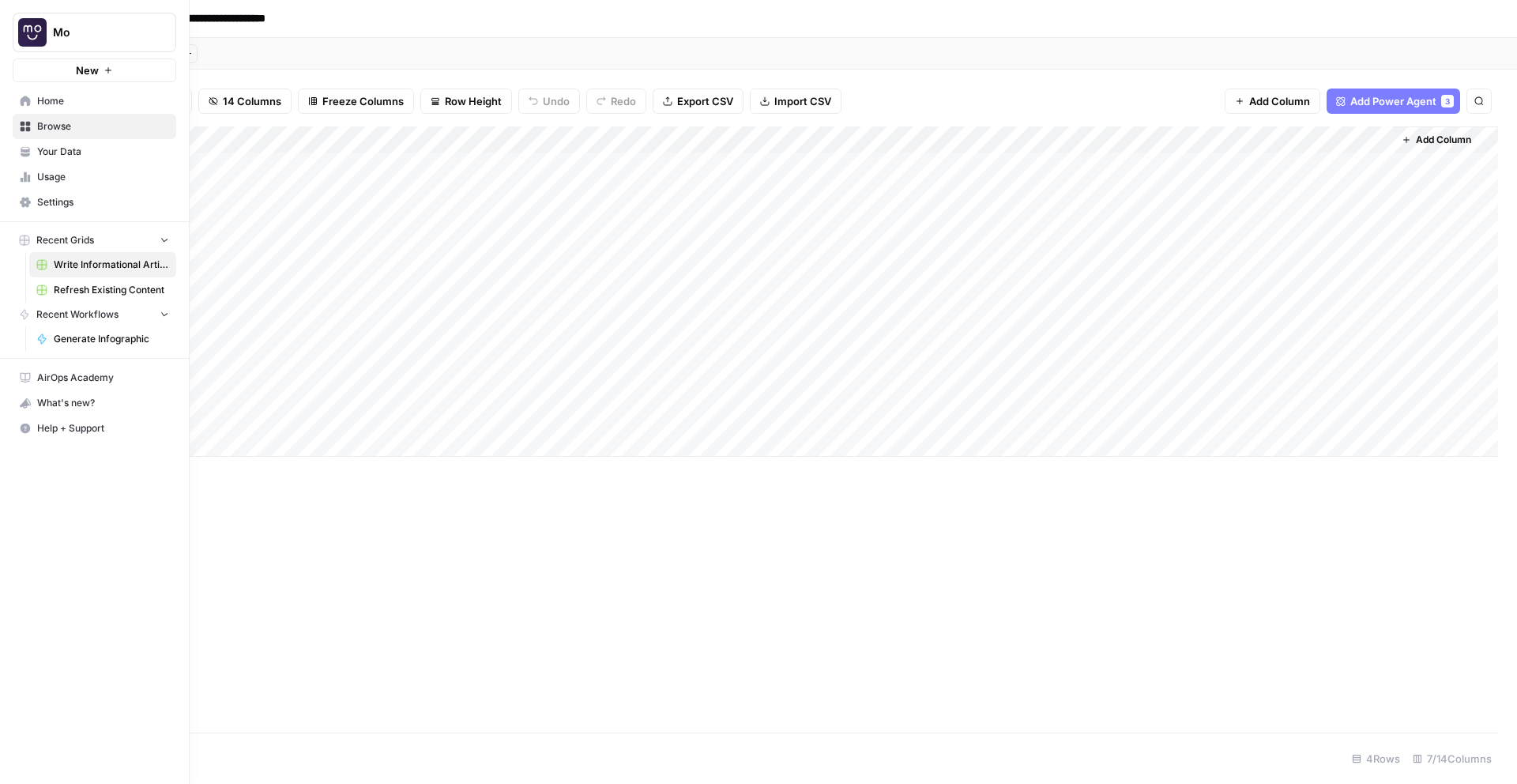
click at [25, 106] on icon at bounding box center [25, 101] width 11 height 11
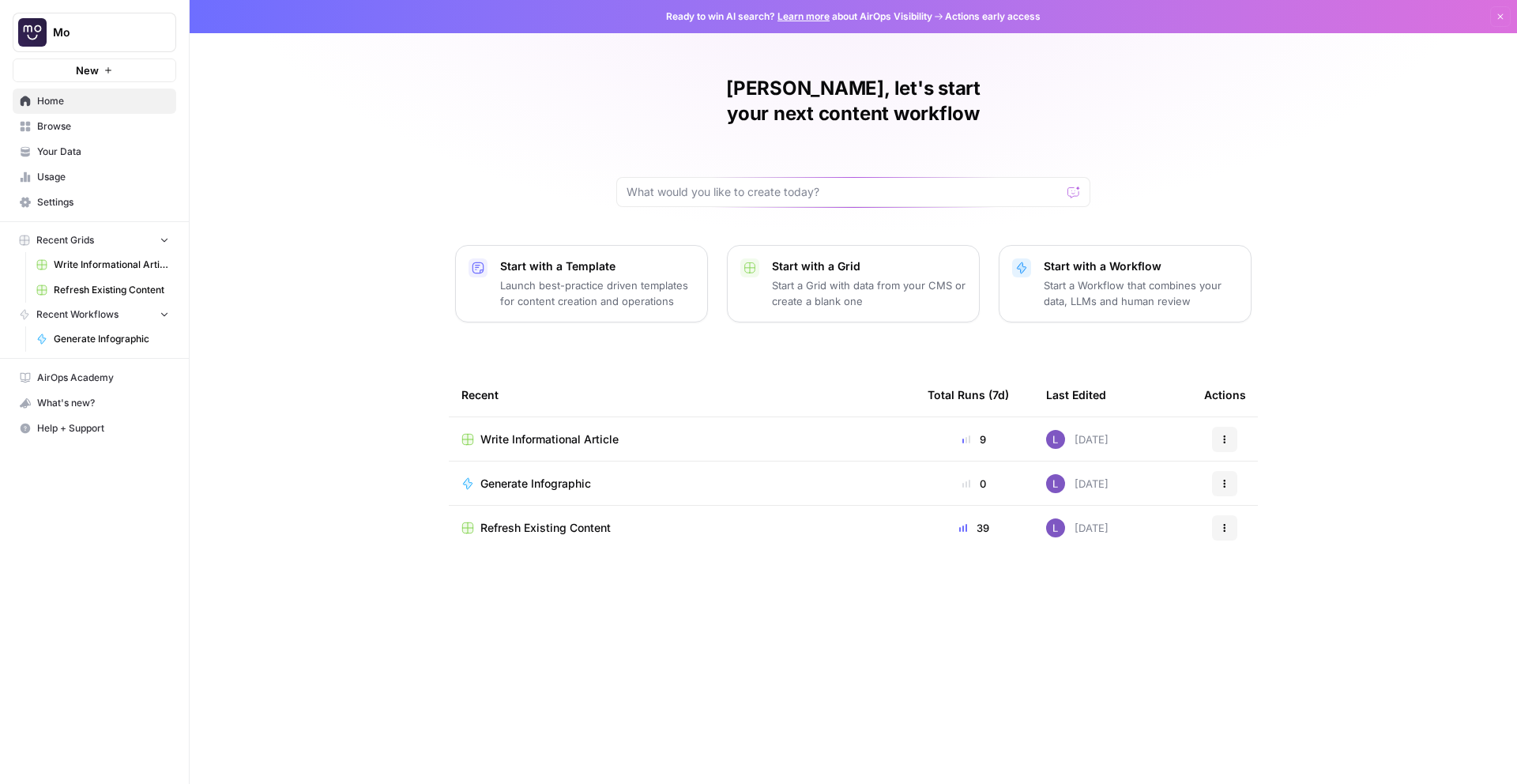
click at [66, 130] on span "Browse" at bounding box center [103, 126] width 132 height 15
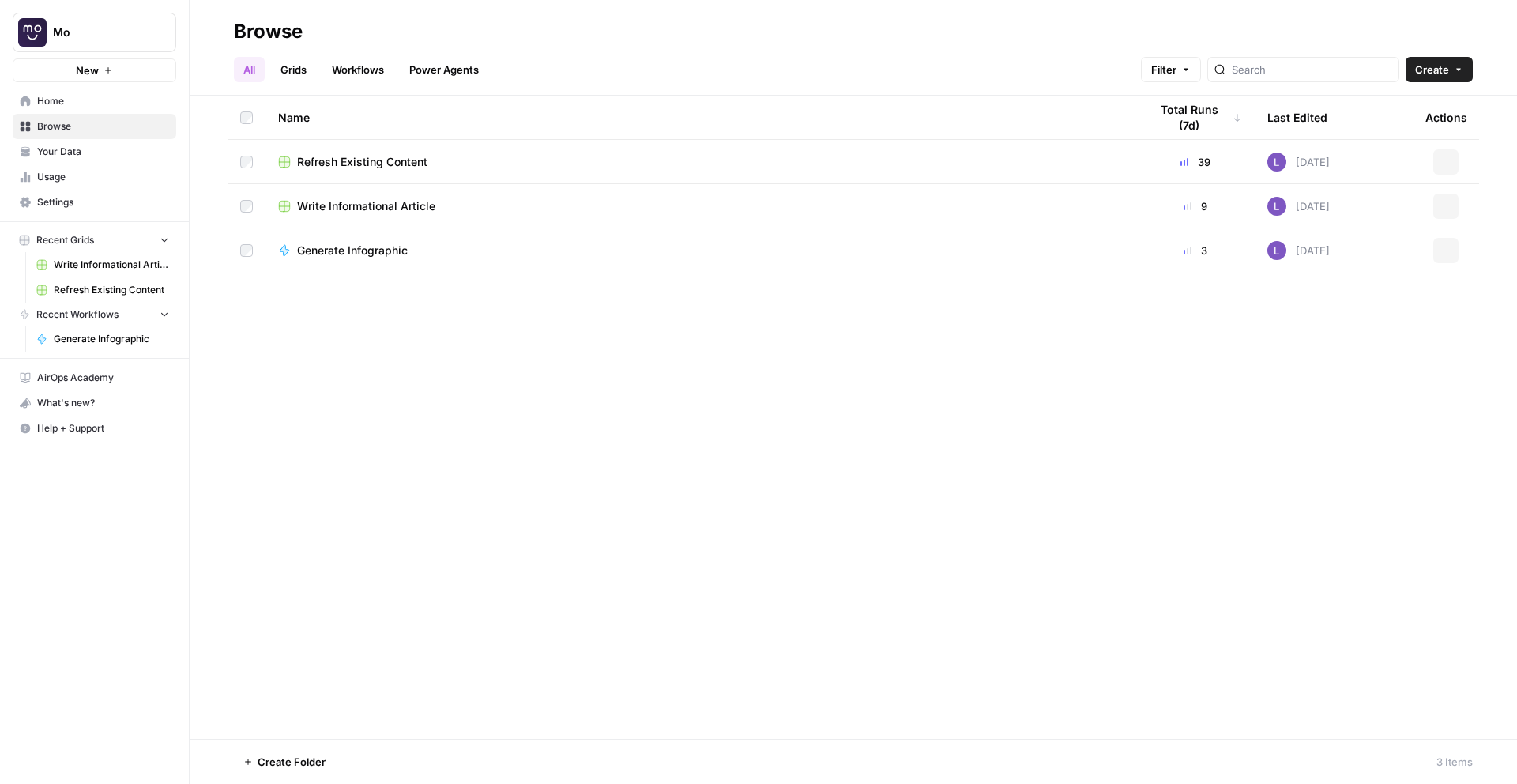
click at [78, 150] on span "Your Data" at bounding box center [103, 152] width 132 height 15
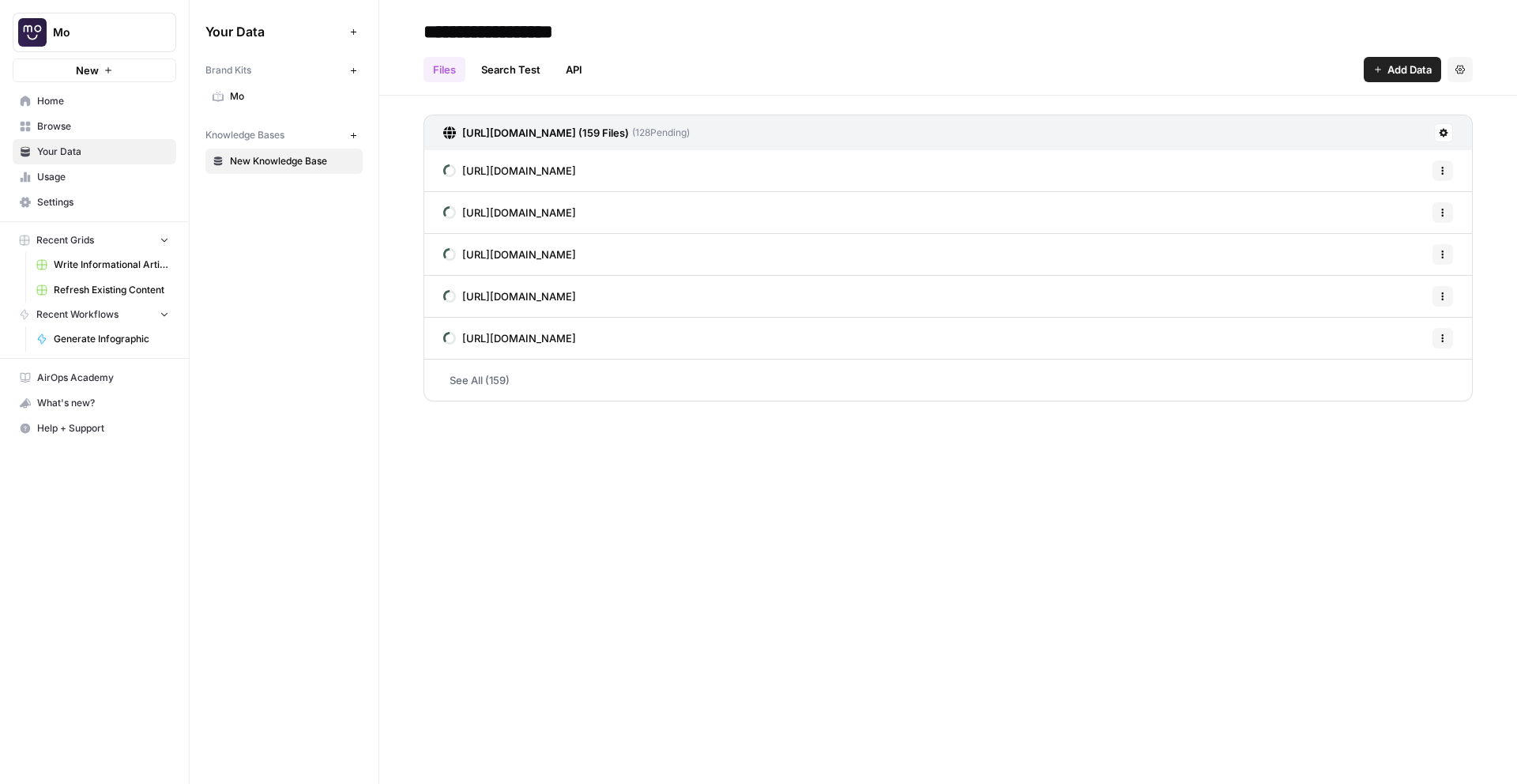
click at [257, 85] on link "Mo" at bounding box center [284, 96] width 157 height 25
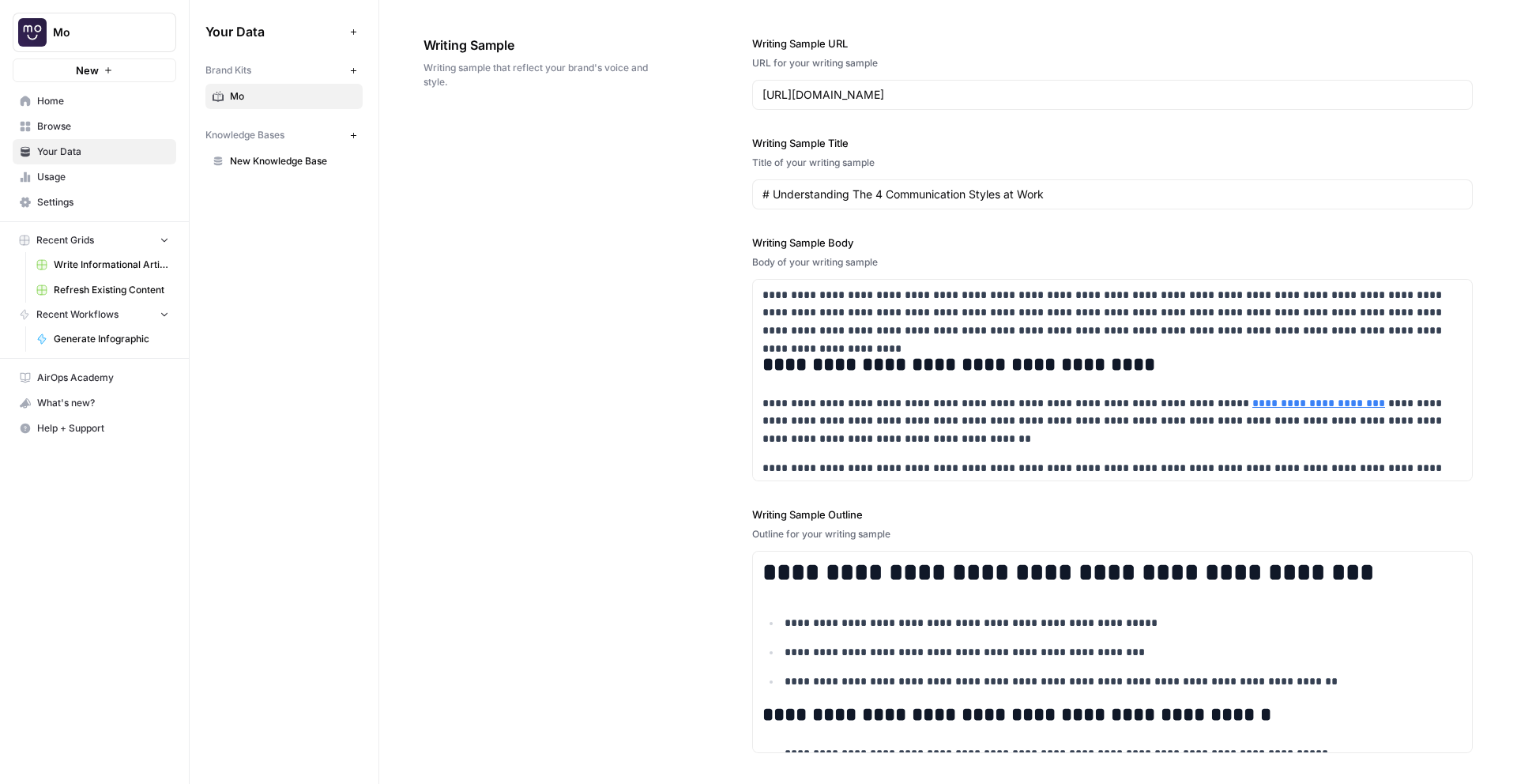
scroll to position [1878, 0]
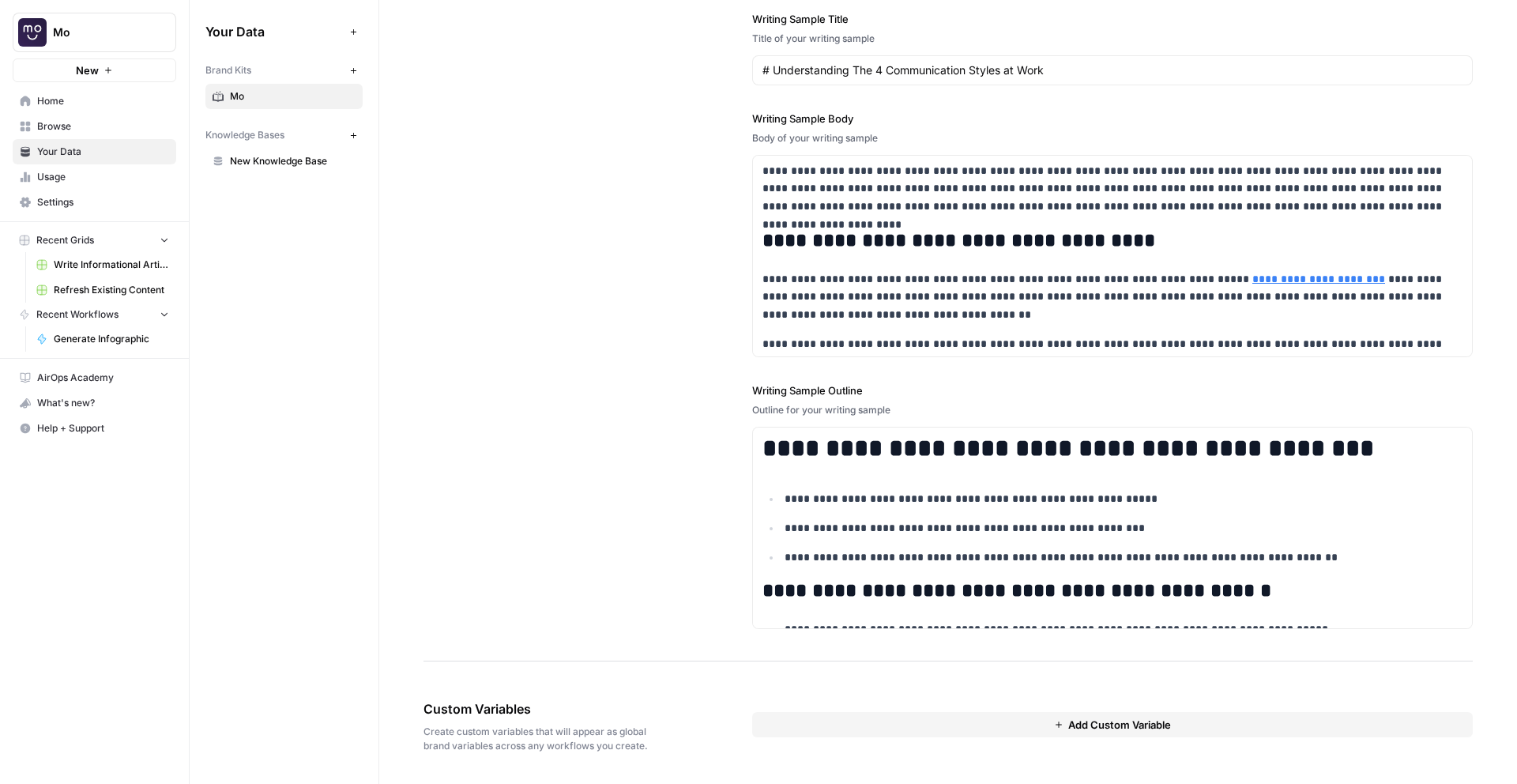
click at [903, 721] on button "Add Custom Variable" at bounding box center [1113, 724] width 721 height 25
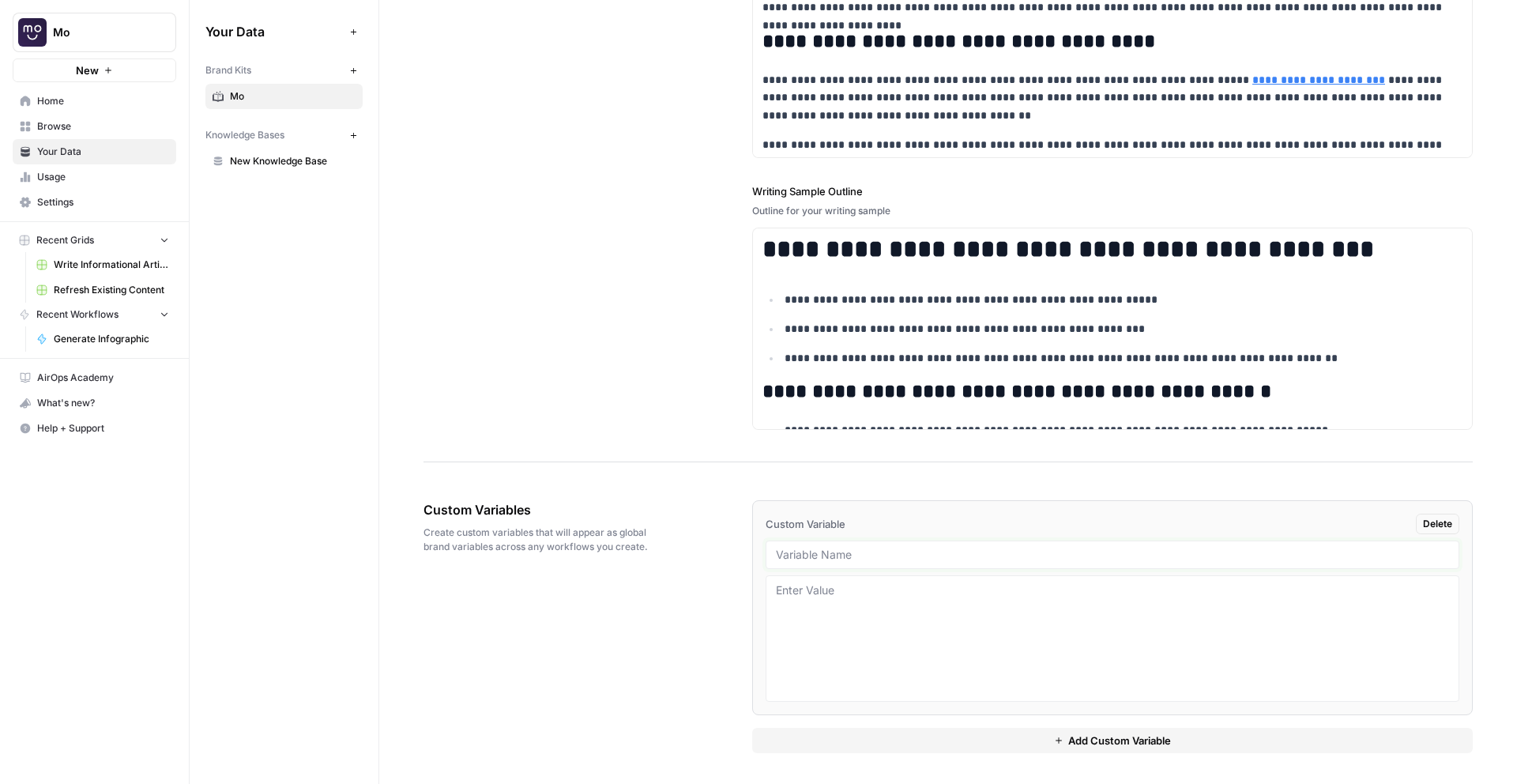
click at [800, 552] on input "text" at bounding box center [1112, 554] width 673 height 15
click at [294, 161] on span "New Knowledge Base" at bounding box center [293, 161] width 126 height 15
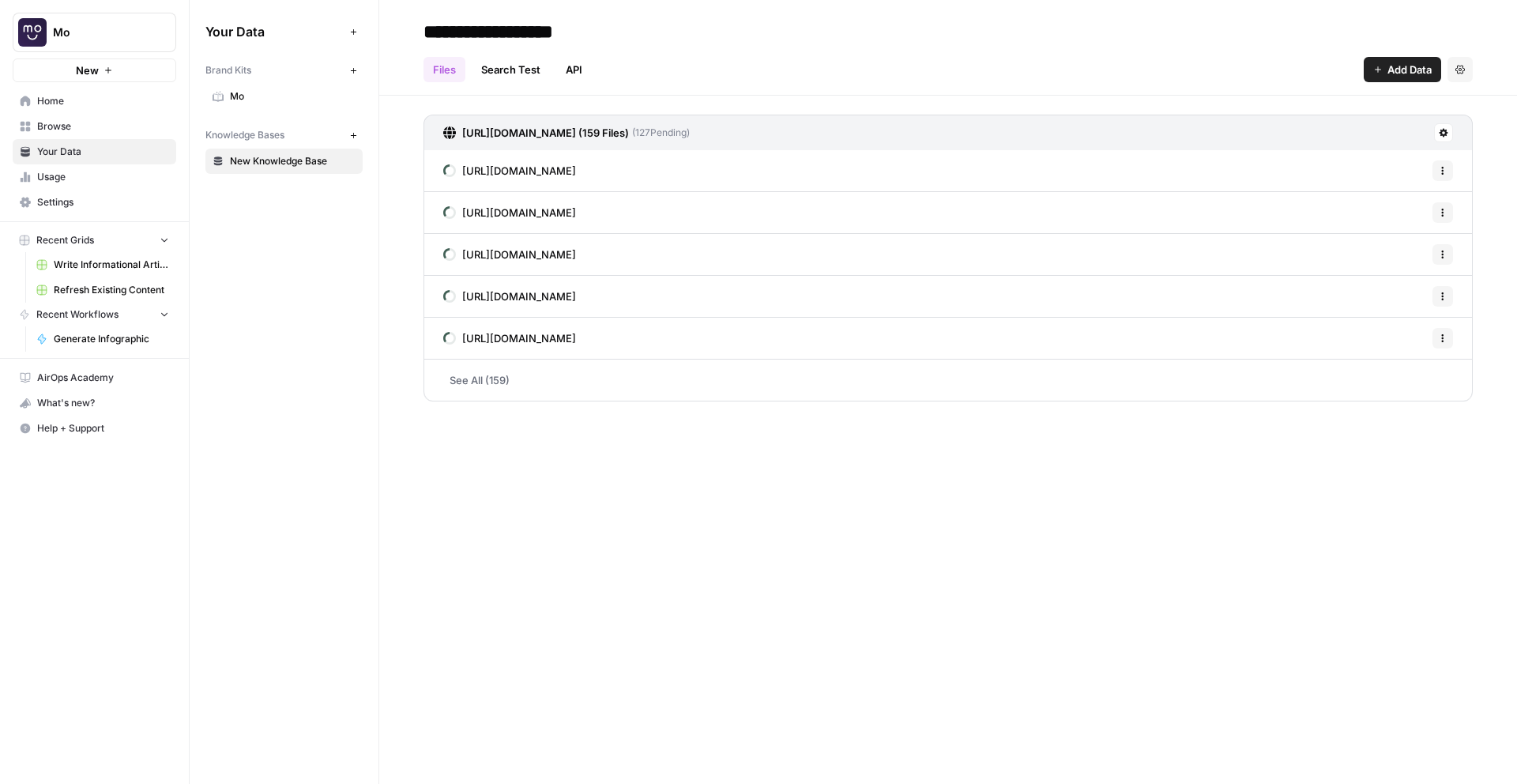
click at [1409, 68] on span "Add Data" at bounding box center [1409, 70] width 44 height 16
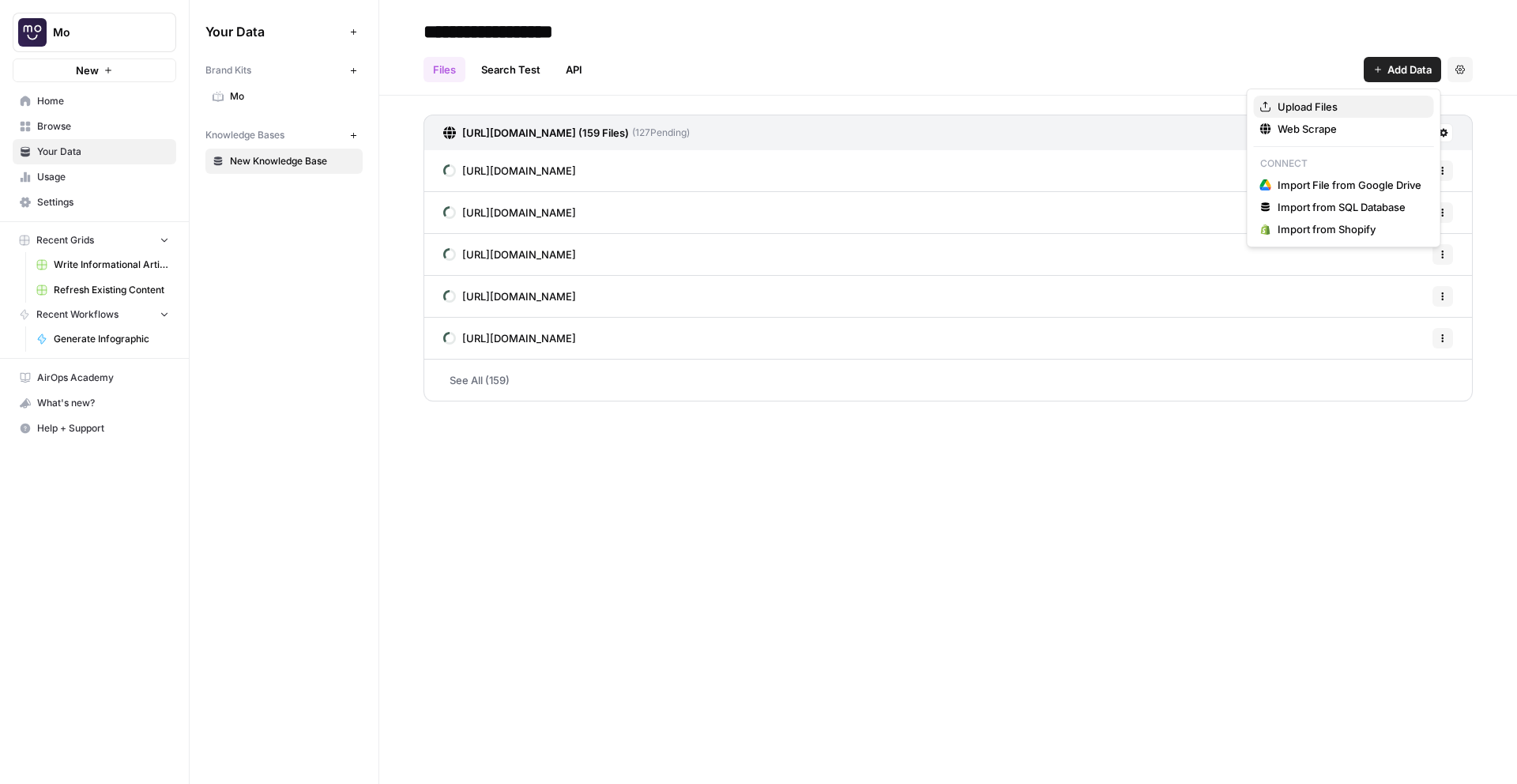
click at [1331, 105] on span "Upload Files" at bounding box center [1350, 107] width 144 height 16
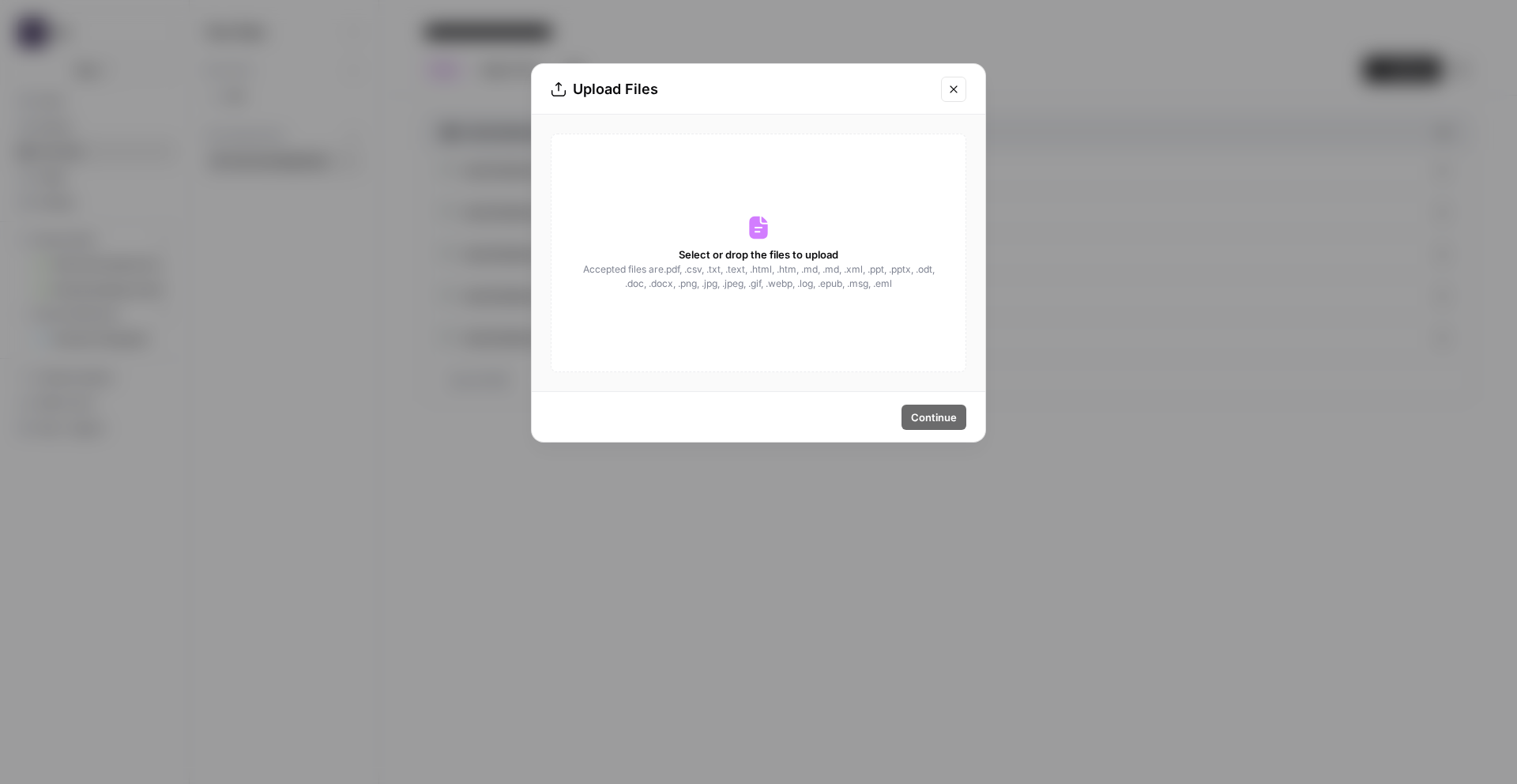
click at [960, 89] on button "Close modal" at bounding box center [953, 89] width 25 height 25
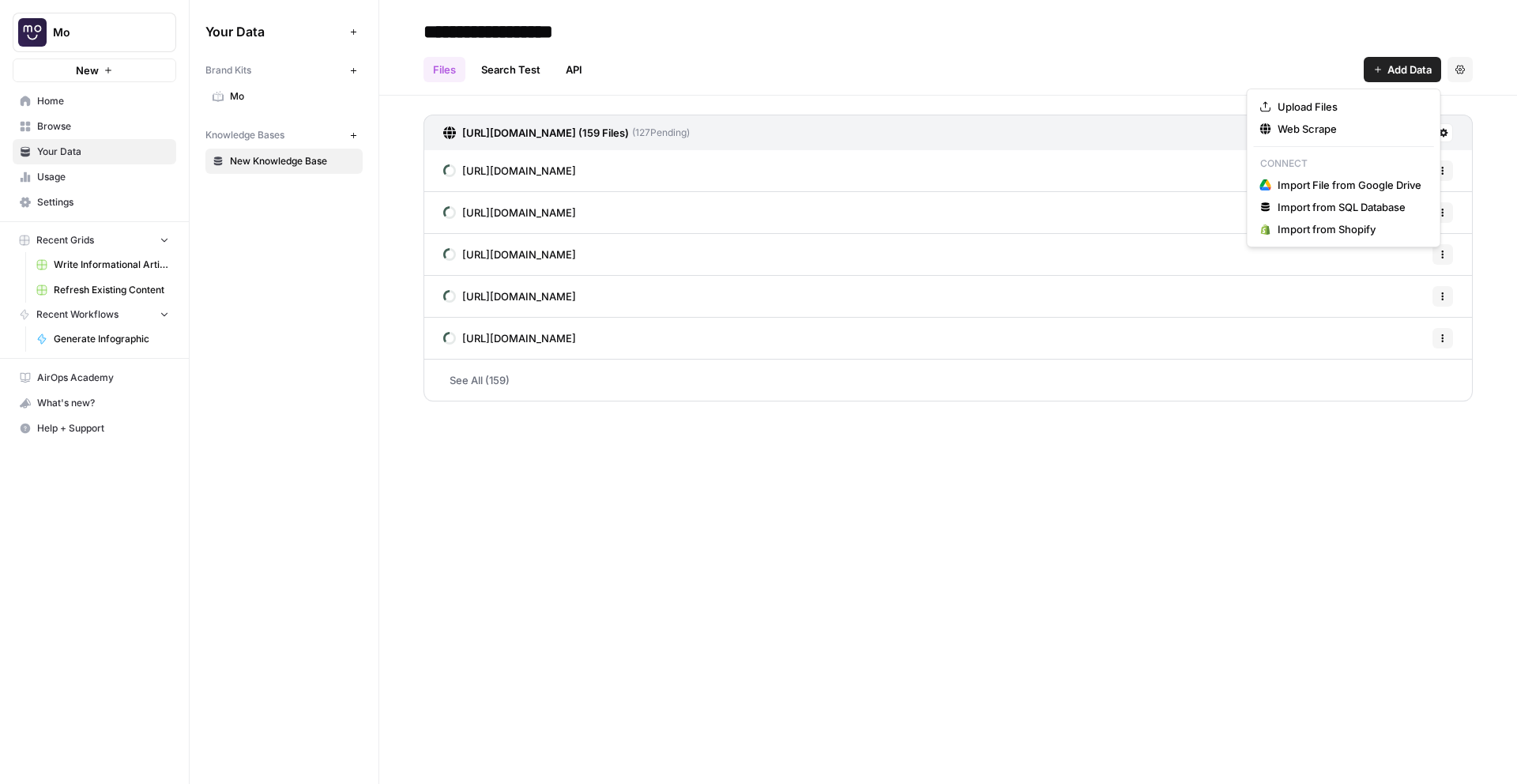
click at [1383, 67] on button "Add Data" at bounding box center [1402, 69] width 78 height 25
click at [536, 23] on input "**********" at bounding box center [543, 31] width 253 height 32
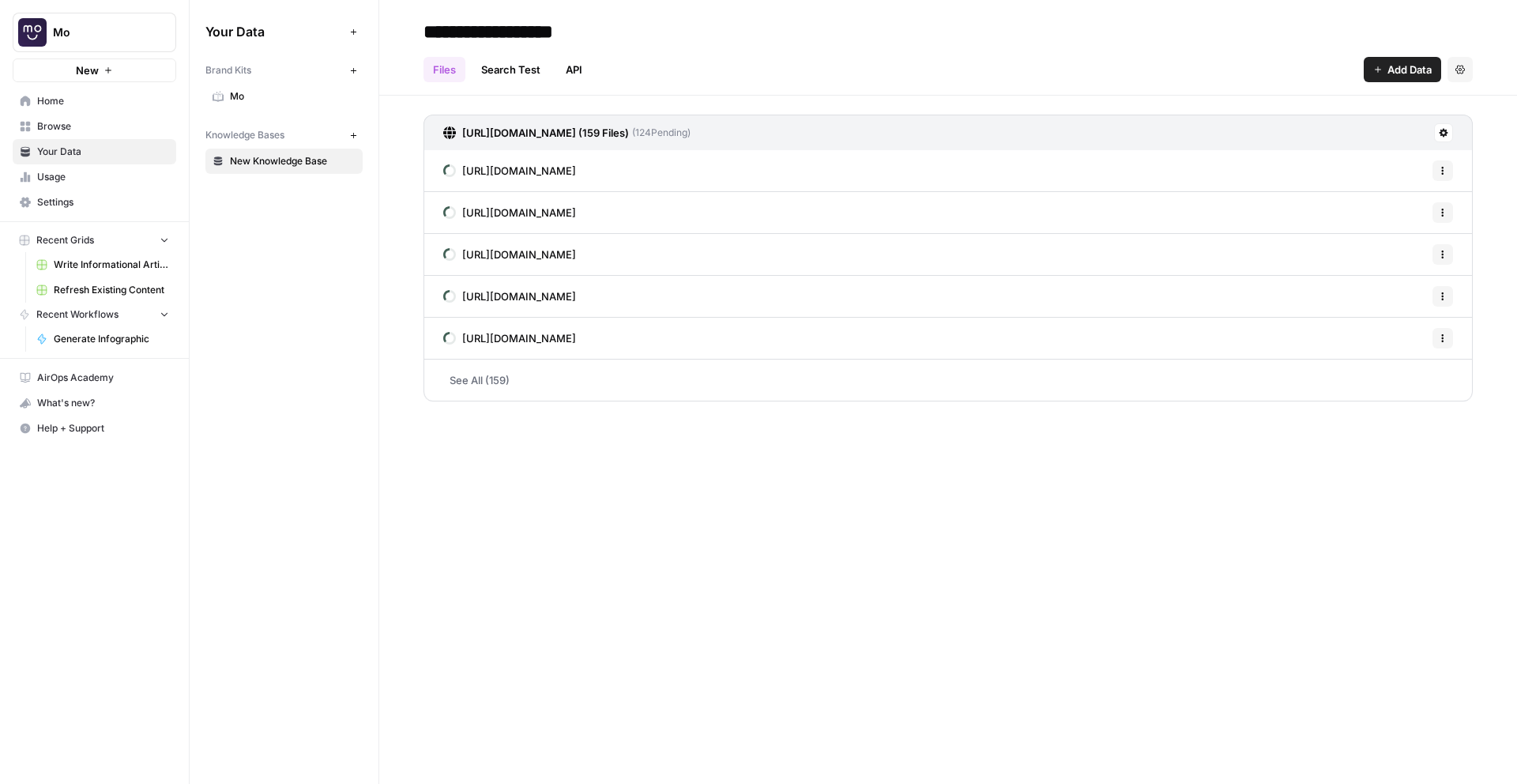
click at [536, 23] on input "**********" at bounding box center [543, 31] width 253 height 32
type input "*******"
click at [733, 527] on div "******* Files Search Test API Add Data Settings https://mo.work/sitemap.xml (15…" at bounding box center [948, 392] width 1138 height 784
click at [69, 131] on span "Browse" at bounding box center [103, 126] width 132 height 15
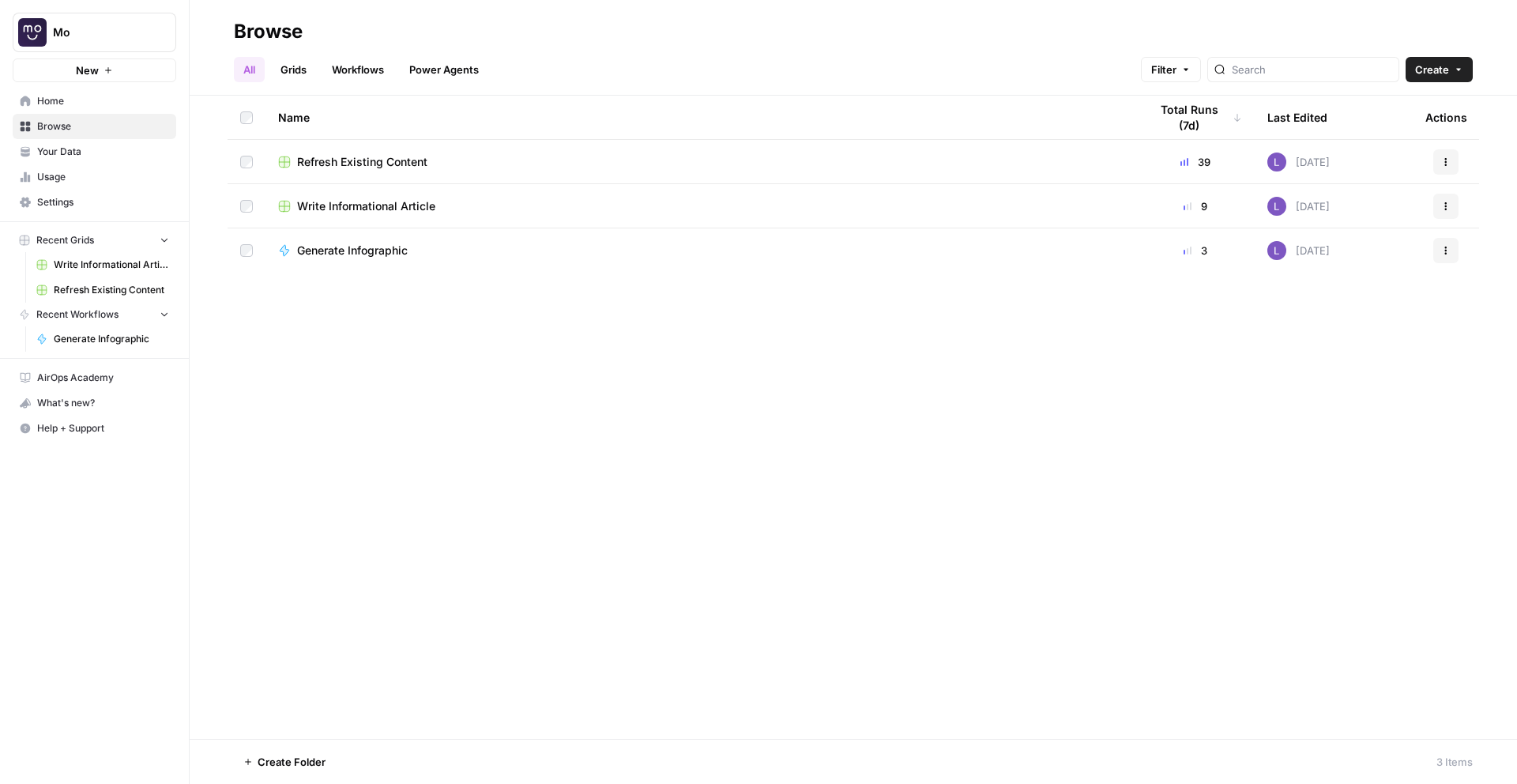
click at [299, 68] on link "Grids" at bounding box center [293, 69] width 45 height 25
click at [1419, 67] on span "Create" at bounding box center [1432, 70] width 34 height 16
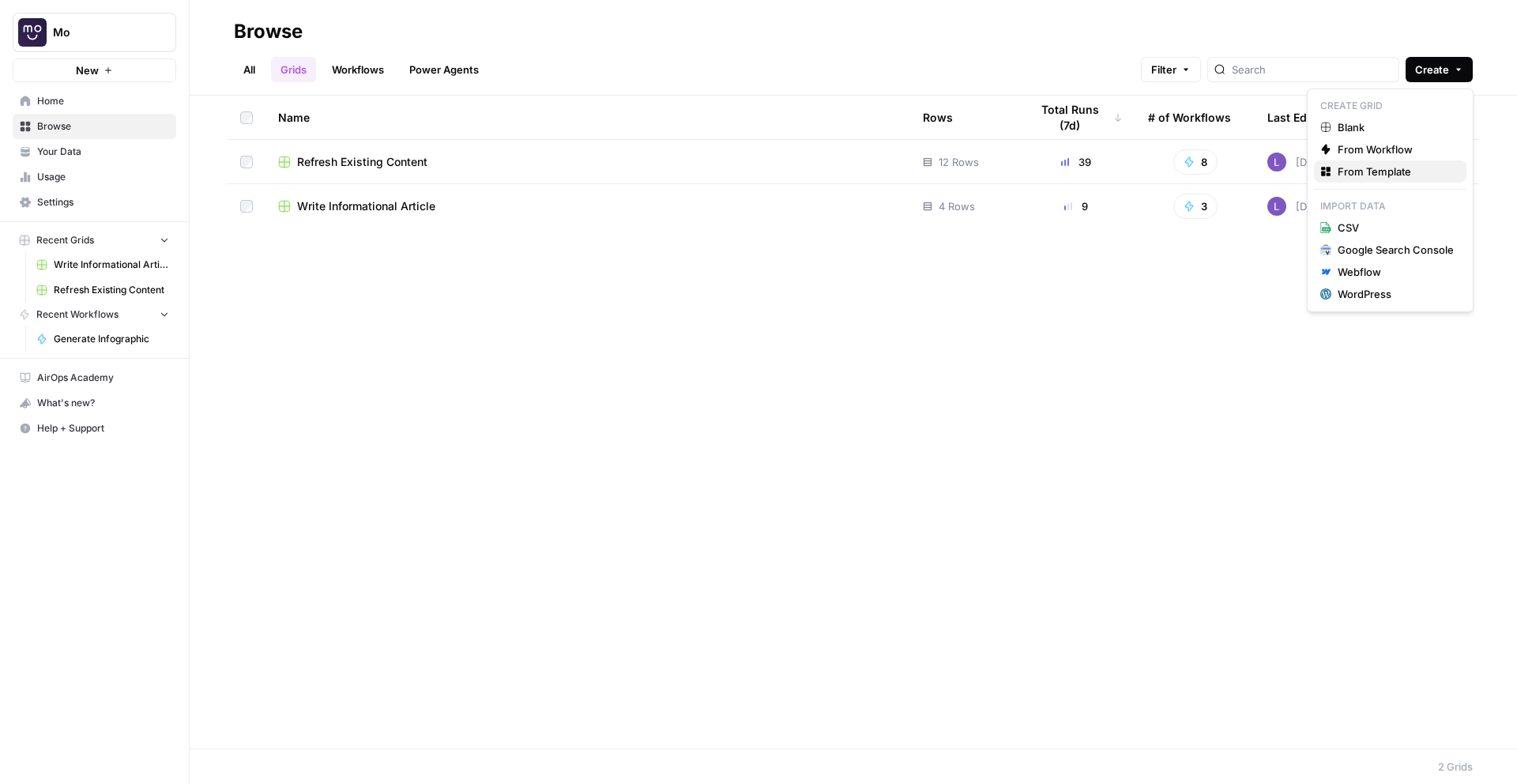
click at [1394, 171] on span "From Template" at bounding box center [1395, 171] width 116 height 16
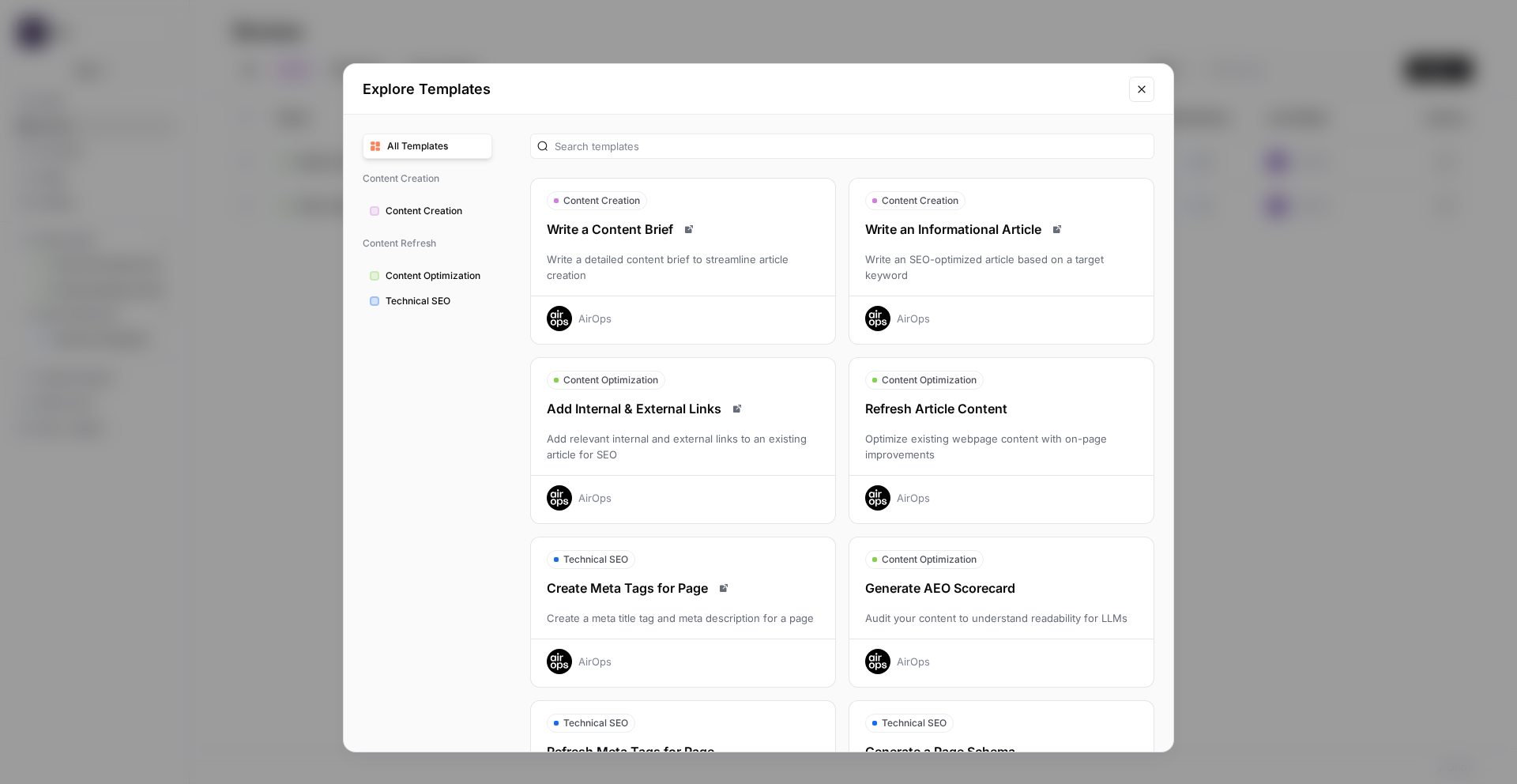
scroll to position [1, 0]
click at [1058, 252] on div "Write an SEO-optimized article based on a target keyword" at bounding box center [1002, 266] width 304 height 32
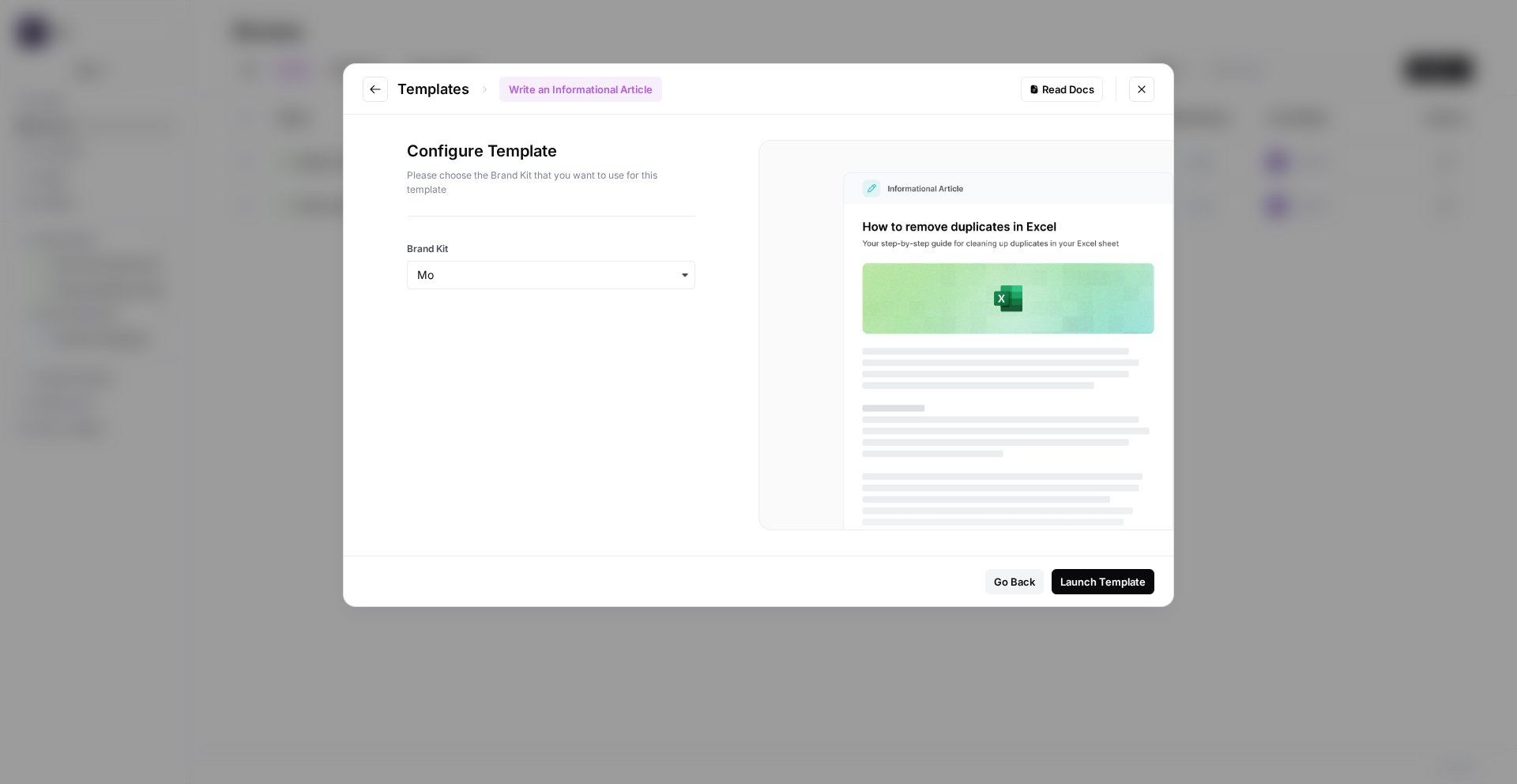
click at [1144, 95] on button "Close modal" at bounding box center [1141, 89] width 25 height 25
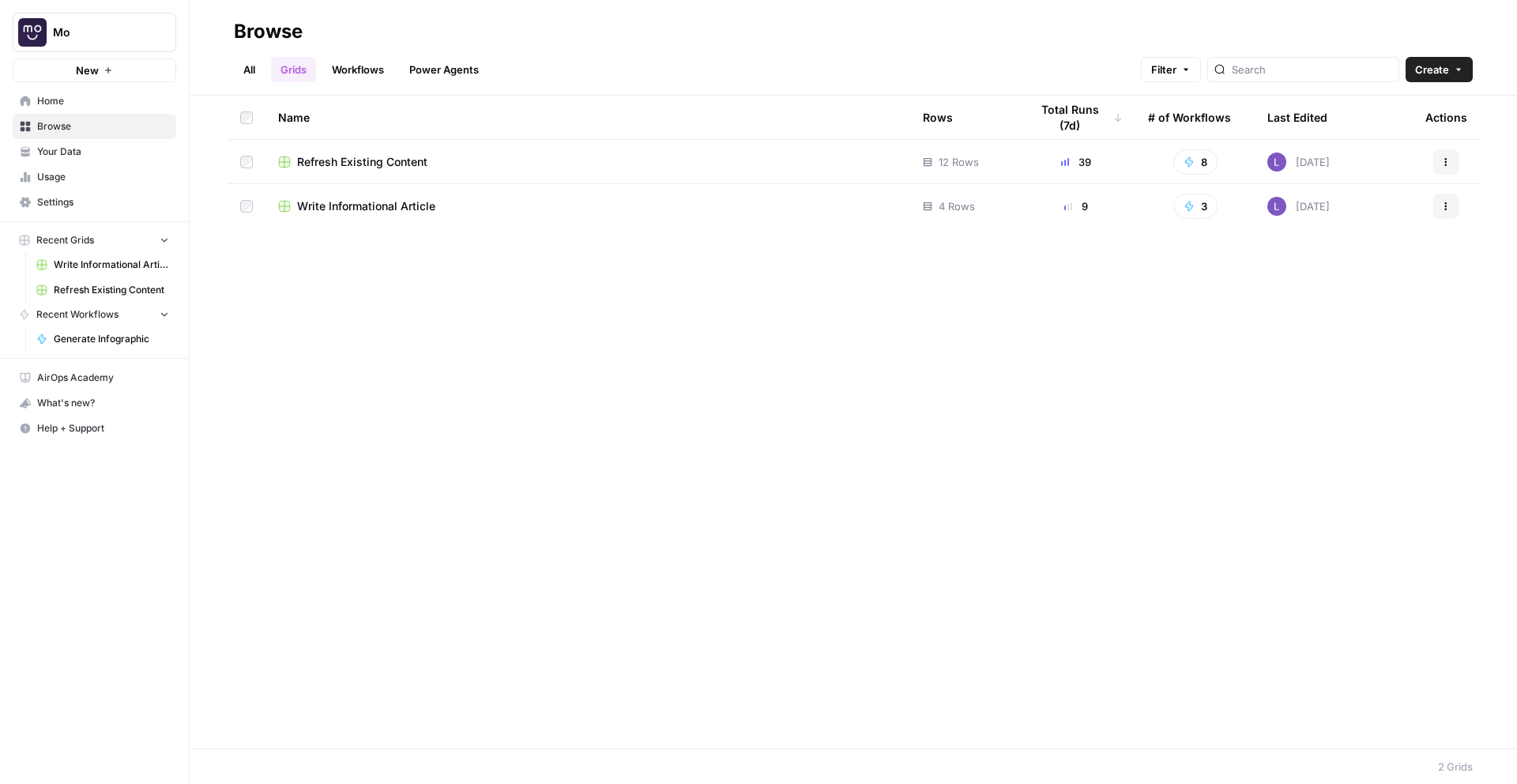
click at [336, 214] on span "Write Informational Article" at bounding box center [366, 206] width 138 height 16
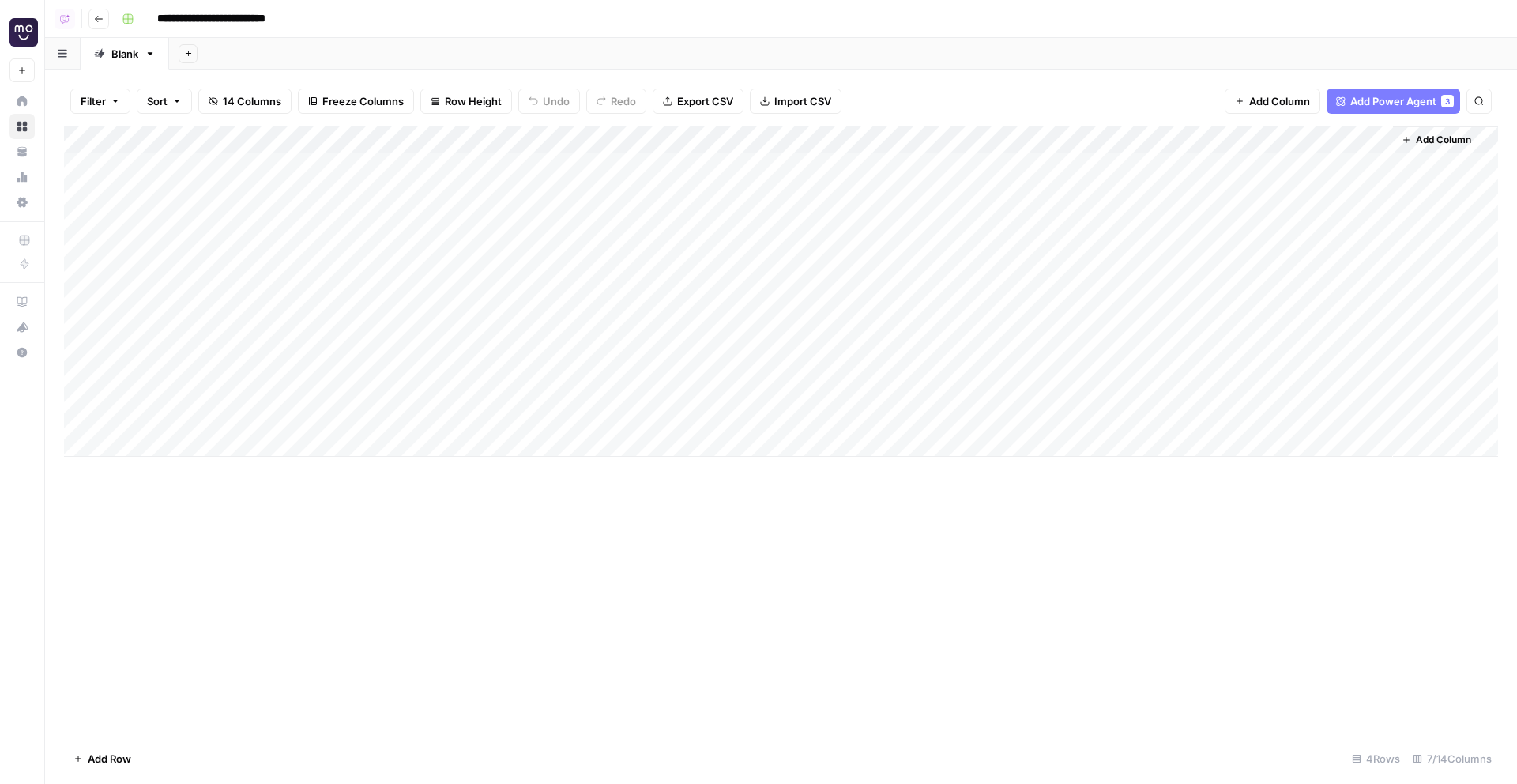
click at [198, 444] on div "Add Column" at bounding box center [781, 291] width 1434 height 330
click at [193, 529] on div "Add Column" at bounding box center [781, 429] width 1434 height 606
click at [531, 145] on div "Add Column" at bounding box center [781, 327] width 1434 height 400
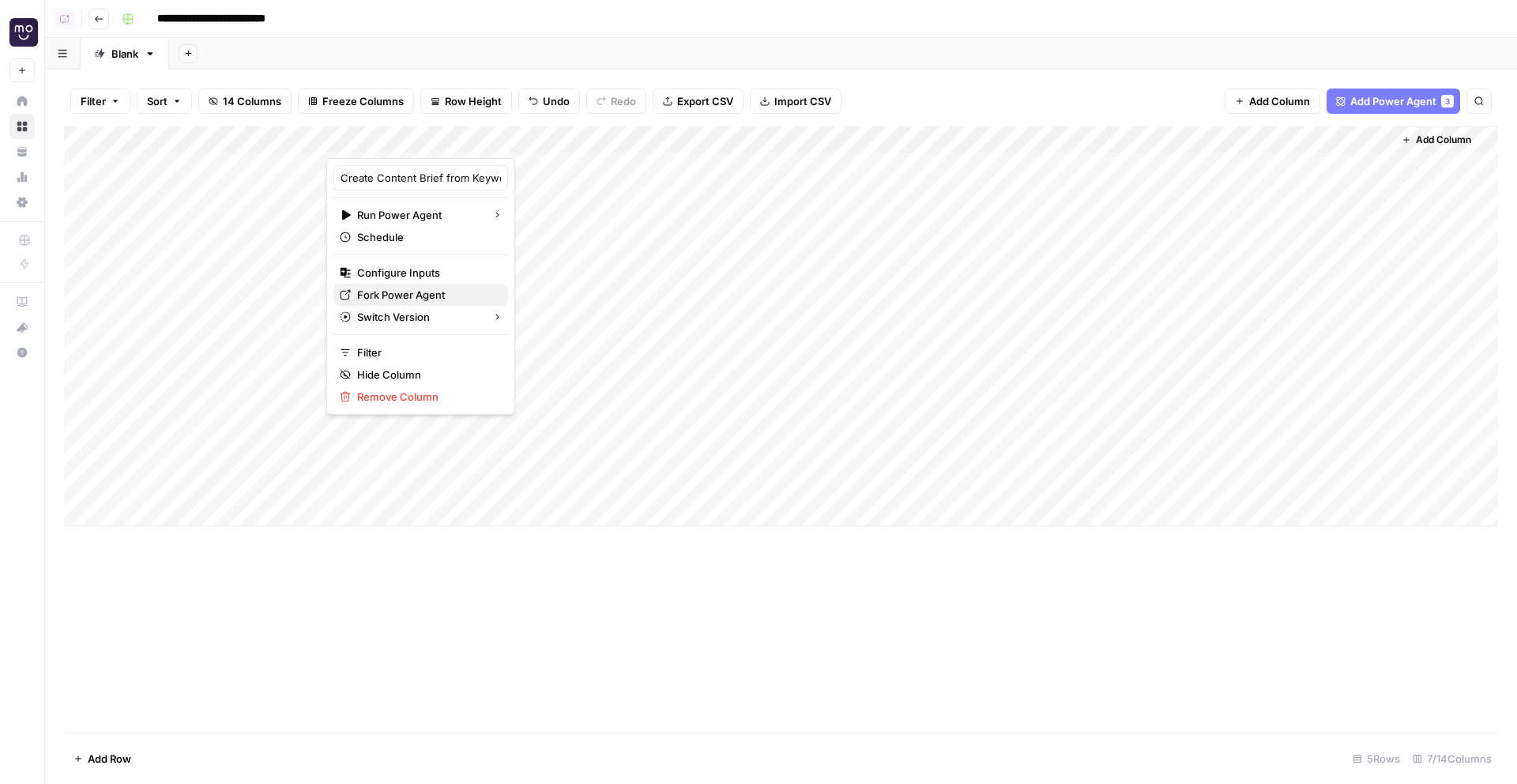
click at [407, 298] on span "Fork Power Agent" at bounding box center [426, 295] width 138 height 16
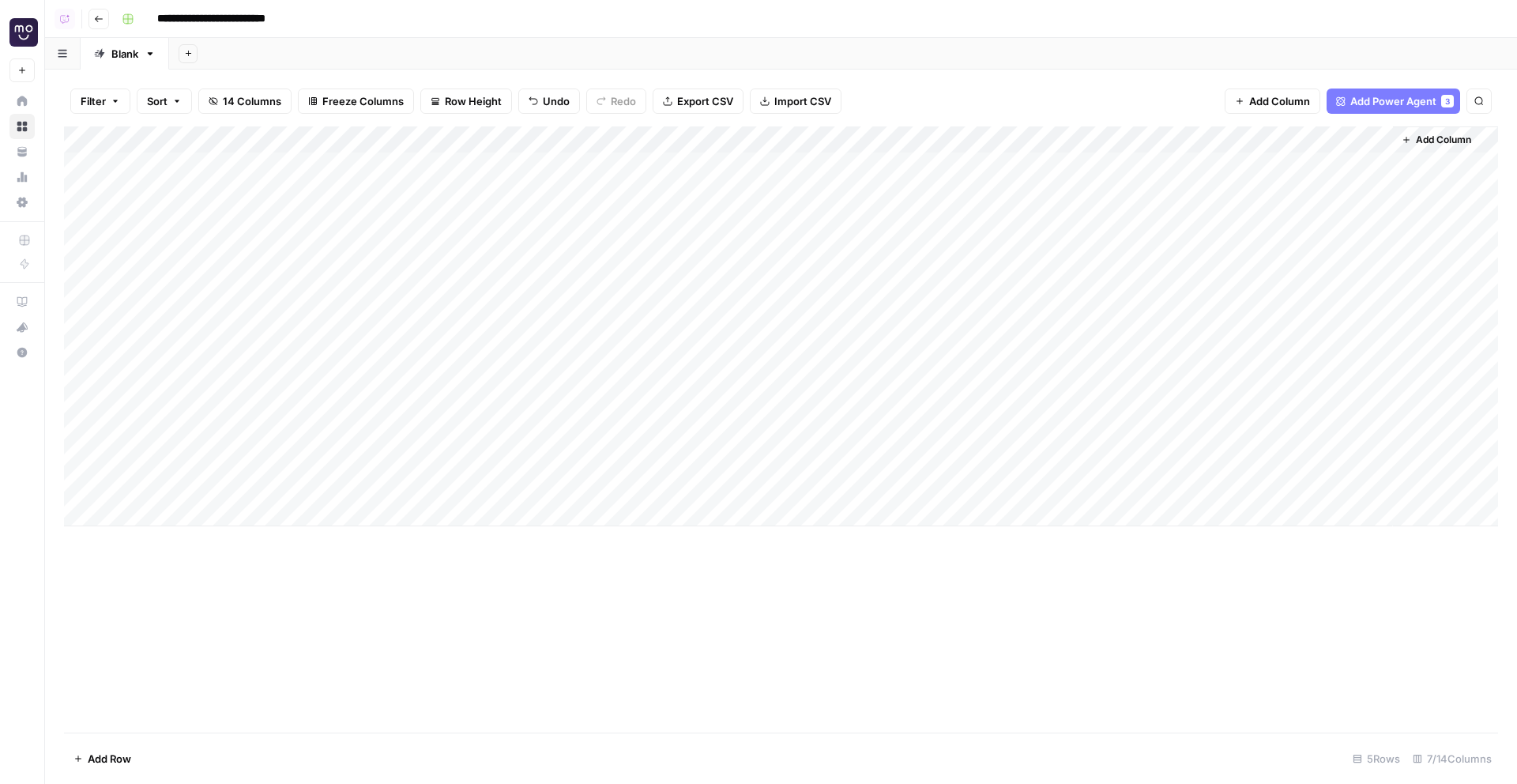
click at [446, 383] on div "Add Column" at bounding box center [781, 327] width 1434 height 400
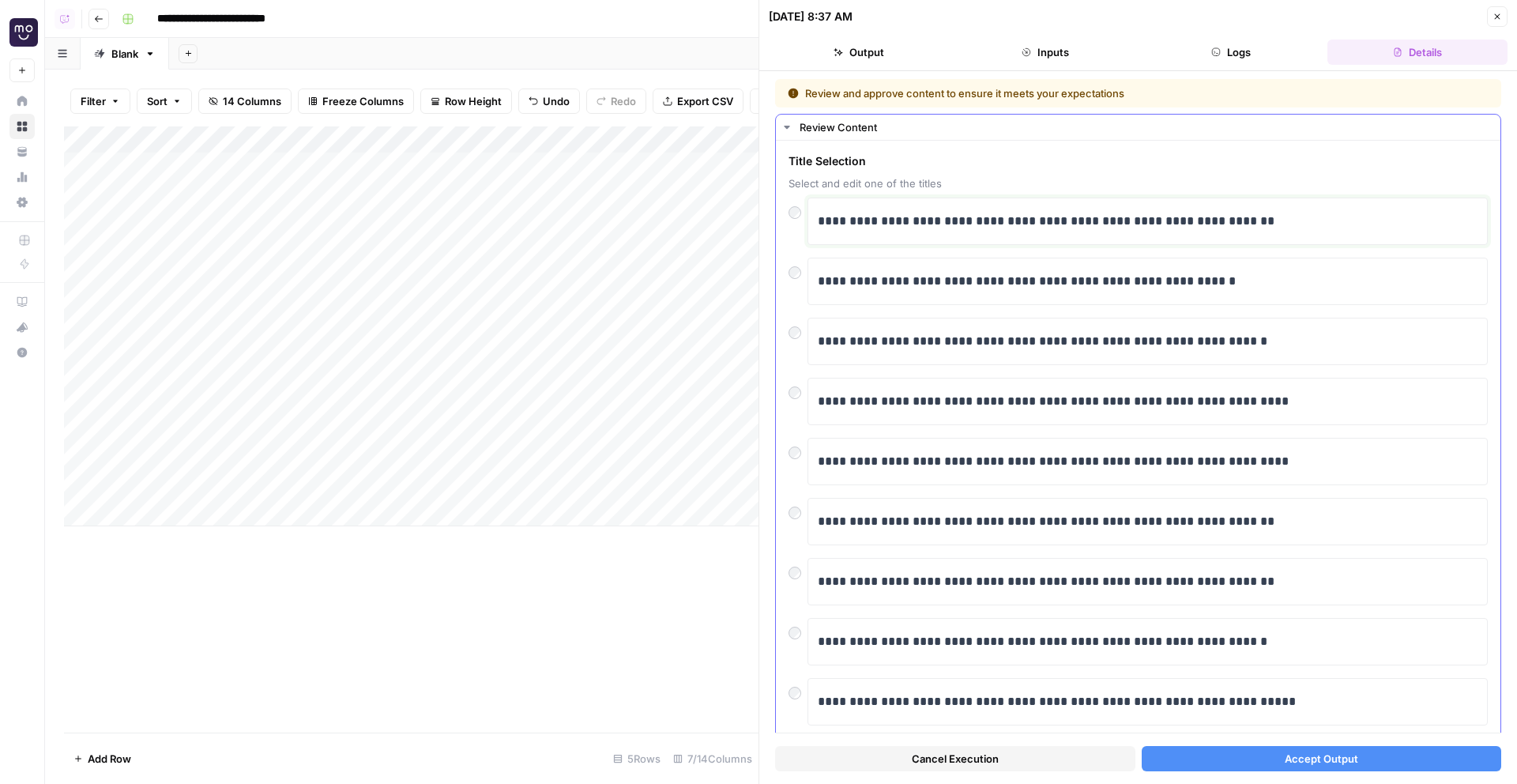
drag, startPoint x: 1342, startPoint y: 230, endPoint x: 1012, endPoint y: 216, distance: 330.3
click at [1014, 218] on p "**********" at bounding box center [1148, 221] width 660 height 21
click at [240, 109] on button "14 Columns" at bounding box center [245, 101] width 93 height 25
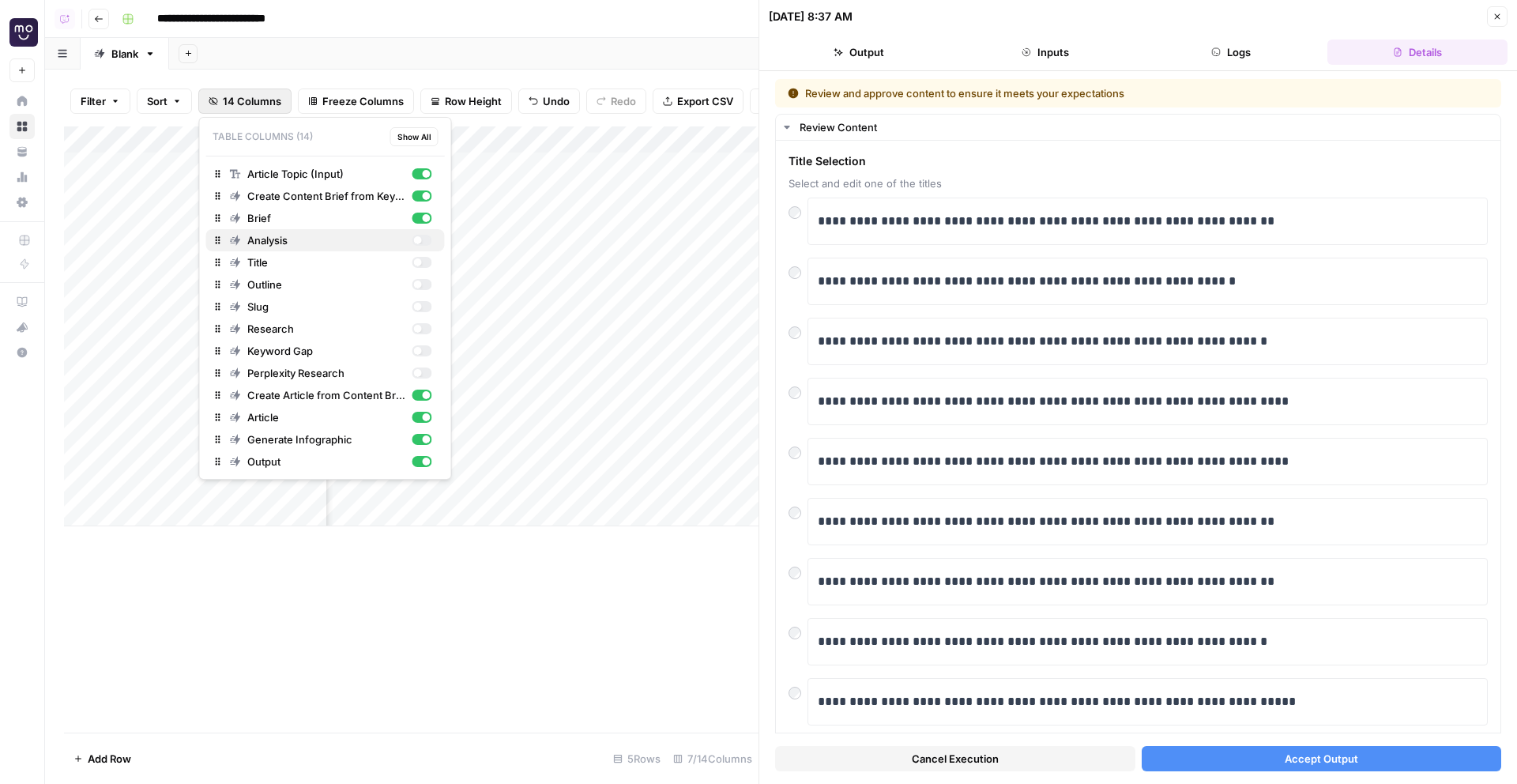
click at [418, 238] on div "button" at bounding box center [417, 240] width 8 height 8
click at [748, 165] on div "Add Column" at bounding box center [411, 327] width 695 height 400
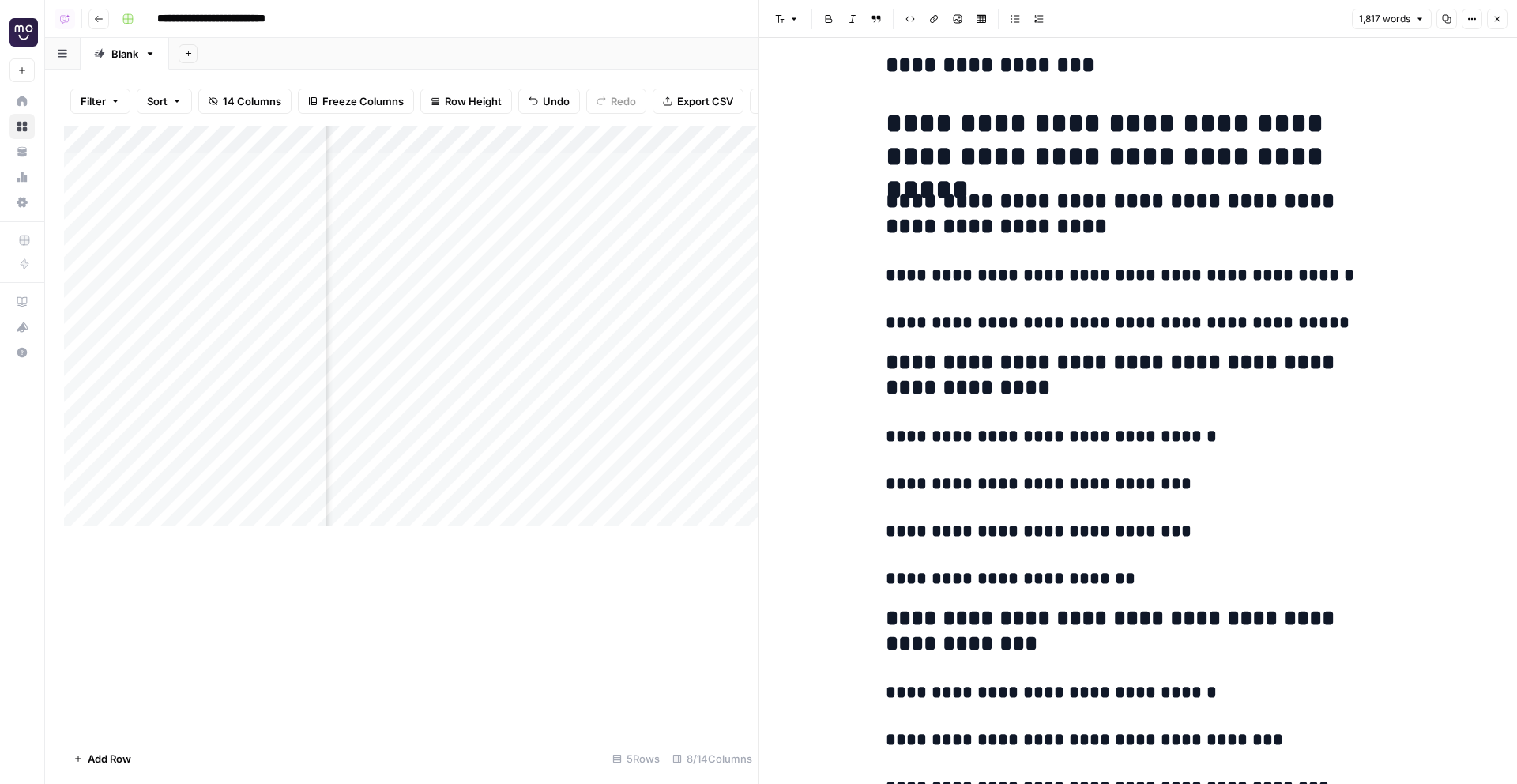
scroll to position [6592, 0]
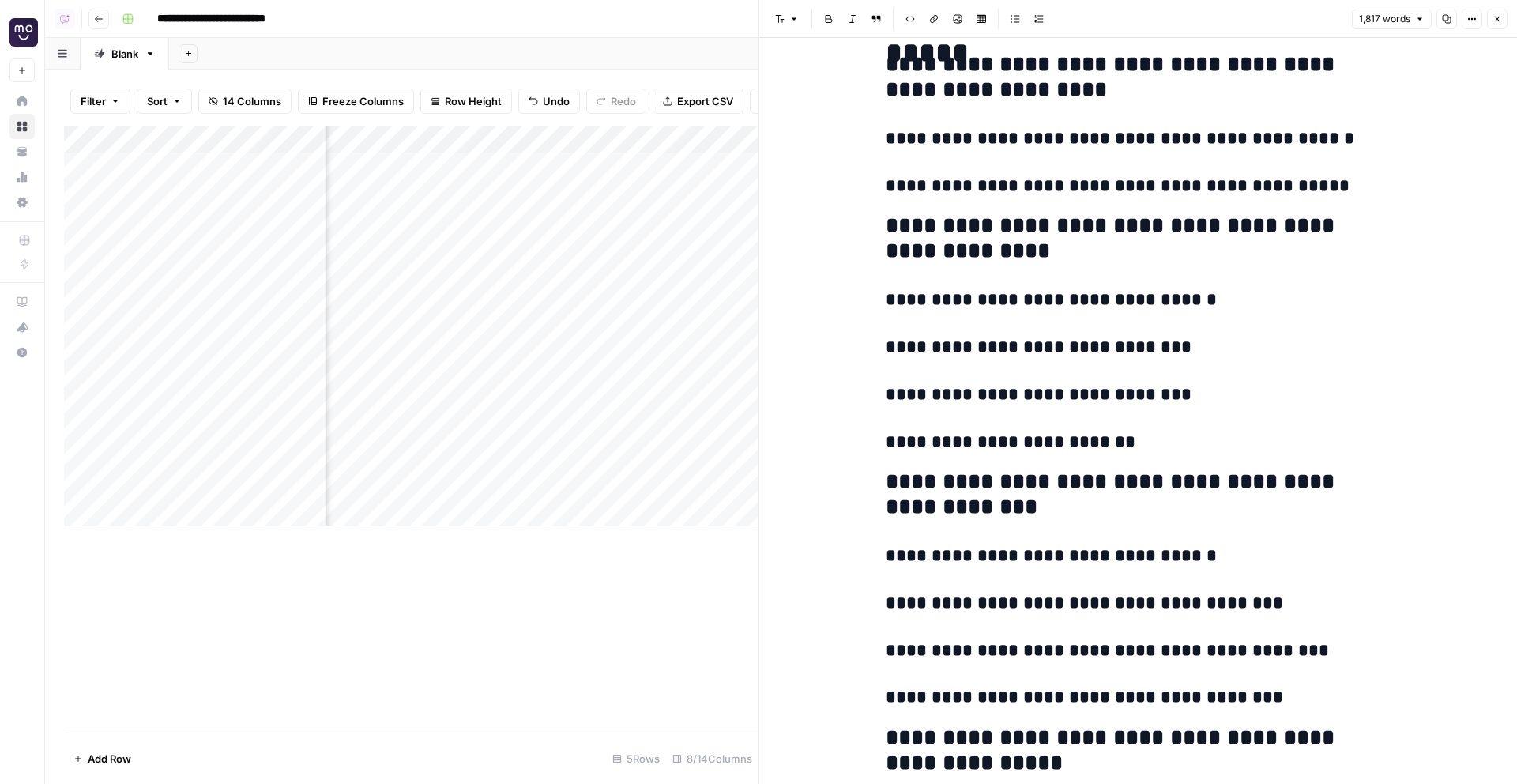
click at [1506, 21] on button "Close" at bounding box center [1497, 19] width 21 height 21
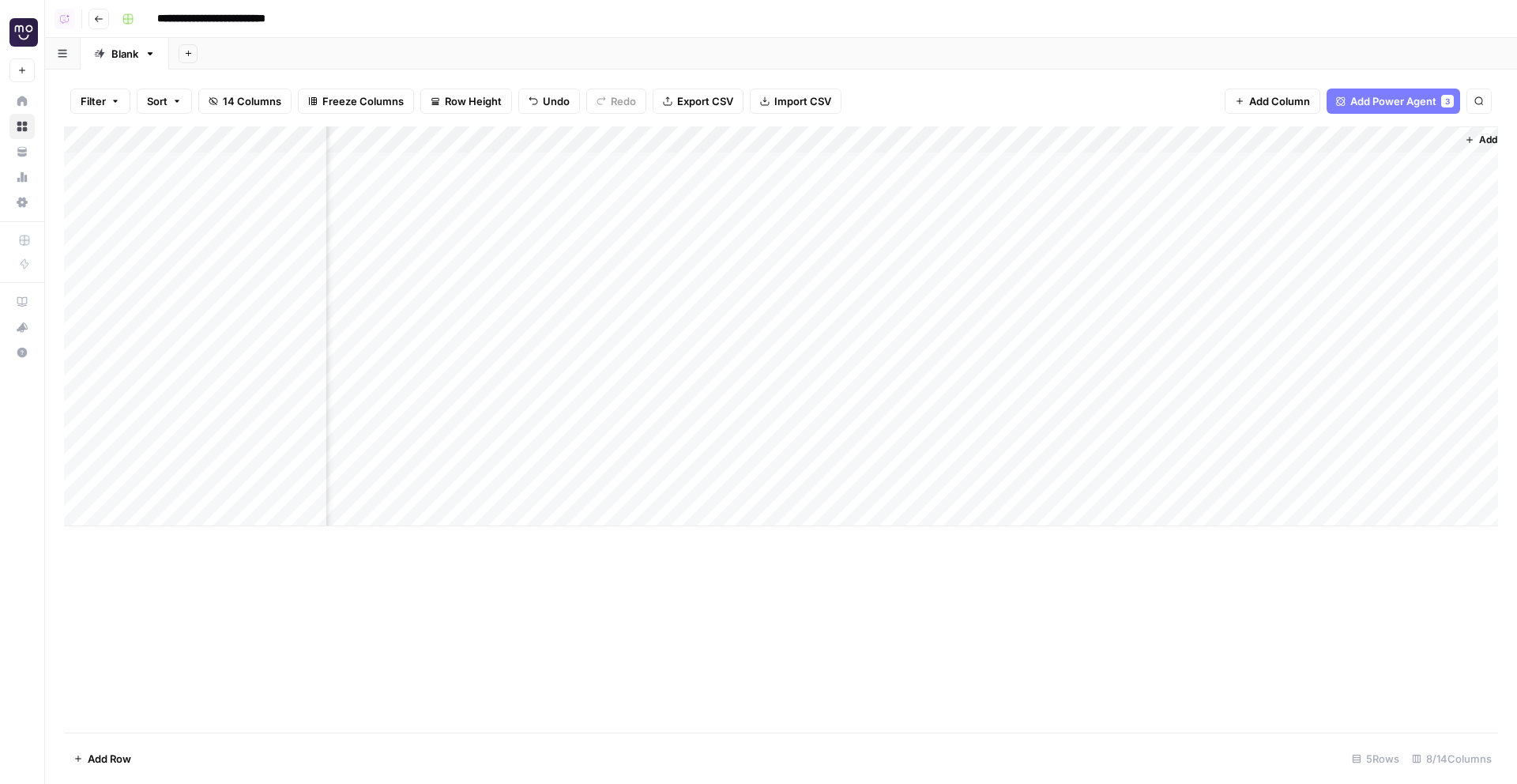
click at [764, 140] on div "Add Column" at bounding box center [781, 327] width 1434 height 400
click at [708, 268] on span "Hide Column" at bounding box center [727, 272] width 138 height 16
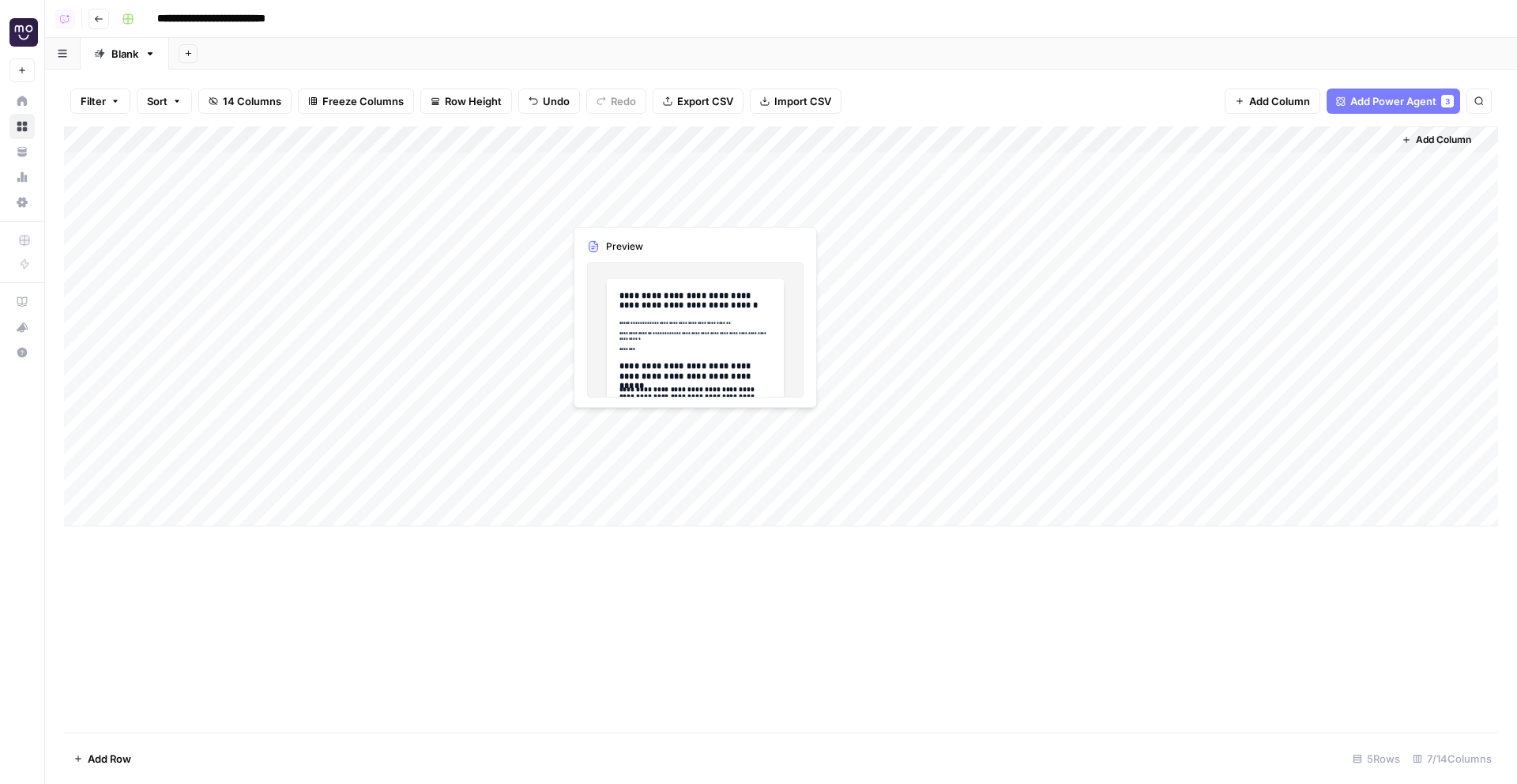
click at [623, 196] on div "Add Column" at bounding box center [781, 327] width 1434 height 400
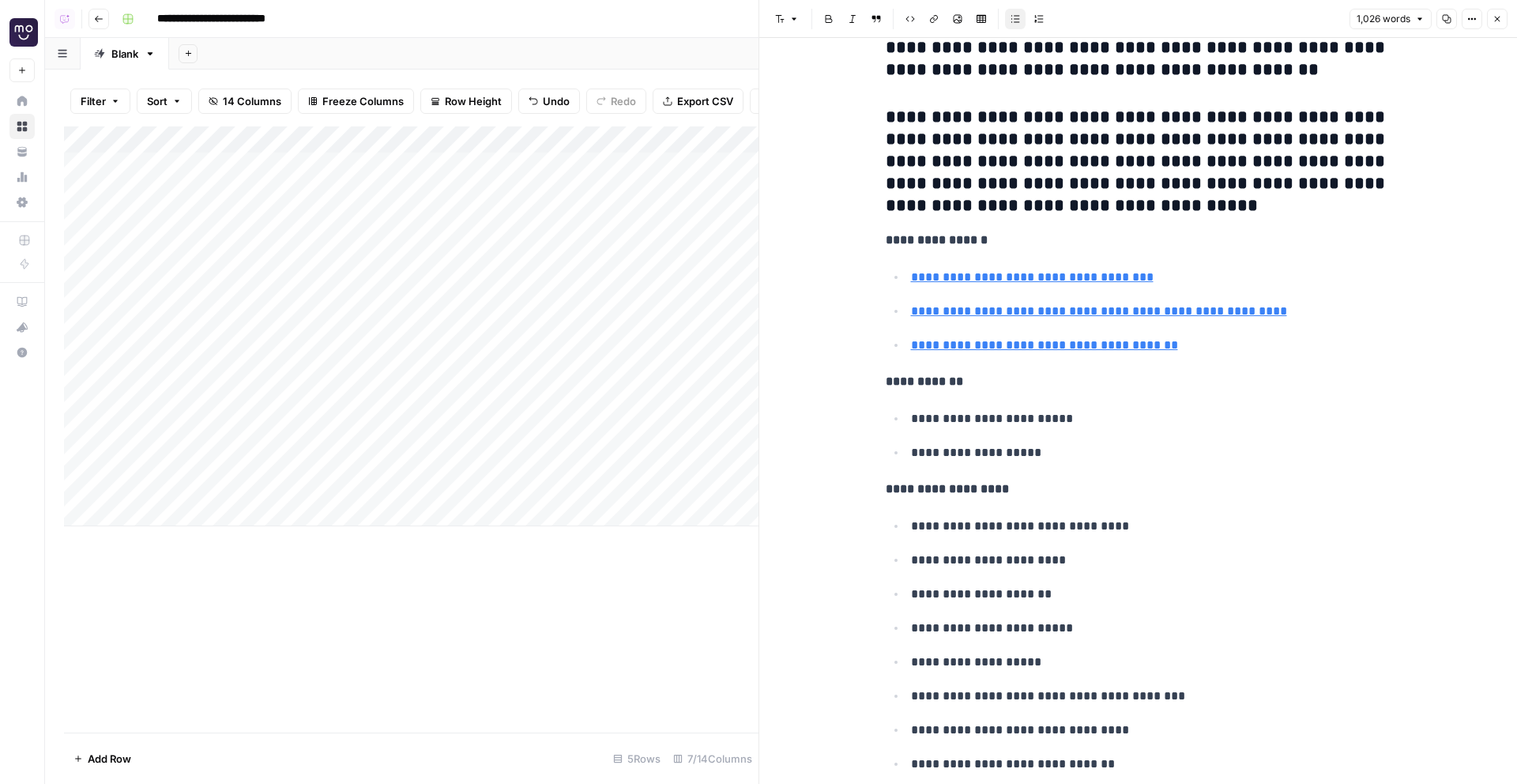
scroll to position [4617, 0]
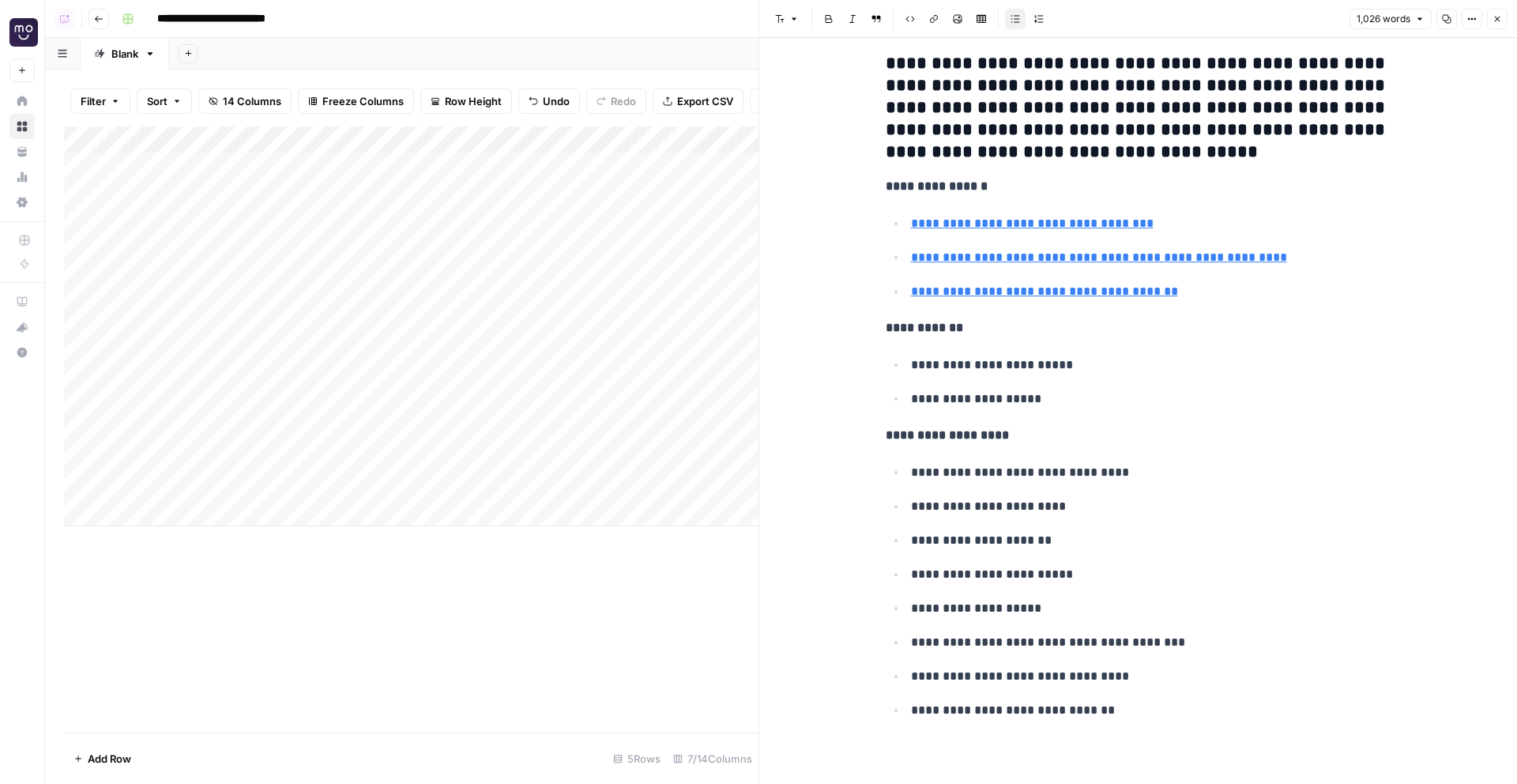
click at [1502, 2] on header "Font style Bold Italic Block quote Code block Link Image Insert Table Bulleted …" at bounding box center [1138, 19] width 758 height 38
click at [1500, 22] on icon "button" at bounding box center [1497, 19] width 9 height 9
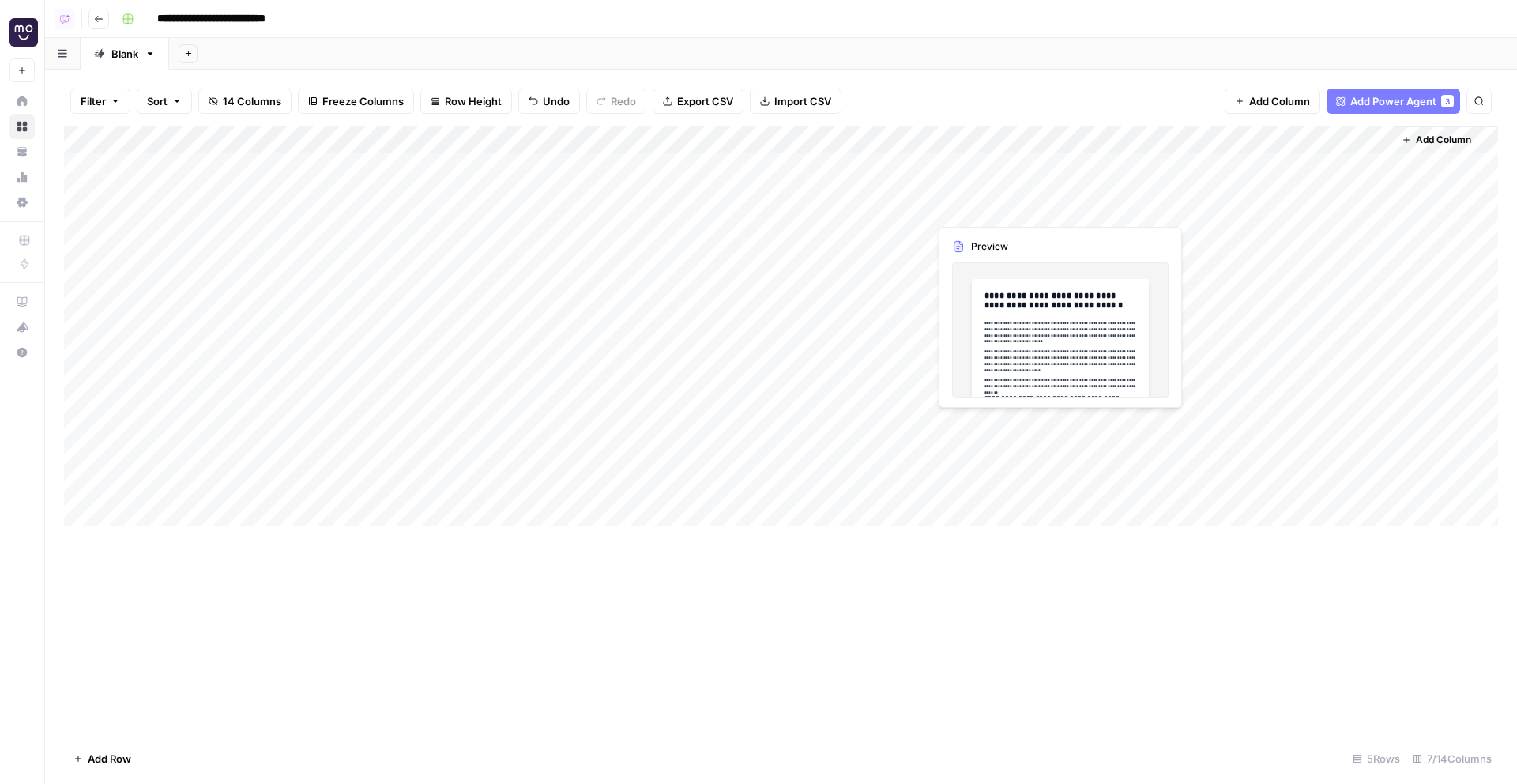
click at [1005, 183] on div "Add Column" at bounding box center [781, 327] width 1434 height 400
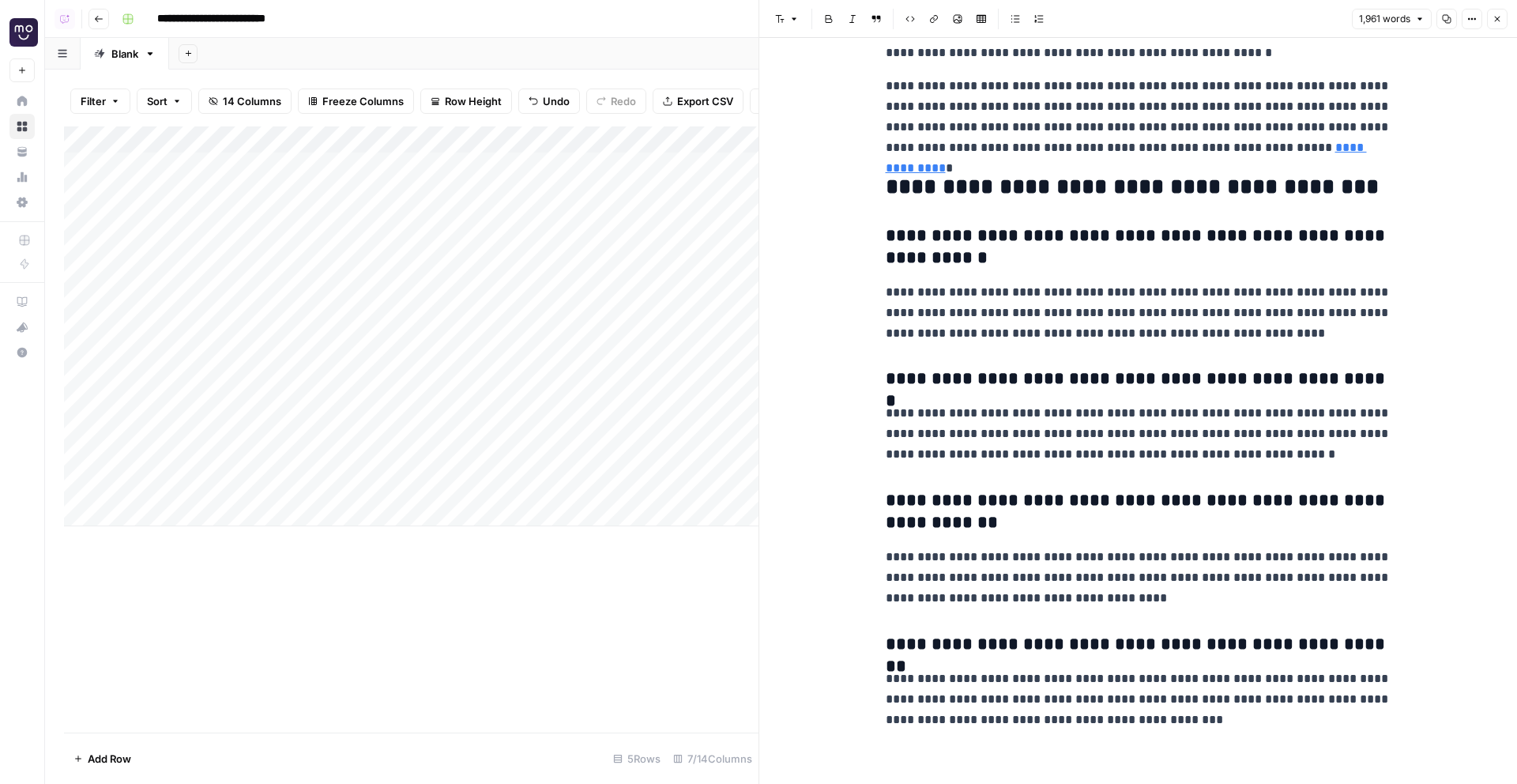
scroll to position [5365, 0]
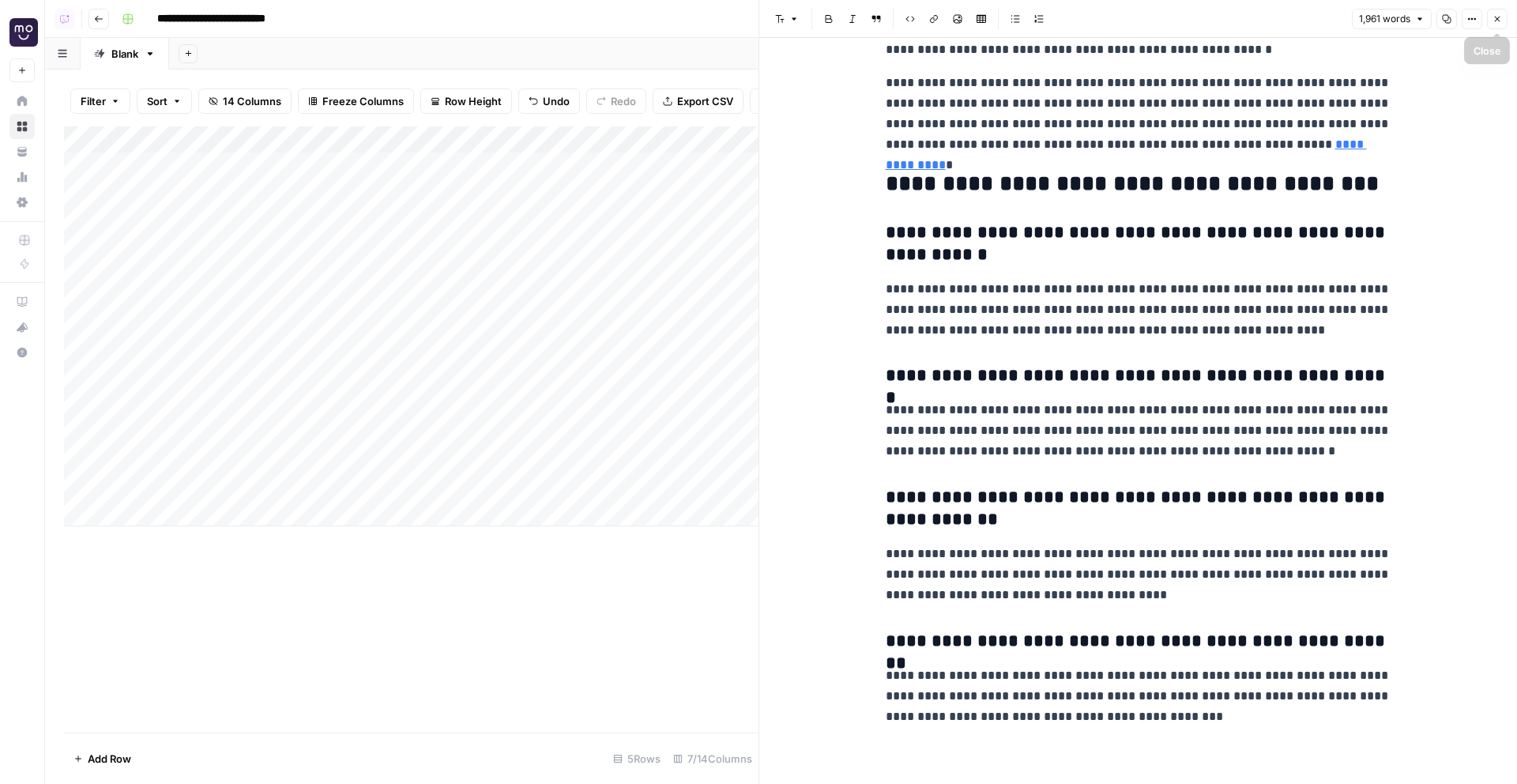
click at [1501, 22] on icon "button" at bounding box center [1497, 19] width 9 height 9
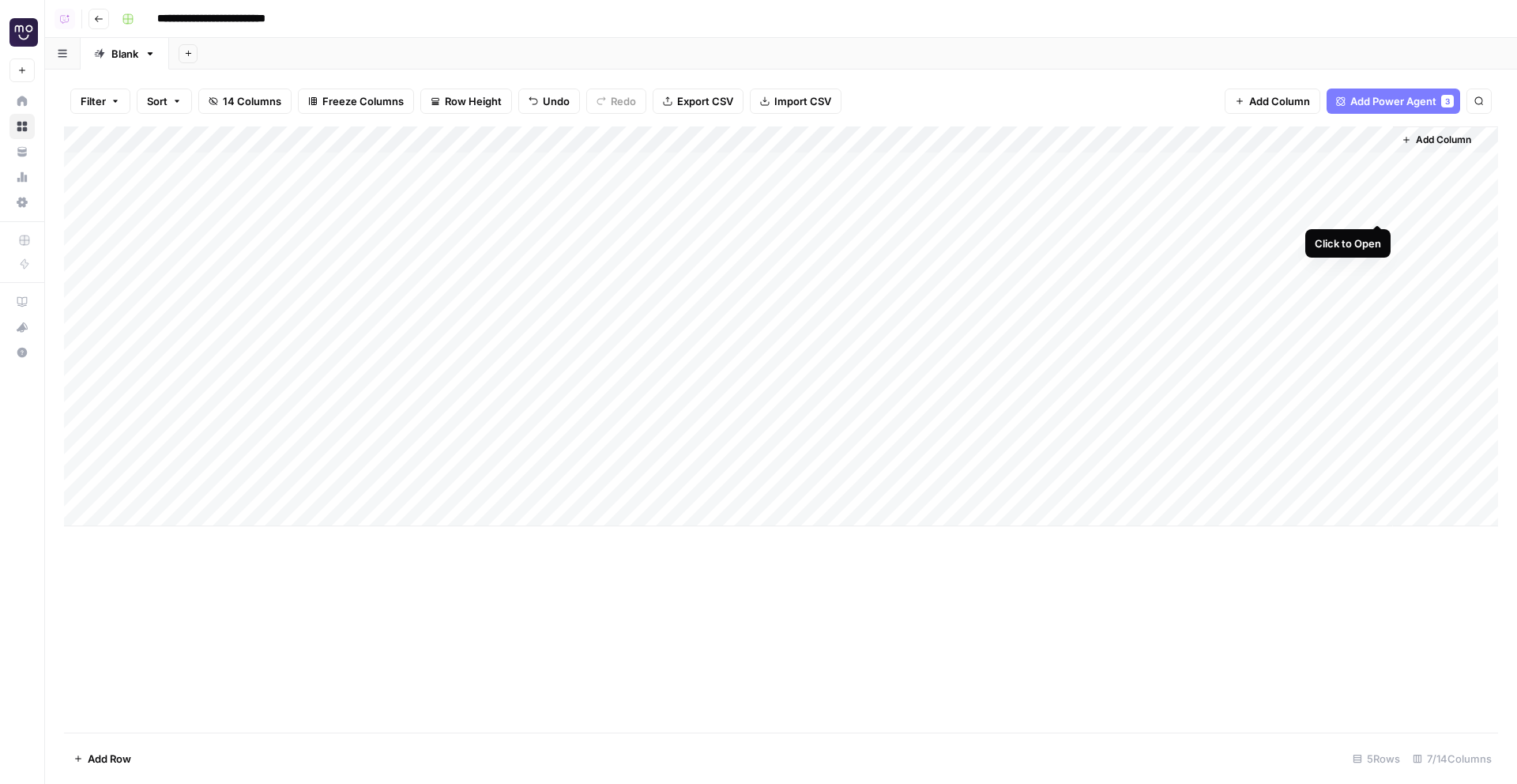
click at [1379, 163] on div "Add Column" at bounding box center [781, 327] width 1434 height 400
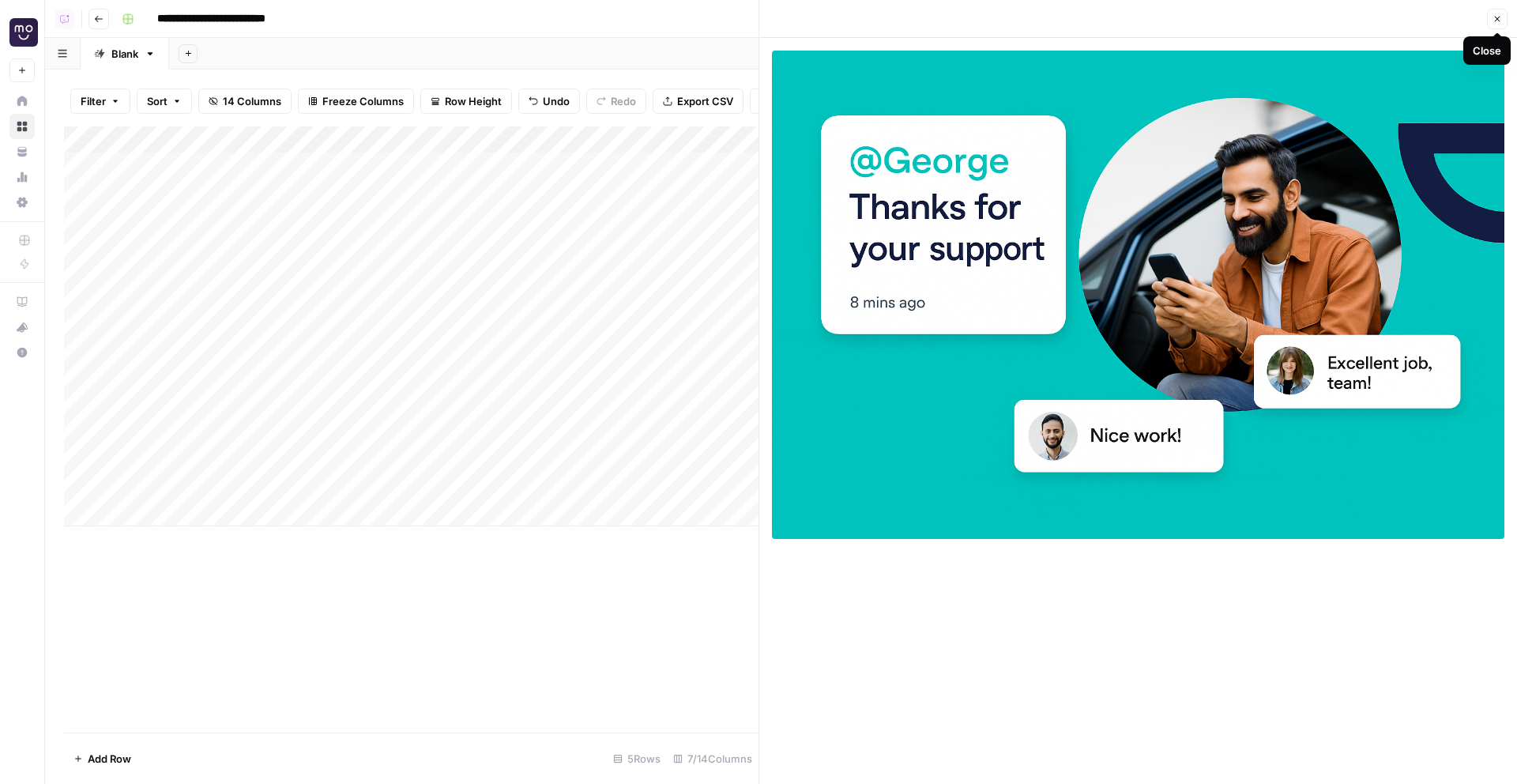
click at [1496, 24] on button "Close" at bounding box center [1497, 19] width 21 height 21
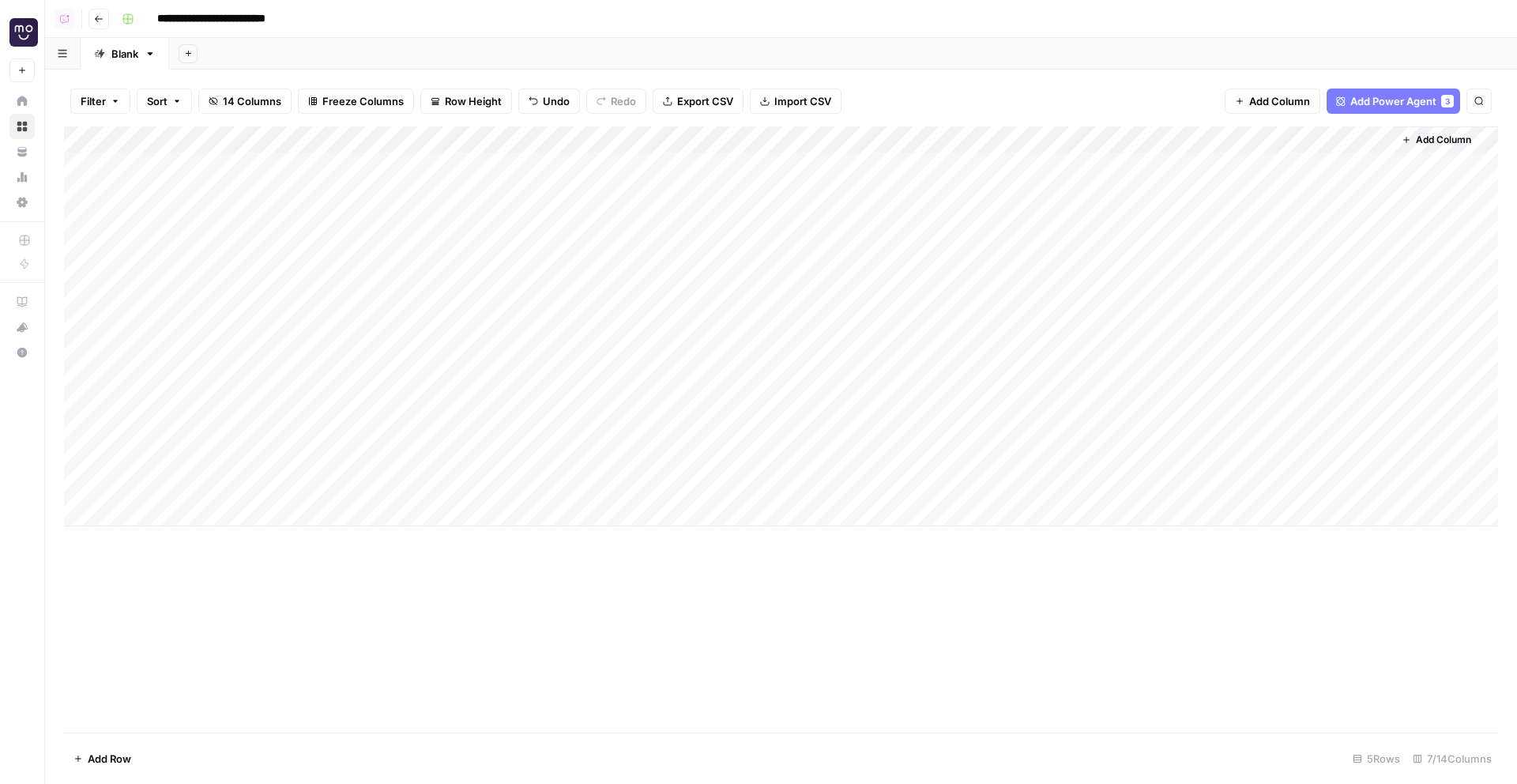
click at [1220, 140] on div "Add Column" at bounding box center [781, 327] width 1434 height 400
click at [1152, 300] on span "Edit Workflow" at bounding box center [1171, 295] width 138 height 16
click at [1403, 103] on span "Add Power Agent" at bounding box center [1394, 101] width 86 height 16
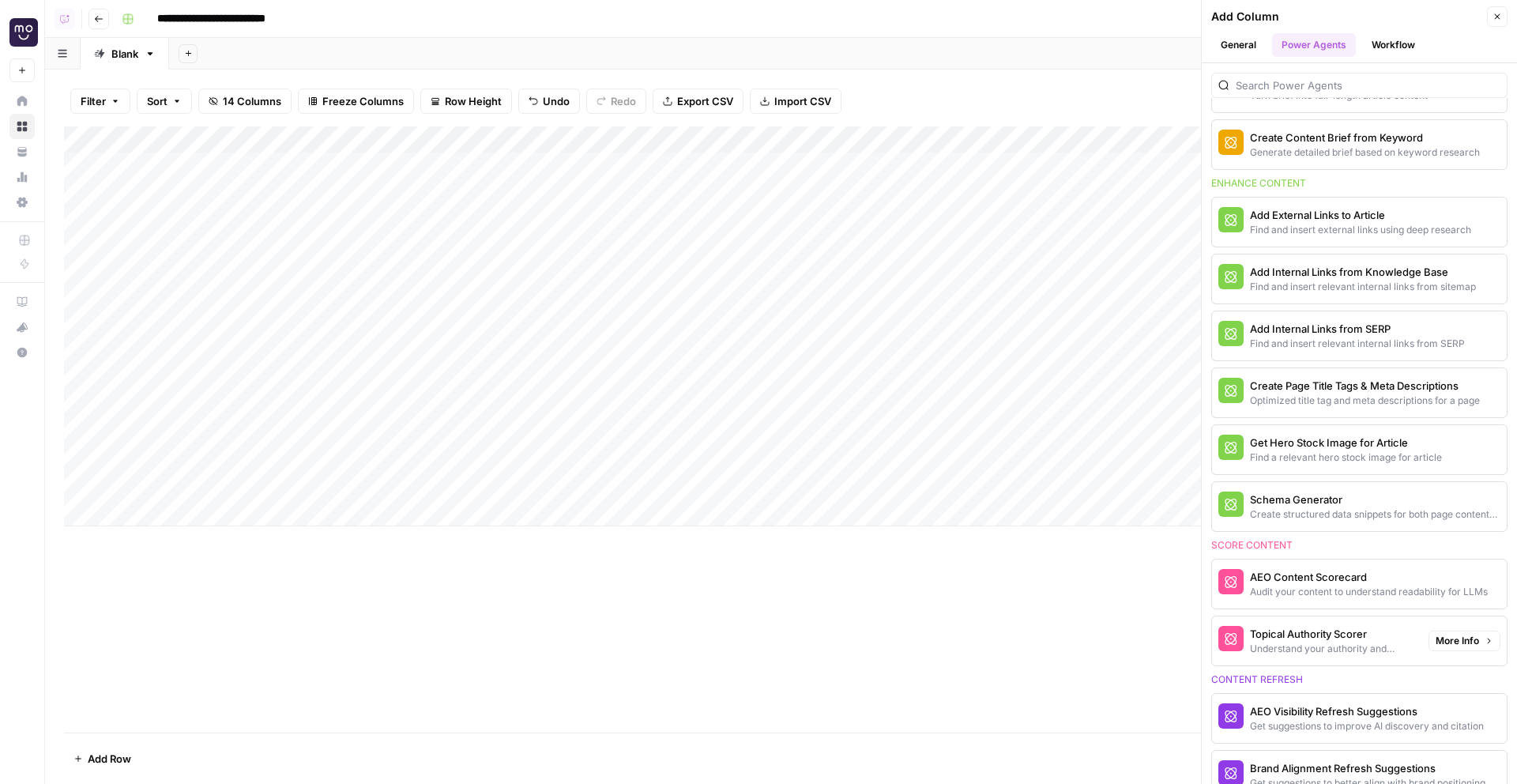
scroll to position [565, 0]
click at [1496, 16] on icon "button" at bounding box center [1497, 16] width 9 height 9
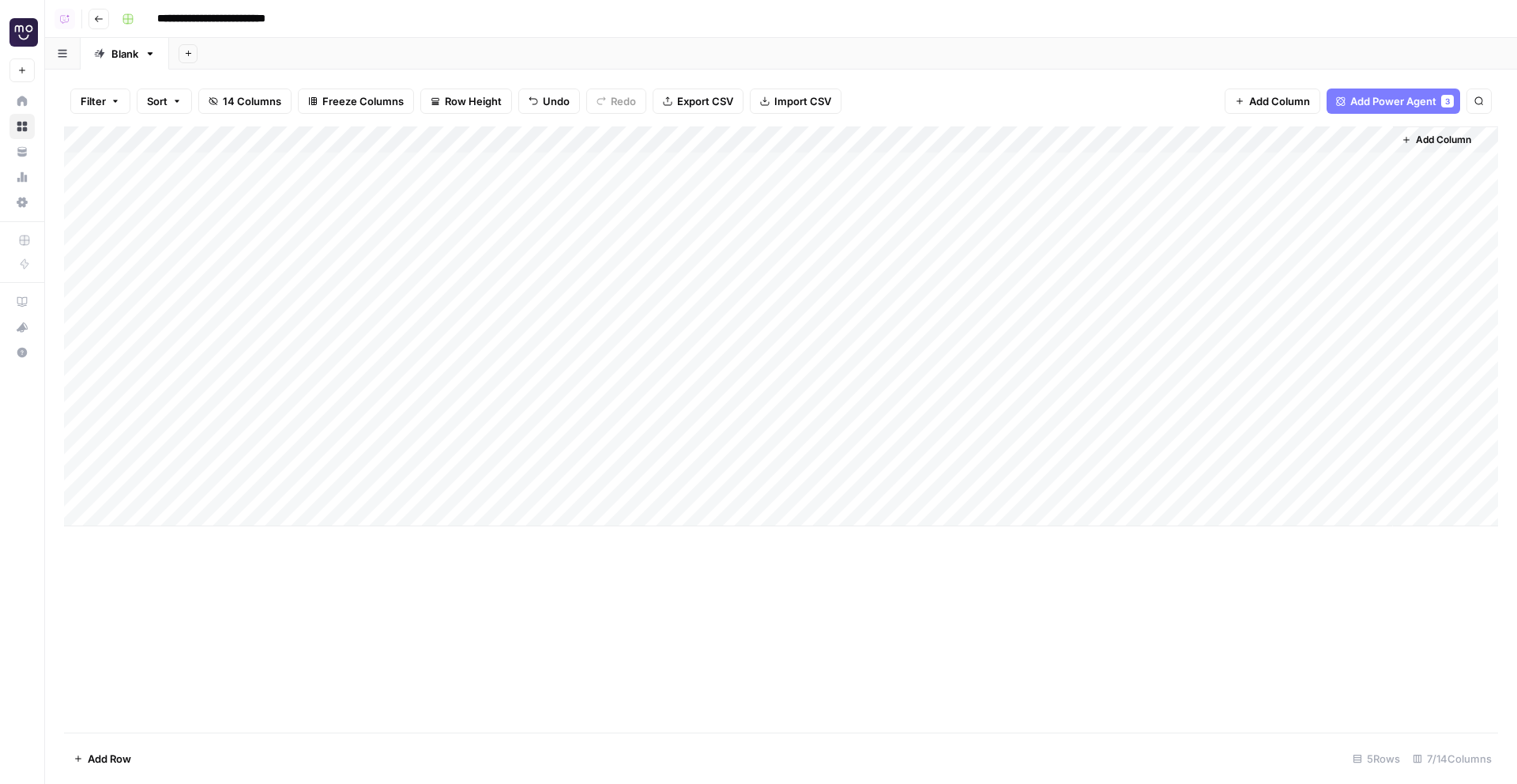
click at [1423, 134] on span "Add Column" at bounding box center [1444, 140] width 55 height 15
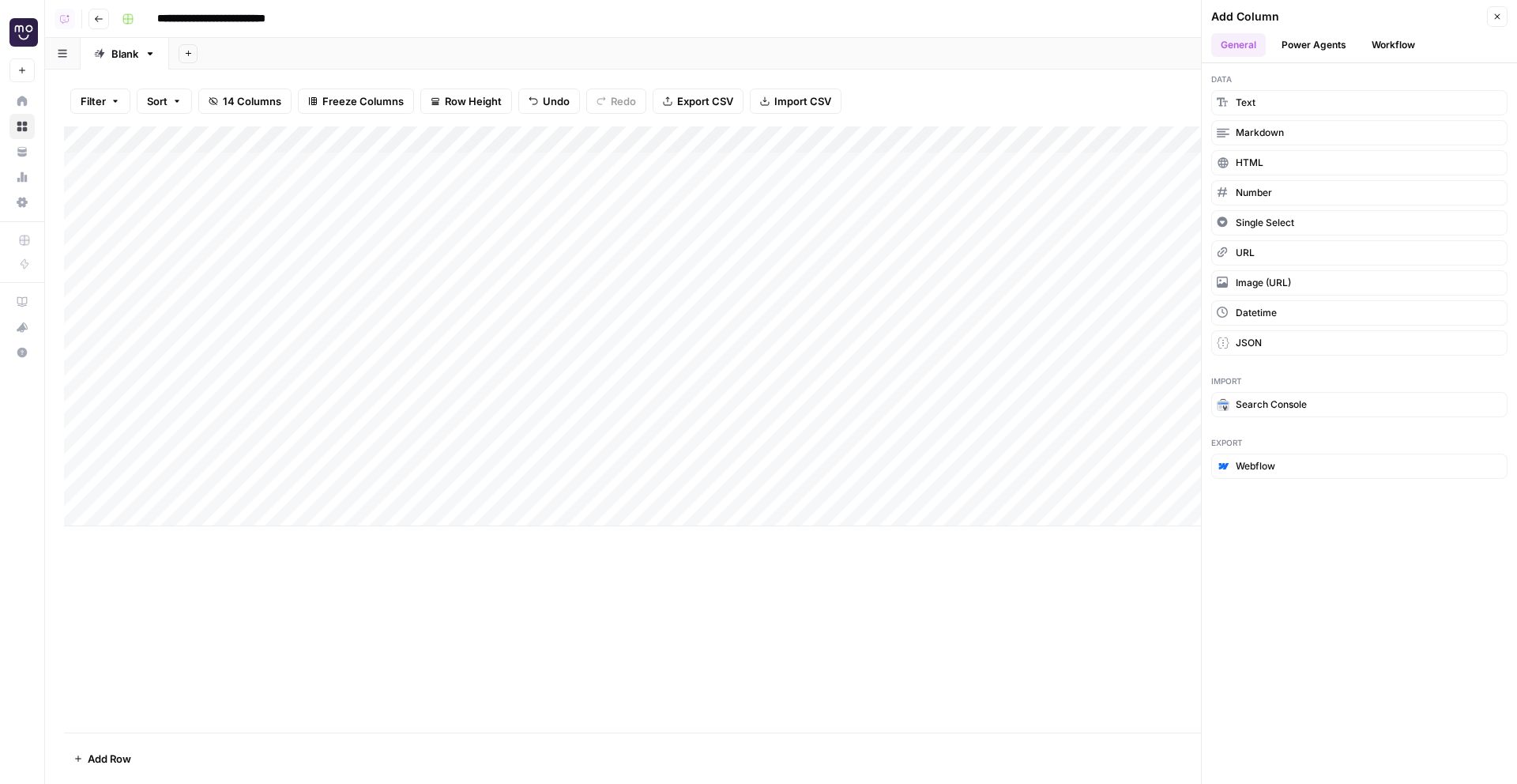
click at [1302, 44] on button "Power Agents" at bounding box center [1314, 46] width 84 height 24
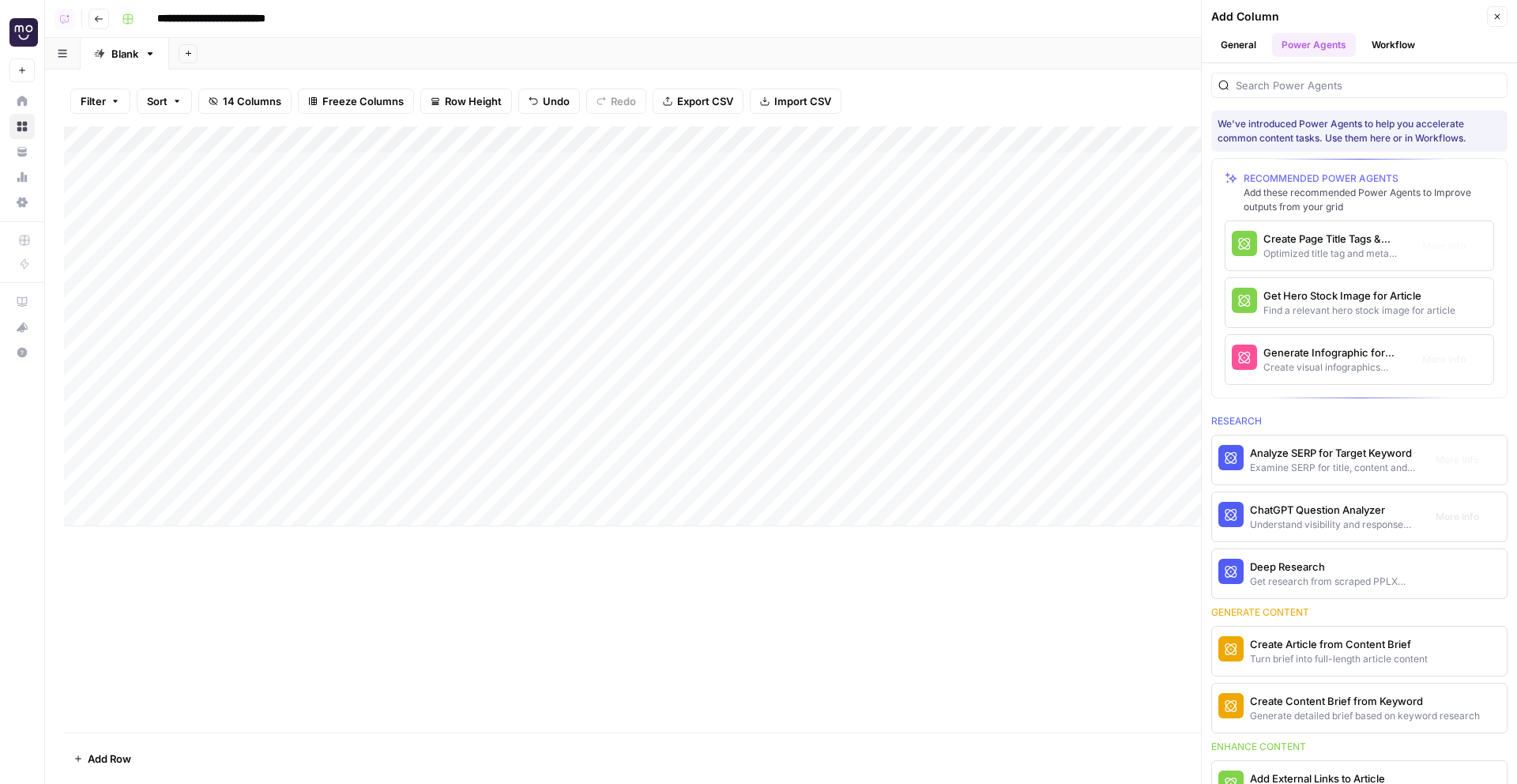
scroll to position [586, 0]
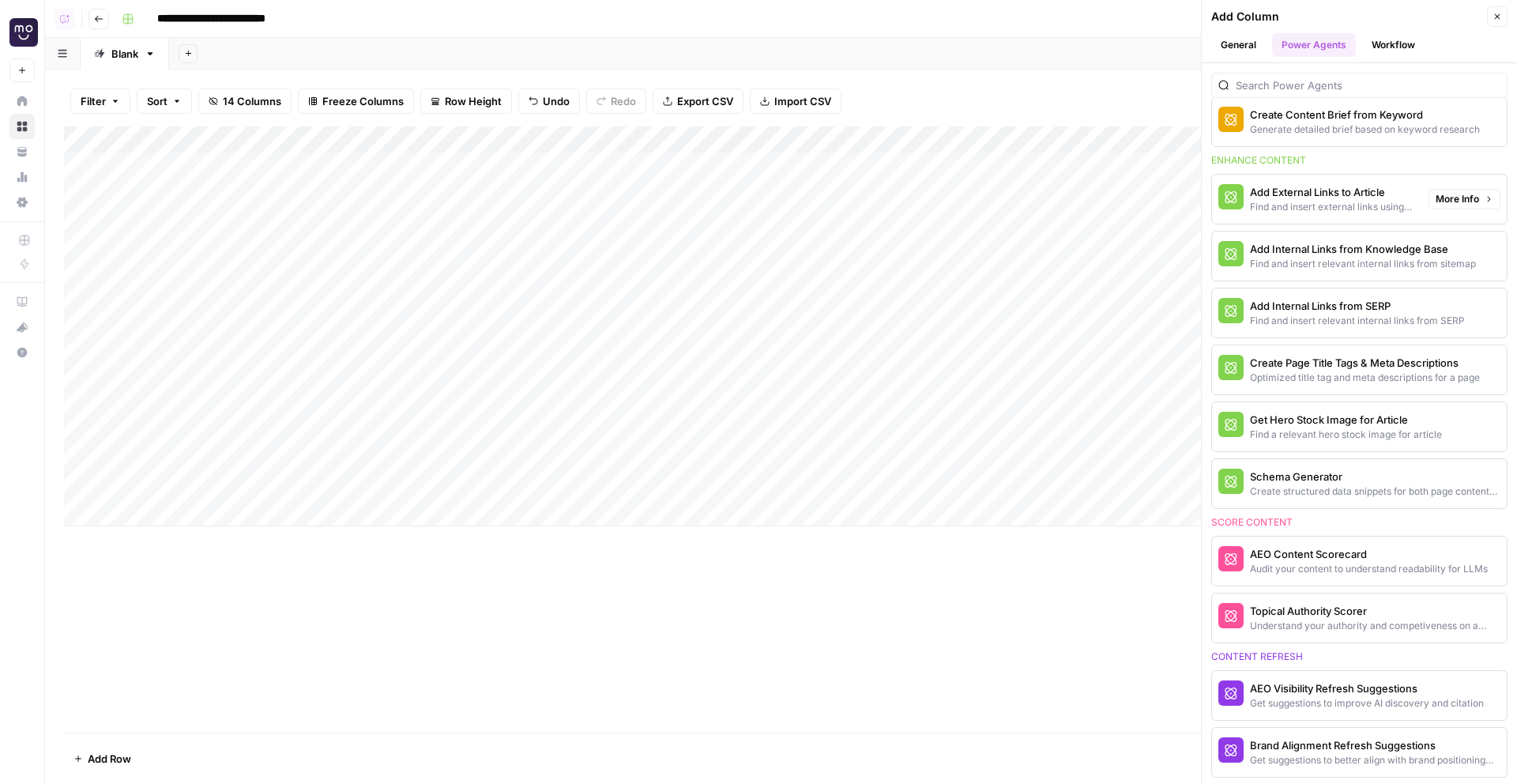
click at [1315, 203] on div "Find and insert external links using deep research" at bounding box center [1333, 207] width 166 height 15
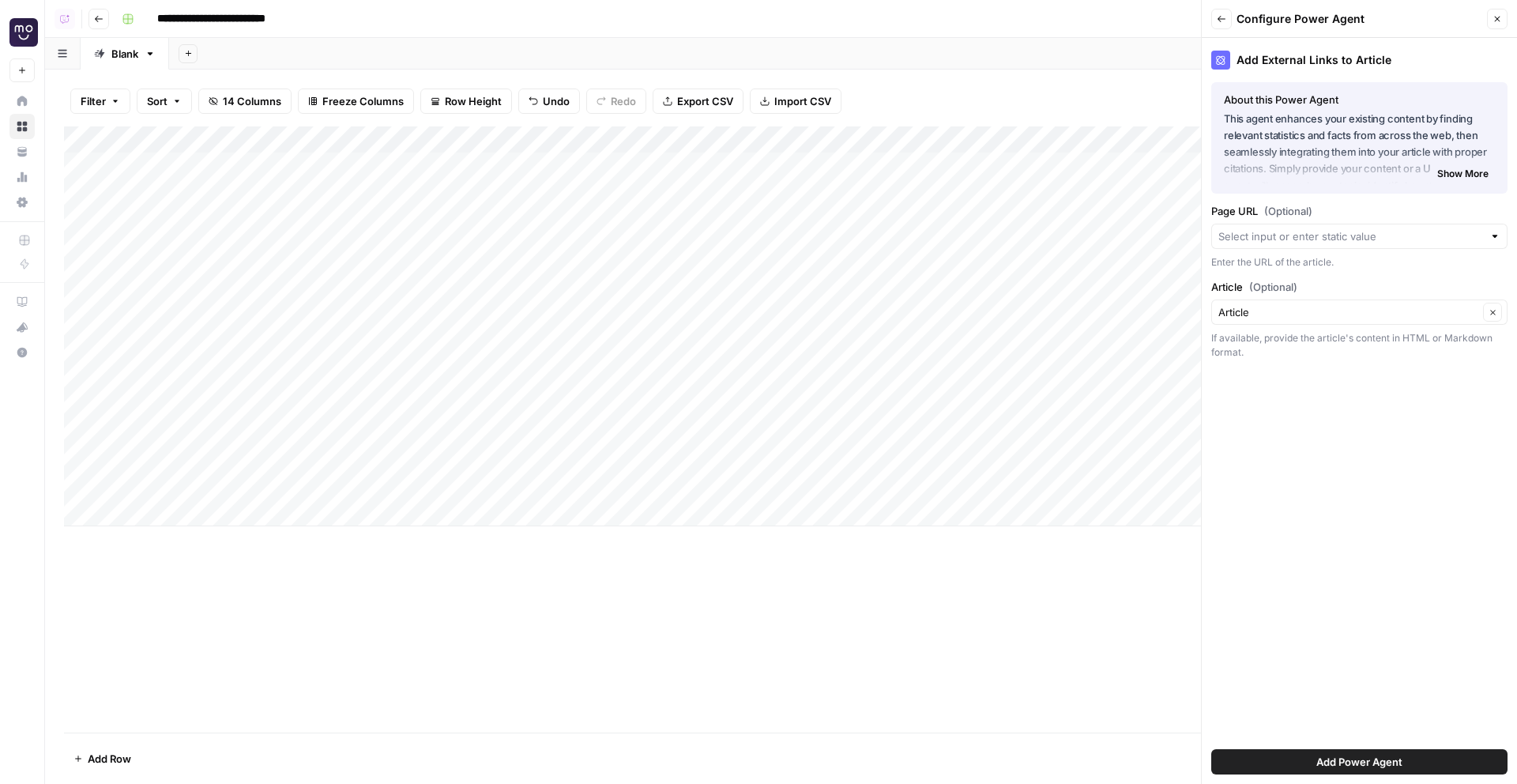
click at [1311, 322] on div "Article Clear" at bounding box center [1360, 311] width 297 height 25
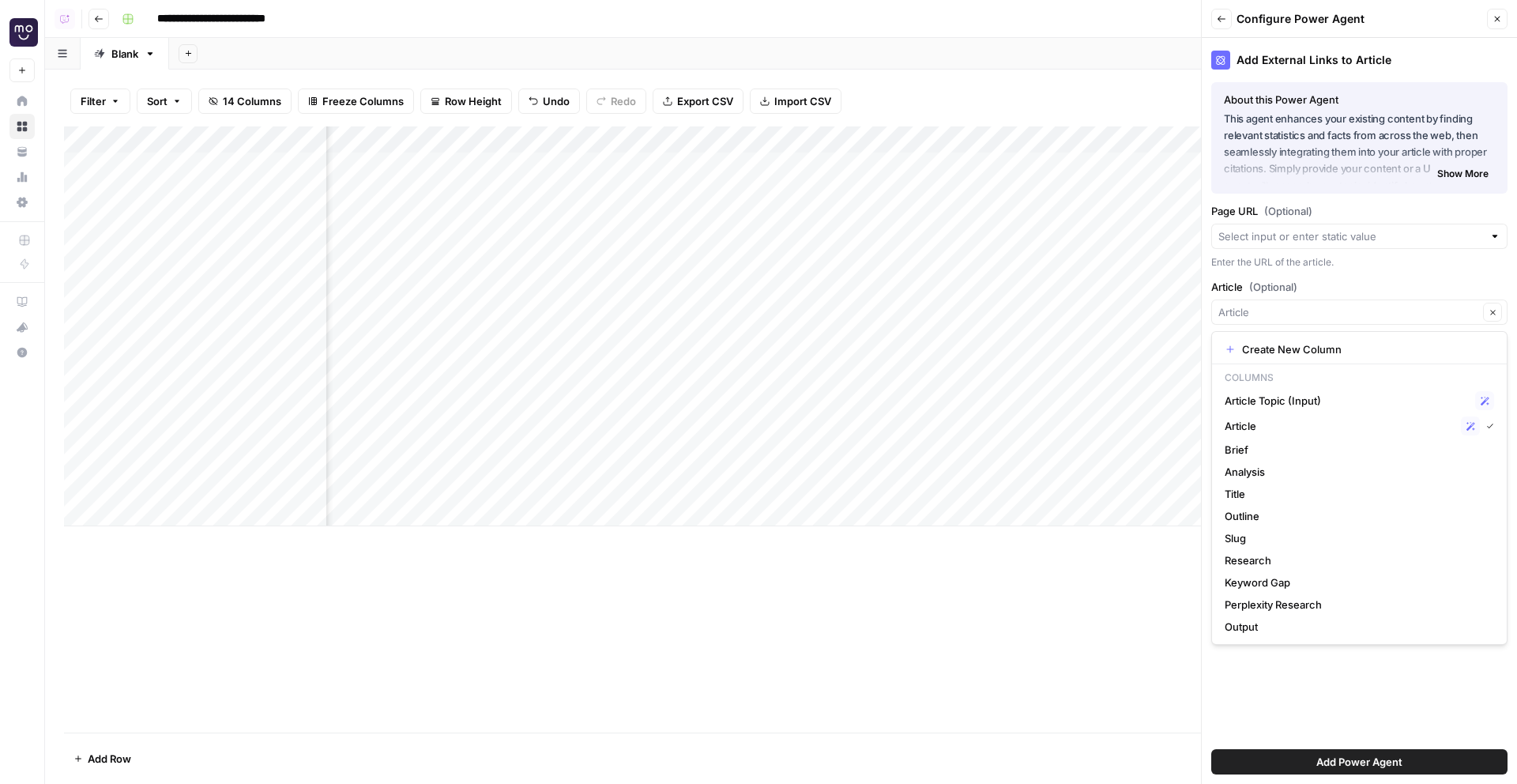
scroll to position [0, 105]
click at [1284, 425] on span "Article" at bounding box center [1339, 426] width 230 height 16
type input "Article"
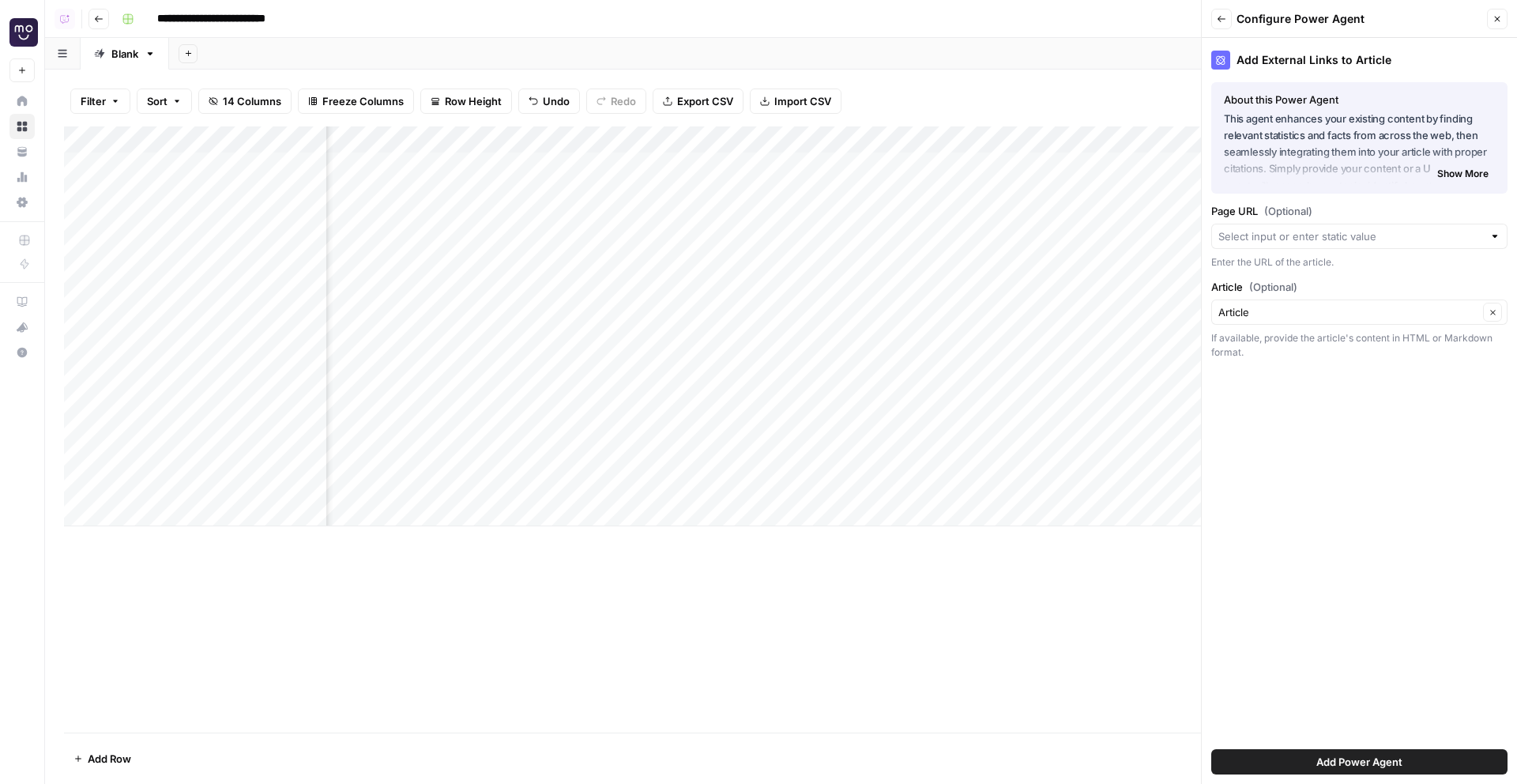
click at [1376, 765] on span "Add Power Agent" at bounding box center [1359, 762] width 86 height 16
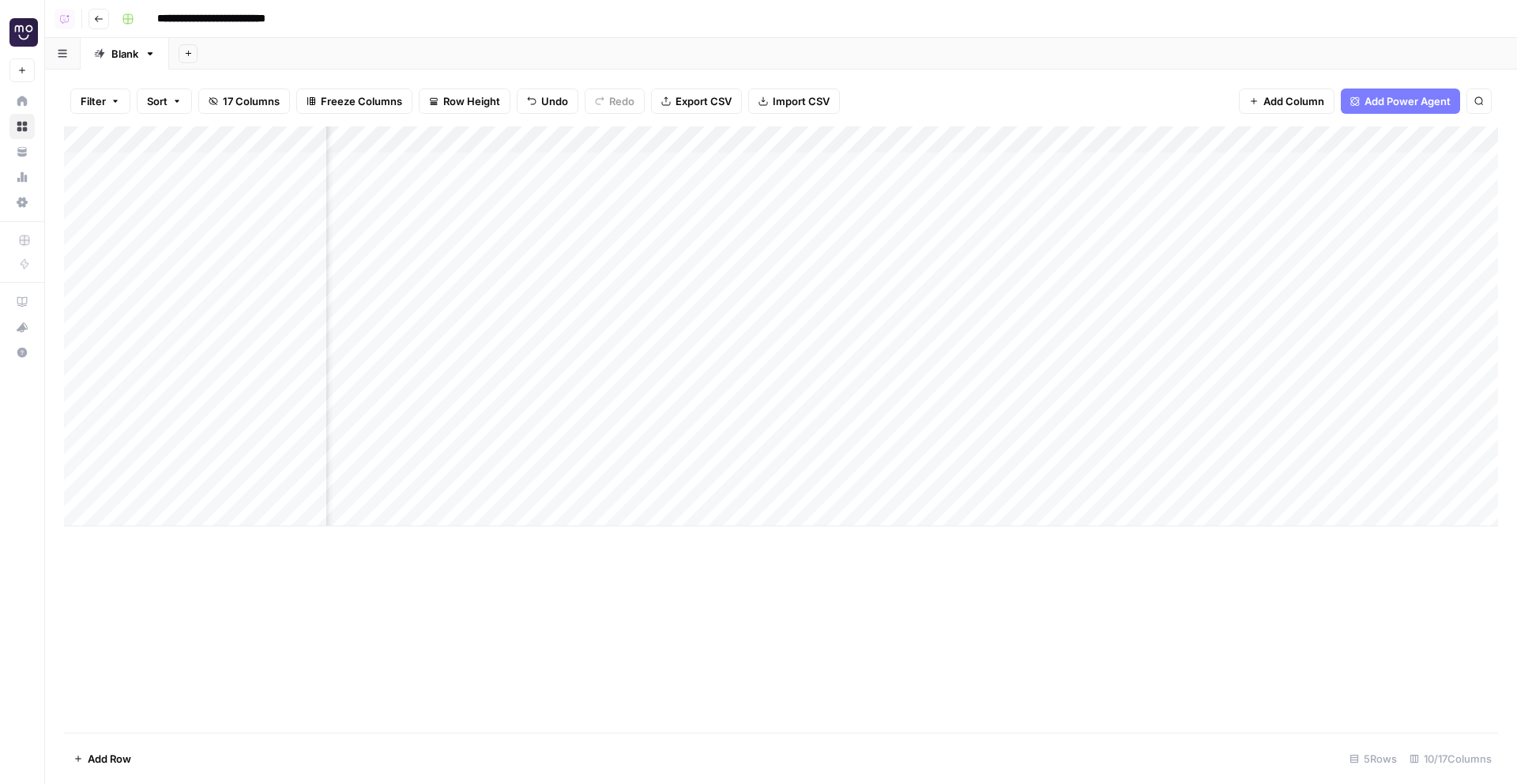
scroll to position [0, 227]
click at [1290, 178] on div "Add Column" at bounding box center [781, 327] width 1434 height 400
click at [97, 25] on button "Go back" at bounding box center [99, 19] width 21 height 21
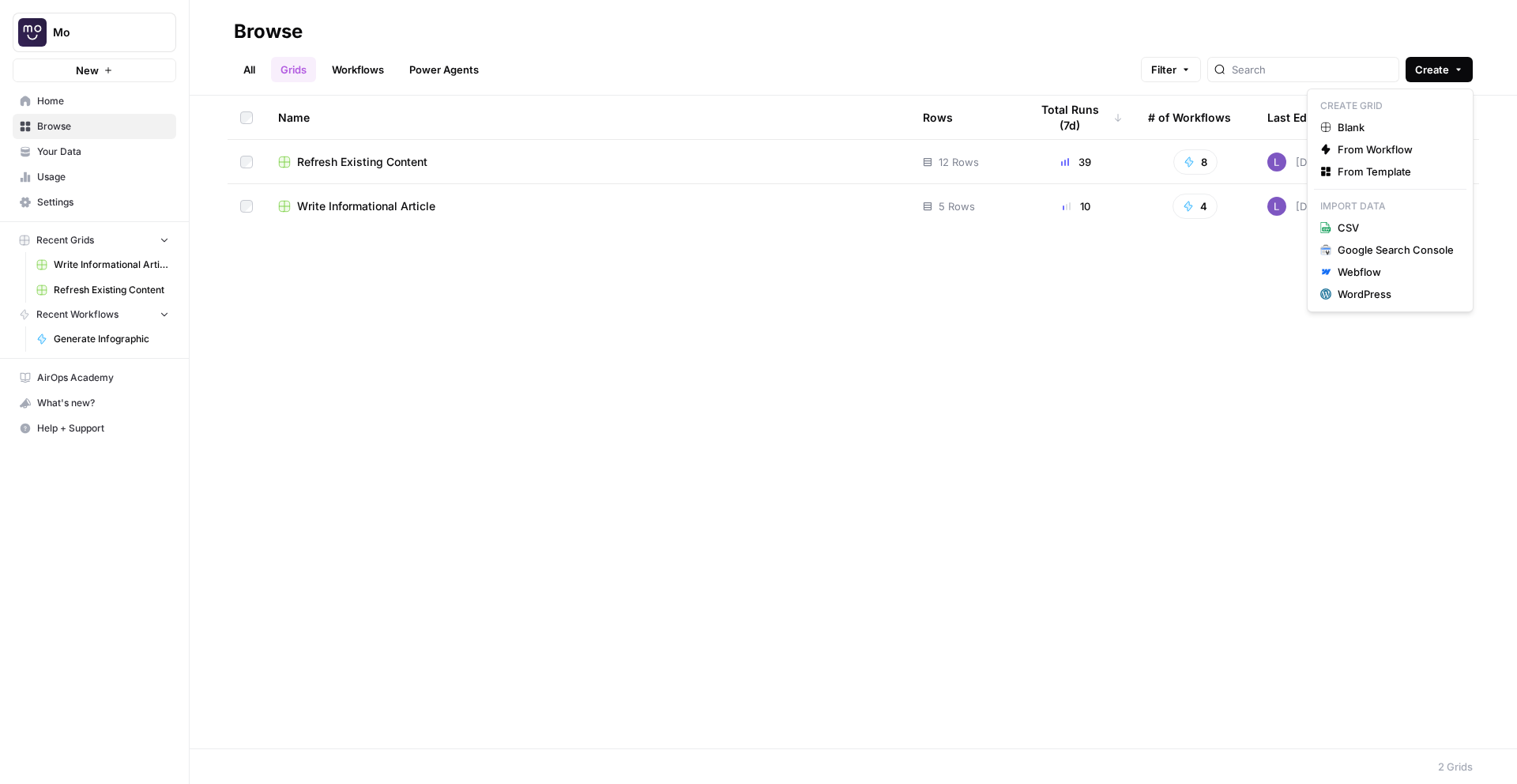
click at [1437, 72] on span "Create" at bounding box center [1432, 70] width 34 height 16
click at [1371, 176] on span "From Template" at bounding box center [1395, 171] width 116 height 16
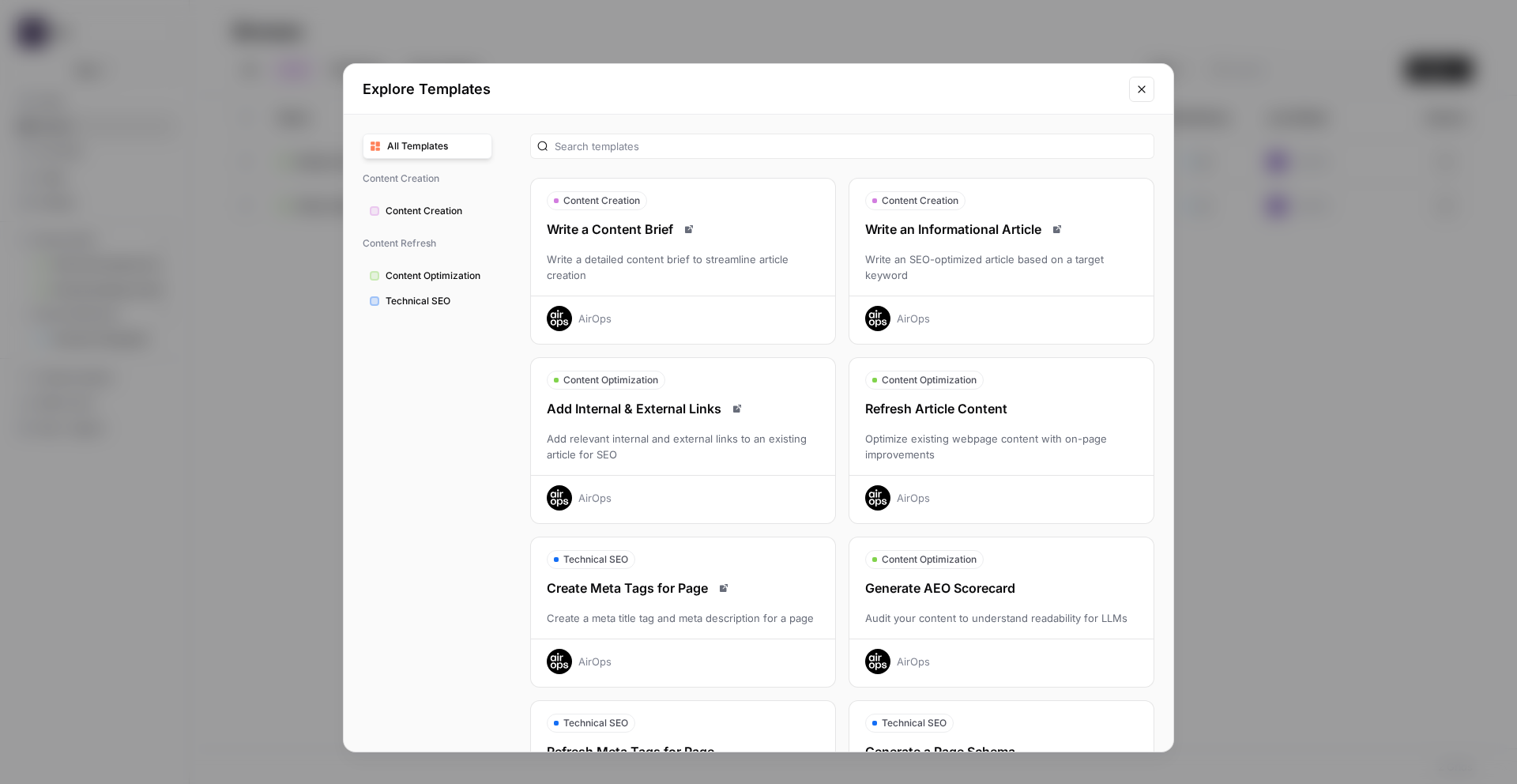
click at [1002, 449] on div "Optimize existing webpage content with on-page improvements" at bounding box center [1002, 446] width 304 height 32
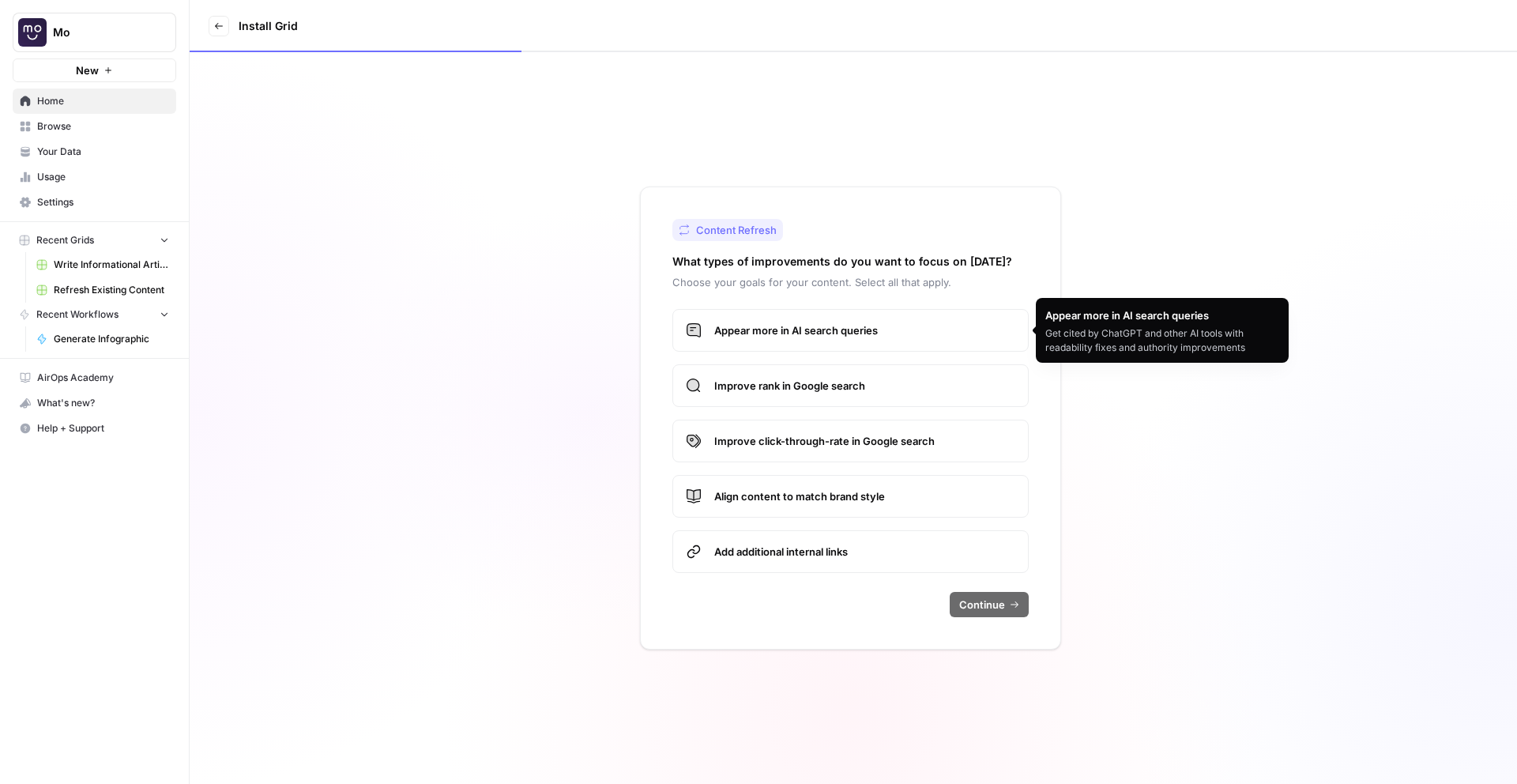
click at [833, 320] on label "Appear more in AI search queries" at bounding box center [850, 330] width 356 height 43
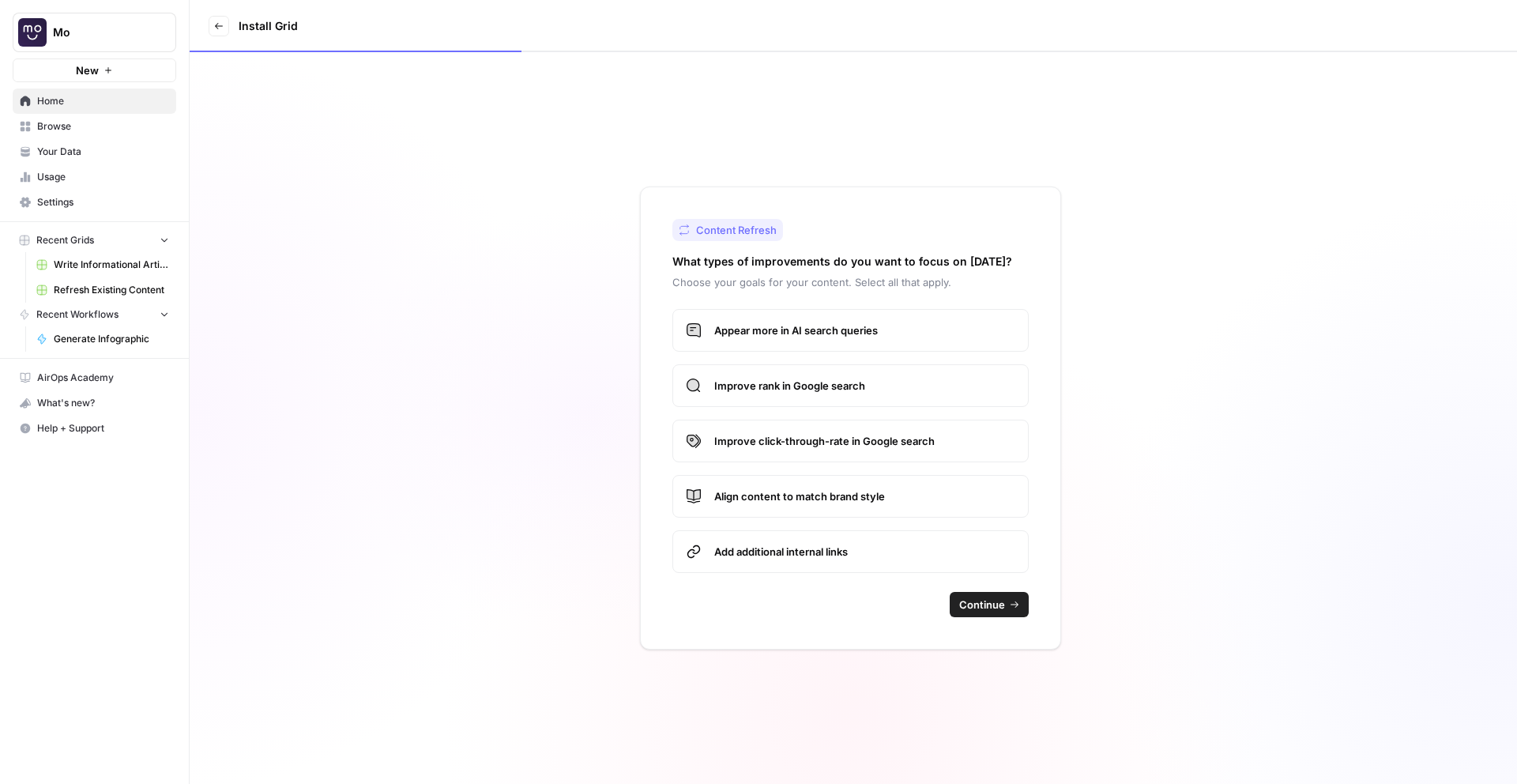
click at [873, 384] on span "Improve rank in Google search" at bounding box center [865, 385] width 301 height 16
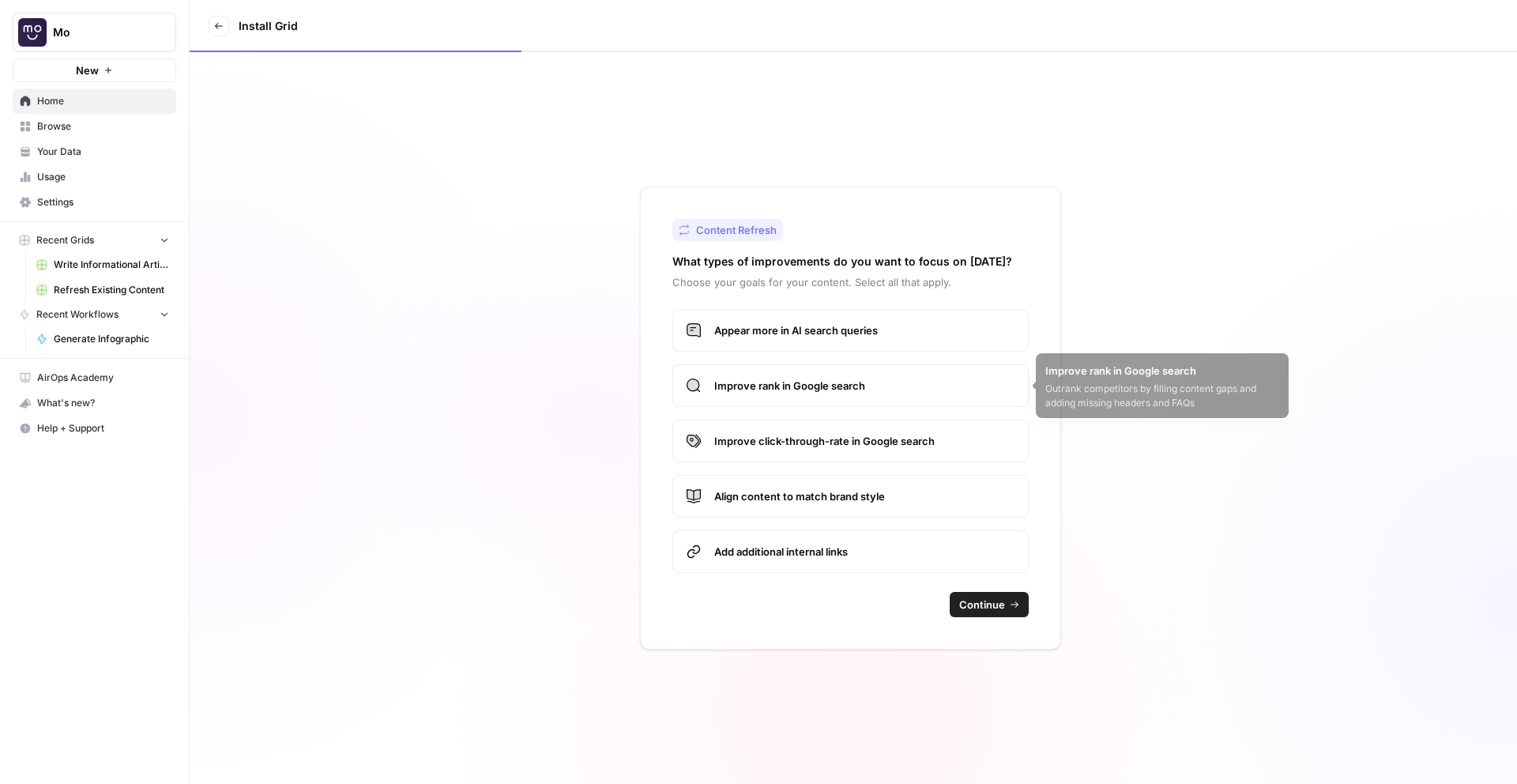
click at [868, 499] on span "Align content to match brand style" at bounding box center [865, 496] width 301 height 16
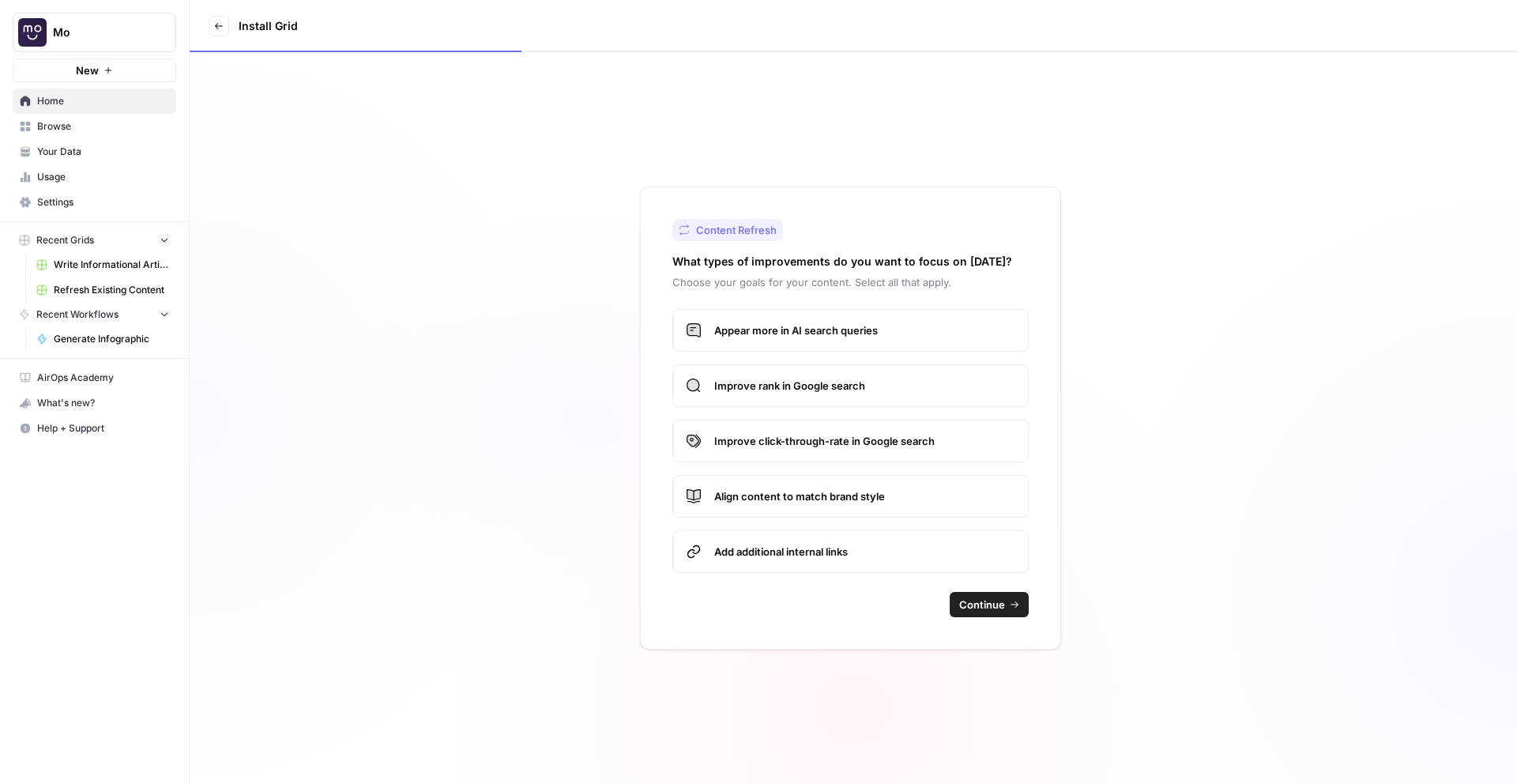
click at [972, 613] on button "Continue" at bounding box center [989, 604] width 79 height 25
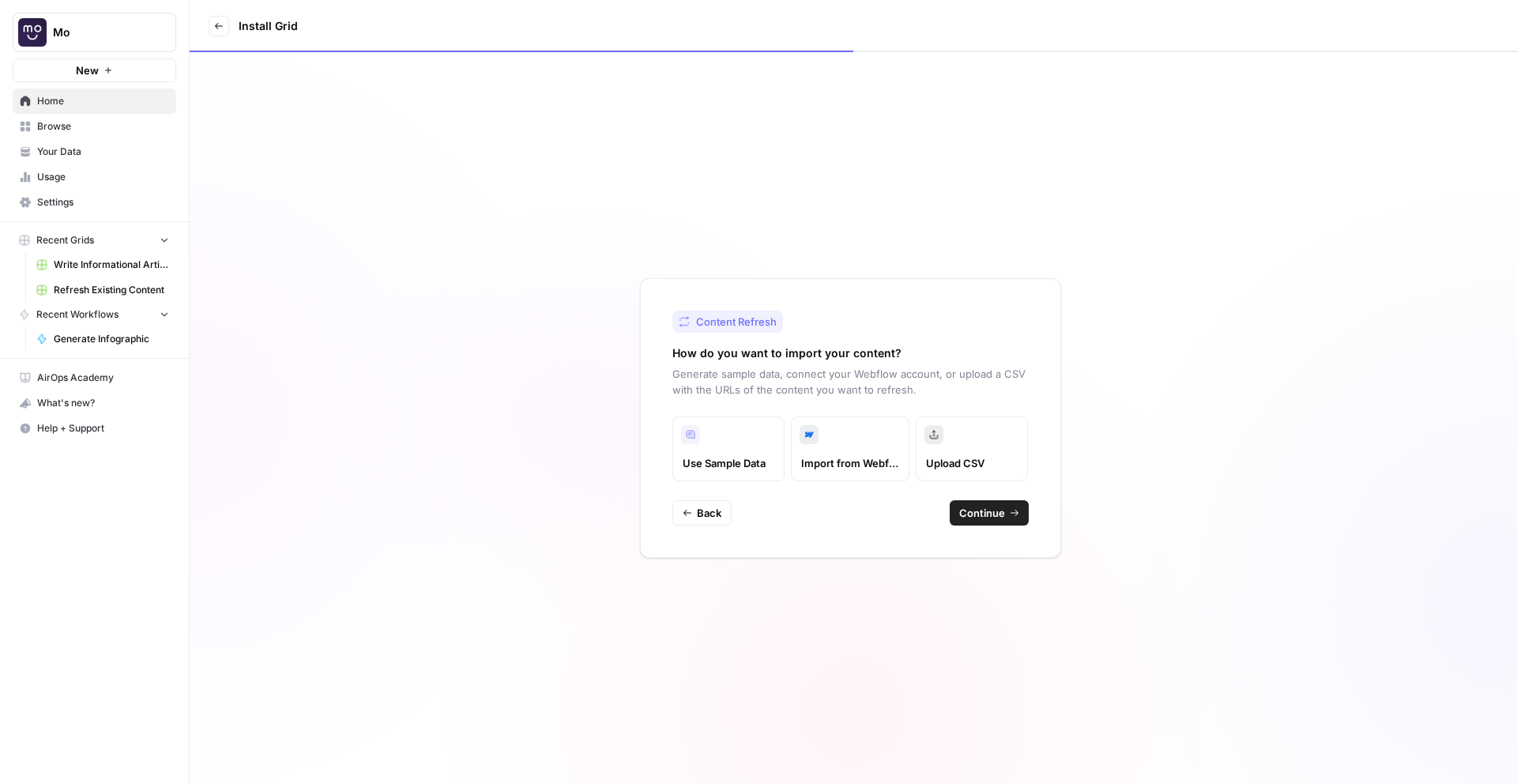
click at [996, 507] on span "Continue" at bounding box center [982, 513] width 46 height 16
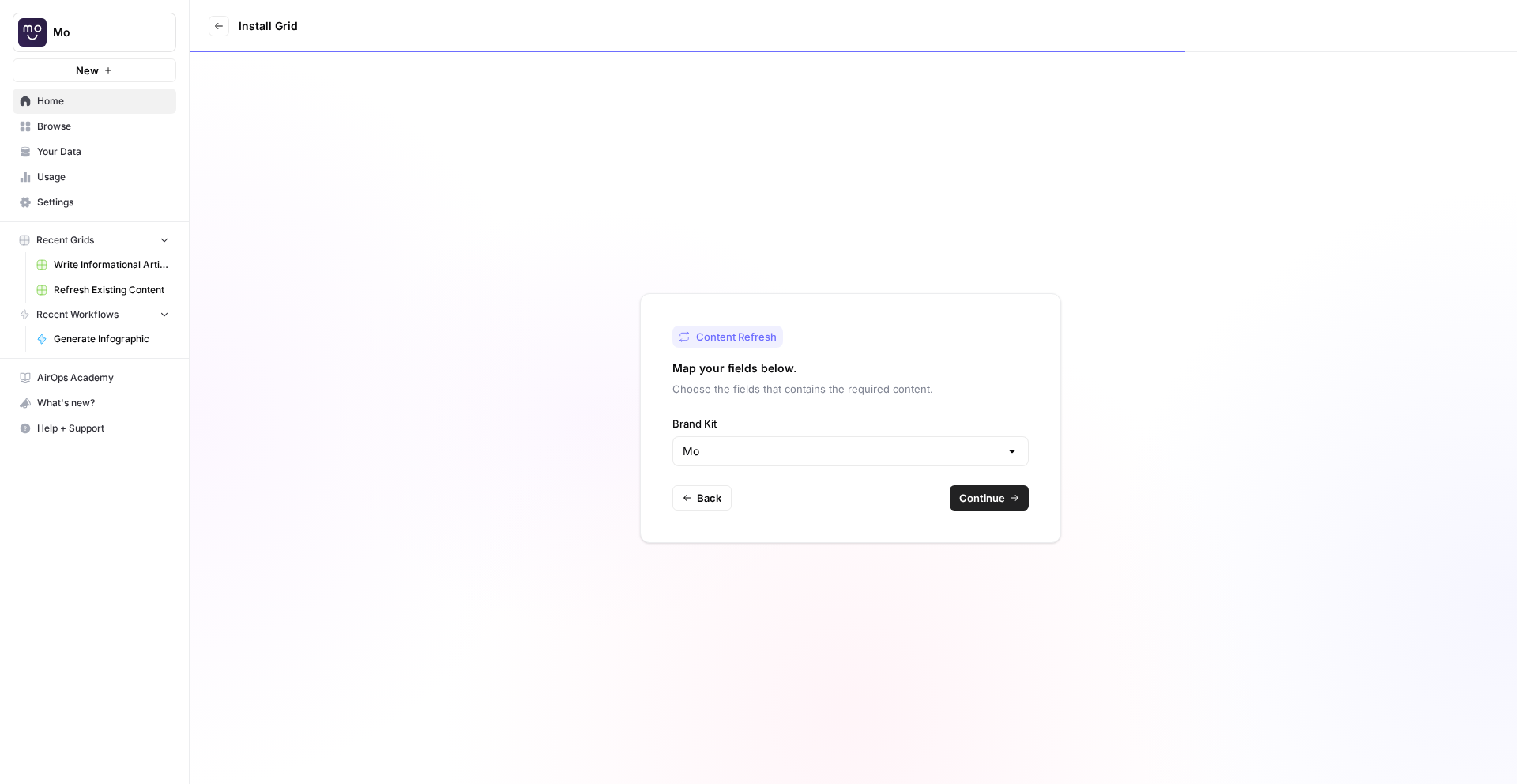
click at [983, 496] on span "Continue" at bounding box center [982, 497] width 46 height 16
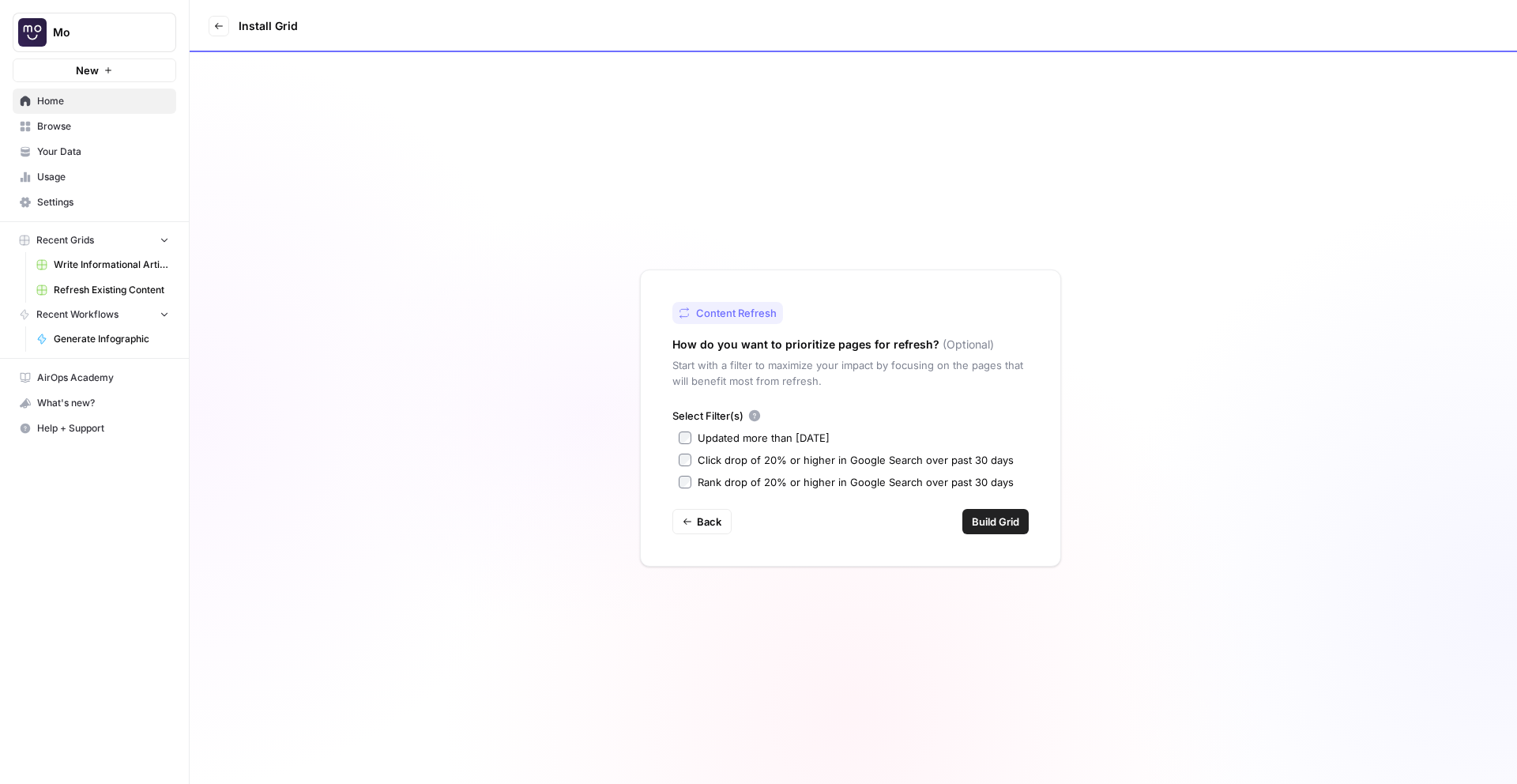
click at [703, 456] on div "Click drop of 20% or higher in Google Search over past 30 days" at bounding box center [856, 459] width 316 height 16
click at [237, 34] on div "Exit Install Grid" at bounding box center [853, 26] width 1327 height 53
click at [216, 31] on link "Exit" at bounding box center [219, 26] width 21 height 21
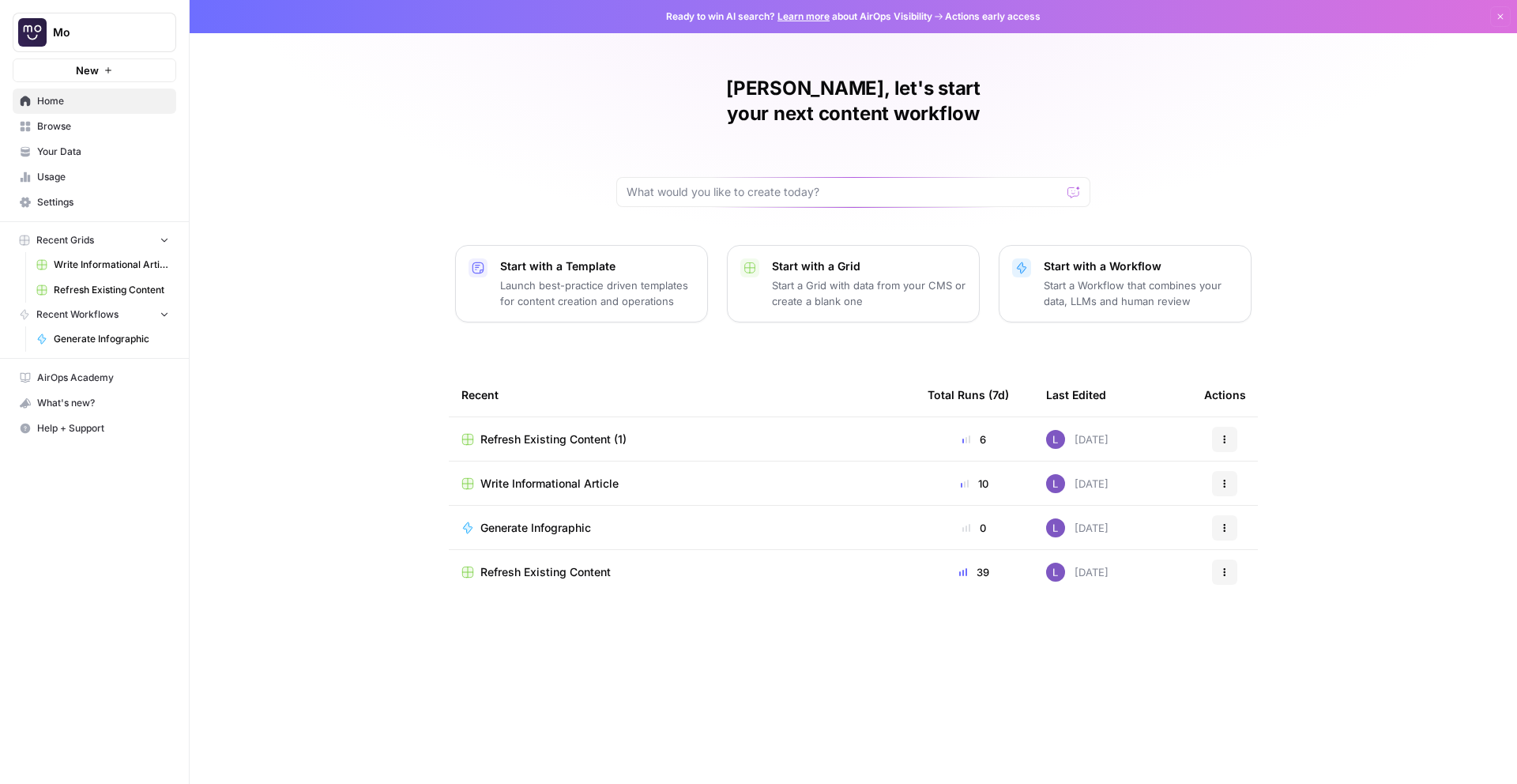
click at [582, 564] on span "Refresh Existing Content" at bounding box center [545, 572] width 130 height 16
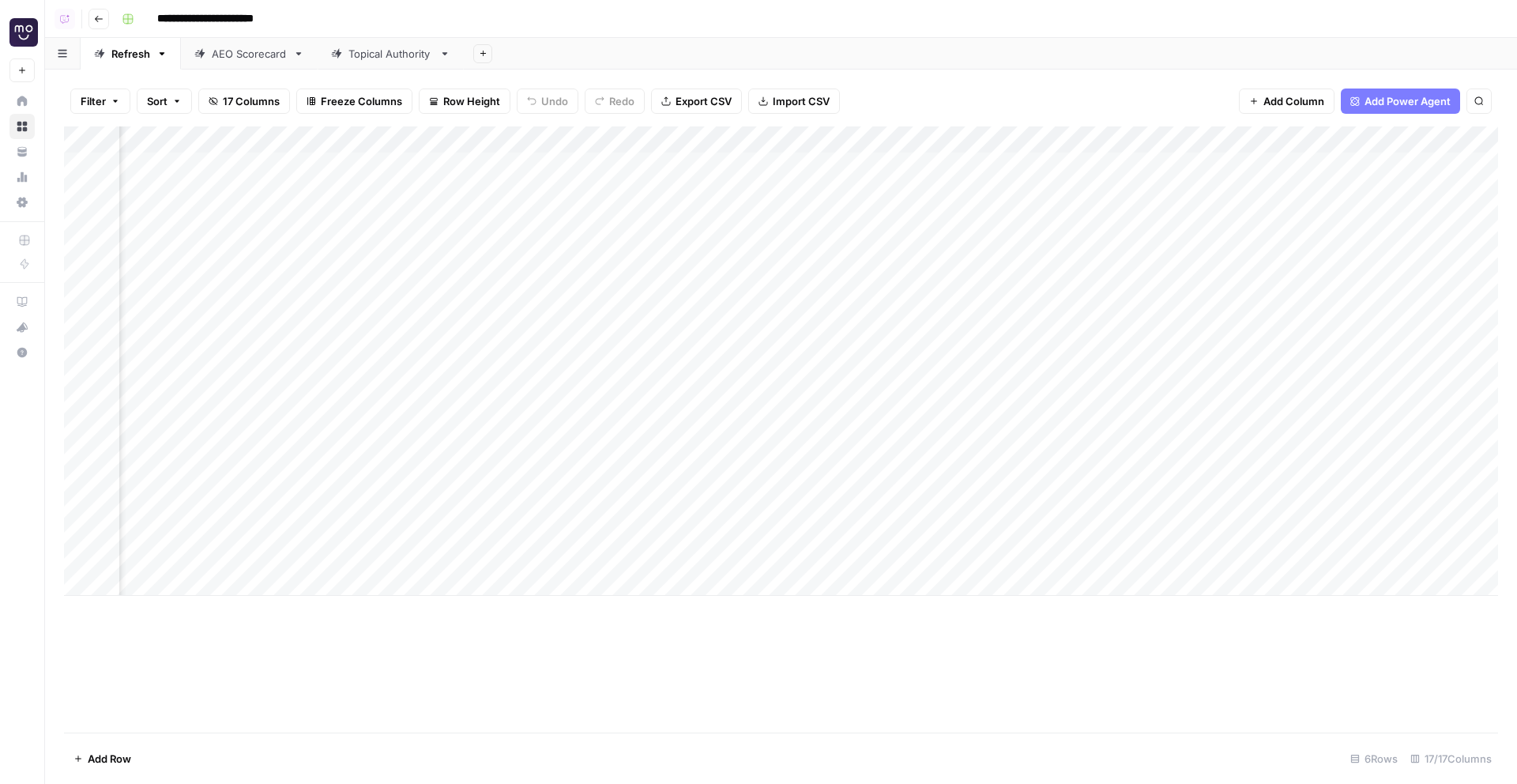
scroll to position [0, 852]
click at [540, 168] on div "Add Column" at bounding box center [781, 361] width 1434 height 470
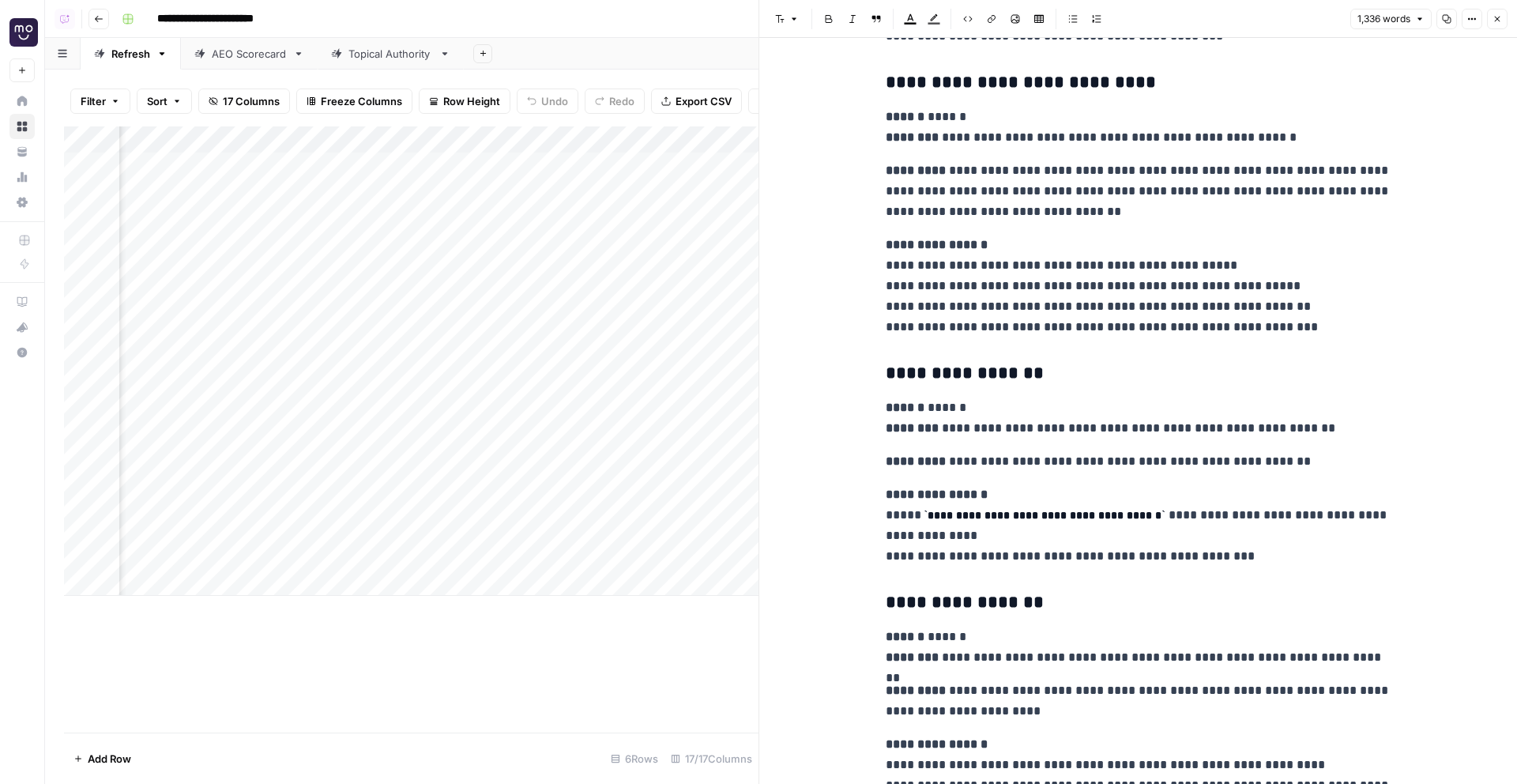
scroll to position [4467, 0]
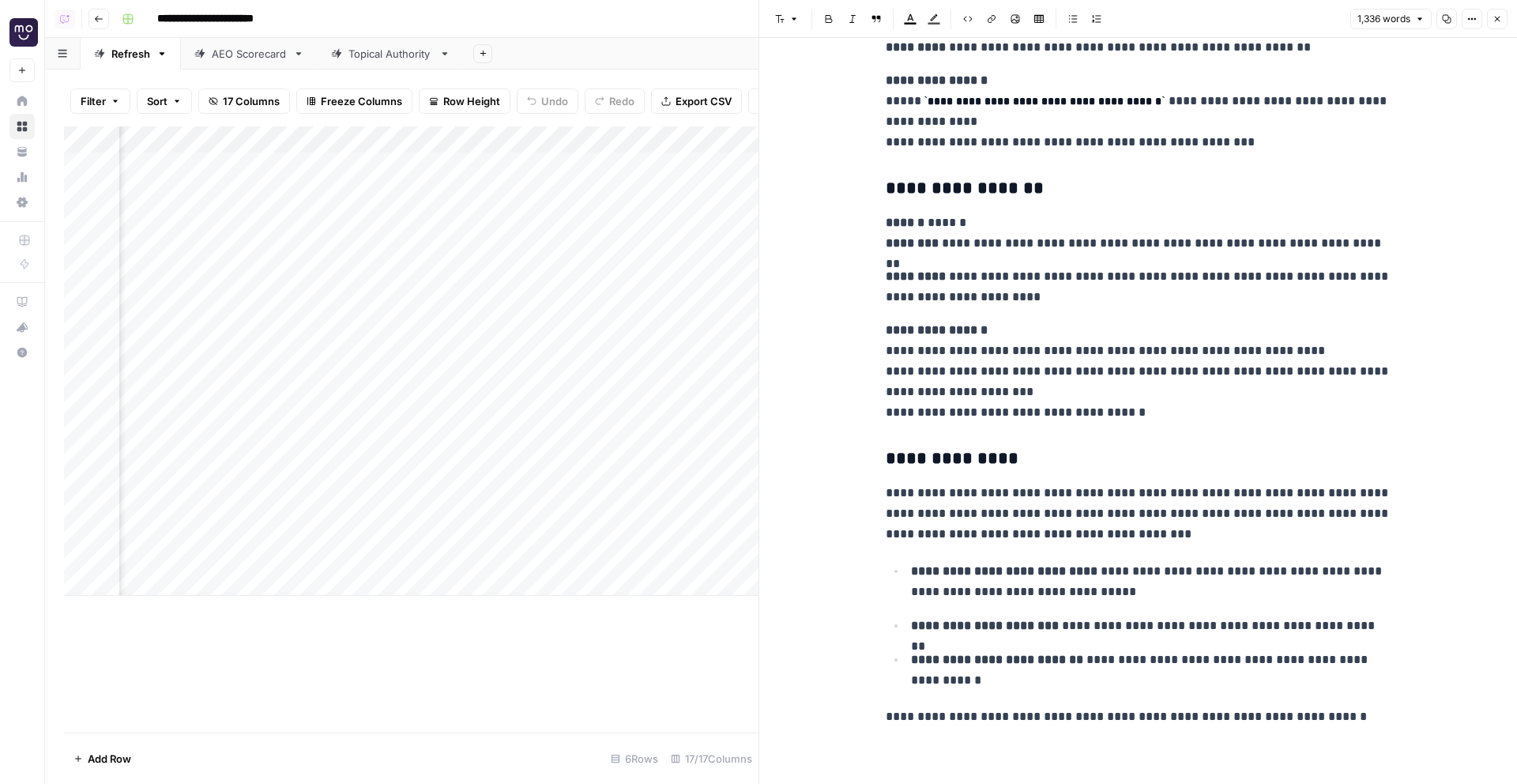
click at [1503, 22] on button "Close" at bounding box center [1497, 19] width 21 height 21
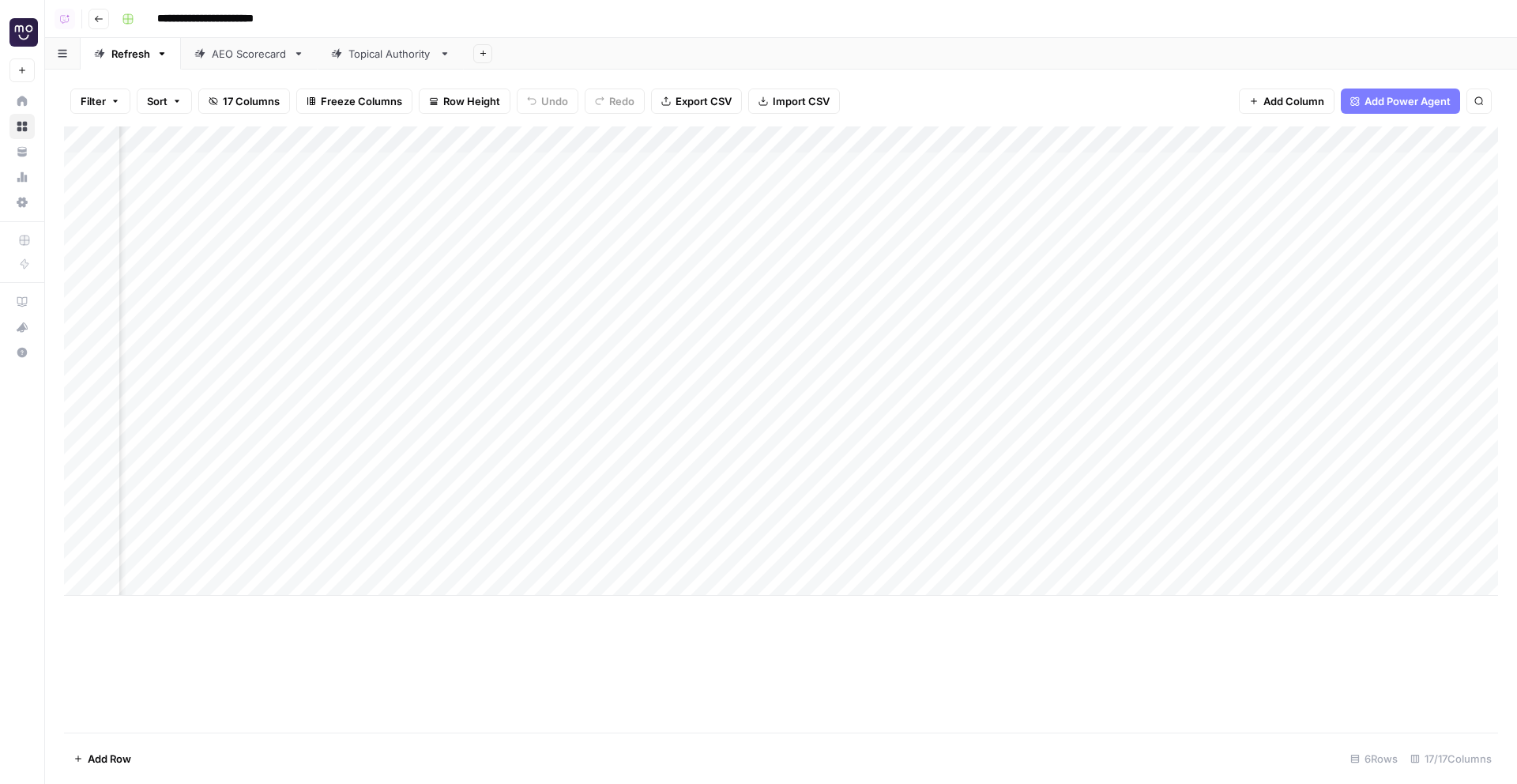
scroll to position [0, 1104]
click at [1243, 164] on div "Add Column" at bounding box center [781, 361] width 1434 height 470
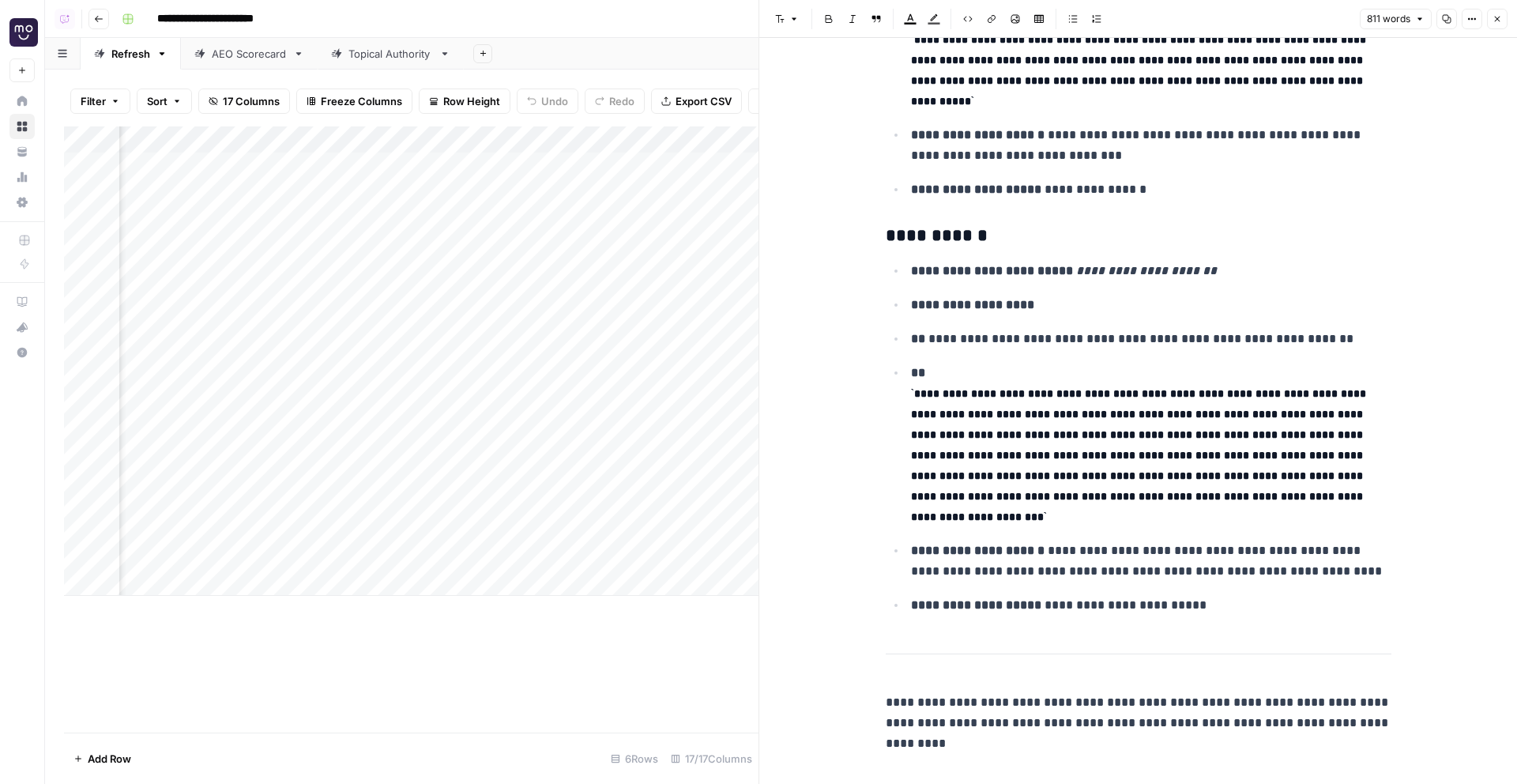
scroll to position [3560, 0]
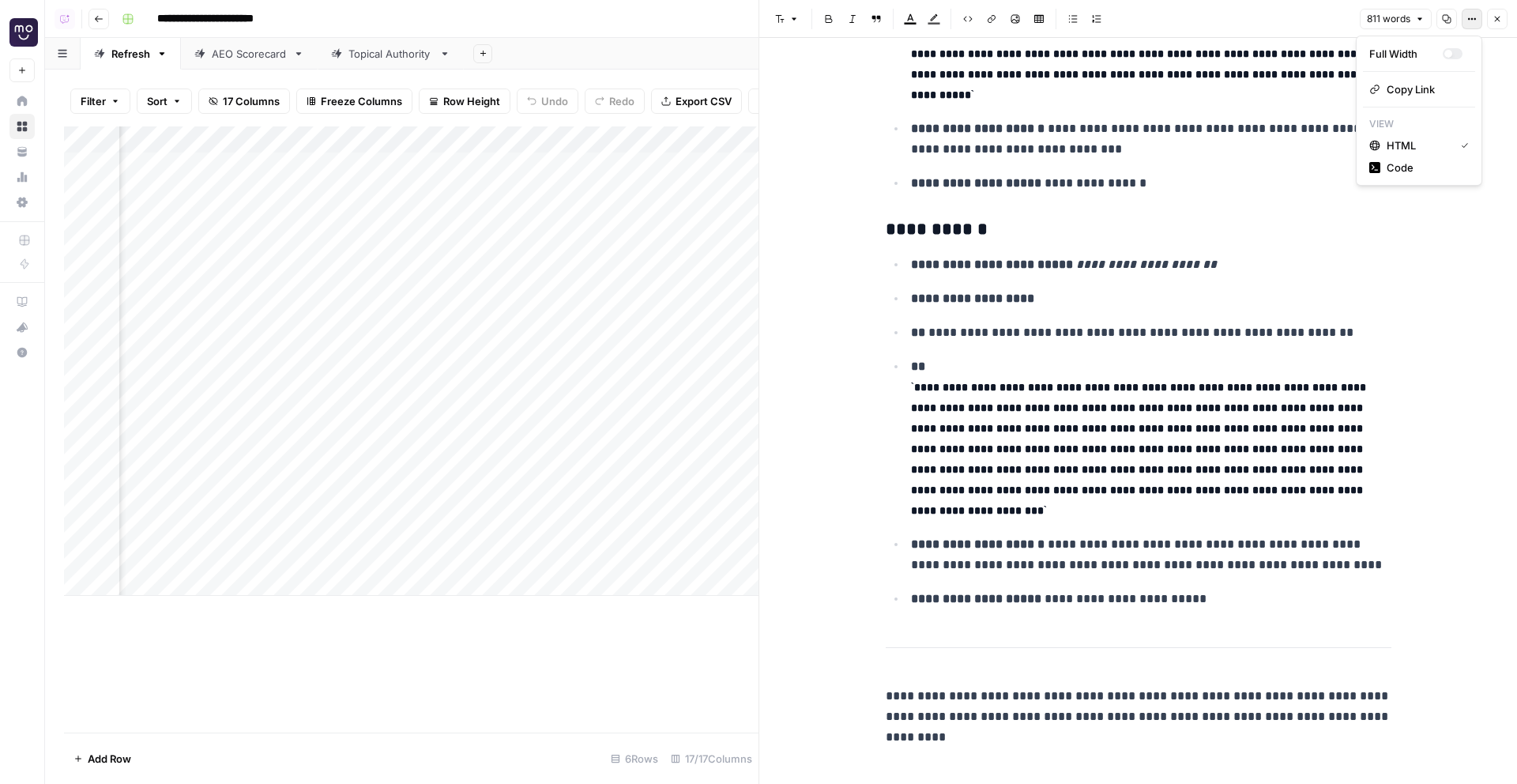
click at [1482, 26] on button "Options" at bounding box center [1472, 19] width 21 height 21
click at [1496, 22] on icon "button" at bounding box center [1497, 19] width 9 height 9
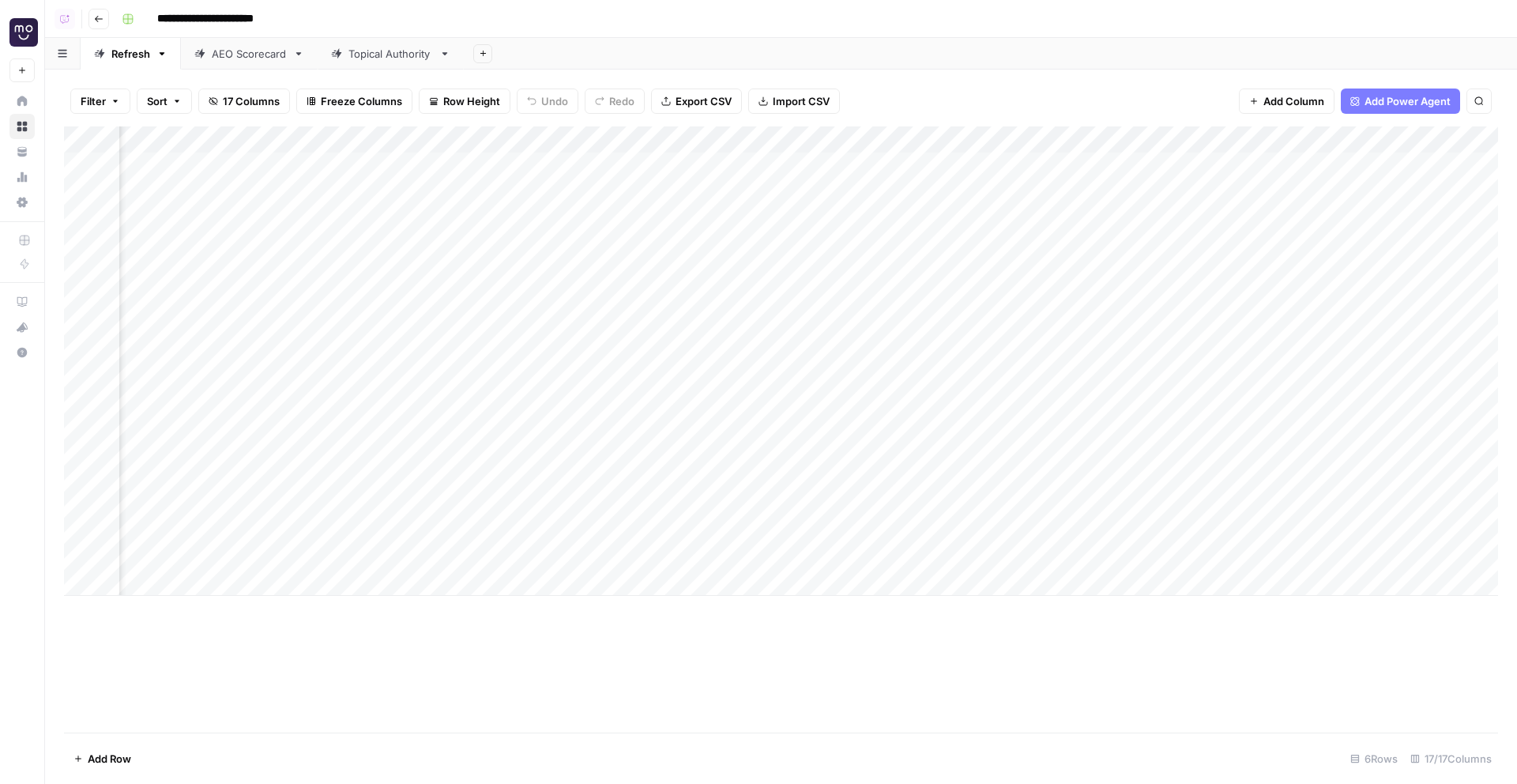
scroll to position [0, 1421]
click at [1327, 165] on div "Add Column" at bounding box center [781, 361] width 1434 height 470
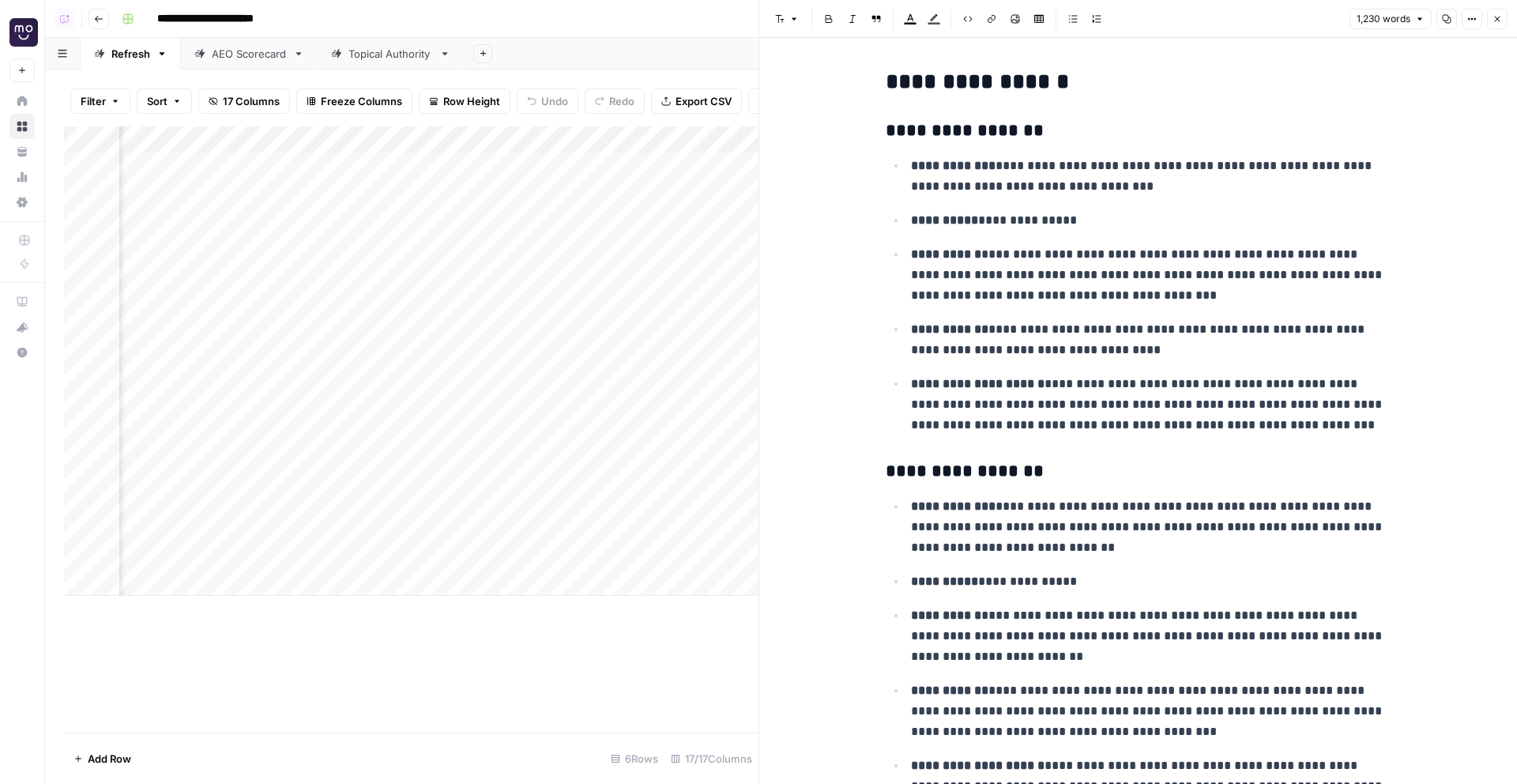
scroll to position [0, 2228]
click at [1499, 15] on icon "button" at bounding box center [1497, 19] width 9 height 9
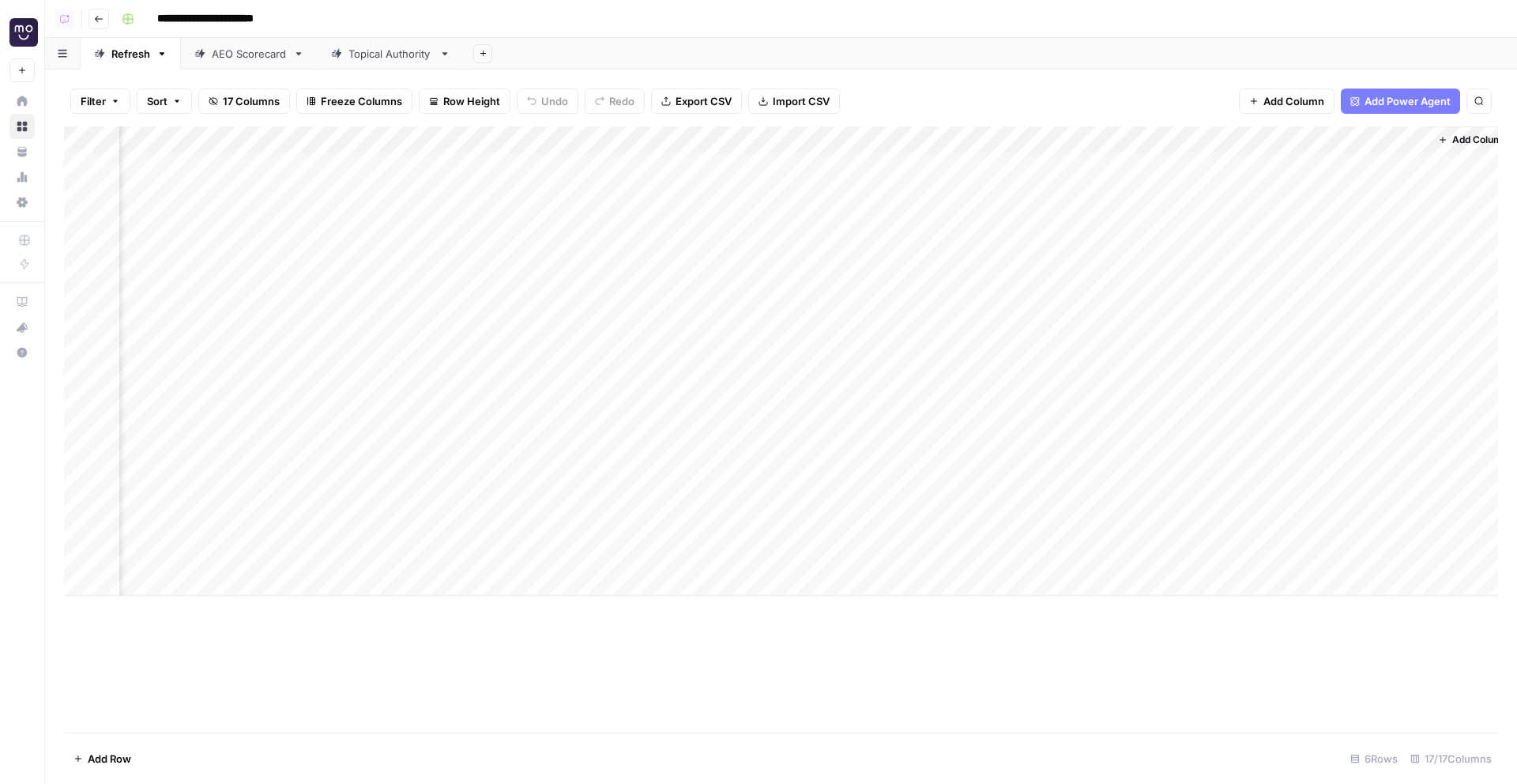
scroll to position [0, 1744]
click at [1371, 166] on div "Add Column" at bounding box center [781, 361] width 1434 height 470
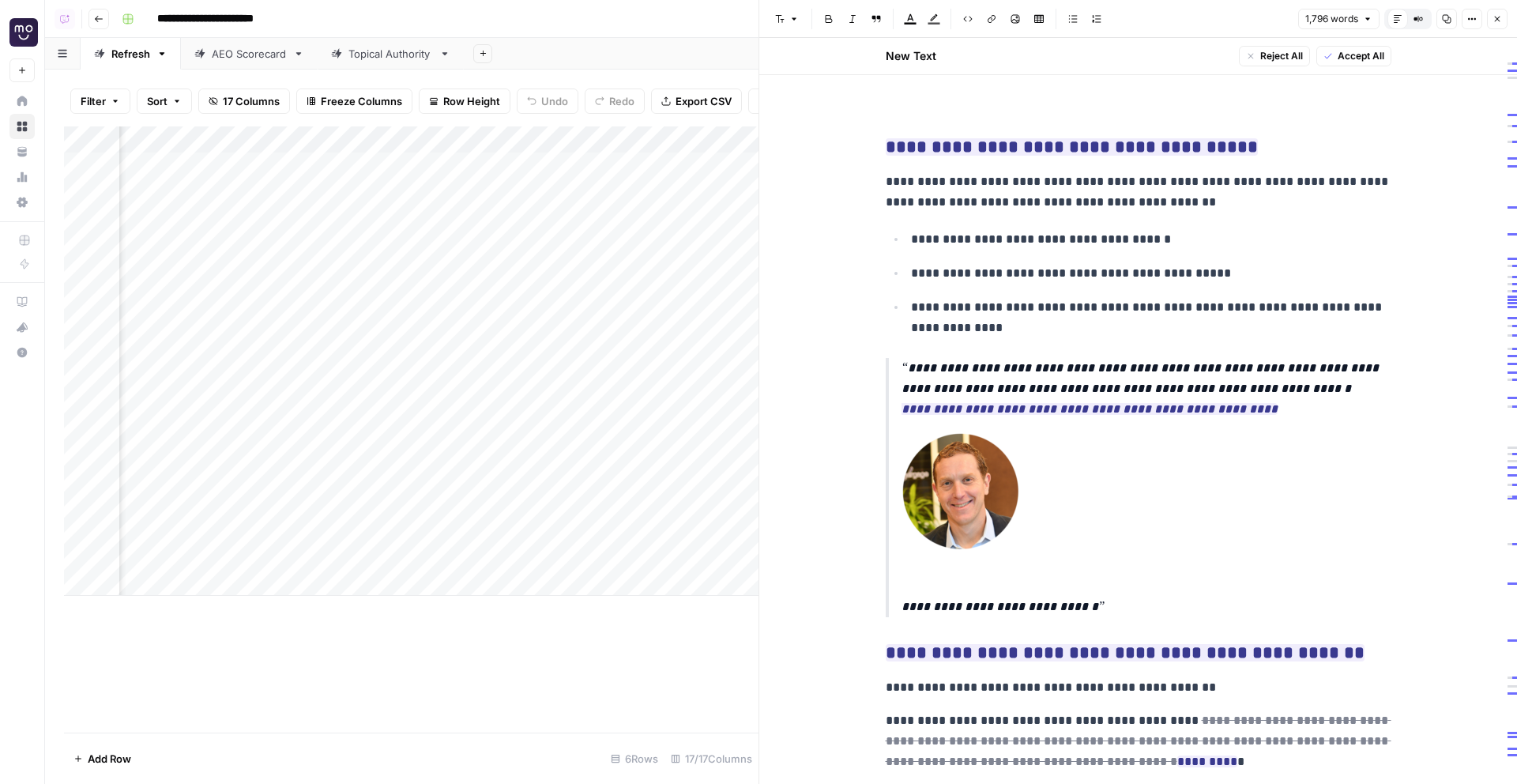
scroll to position [1910, 0]
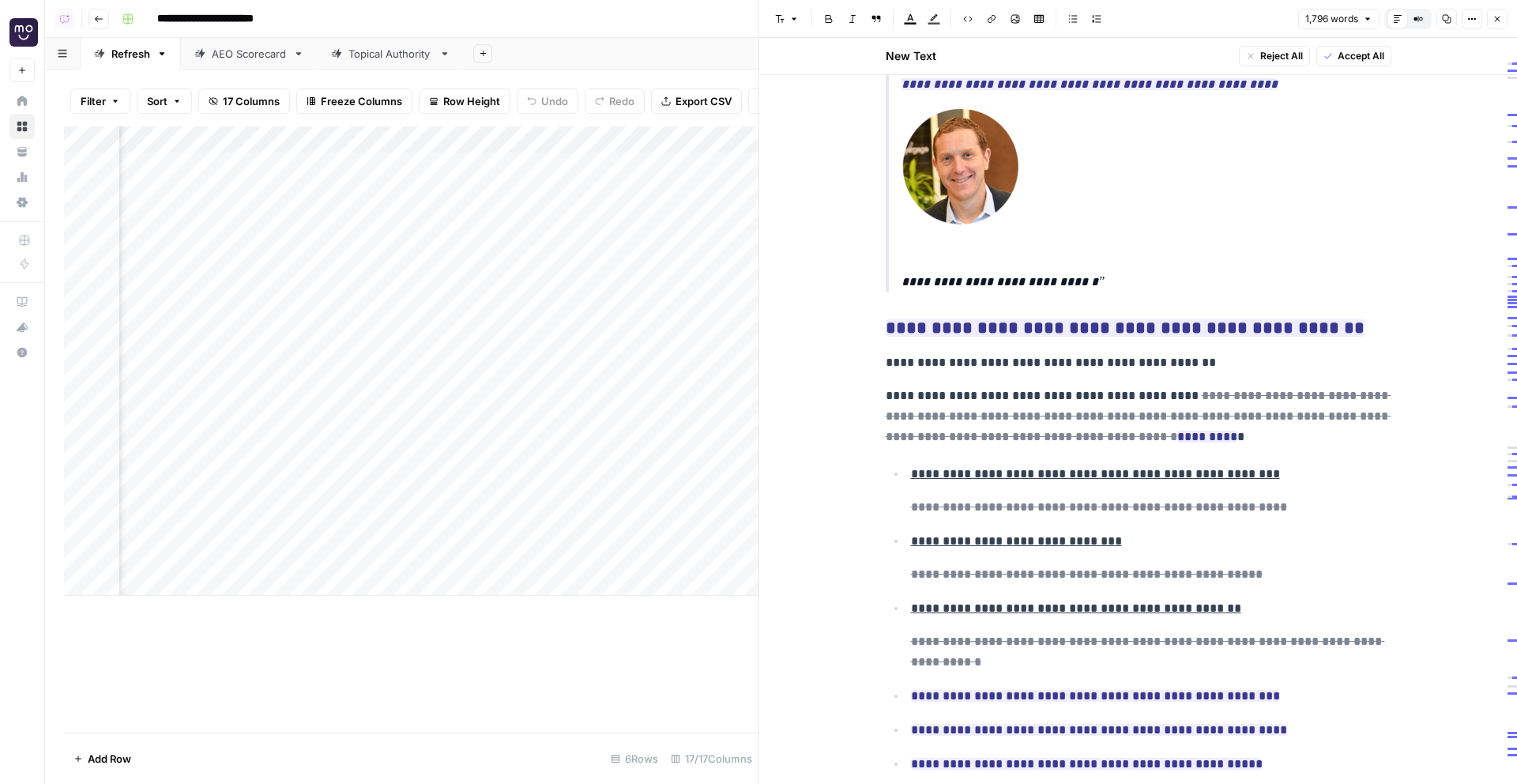
click at [1497, 16] on icon "button" at bounding box center [1497, 19] width 9 height 9
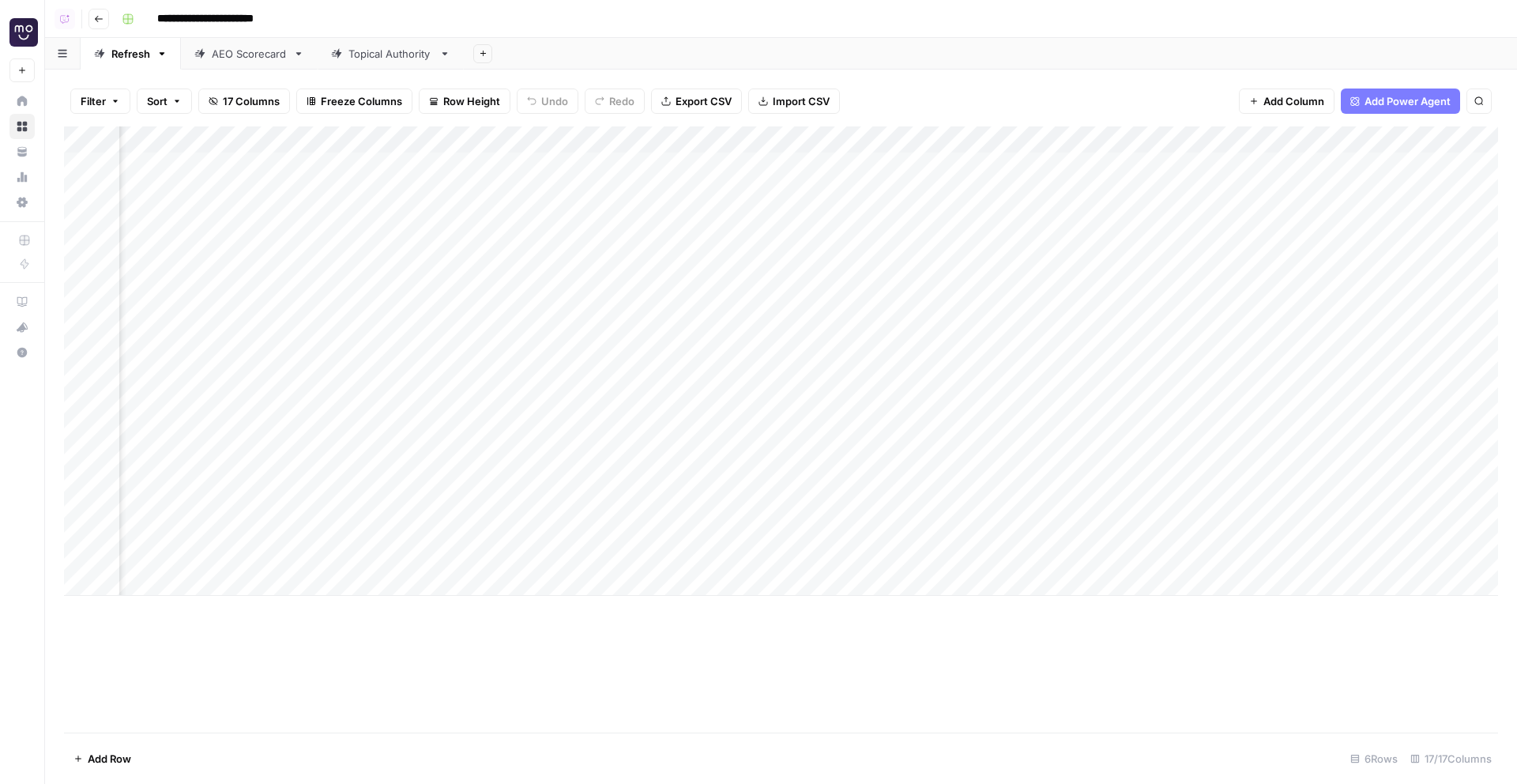
scroll to position [0, 1744]
click at [1299, 96] on span "Add Column" at bounding box center [1294, 101] width 61 height 16
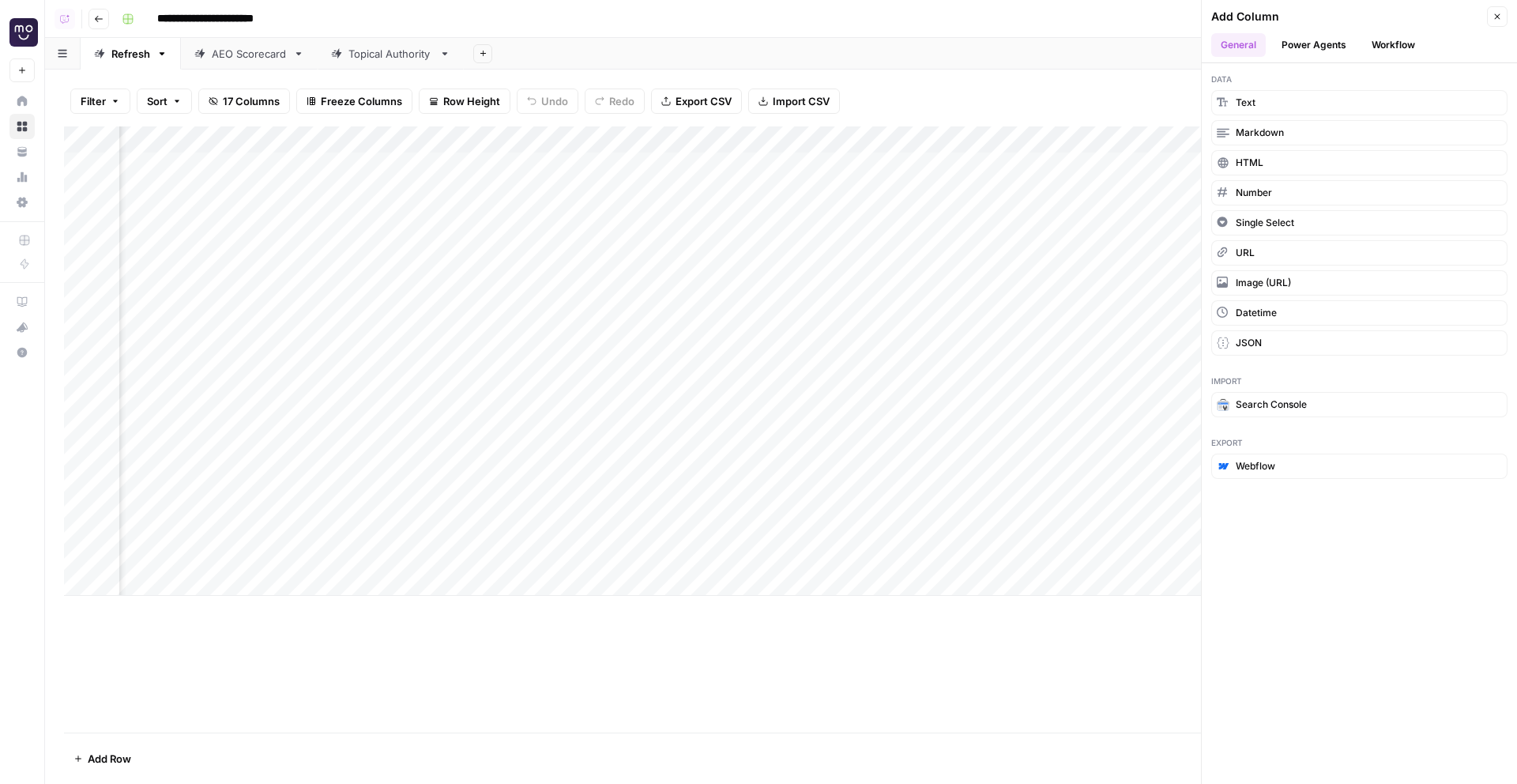
click at [1402, 37] on button "Workflow" at bounding box center [1394, 46] width 62 height 24
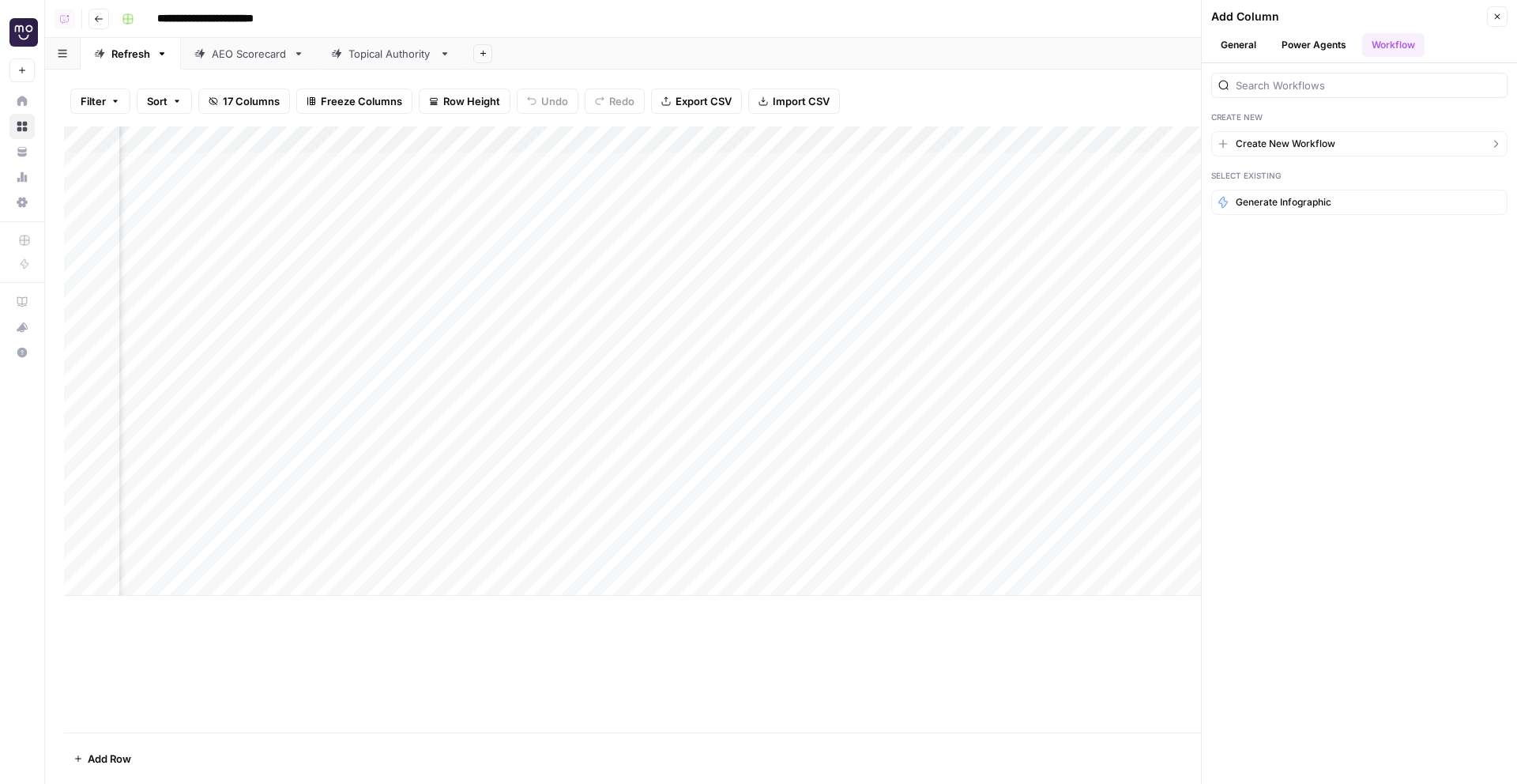
click at [1301, 140] on span "Create New Workflow" at bounding box center [1286, 144] width 100 height 15
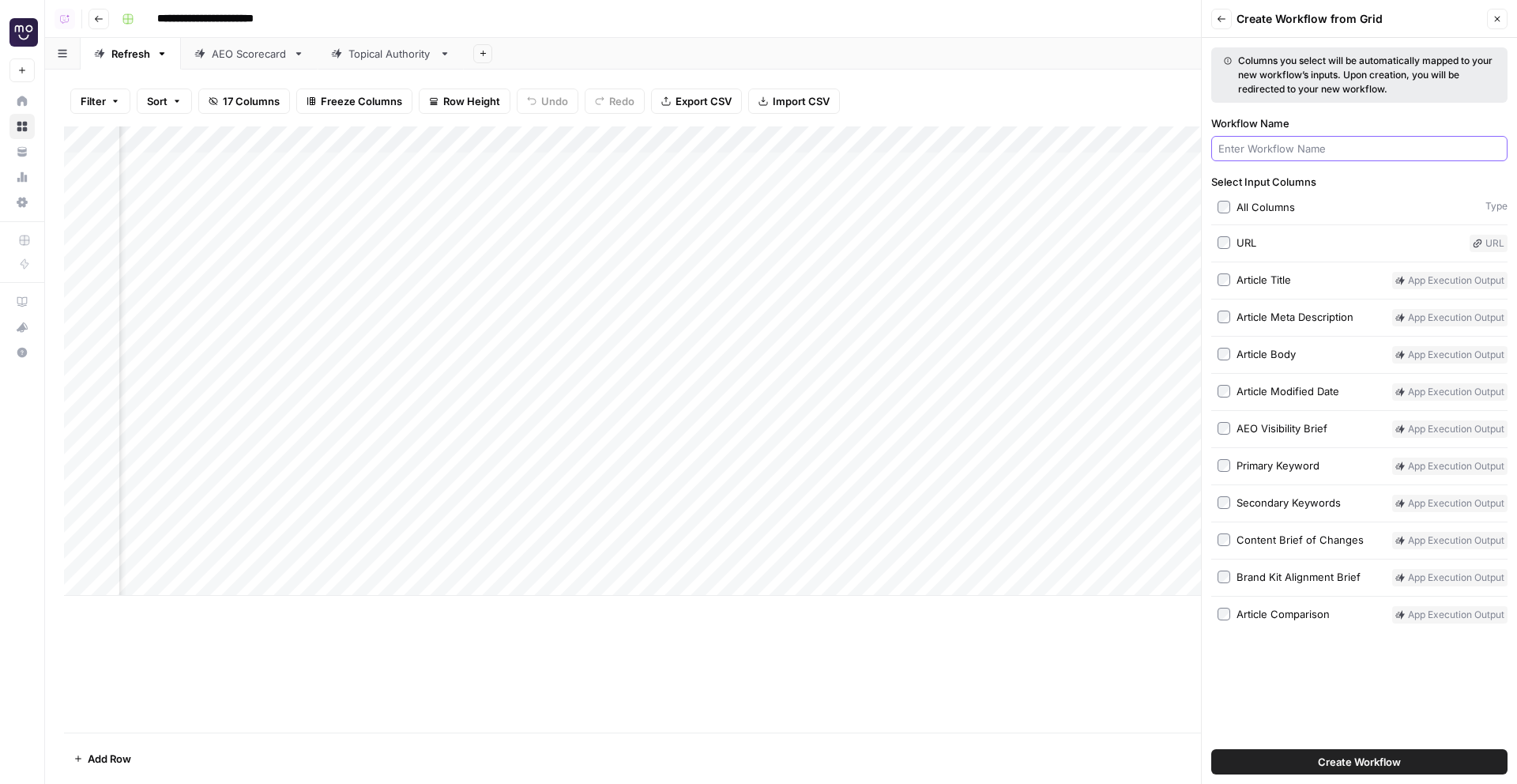
click at [1301, 140] on input "Workflow Name" at bounding box center [1359, 148] width 282 height 16
type input "wordpress"
click at [1212, 749] on button "Create Workflow" at bounding box center [1360, 761] width 297 height 25
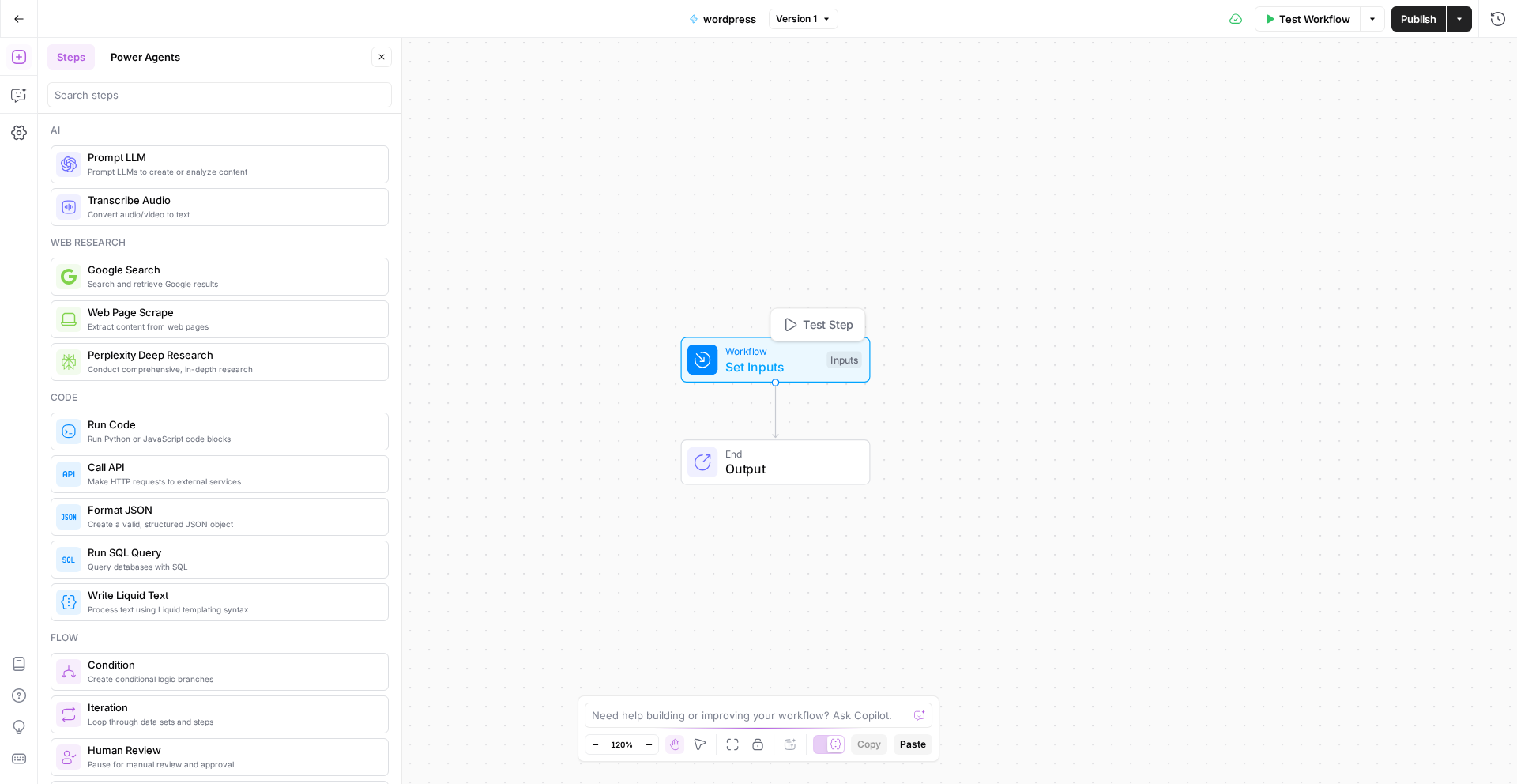
click at [787, 363] on span "Set Inputs" at bounding box center [772, 366] width 94 height 19
click at [1027, 108] on button "Add Field" at bounding box center [1188, 107] width 579 height 25
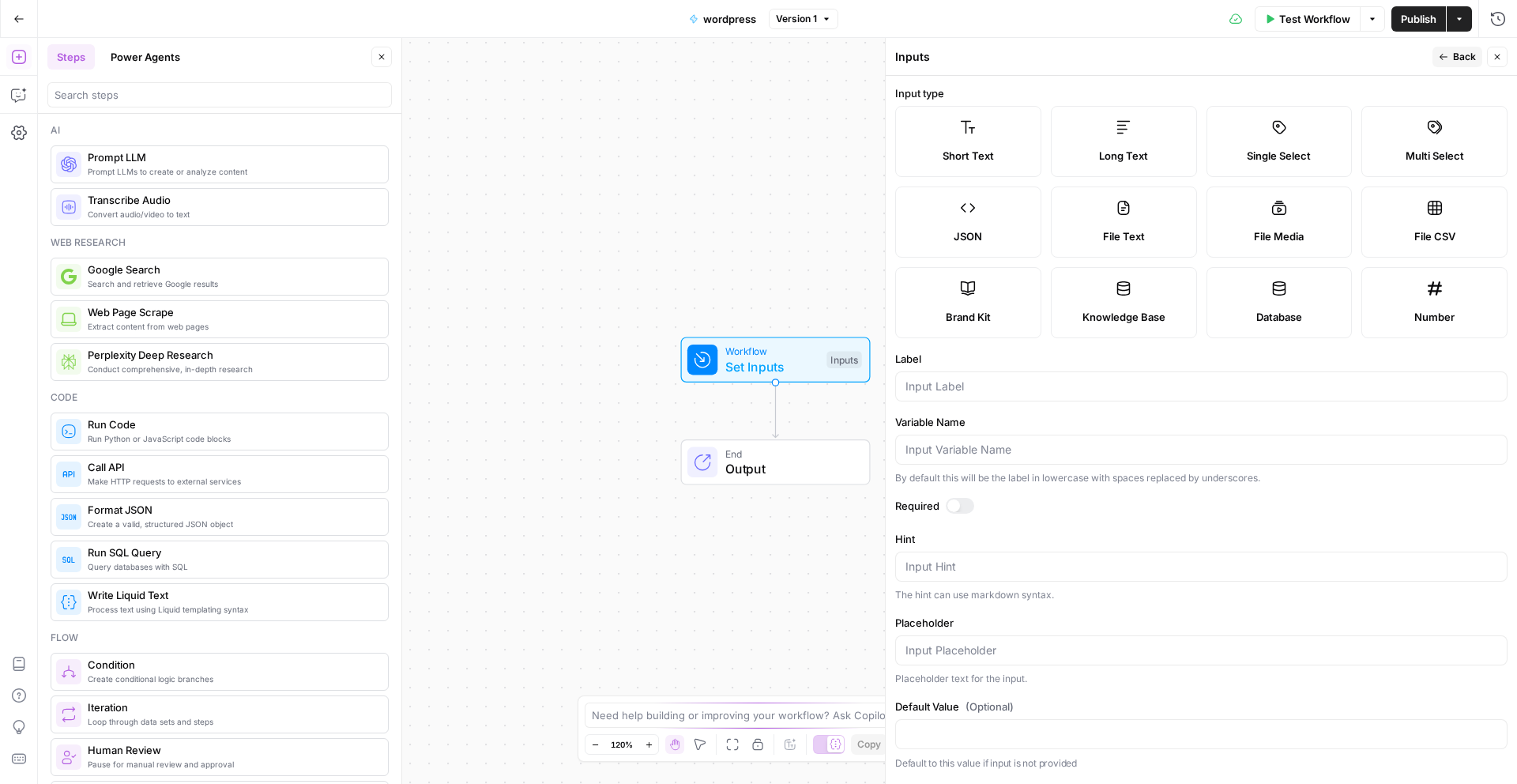
click at [1102, 140] on label "Long Text" at bounding box center [1124, 141] width 147 height 72
click at [1021, 392] on input "Label" at bounding box center [1202, 386] width 592 height 16
type input "article"
click at [226, 104] on div at bounding box center [220, 94] width 345 height 25
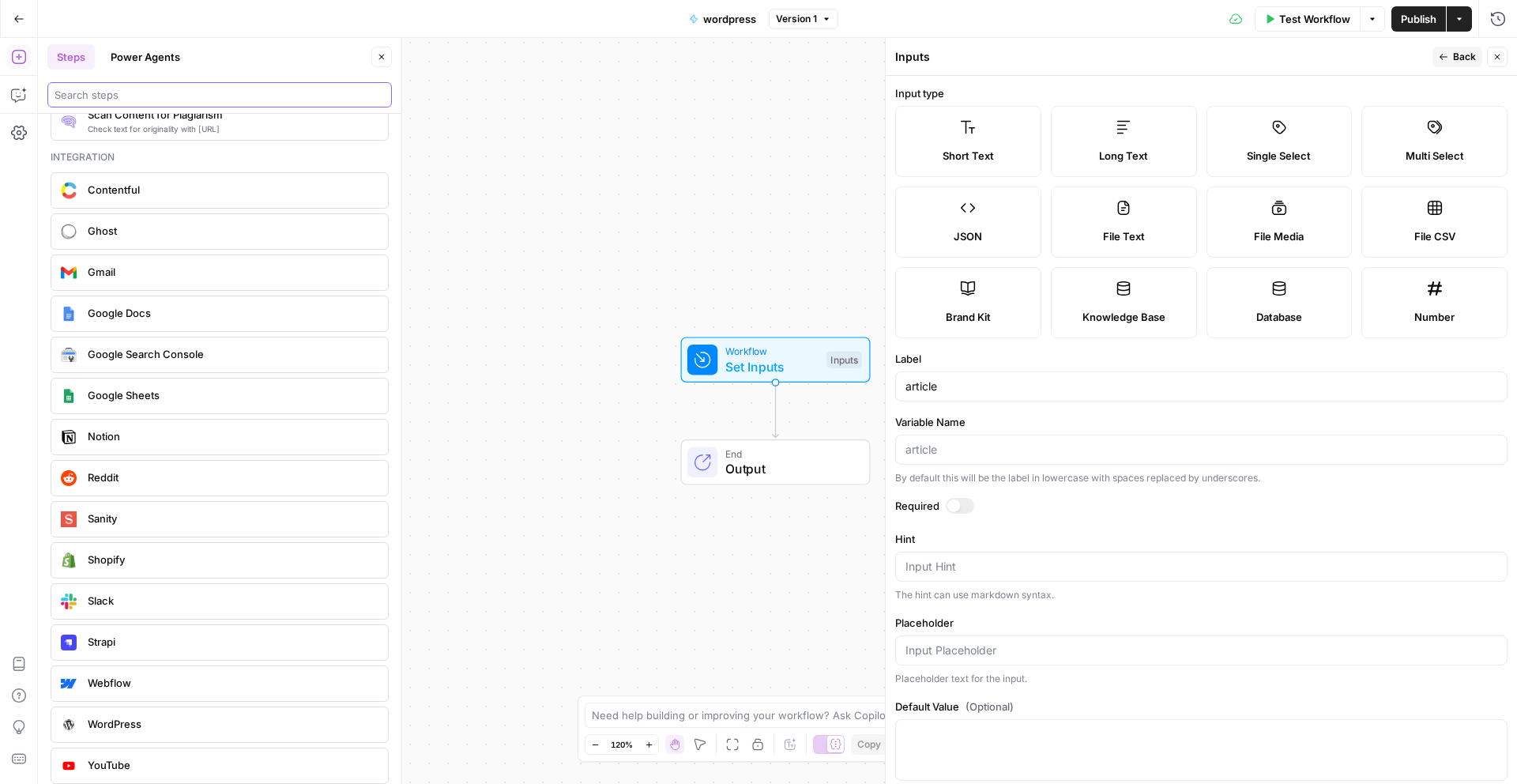
scroll to position [2772, 0]
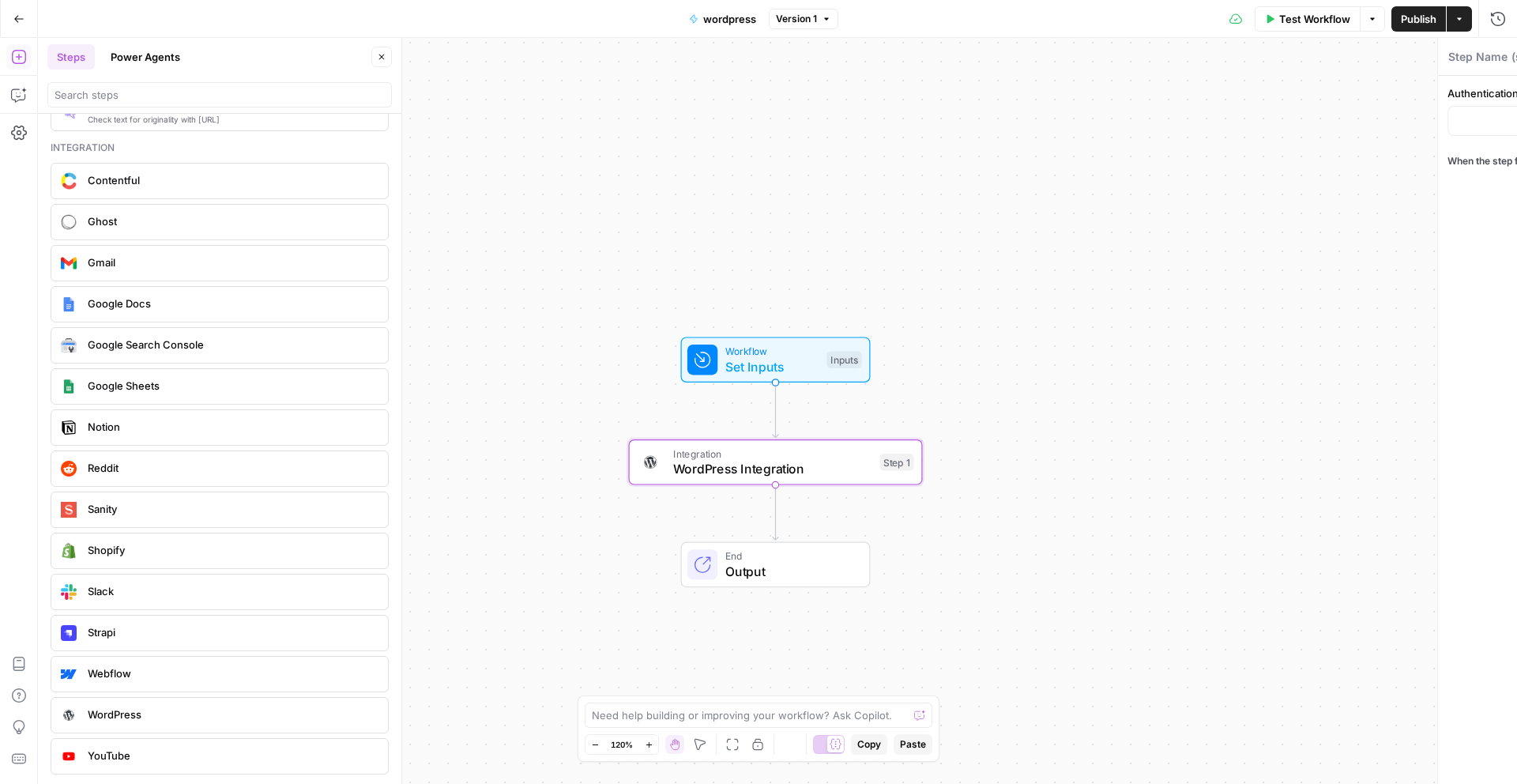
type textarea "WordPress Integration"
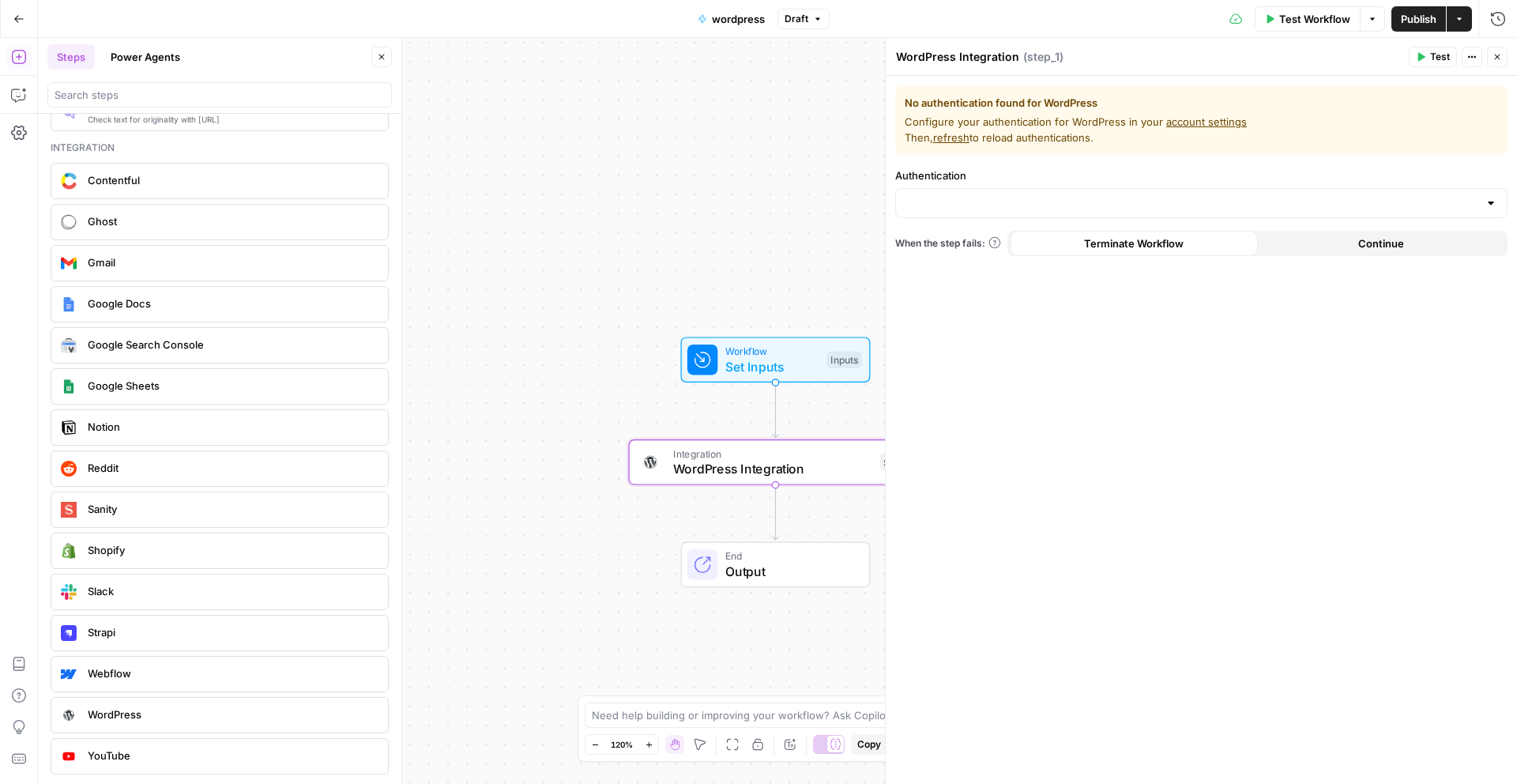
click at [1188, 124] on link "account settings" at bounding box center [1207, 121] width 81 height 13
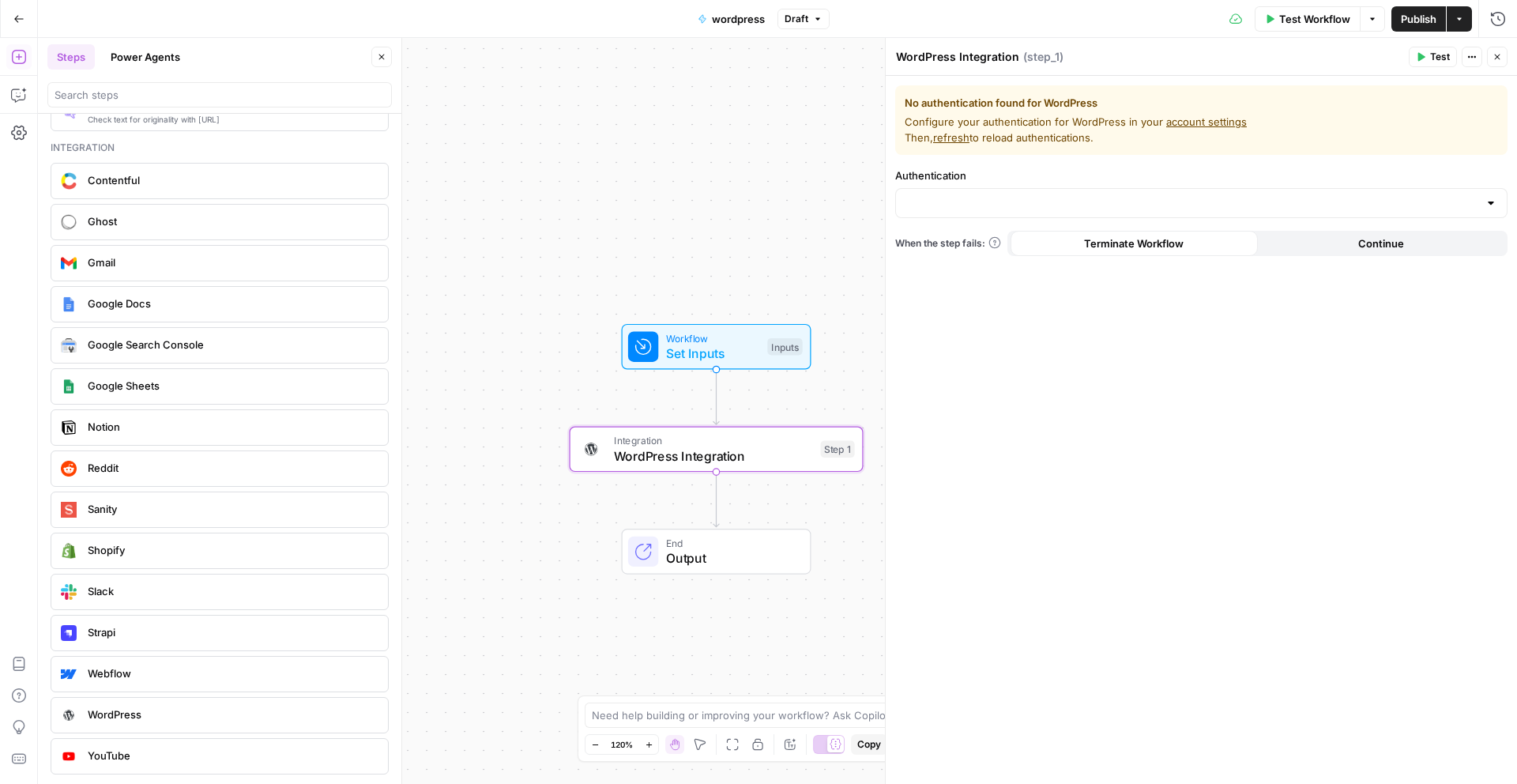
click at [654, 358] on div at bounding box center [643, 346] width 30 height 30
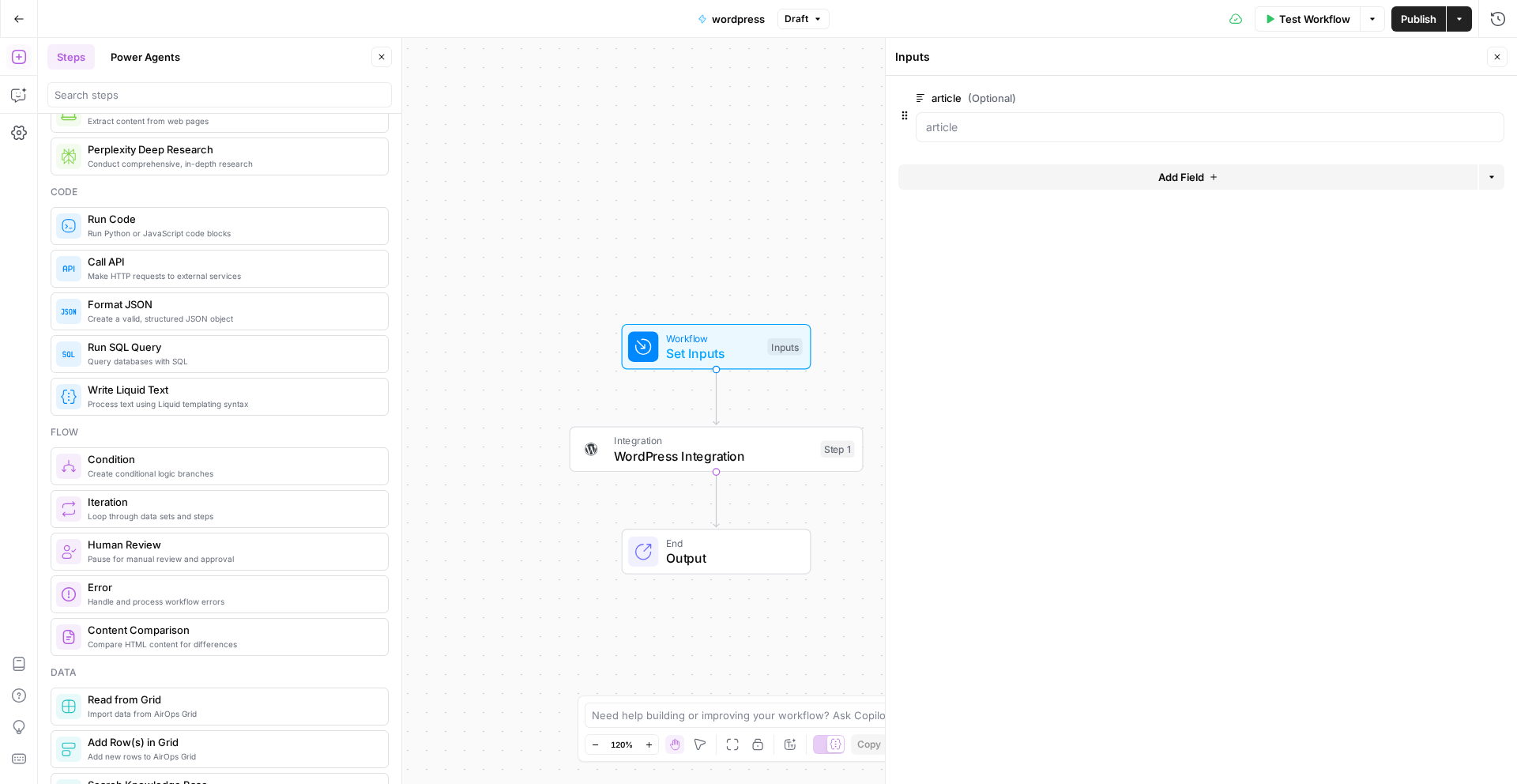
scroll to position [206, 0]
click at [109, 90] on input "search" at bounding box center [219, 95] width 330 height 16
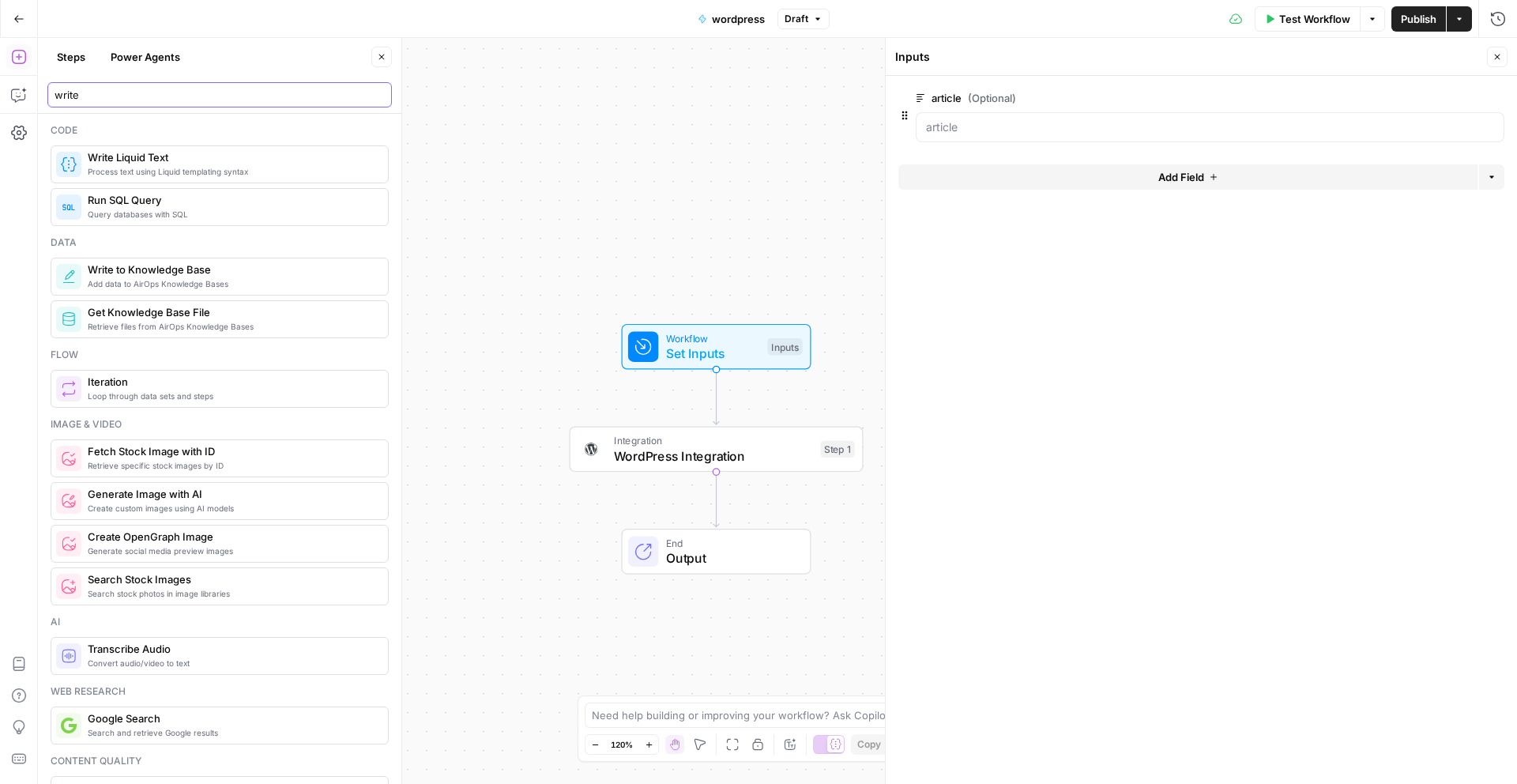
type input "write"
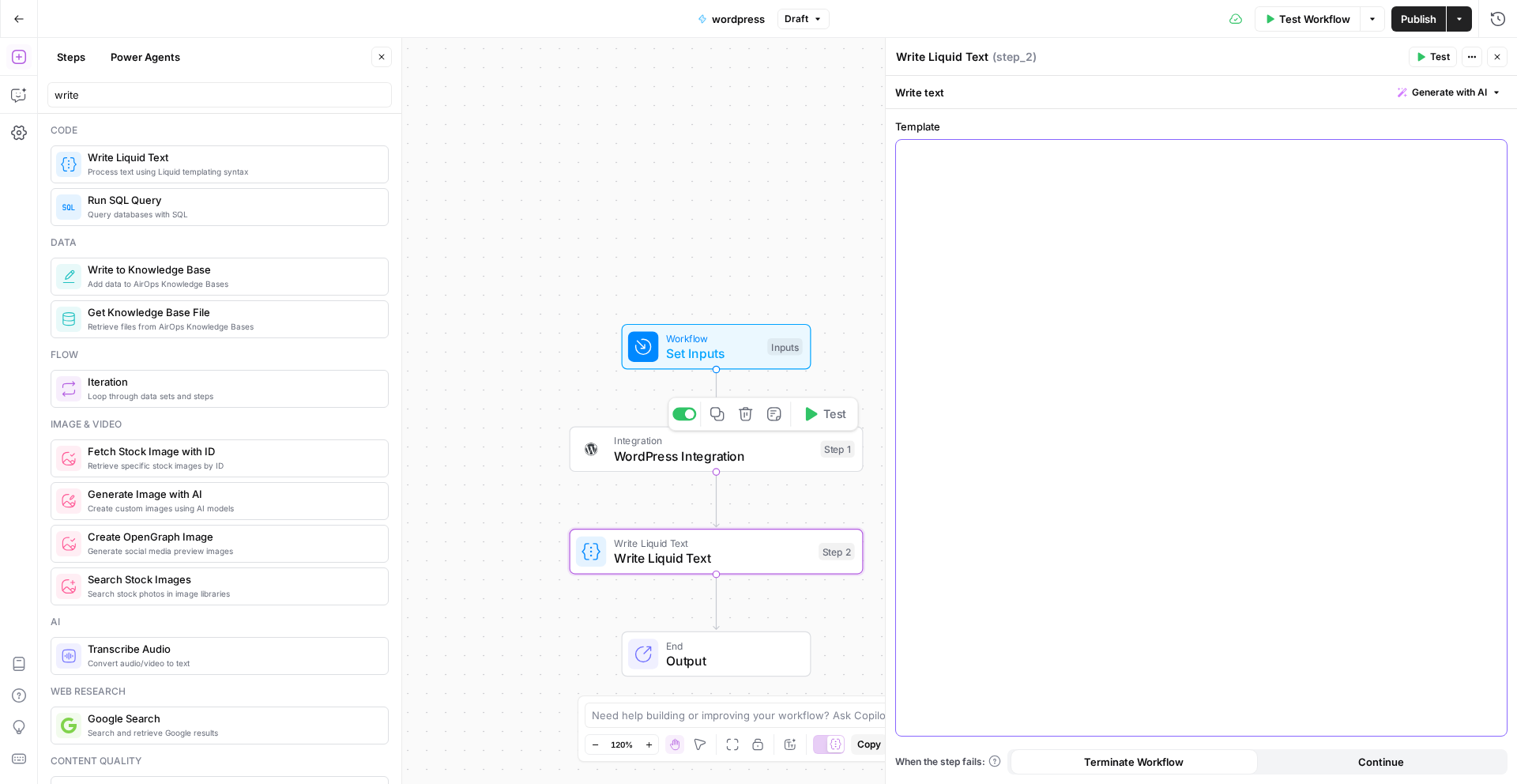
click at [1126, 272] on div at bounding box center [1202, 437] width 611 height 595
click at [1492, 157] on icon "button" at bounding box center [1492, 153] width 8 height 8
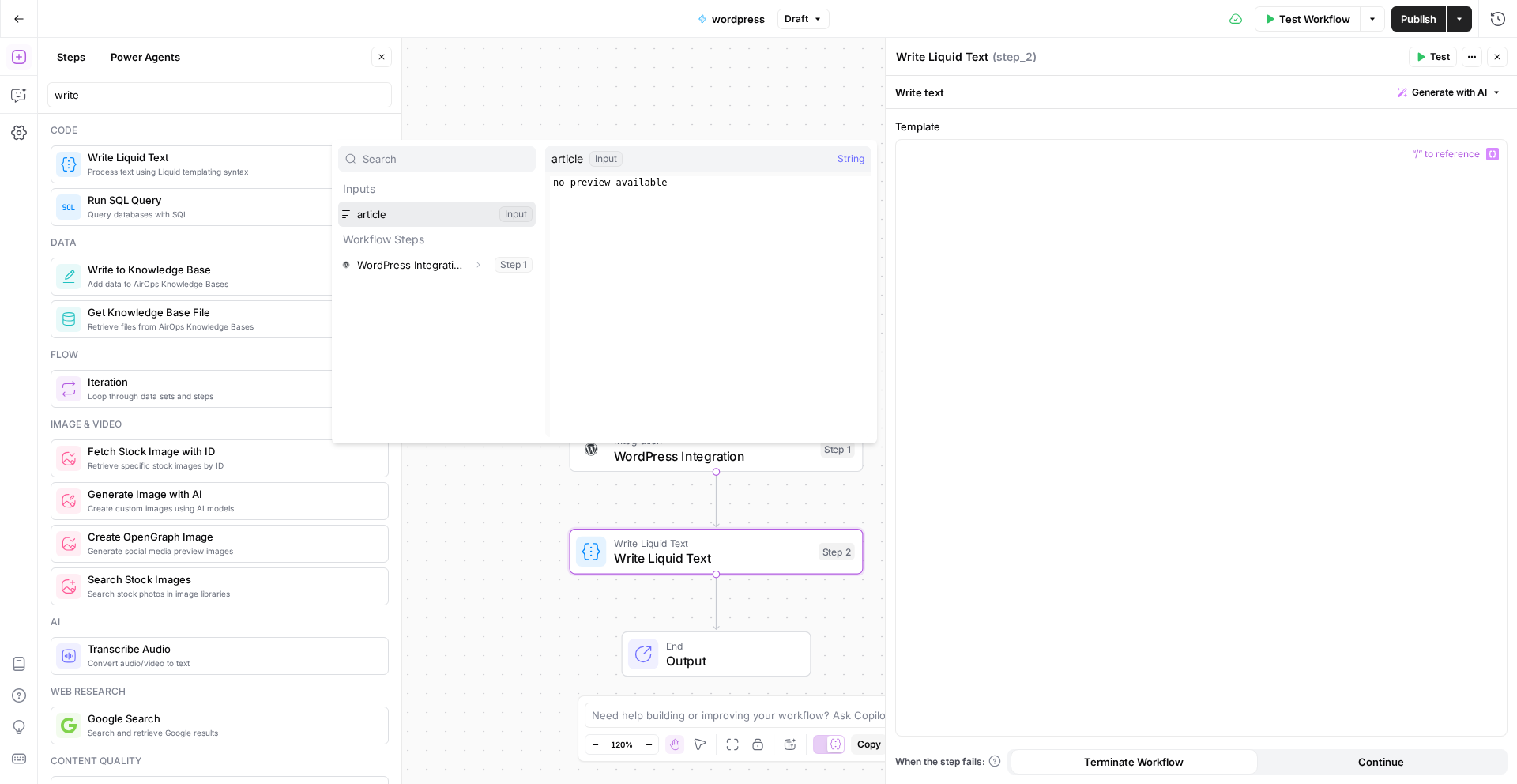
click at [381, 221] on button "Select variable article" at bounding box center [436, 214] width 197 height 25
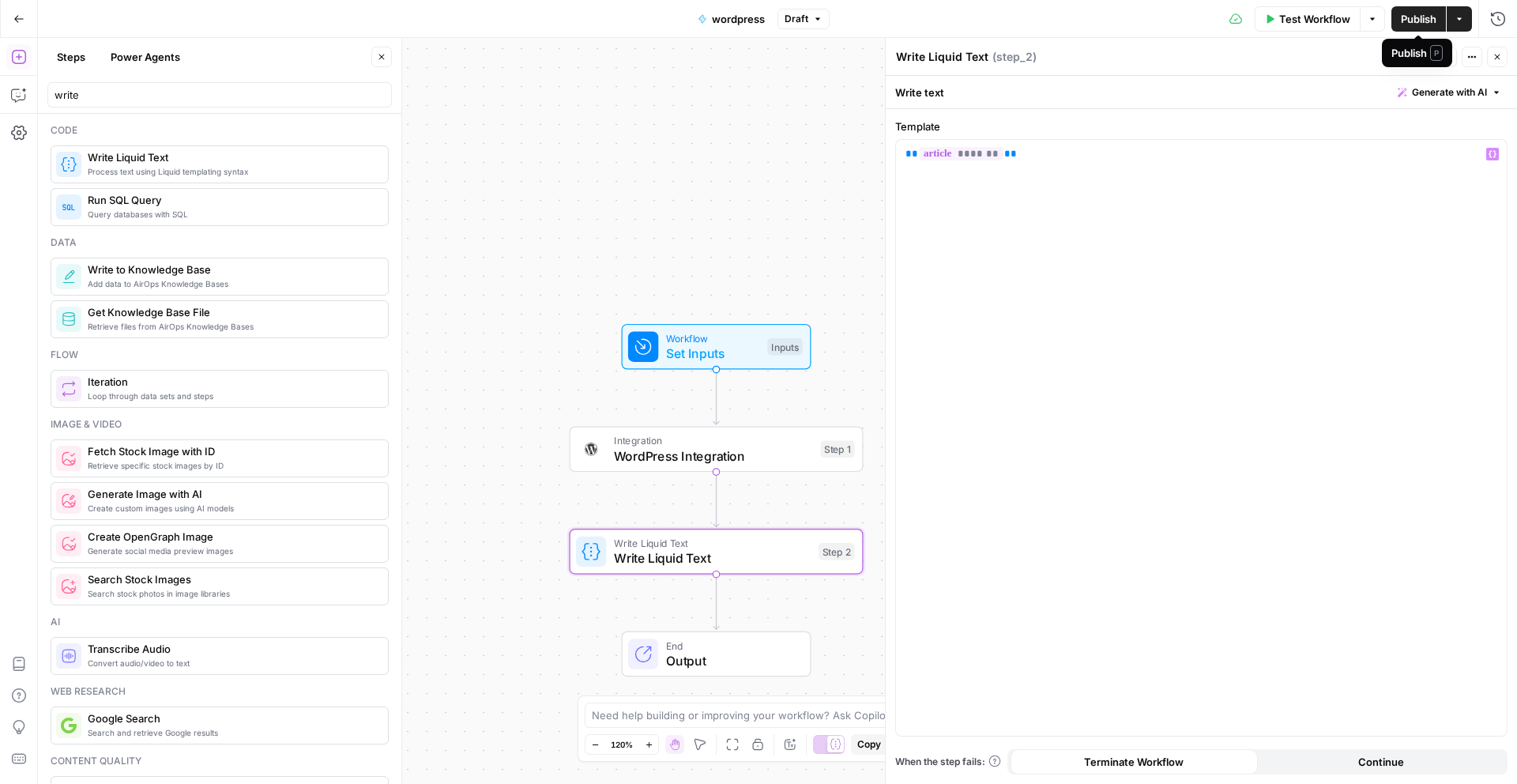
click at [1434, 19] on span "Publish" at bounding box center [1419, 19] width 35 height 16
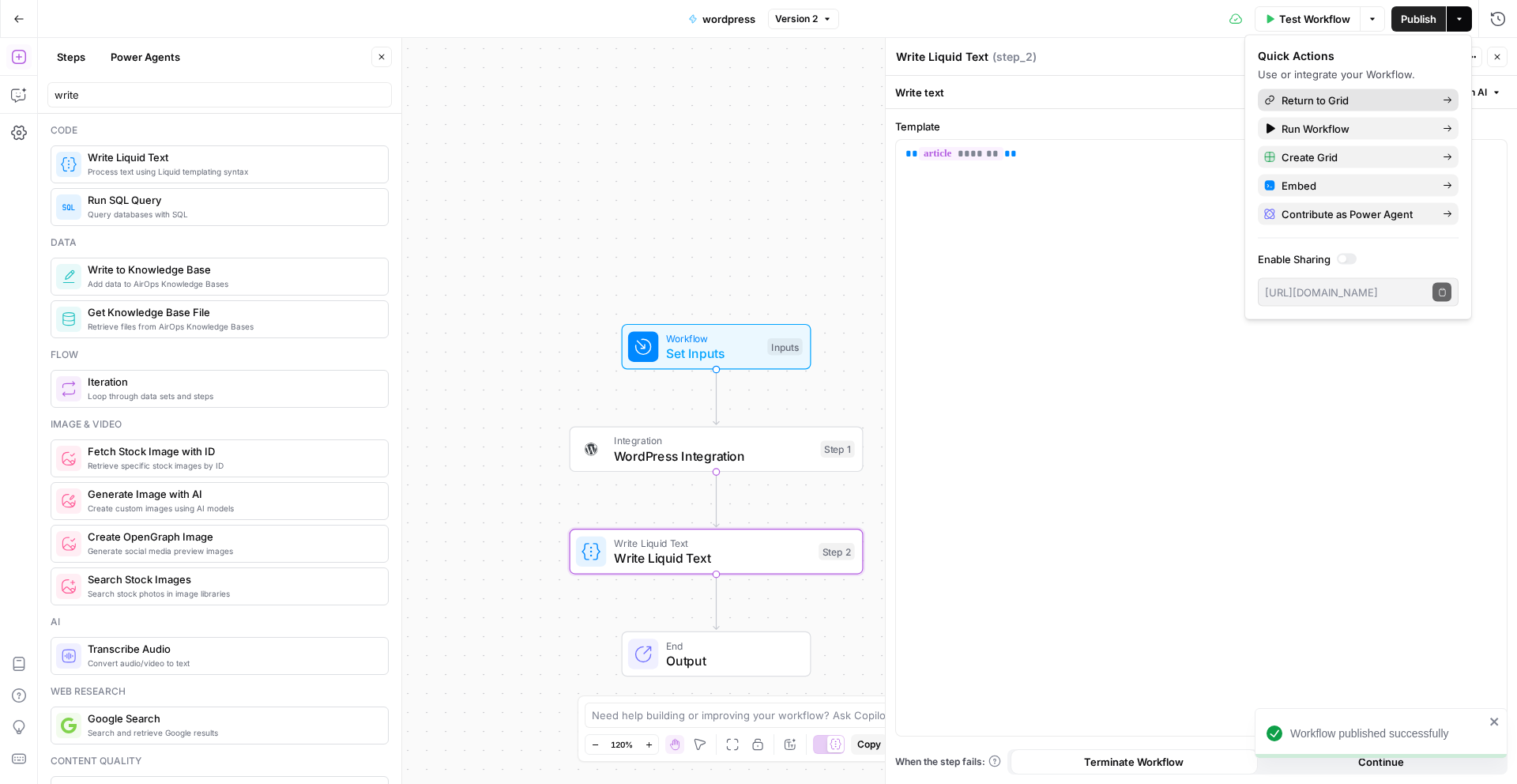
click at [1386, 92] on span "Return to Grid" at bounding box center [1356, 100] width 148 height 16
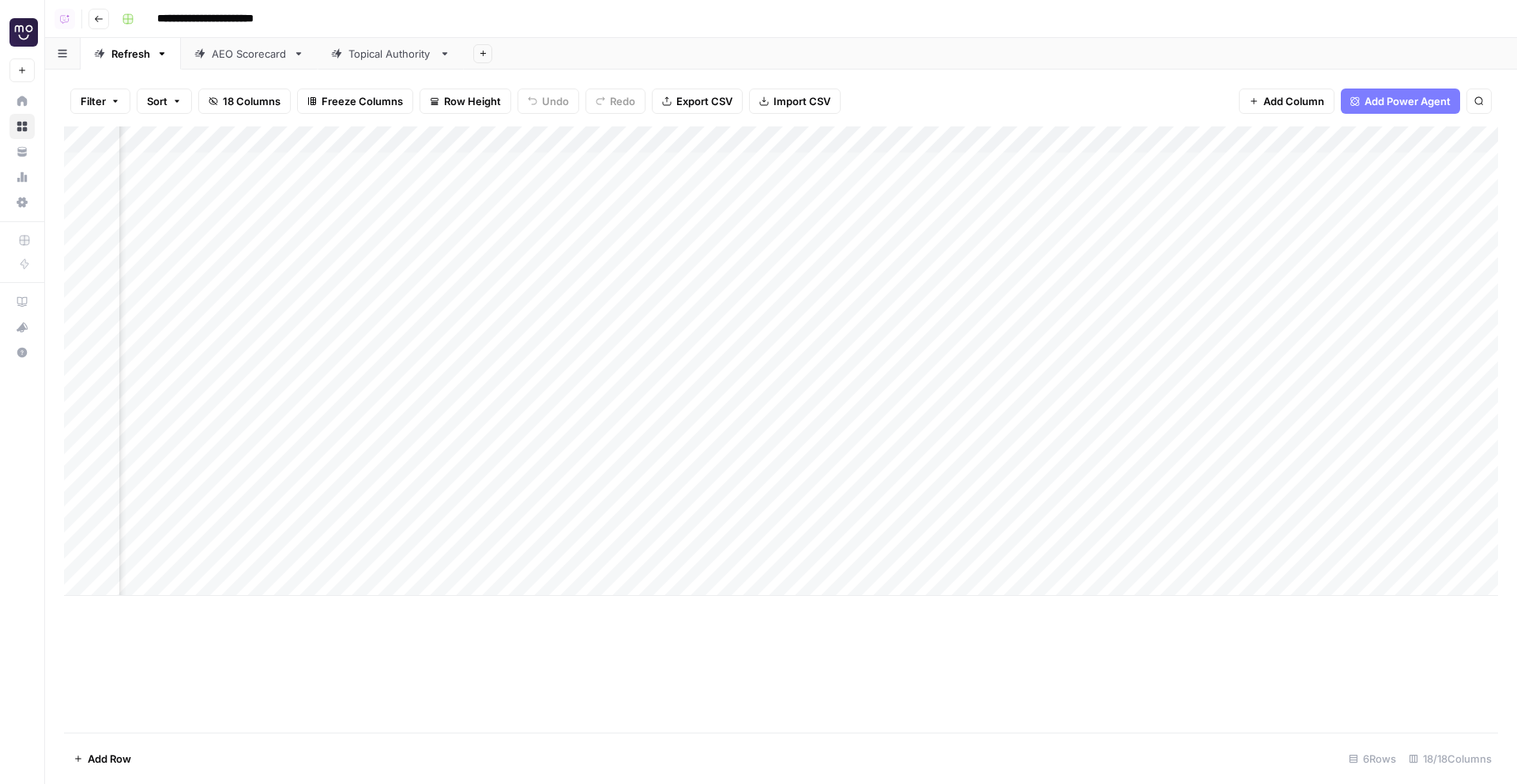
scroll to position [0, 366]
click at [869, 140] on div "Add Column" at bounding box center [781, 361] width 1434 height 470
click at [1004, 67] on div "Add Sheet" at bounding box center [990, 53] width 1053 height 32
click at [99, 21] on icon "button" at bounding box center [98, 19] width 9 height 9
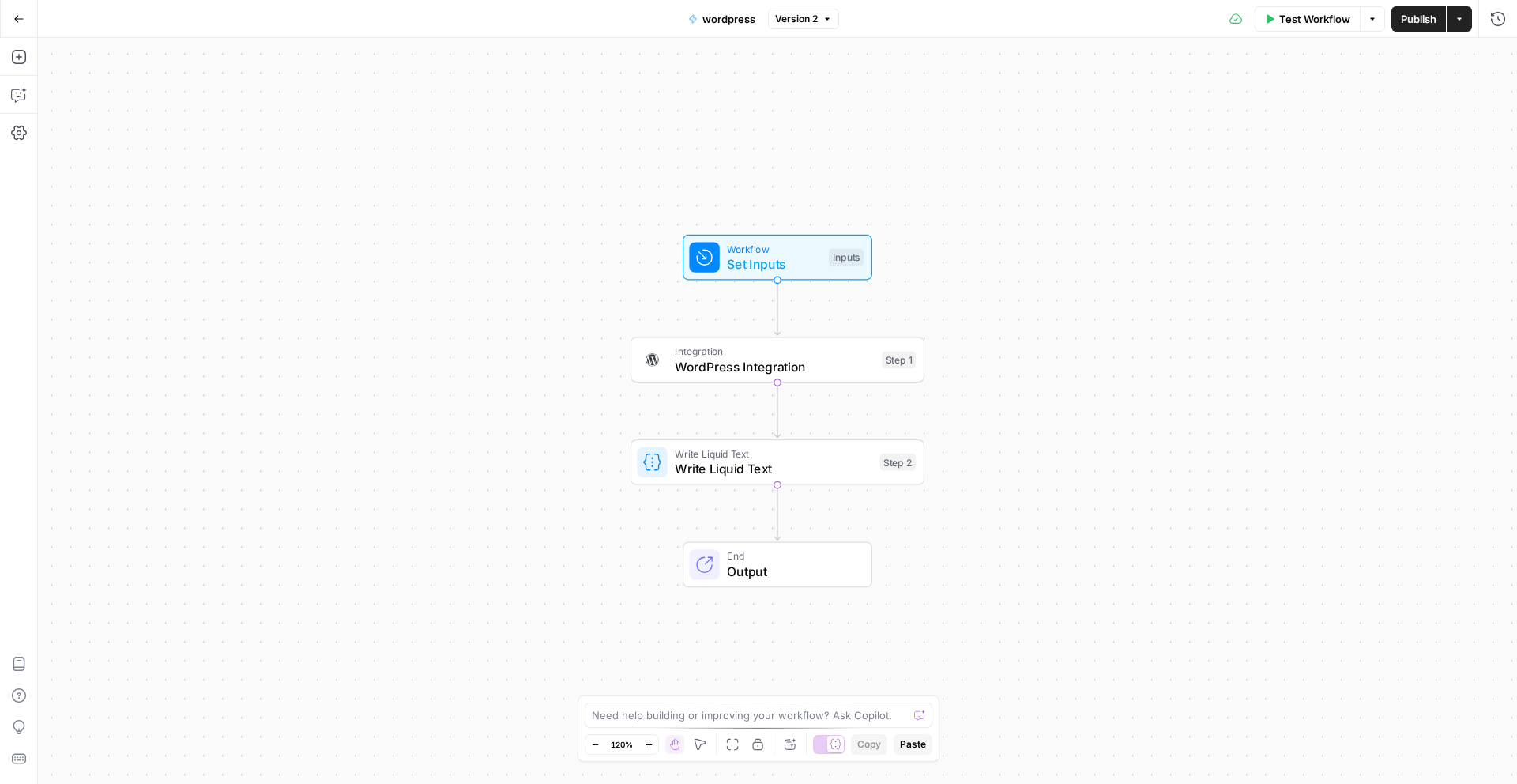
click at [22, 21] on icon "button" at bounding box center [19, 19] width 11 height 11
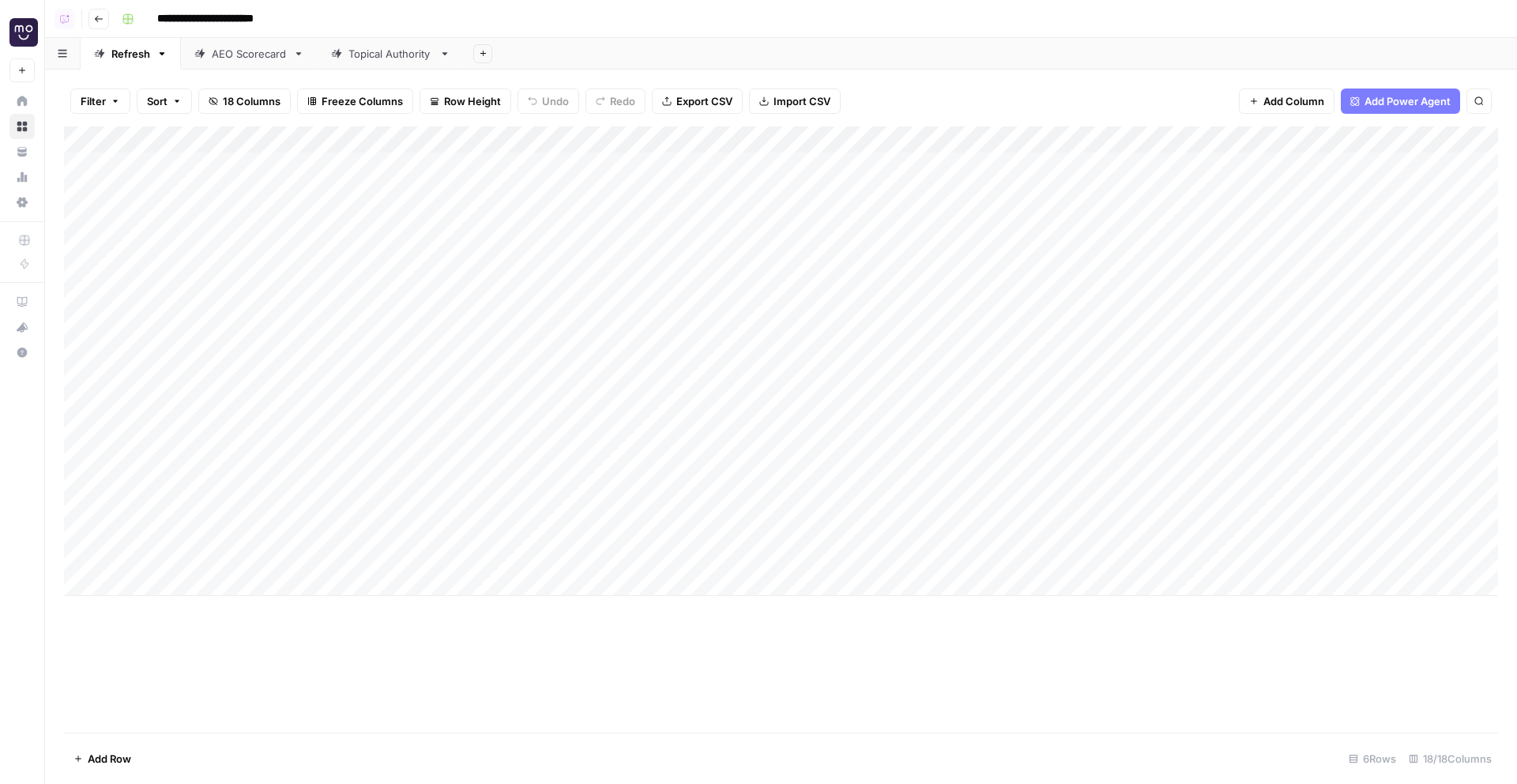
click at [388, 59] on div "Topical Authority" at bounding box center [390, 53] width 84 height 16
click at [484, 53] on icon "button" at bounding box center [484, 53] width 9 height 9
click at [96, 23] on button "Go back" at bounding box center [99, 19] width 21 height 21
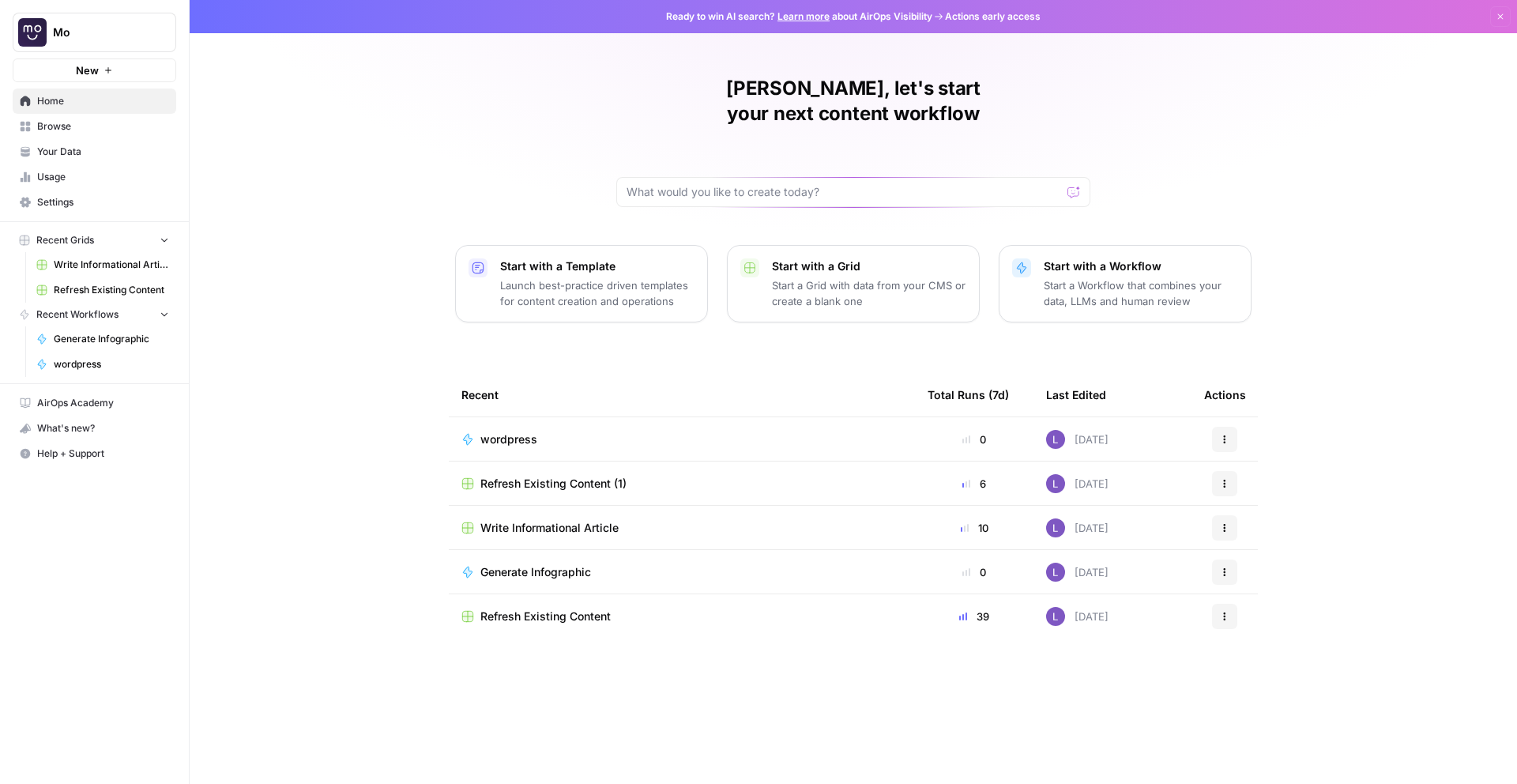
click at [87, 128] on span "Browse" at bounding box center [103, 126] width 132 height 15
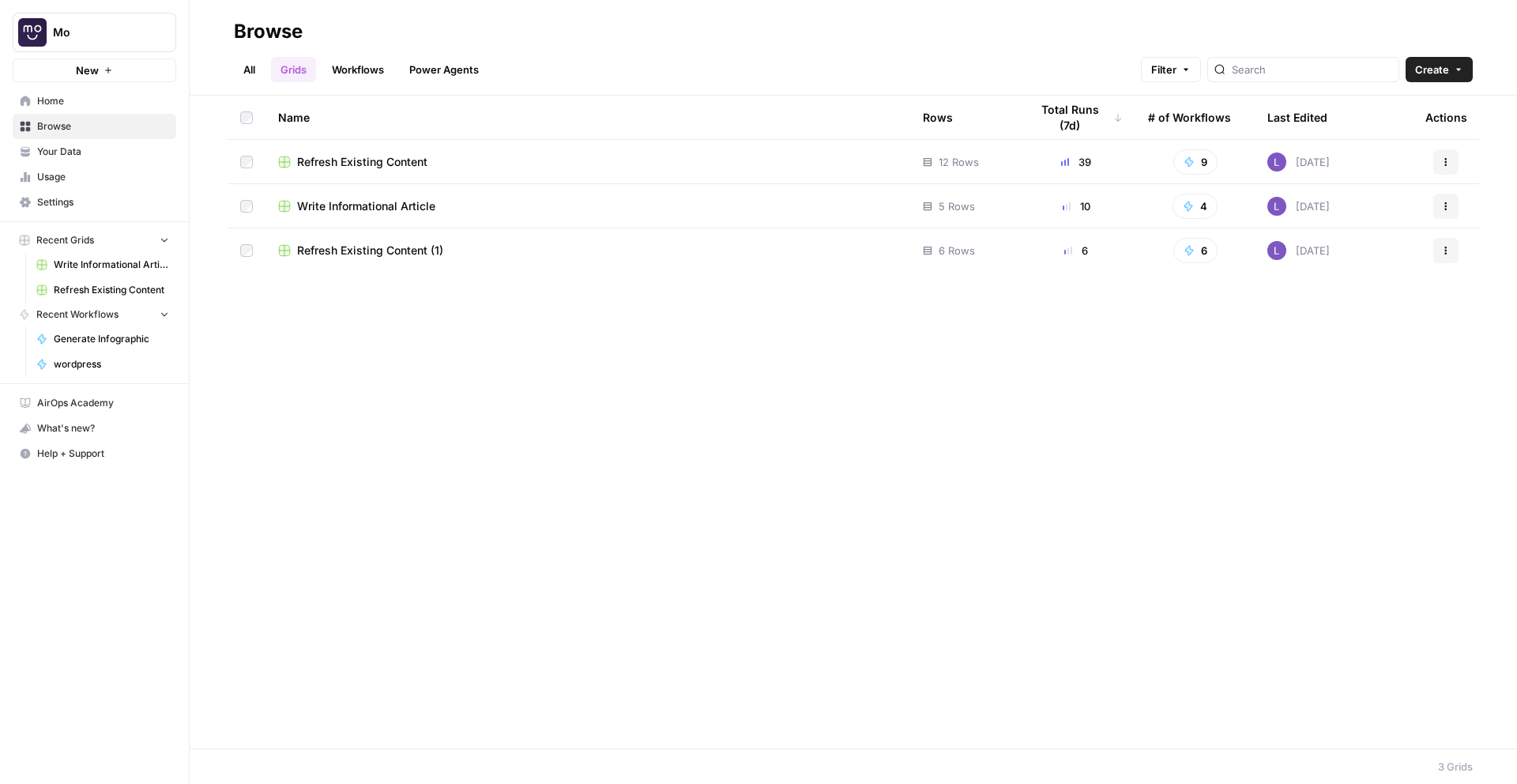
click at [1434, 75] on span "Create" at bounding box center [1432, 70] width 34 height 16
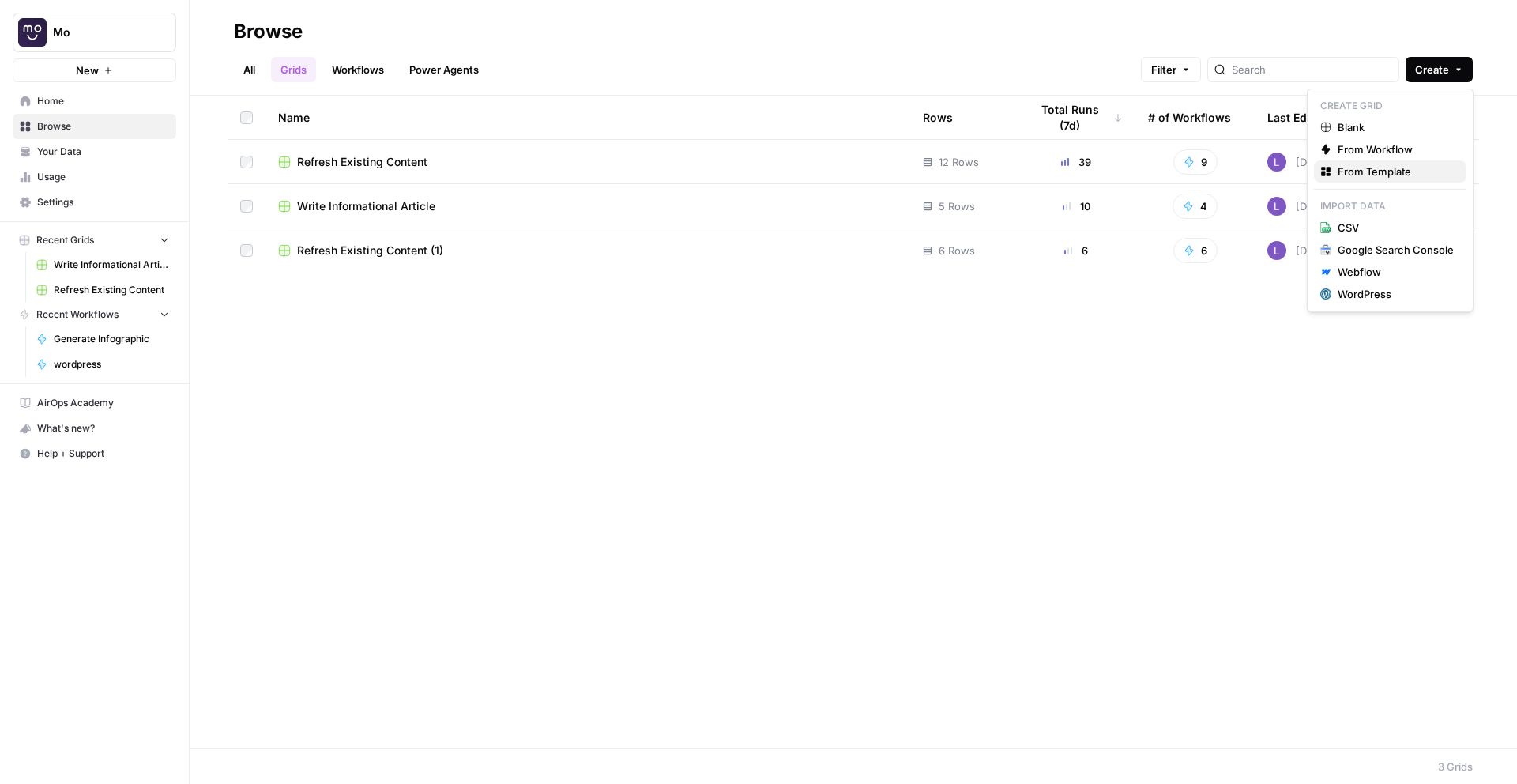
click at [1383, 170] on span "From Template" at bounding box center [1395, 171] width 116 height 16
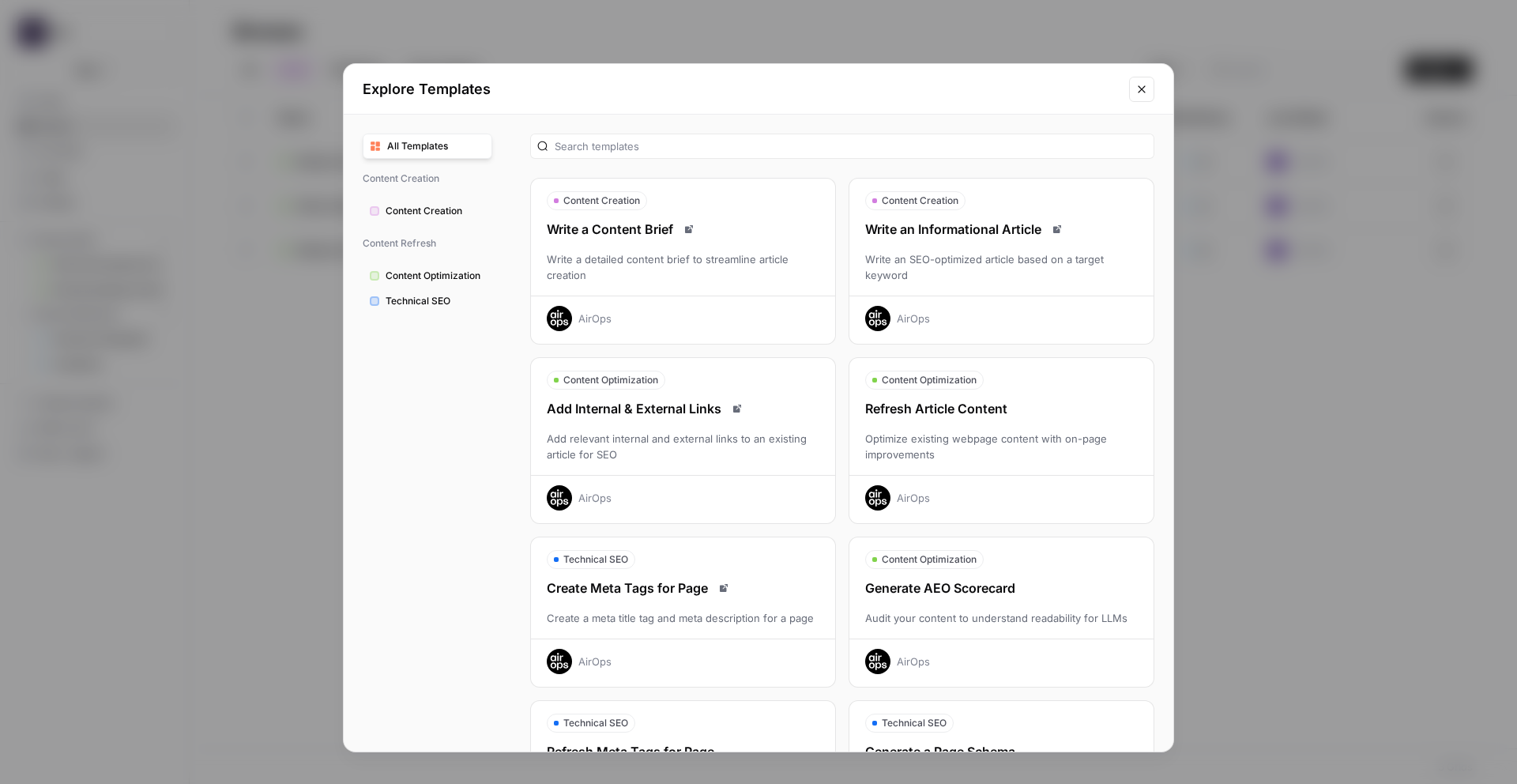
click at [1142, 89] on icon "Close modal" at bounding box center [1141, 89] width 7 height 7
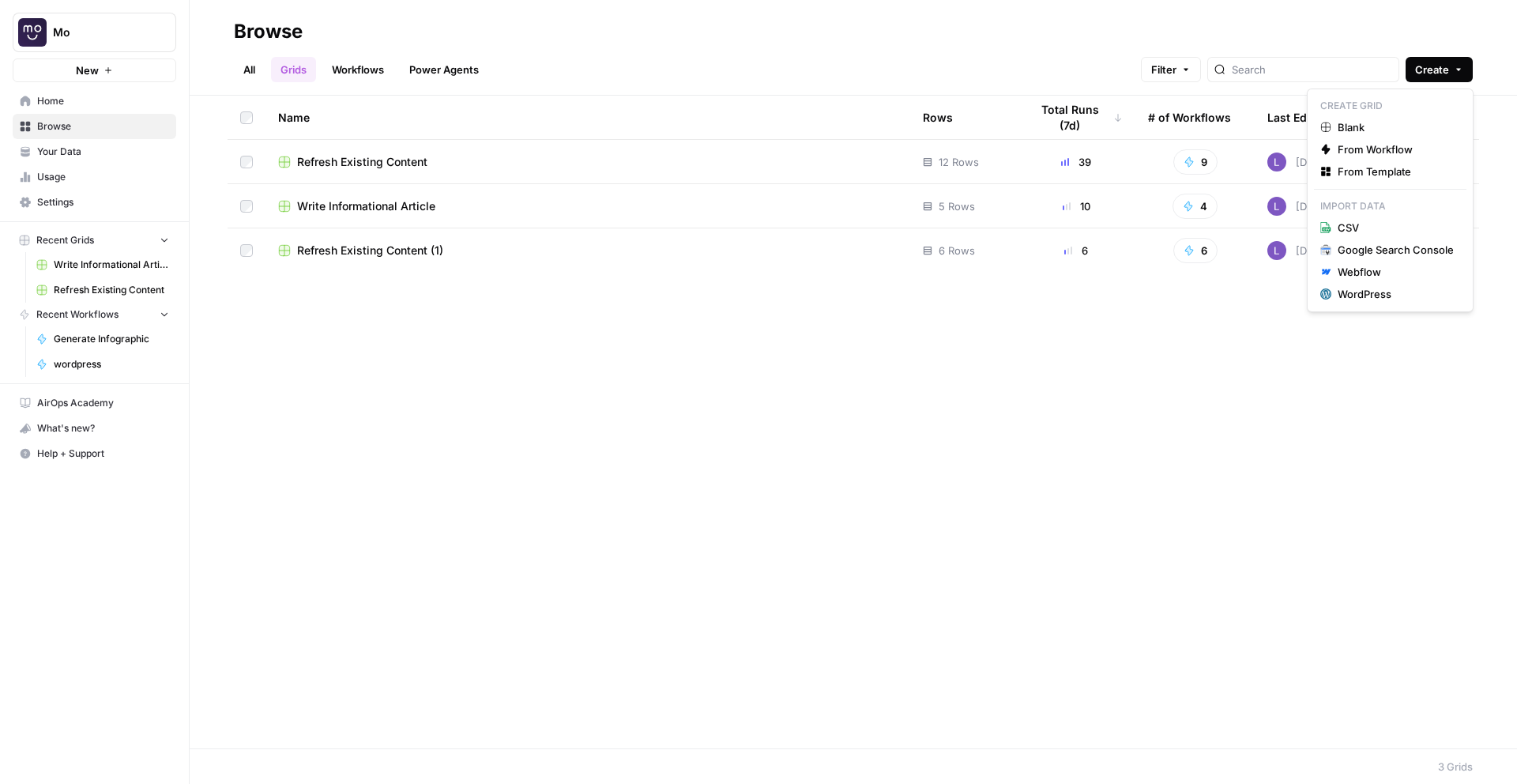
click at [1433, 76] on span "Create" at bounding box center [1432, 70] width 34 height 16
click at [1391, 124] on span "Blank" at bounding box center [1395, 127] width 116 height 16
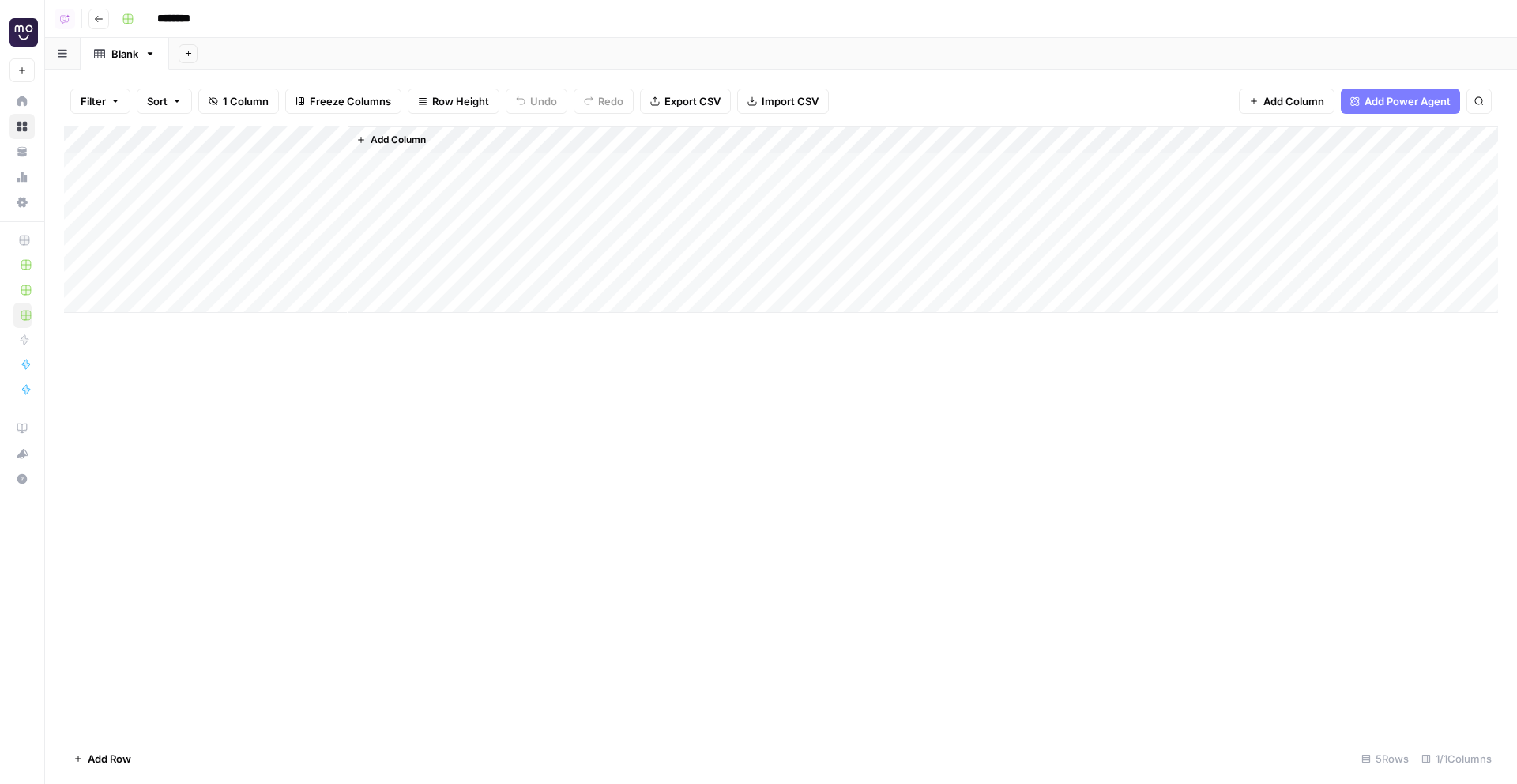
click at [164, 136] on div "Add Column" at bounding box center [781, 220] width 1434 height 186
click at [164, 136] on div at bounding box center [233, 142] width 228 height 32
click at [178, 171] on input "Title" at bounding box center [214, 177] width 160 height 16
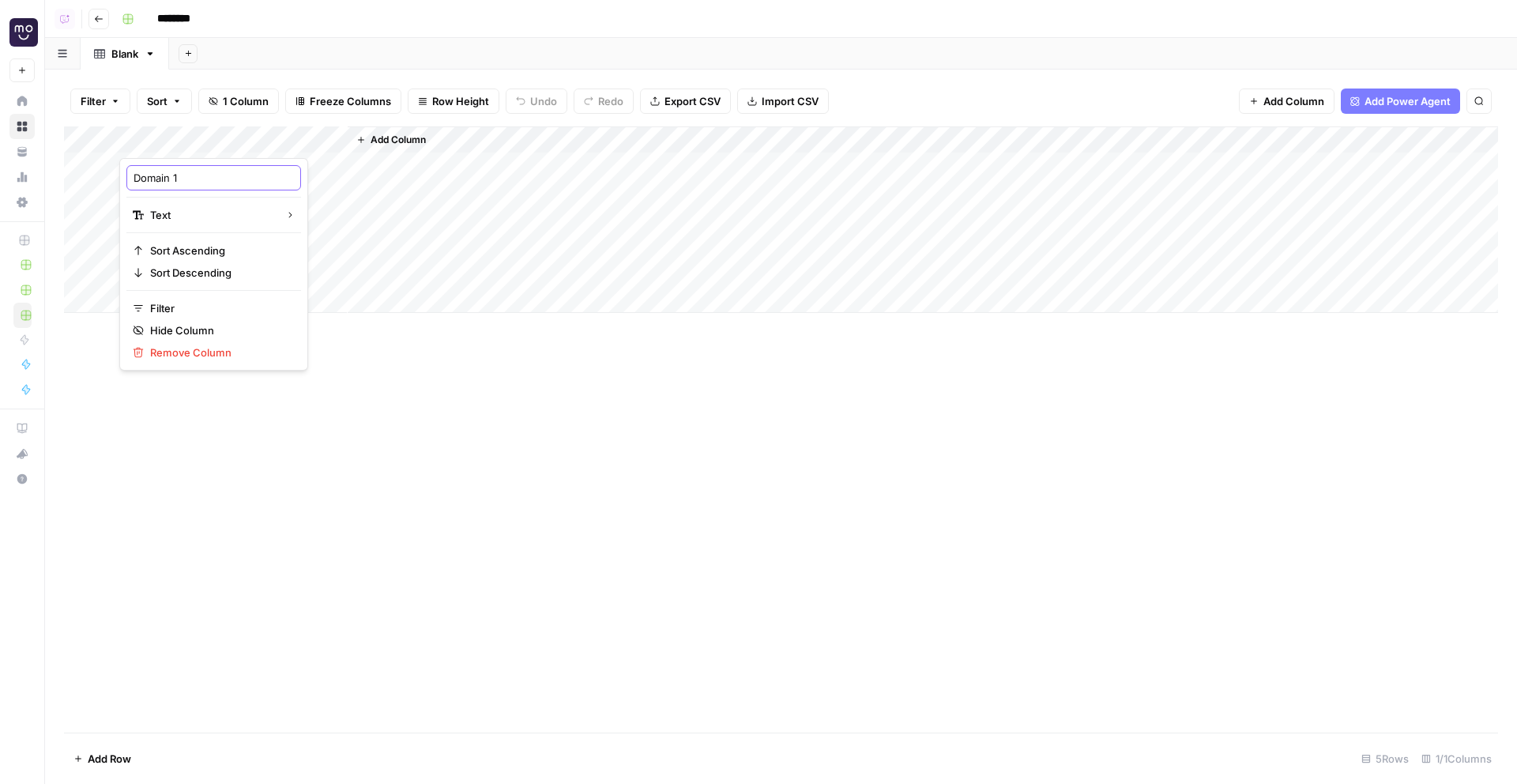
type input "Domain 1"
click at [384, 128] on div "Add Column" at bounding box center [922, 220] width 1151 height 186
click at [271, 147] on div "Add Column" at bounding box center [781, 220] width 1434 height 186
click at [227, 174] on input "Title" at bounding box center [214, 177] width 160 height 16
click at [230, 177] on input "Title" at bounding box center [214, 177] width 160 height 16
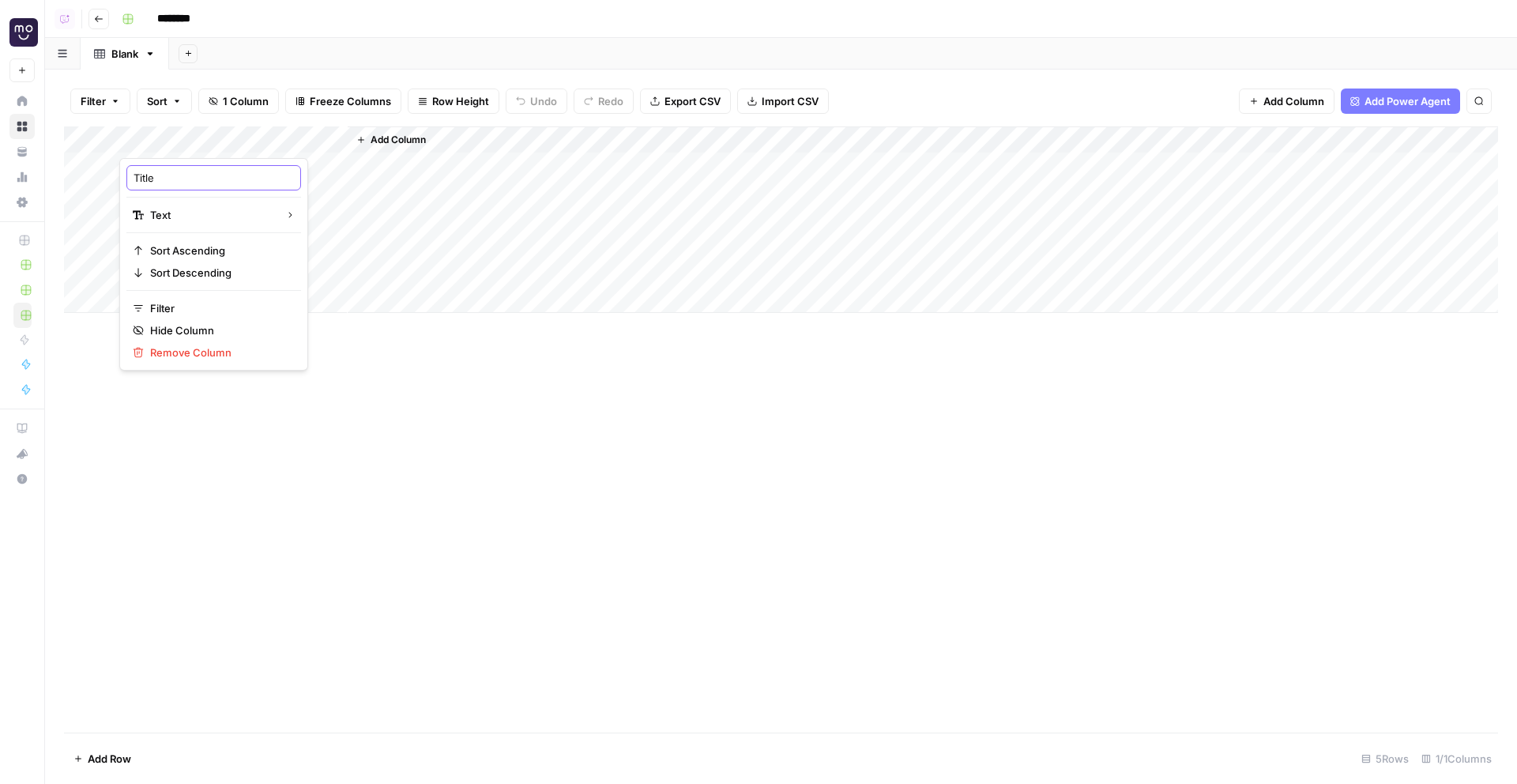
click at [230, 177] on input "Title" at bounding box center [214, 177] width 160 height 16
type input "Domain 1"
click at [1146, 313] on div "Add Column" at bounding box center [781, 429] width 1434 height 606
click at [1377, 103] on span "Add Power Agent" at bounding box center [1408, 101] width 86 height 16
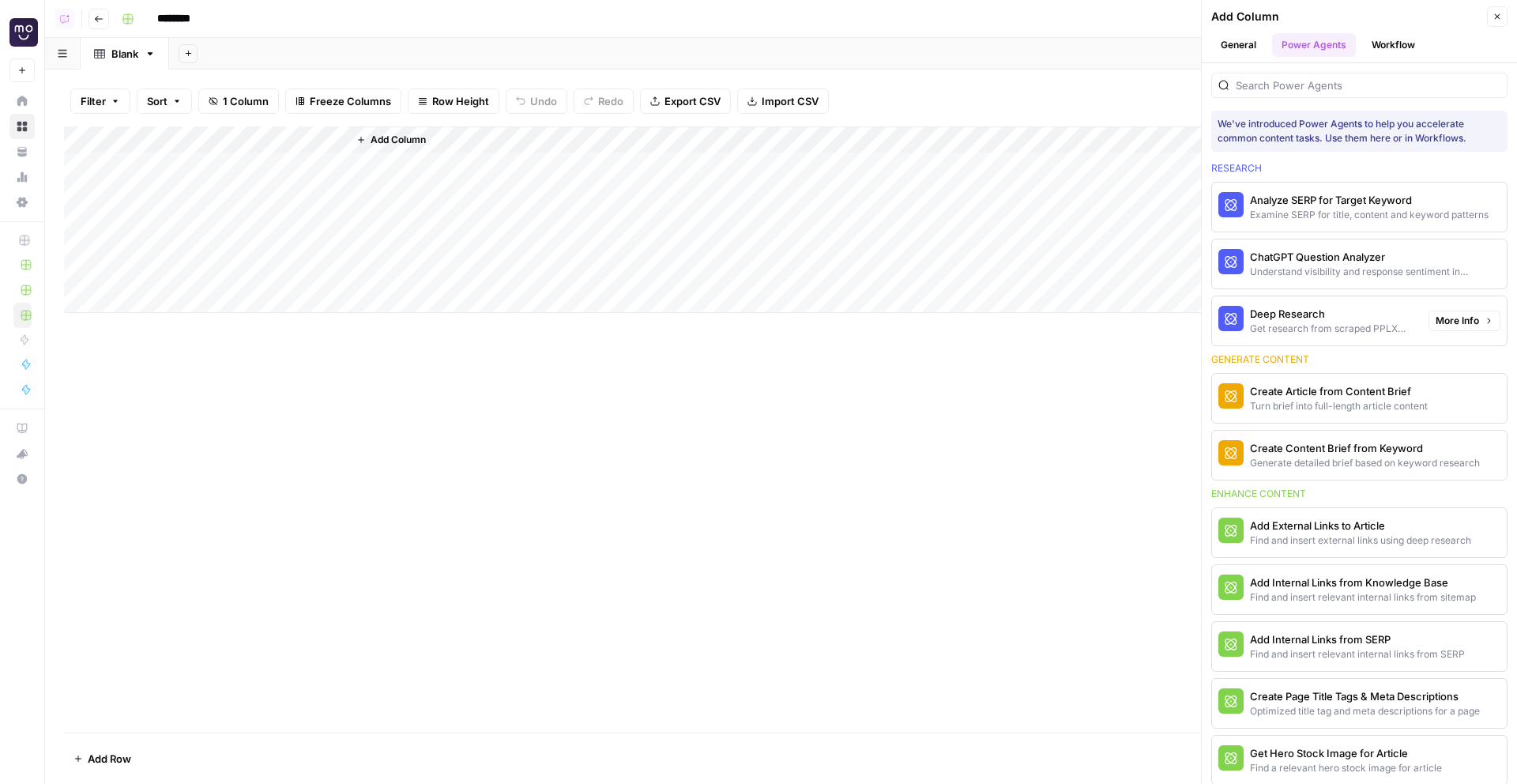
click at [1336, 327] on div "Get research from scraped PPLX sources to prevent source [MEDICAL_DATA]" at bounding box center [1333, 328] width 166 height 15
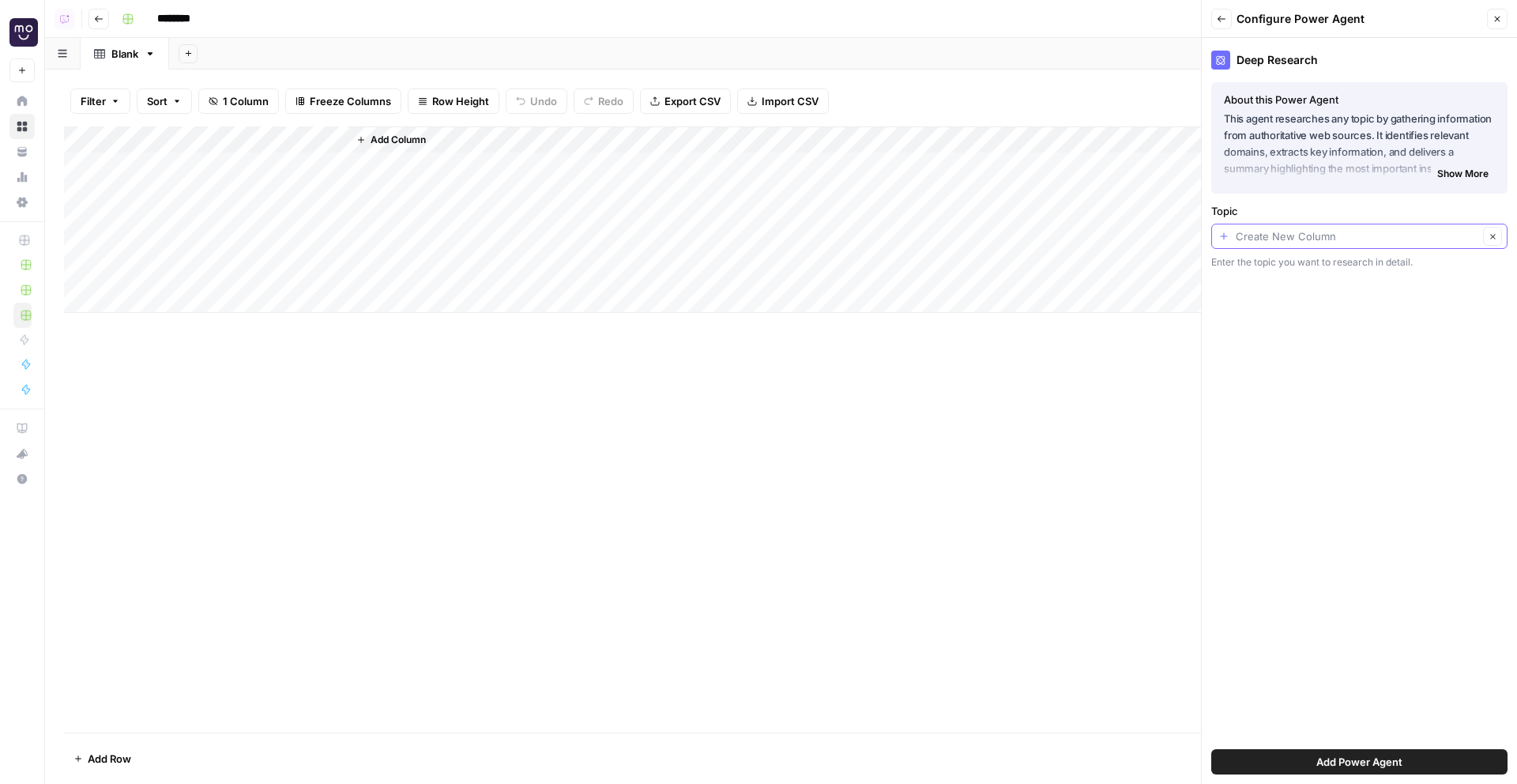
click at [1297, 233] on input "Topic" at bounding box center [1357, 236] width 242 height 16
click at [1282, 322] on span "Domain 1" at bounding box center [1356, 323] width 263 height 16
type input "Domain 1"
click at [1339, 755] on span "Add Power Agent" at bounding box center [1359, 762] width 86 height 16
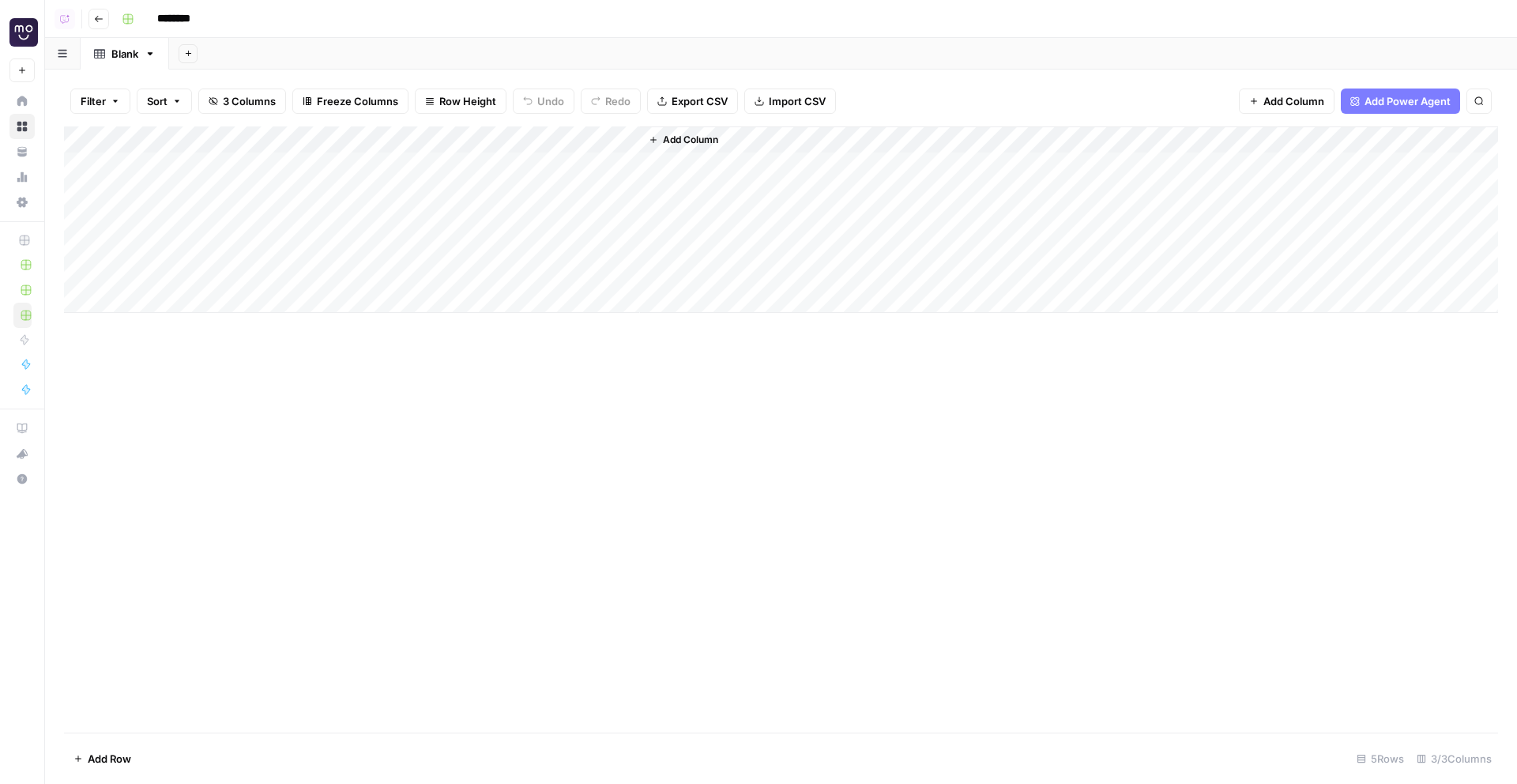
click at [202, 175] on div "Add Column" at bounding box center [781, 220] width 1434 height 186
click at [202, 175] on textarea at bounding box center [245, 167] width 253 height 22
type textarea "*"
click at [174, 167] on textarea "**********" at bounding box center [245, 167] width 253 height 22
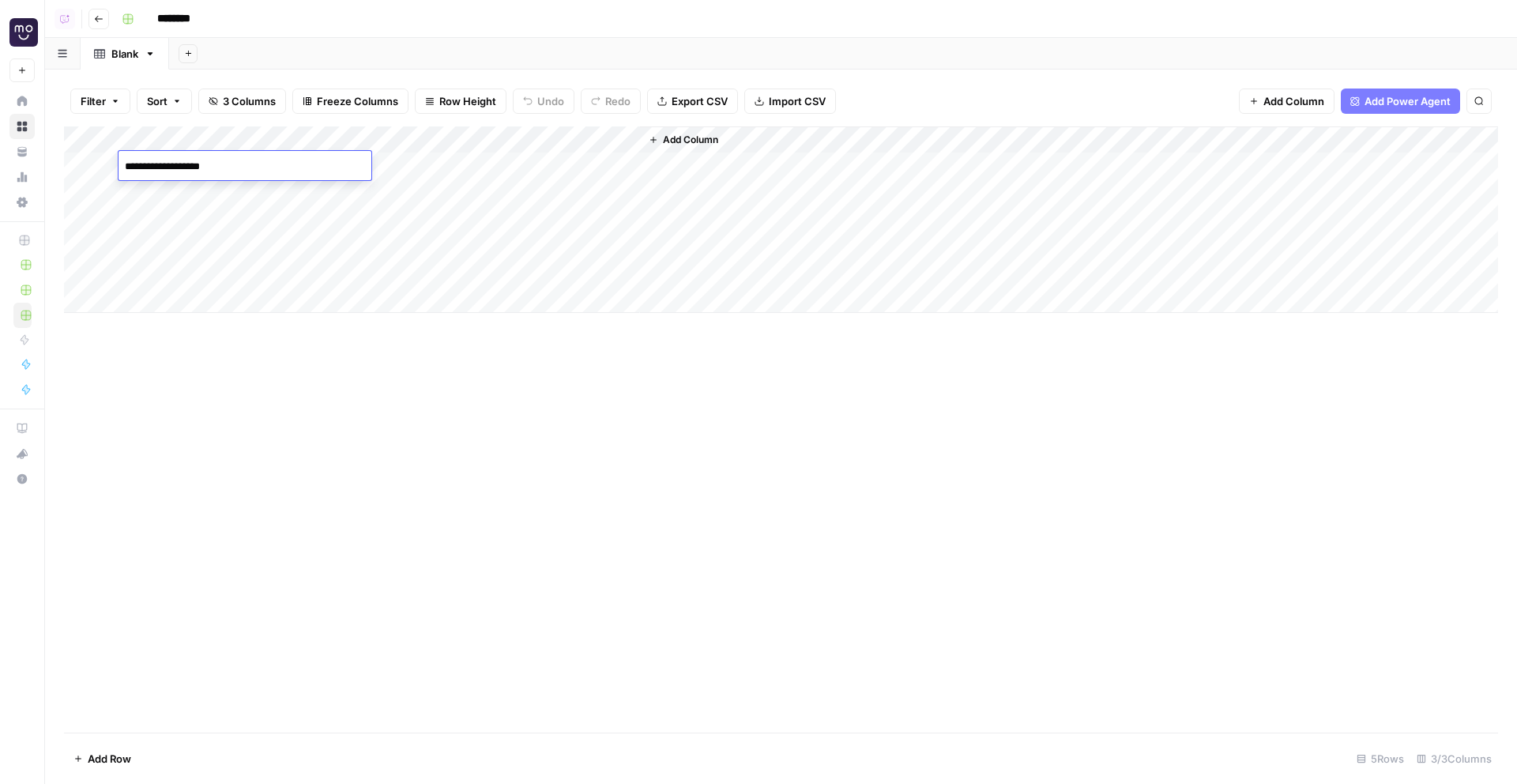
click at [174, 167] on textarea "**********" at bounding box center [245, 167] width 253 height 22
click at [226, 166] on textarea "**********" at bounding box center [245, 167] width 253 height 22
type textarea "**********"
click at [433, 162] on div "Add Column" at bounding box center [781, 220] width 1434 height 186
click at [1368, 104] on span "Add Power Agent" at bounding box center [1408, 101] width 86 height 16
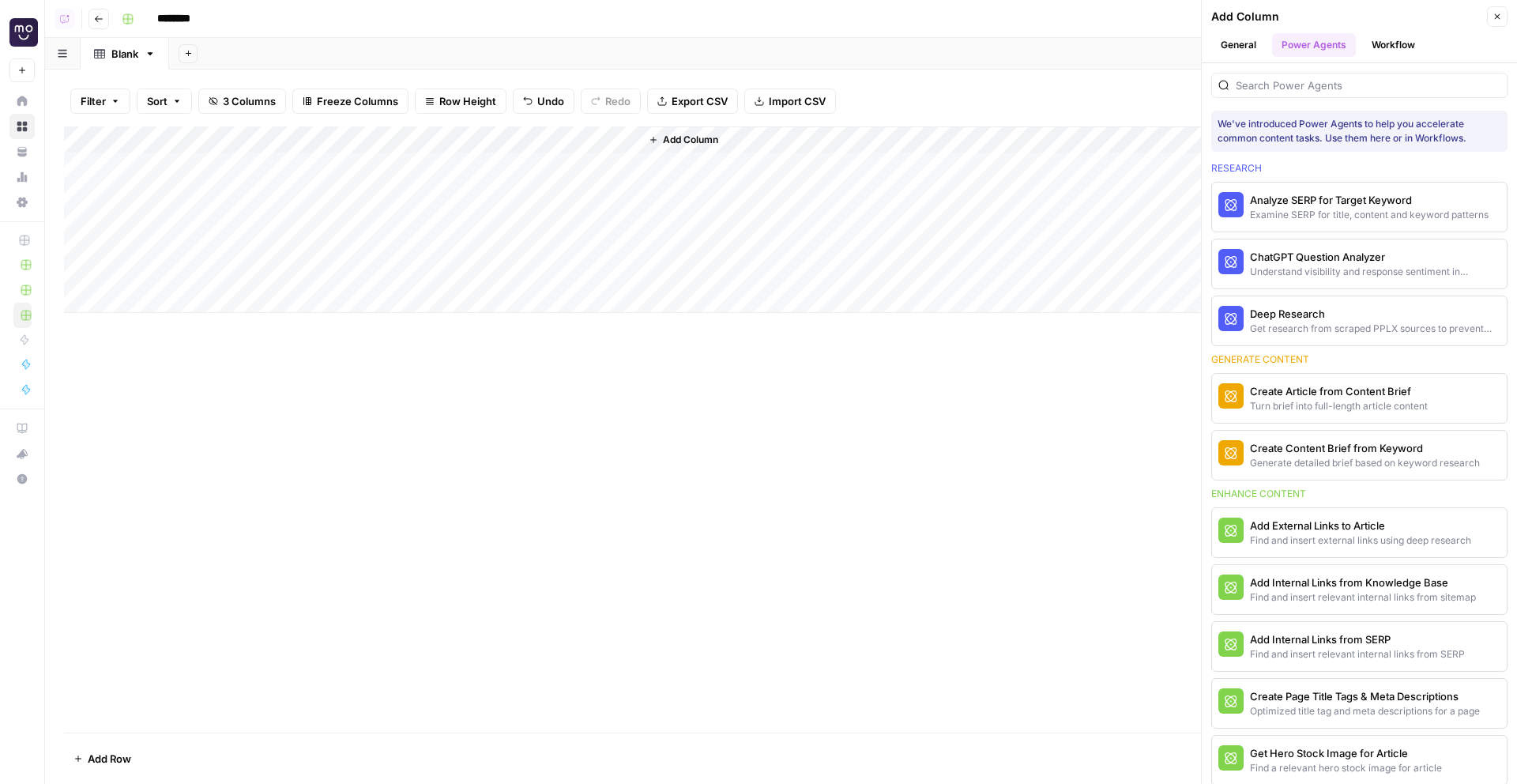
click at [1389, 43] on button "Workflow" at bounding box center [1394, 46] width 62 height 24
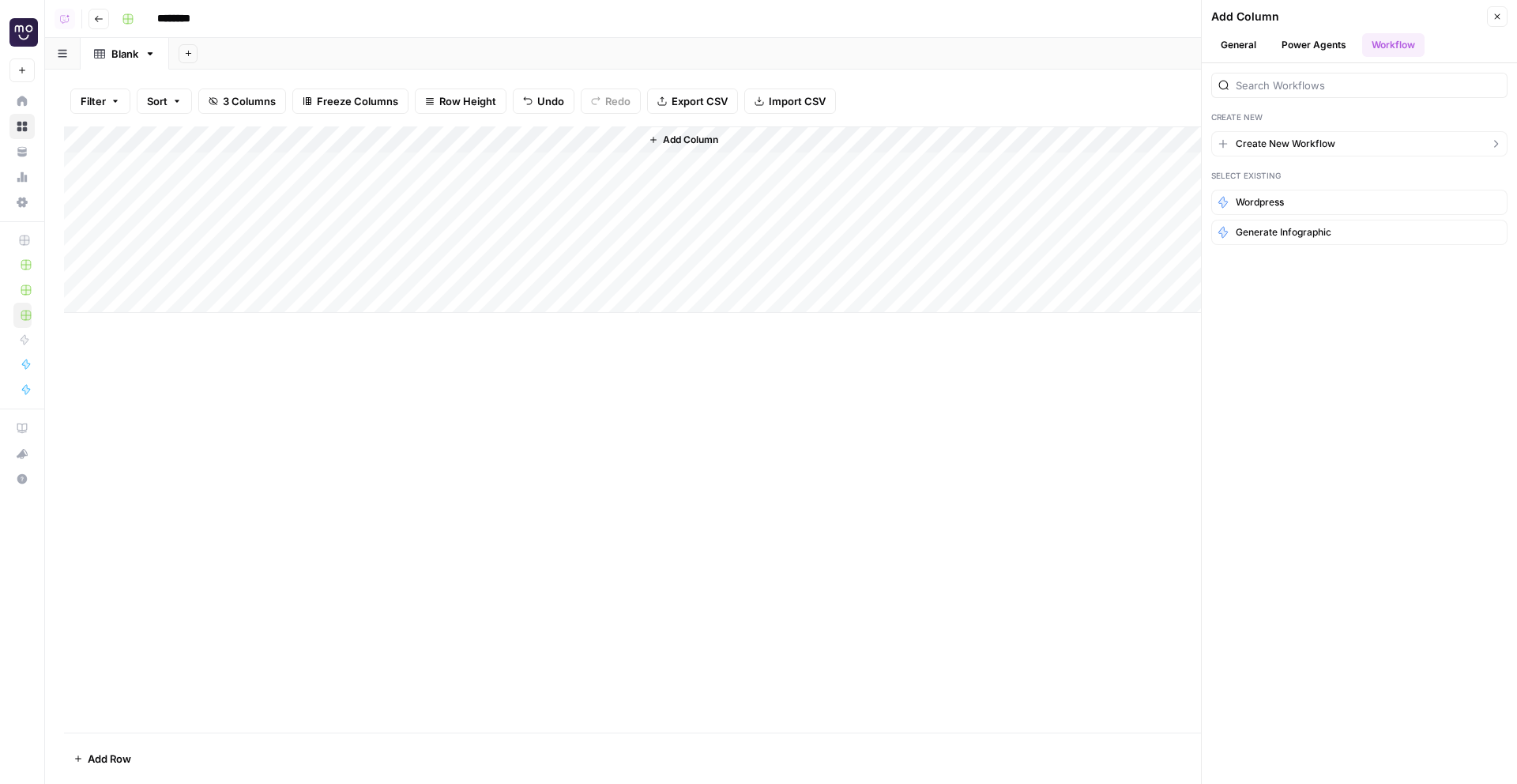
click at [1345, 140] on button "Create New Workflow" at bounding box center [1360, 143] width 297 height 25
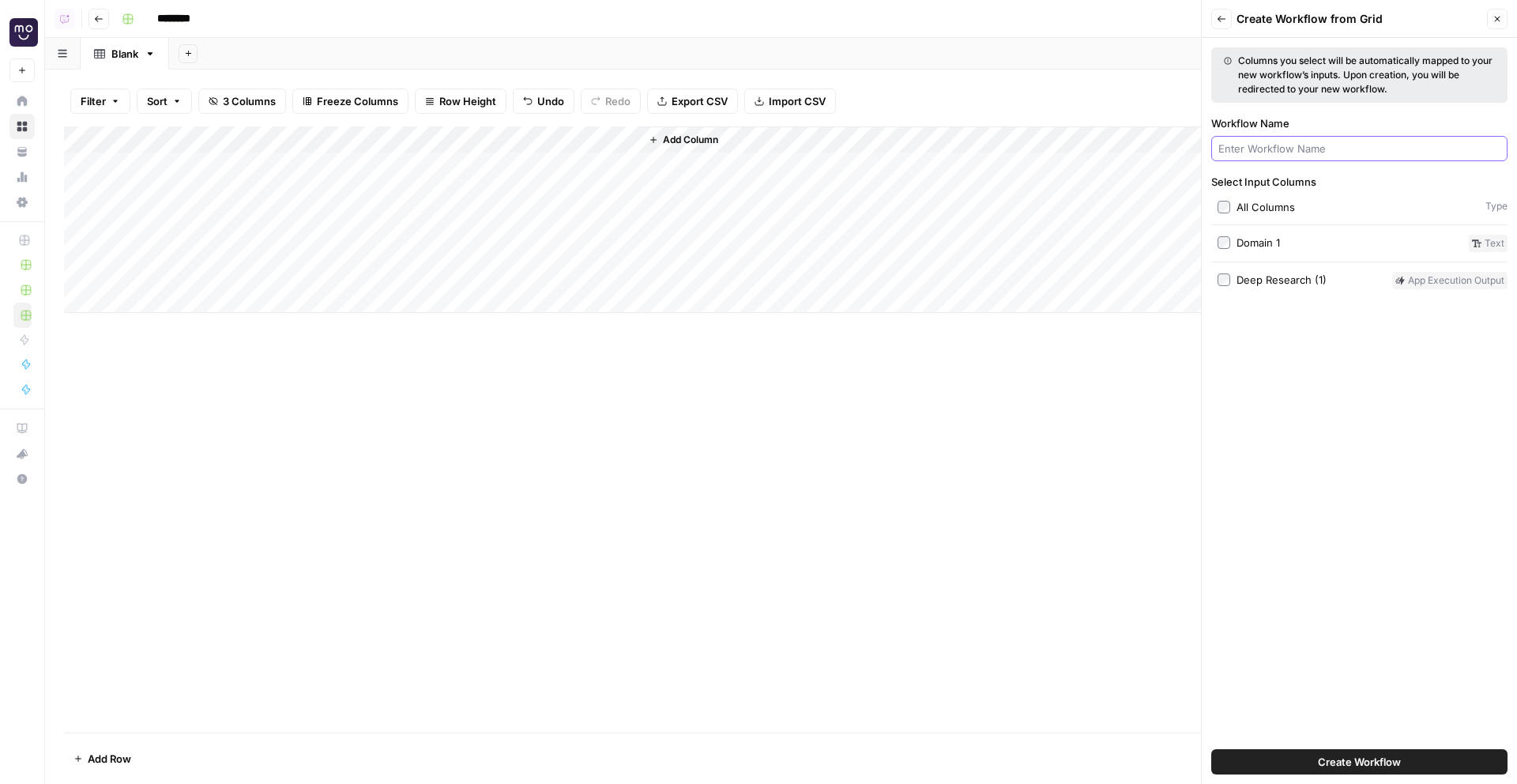
click at [1332, 145] on input "Workflow Name" at bounding box center [1359, 148] width 282 height 16
type input "compare two domains"
click at [1212, 749] on button "Create Workflow" at bounding box center [1360, 761] width 297 height 25
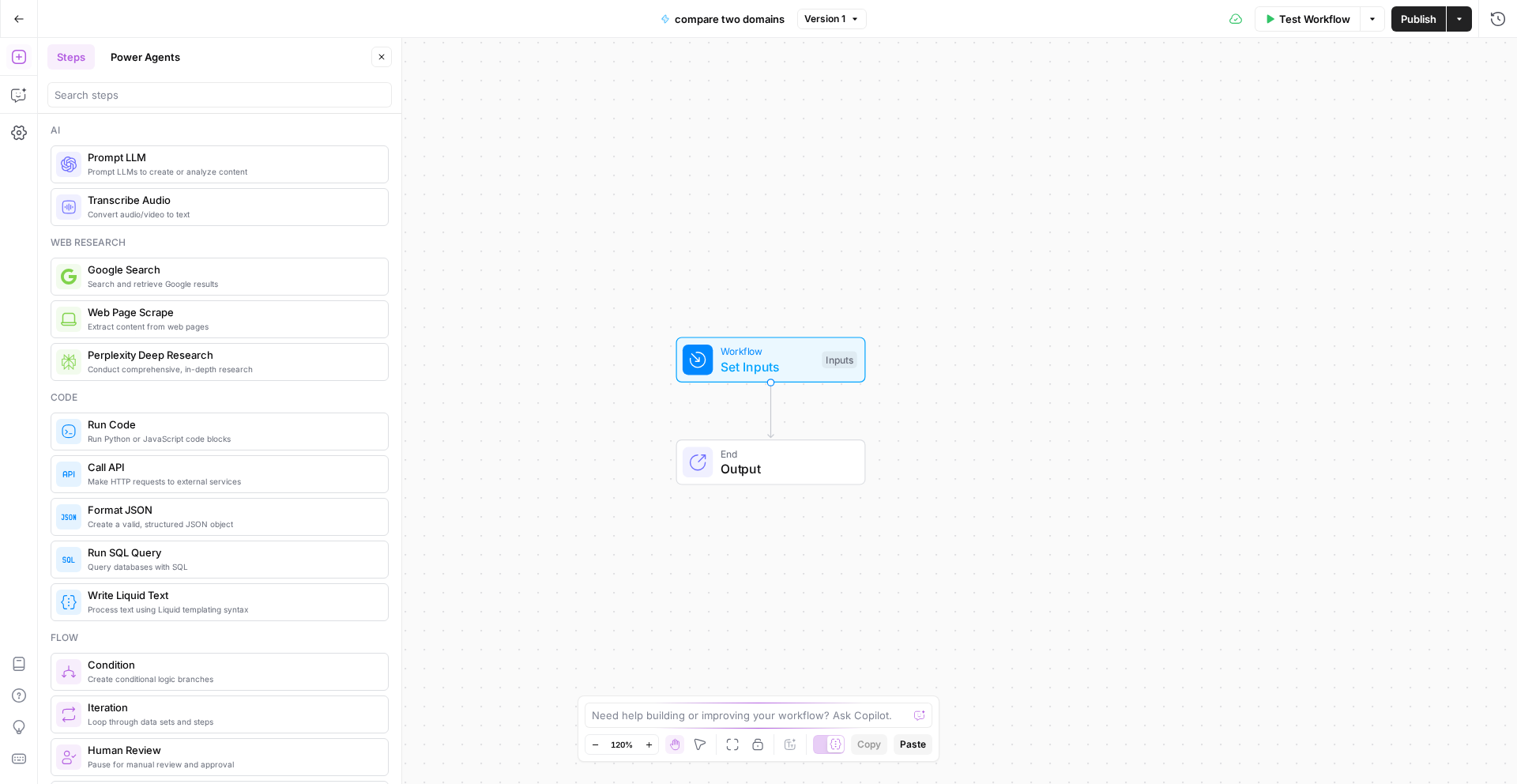
click at [703, 358] on icon at bounding box center [697, 359] width 15 height 15
click at [1081, 100] on button "Add Field" at bounding box center [1188, 107] width 579 height 25
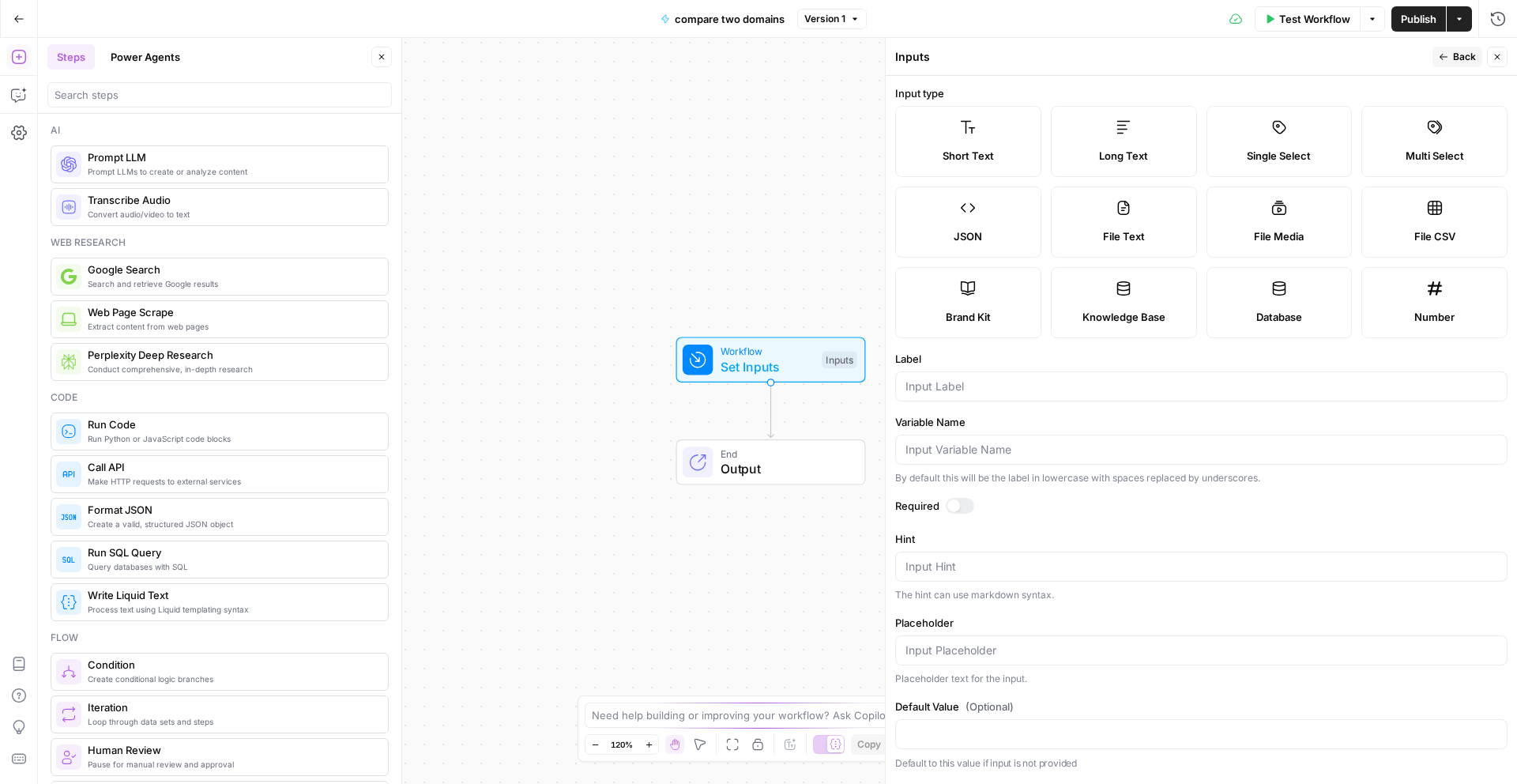
click at [1132, 145] on label "Long Text" at bounding box center [1124, 141] width 147 height 72
click at [1022, 387] on input "Label" at bounding box center [1202, 386] width 592 height 16
type input "domain 1 research"
click at [1453, 58] on span "Back" at bounding box center [1464, 57] width 23 height 15
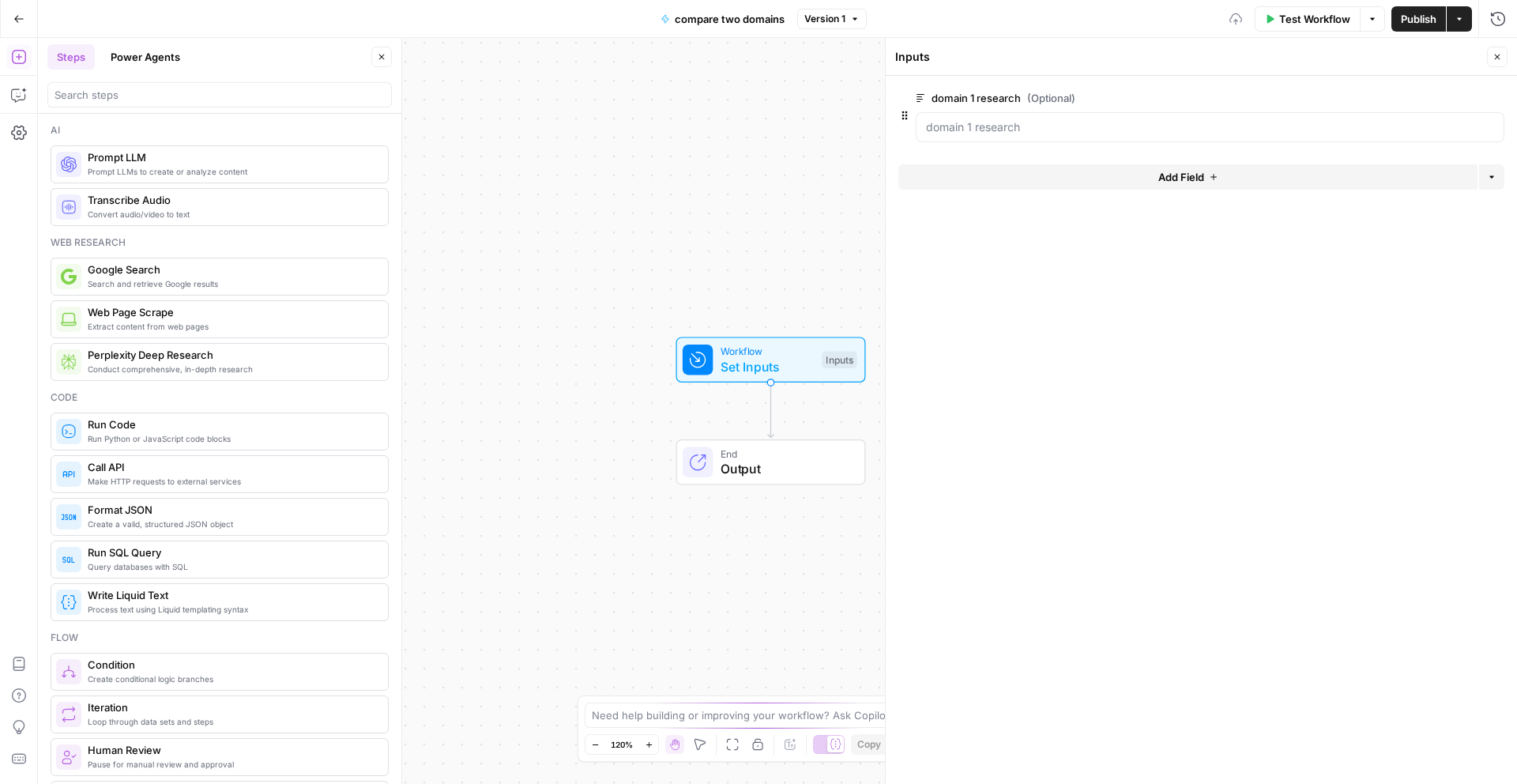
click at [1113, 178] on button "Add Field" at bounding box center [1188, 177] width 579 height 25
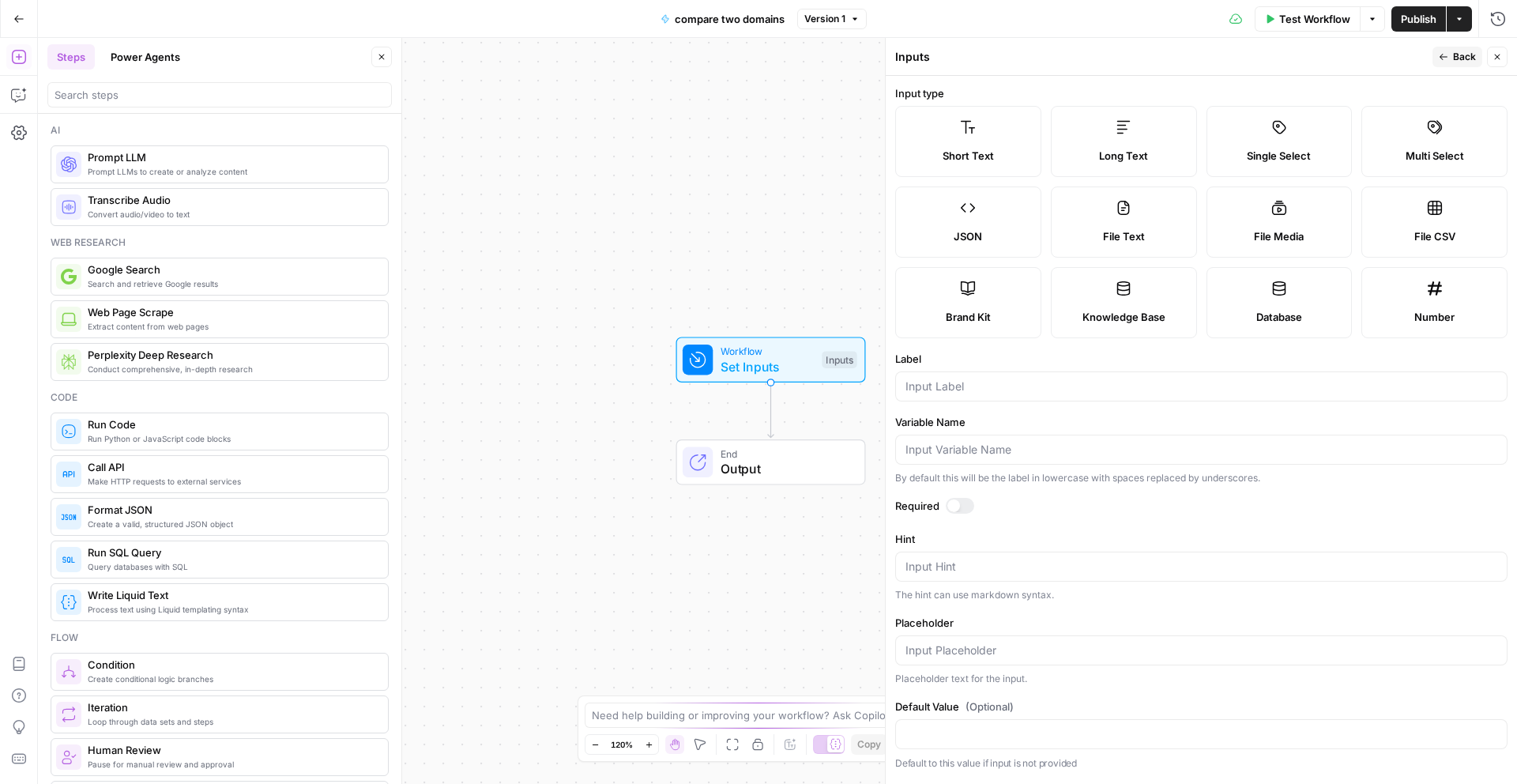
drag, startPoint x: 1116, startPoint y: 159, endPoint x: 1102, endPoint y: 235, distance: 77.3
click at [1115, 159] on span "Long Text" at bounding box center [1123, 155] width 49 height 16
click at [1069, 392] on input "Label" at bounding box center [1202, 386] width 592 height 16
type input "domain 2 research"
click at [1490, 57] on button "Close" at bounding box center [1497, 57] width 21 height 21
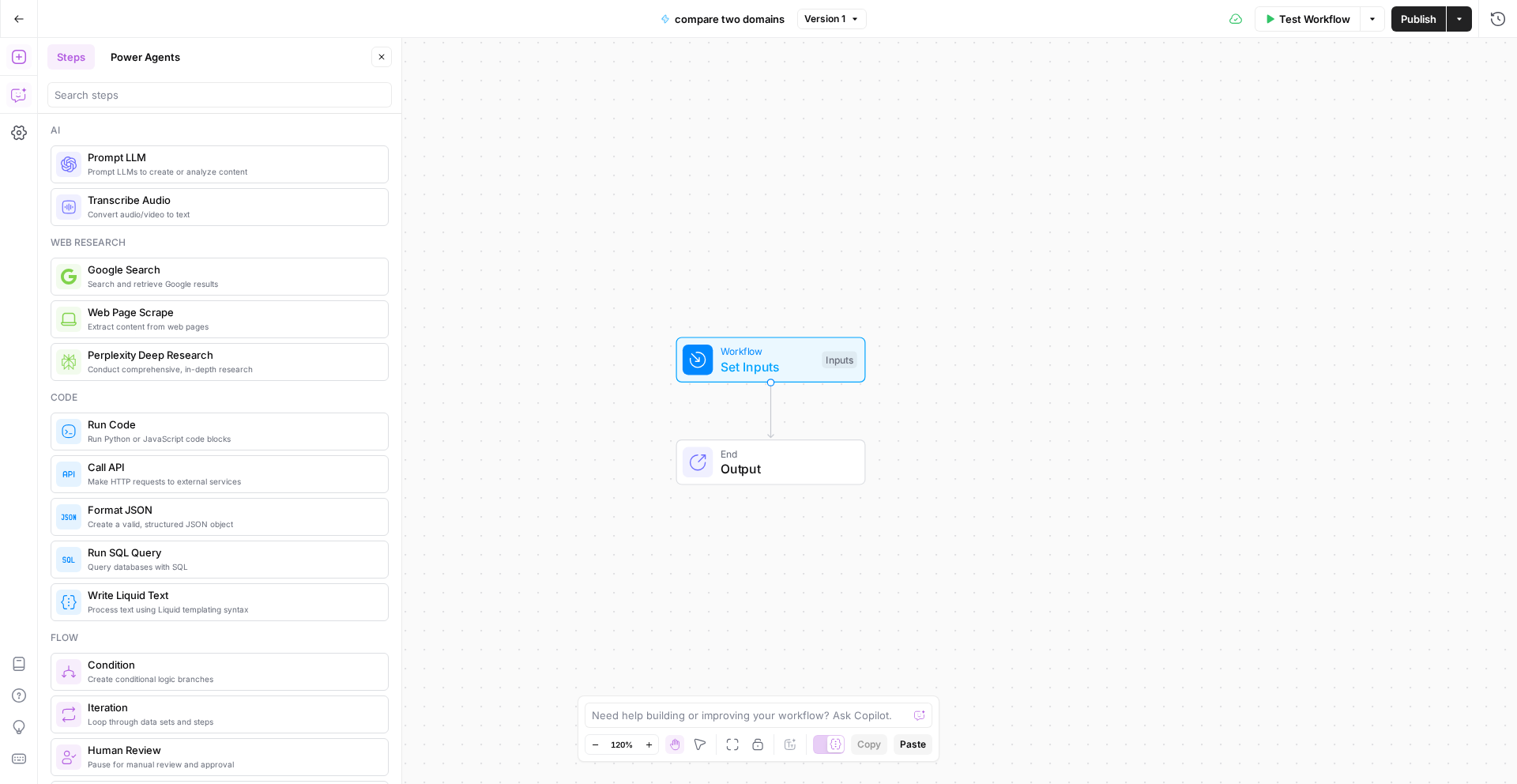
click at [19, 104] on button "Copilot" at bounding box center [18, 94] width 25 height 25
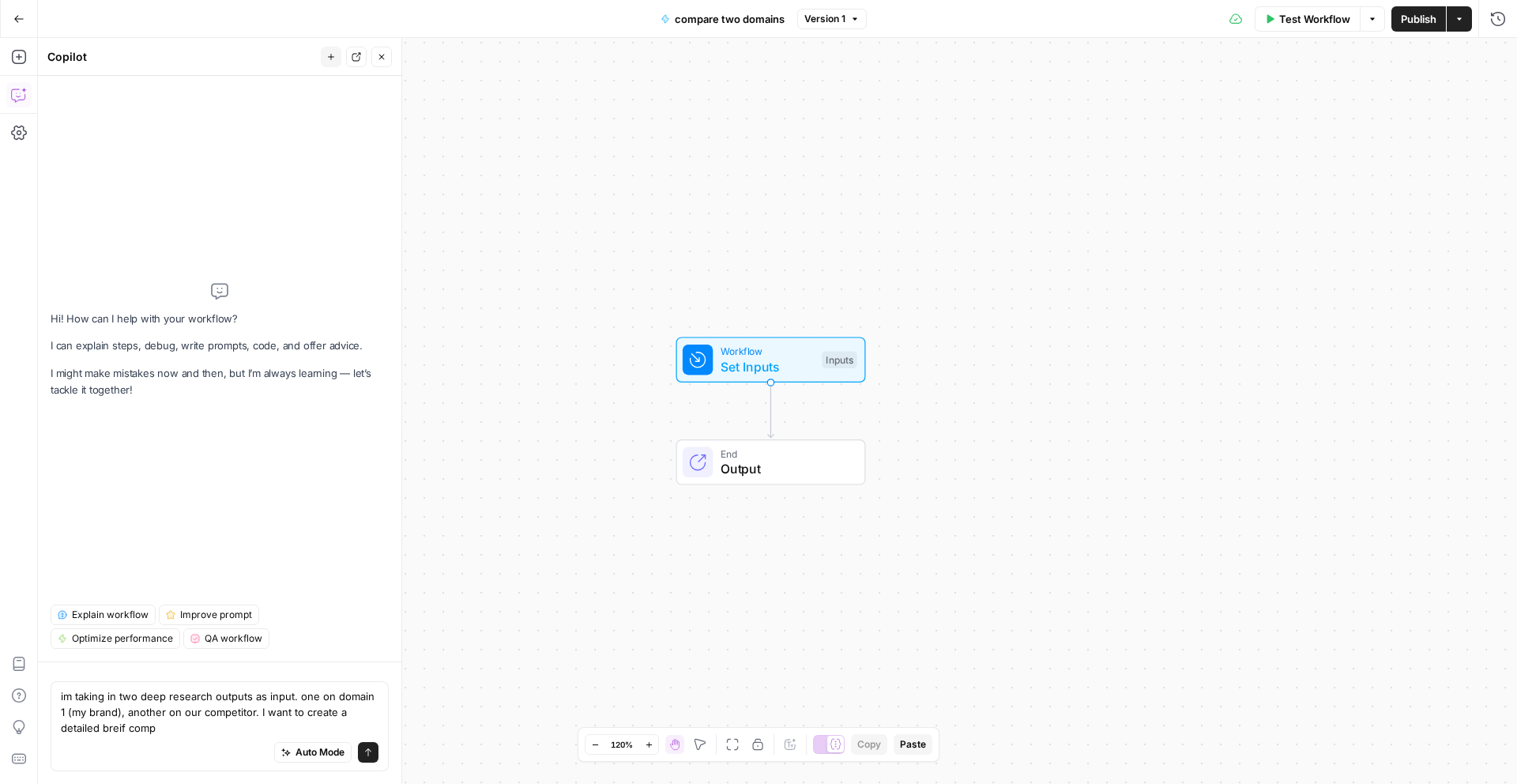
click at [77, 726] on textarea "im taking in two deep research outputs as input. one on domain 1 (my brand), an…" at bounding box center [220, 712] width 318 height 47
click at [131, 728] on textarea "im taking in two deep research outputs as input. one on domain 1 (my brand), an…" at bounding box center [220, 712] width 318 height 47
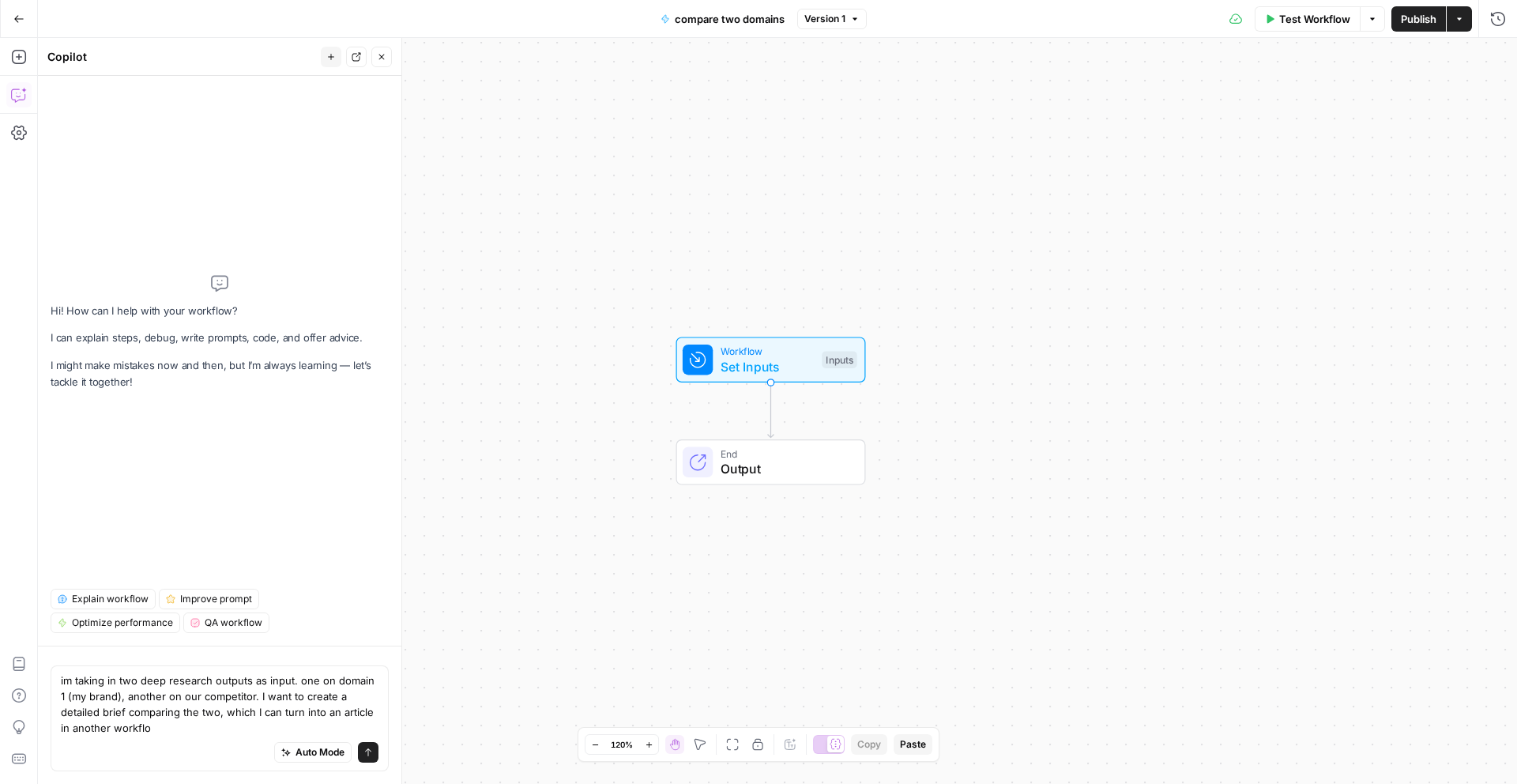
type textarea "im taking in two deep research outputs as input. one on domain 1 (my brand), an…"
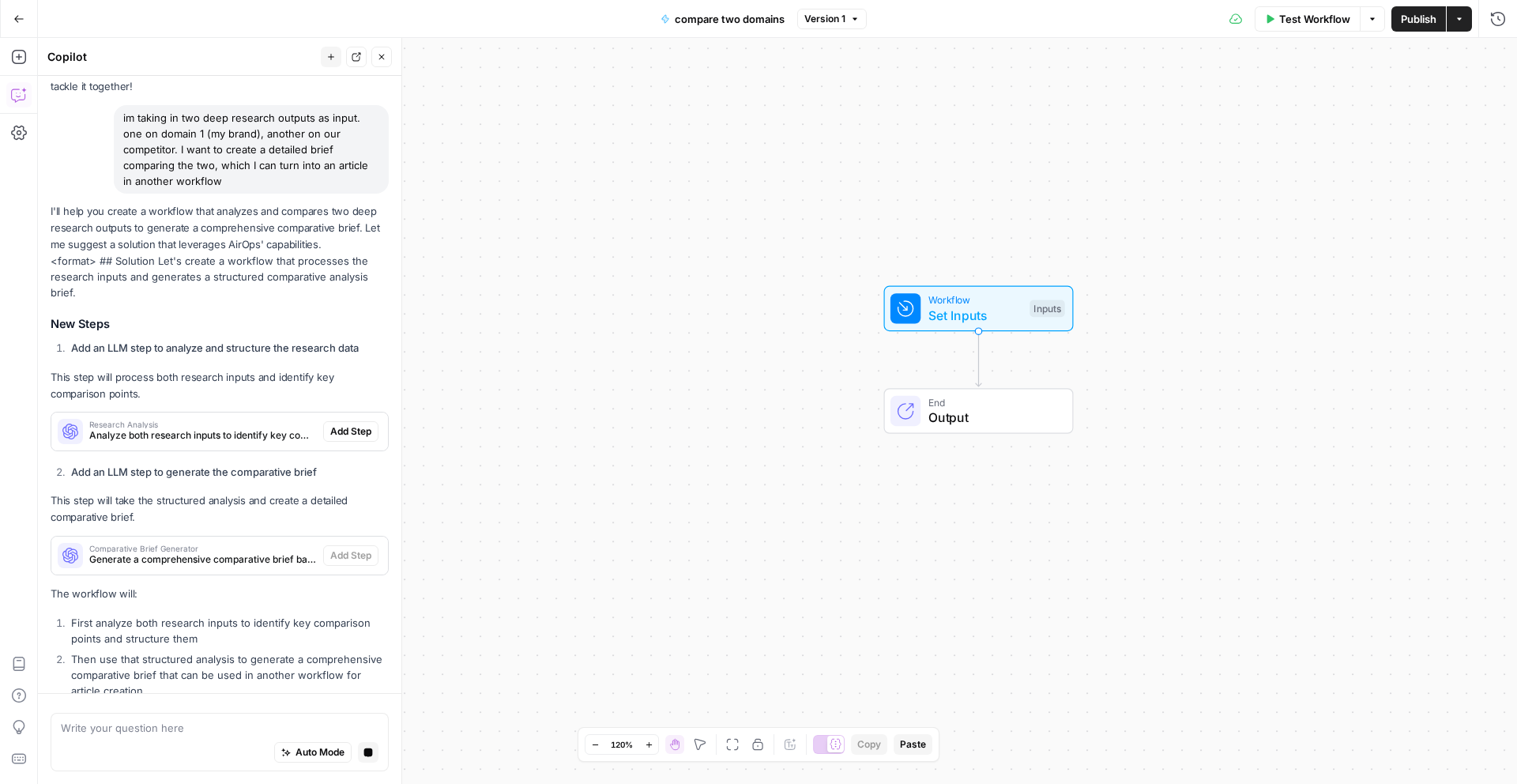
scroll to position [78, 0]
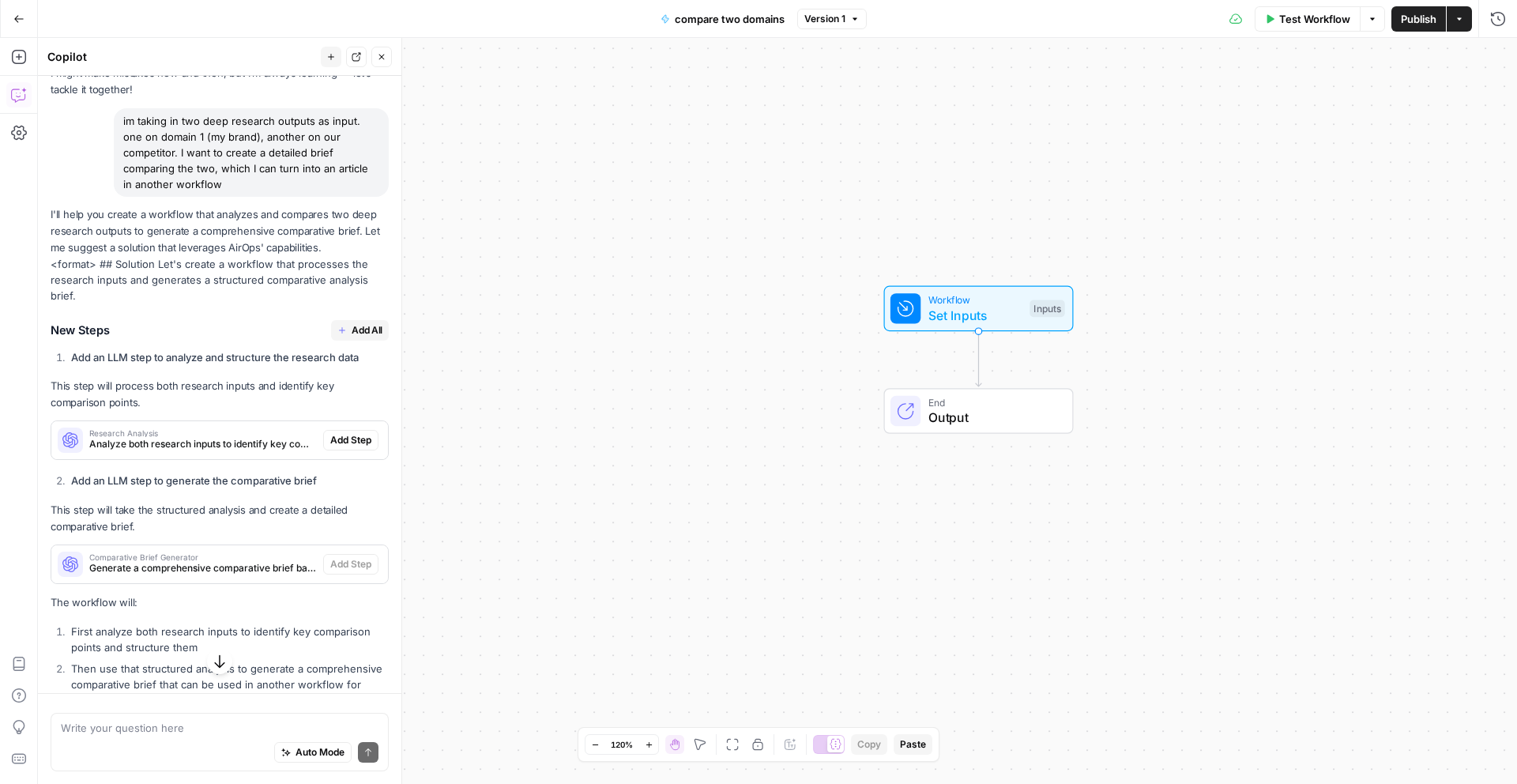
click at [355, 323] on span "Add All" at bounding box center [367, 330] width 31 height 15
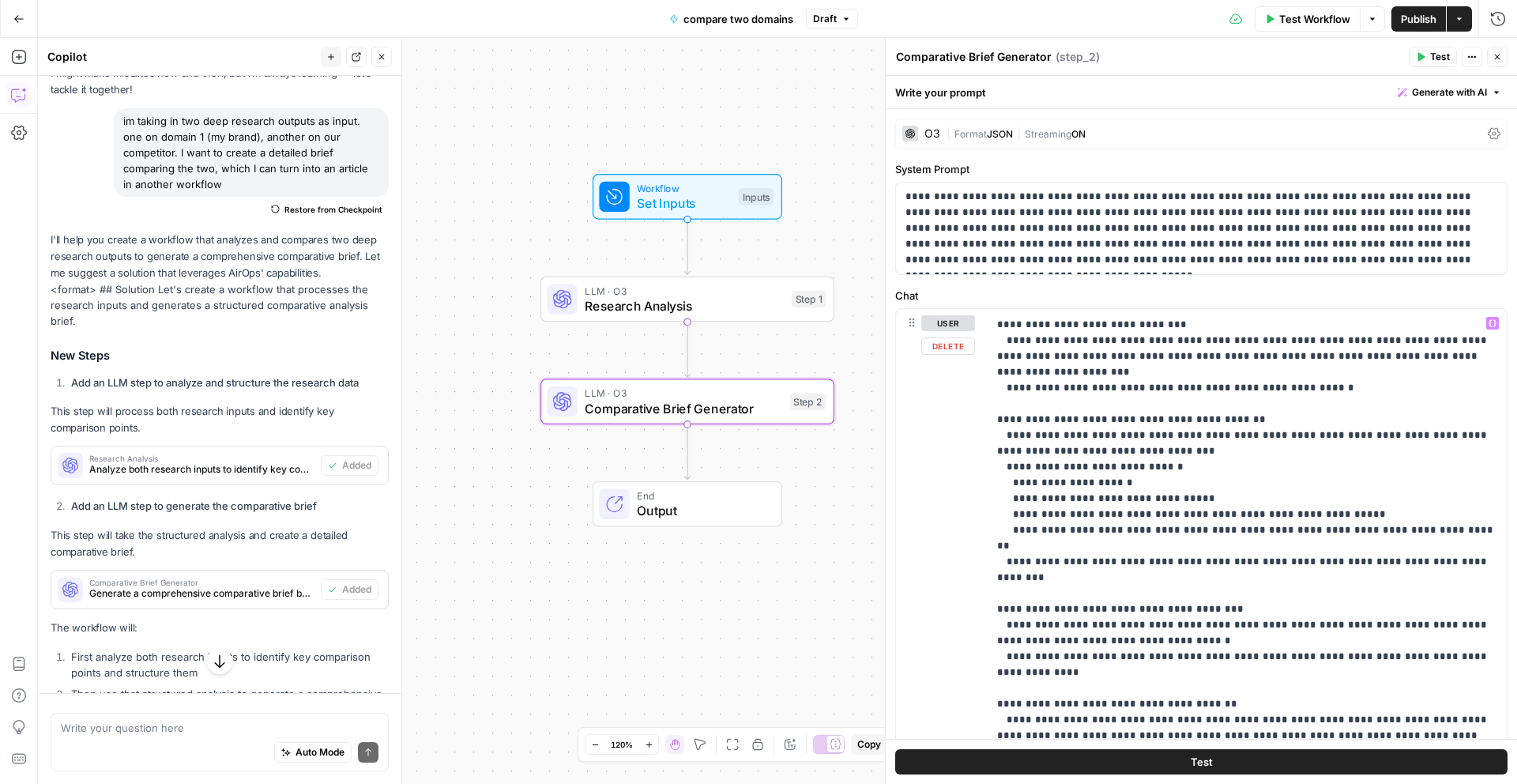
scroll to position [261, 0]
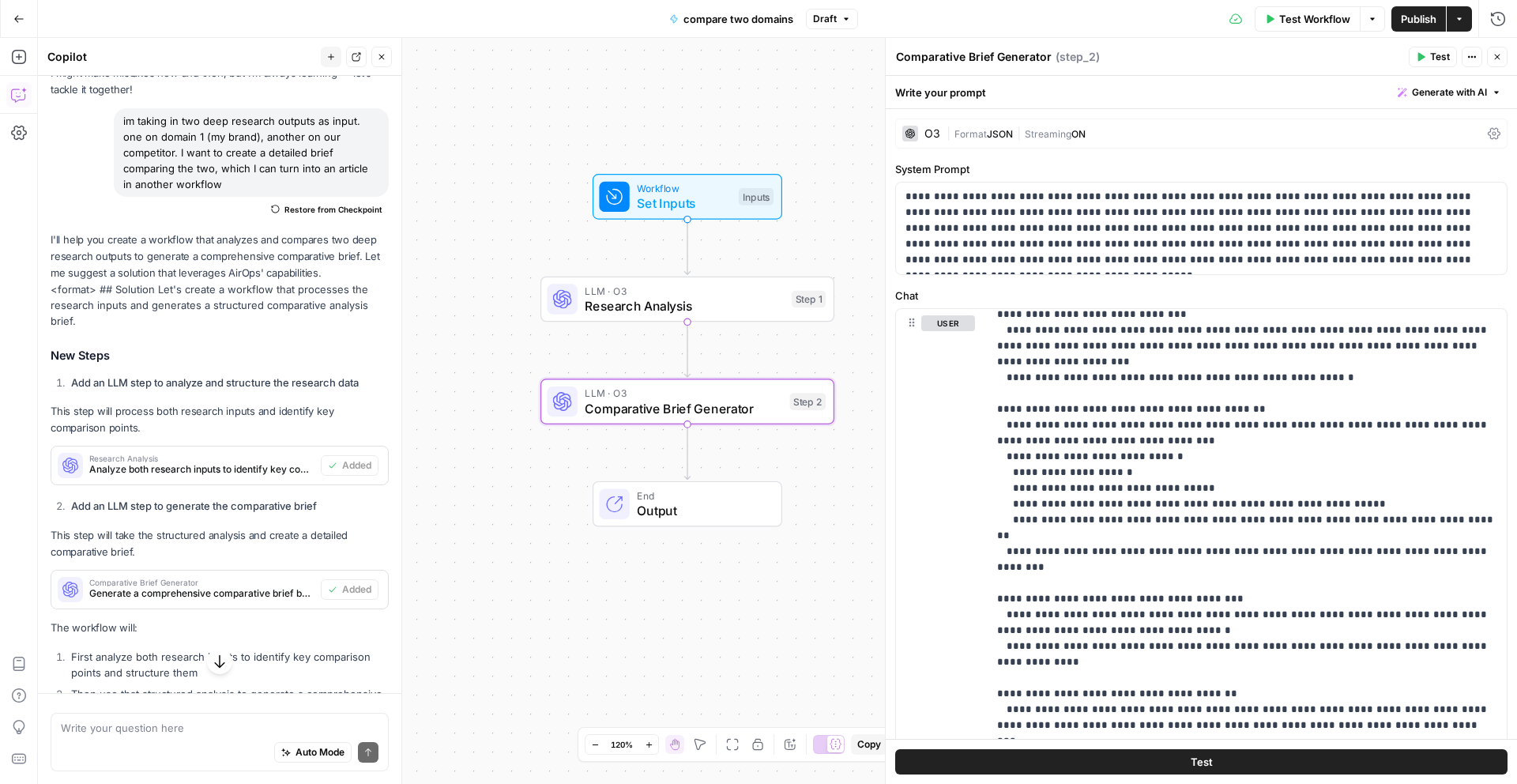
click at [1422, 15] on span "Publish" at bounding box center [1419, 19] width 35 height 16
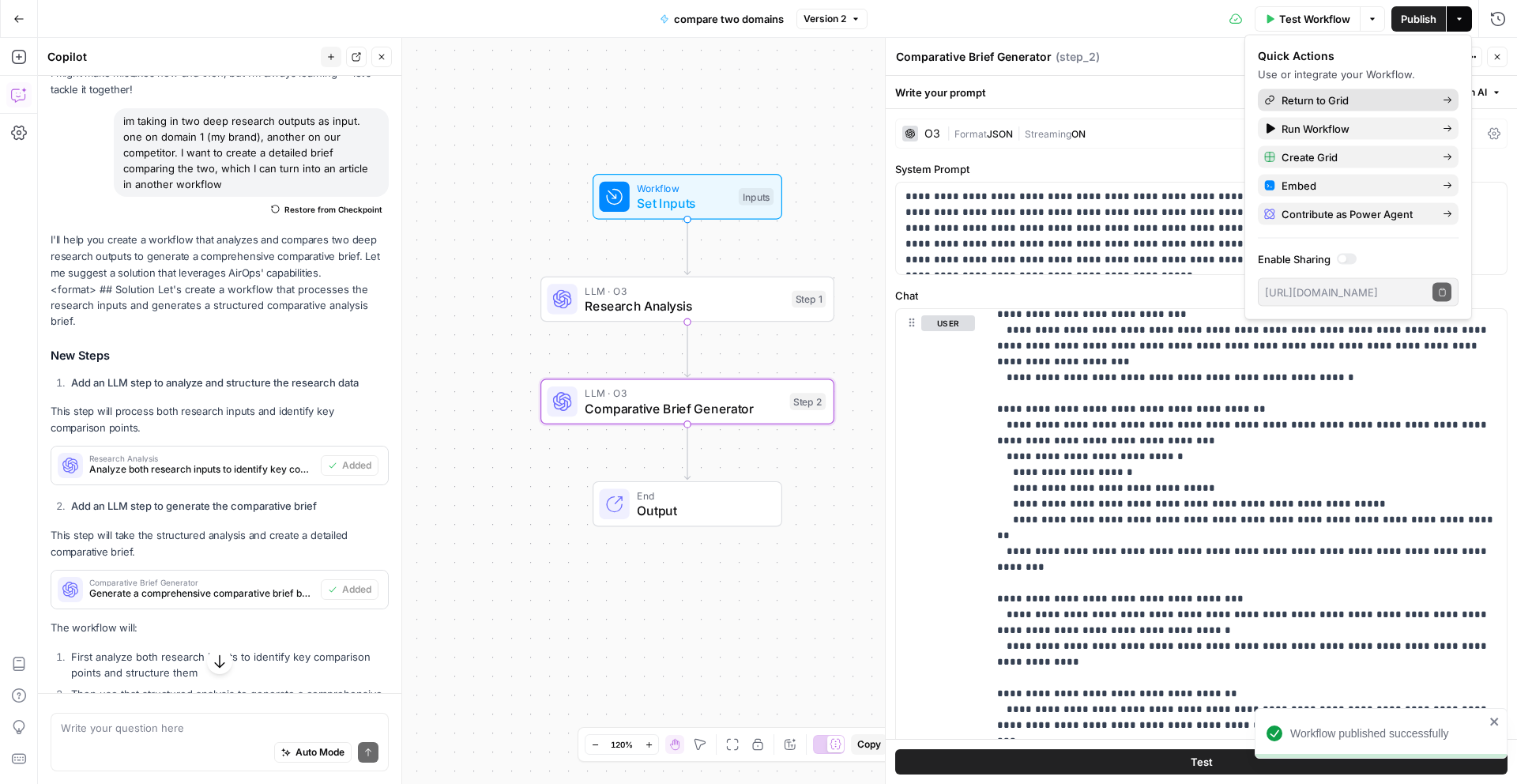
click at [1356, 102] on span "Return to Grid" at bounding box center [1356, 100] width 148 height 16
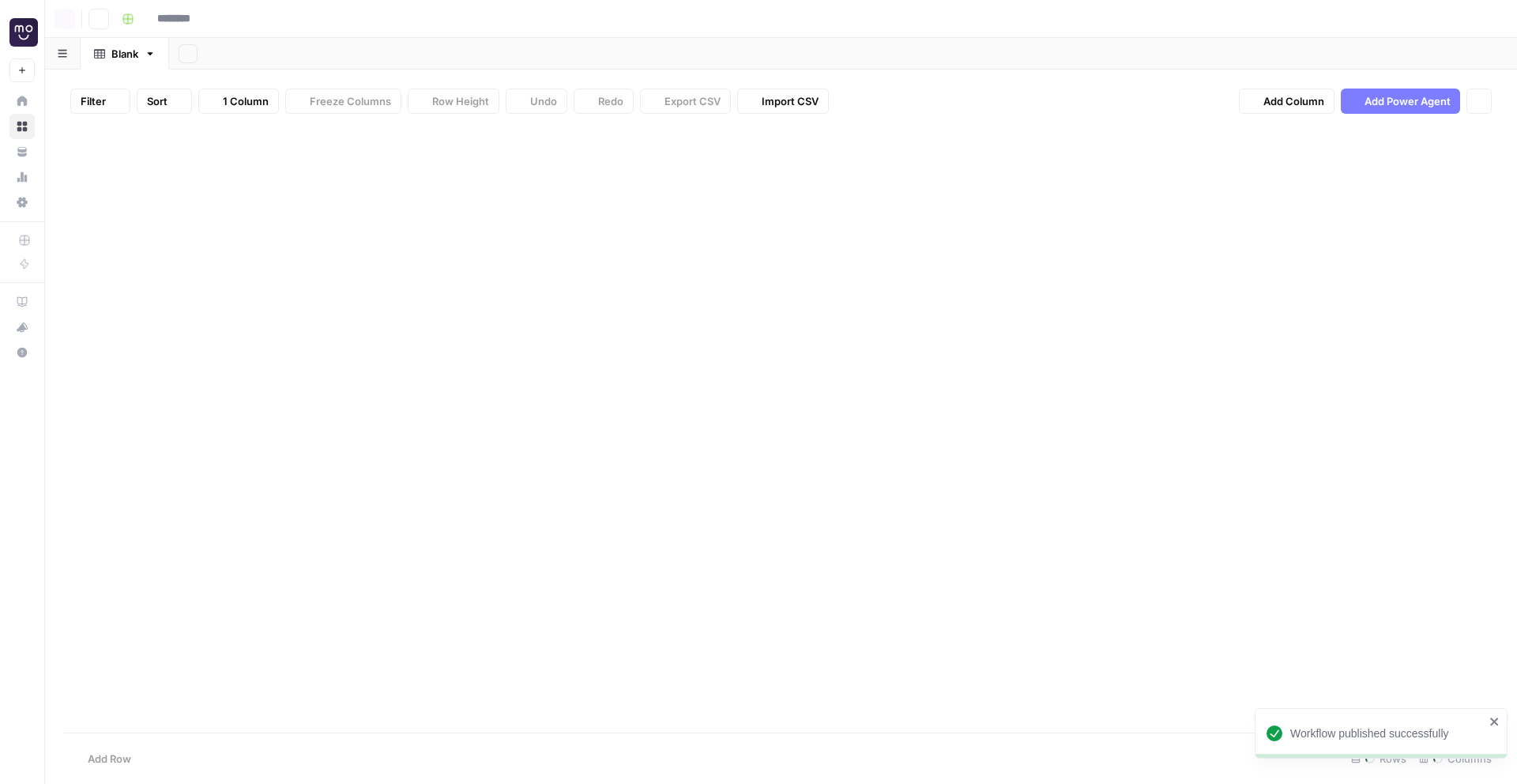
type input "********"
click at [623, 163] on div "Add Column" at bounding box center [781, 220] width 1434 height 186
click at [624, 166] on div "Add Column" at bounding box center [781, 220] width 1434 height 186
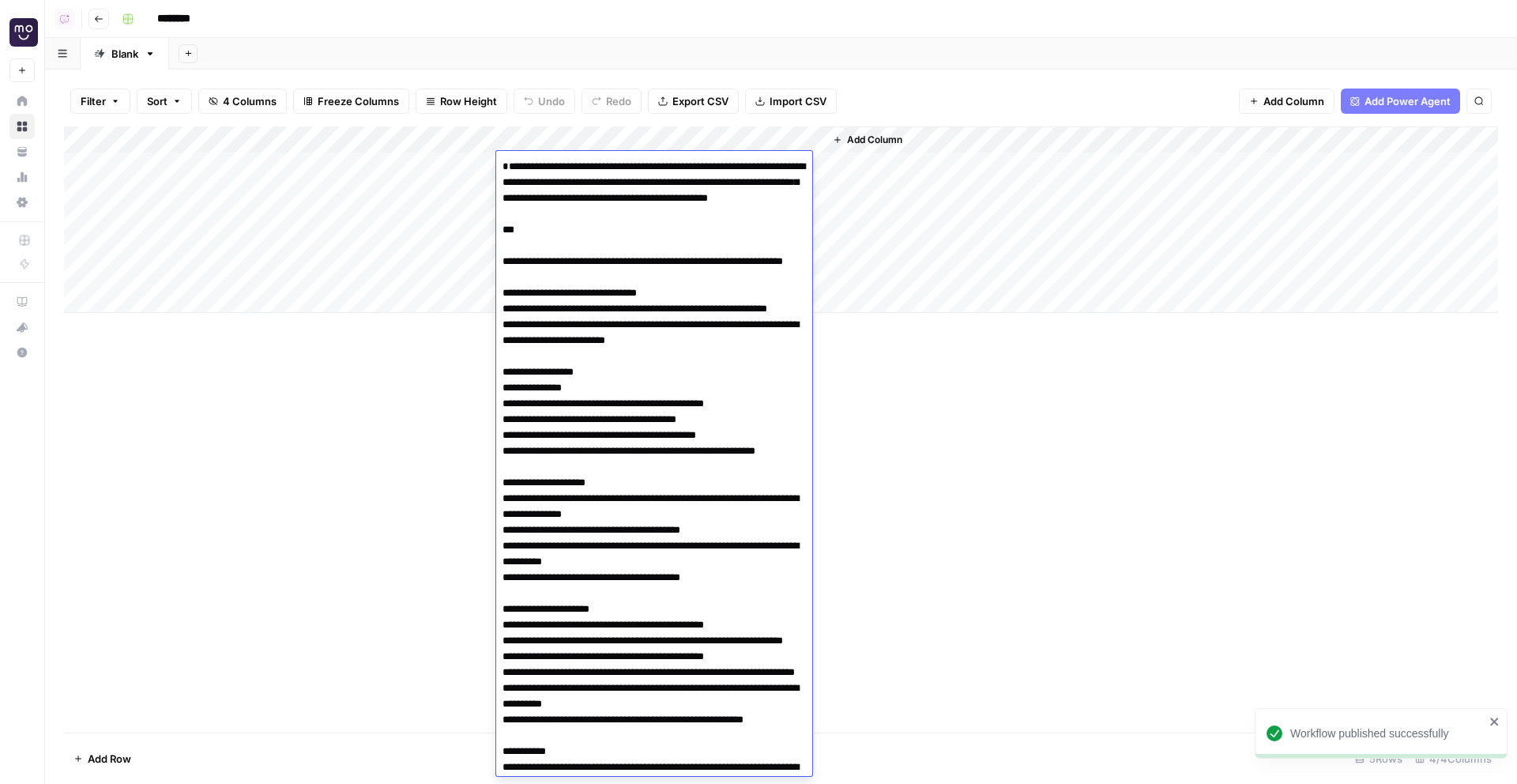
click at [894, 467] on div "Add Column" at bounding box center [781, 429] width 1434 height 606
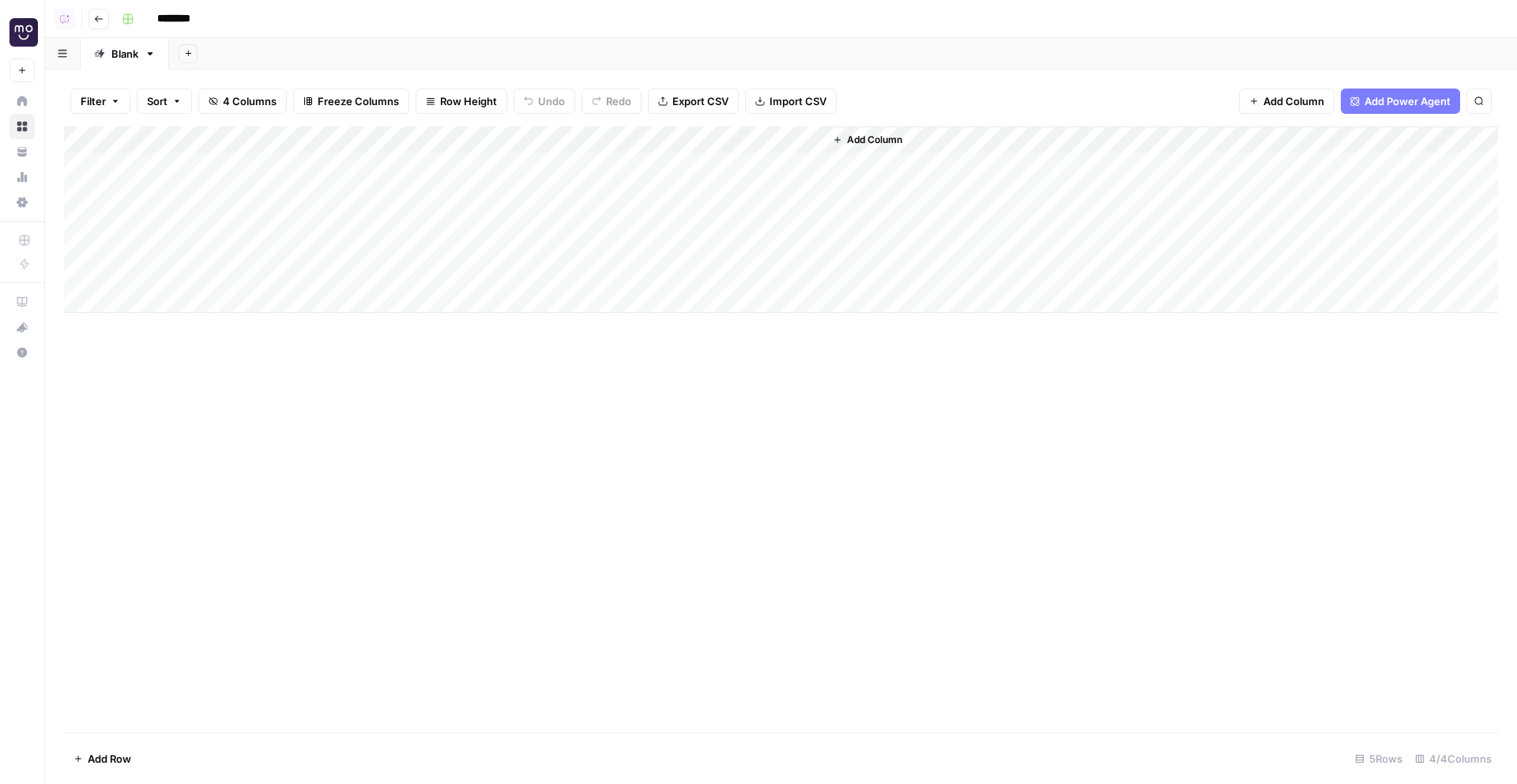
click at [796, 139] on div "Add Column" at bounding box center [781, 220] width 1434 height 186
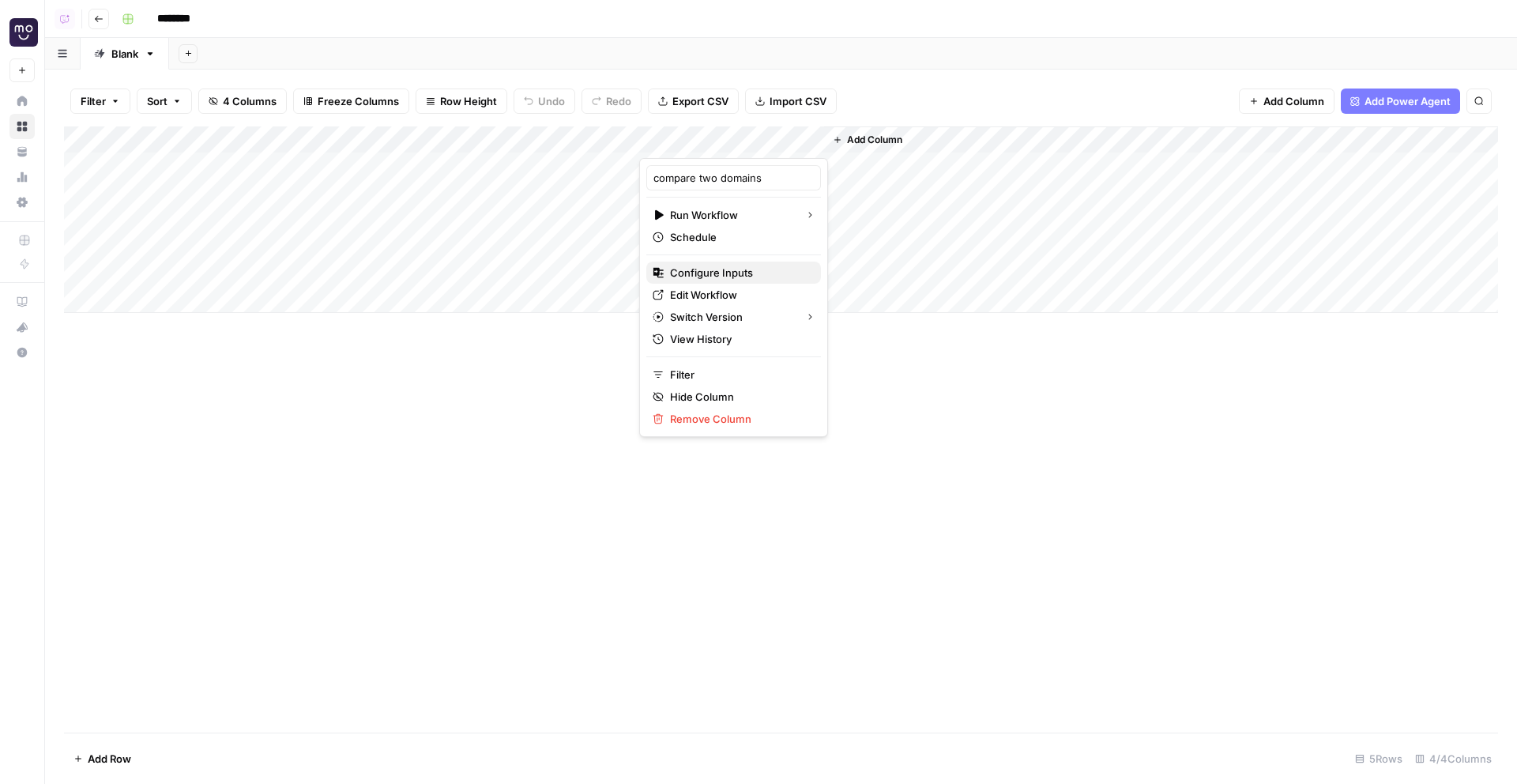
click at [688, 271] on span "Configure Inputs" at bounding box center [739, 272] width 138 height 16
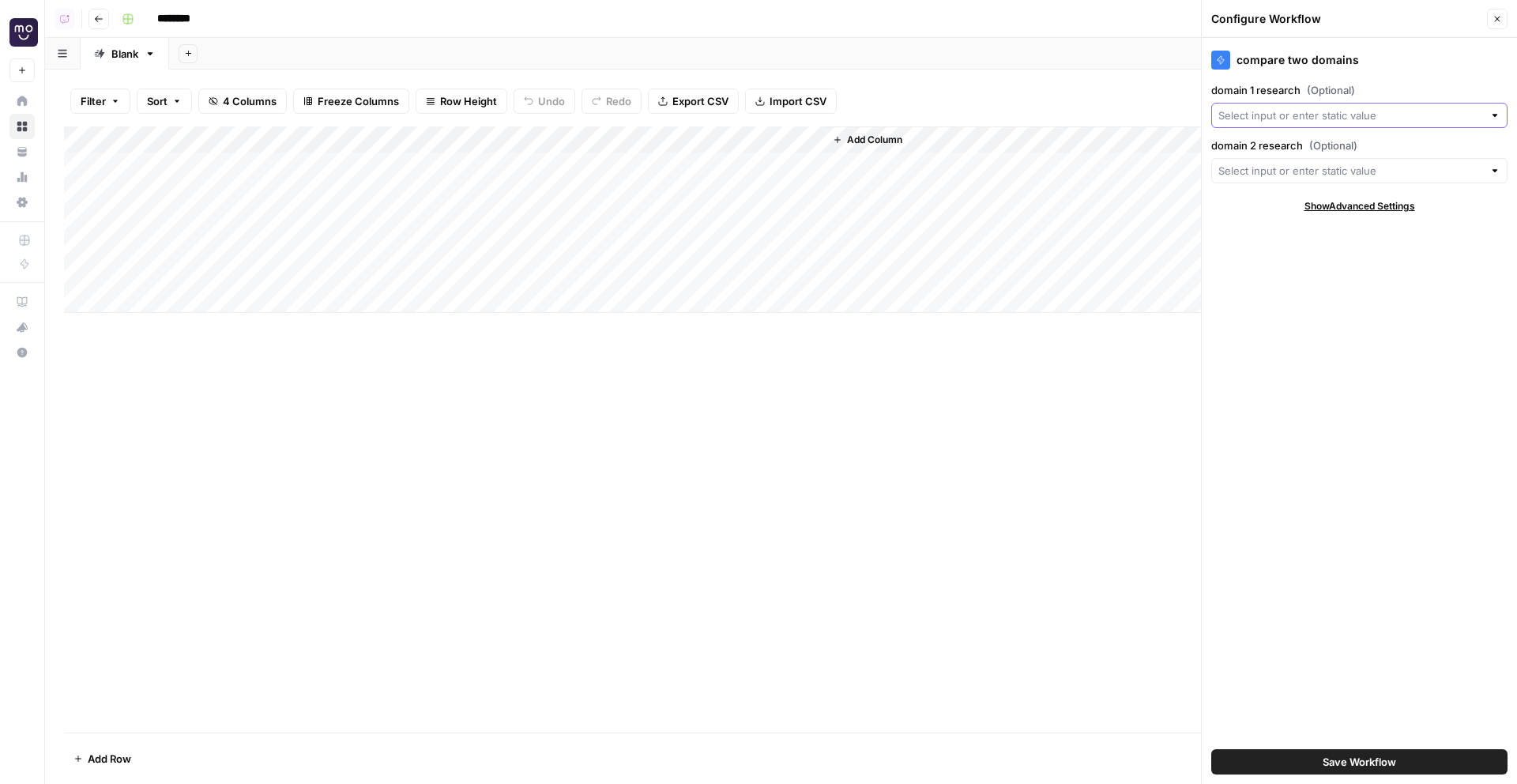
click at [1270, 109] on input "domain 1 research (Optional)" at bounding box center [1351, 115] width 265 height 16
click at [1309, 194] on span "Deep Research (1)" at bounding box center [1346, 200] width 244 height 16
type input "Deep Research (1)"
click at [1392, 768] on span "Save Workflow" at bounding box center [1359, 762] width 73 height 16
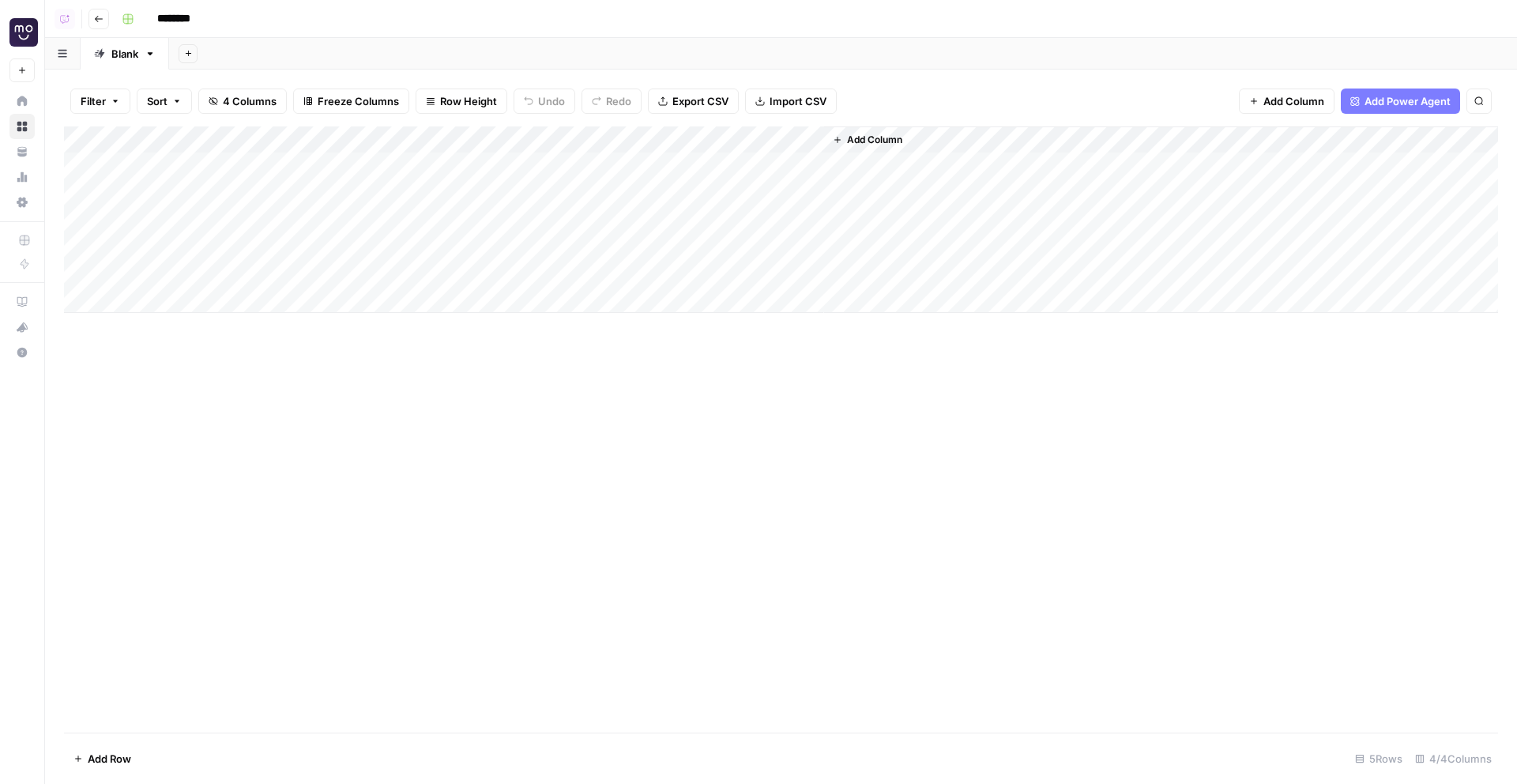
click at [719, 166] on div "Add Column" at bounding box center [781, 220] width 1434 height 186
click at [630, 140] on div "Add Column" at bounding box center [781, 220] width 1434 height 186
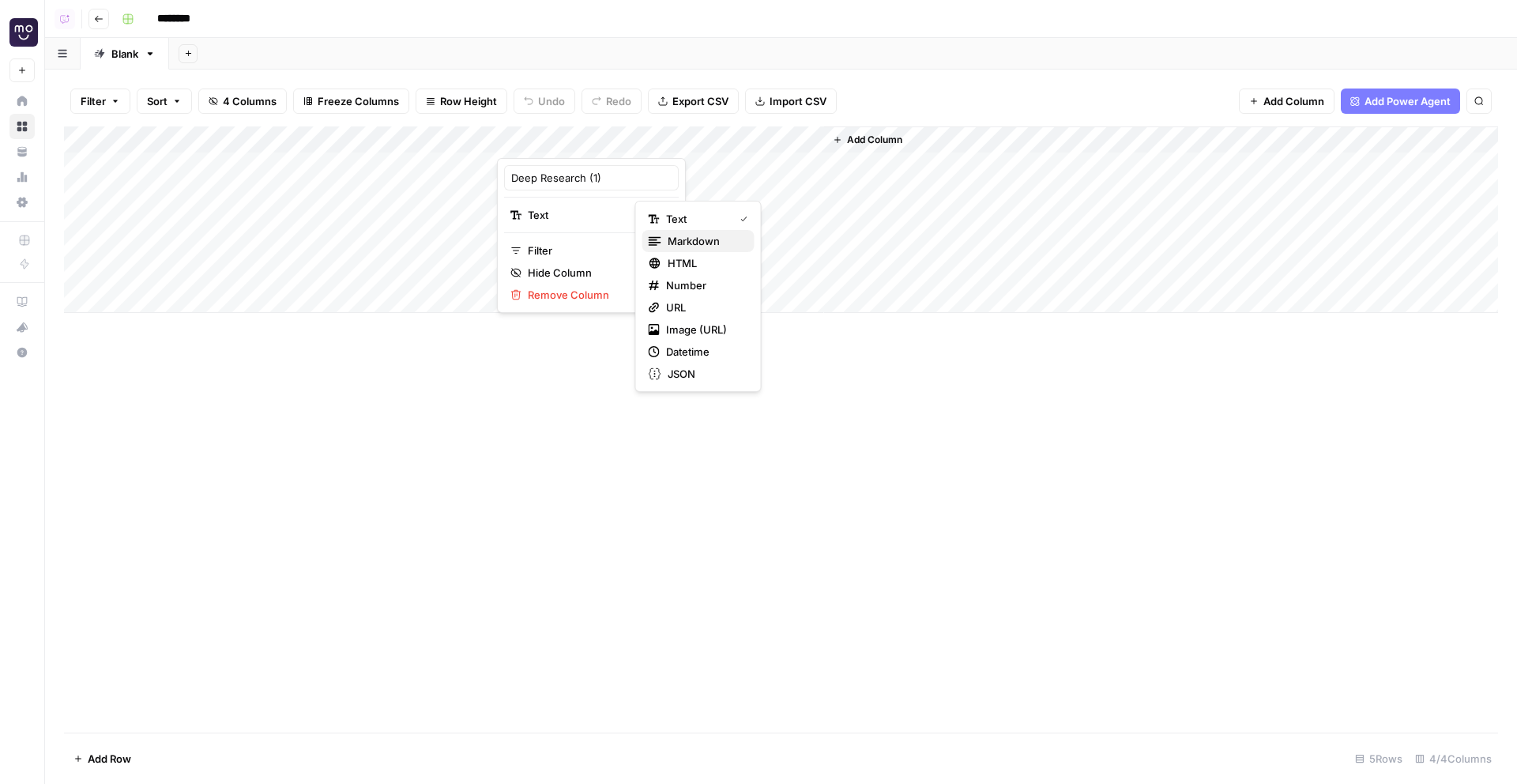
click at [685, 237] on span "Markdown" at bounding box center [705, 240] width 74 height 16
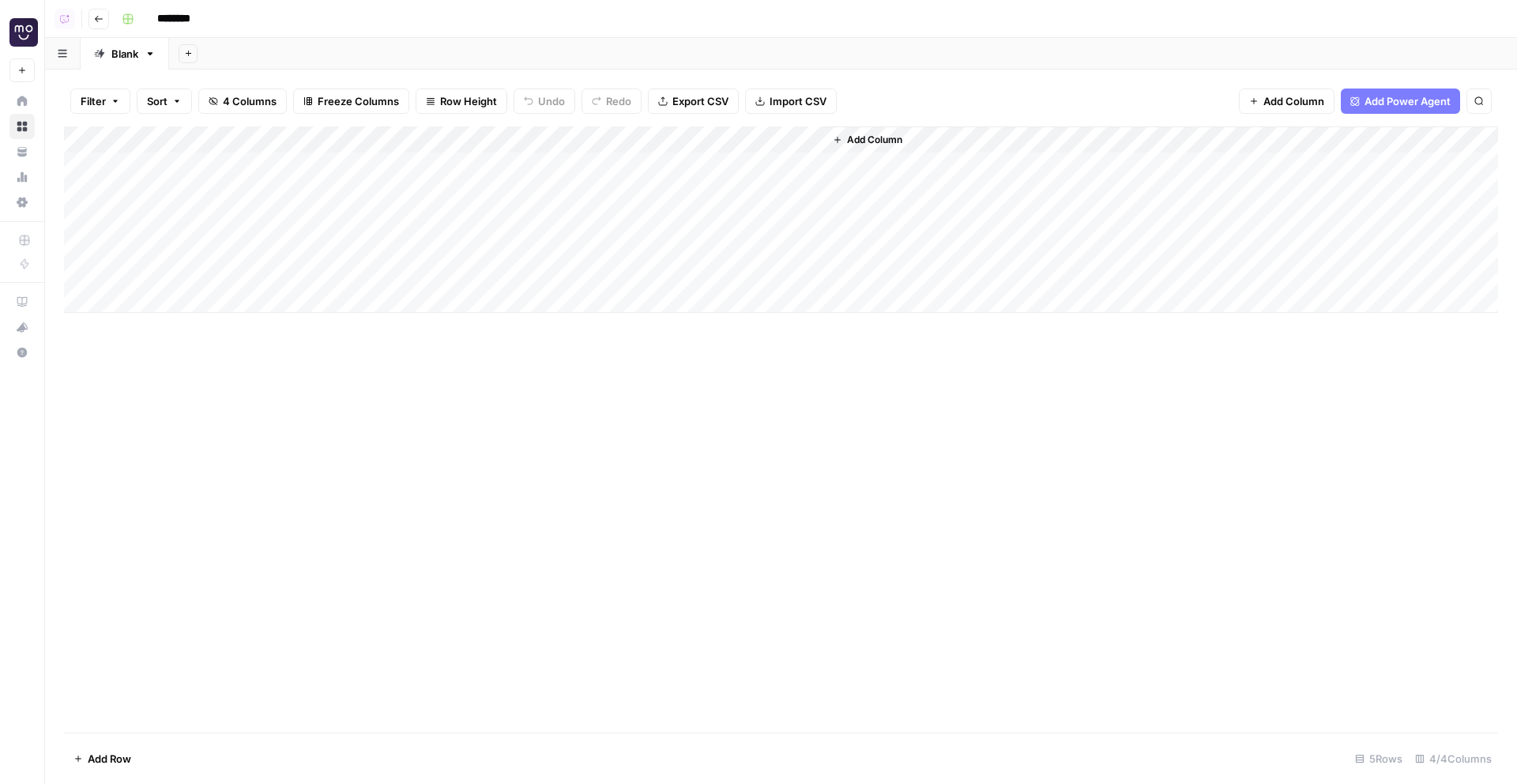
click at [625, 159] on div "Add Column" at bounding box center [781, 220] width 1434 height 186
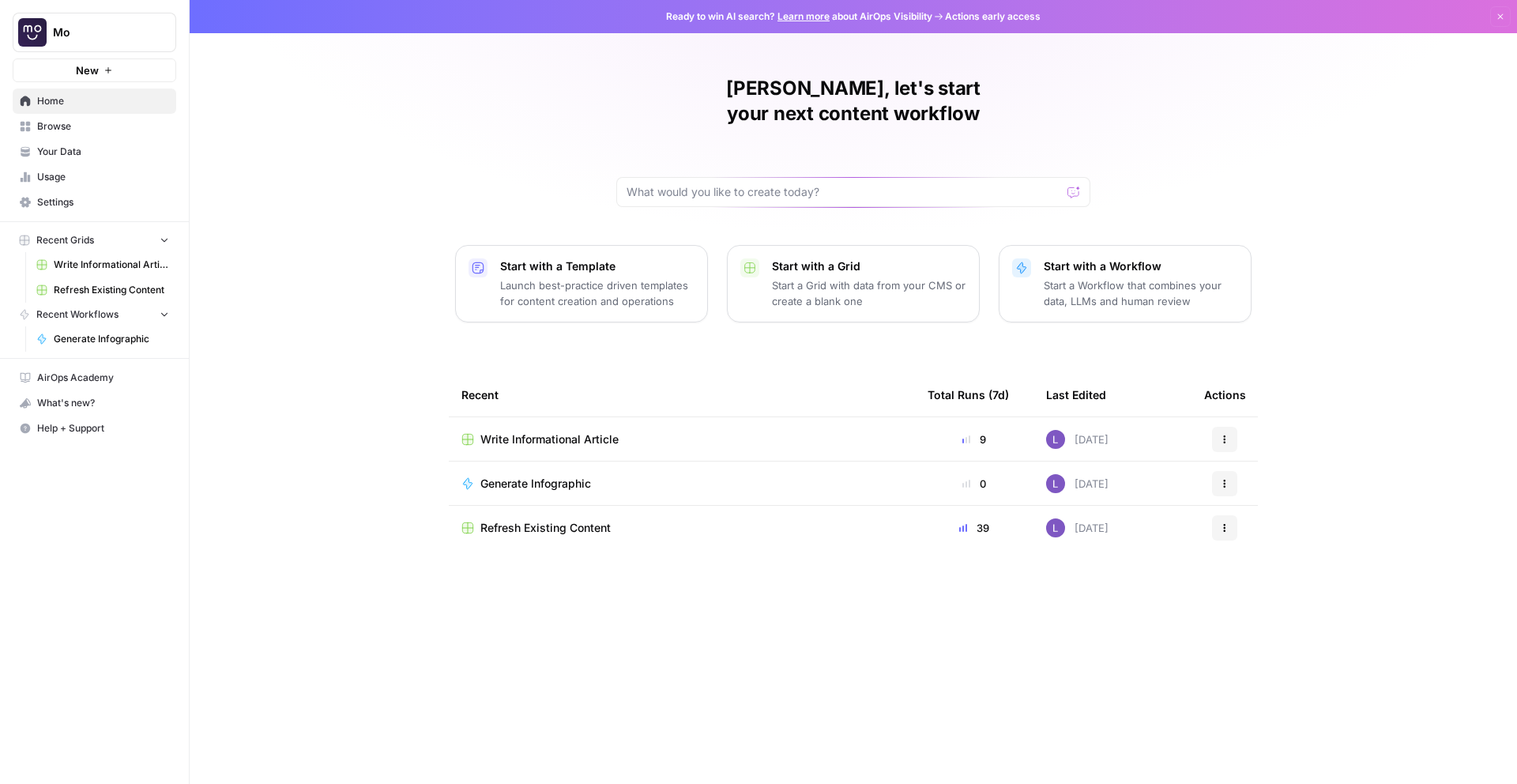
click at [78, 34] on span "Mo" at bounding box center [100, 32] width 96 height 16
type input "webf"
click button "Webflow" at bounding box center [142, 118] width 253 height 25
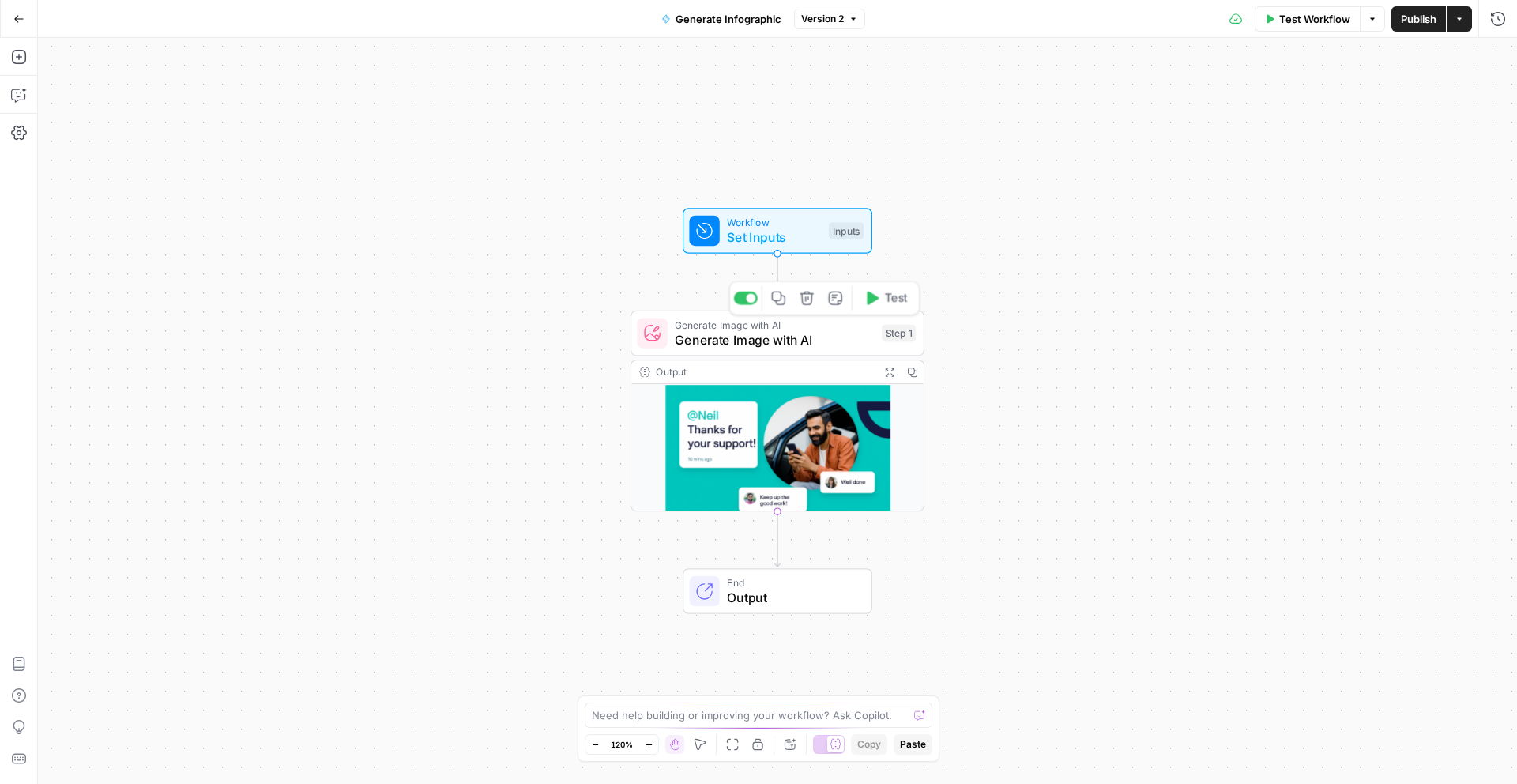
click at [721, 337] on span "Generate Image with AI" at bounding box center [774, 339] width 199 height 19
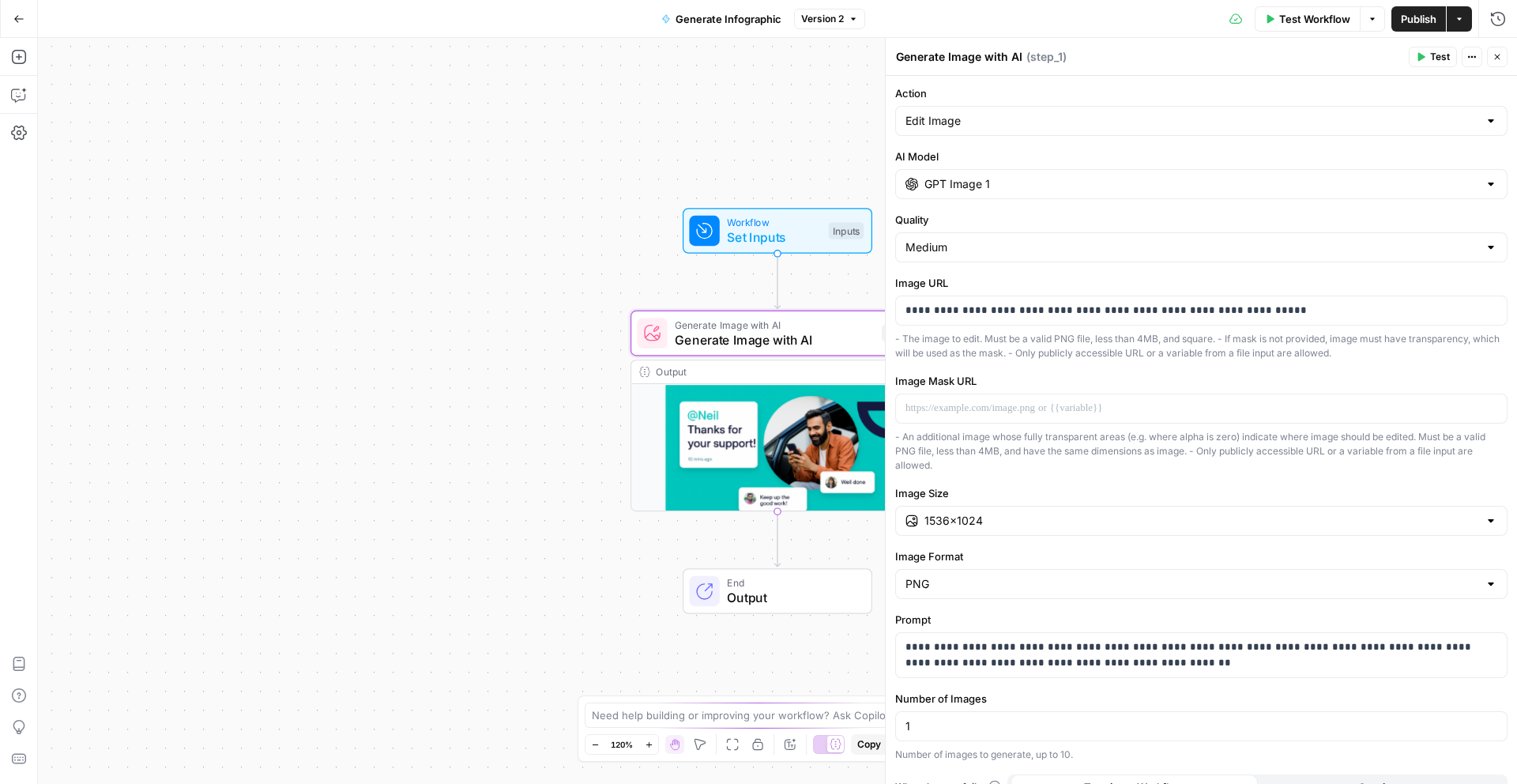
click at [1116, 282] on label "Image URL" at bounding box center [1202, 283] width 613 height 16
click at [1121, 300] on div "**********" at bounding box center [1202, 310] width 611 height 28
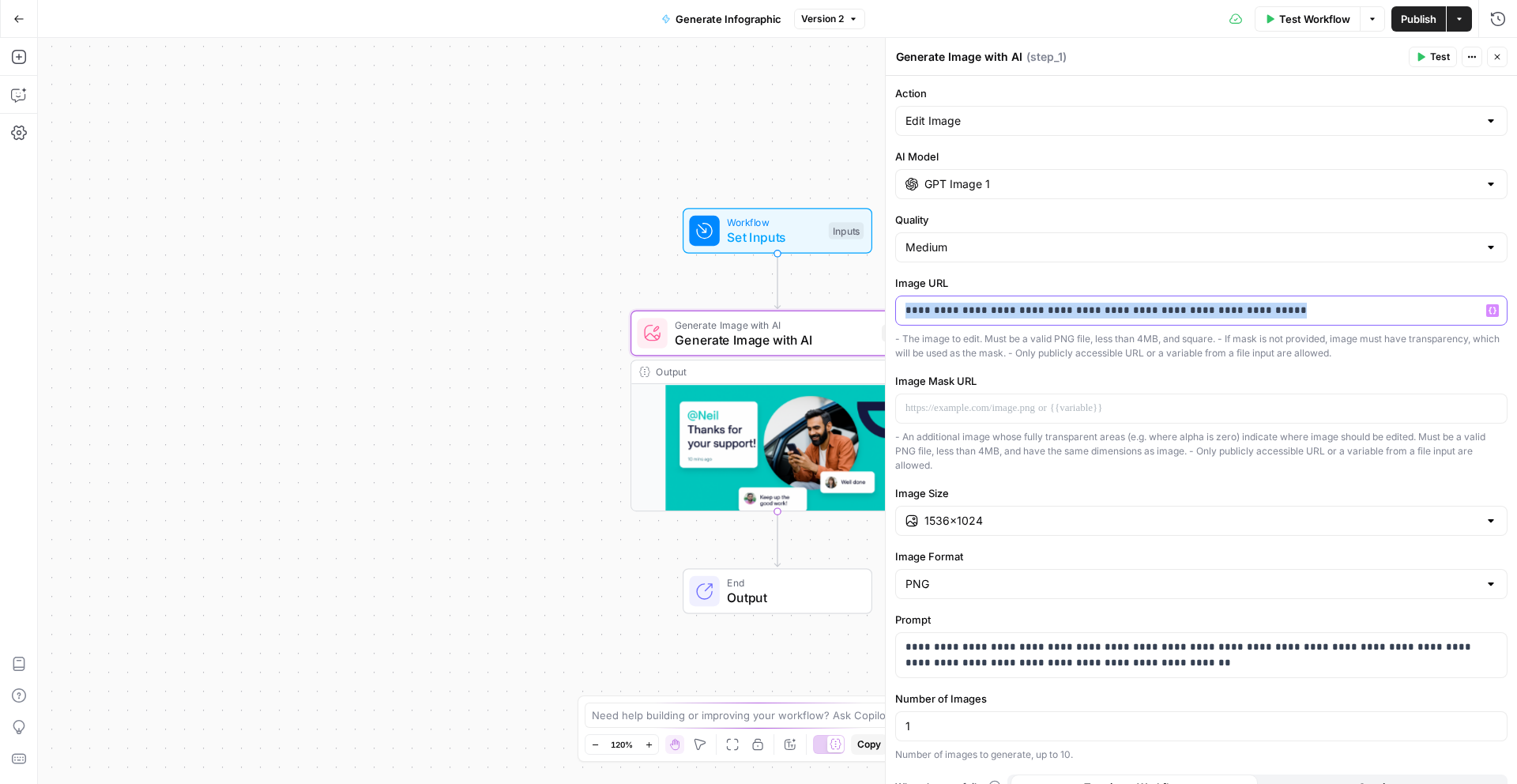
copy p "**********"
click at [11, 53] on icon "button" at bounding box center [18, 57] width 15 height 15
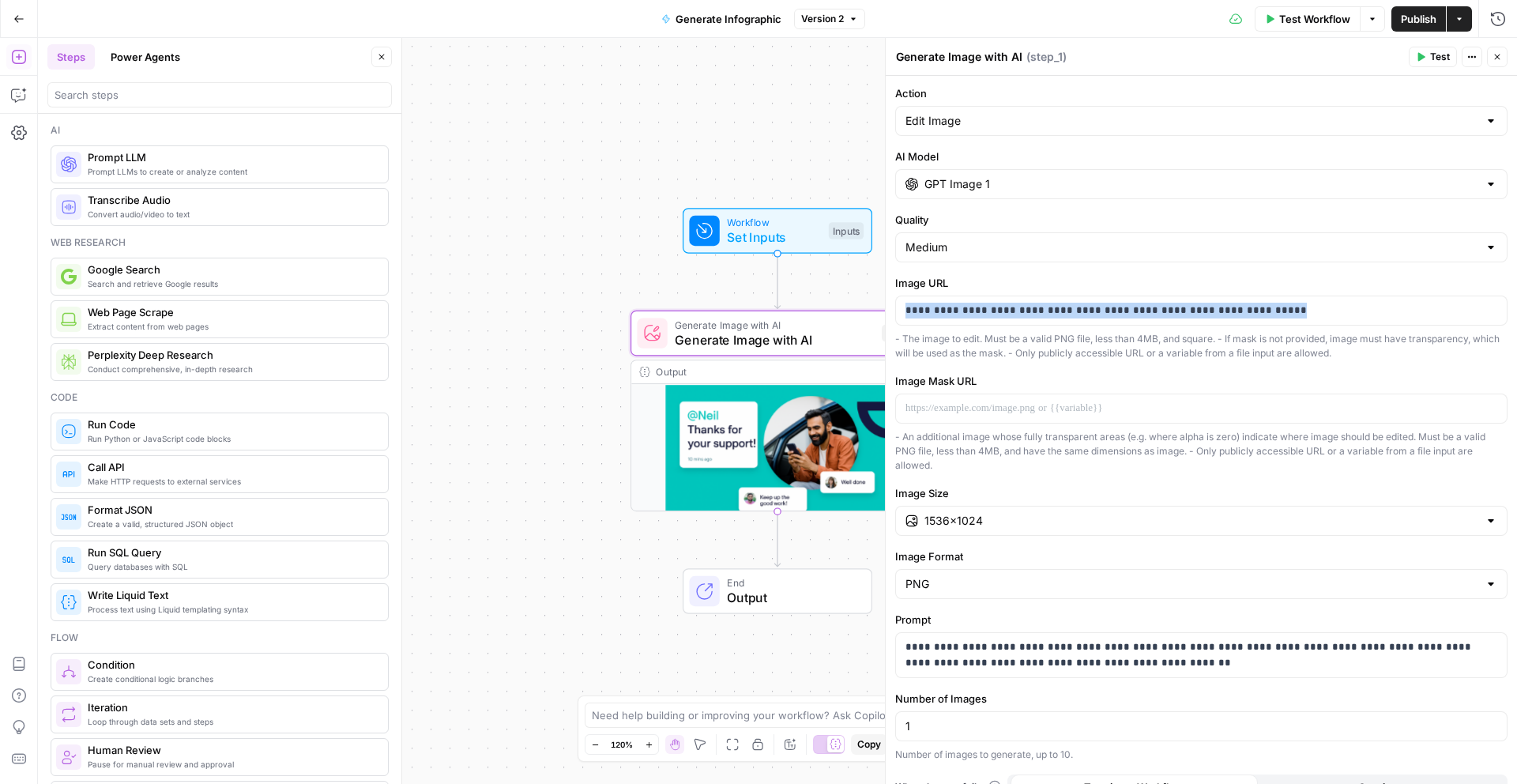
click at [170, 67] on button "Power Agents" at bounding box center [145, 56] width 89 height 25
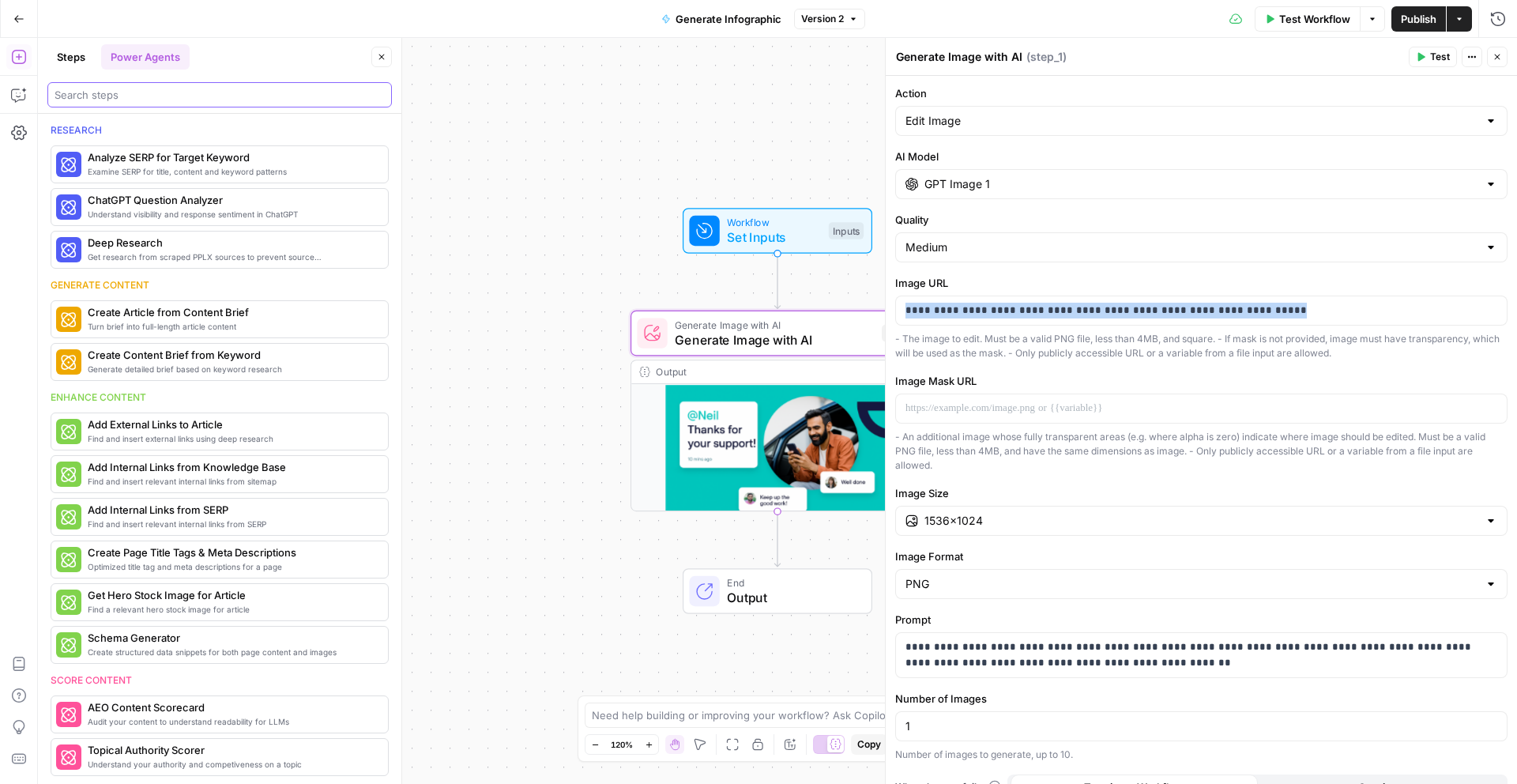
click at [170, 91] on input "search" at bounding box center [219, 95] width 330 height 16
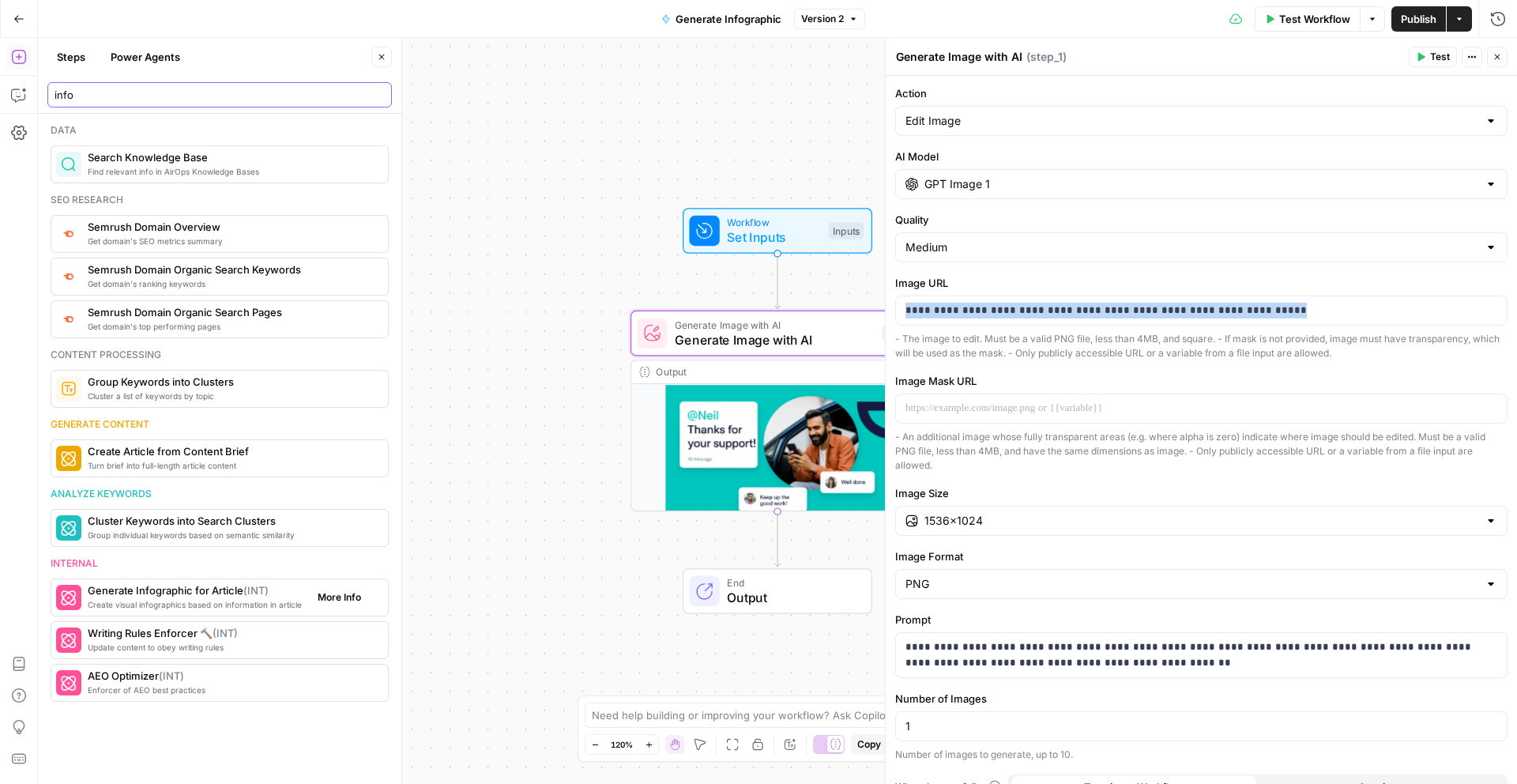
type input "info"
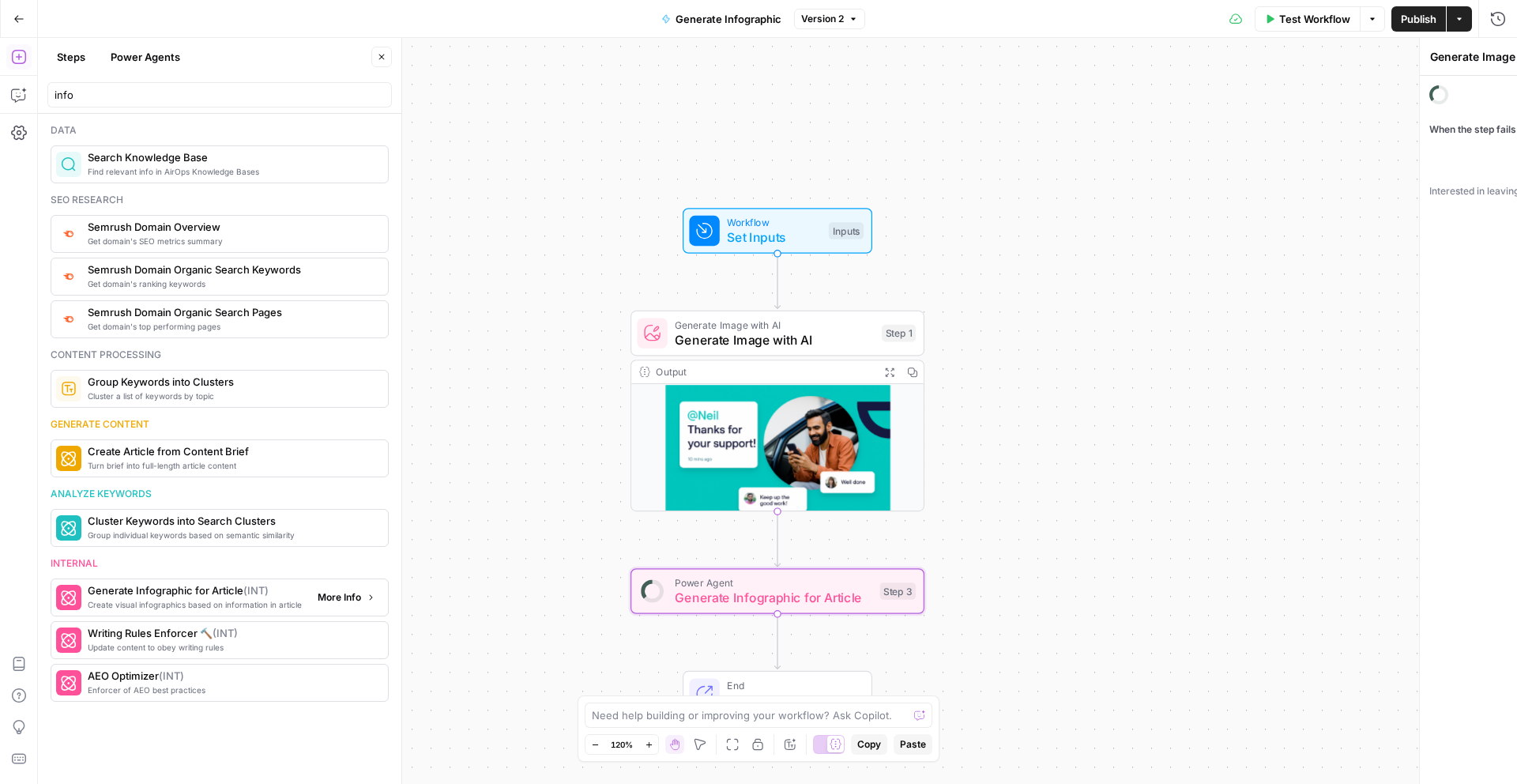
type textarea "Generate Infographic for Article"
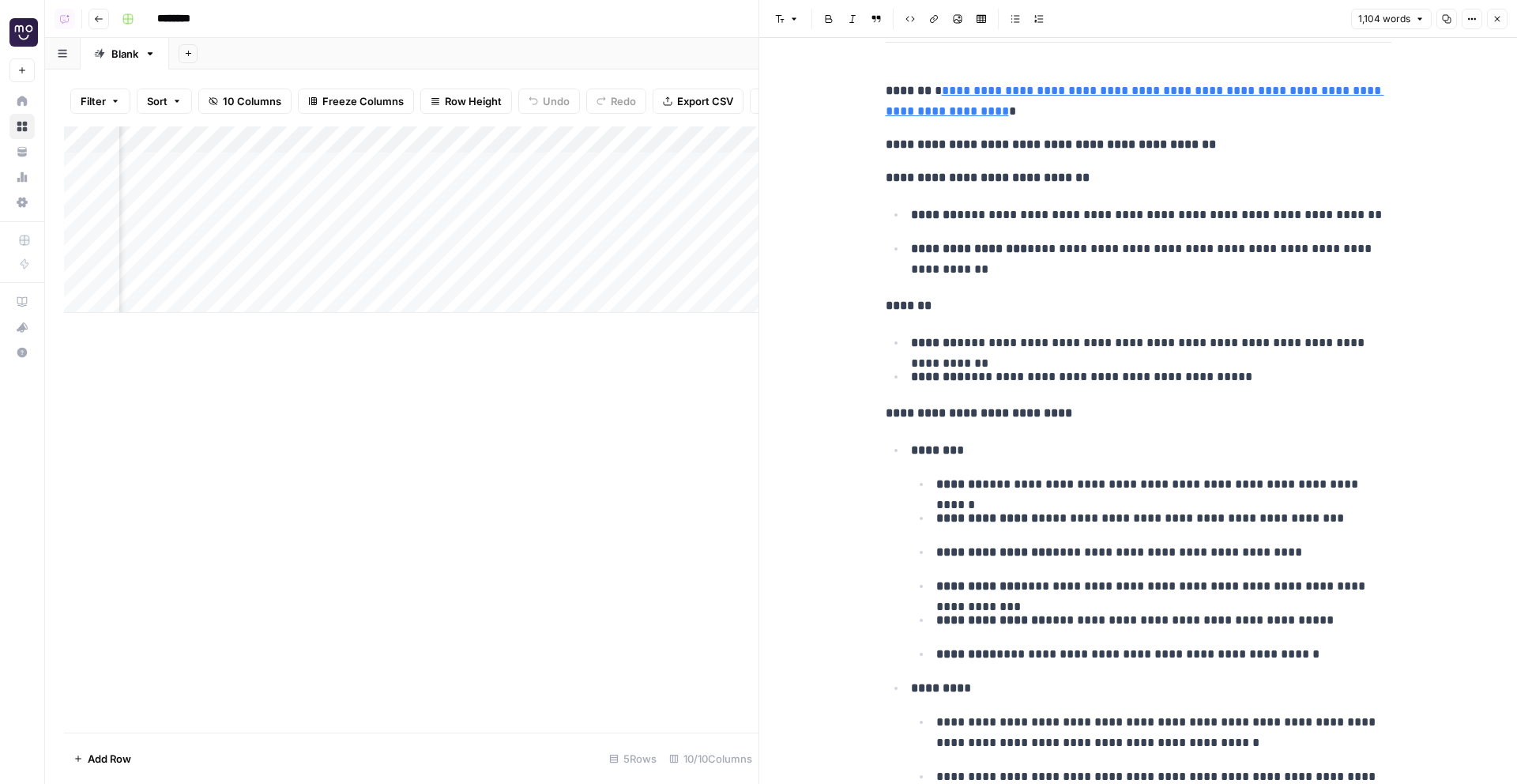
scroll to position [0, 540]
click at [604, 233] on div "Add Column" at bounding box center [411, 220] width 695 height 186
click at [344, 165] on div "Add Column" at bounding box center [411, 220] width 695 height 186
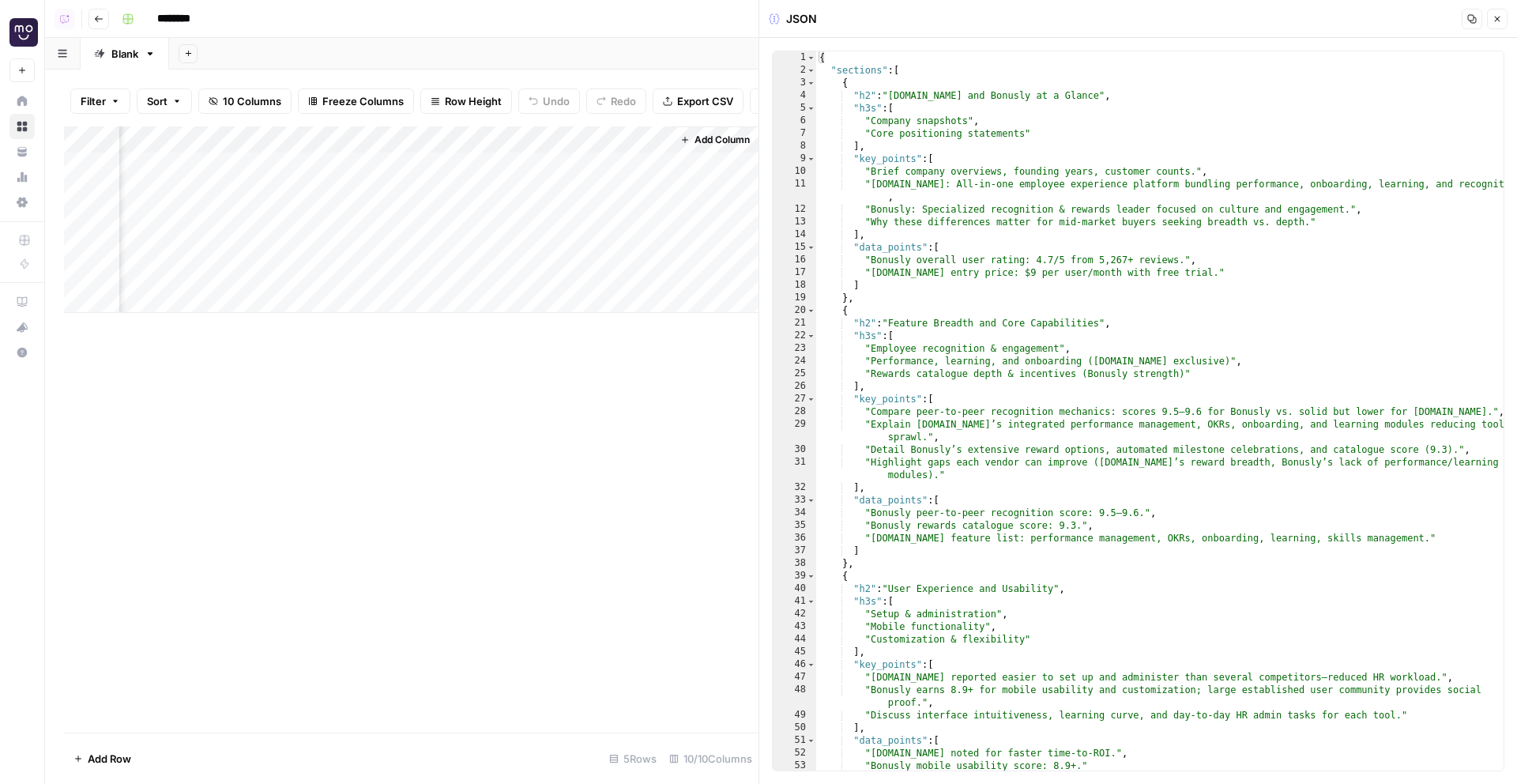
click at [475, 158] on div "Add Column" at bounding box center [411, 220] width 695 height 186
click at [509, 277] on div "Add Column" at bounding box center [411, 220] width 695 height 186
click at [211, 166] on div "Add Column" at bounding box center [411, 220] width 695 height 186
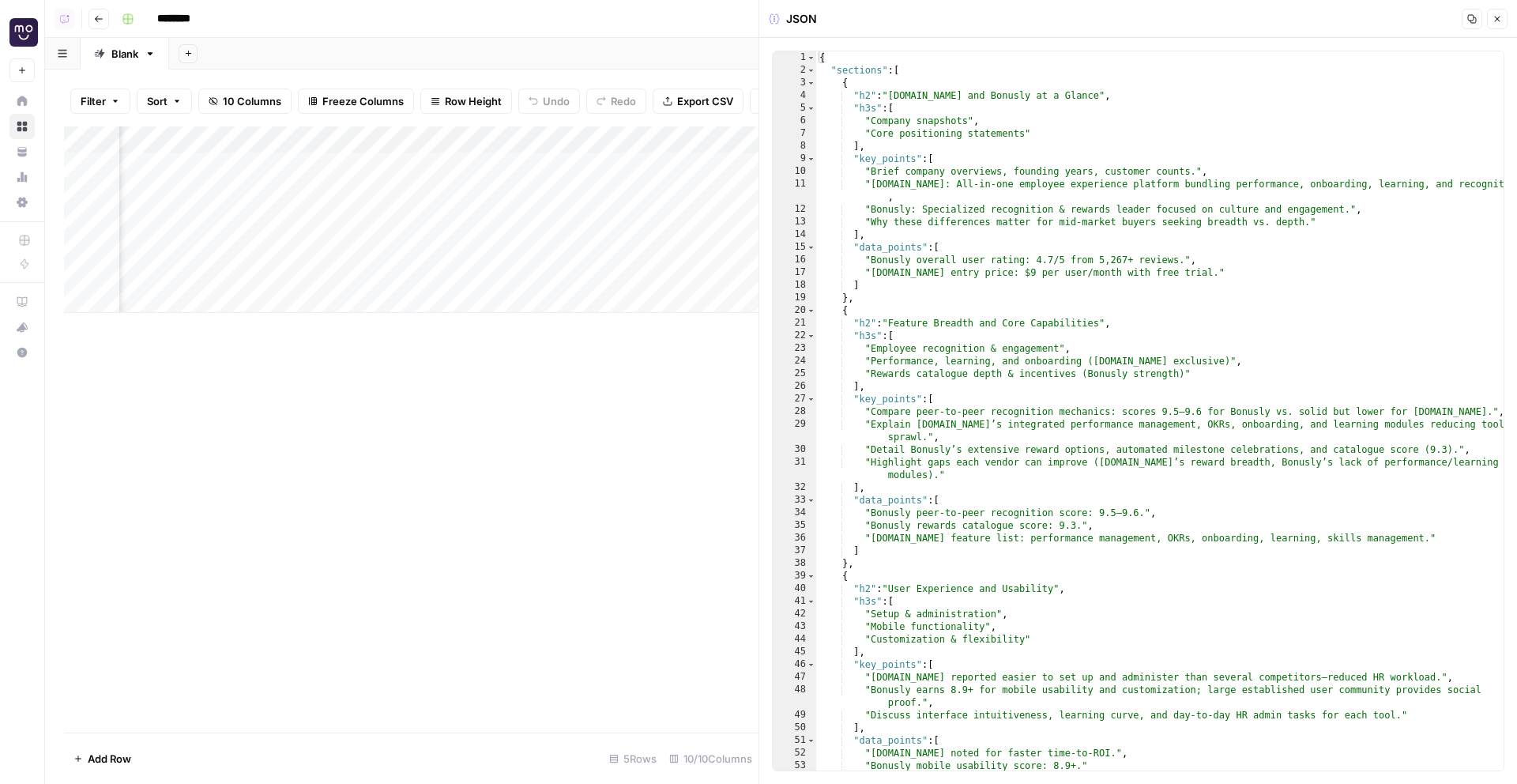
click at [211, 166] on div "Add Column" at bounding box center [411, 220] width 695 height 186
click at [367, 140] on div "Add Column" at bounding box center [411, 220] width 695 height 186
click at [500, 240] on div "Add Column" at bounding box center [411, 220] width 695 height 186
click at [383, 165] on div "Add Column" at bounding box center [411, 220] width 695 height 186
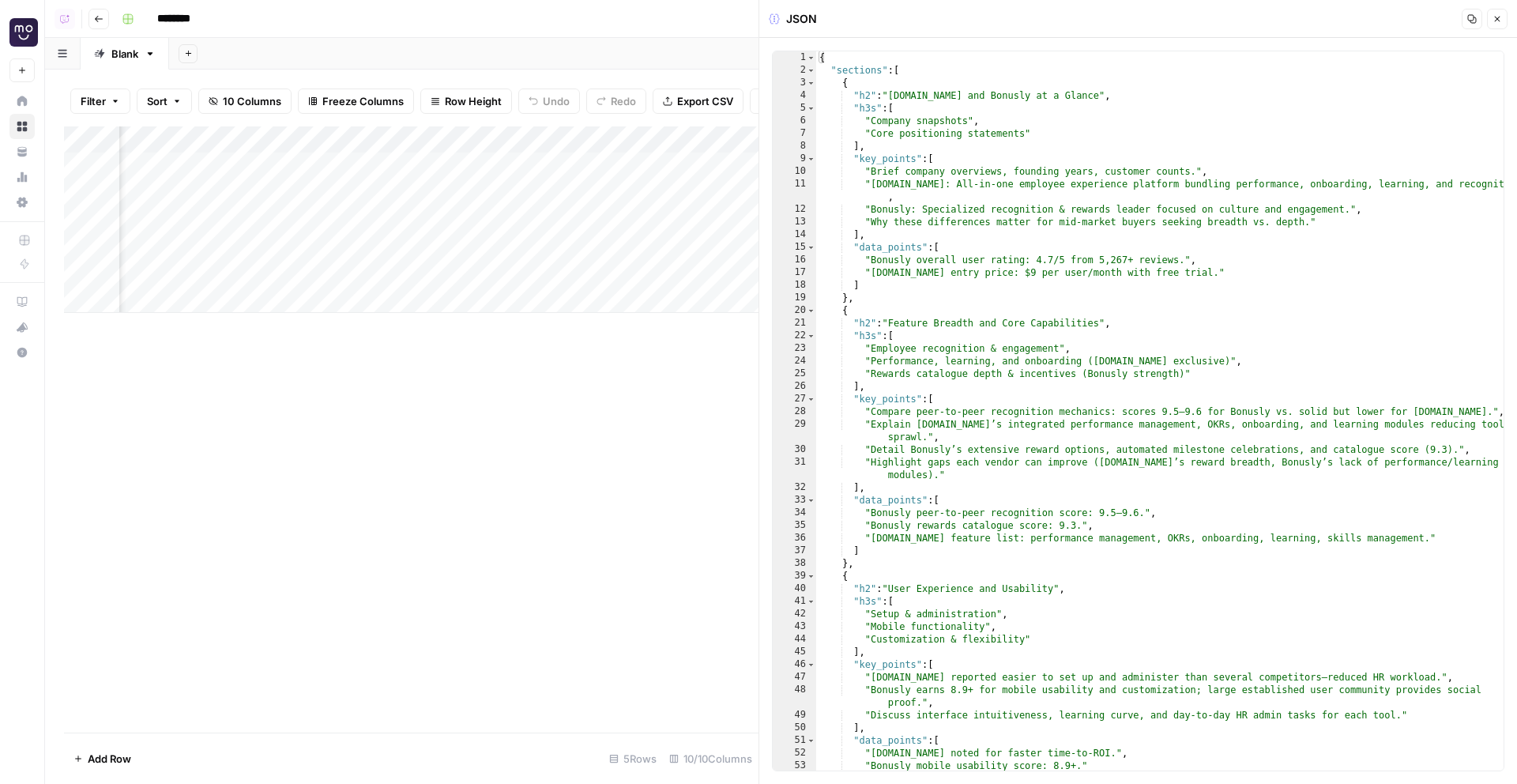
click at [744, 304] on div "Add Column" at bounding box center [411, 220] width 695 height 186
click at [1500, 20] on icon "button" at bounding box center [1497, 19] width 9 height 9
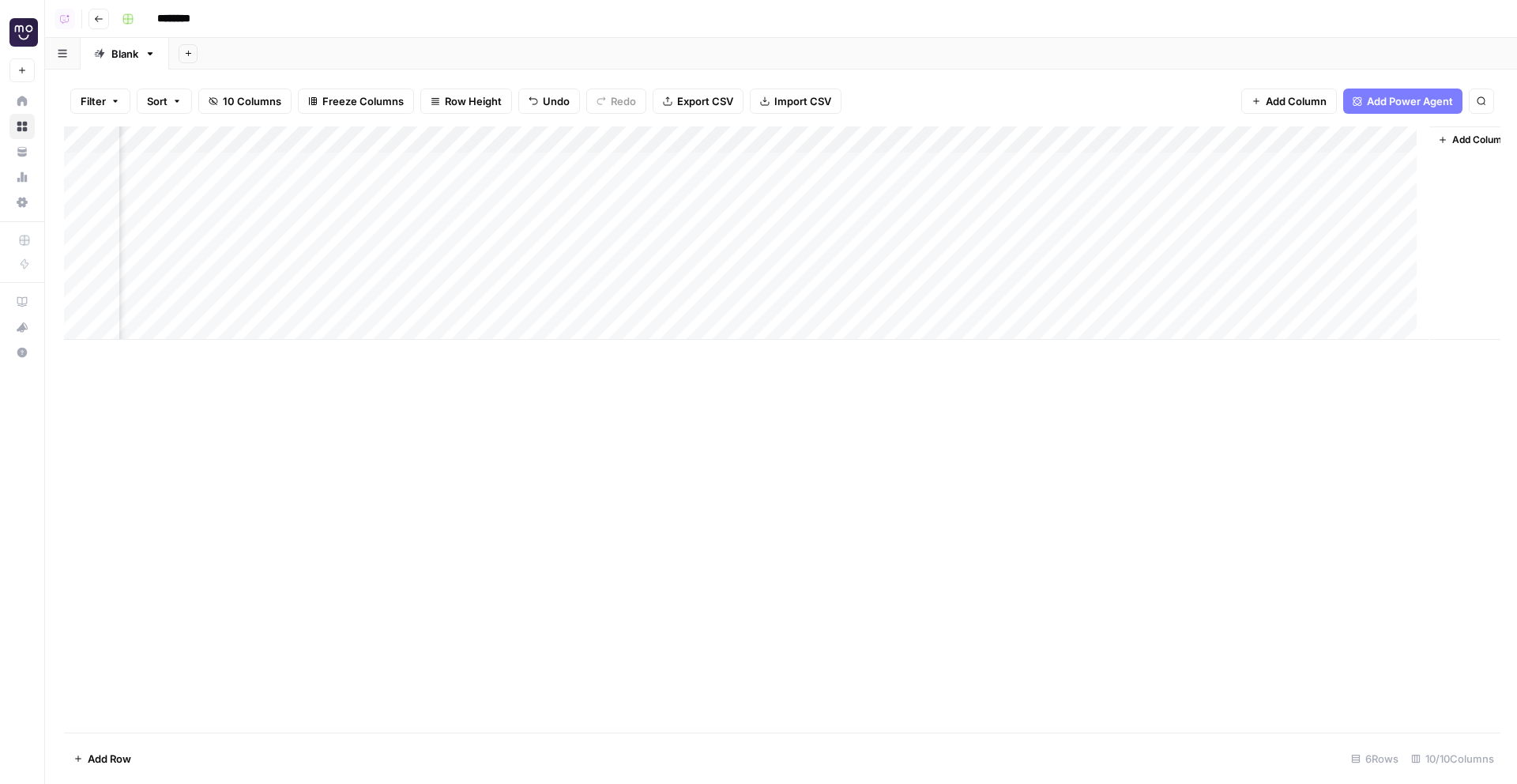
scroll to position [0, 248]
click at [1020, 157] on div "Add Column" at bounding box center [781, 233] width 1434 height 214
click at [1129, 142] on div "Add Column" at bounding box center [781, 233] width 1434 height 214
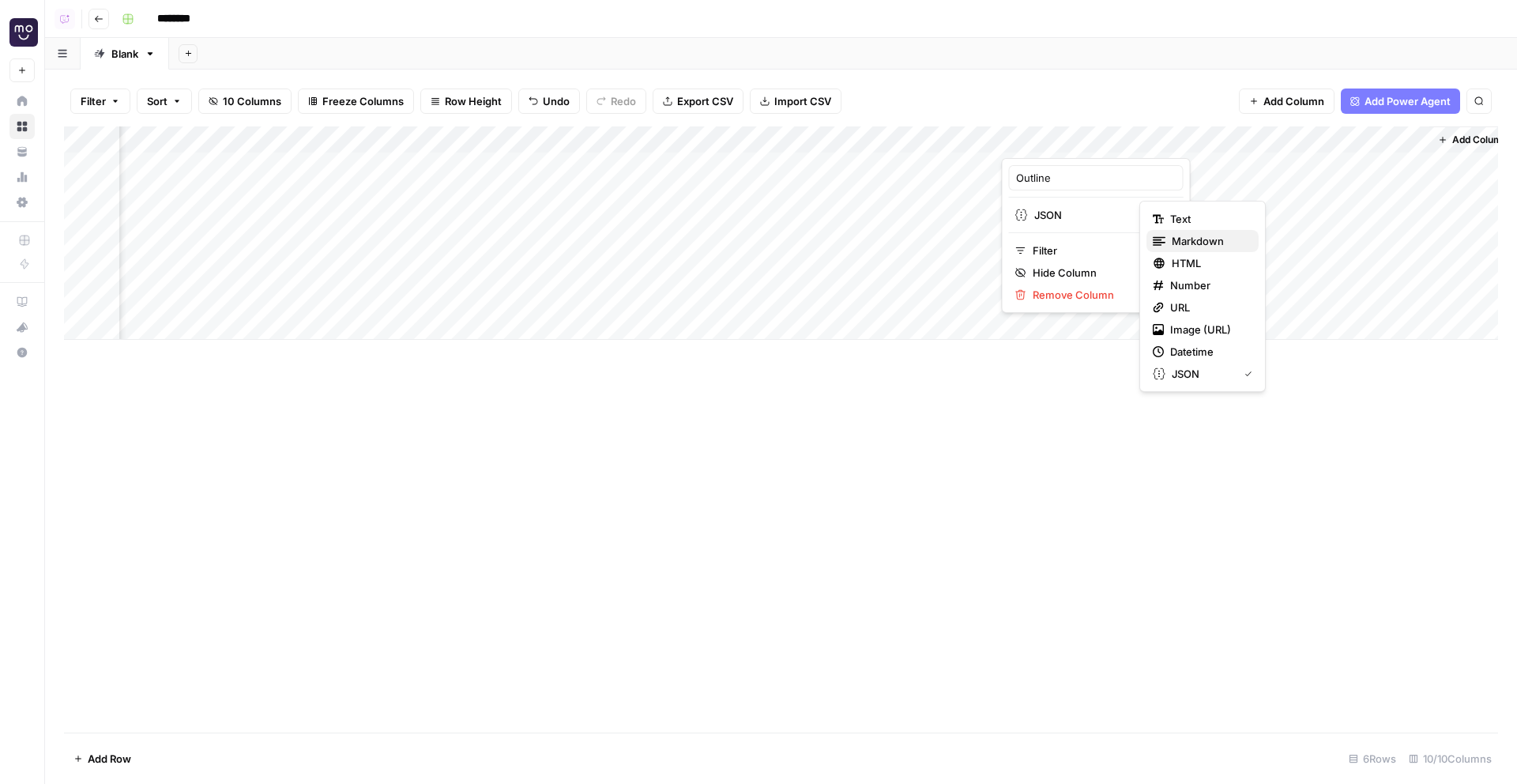
click at [1188, 240] on span "Markdown" at bounding box center [1209, 240] width 74 height 16
click at [1132, 141] on div "Add Column" at bounding box center [781, 233] width 1434 height 214
click at [1185, 220] on span "Text" at bounding box center [1208, 219] width 76 height 16
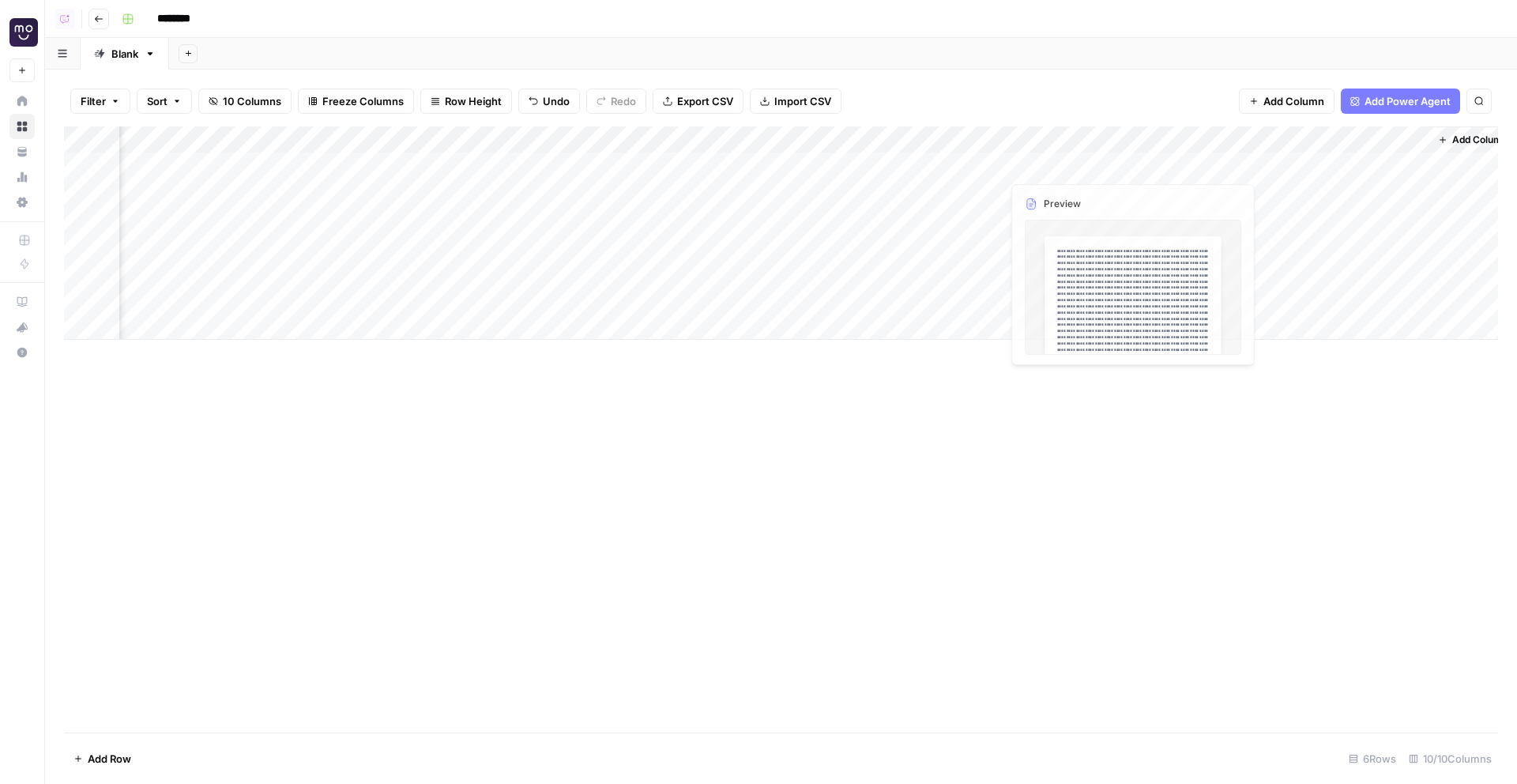
click at [1083, 159] on div "Add Column" at bounding box center [781, 233] width 1434 height 214
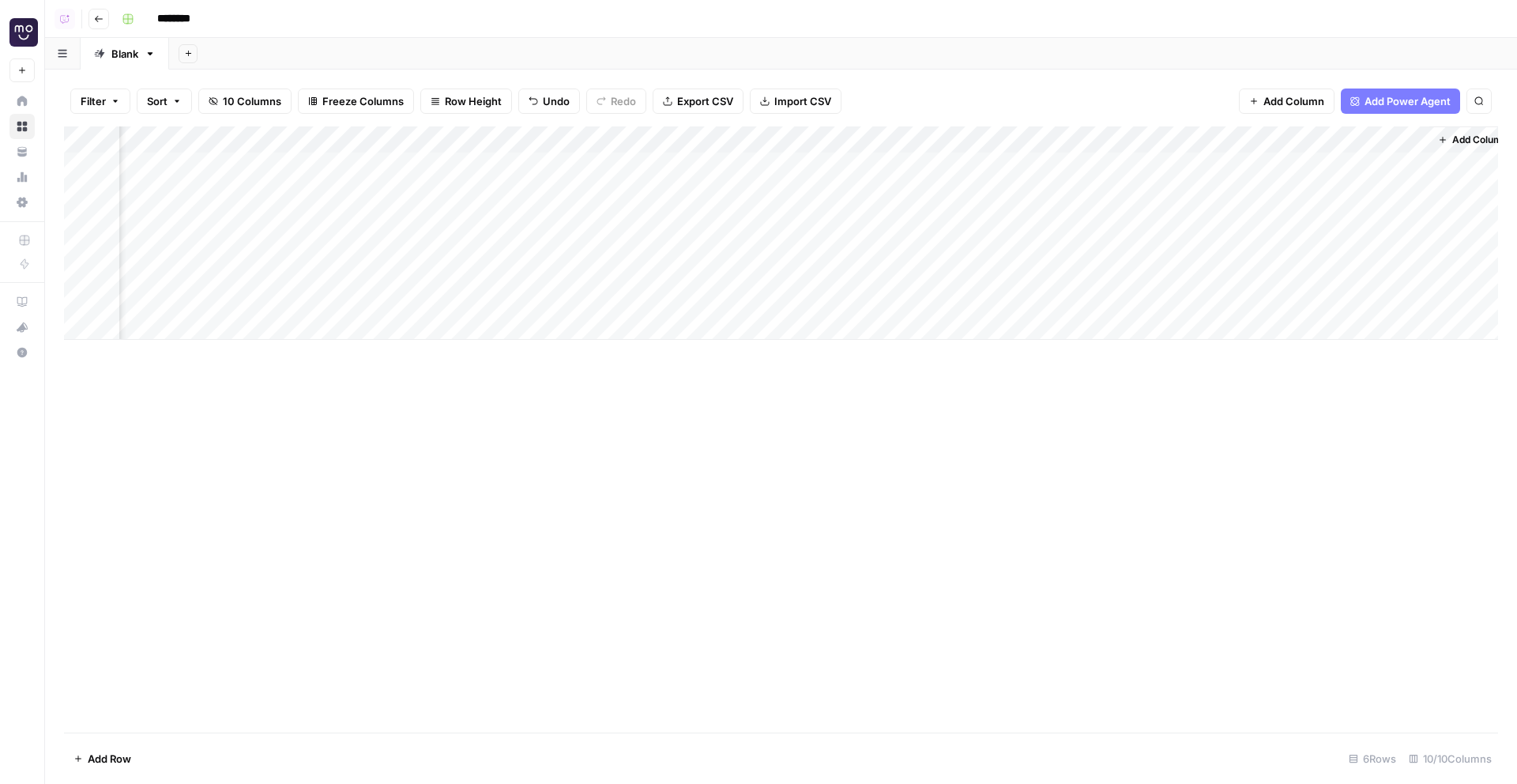
click at [1083, 159] on div "Add Column" at bounding box center [781, 233] width 1434 height 214
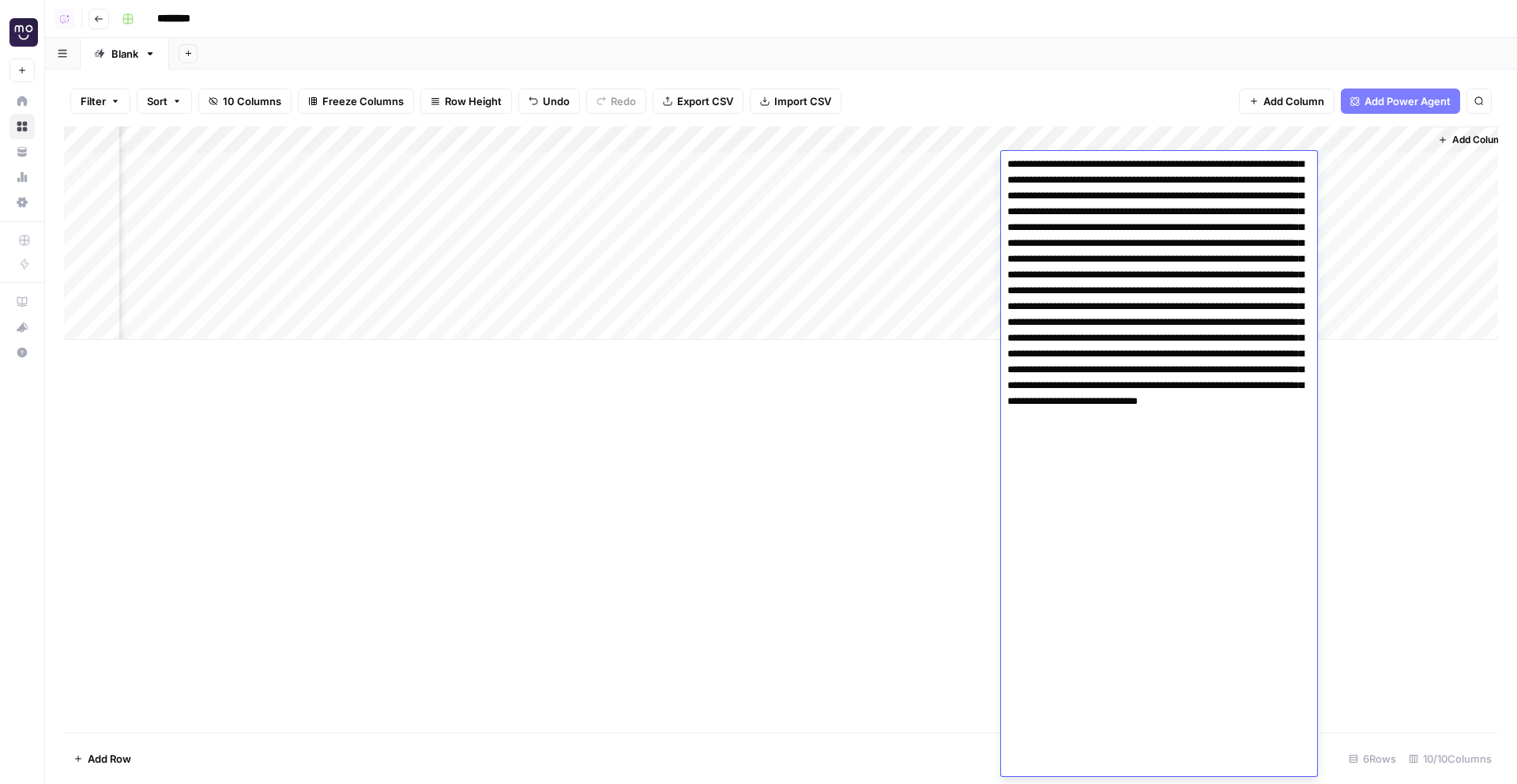
scroll to position [0, 0]
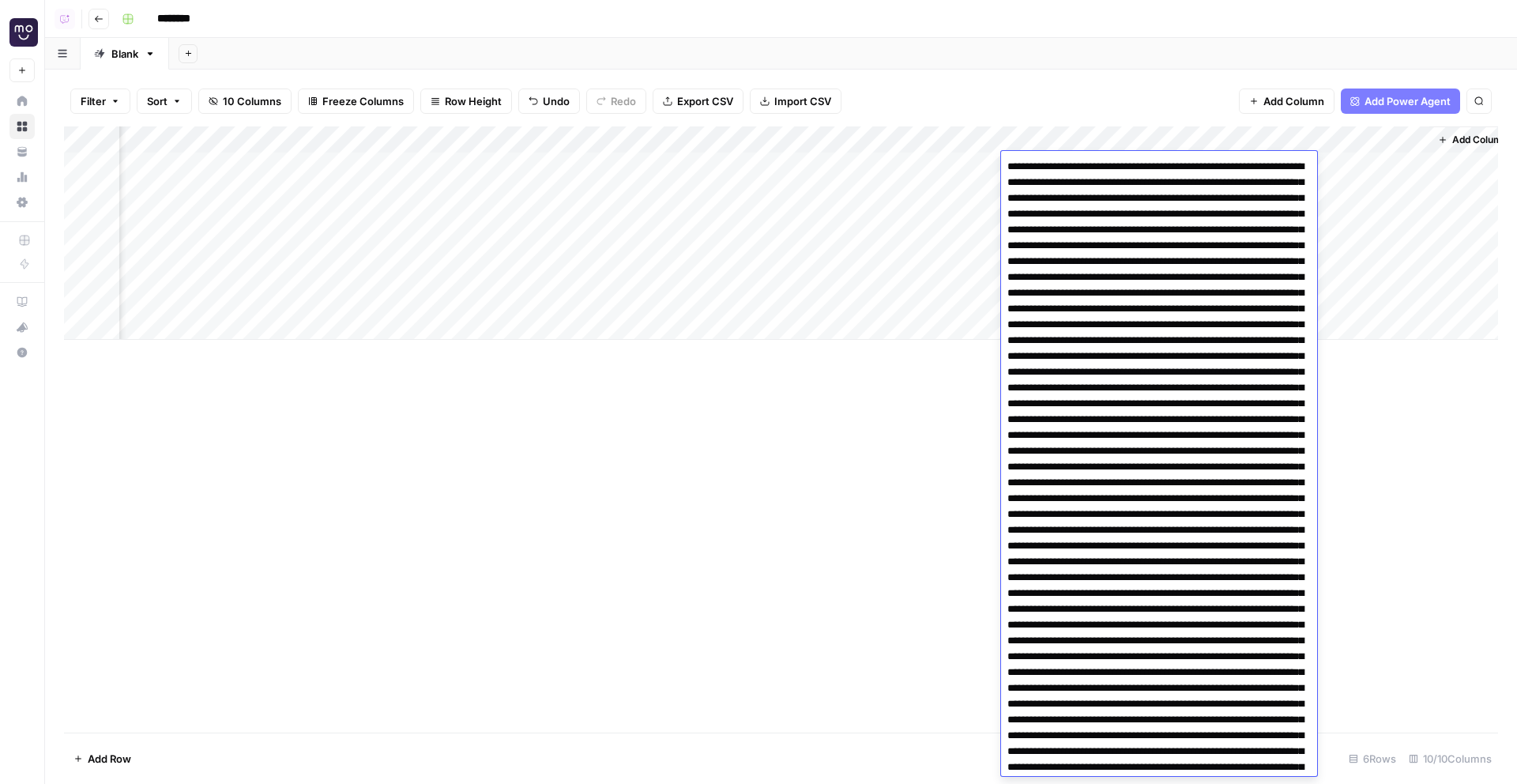
click at [1414, 299] on div "Add Column" at bounding box center [781, 233] width 1434 height 214
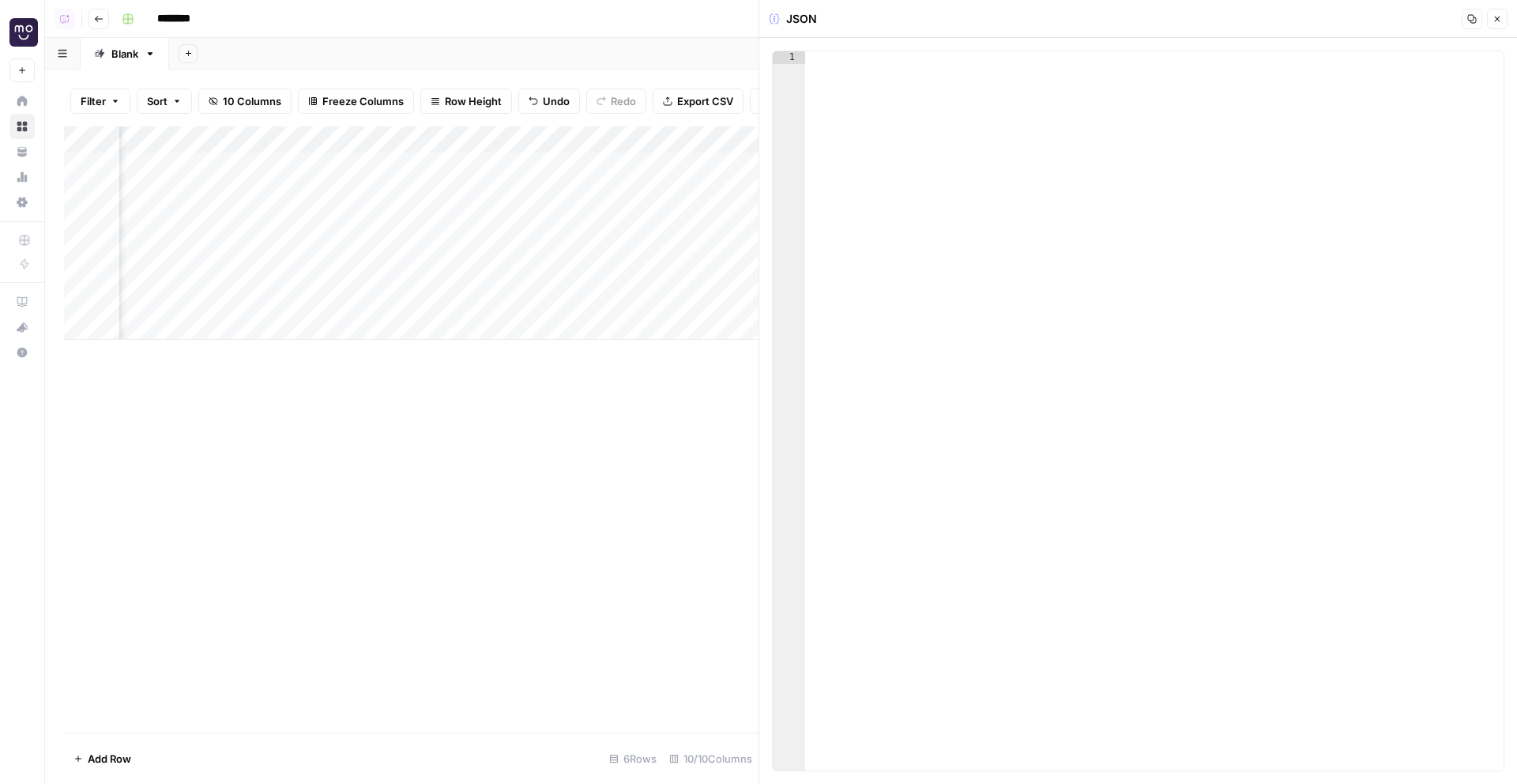
click at [613, 166] on div "Add Column" at bounding box center [411, 233] width 695 height 214
click at [685, 226] on div "Add Column" at bounding box center [411, 233] width 695 height 214
click at [581, 167] on div "Add Column" at bounding box center [411, 233] width 695 height 214
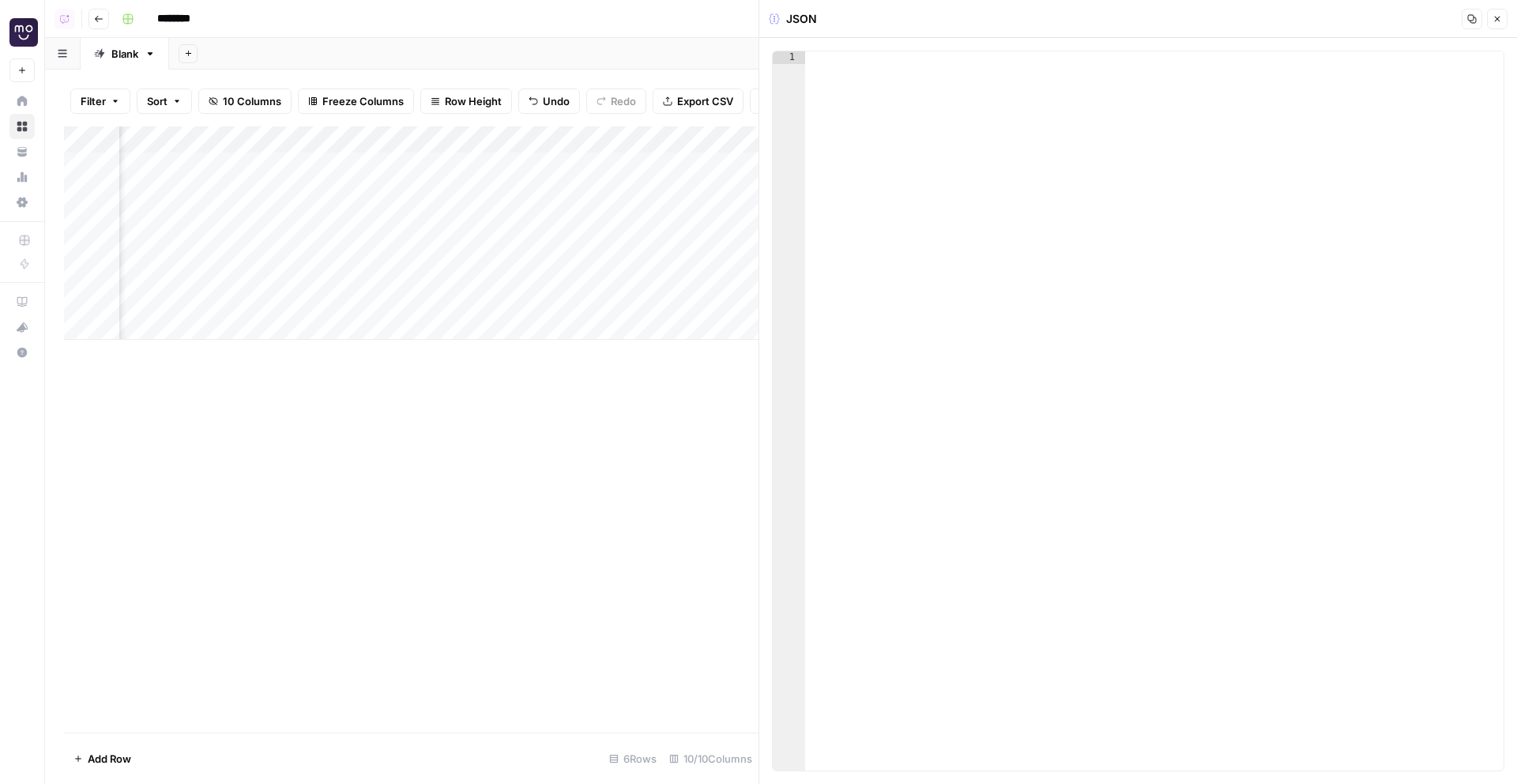
click at [581, 167] on div "Add Column" at bounding box center [411, 233] width 695 height 214
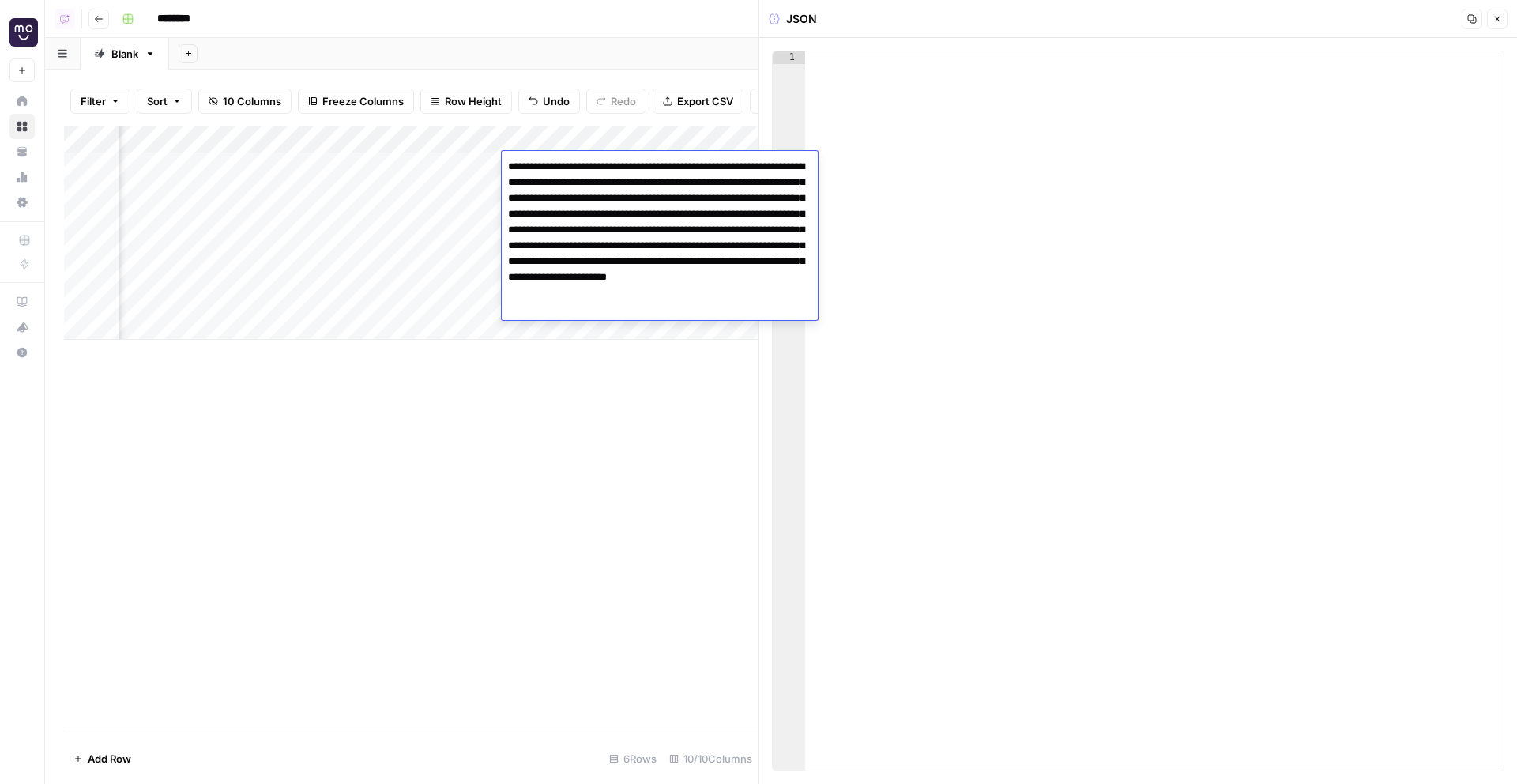
click at [689, 128] on div "Add Column" at bounding box center [411, 233] width 695 height 214
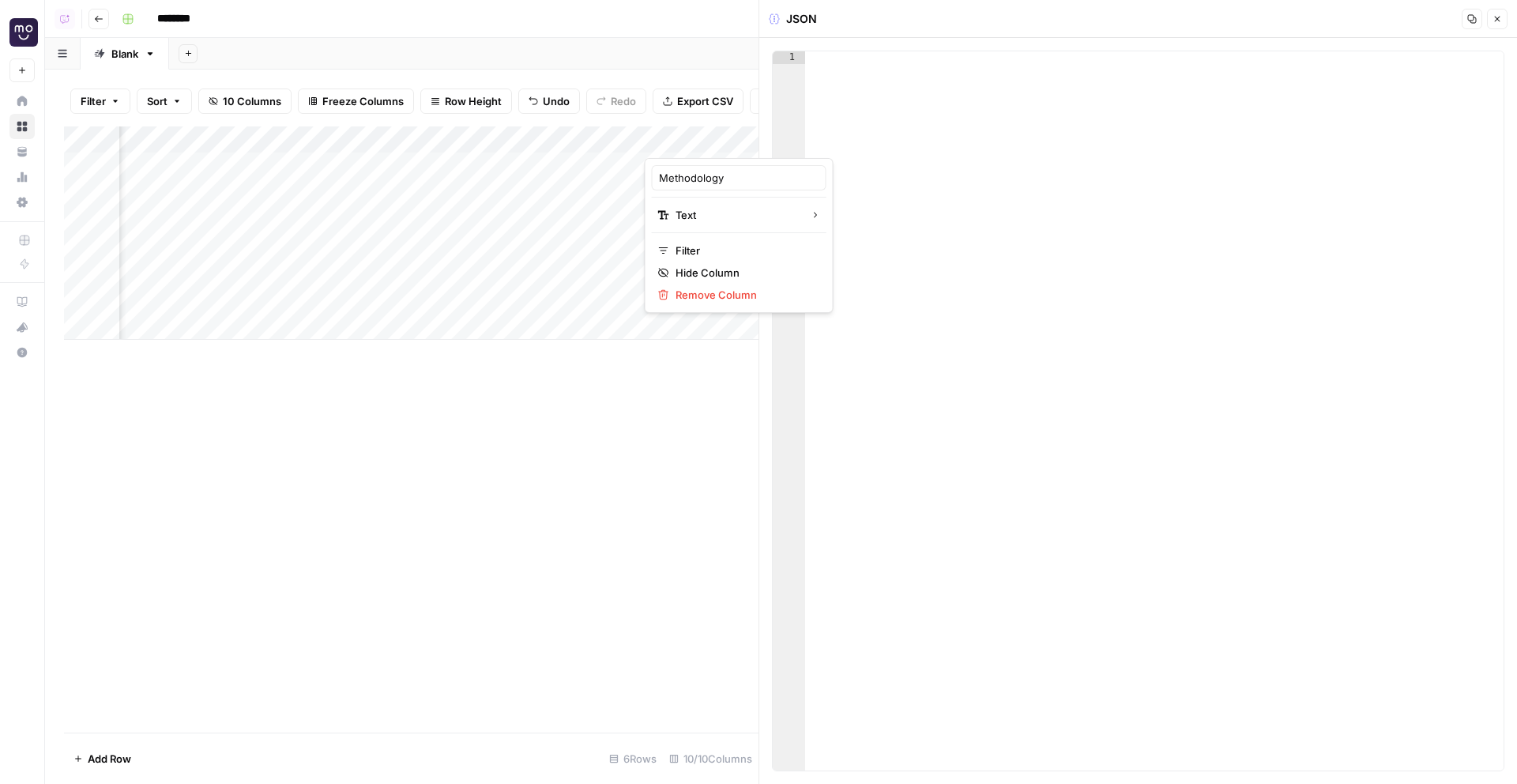
click at [553, 203] on div "Add Column" at bounding box center [411, 233] width 695 height 214
click at [517, 166] on div "Add Column" at bounding box center [411, 233] width 695 height 214
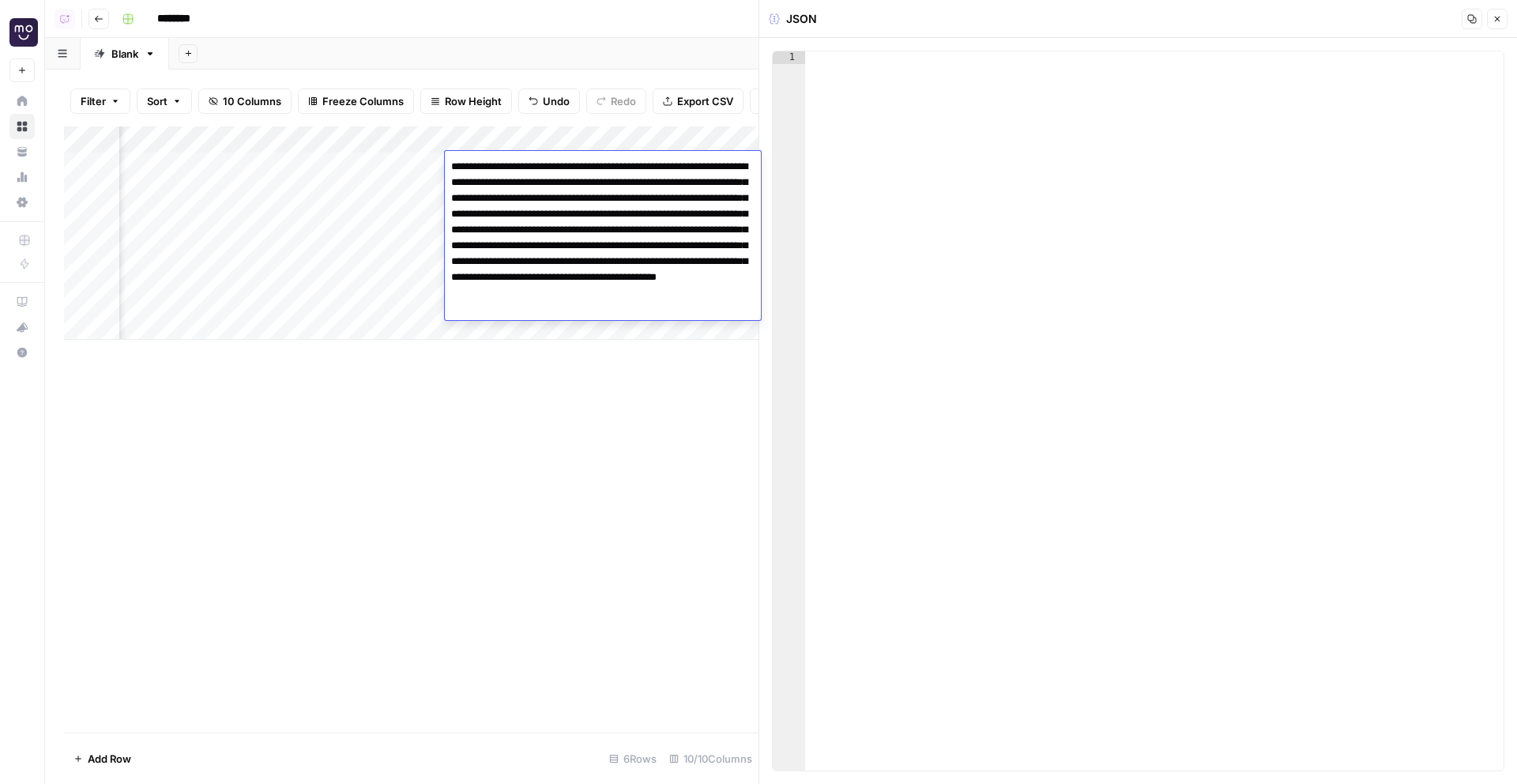
drag, startPoint x: 720, startPoint y: 308, endPoint x: 398, endPoint y: 86, distance: 391.1
click at [399, 86] on body "Mo New Home Browse Your Data Usage Settings Recent Grids Write Informational Ar…" at bounding box center [758, 392] width 1517 height 784
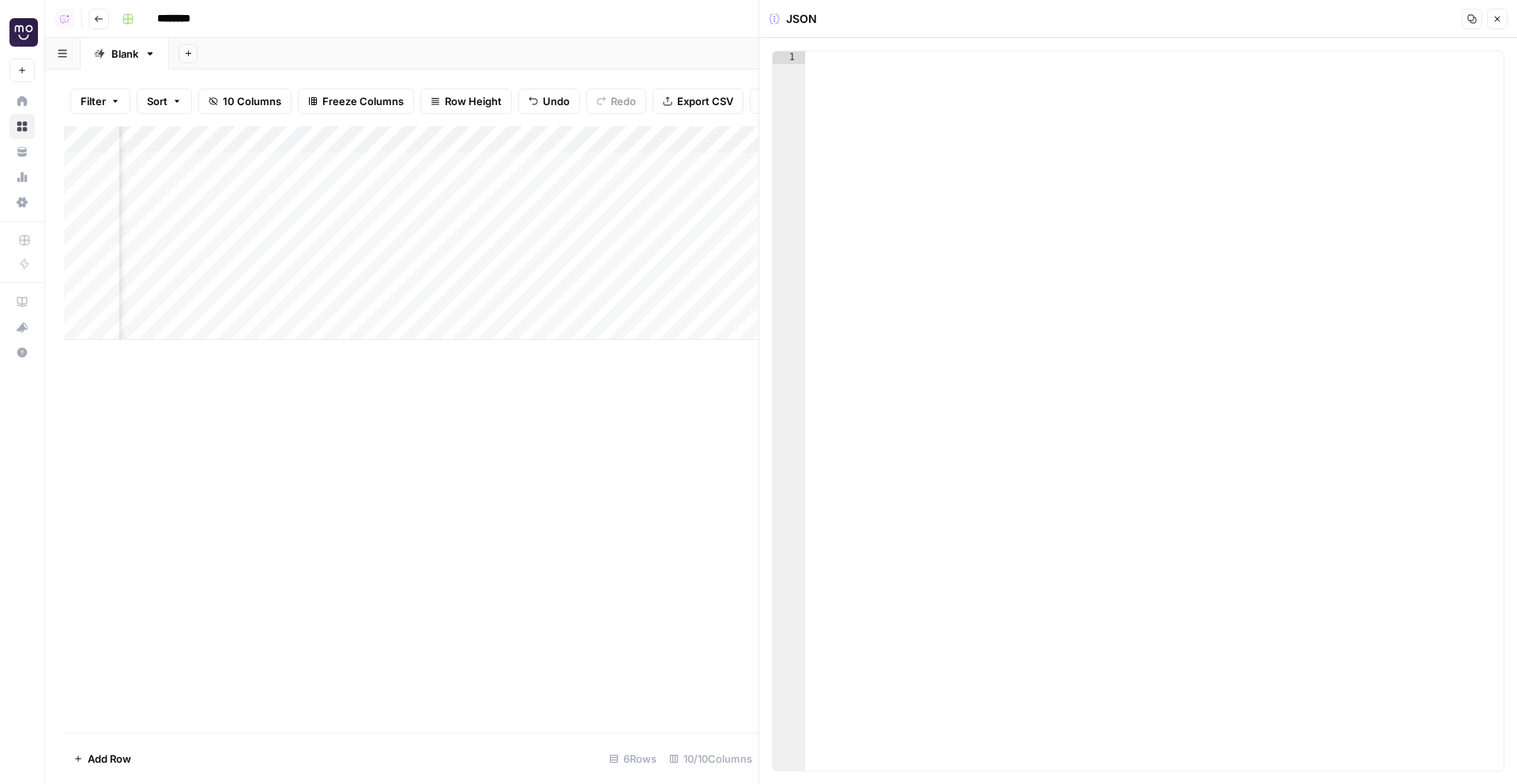
click at [1501, 16] on icon "button" at bounding box center [1497, 19] width 9 height 9
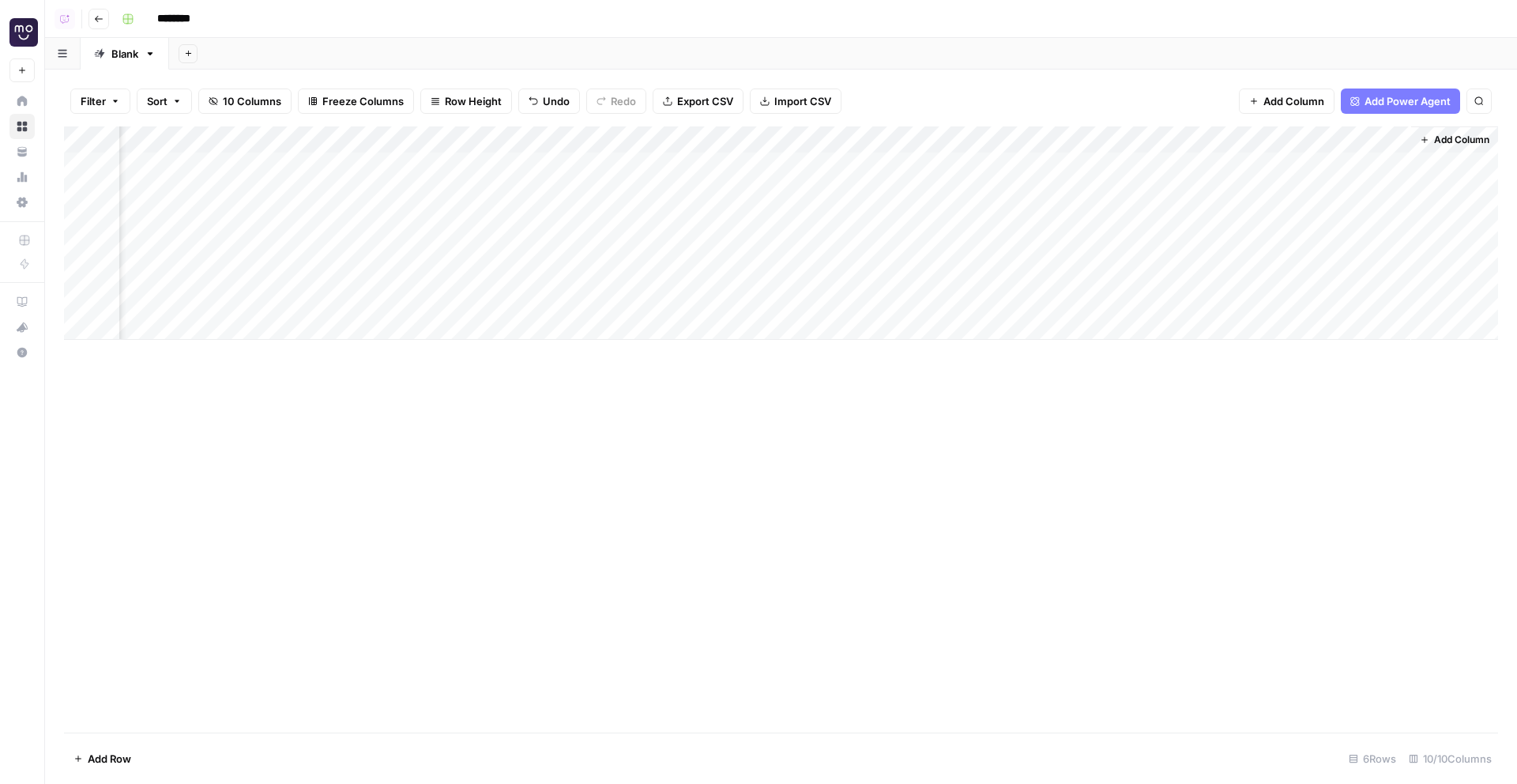
scroll to position [0, 248]
click at [537, 138] on div "Add Column" at bounding box center [781, 233] width 1434 height 214
click at [518, 63] on div "Add Sheet" at bounding box center [843, 53] width 1348 height 32
click at [539, 142] on div "Add Column" at bounding box center [781, 233] width 1434 height 214
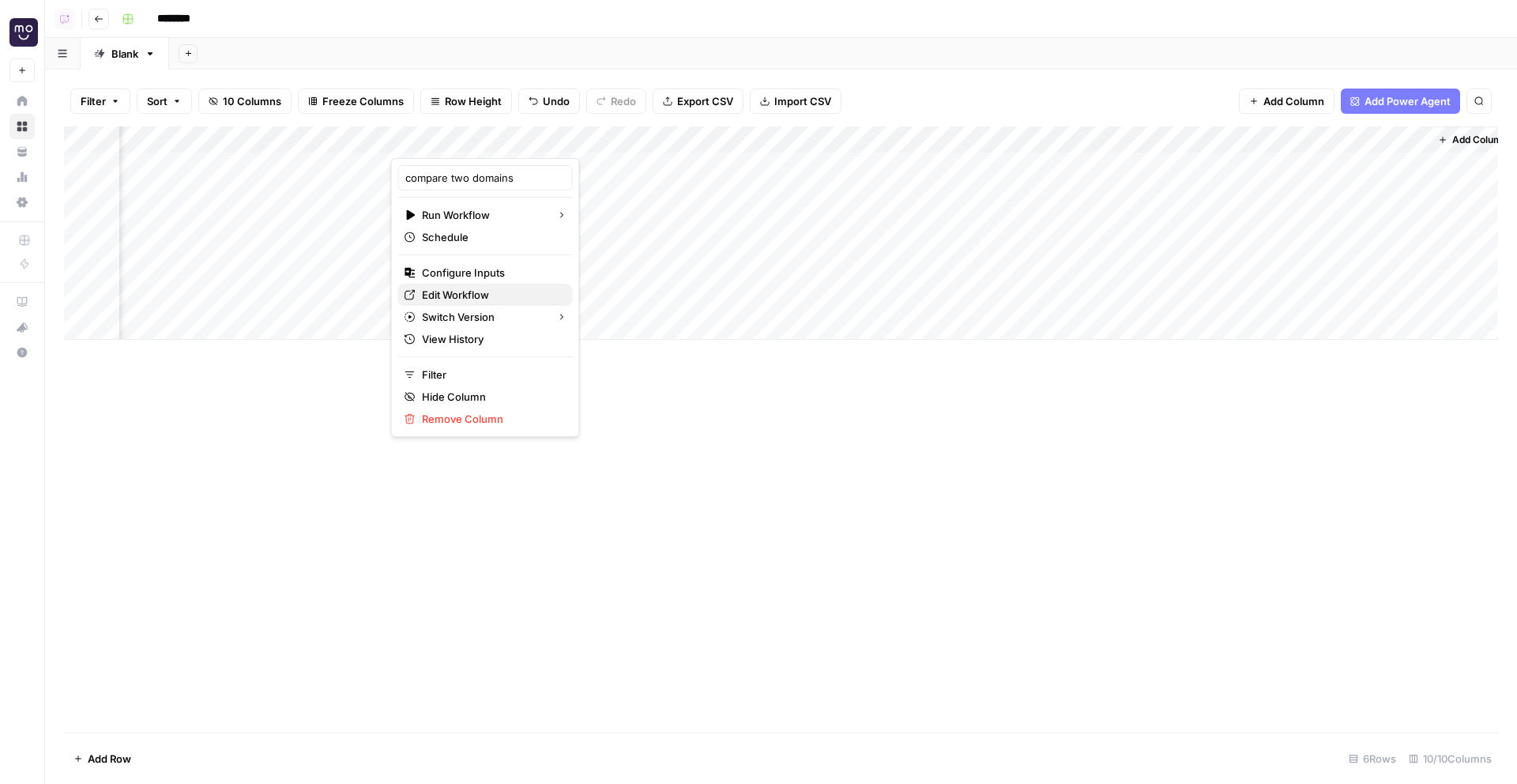
click at [450, 293] on span "Edit Workflow" at bounding box center [491, 295] width 138 height 16
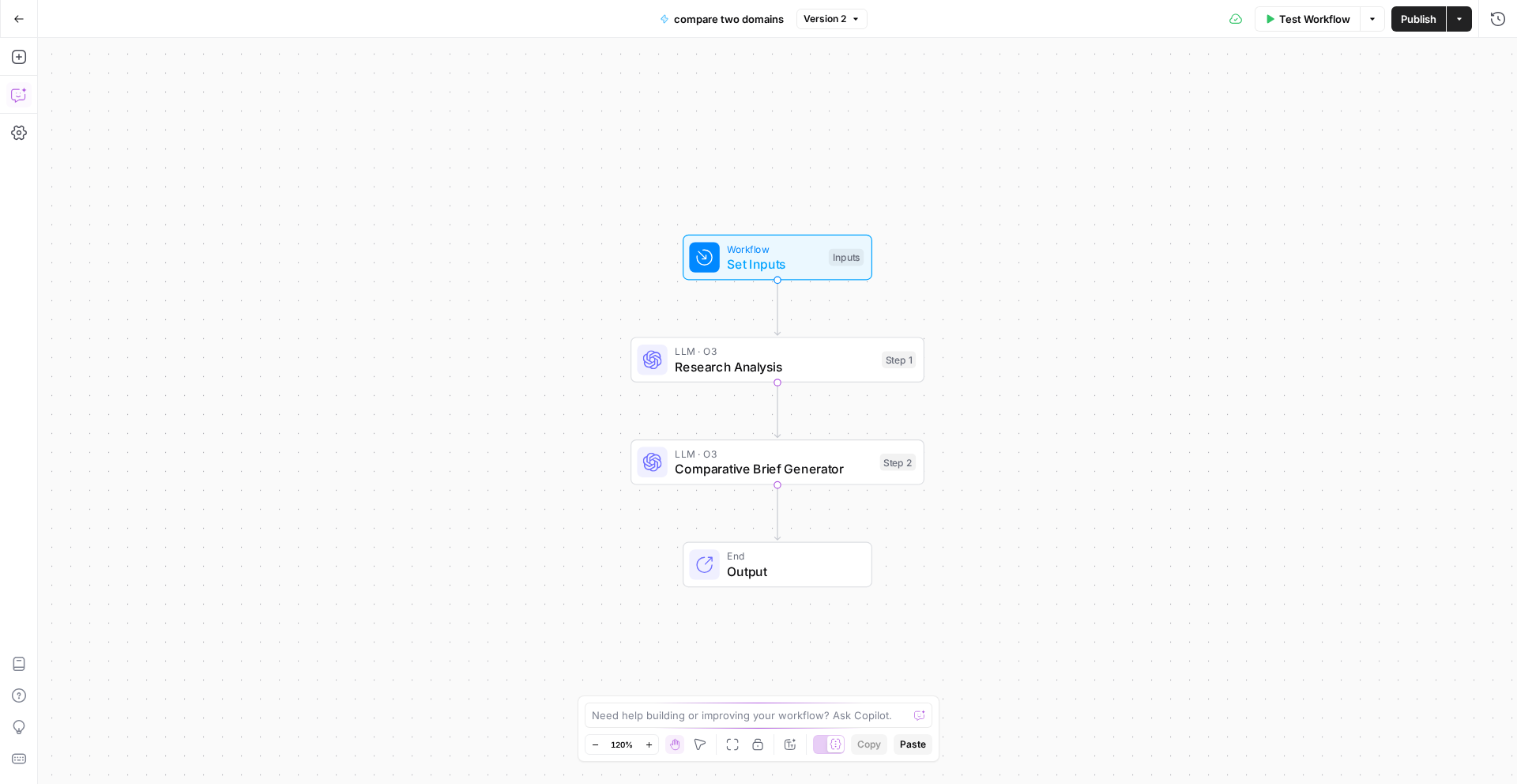
click at [22, 100] on icon "button" at bounding box center [19, 95] width 16 height 16
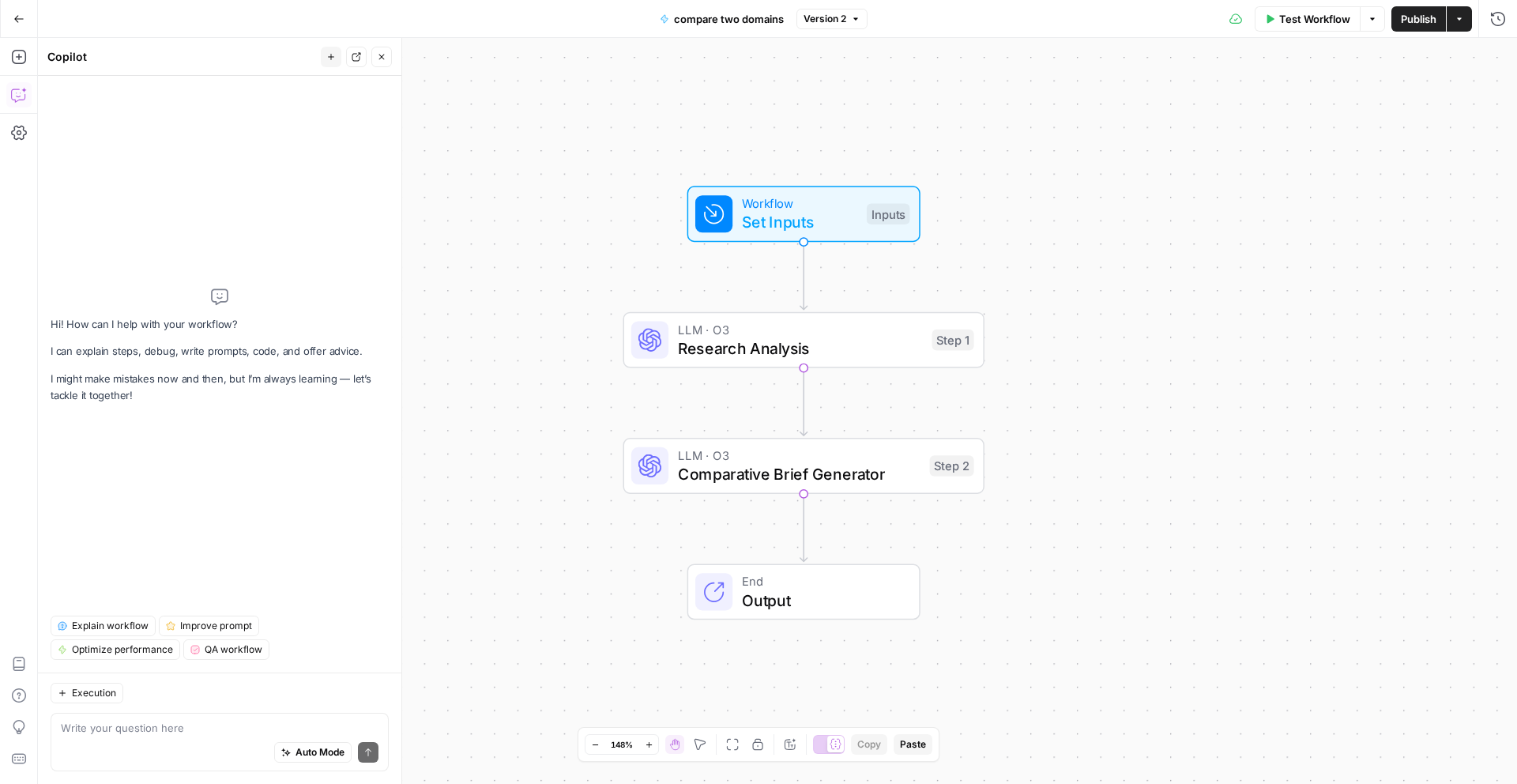
click at [9, 27] on button "Go Back" at bounding box center [19, 19] width 28 height 28
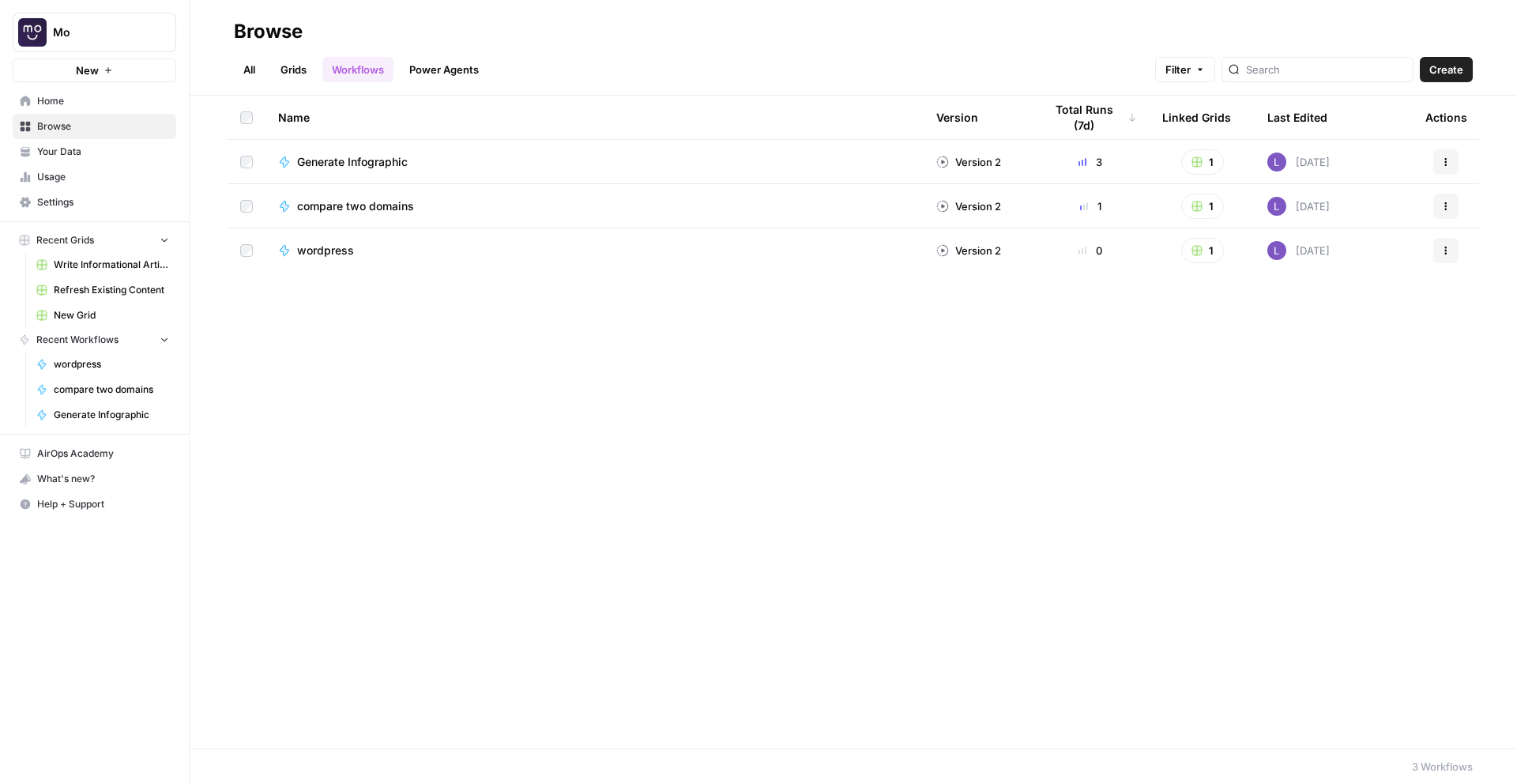
click at [295, 66] on link "Grids" at bounding box center [293, 69] width 45 height 25
